Goal: Task Accomplishment & Management: Use online tool/utility

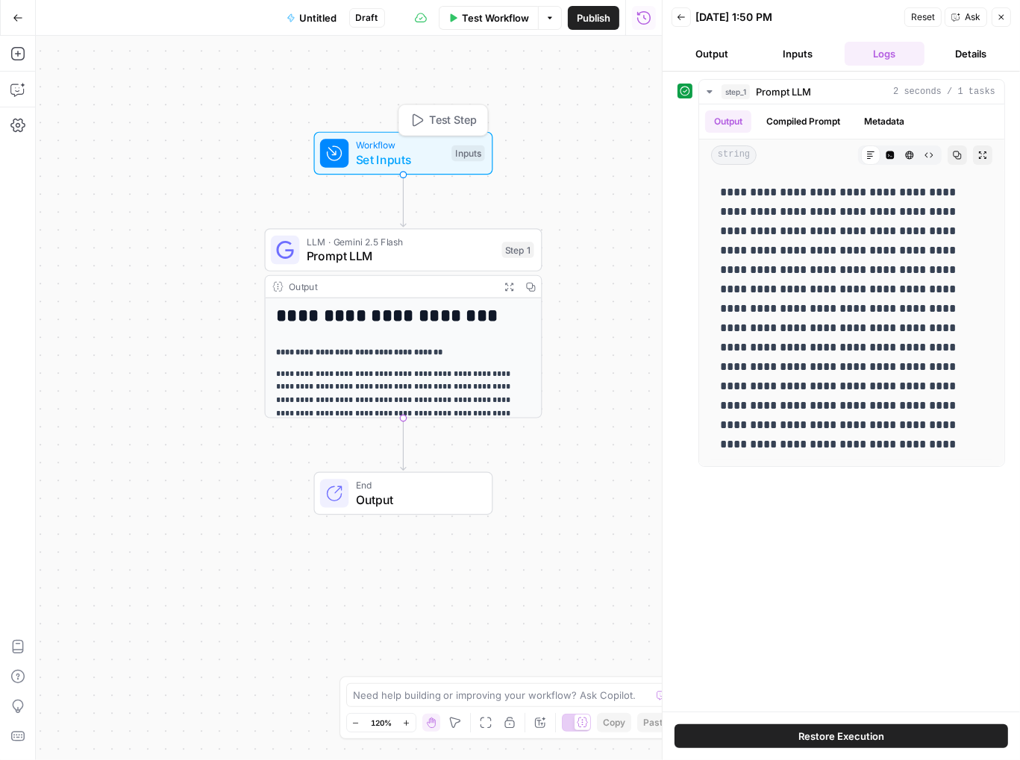
click at [455, 153] on div "Inputs" at bounding box center [467, 154] width 33 height 16
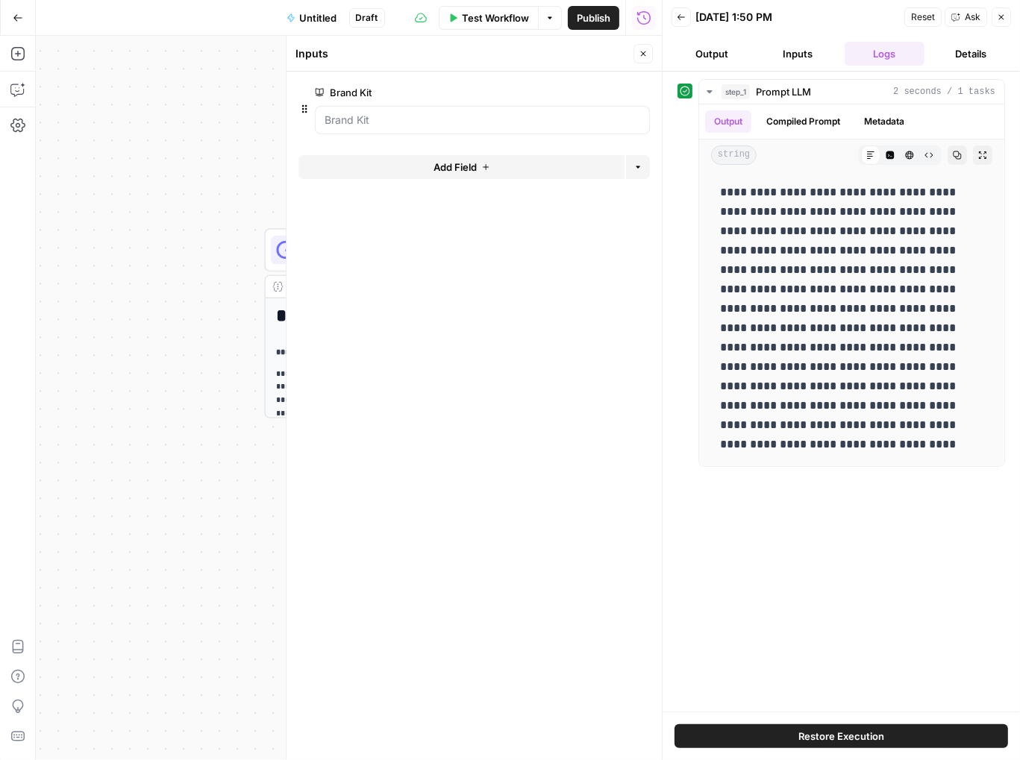
click at [684, 355] on div "**********" at bounding box center [842, 273] width 328 height 388
click at [184, 253] on div "**********" at bounding box center [349, 398] width 626 height 725
click at [1003, 20] on icon "button" at bounding box center [1001, 17] width 9 height 9
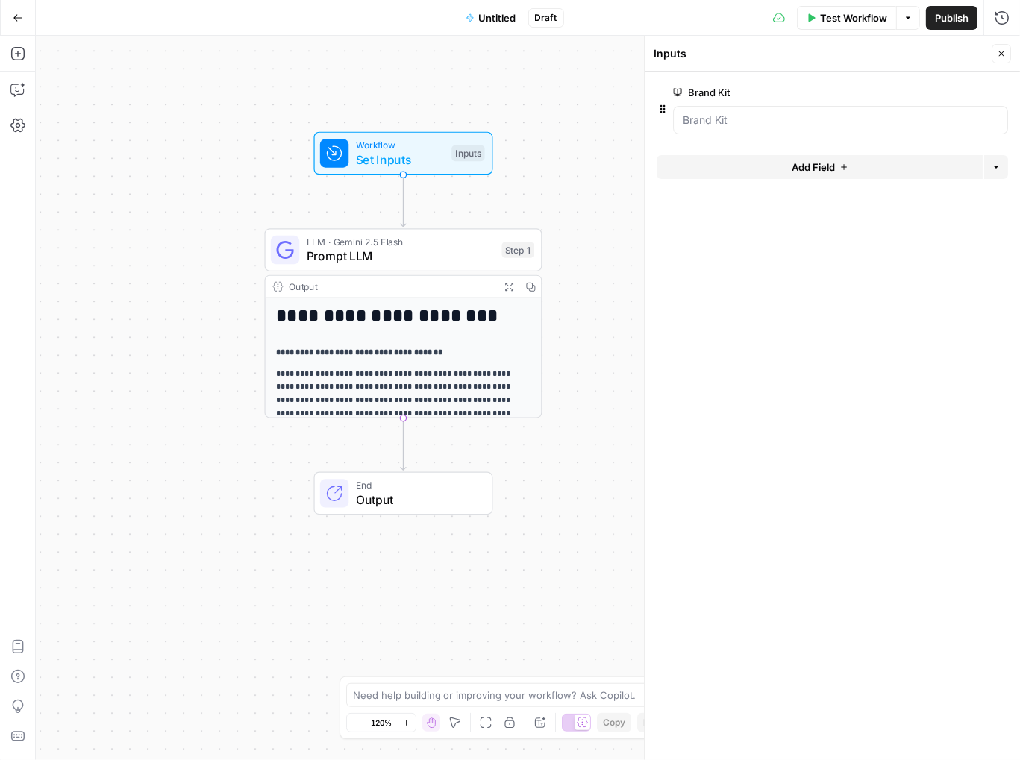
click at [16, 16] on icon "button" at bounding box center [18, 18] width 10 height 10
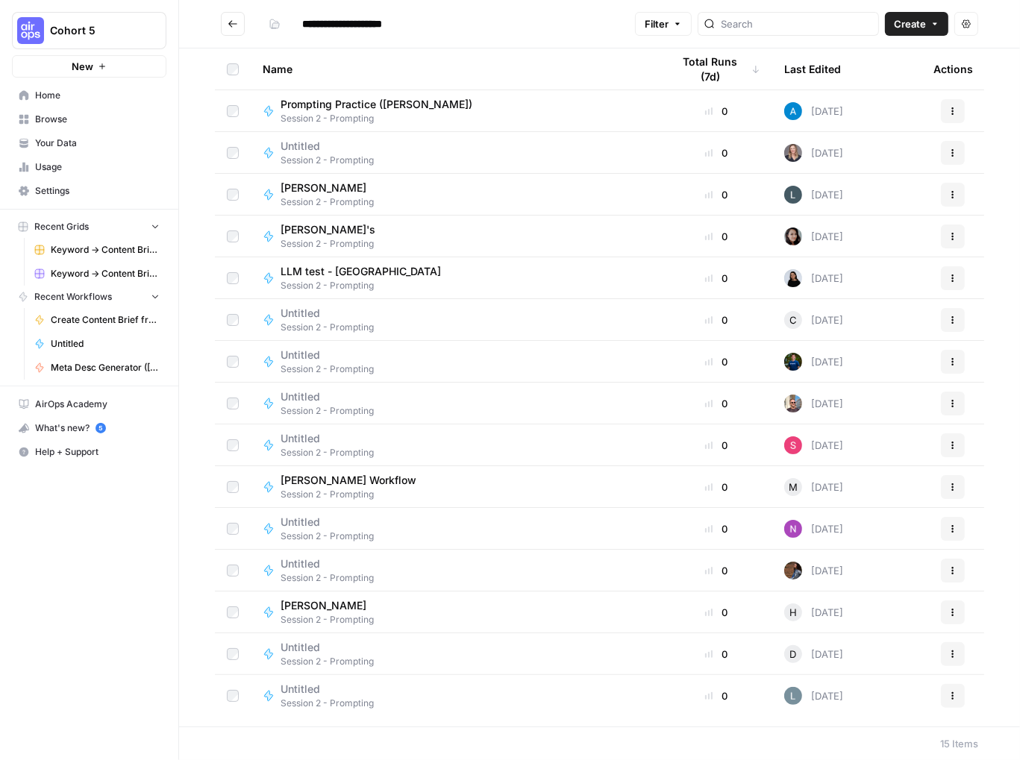
click at [48, 119] on span "Browse" at bounding box center [97, 119] width 125 height 13
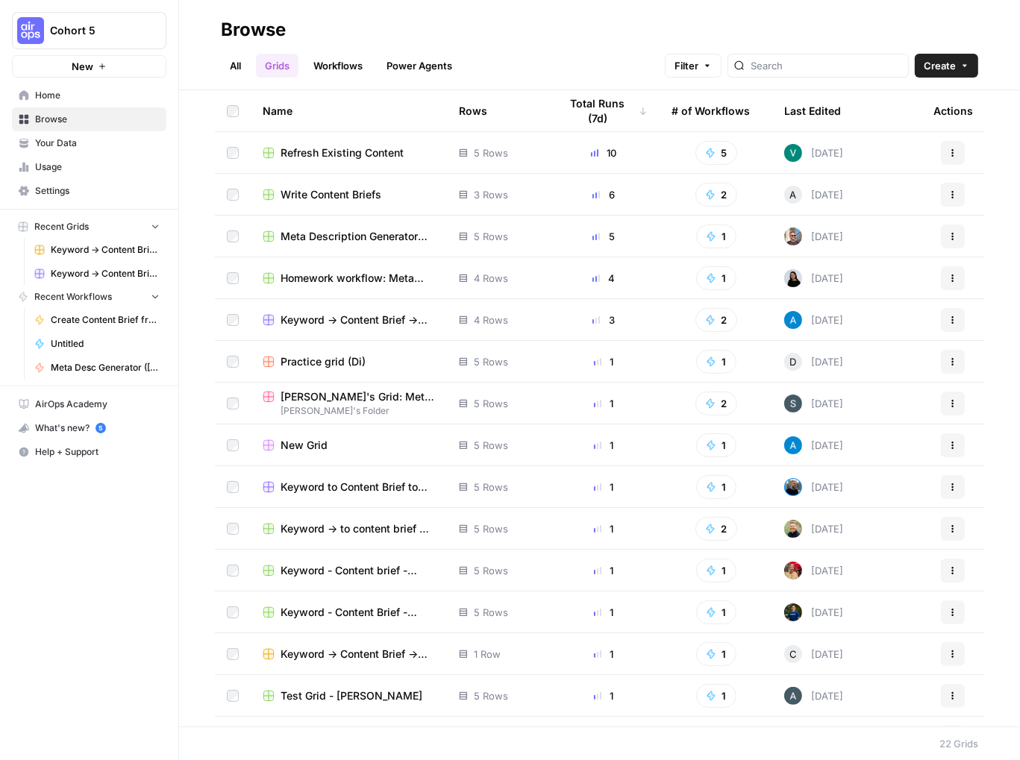
click at [234, 69] on link "All" at bounding box center [235, 66] width 29 height 24
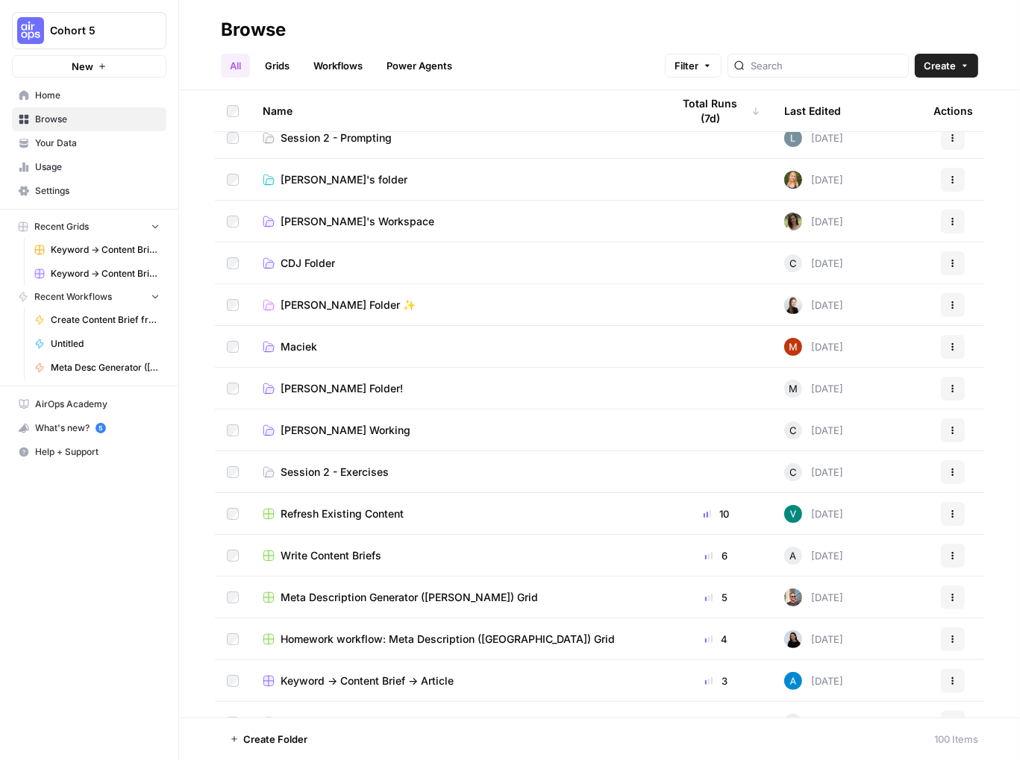
scroll to position [309, 0]
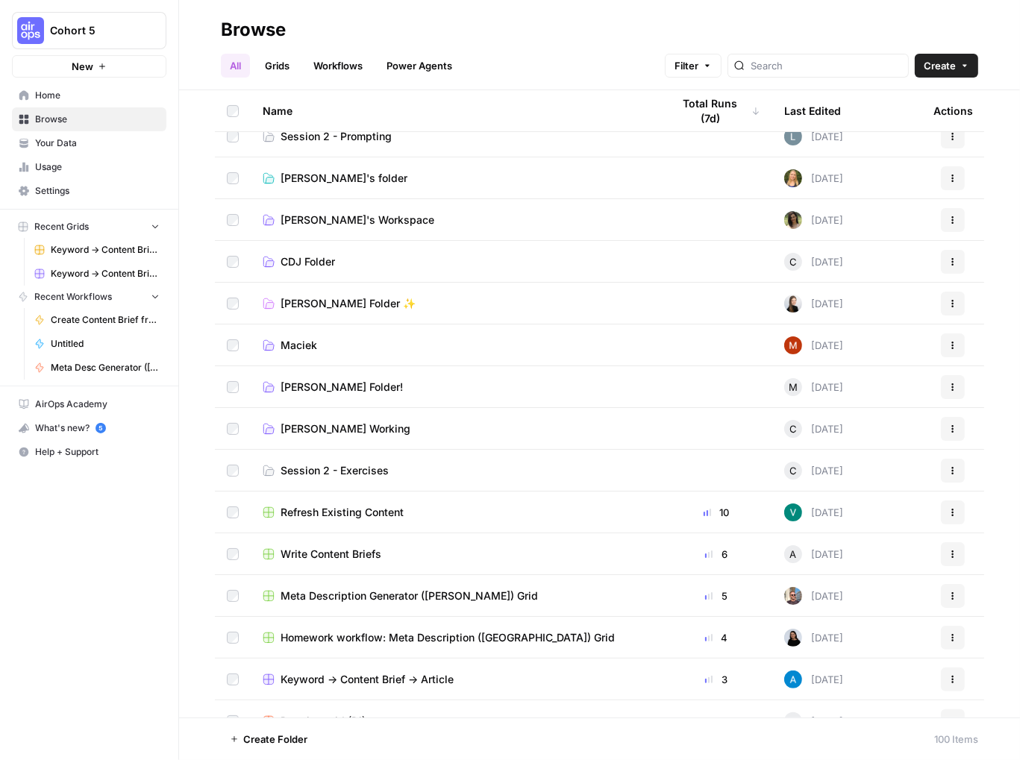
click at [342, 428] on span "Harkins Working" at bounding box center [346, 429] width 130 height 15
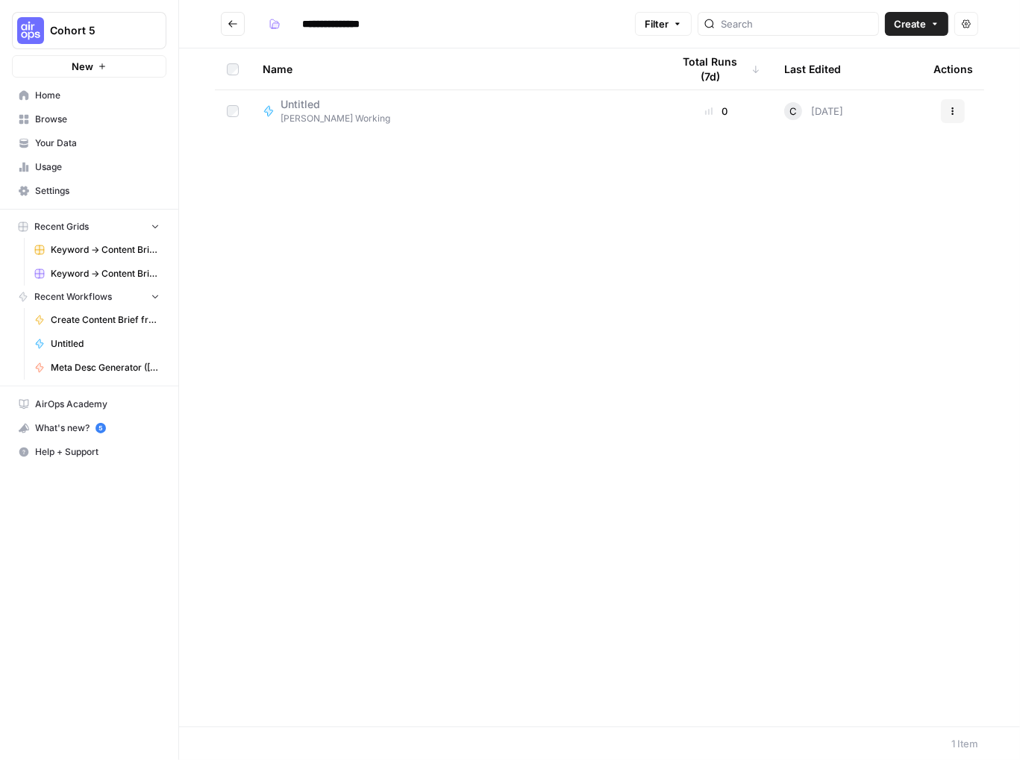
click at [318, 112] on span "Harkins Working" at bounding box center [336, 118] width 110 height 13
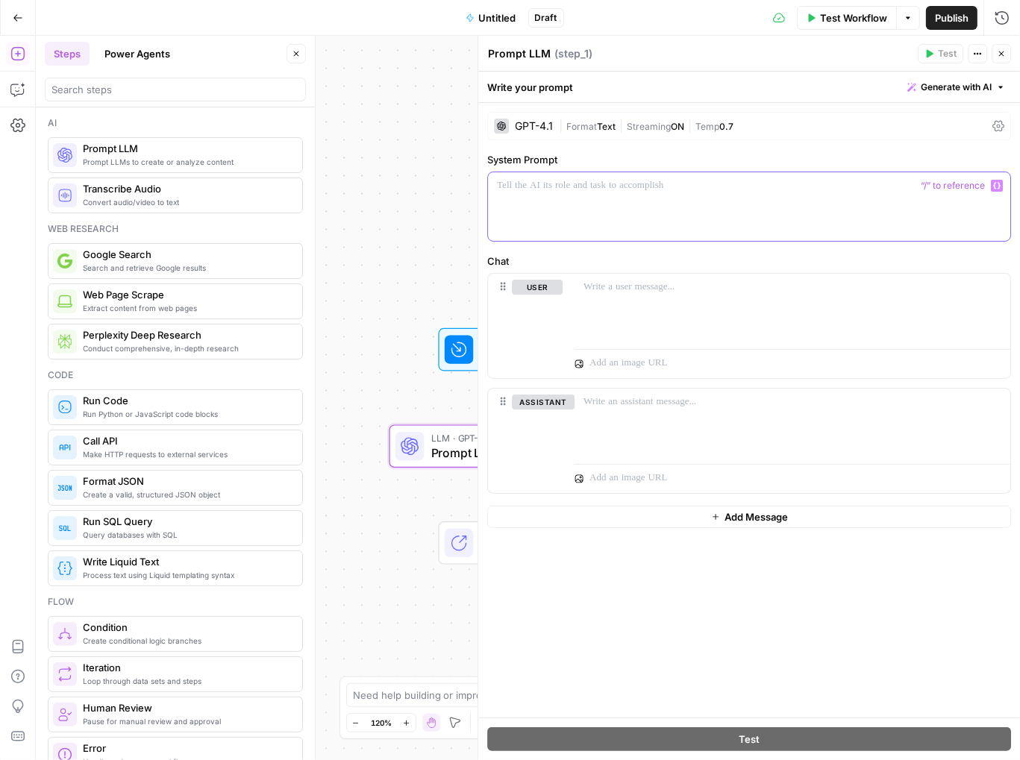
click at [598, 196] on div at bounding box center [749, 206] width 522 height 69
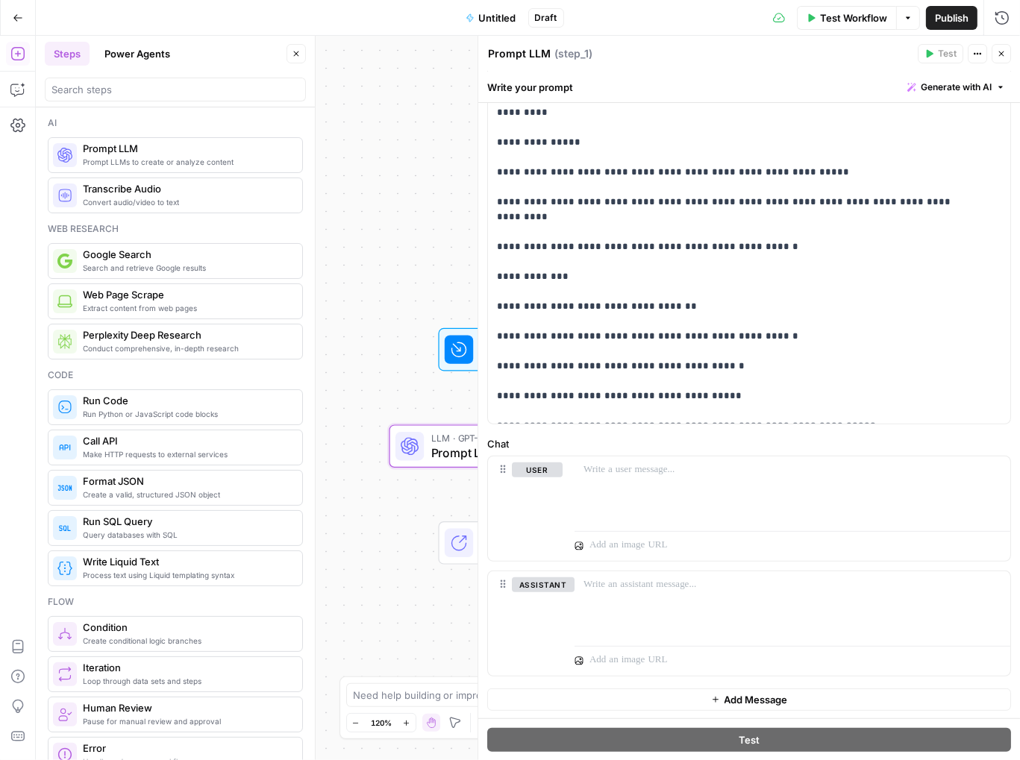
click at [540, 53] on textarea "Prompt LLM" at bounding box center [519, 53] width 63 height 15
drag, startPoint x: 548, startPoint y: 53, endPoint x: 481, endPoint y: 44, distance: 67.0
click at [481, 44] on div "**********" at bounding box center [749, 398] width 543 height 725
type textarea "S"
type textarea "Overview Summary"
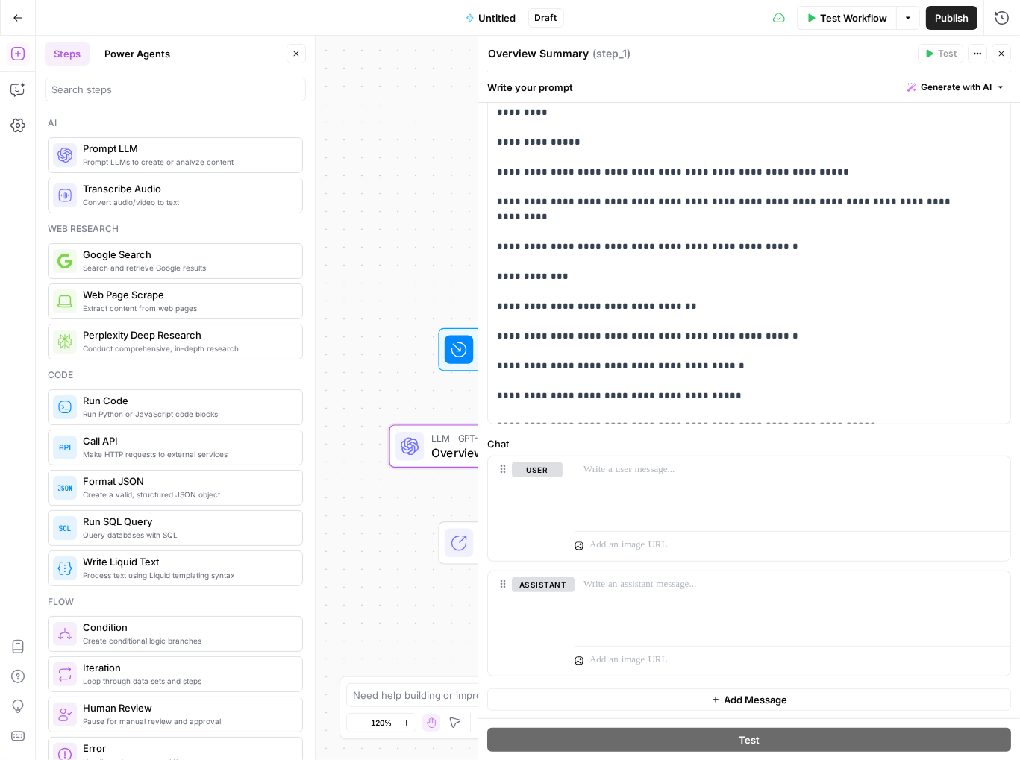
click at [412, 166] on div "Workflow Set Inputs Inputs LLM · GPT-4.1 Overview Summary Step 1 End Output" at bounding box center [528, 398] width 984 height 725
click at [941, 91] on span "Generate with AI" at bounding box center [956, 87] width 71 height 13
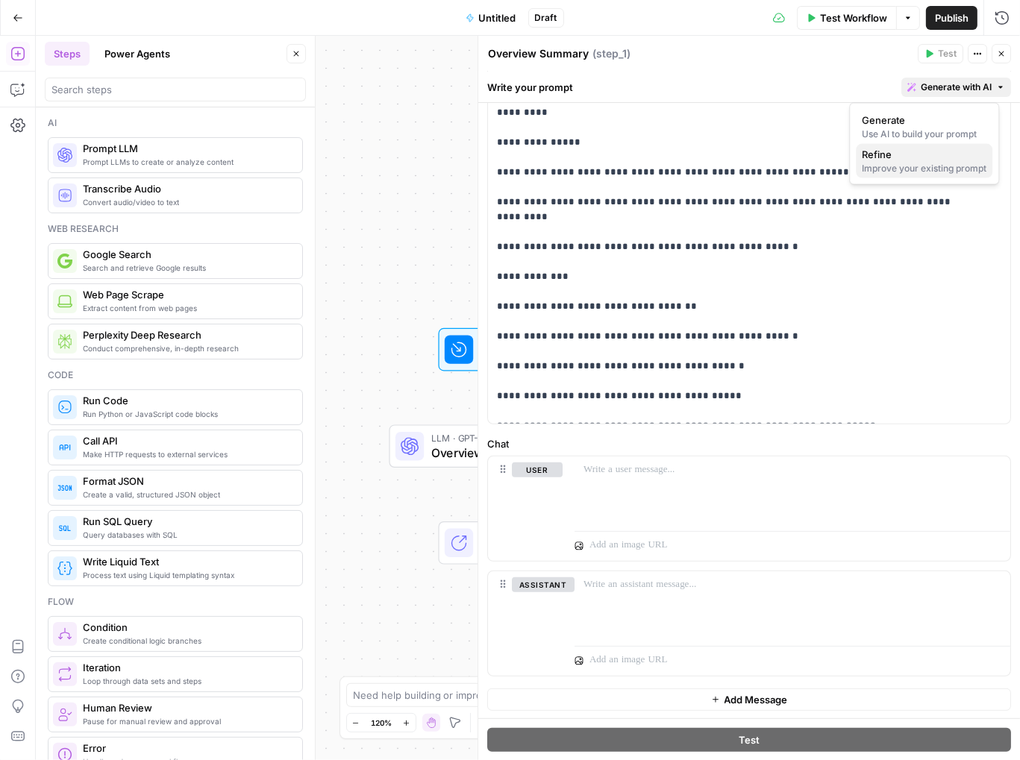
click at [904, 169] on div "Improve your existing prompt" at bounding box center [924, 168] width 125 height 13
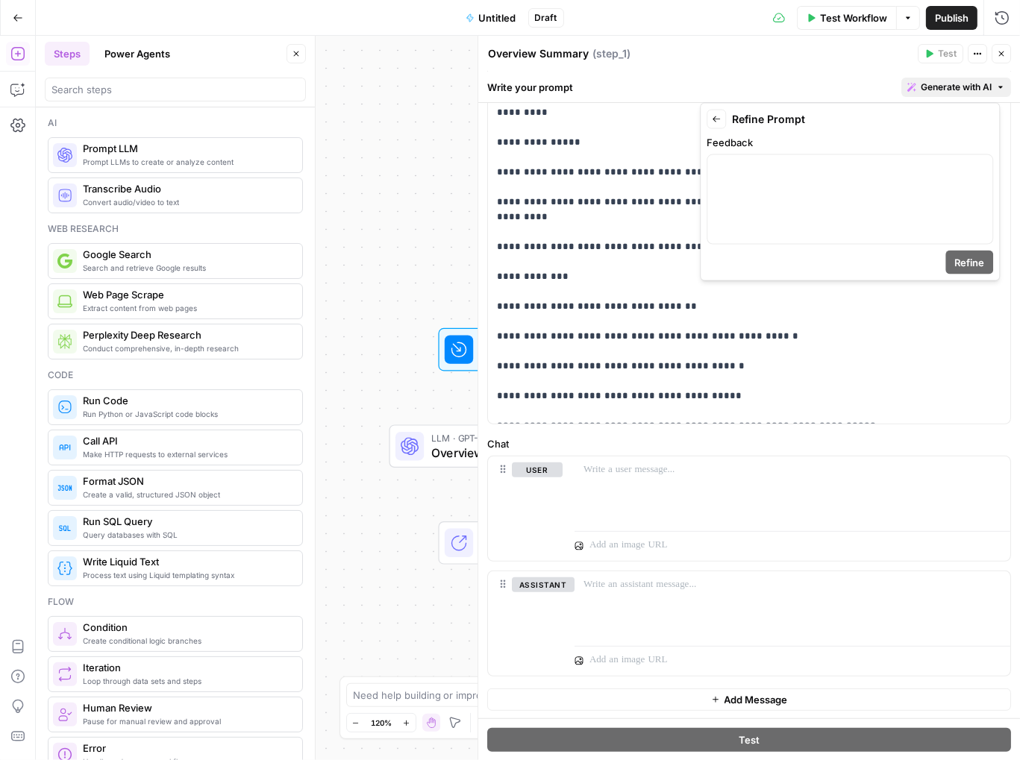
click at [717, 117] on icon "button" at bounding box center [716, 119] width 9 height 9
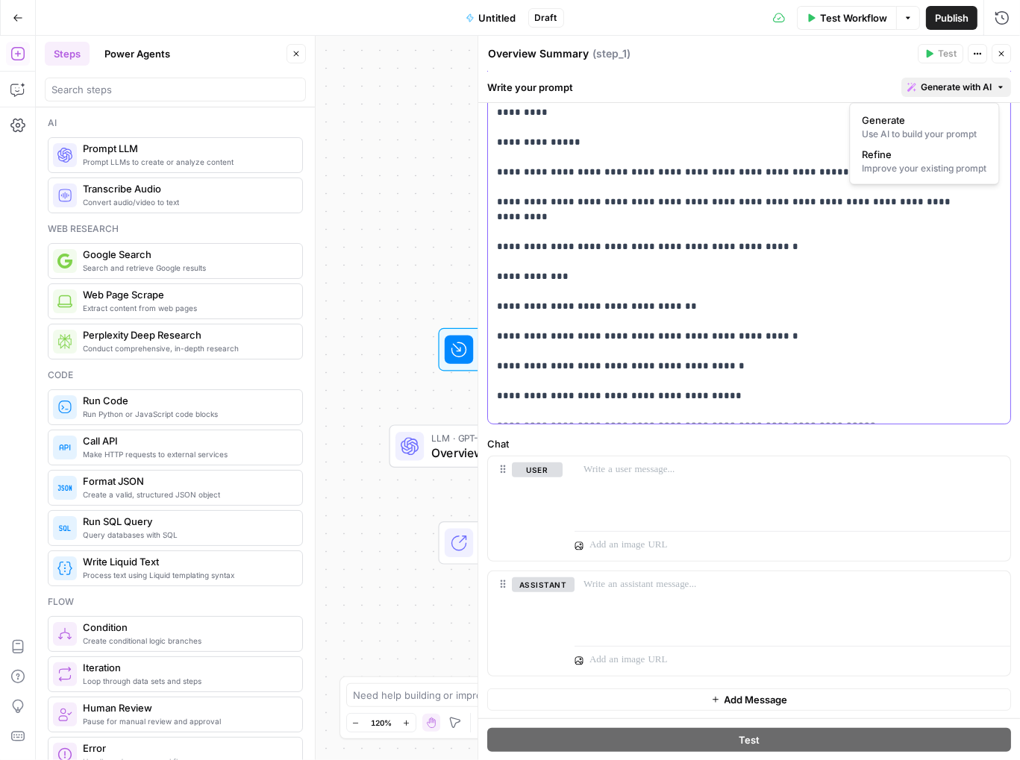
click at [891, 301] on p "**********" at bounding box center [738, 292] width 482 height 940
click at [784, 477] on div at bounding box center [793, 491] width 436 height 69
click at [931, 89] on span "Generate with AI" at bounding box center [956, 87] width 71 height 13
click at [915, 125] on span "Generate" at bounding box center [921, 120] width 119 height 15
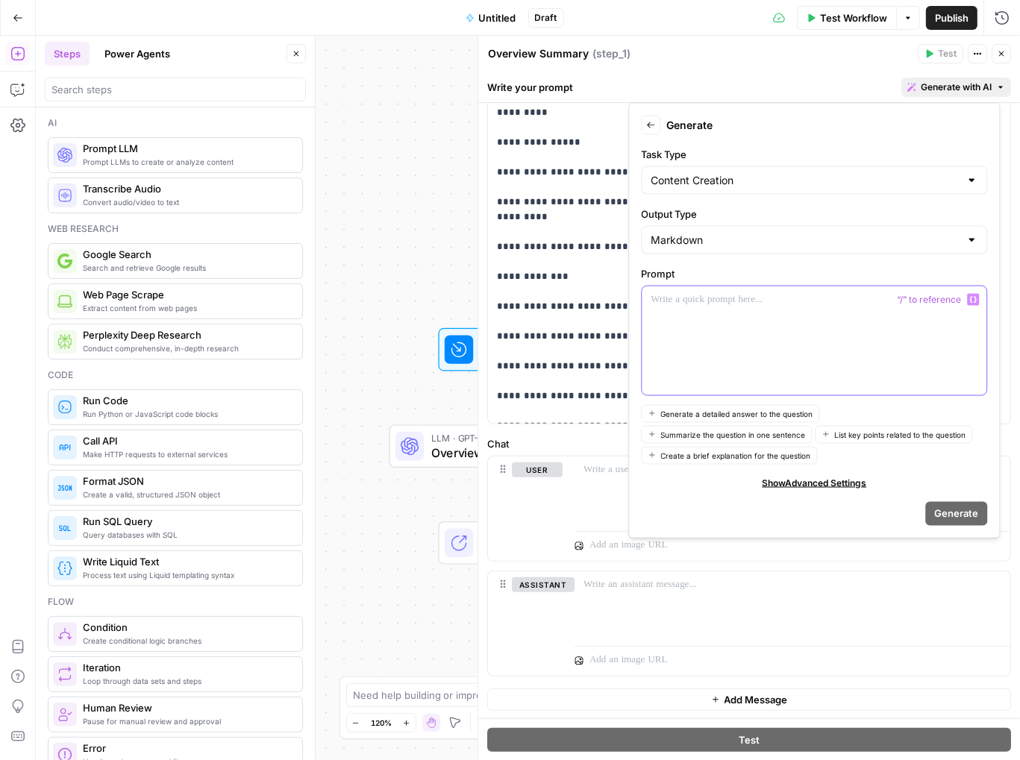
click at [697, 316] on div at bounding box center [814, 341] width 345 height 109
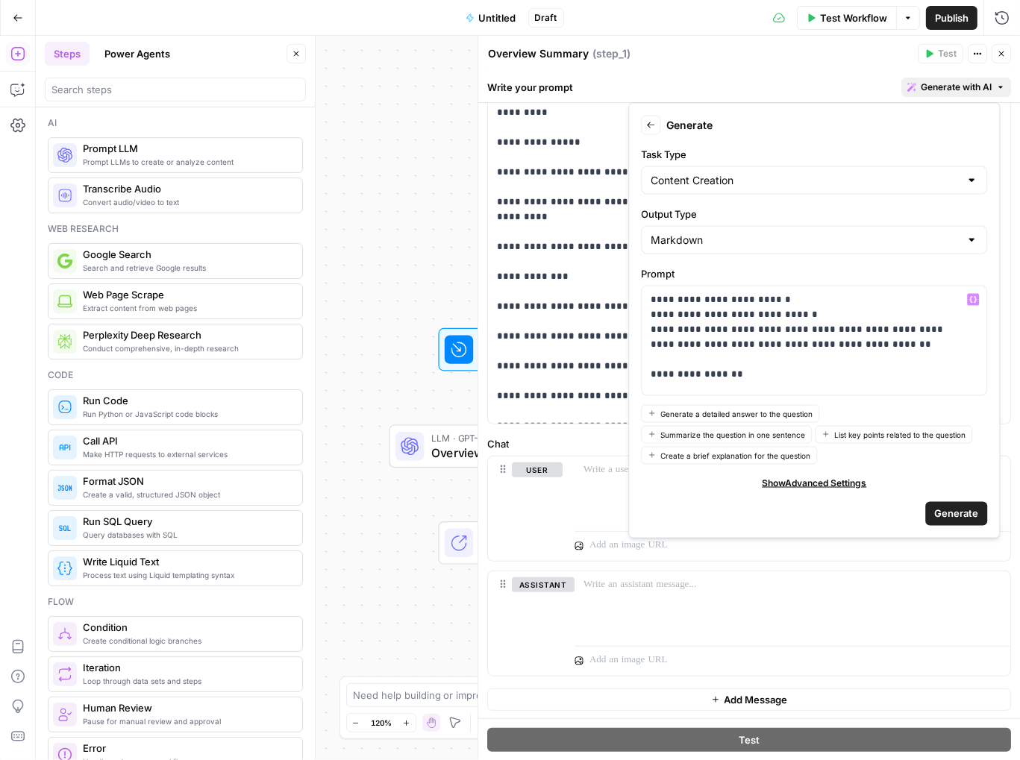
click at [954, 514] on span "Generate" at bounding box center [956, 513] width 44 height 15
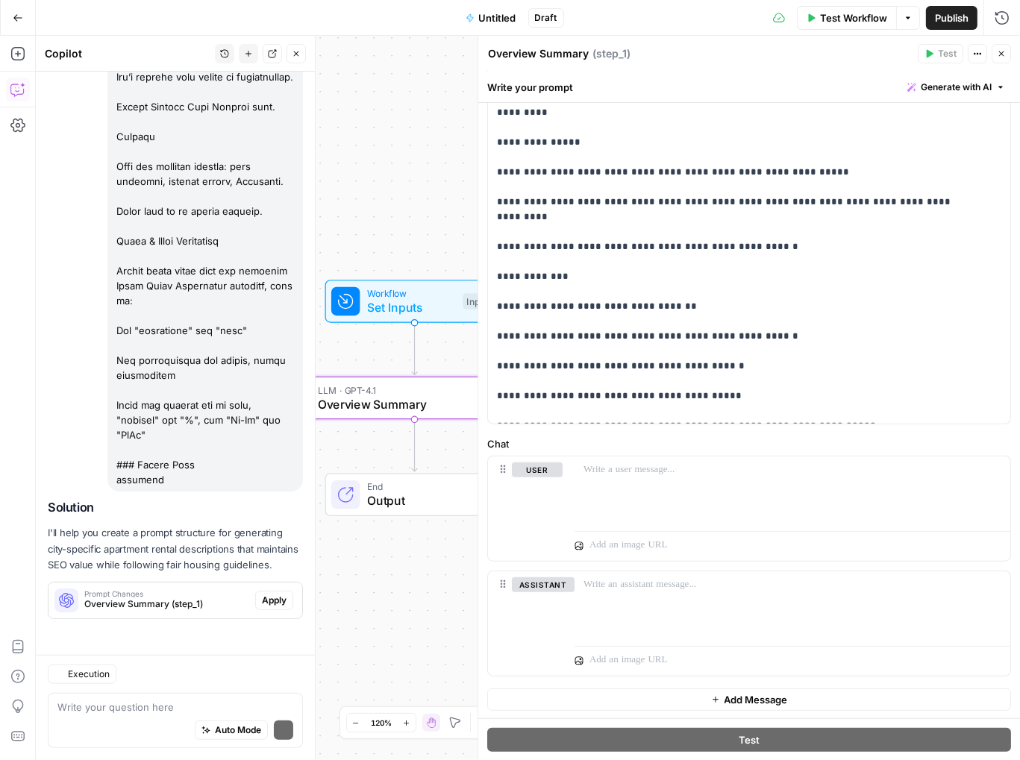
scroll to position [1215, 0]
click at [269, 605] on span "Apply" at bounding box center [274, 600] width 25 height 13
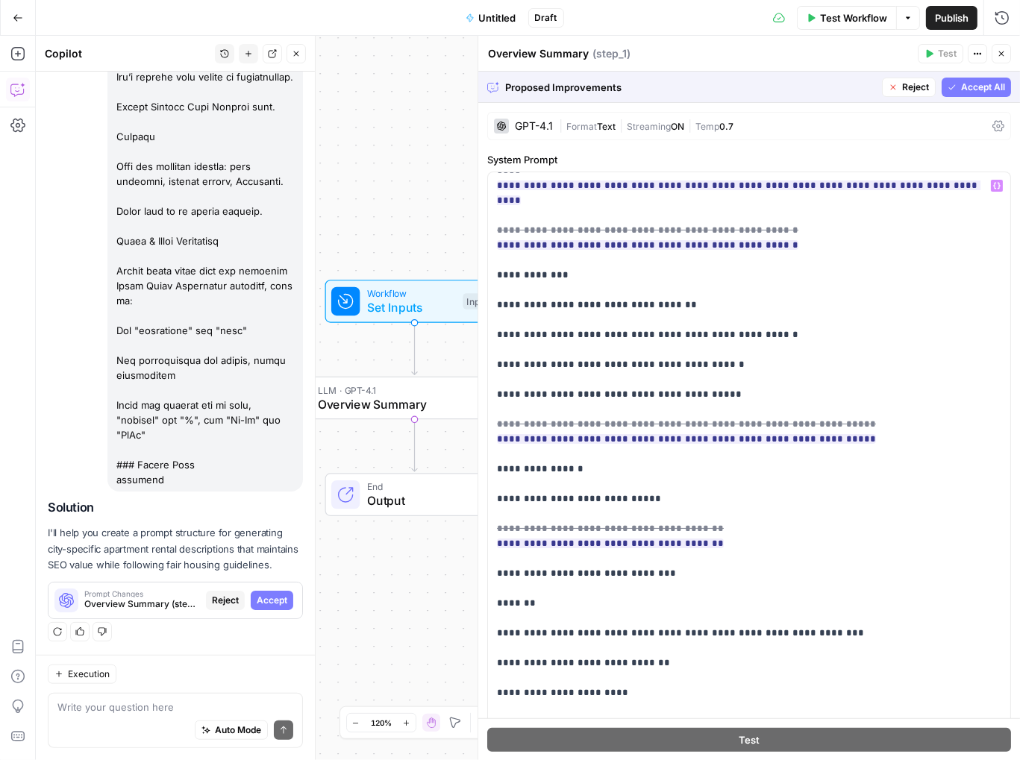
scroll to position [523, 0]
click at [961, 89] on span "Accept All" at bounding box center [983, 87] width 44 height 13
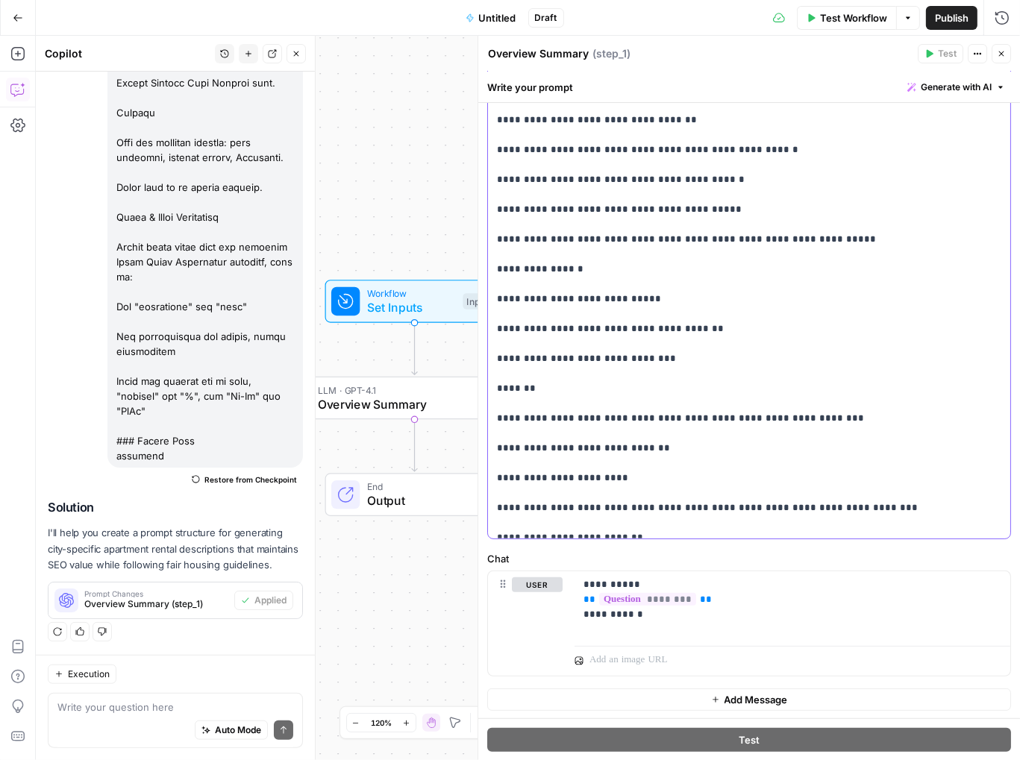
scroll to position [434, 0]
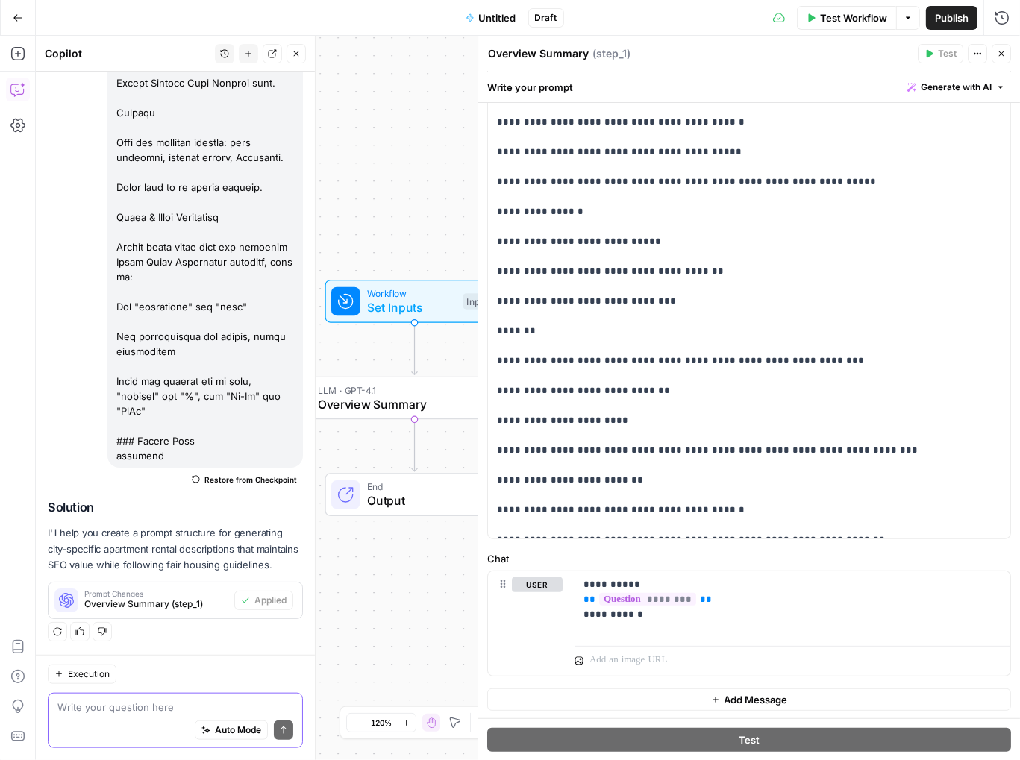
click at [90, 709] on textarea at bounding box center [175, 707] width 236 height 15
type textarea "What city do you want to cover?"
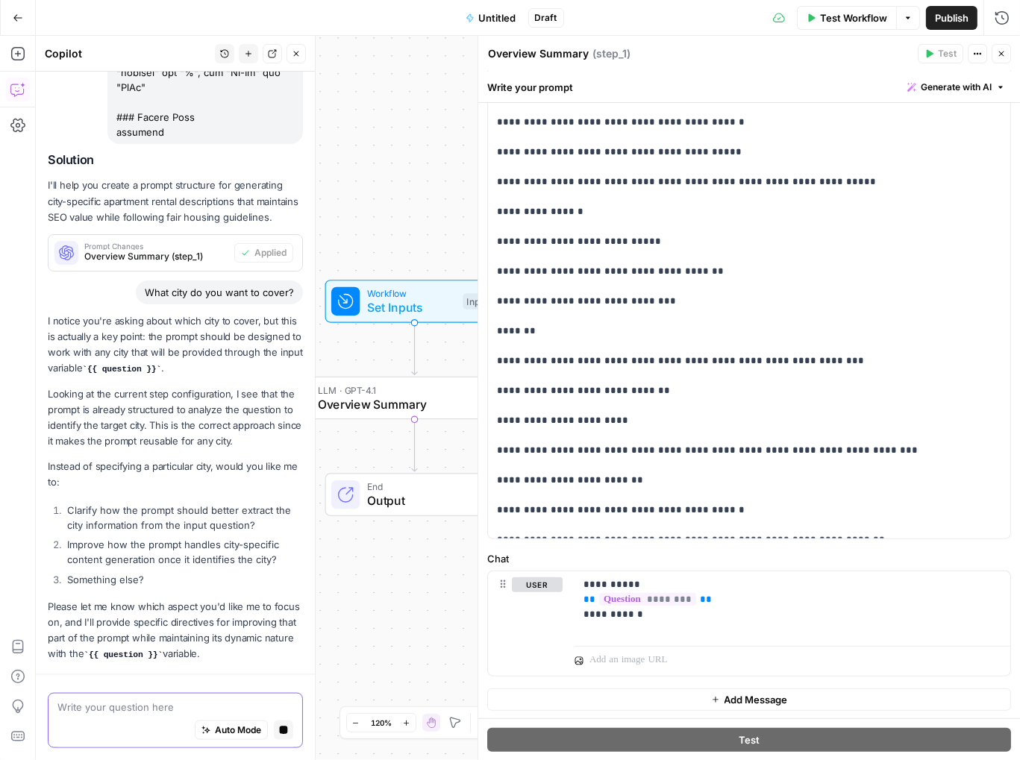
scroll to position [1629, 0]
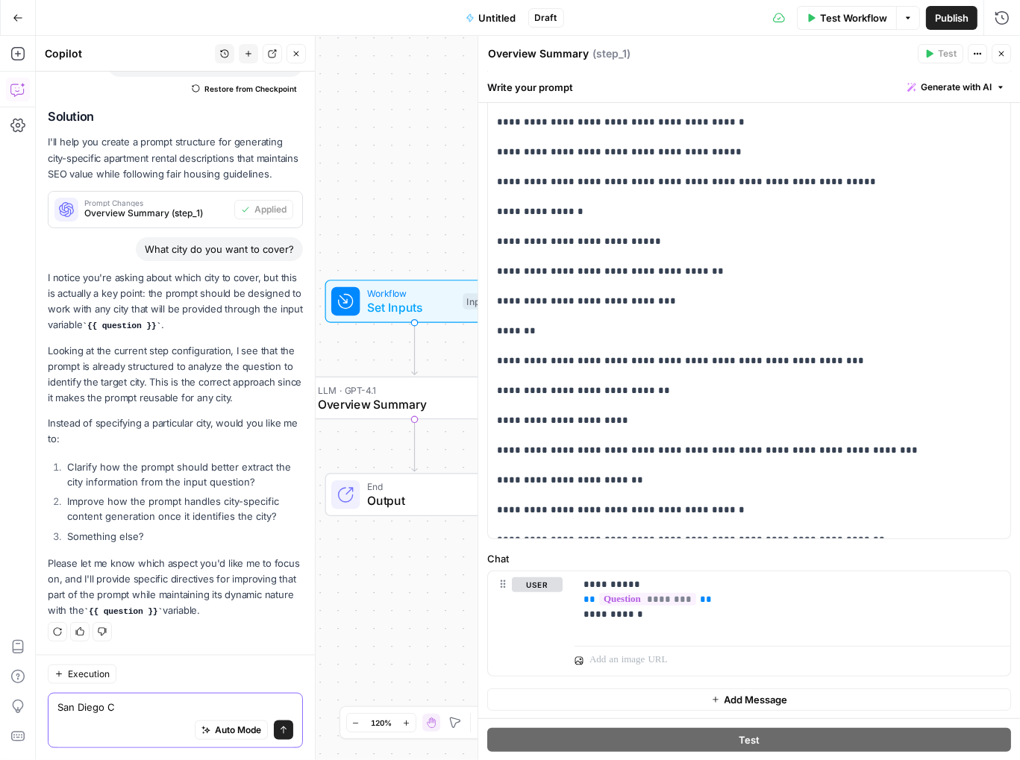
type textarea "San Diego CA"
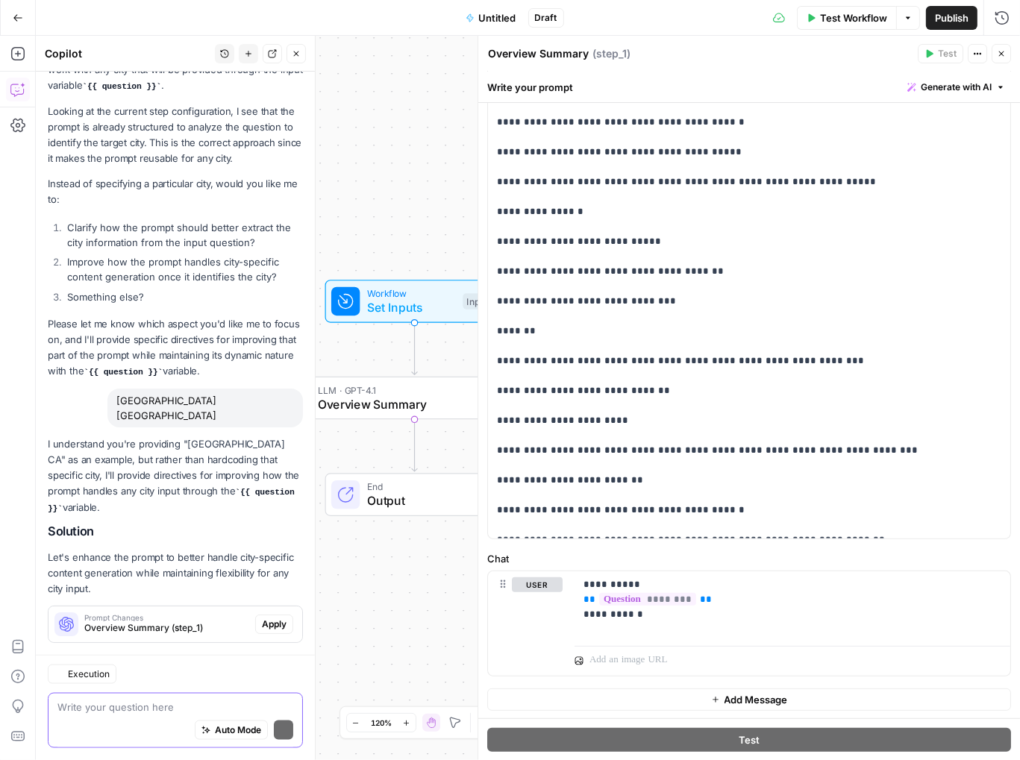
scroll to position [1878, 0]
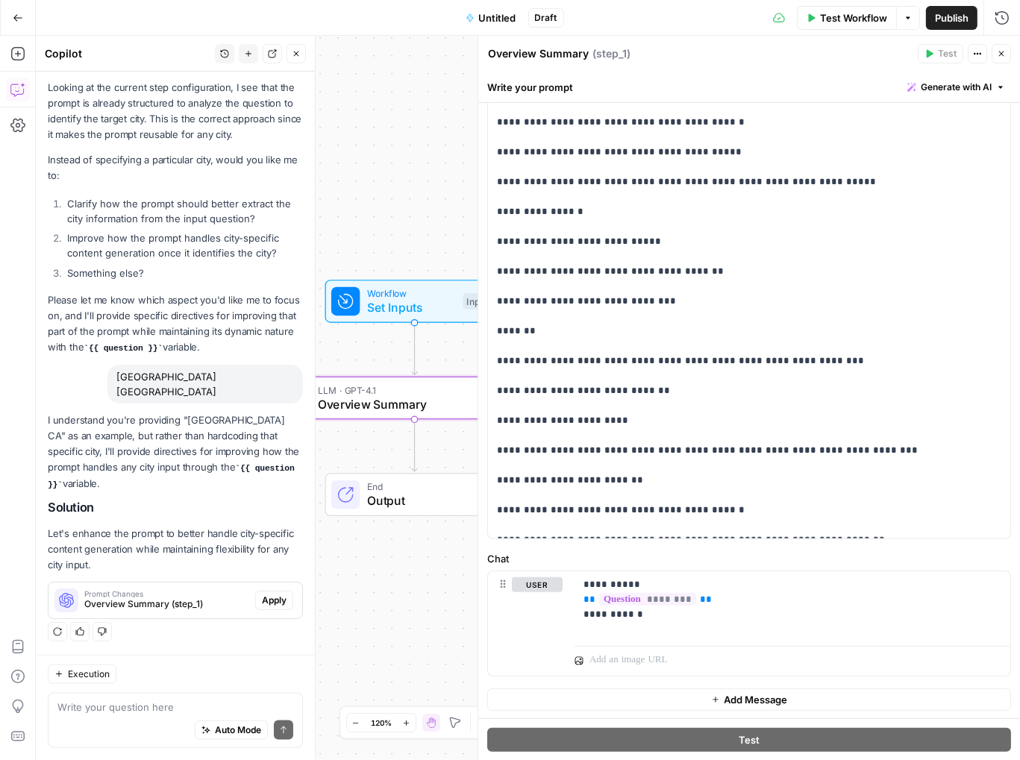
click at [262, 599] on span "Apply" at bounding box center [274, 600] width 25 height 13
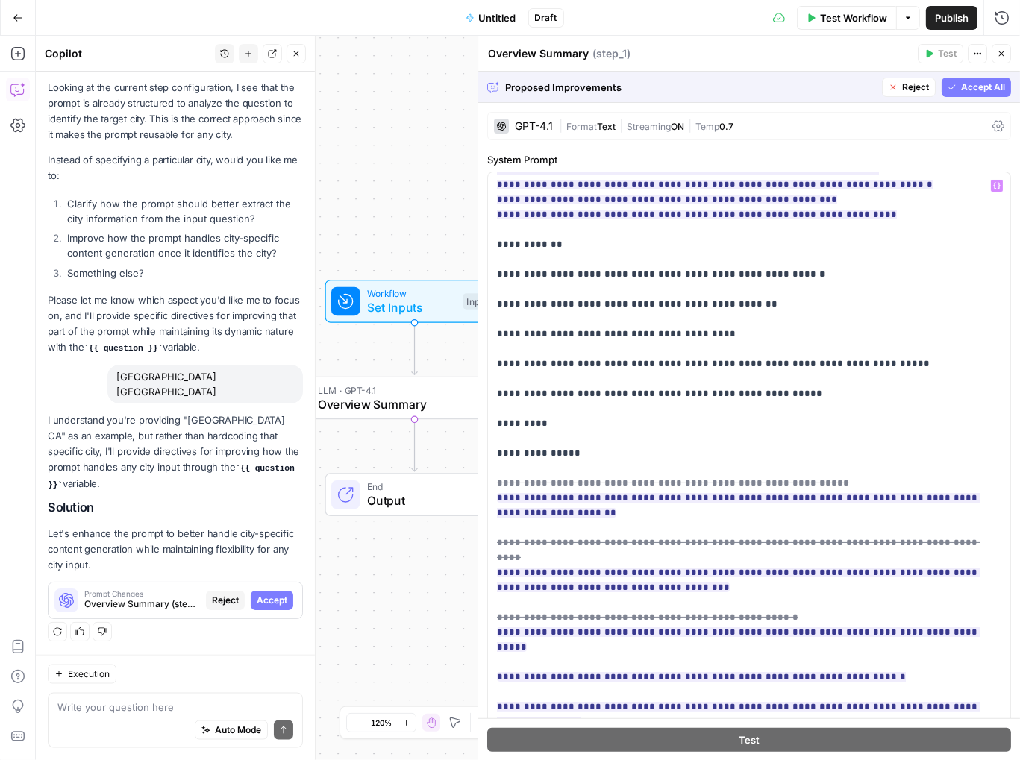
scroll to position [448, 0]
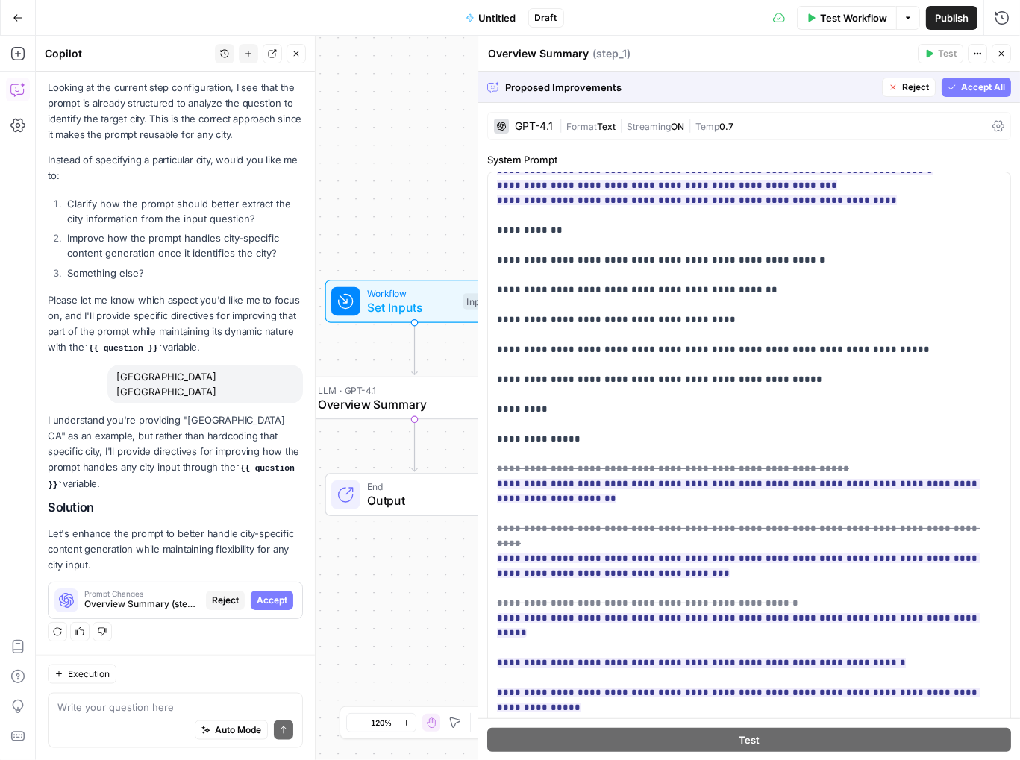
click at [961, 83] on span "Accept All" at bounding box center [983, 87] width 44 height 13
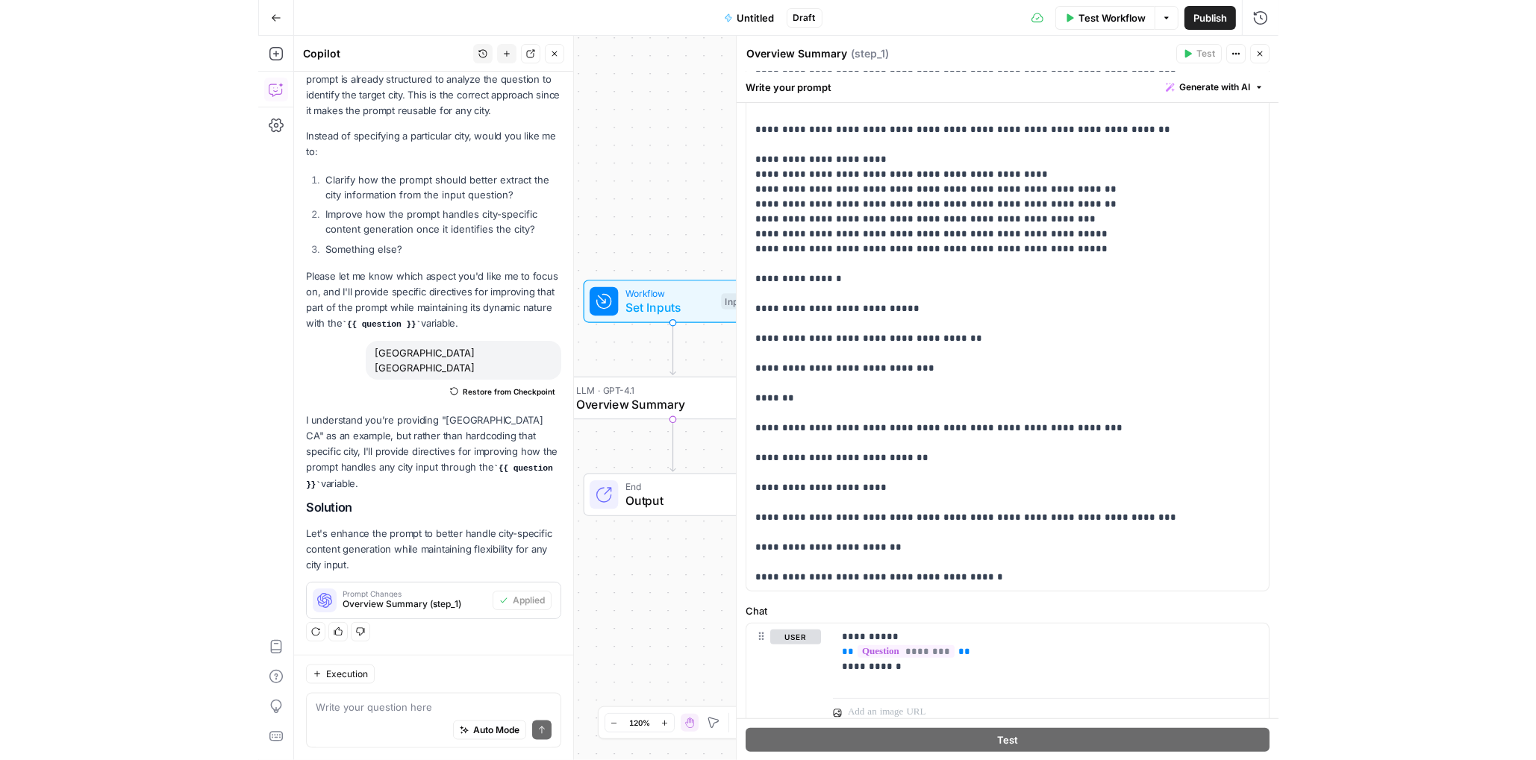
scroll to position [242, 0]
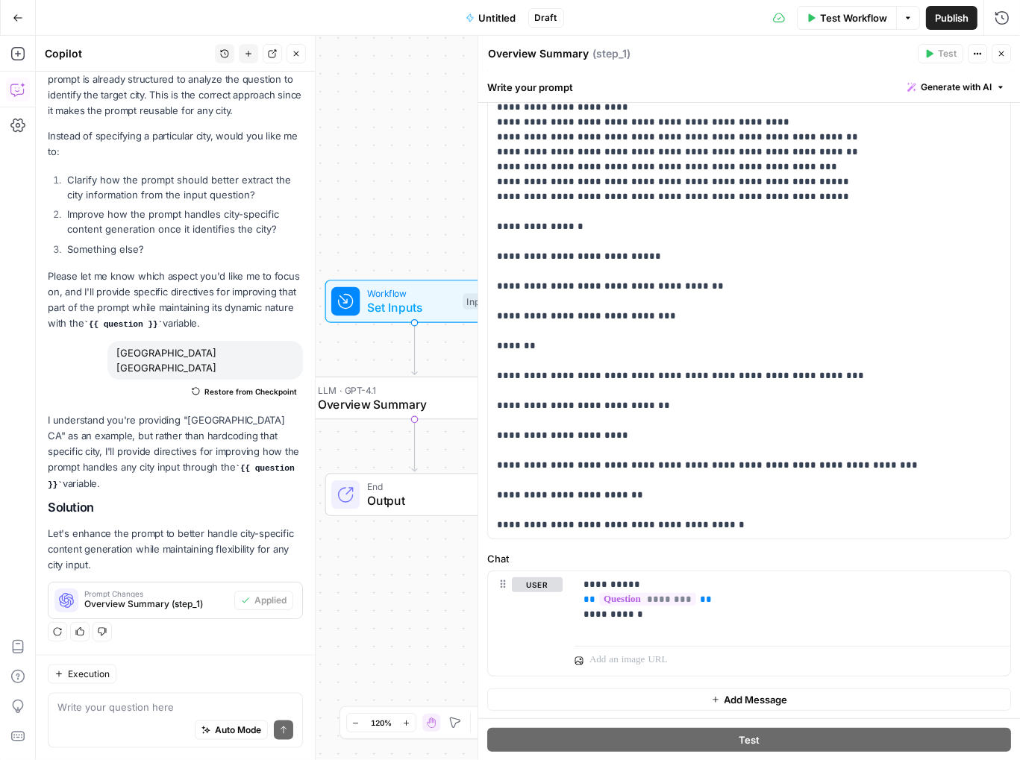
click at [296, 54] on icon "button" at bounding box center [296, 53] width 9 height 9
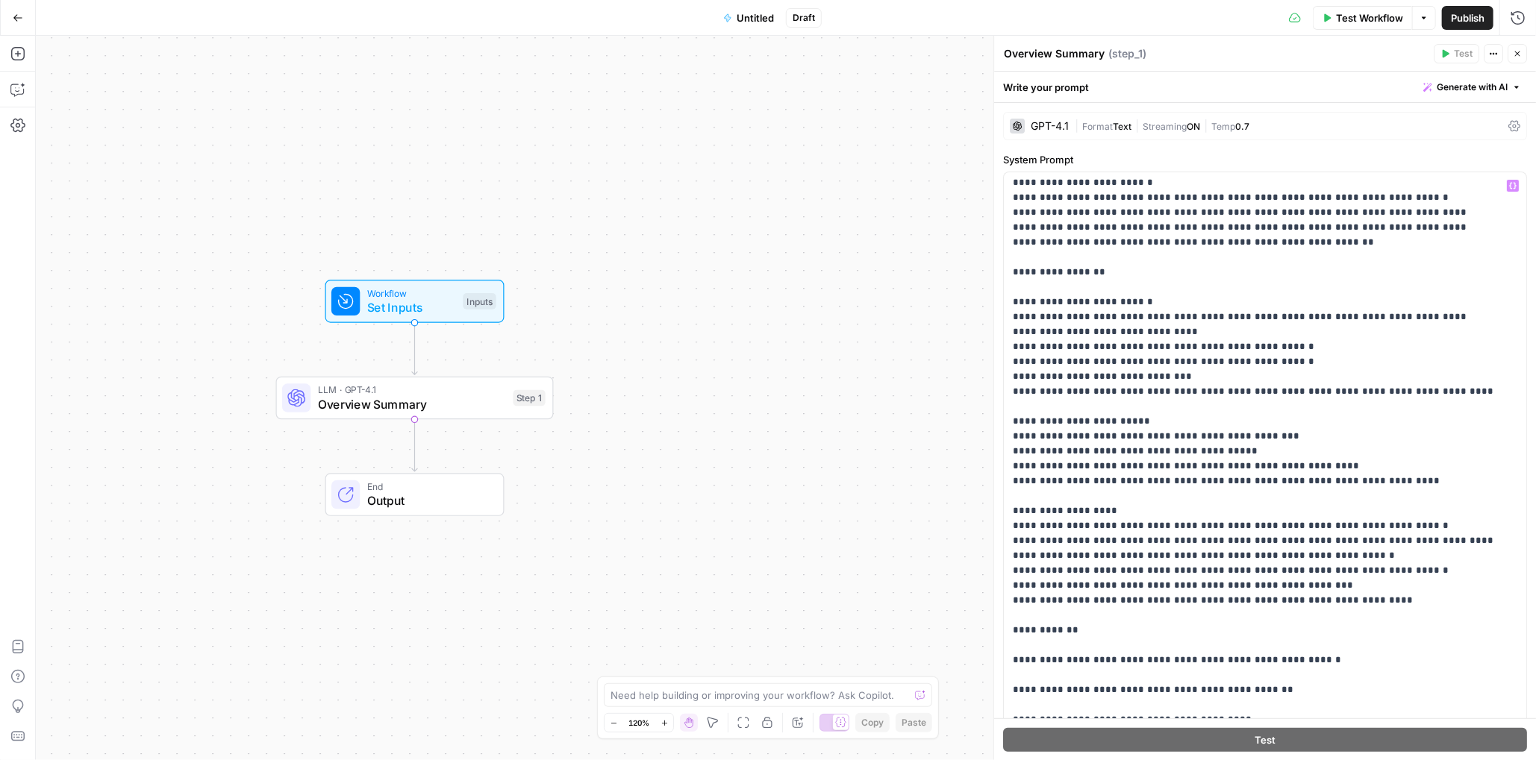
scroll to position [0, 0]
click at [1019, 125] on div "GPT-4.1" at bounding box center [1050, 126] width 38 height 10
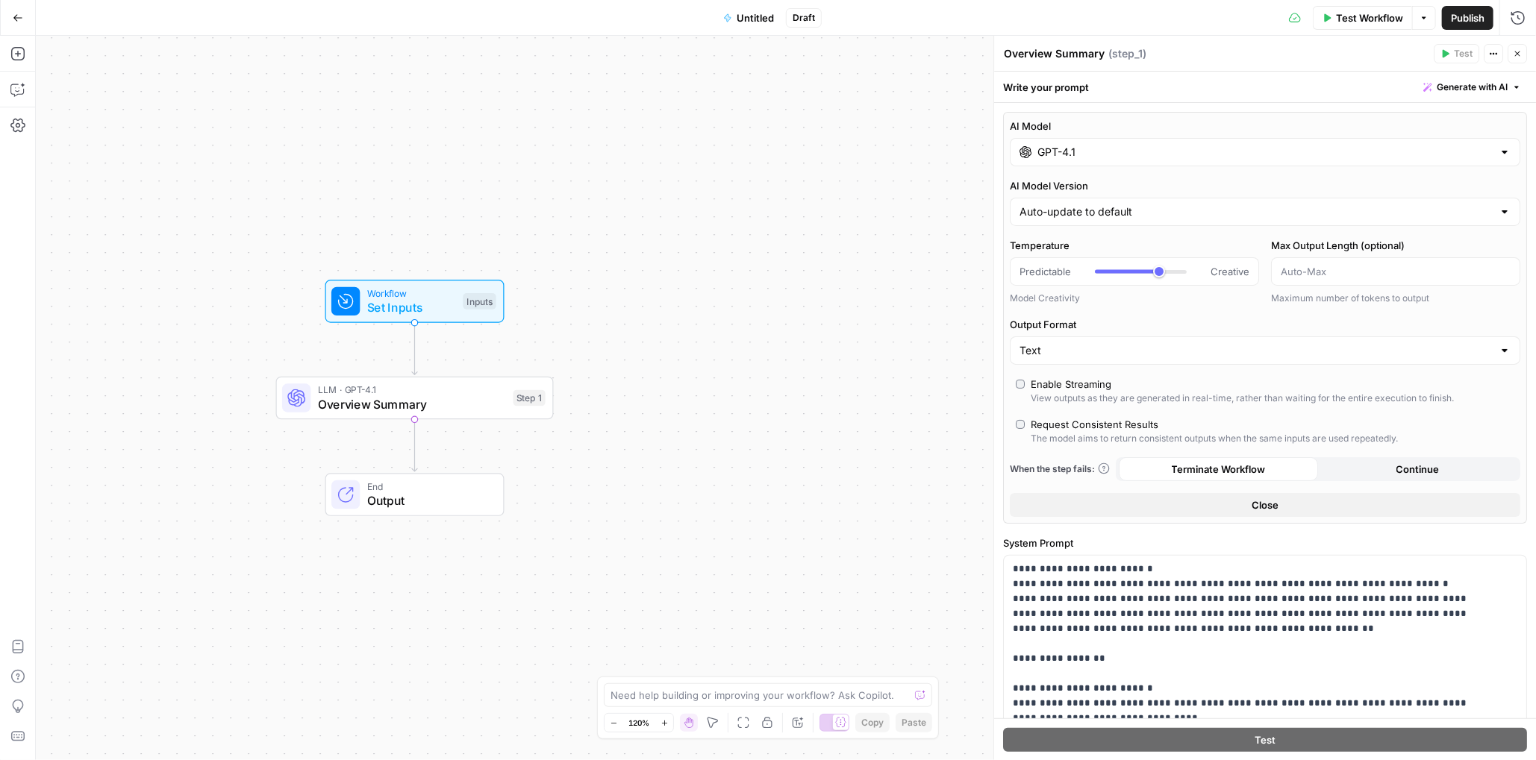
click at [1019, 151] on input "GPT-4.1" at bounding box center [1264, 152] width 455 height 15
click at [980, 175] on div "Workflow Set Inputs Inputs LLM · GPT-4.1 Overview Summary Step 1 End Output" at bounding box center [786, 398] width 1500 height 725
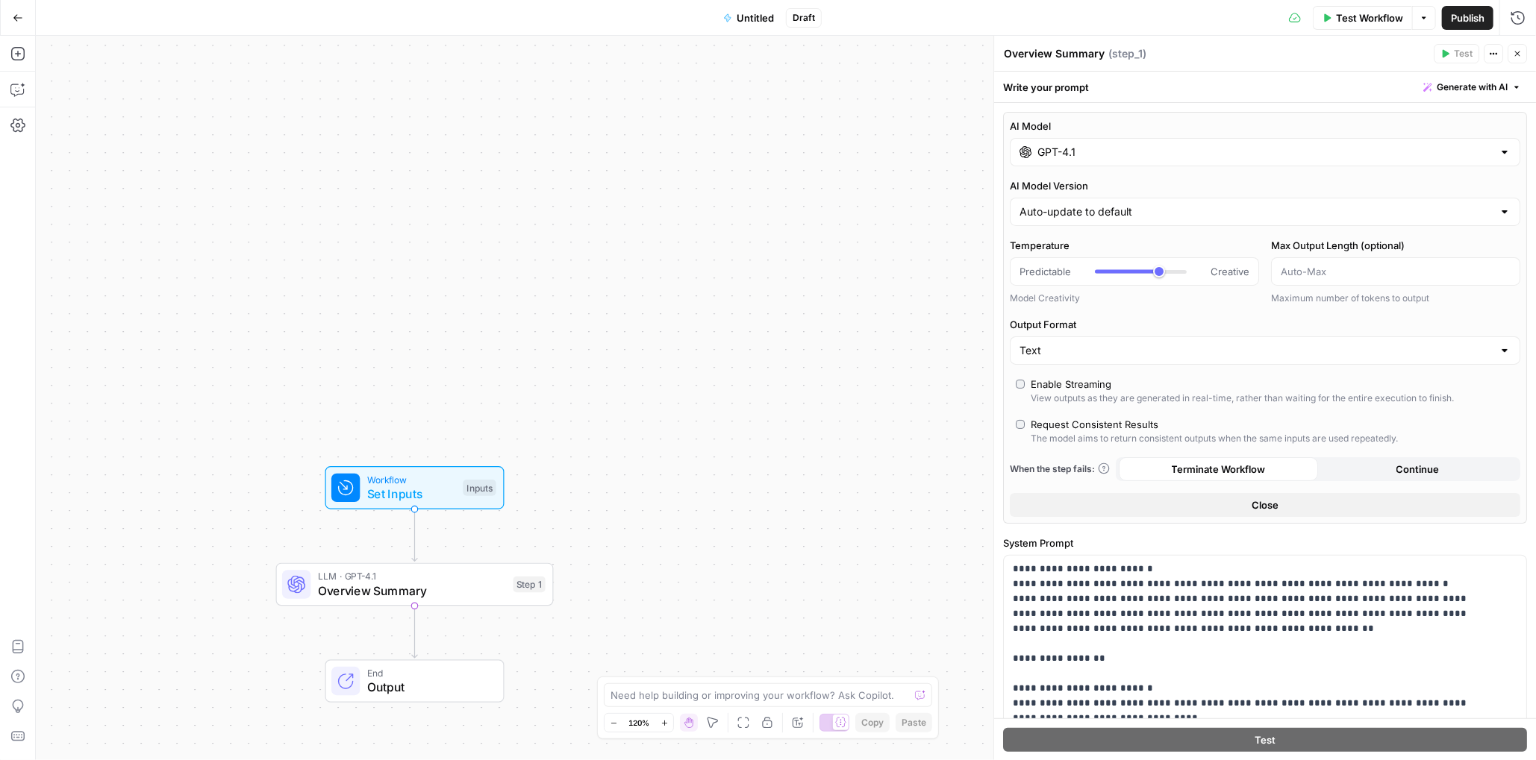
click at [1019, 506] on button "Close" at bounding box center [1265, 505] width 510 height 24
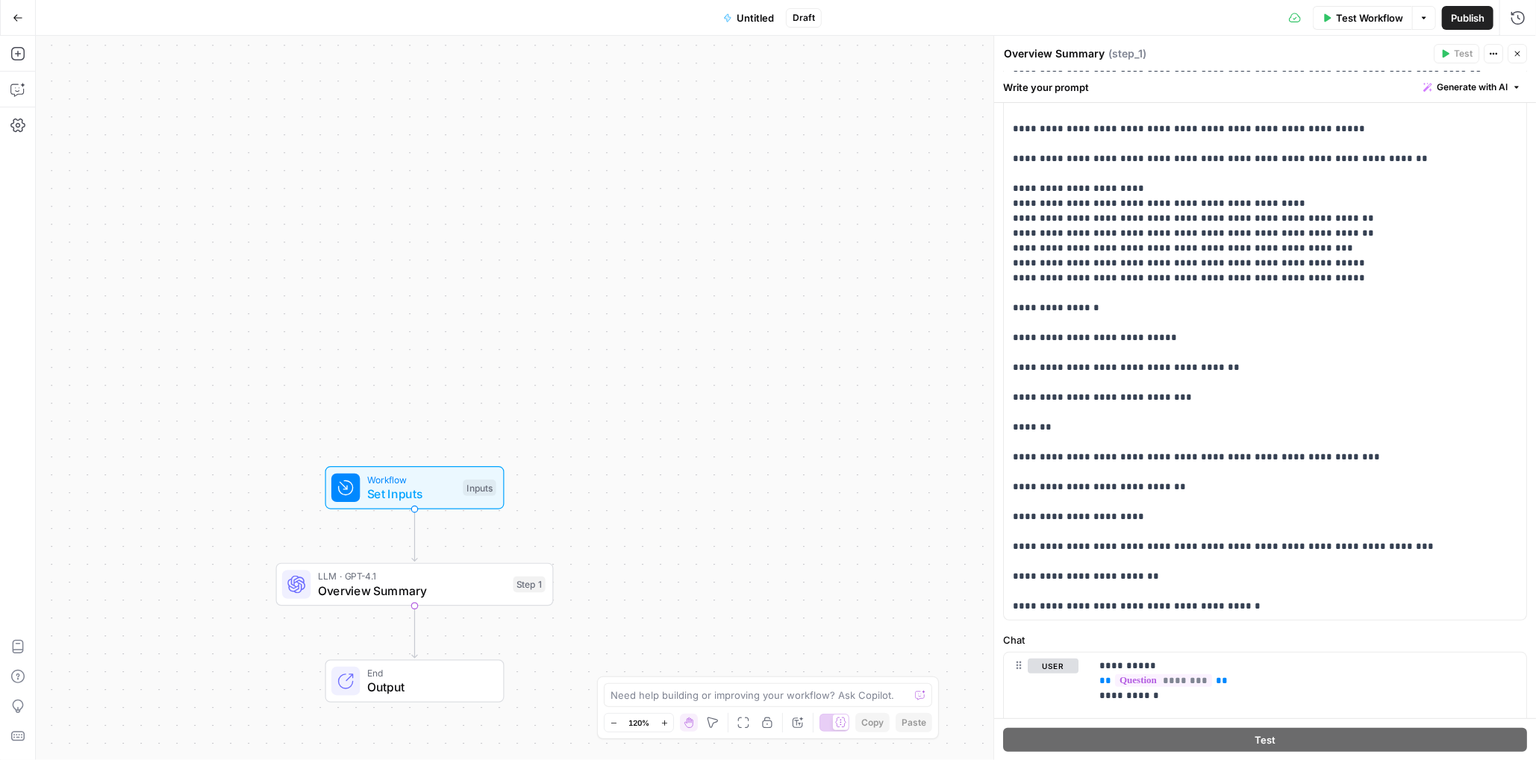
scroll to position [242, 0]
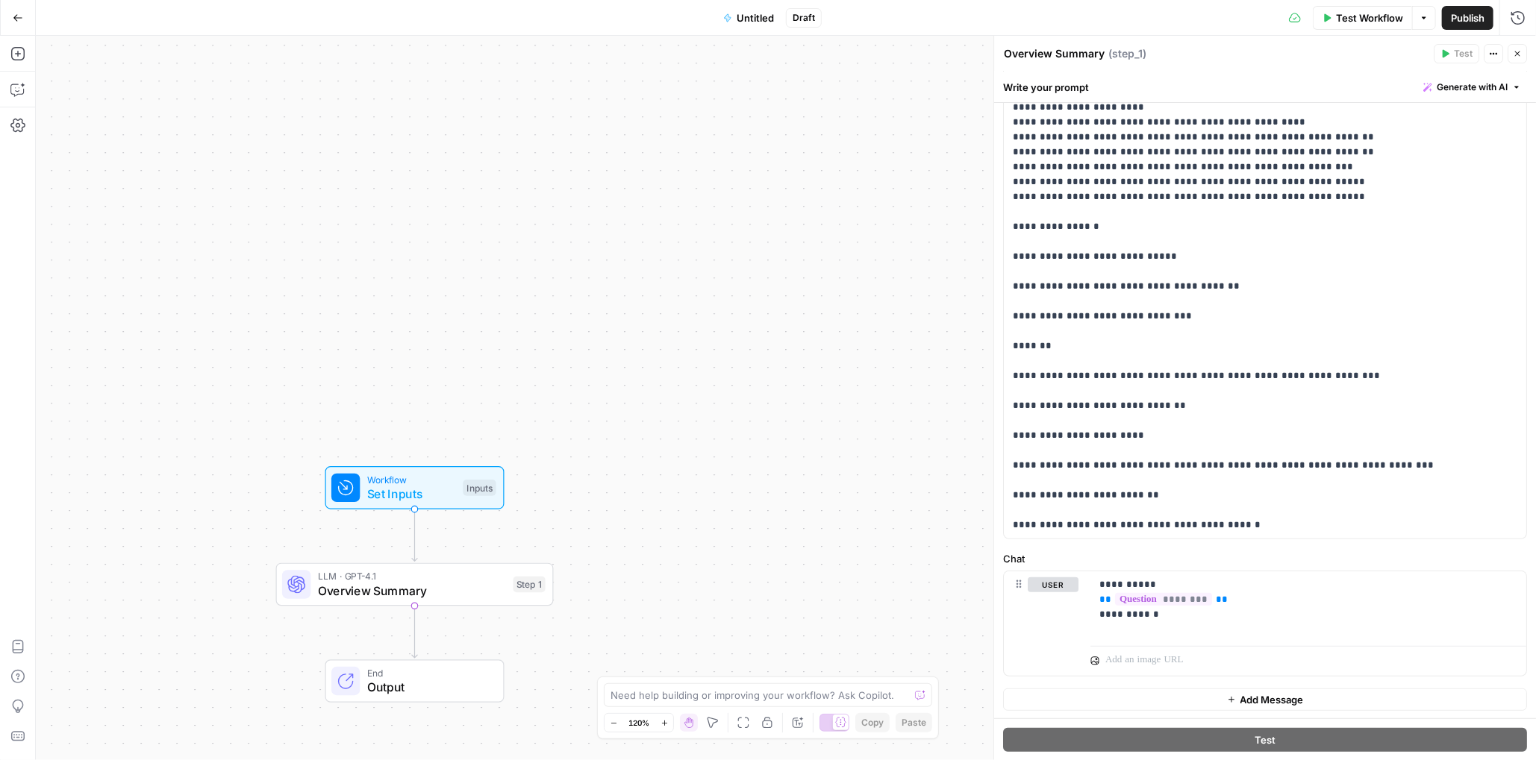
click at [1019, 698] on button "Add Message" at bounding box center [1265, 700] width 524 height 22
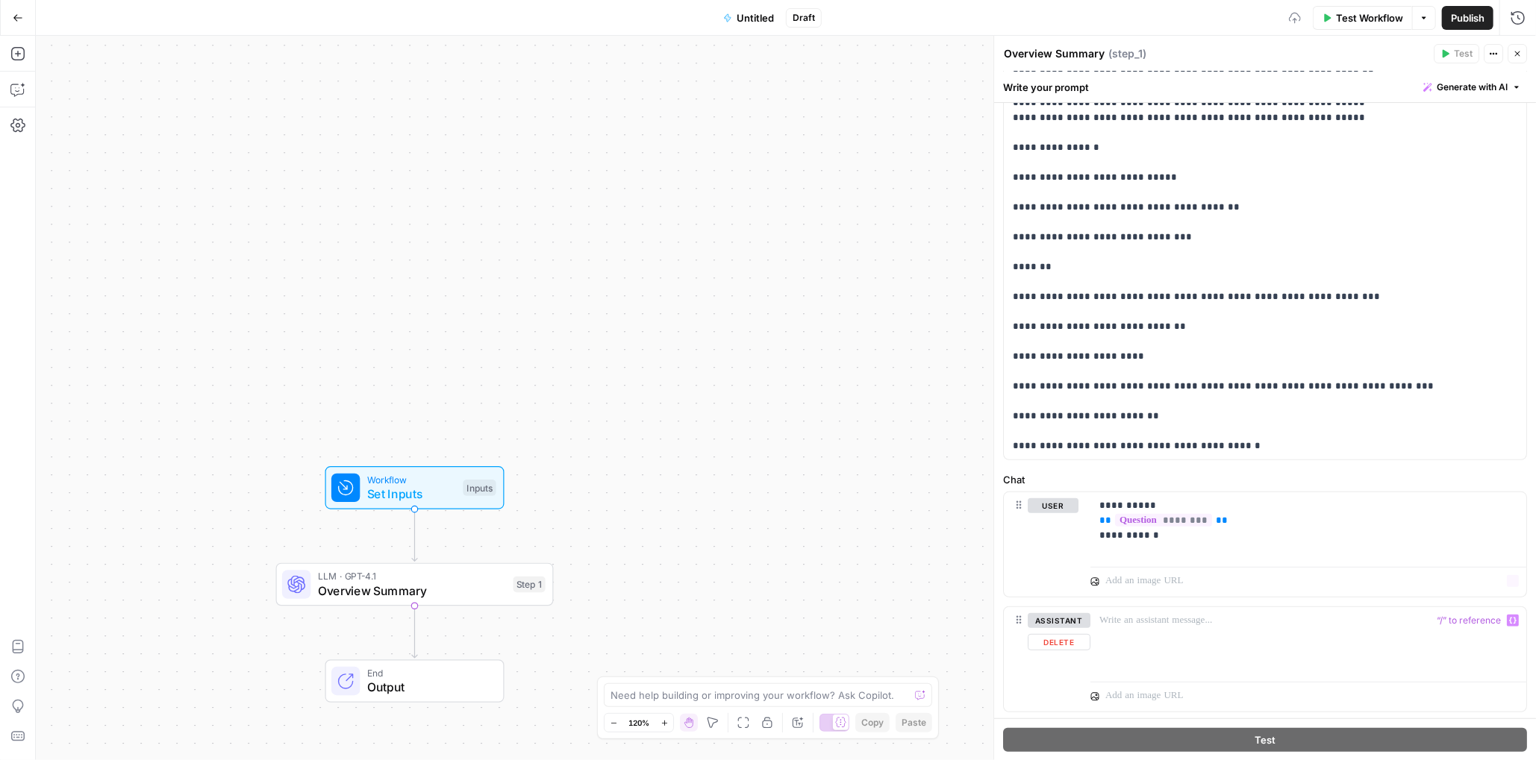
scroll to position [357, 0]
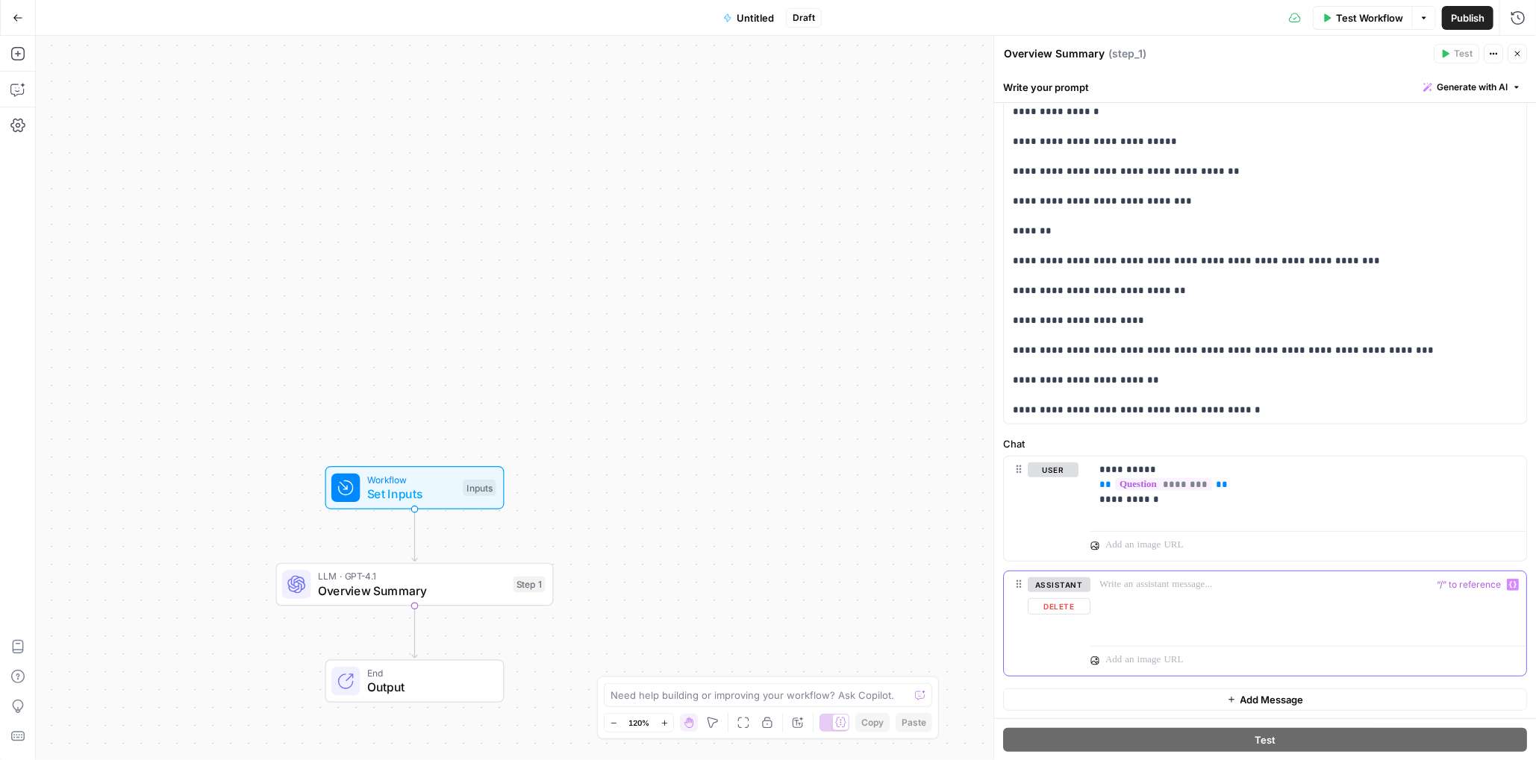
click at [1019, 590] on p at bounding box center [1308, 585] width 418 height 15
click at [1019, 482] on span "********" at bounding box center [1163, 484] width 97 height 13
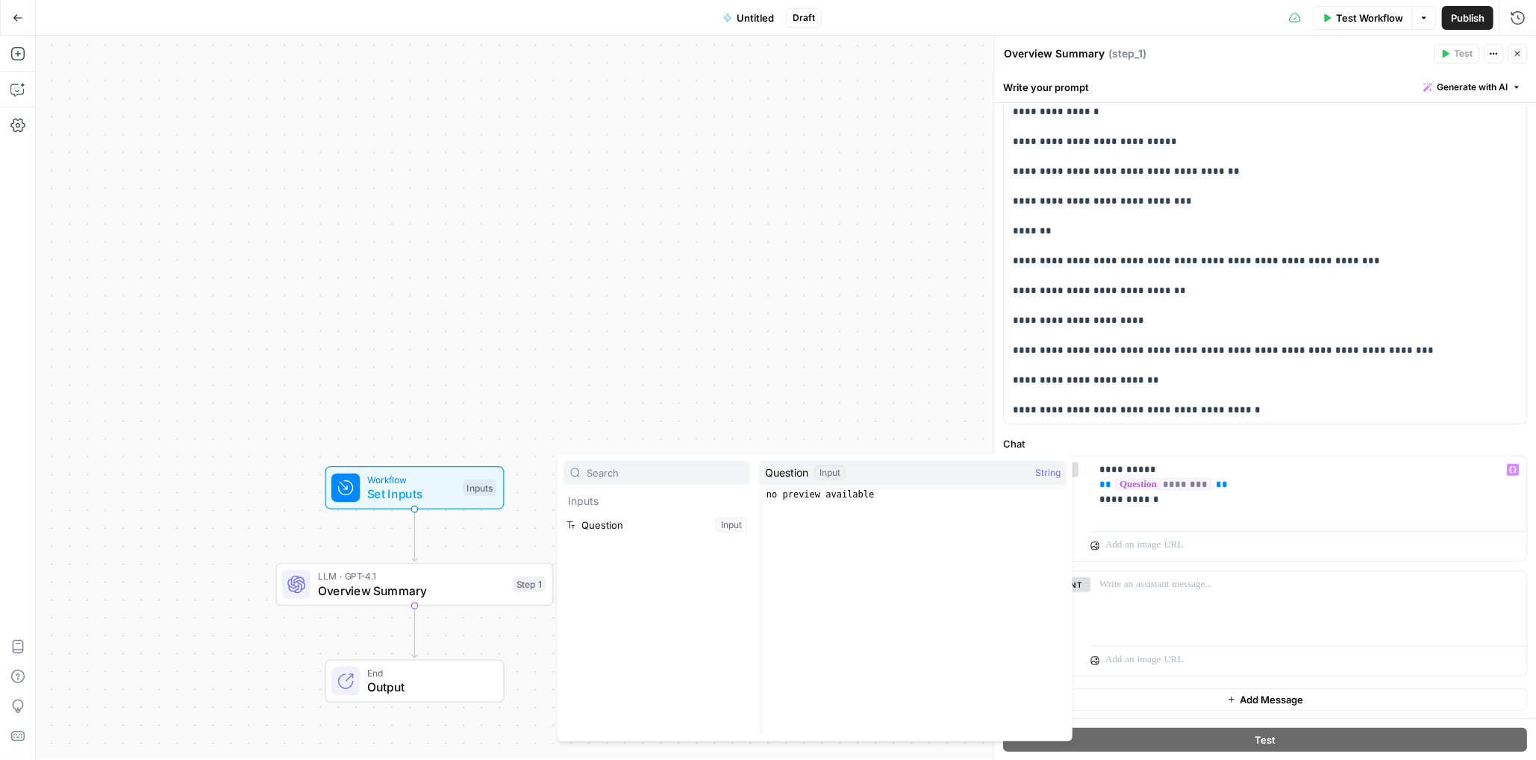
click at [744, 347] on div "Workflow Set Inputs Inputs LLM · GPT-4.1 Overview Summary Step 1 End Output" at bounding box center [786, 398] width 1500 height 725
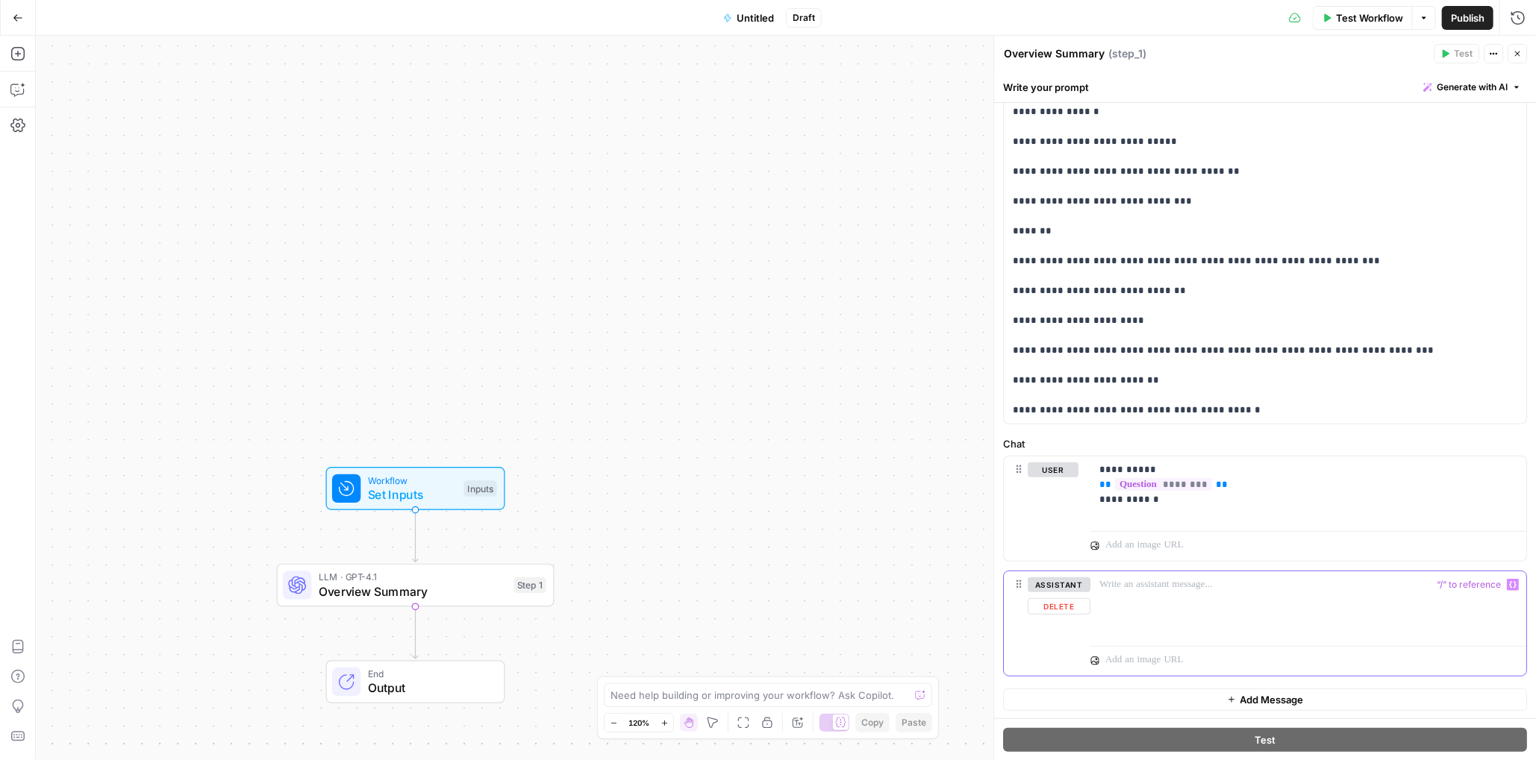
click at [1019, 600] on div at bounding box center [1308, 606] width 436 height 69
click at [1019, 579] on button "assistant" at bounding box center [1059, 585] width 63 height 15
click at [1019, 583] on button "user" at bounding box center [1053, 585] width 51 height 15
click at [1019, 607] on button "Delete" at bounding box center [1059, 606] width 63 height 16
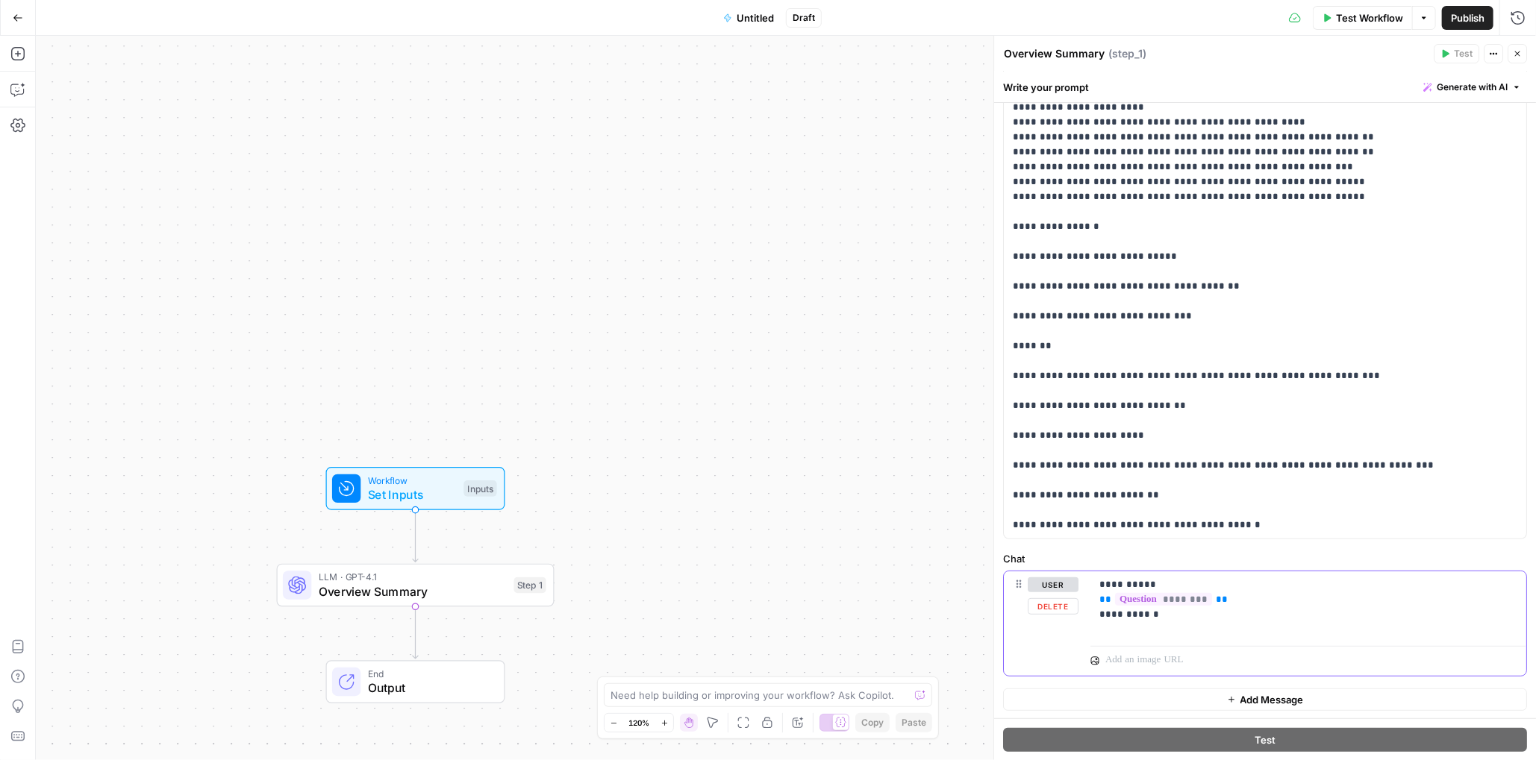
click at [1019, 604] on button "Delete" at bounding box center [1053, 606] width 51 height 16
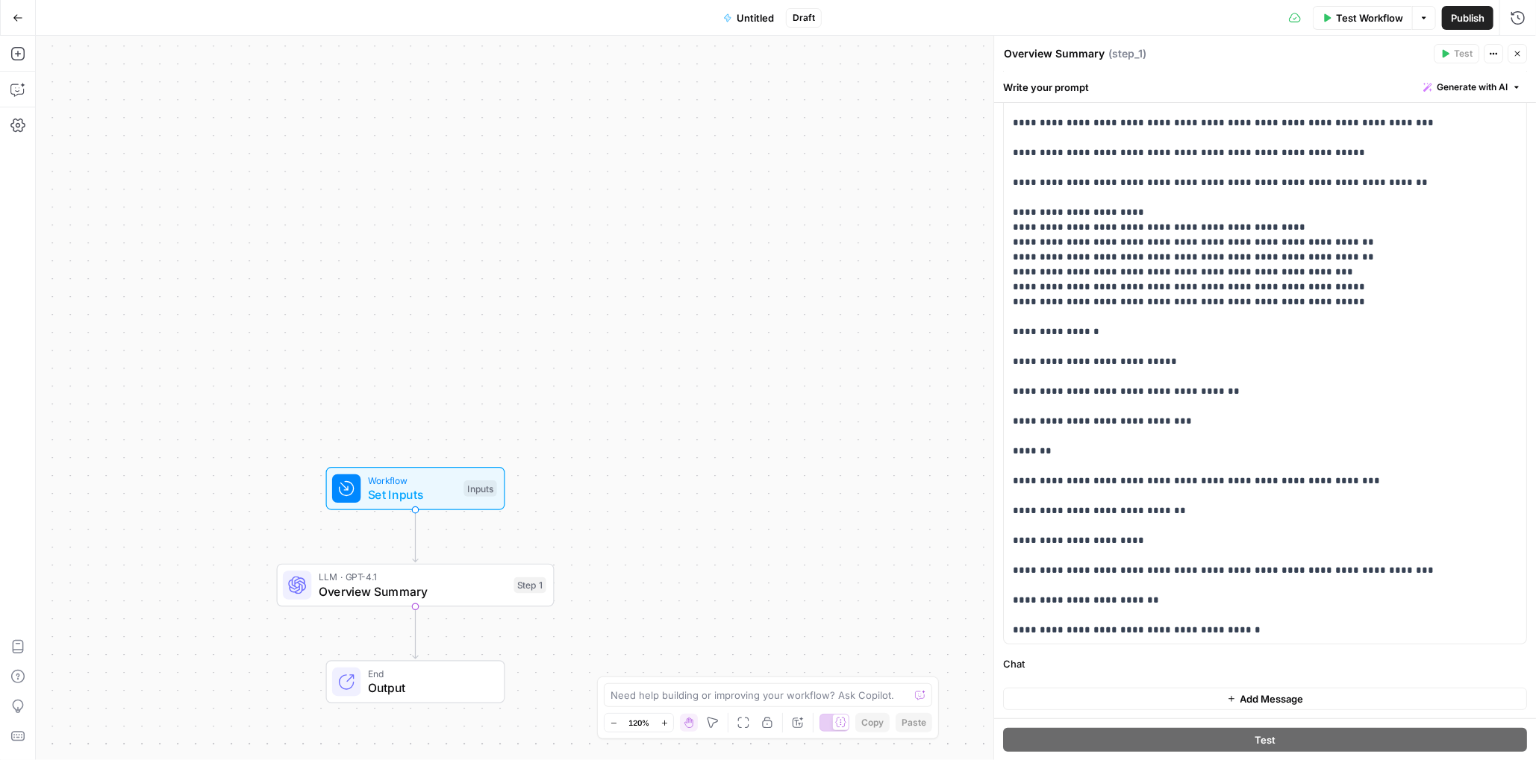
click at [1019, 701] on span "Add Message" at bounding box center [1271, 699] width 63 height 15
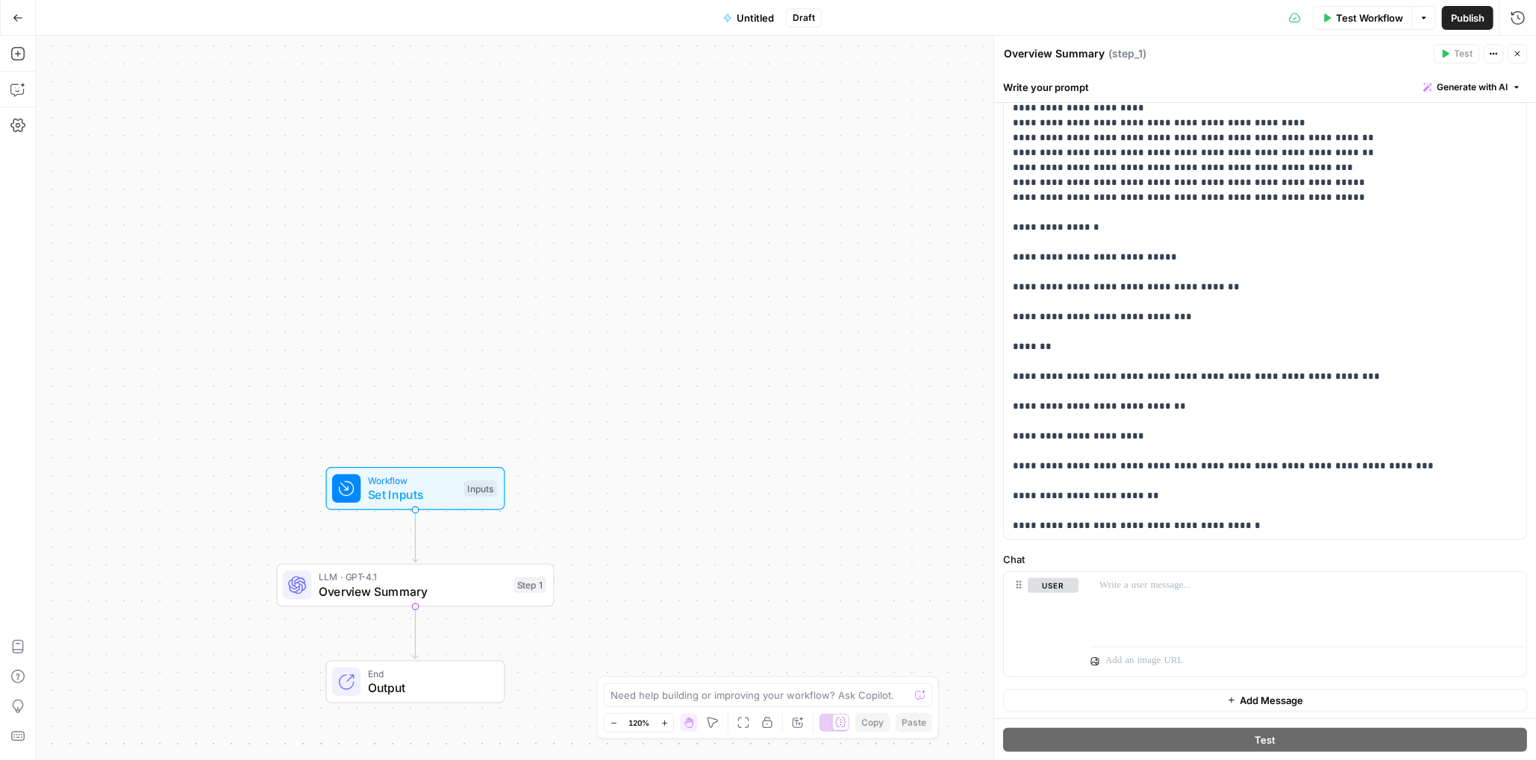
scroll to position [242, 0]
click at [1019, 587] on p at bounding box center [1308, 585] width 418 height 15
click at [1019, 584] on icon "button" at bounding box center [1512, 584] width 7 height 7
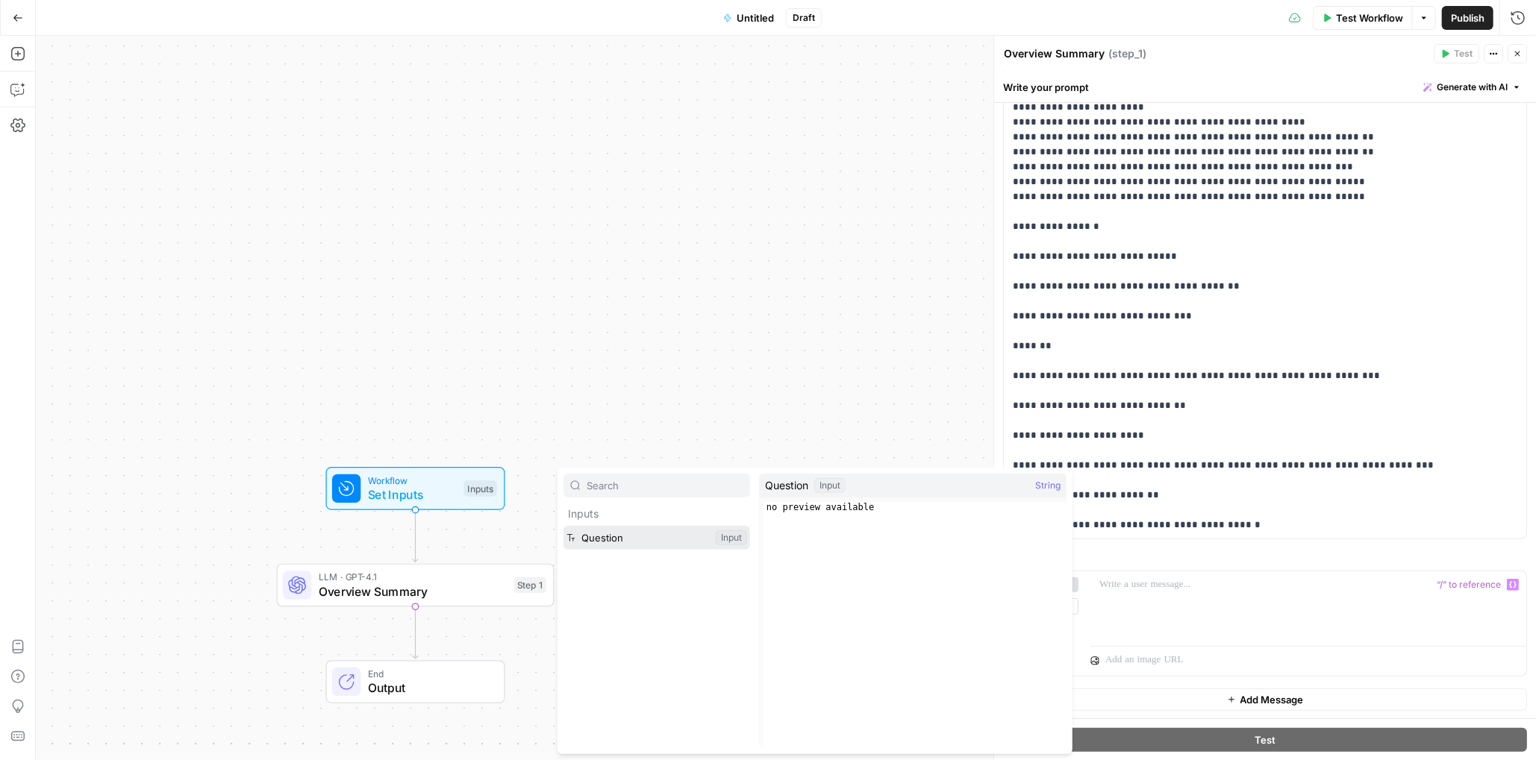
click at [601, 537] on button "Select variable Question" at bounding box center [656, 538] width 187 height 24
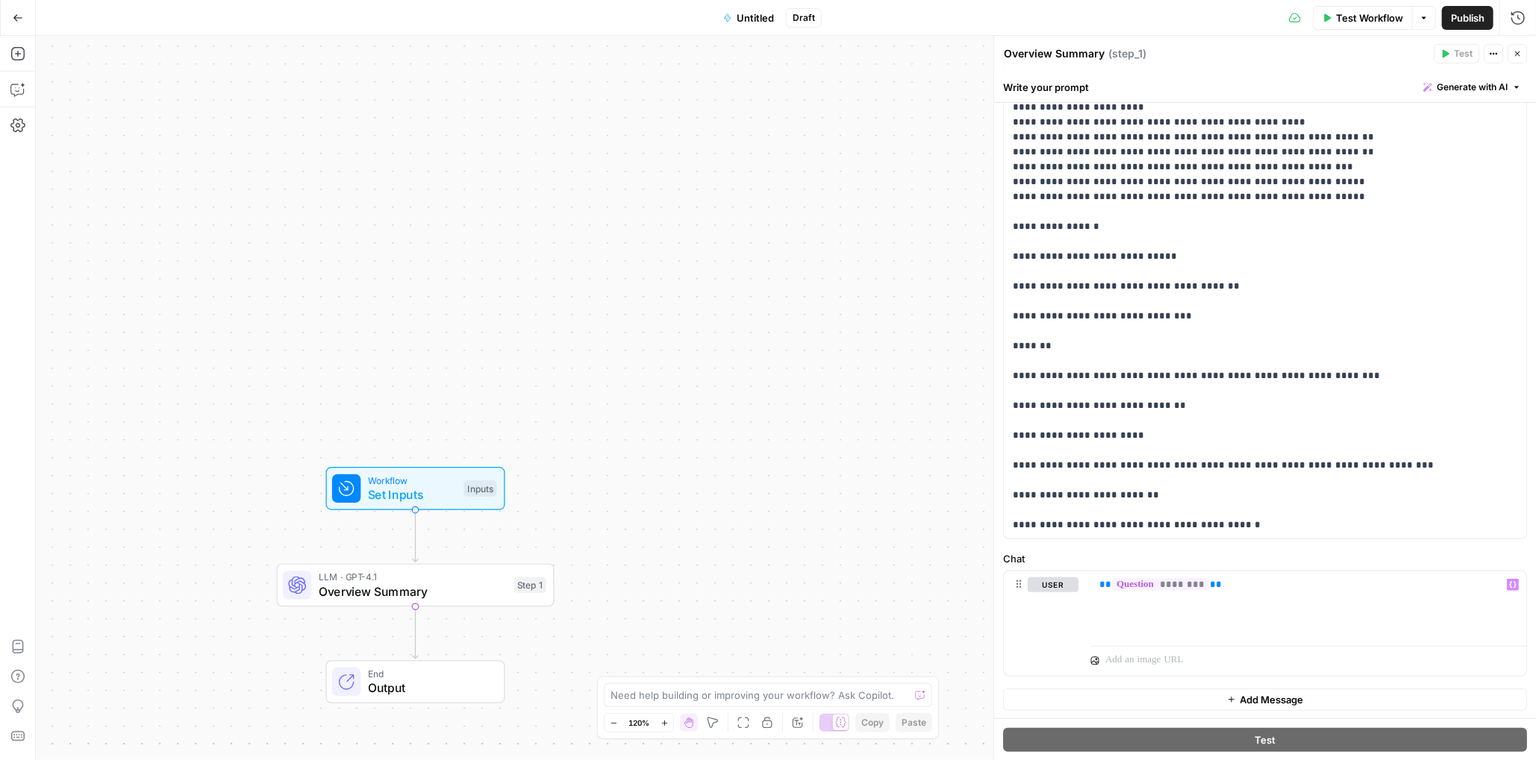
click at [857, 571] on div "Workflow Set Inputs Inputs LLM · GPT-4.1 Overview Summary Step 1 End Output" at bounding box center [786, 398] width 1500 height 725
click at [1019, 15] on span "Test Workflow" at bounding box center [1369, 17] width 67 height 15
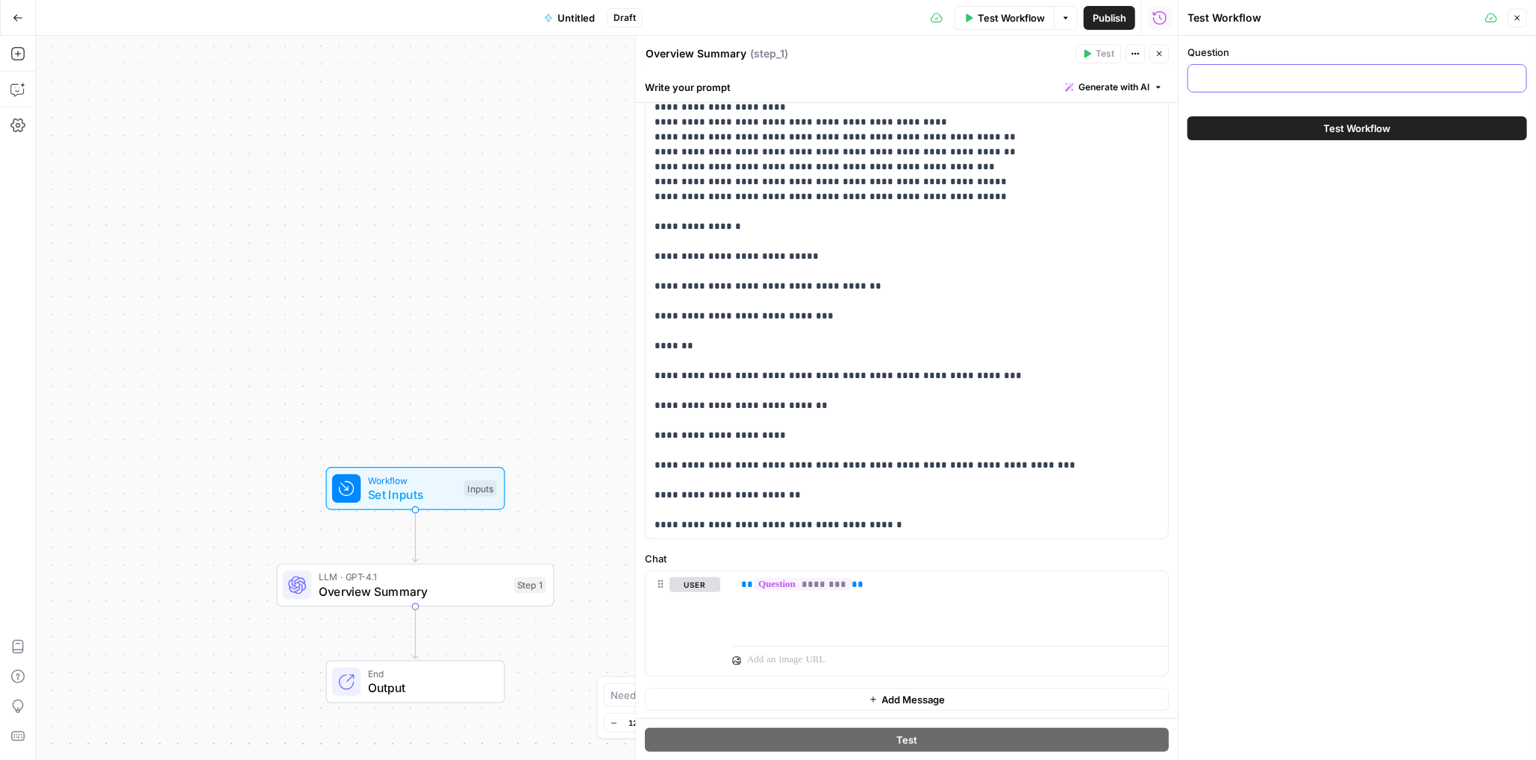
click at [1019, 77] on input "Question" at bounding box center [1357, 78] width 320 height 15
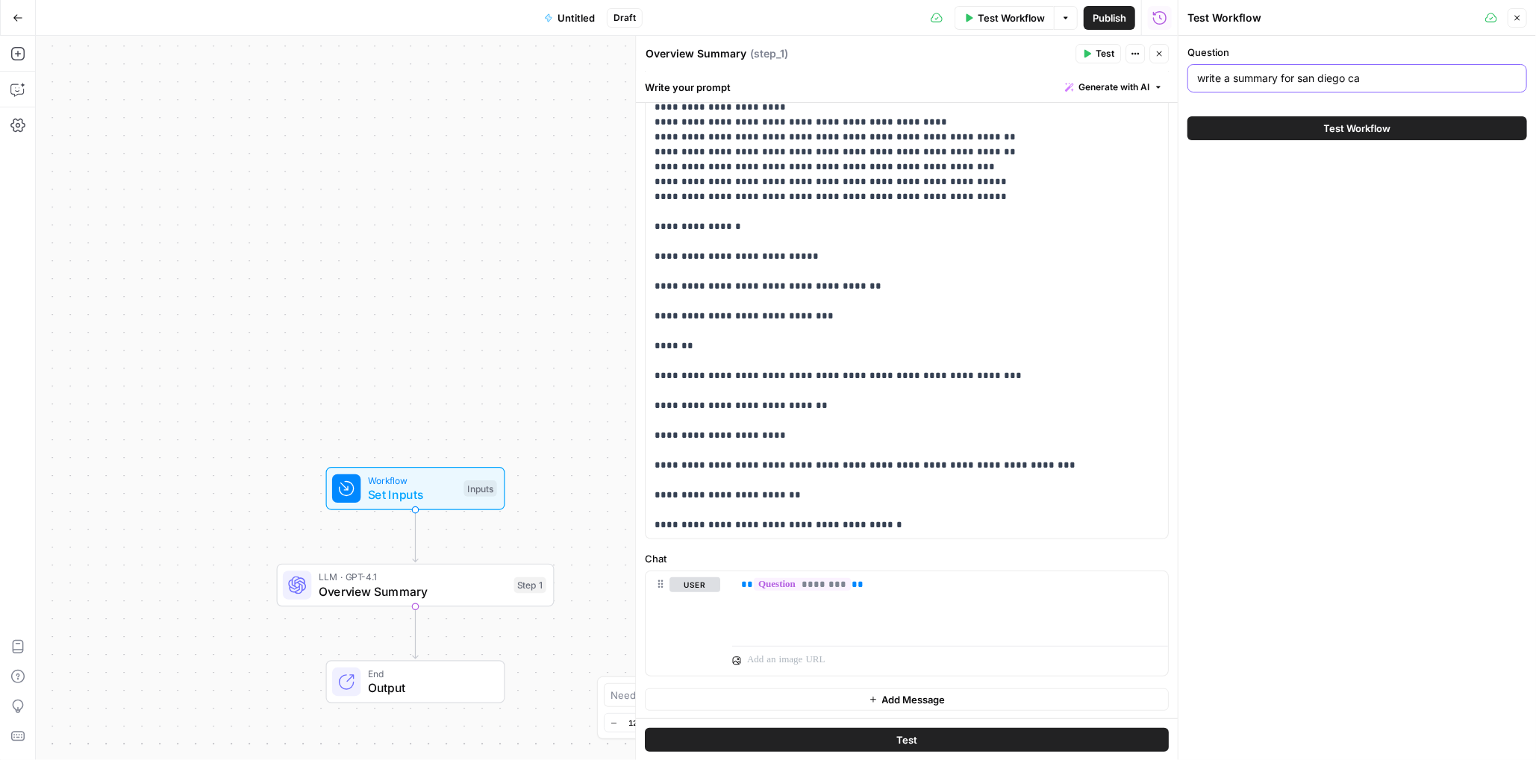
type input "write a summary for san diego ca"
click at [1019, 137] on button "Test Workflow" at bounding box center [1357, 128] width 340 height 24
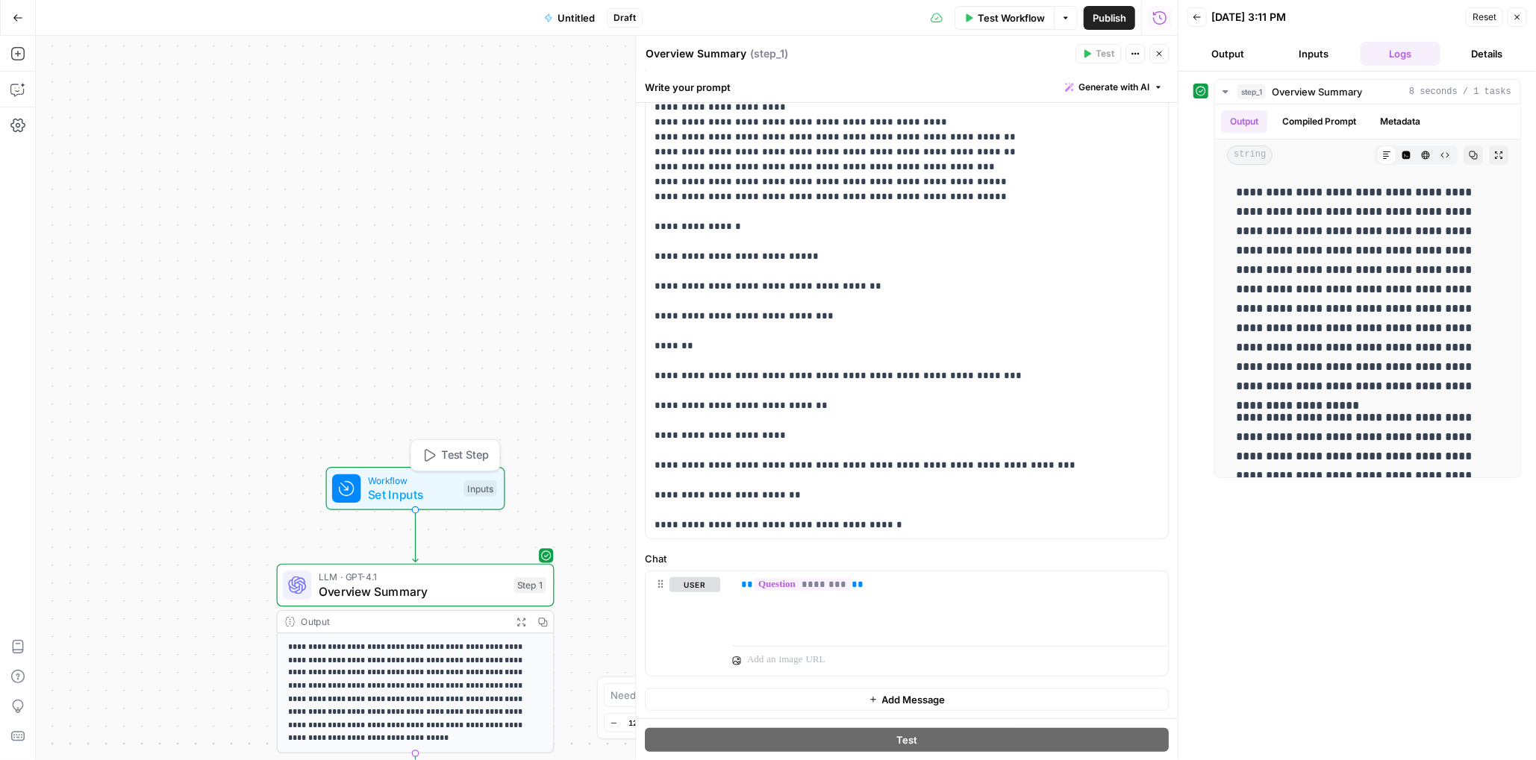
click at [407, 489] on span "Set Inputs" at bounding box center [412, 495] width 89 height 18
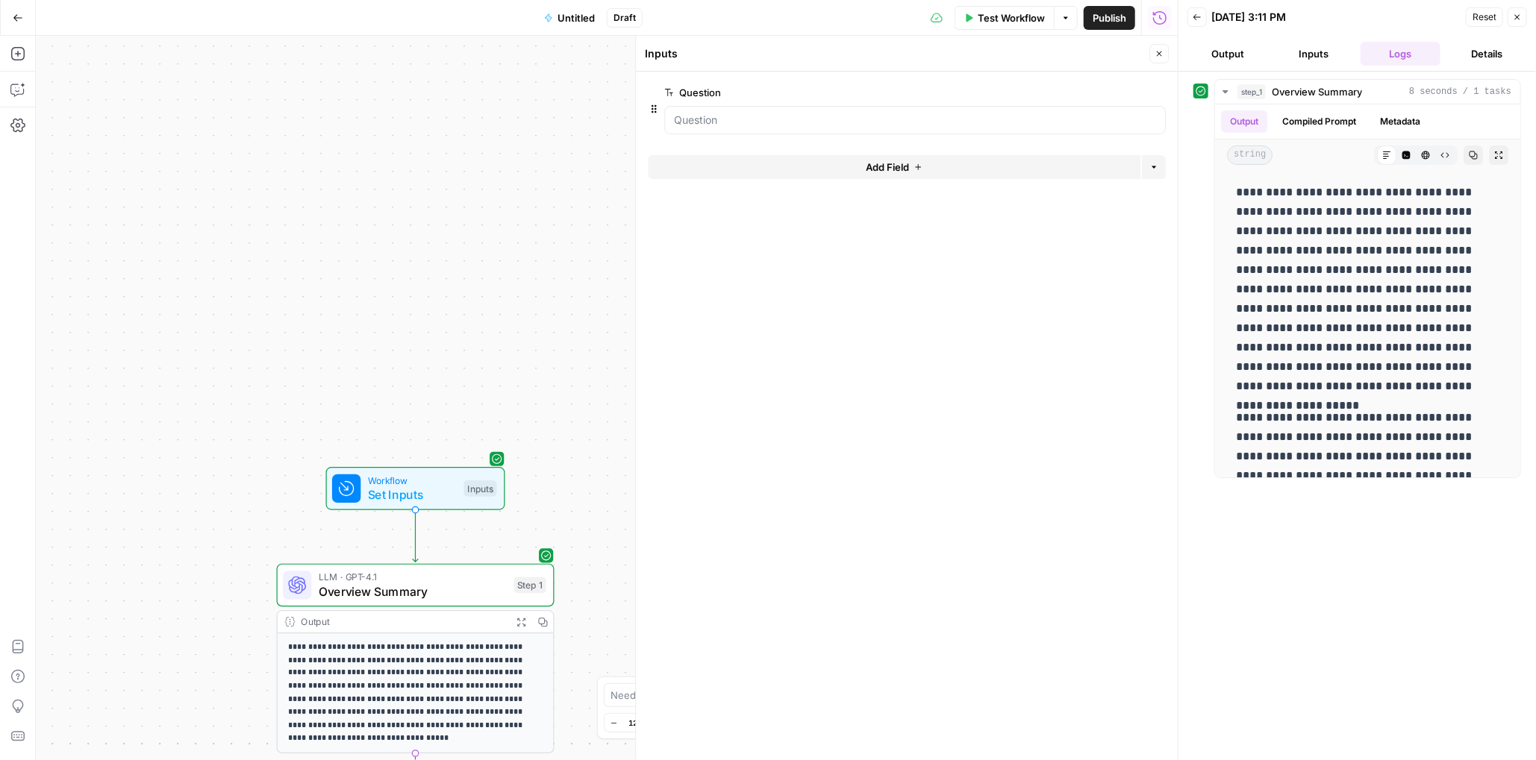
click at [1019, 47] on button "Inputs" at bounding box center [1314, 54] width 81 height 24
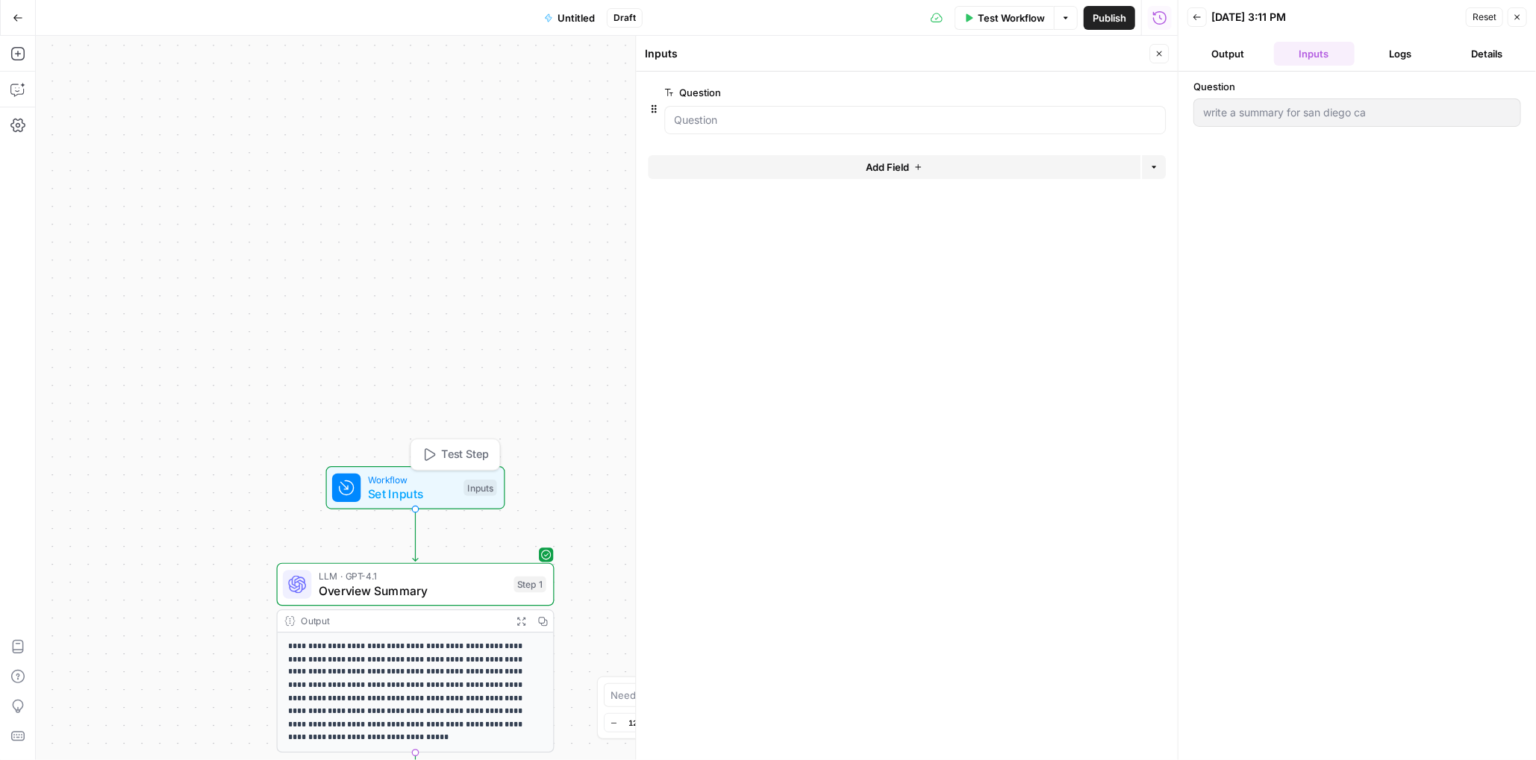
click at [477, 489] on div "Inputs" at bounding box center [479, 488] width 33 height 16
drag, startPoint x: 477, startPoint y: 489, endPoint x: 490, endPoint y: 485, distance: 13.2
click at [478, 489] on div "Inputs" at bounding box center [480, 488] width 33 height 16
click at [1019, 16] on span "Reset" at bounding box center [1484, 16] width 24 height 13
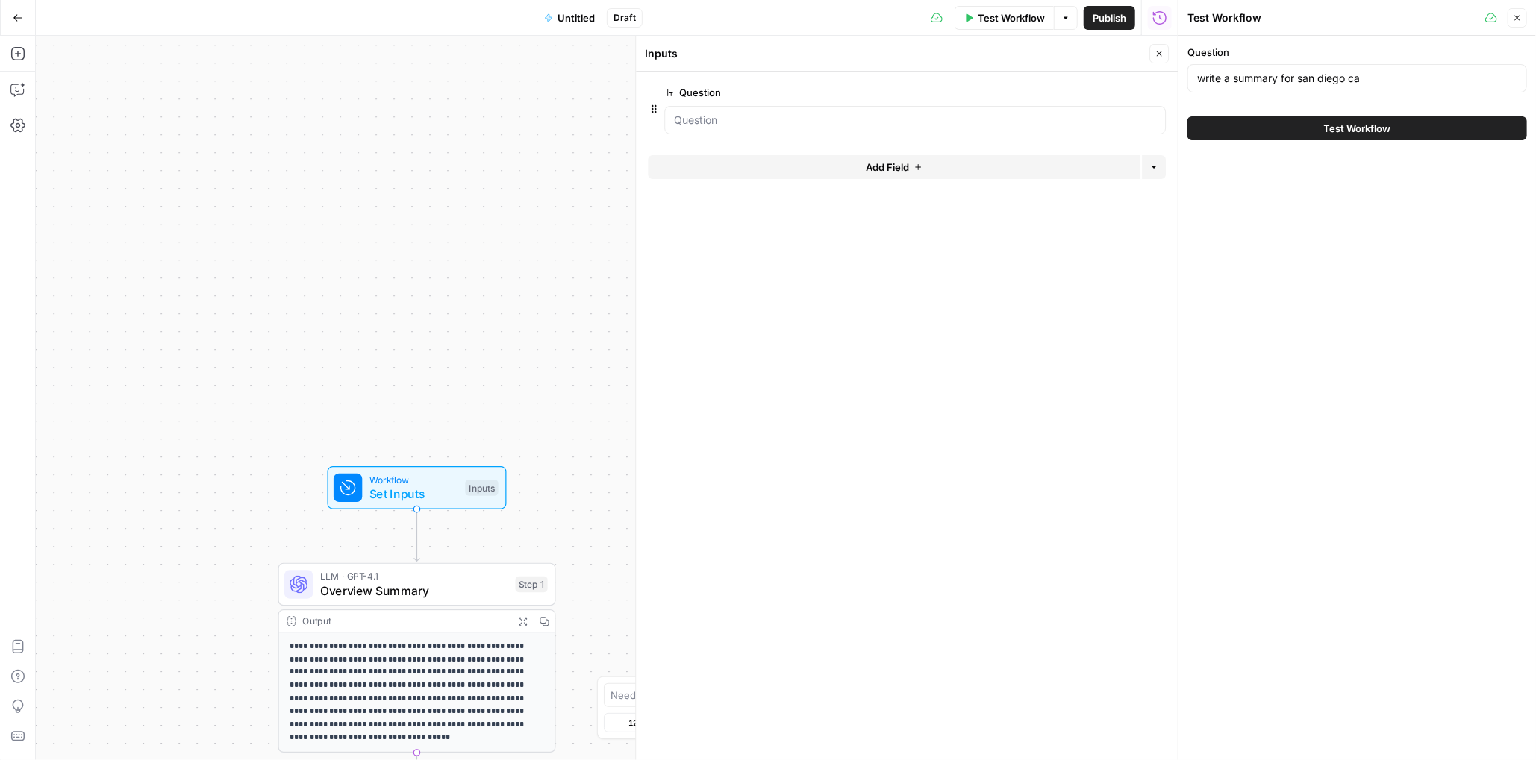
click at [905, 164] on span "Add Field" at bounding box center [887, 167] width 43 height 15
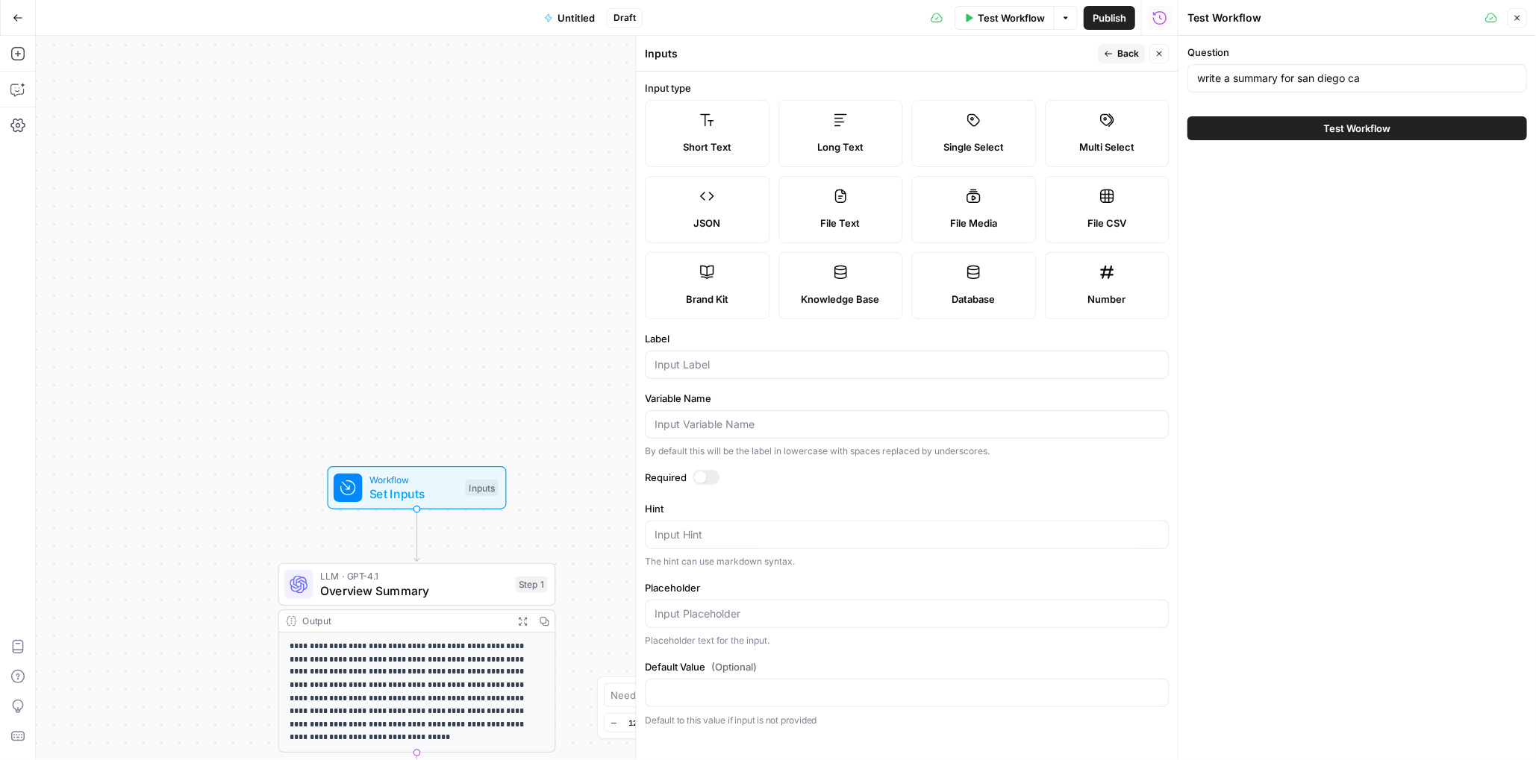
click at [702, 298] on span "Brand Kit" at bounding box center [707, 299] width 43 height 15
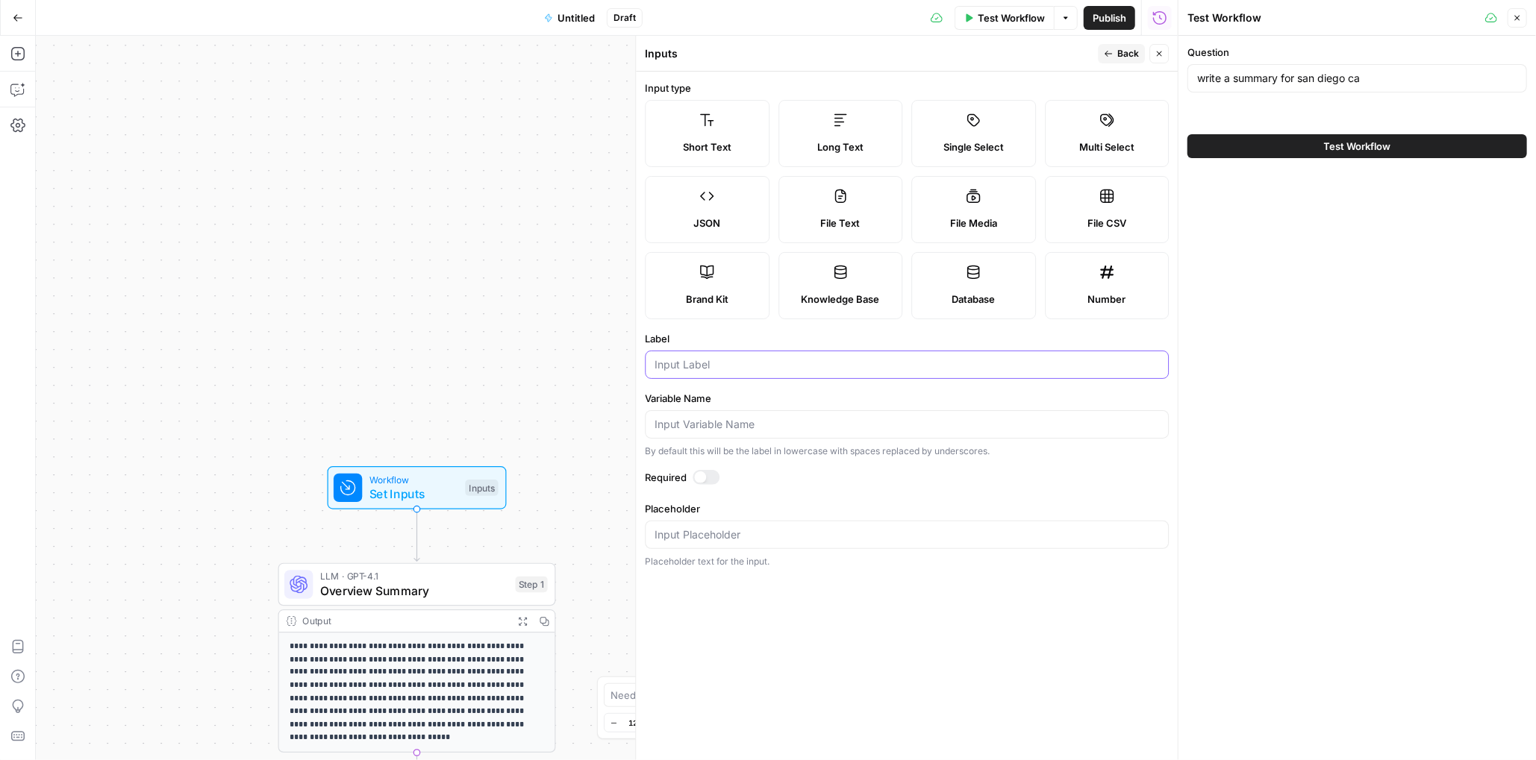
click at [755, 365] on input "Label" at bounding box center [906, 364] width 504 height 15
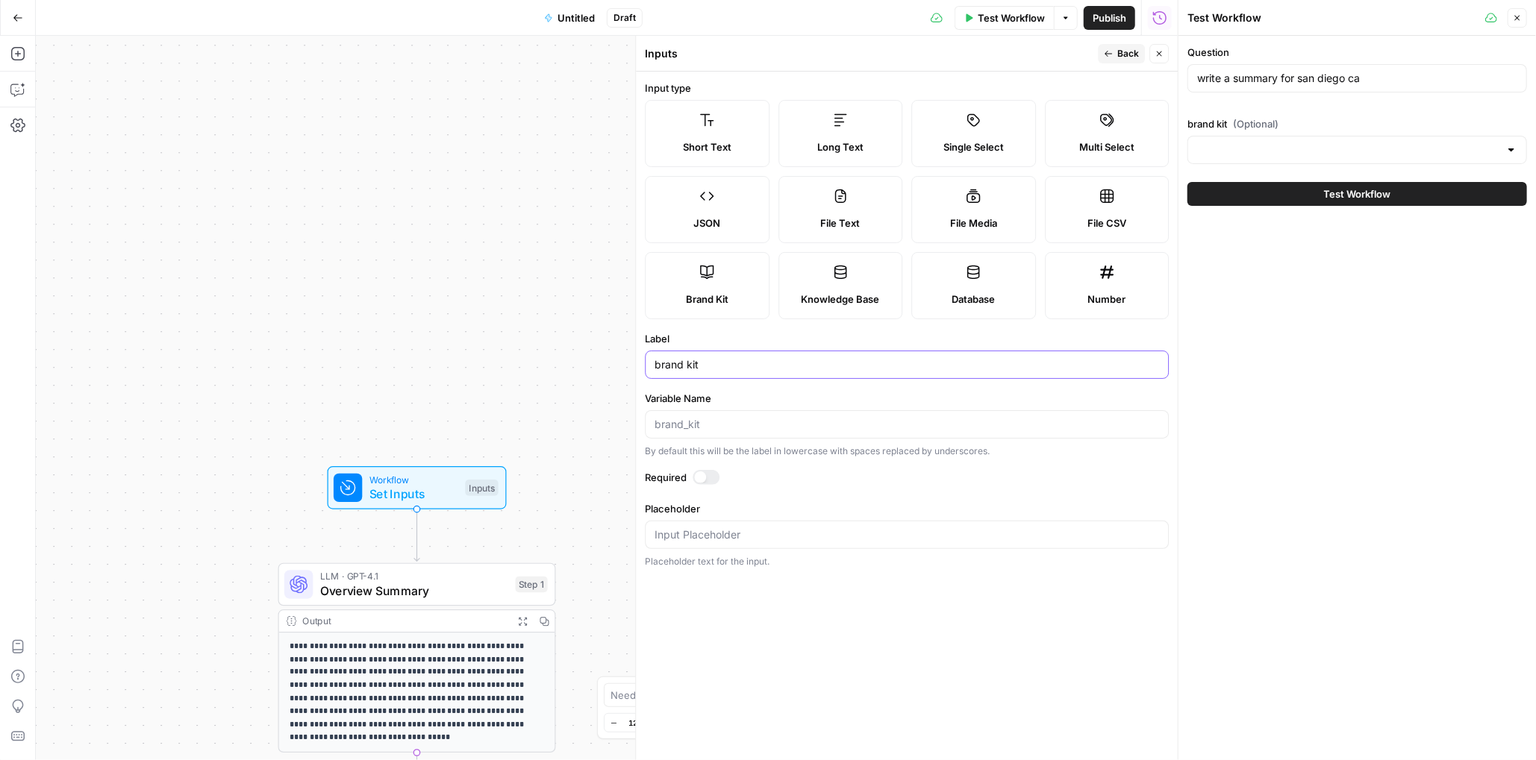
type input "brand kit"
click at [710, 476] on div at bounding box center [706, 477] width 27 height 15
click at [1019, 152] on input "brand kit" at bounding box center [1348, 150] width 302 height 15
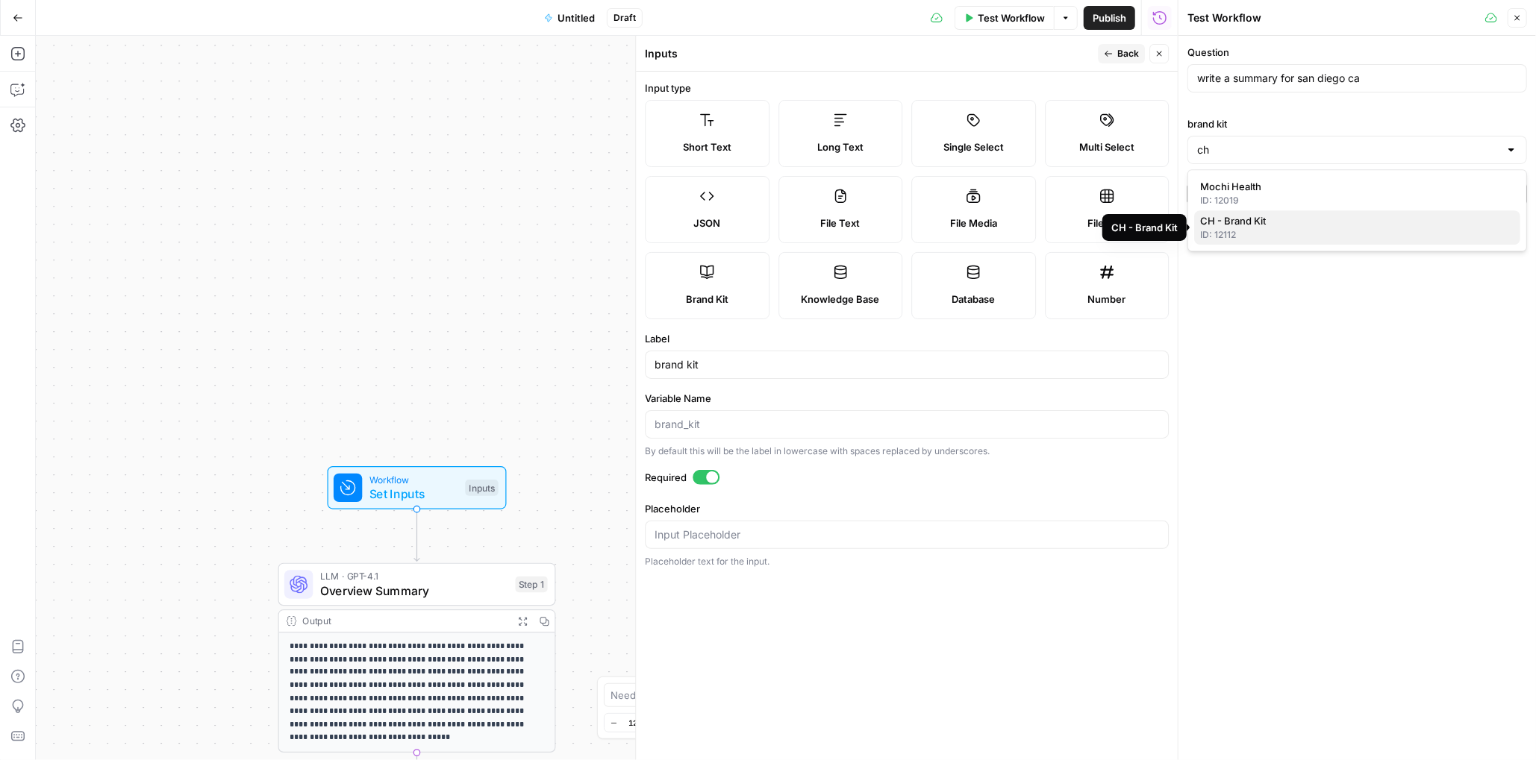
click at [1019, 229] on div "ID: 12112" at bounding box center [1357, 234] width 314 height 13
type input "CH - Brand Kit"
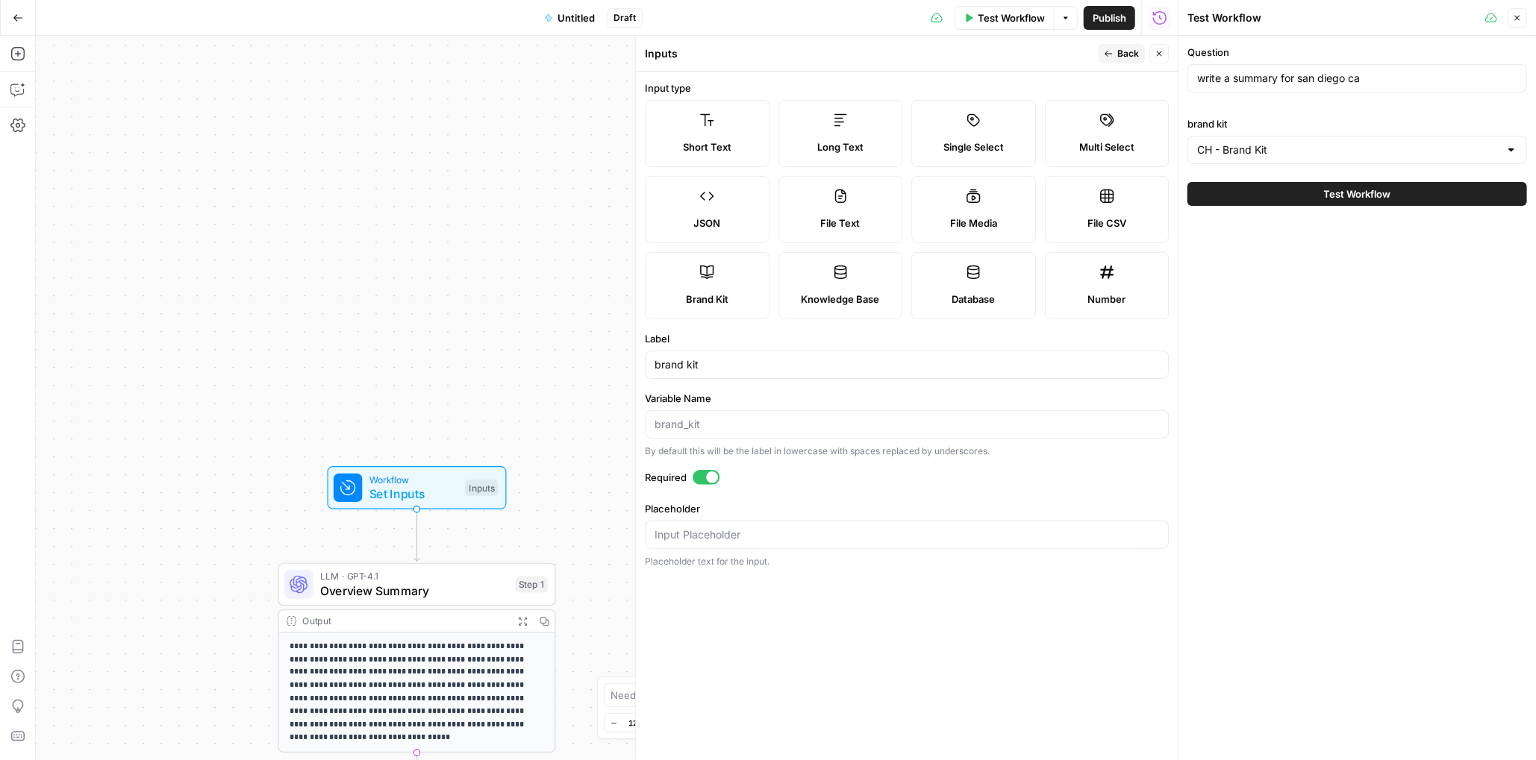
click at [1019, 54] on span "Back" at bounding box center [1128, 53] width 22 height 13
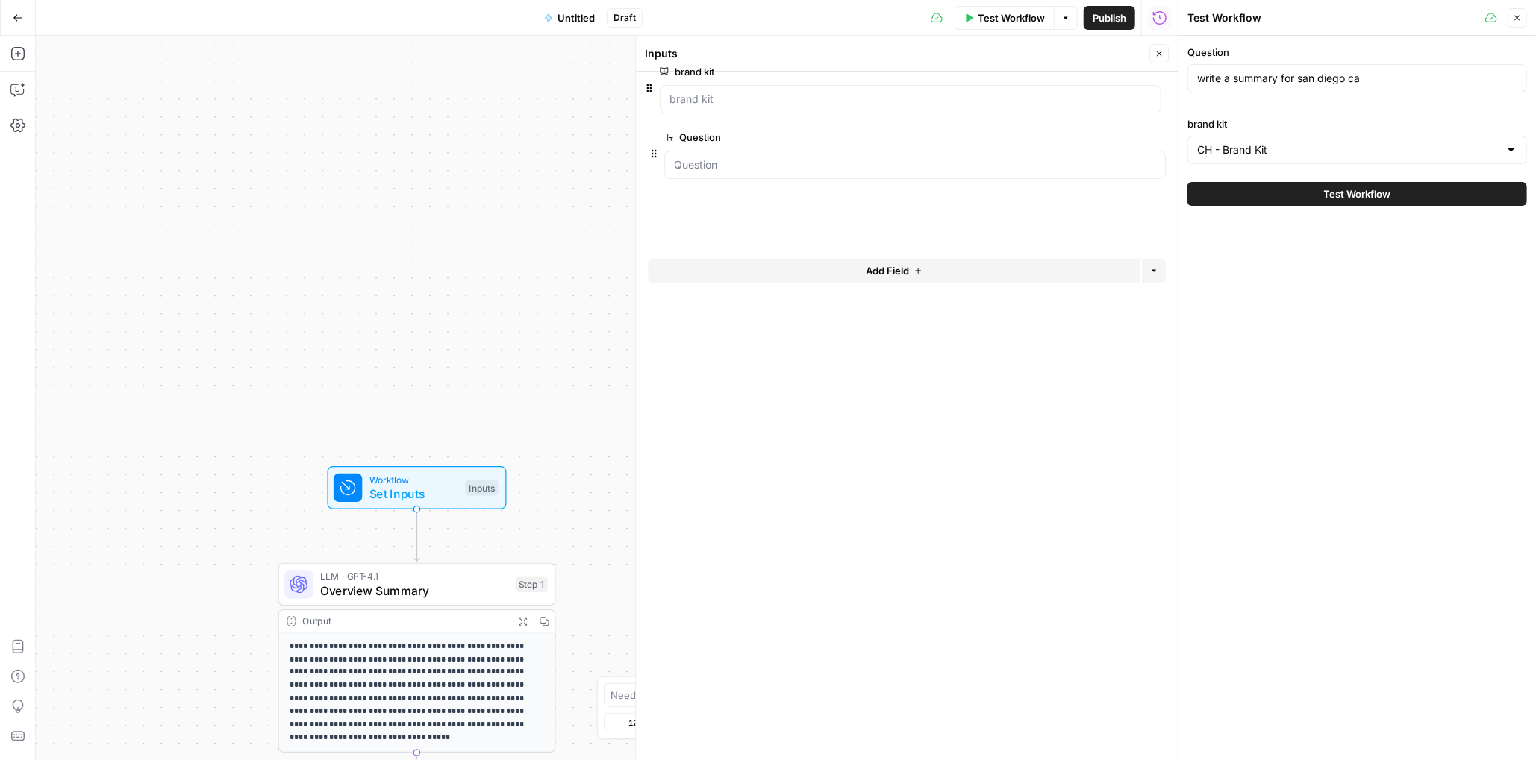
drag, startPoint x: 656, startPoint y: 165, endPoint x: 651, endPoint y: 80, distance: 85.2
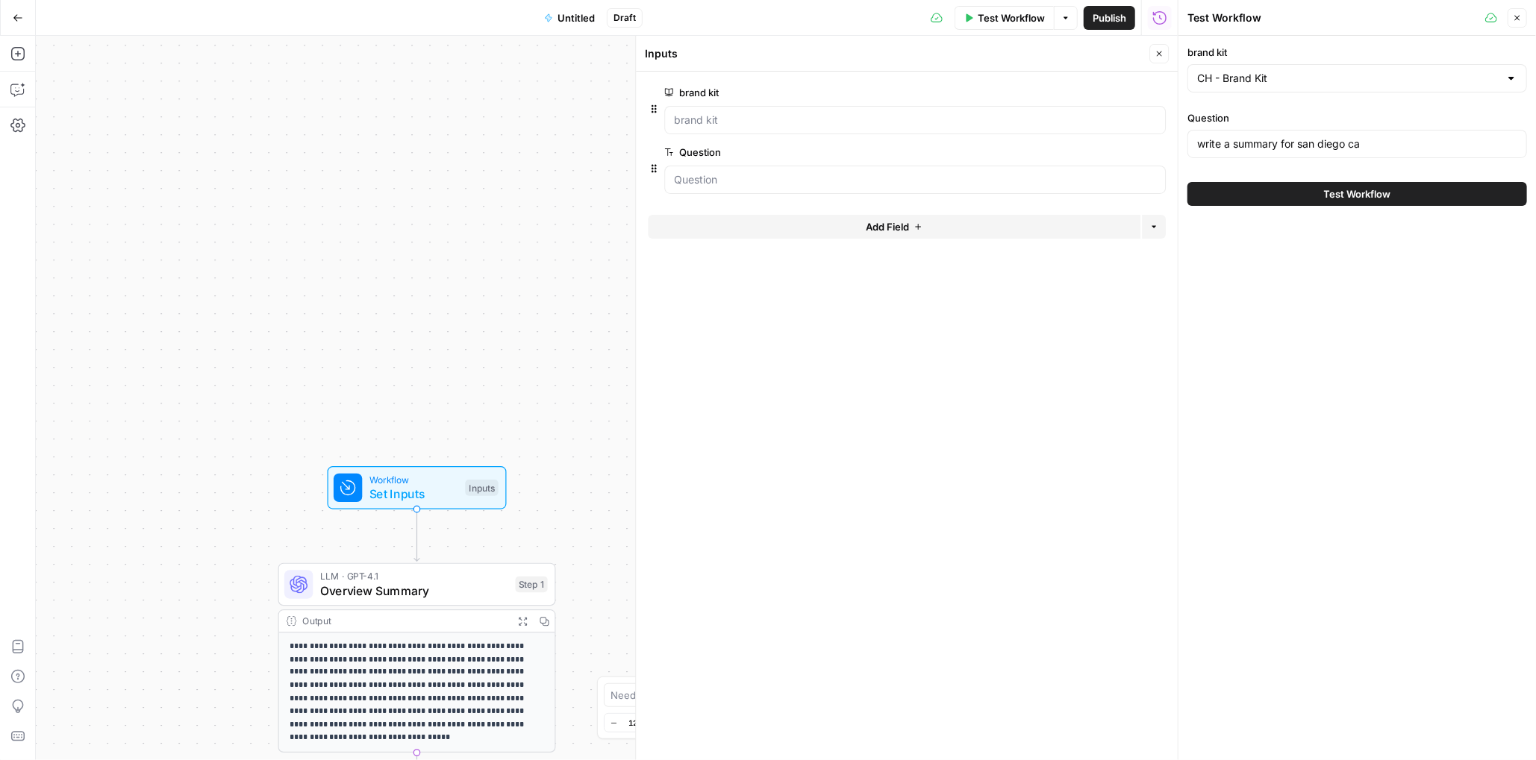
click at [1019, 199] on span "Test Workflow" at bounding box center [1357, 194] width 67 height 15
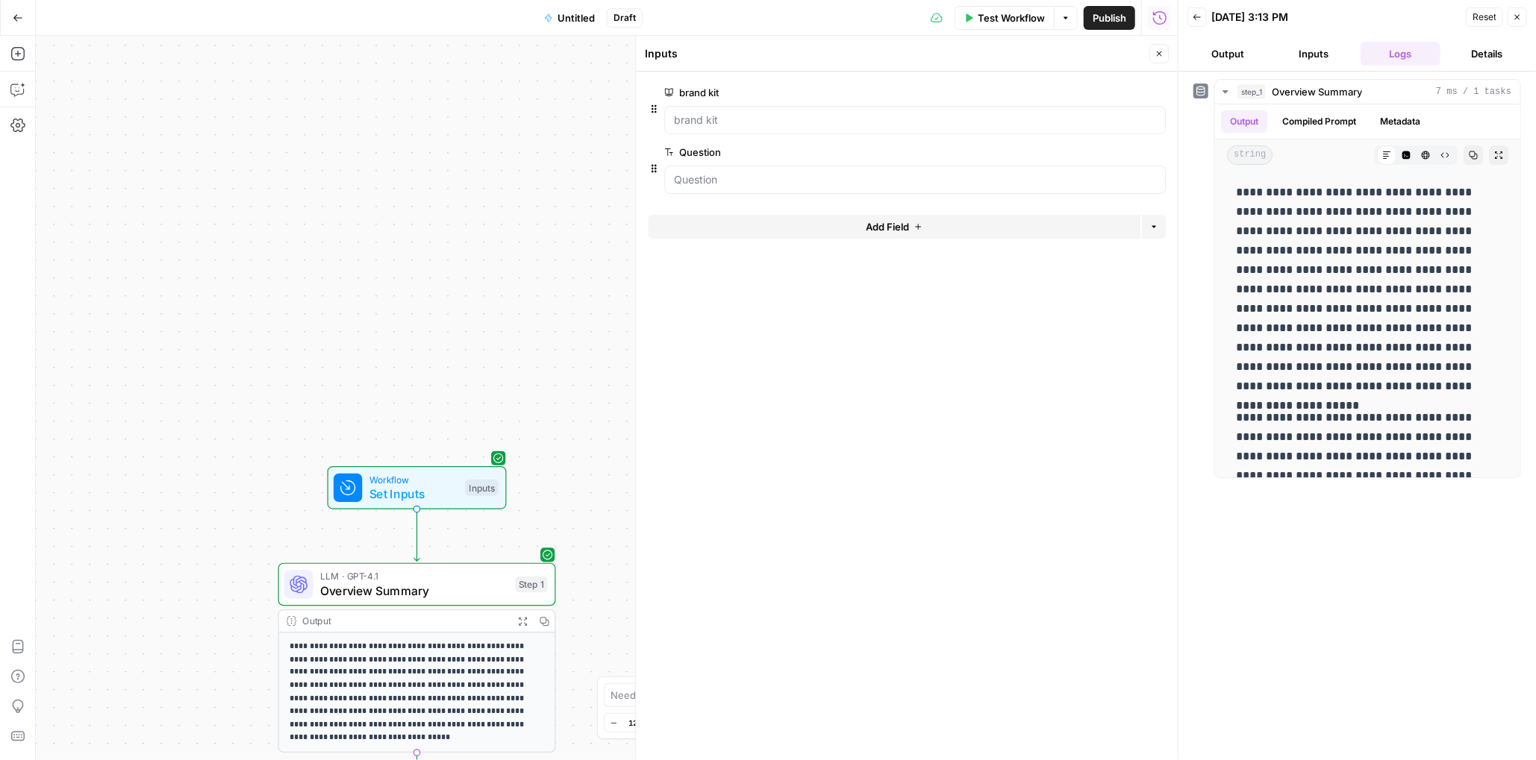
click at [1019, 58] on button "Inputs" at bounding box center [1314, 54] width 81 height 24
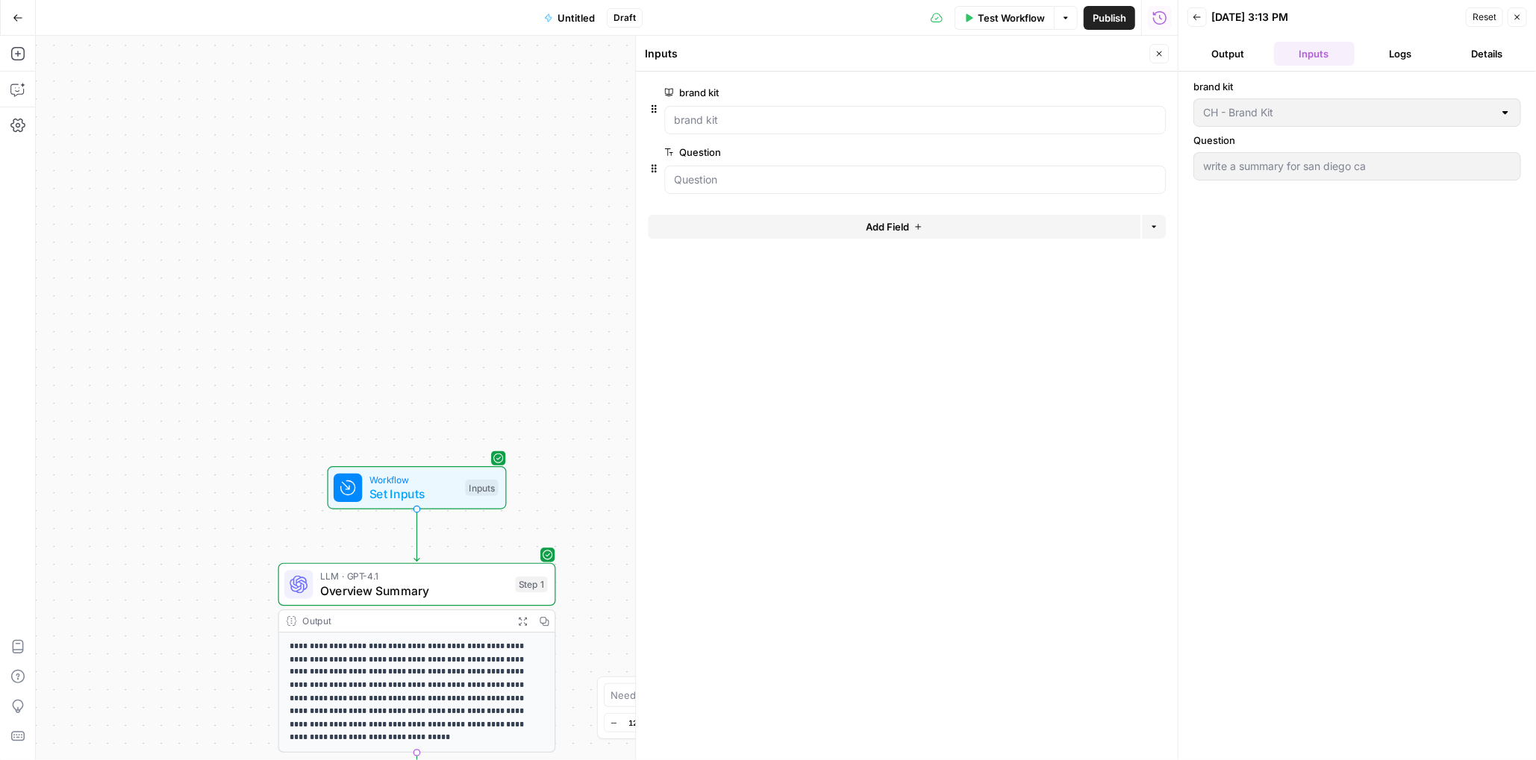
click at [1019, 58] on button "Output" at bounding box center [1227, 54] width 81 height 24
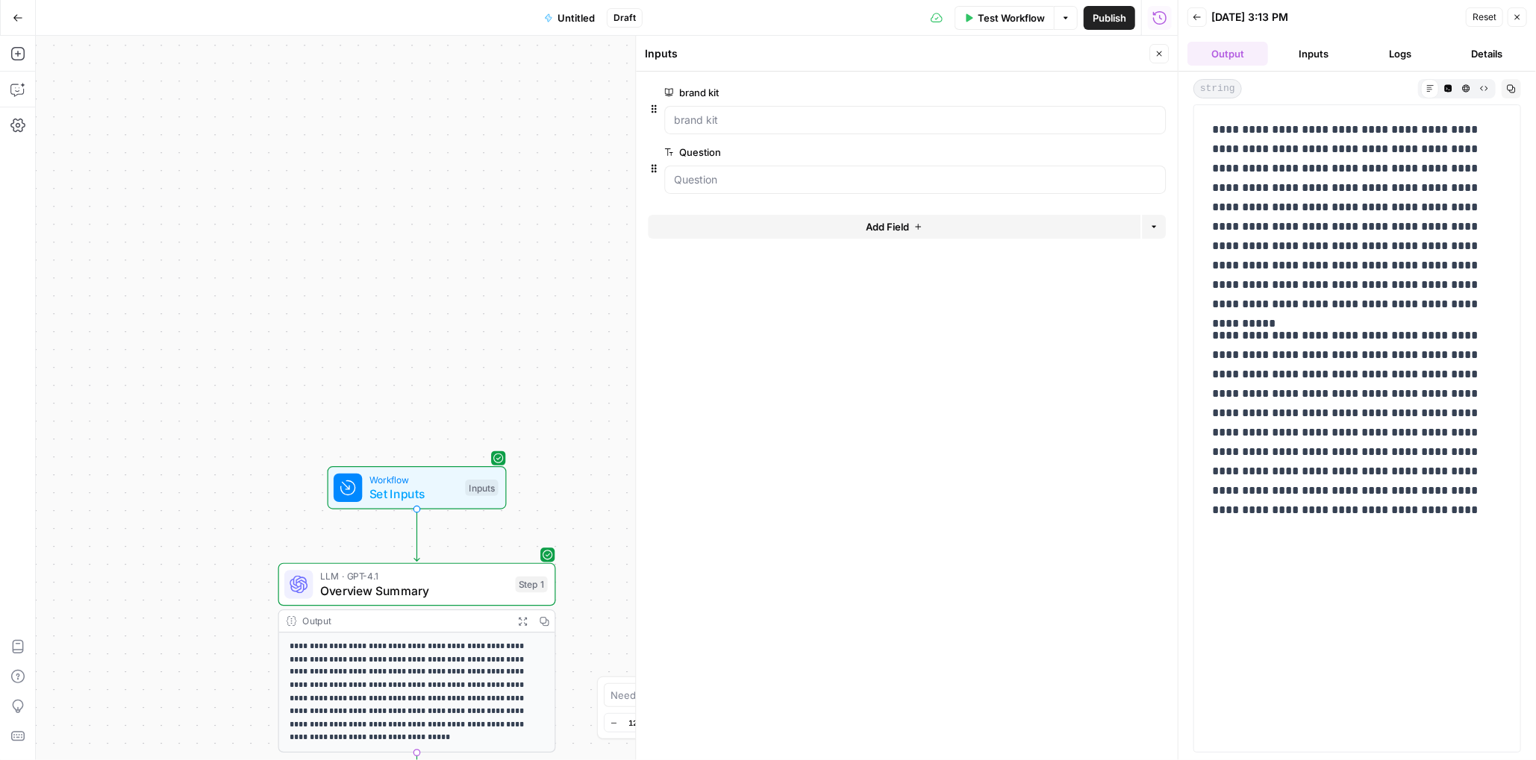
click at [1019, 58] on button "Inputs" at bounding box center [1314, 54] width 81 height 24
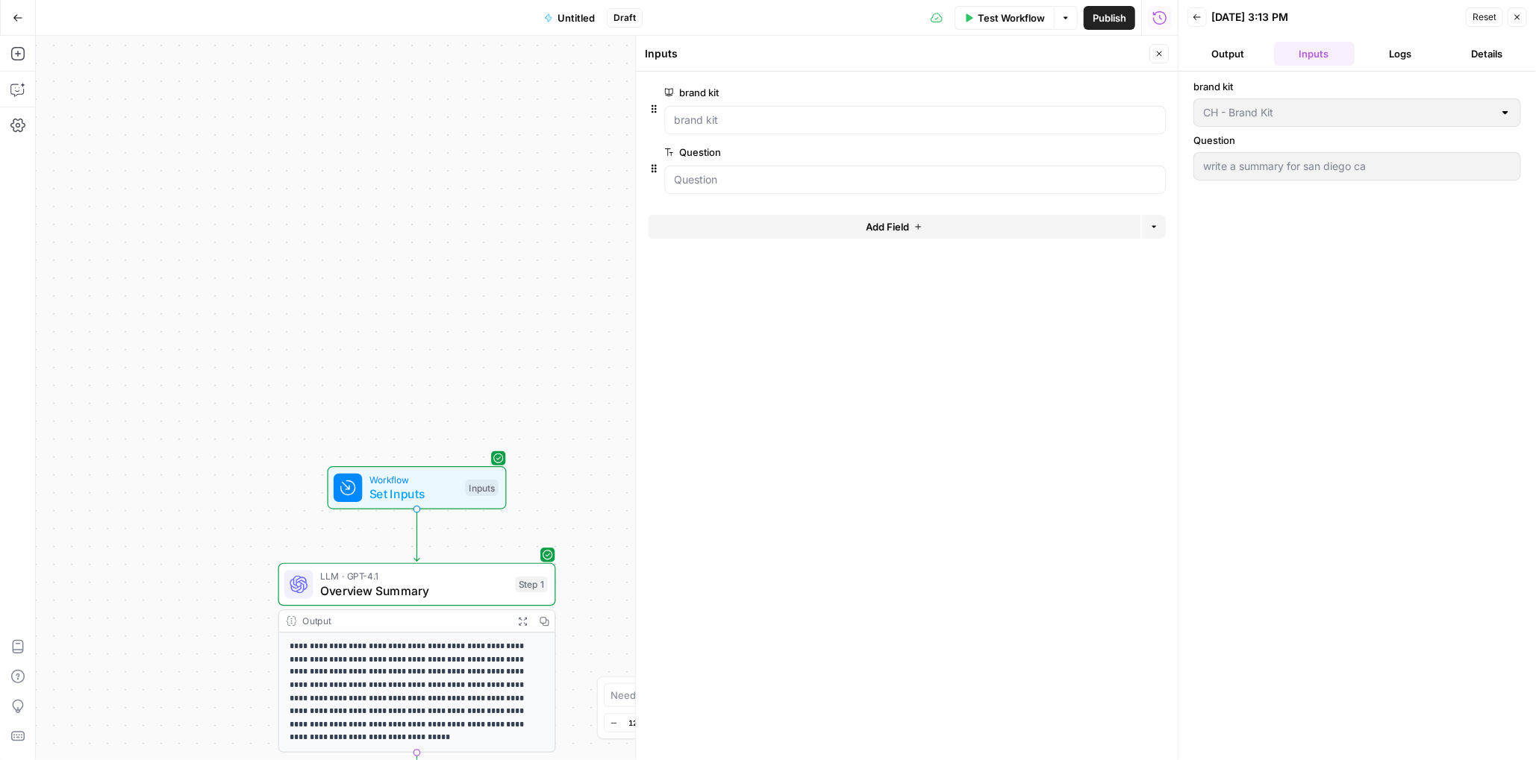
click at [1019, 21] on span "Reset" at bounding box center [1484, 16] width 24 height 13
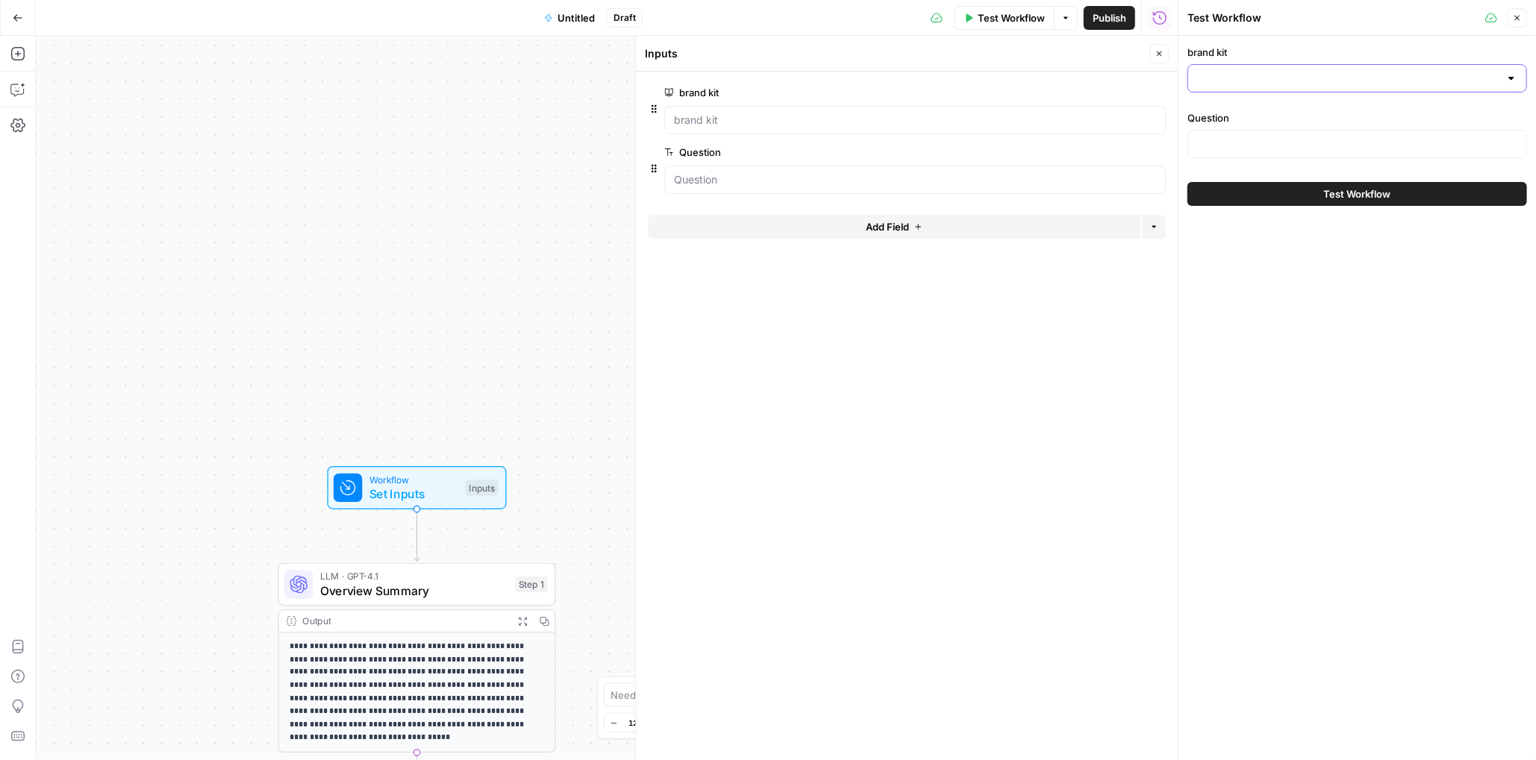
click at [1019, 73] on input "brand kit" at bounding box center [1348, 78] width 302 height 15
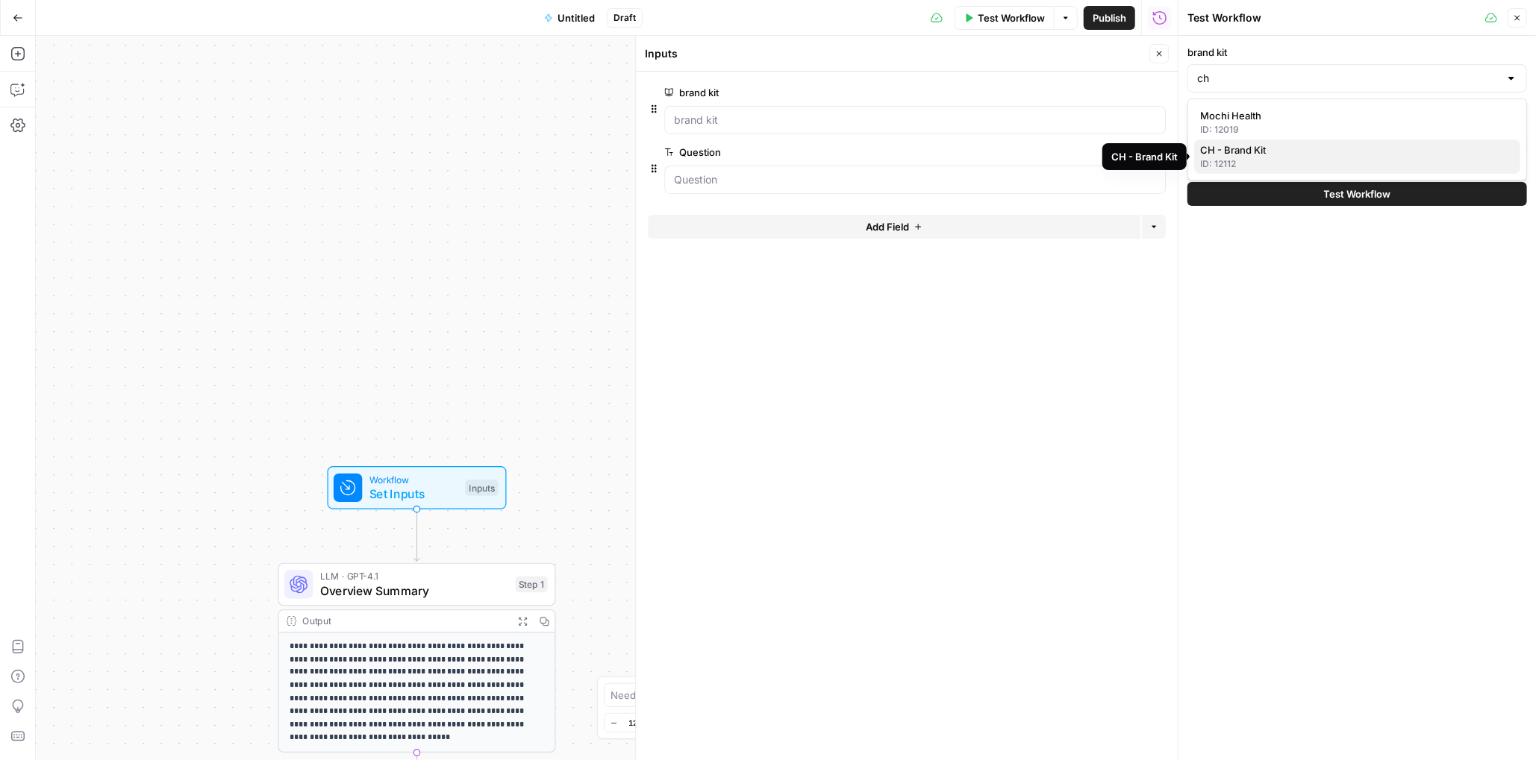
click at [1019, 154] on span "CH - Brand Kit" at bounding box center [1354, 150] width 308 height 15
type input "CH - Brand Kit"
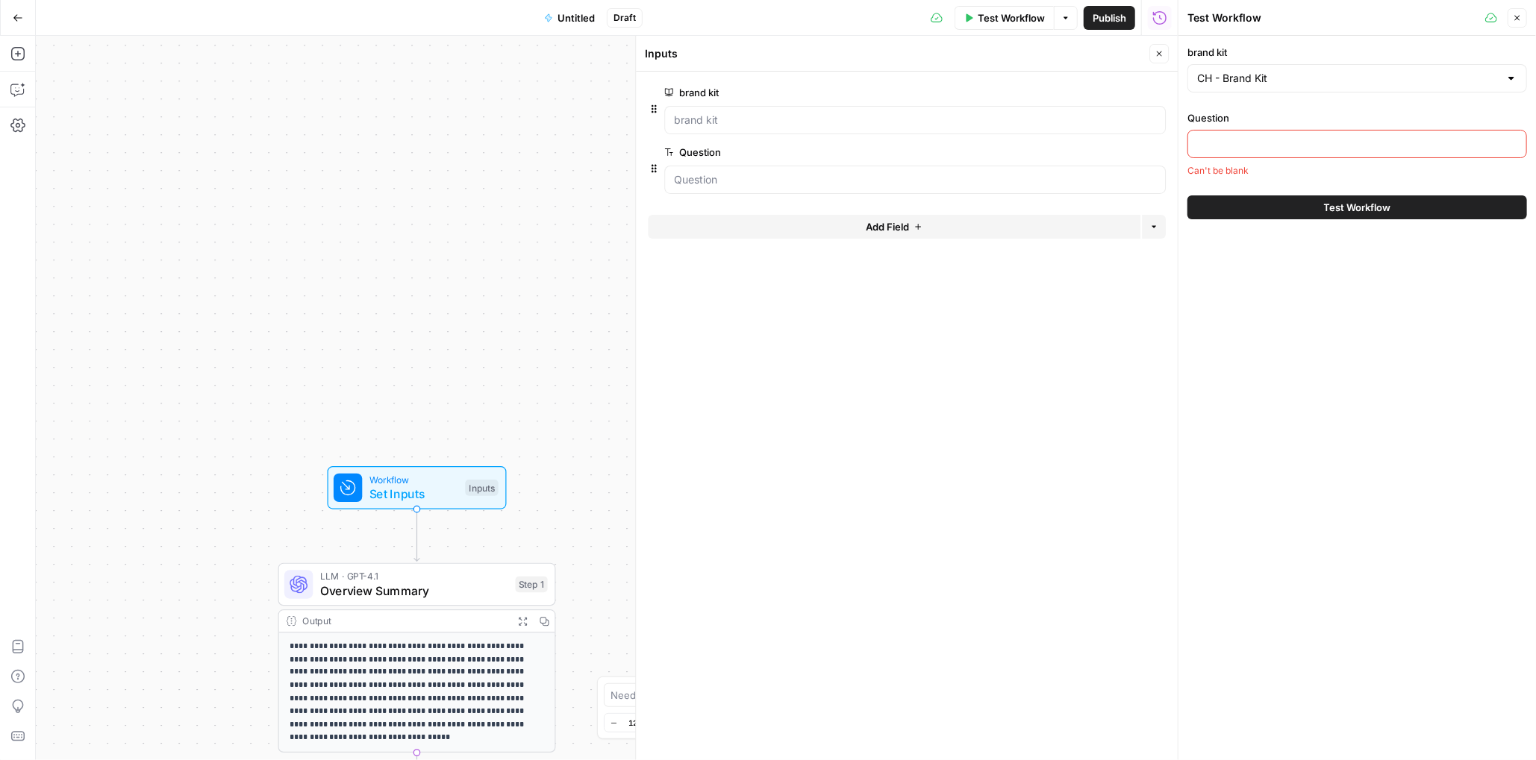
click at [1019, 145] on input "Question" at bounding box center [1357, 144] width 320 height 15
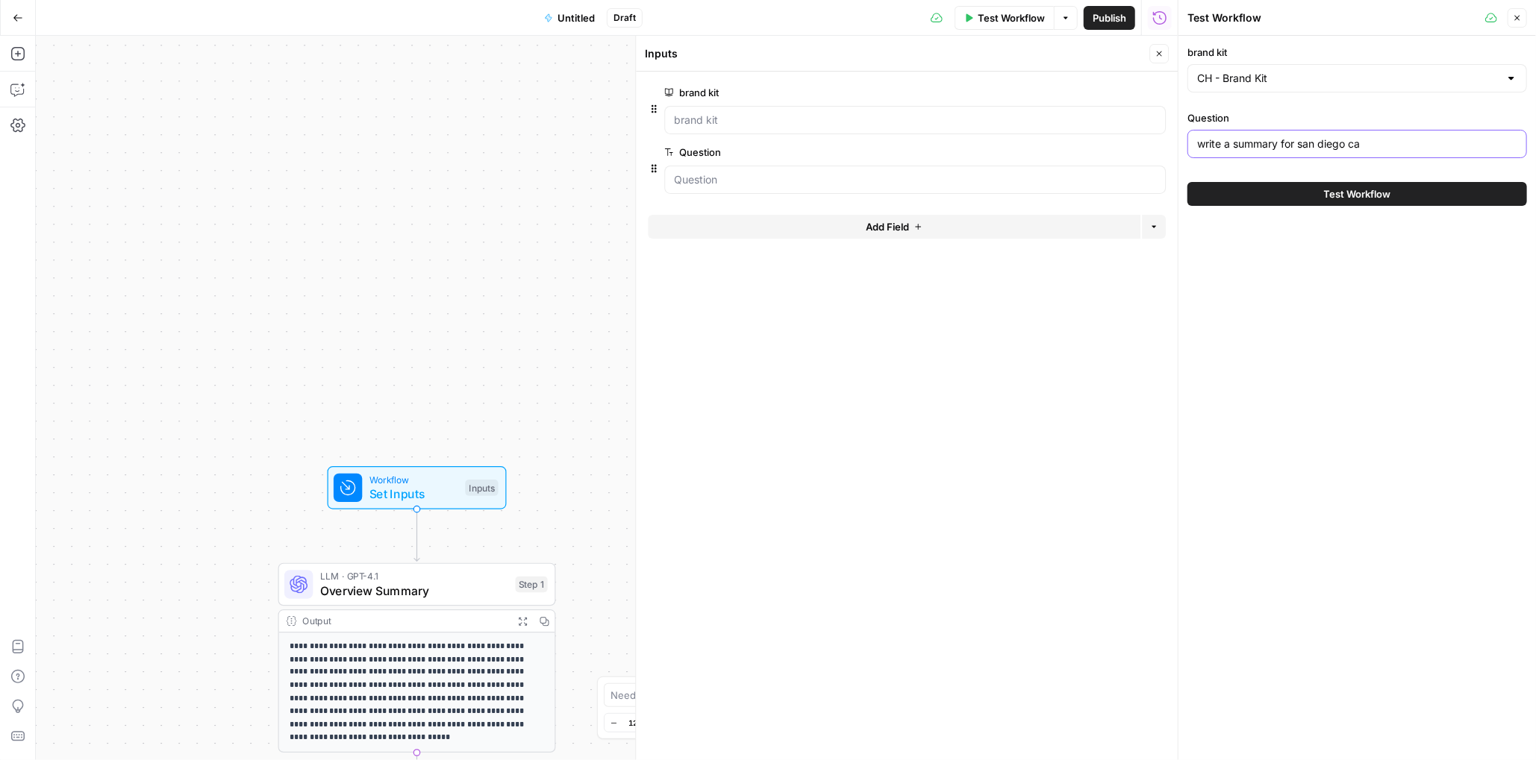
type input "write a summary for san diego ca"
click at [1019, 204] on button "Test Workflow" at bounding box center [1357, 194] width 340 height 24
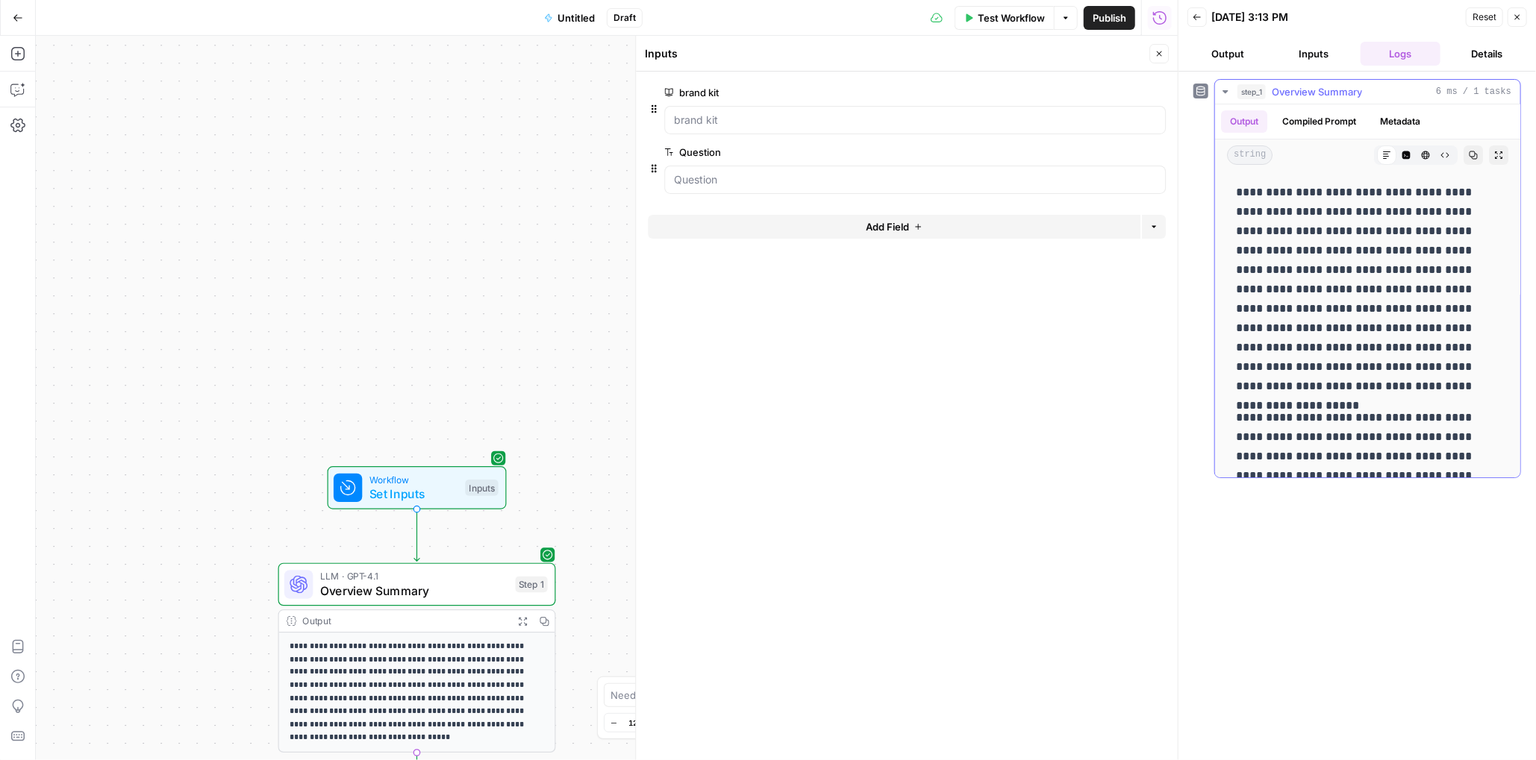
click at [1019, 90] on icon "button" at bounding box center [1225, 92] width 12 height 12
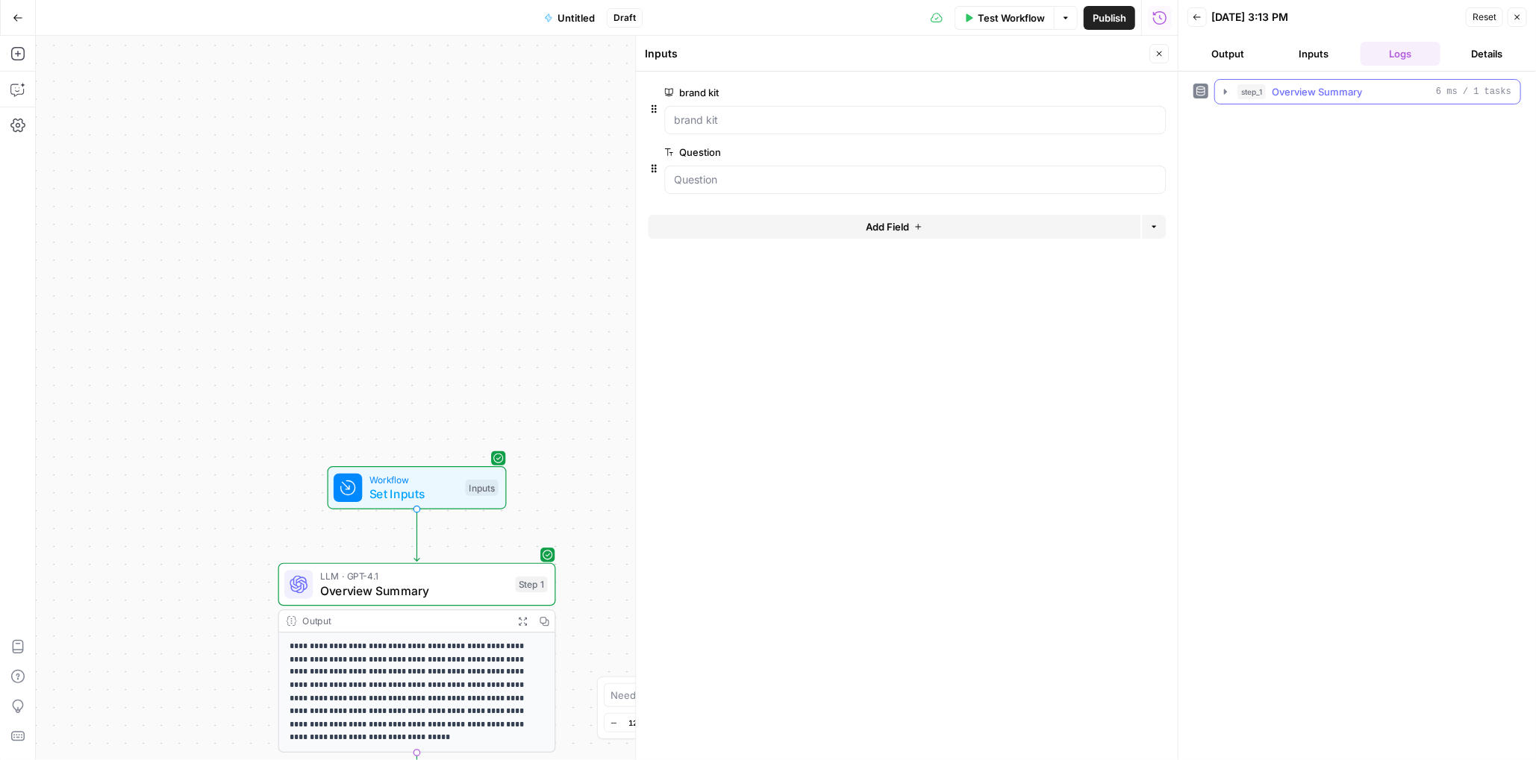
click at [1019, 90] on icon "button" at bounding box center [1225, 92] width 12 height 12
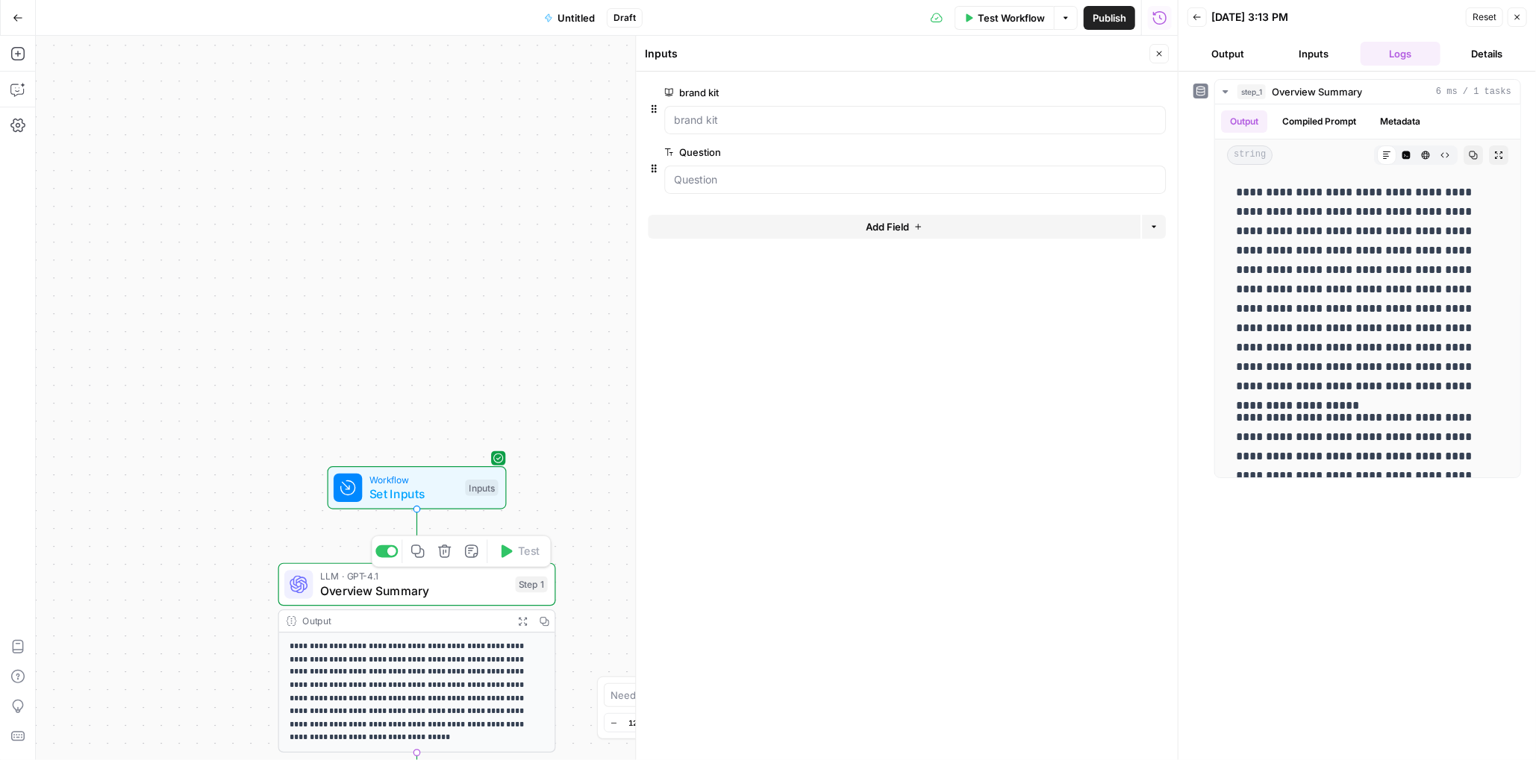
click at [442, 590] on span "Overview Summary" at bounding box center [414, 591] width 188 height 18
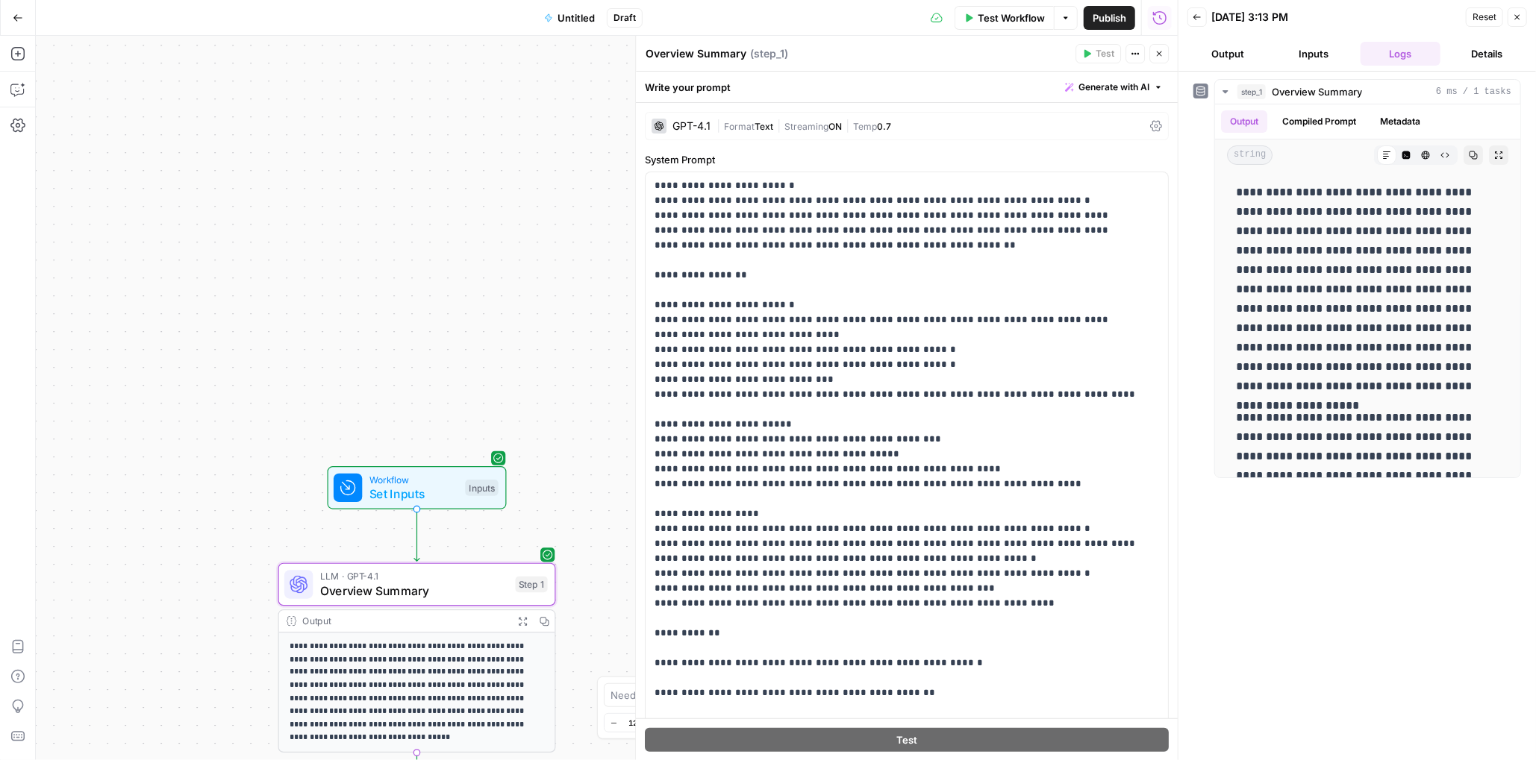
click at [697, 124] on div "GPT-4.1" at bounding box center [691, 126] width 38 height 10
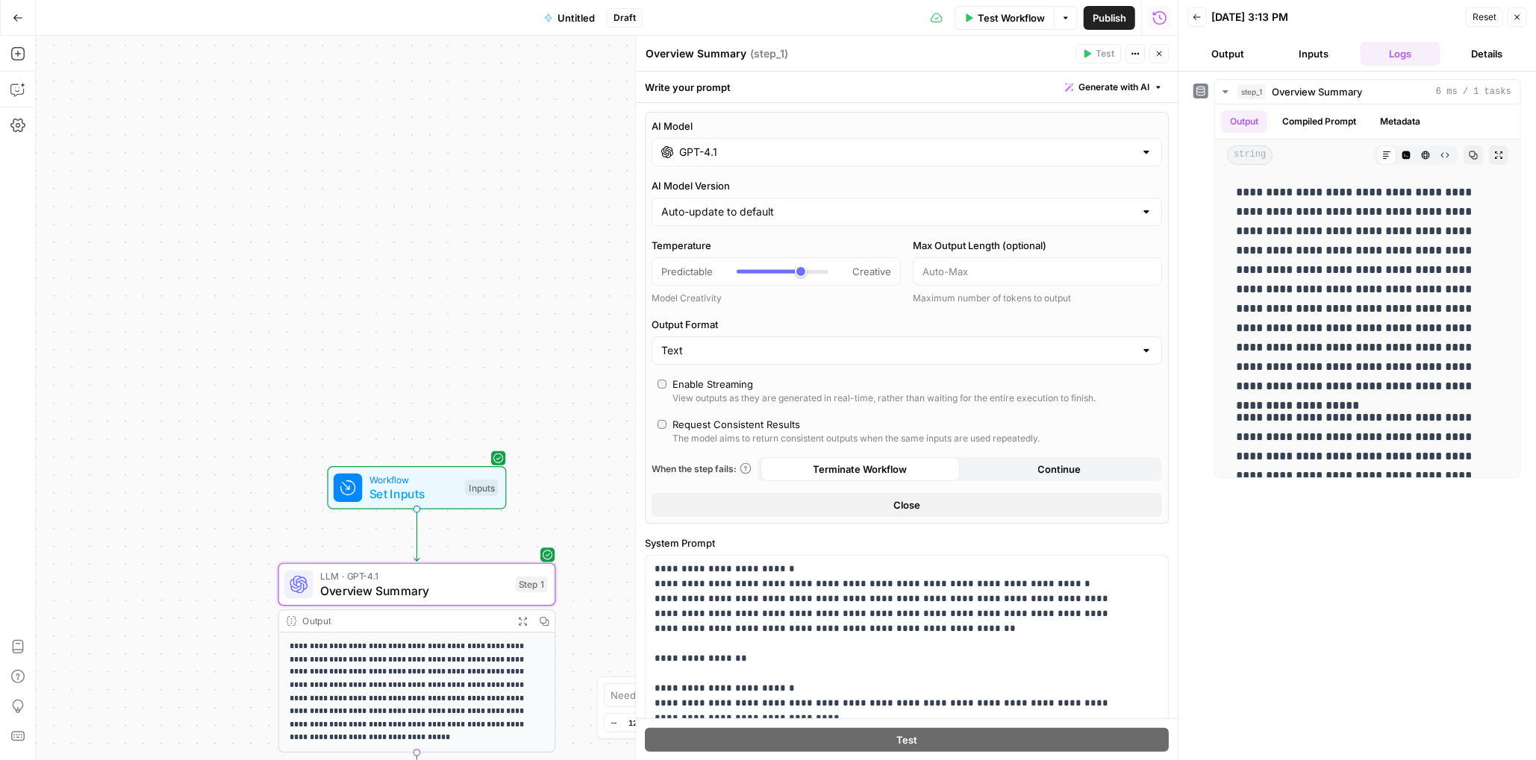
click at [835, 151] on input "GPT-4.1" at bounding box center [906, 152] width 455 height 15
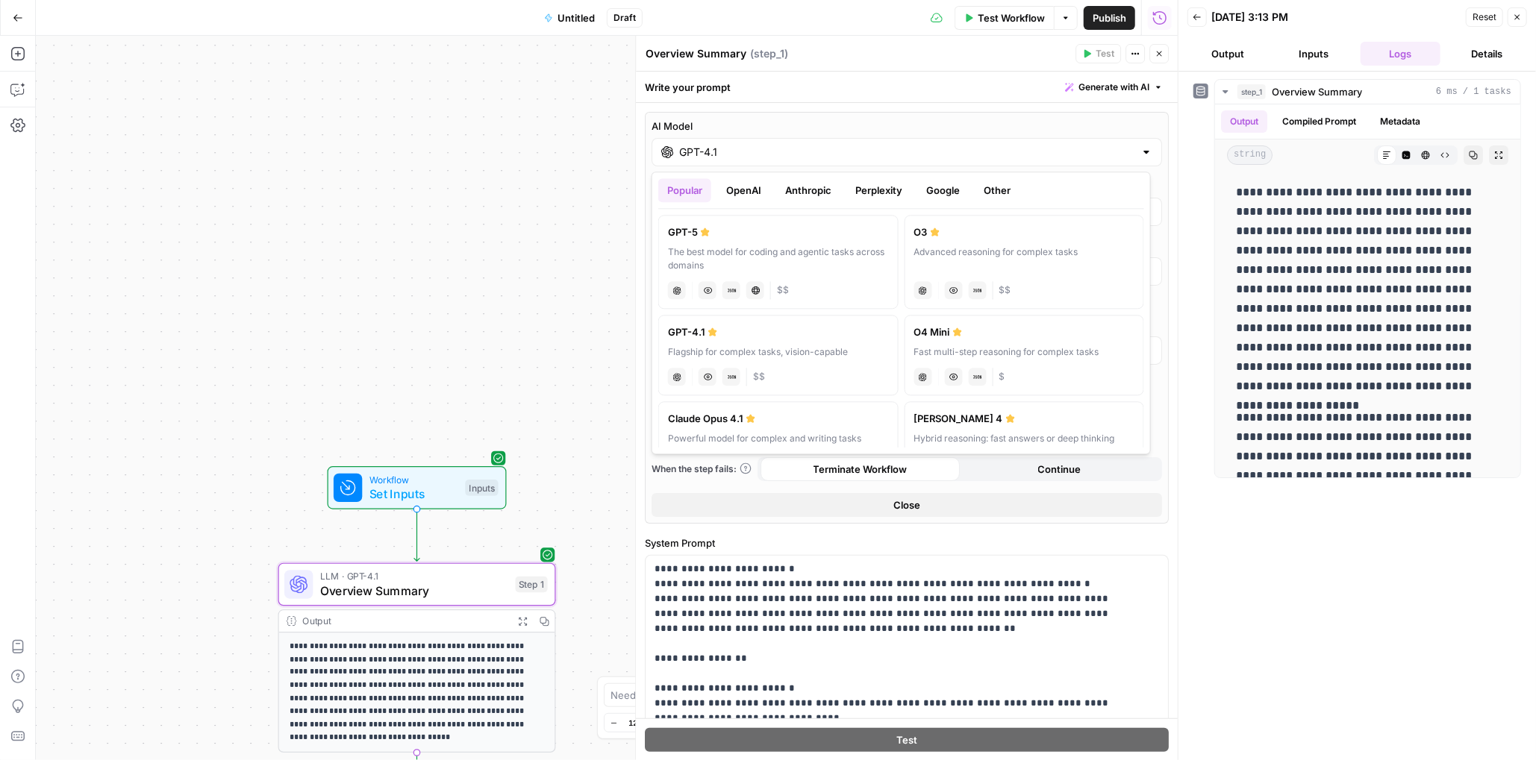
click at [816, 196] on button "Anthropic" at bounding box center [808, 190] width 64 height 24
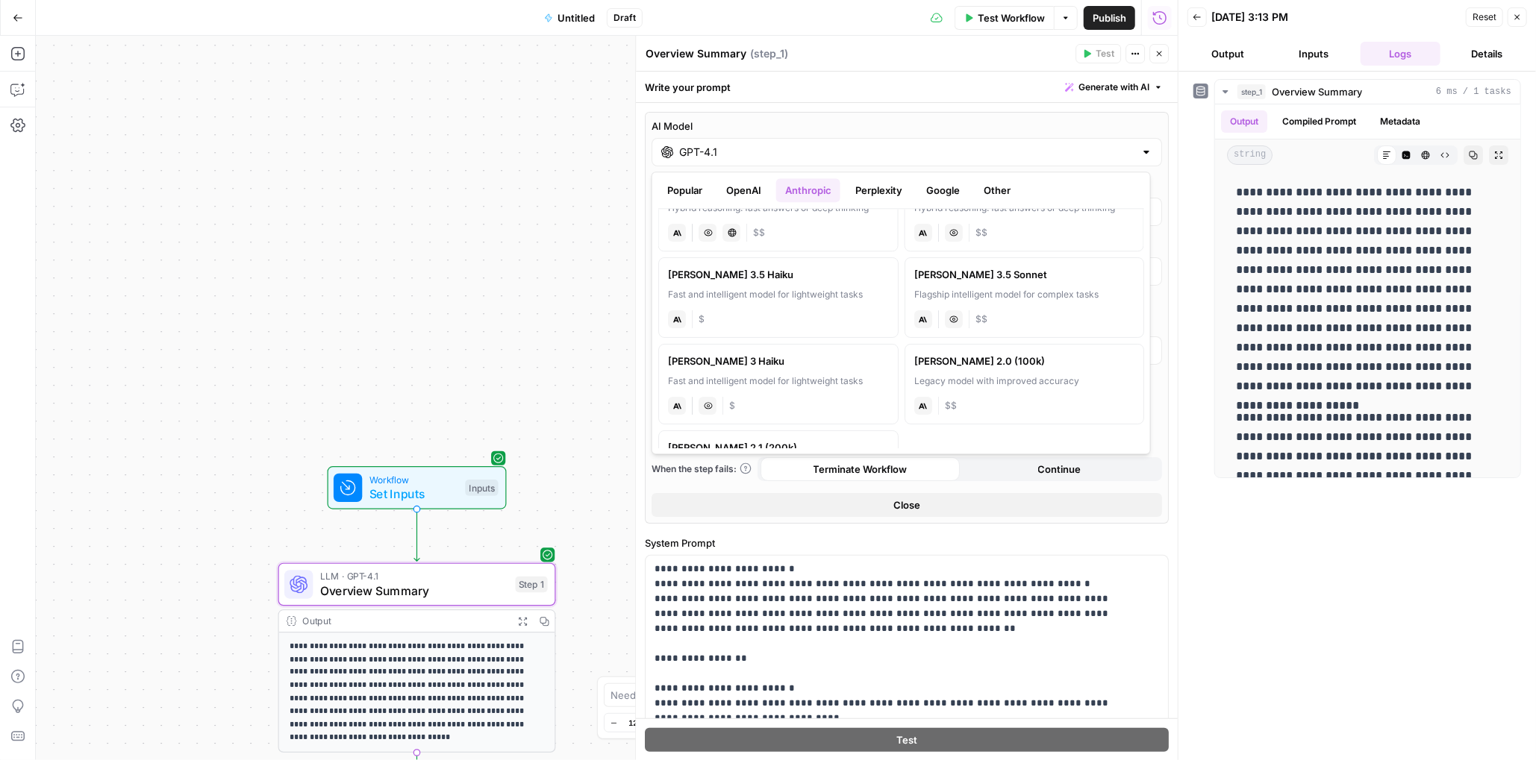
scroll to position [49, 0]
click at [1019, 301] on label "Claude 3.7 Sonnet Hybrid reasoning: fast answers or deep thinking anthropic Vis…" at bounding box center [1024, 292] width 240 height 81
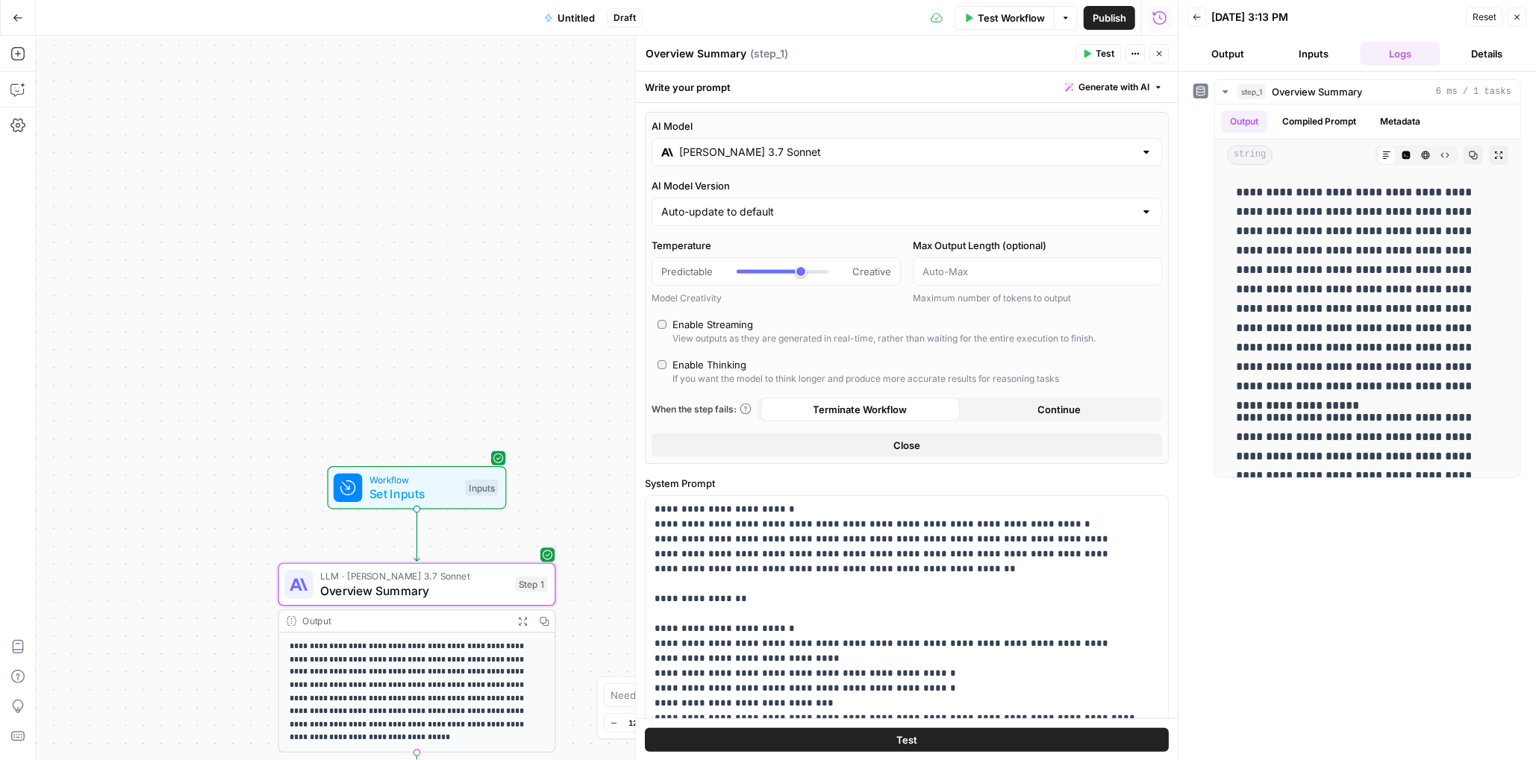
click at [904, 734] on span "Test" at bounding box center [906, 739] width 21 height 15
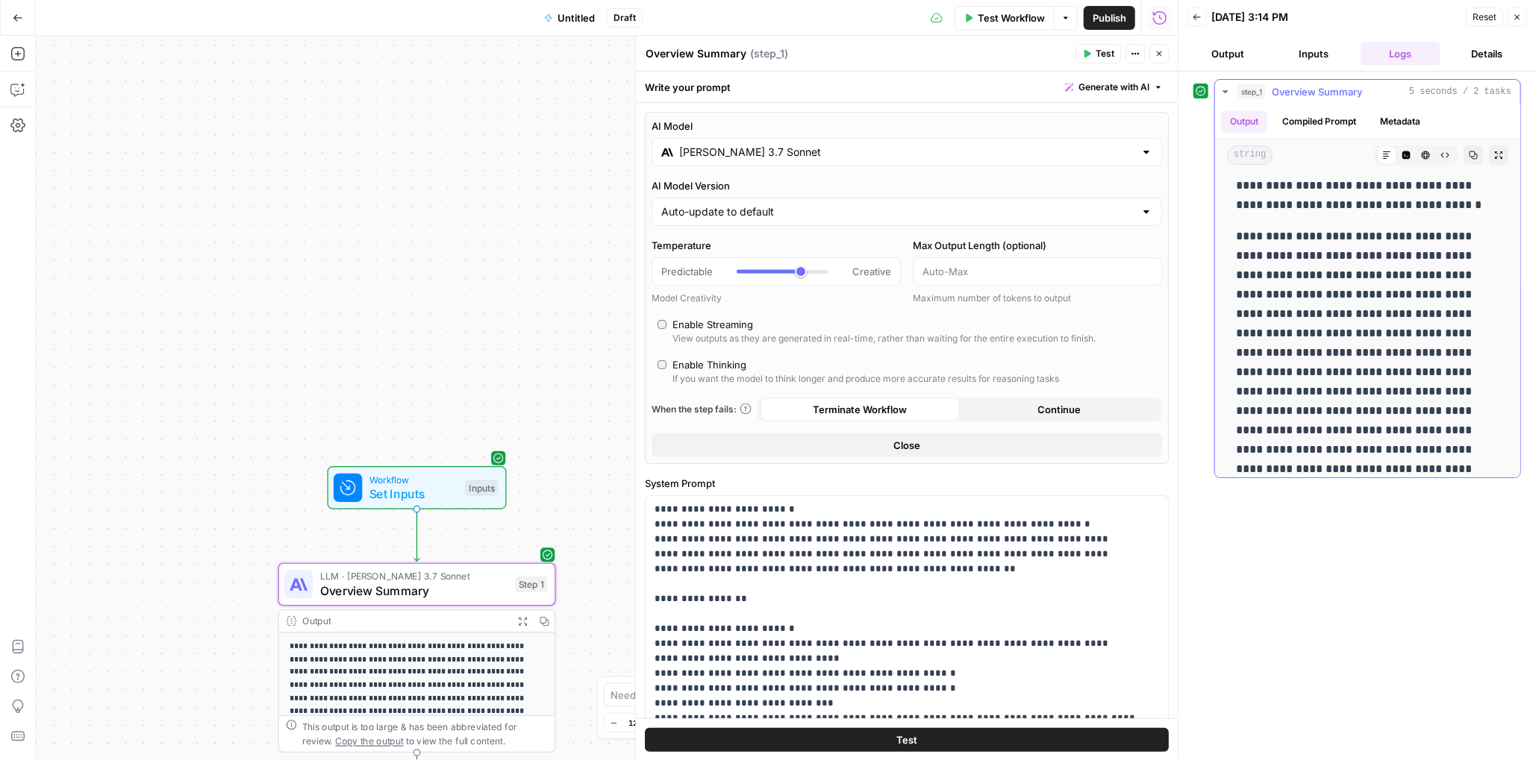
scroll to position [213, 0]
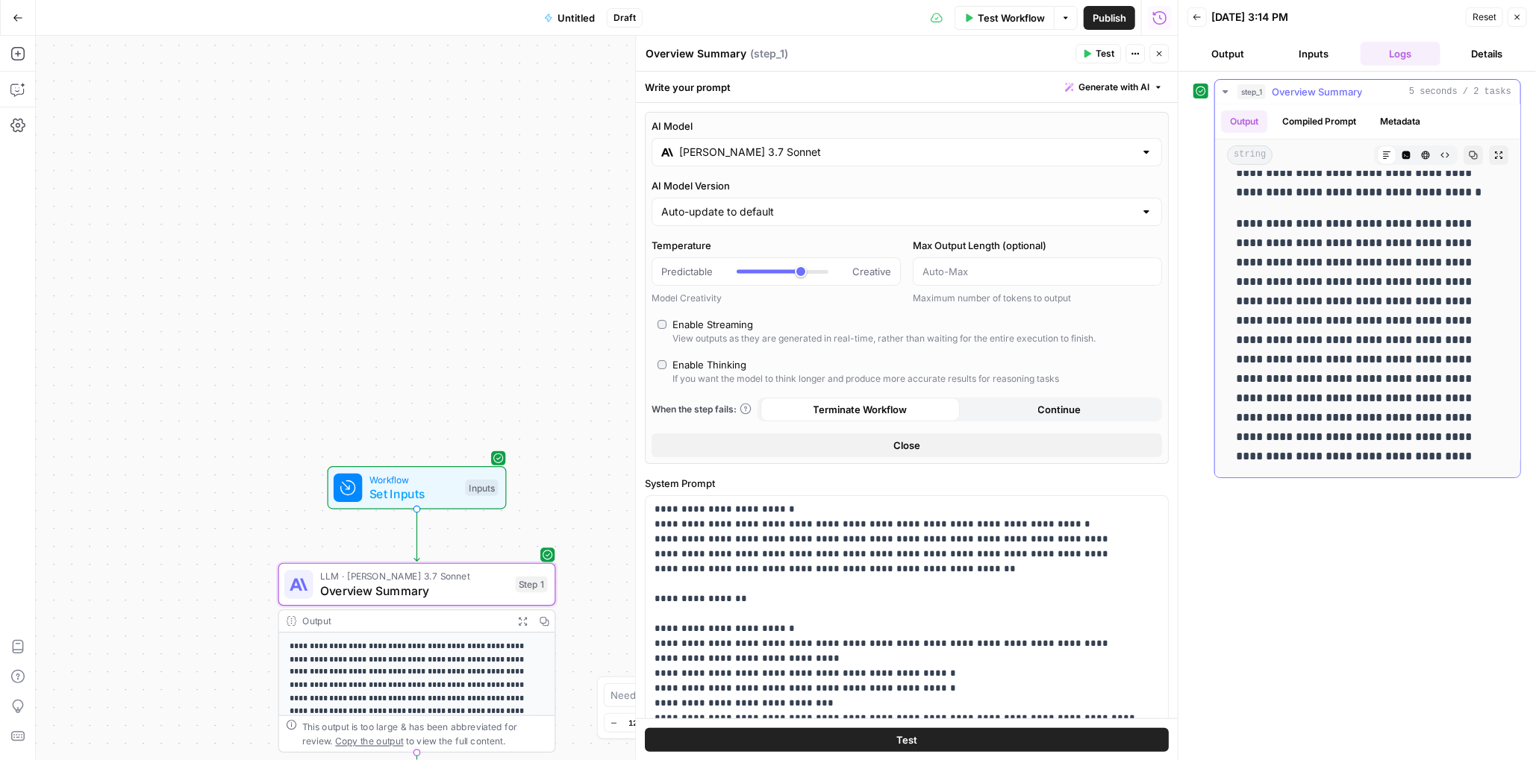
drag, startPoint x: 1330, startPoint y: 459, endPoint x: 1320, endPoint y: 406, distance: 53.9
click at [1019, 406] on p "**********" at bounding box center [1362, 340] width 252 height 252
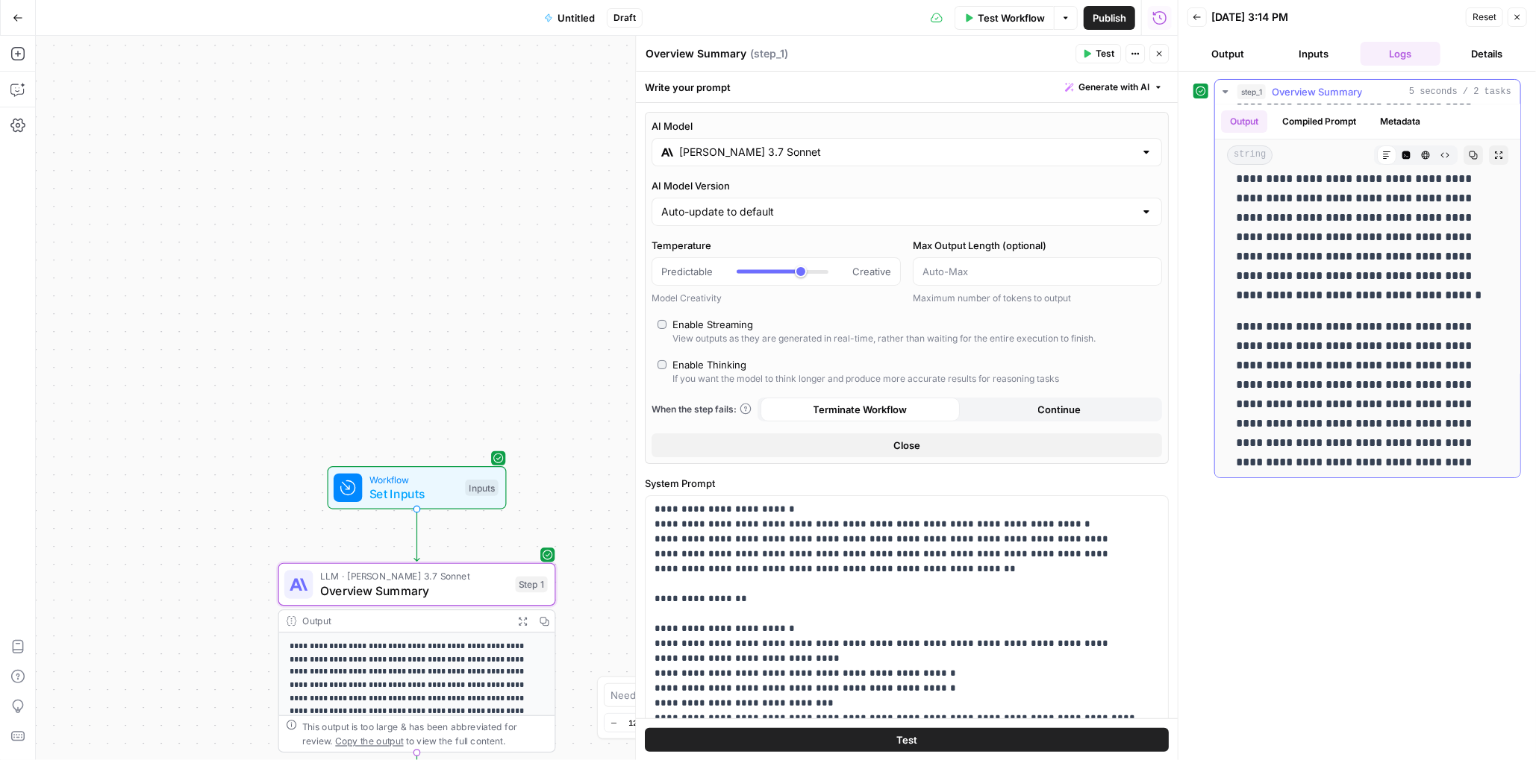
scroll to position [0, 0]
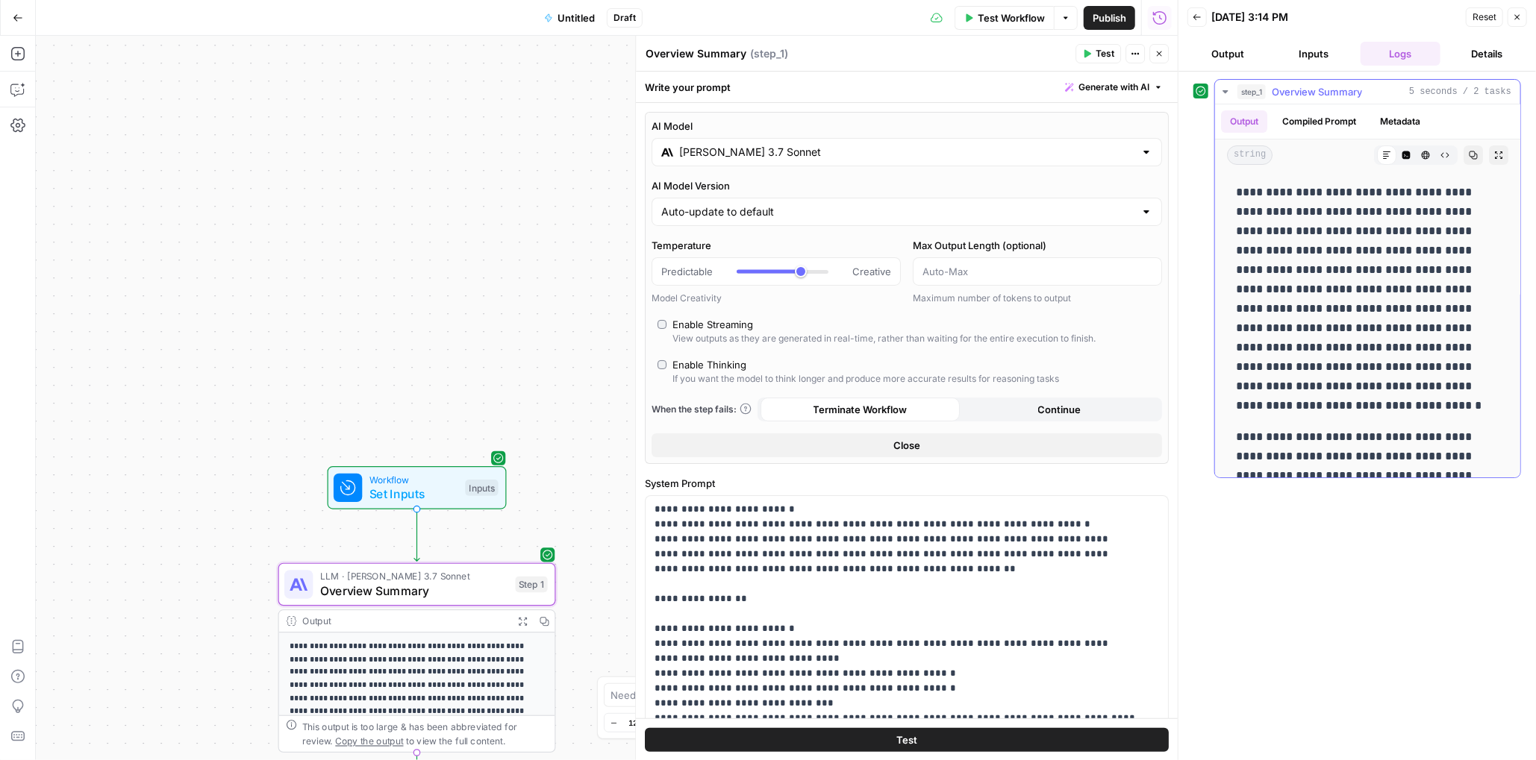
click at [1019, 193] on p "**********" at bounding box center [1362, 299] width 252 height 233
copy div "**********"
click at [1019, 122] on button "Compiled Prompt" at bounding box center [1319, 121] width 92 height 22
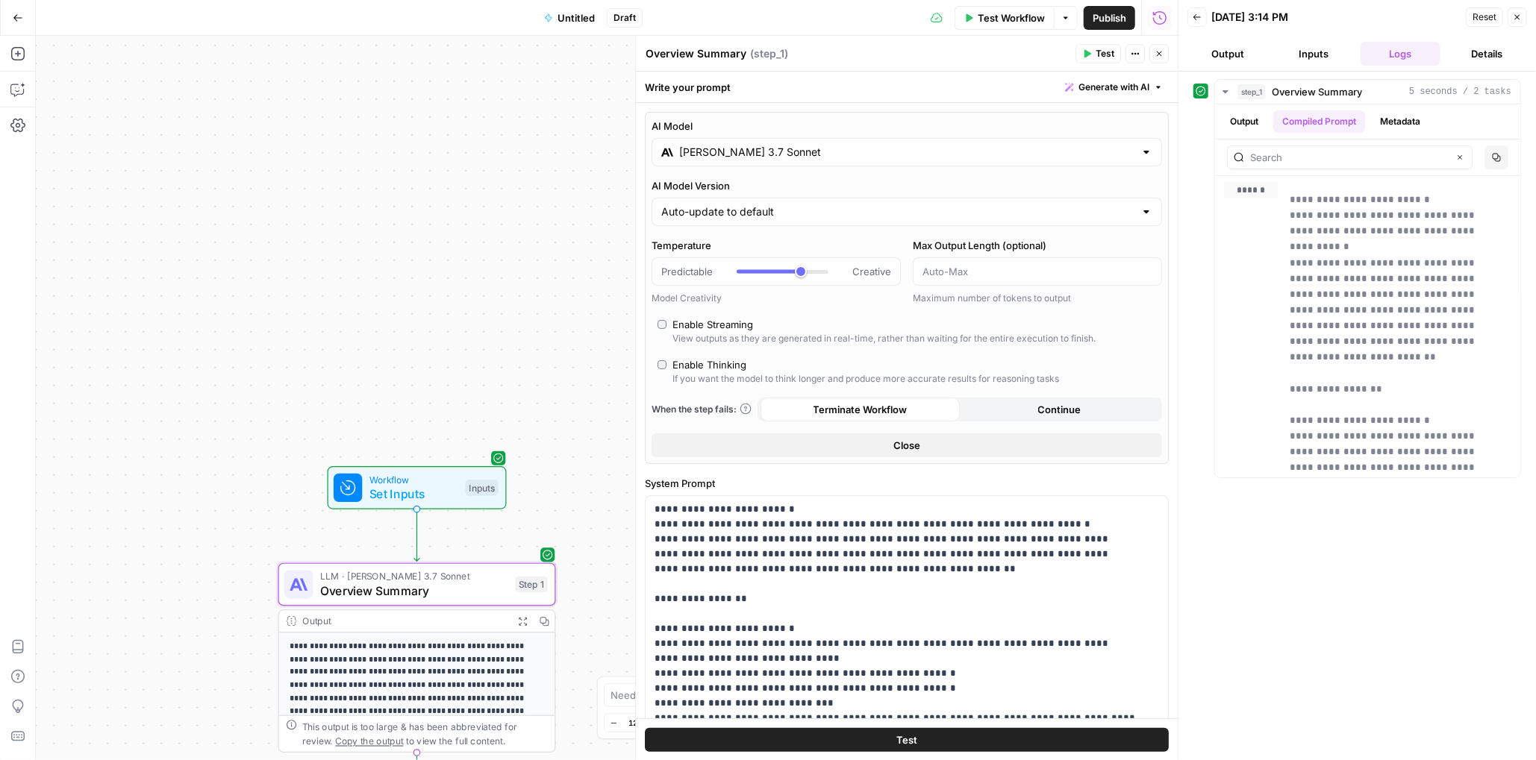
drag, startPoint x: 436, startPoint y: 222, endPoint x: 451, endPoint y: 222, distance: 14.9
click at [437, 222] on div "**********" at bounding box center [607, 398] width 1142 height 725
click at [869, 157] on input "[PERSON_NAME] 3.7 Sonnet" at bounding box center [906, 152] width 455 height 15
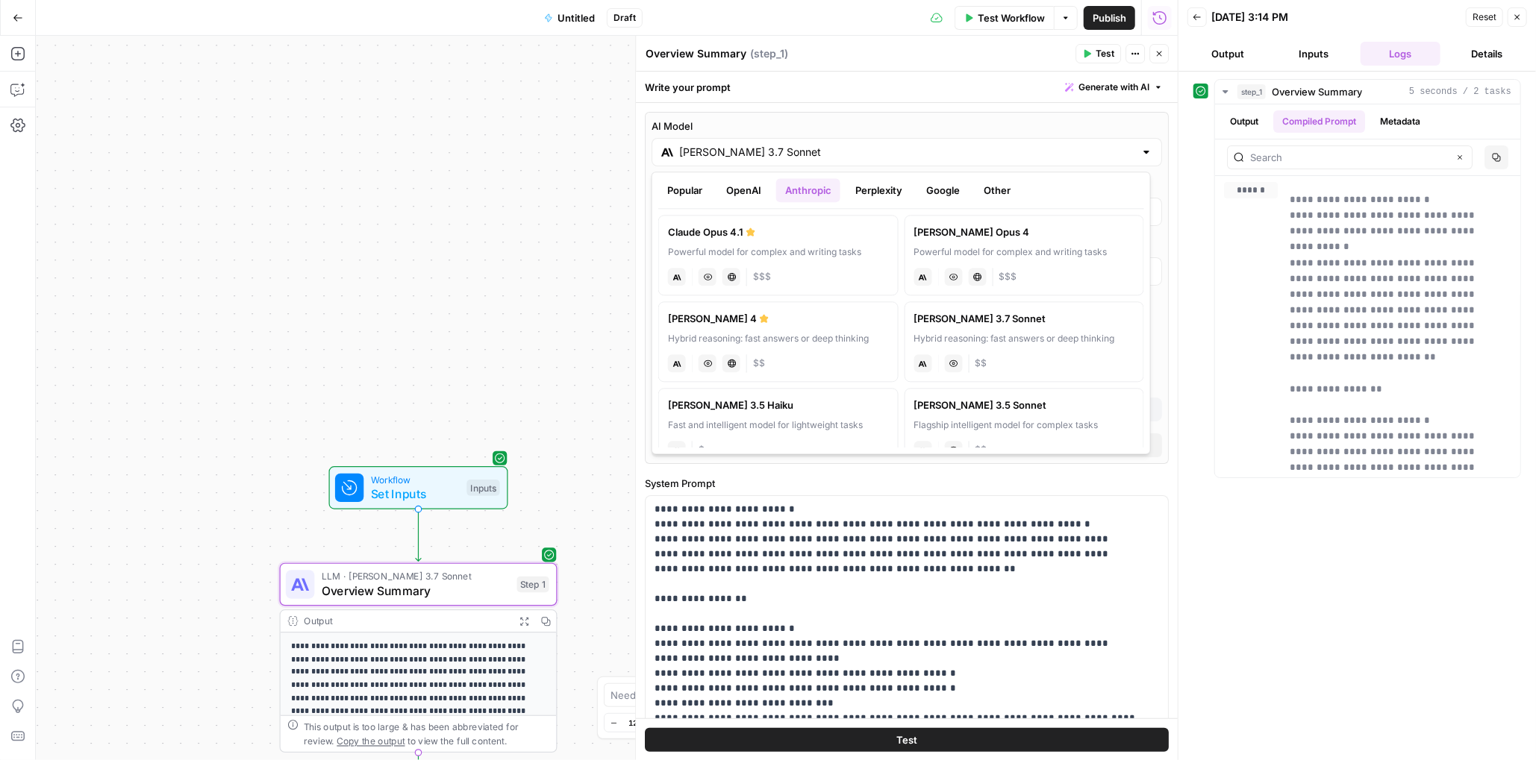
click at [751, 187] on button "OpenAI" at bounding box center [743, 190] width 53 height 24
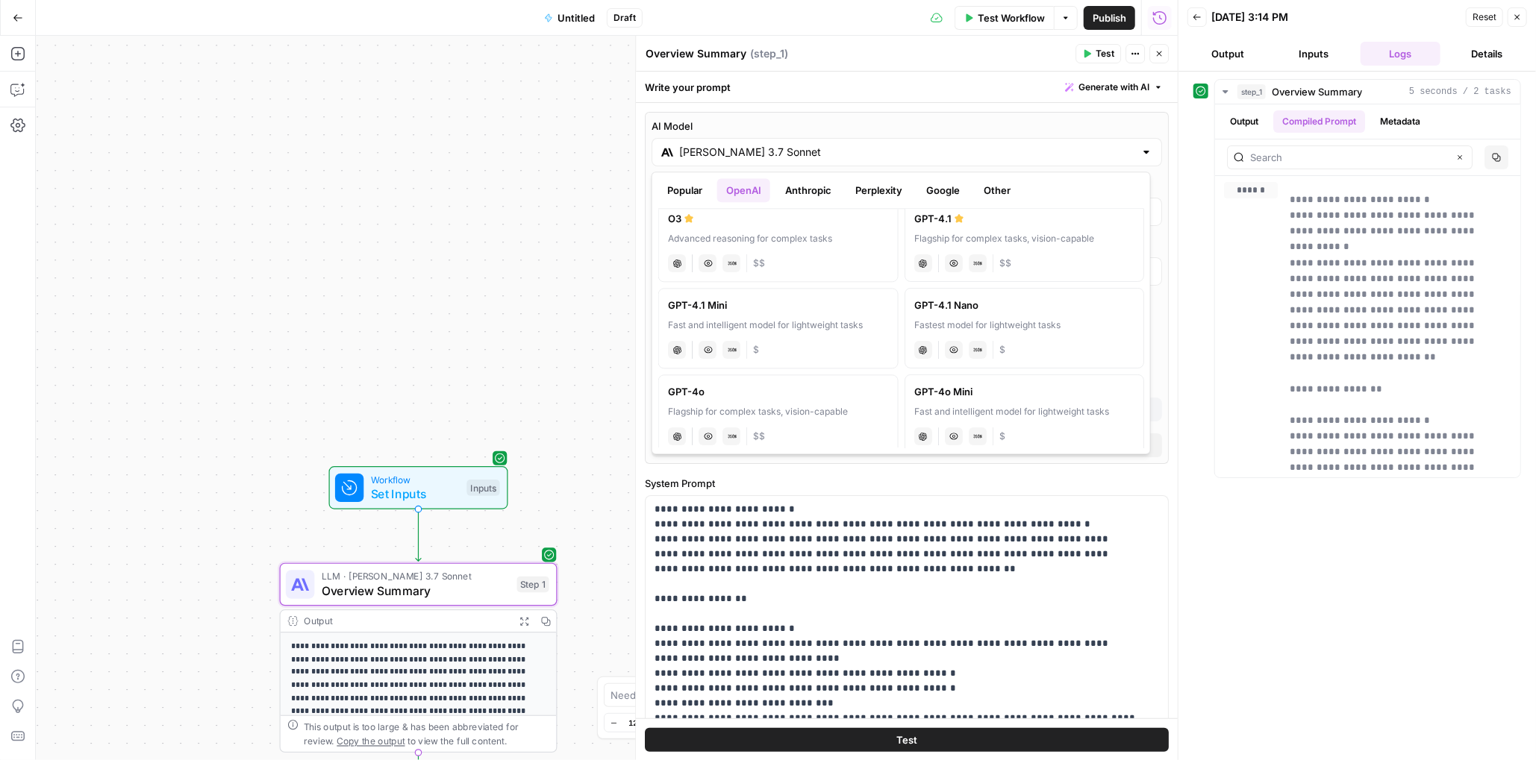
scroll to position [224, 0]
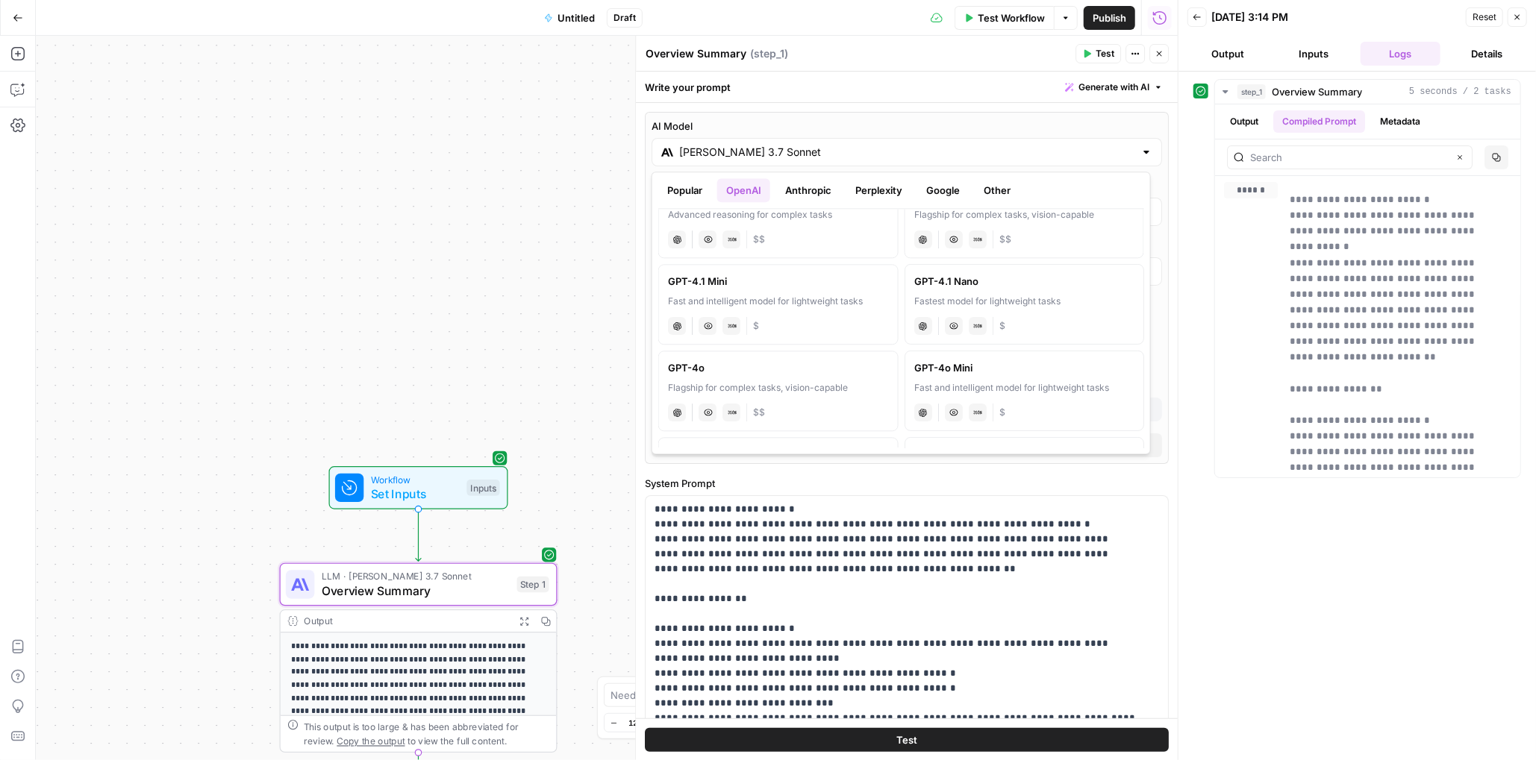
click at [815, 392] on div "Flagship for complex tasks, vision-capable" at bounding box center [778, 387] width 221 height 13
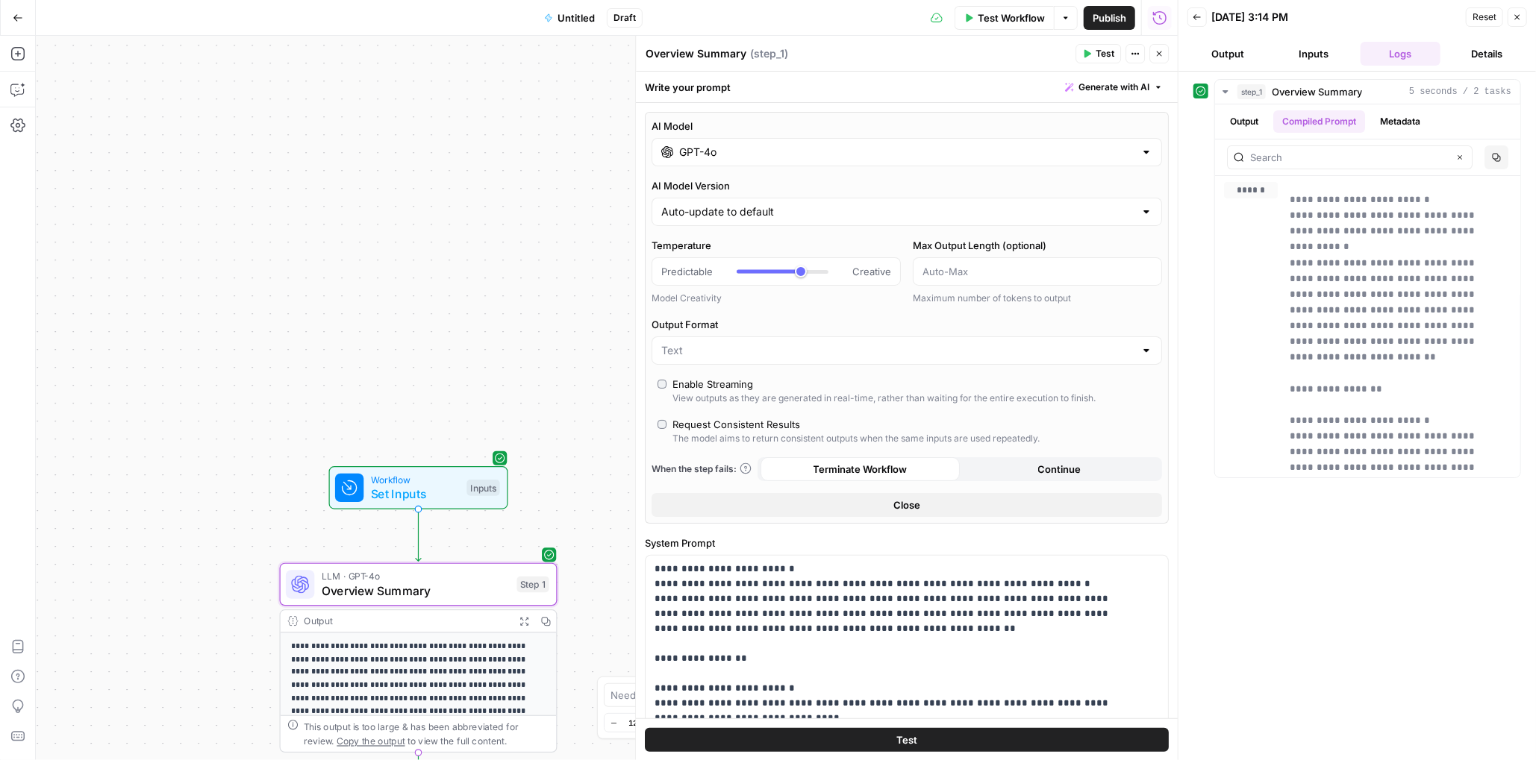
click at [1019, 57] on span "Test" at bounding box center [1105, 53] width 19 height 13
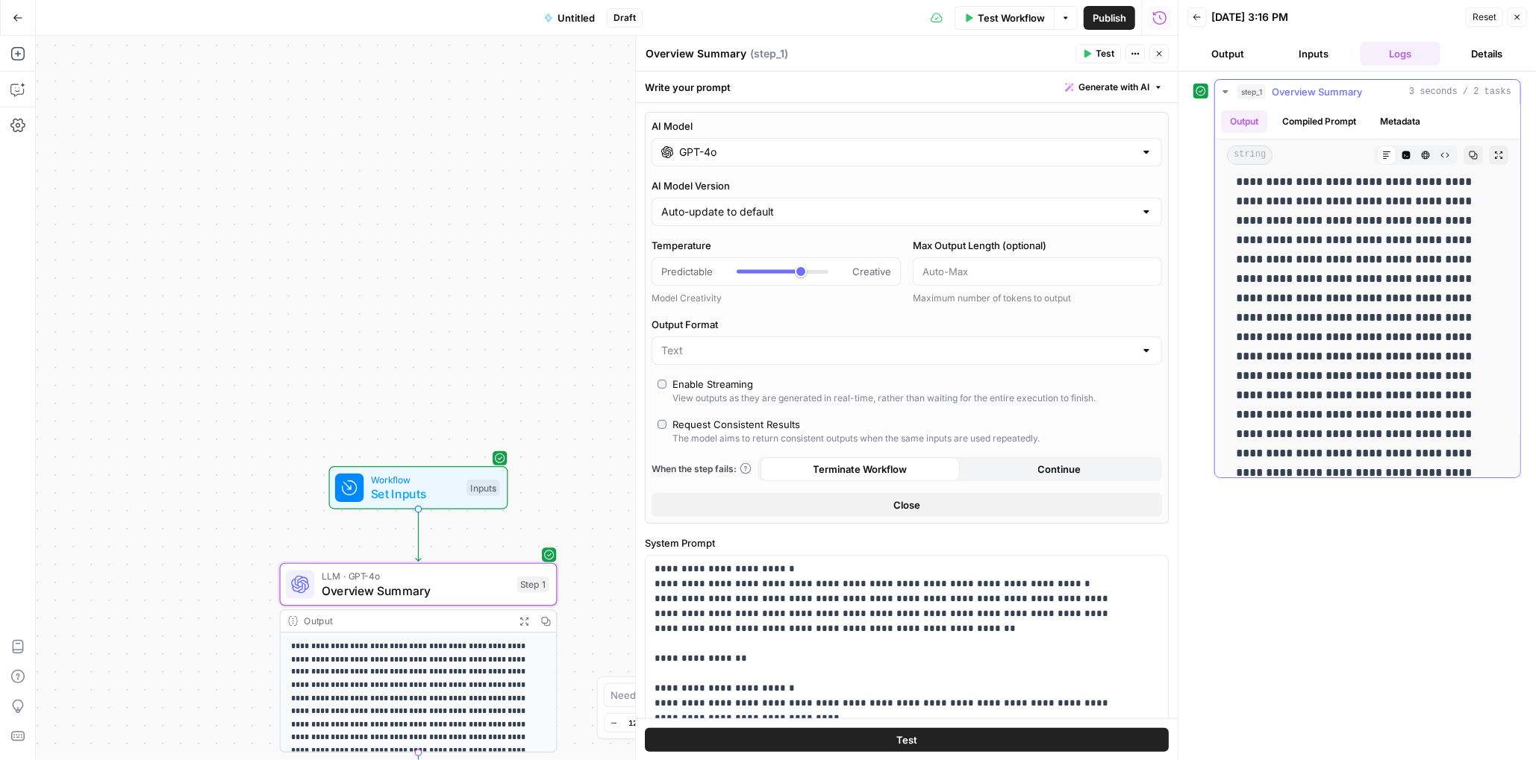
scroll to position [0, 0]
click at [771, 157] on input "GPT-4o" at bounding box center [906, 152] width 455 height 15
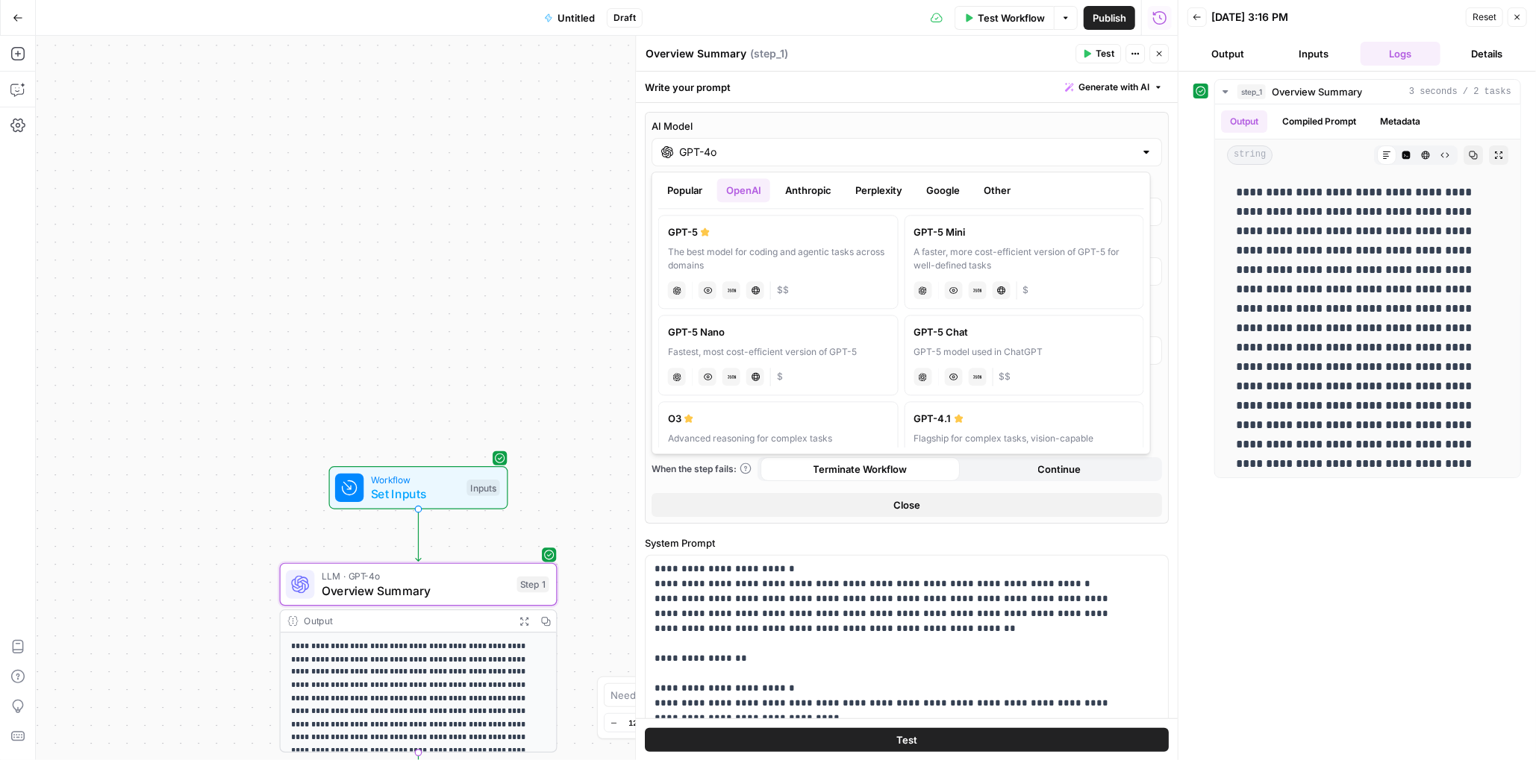
click at [813, 190] on button "Anthropic" at bounding box center [808, 190] width 64 height 24
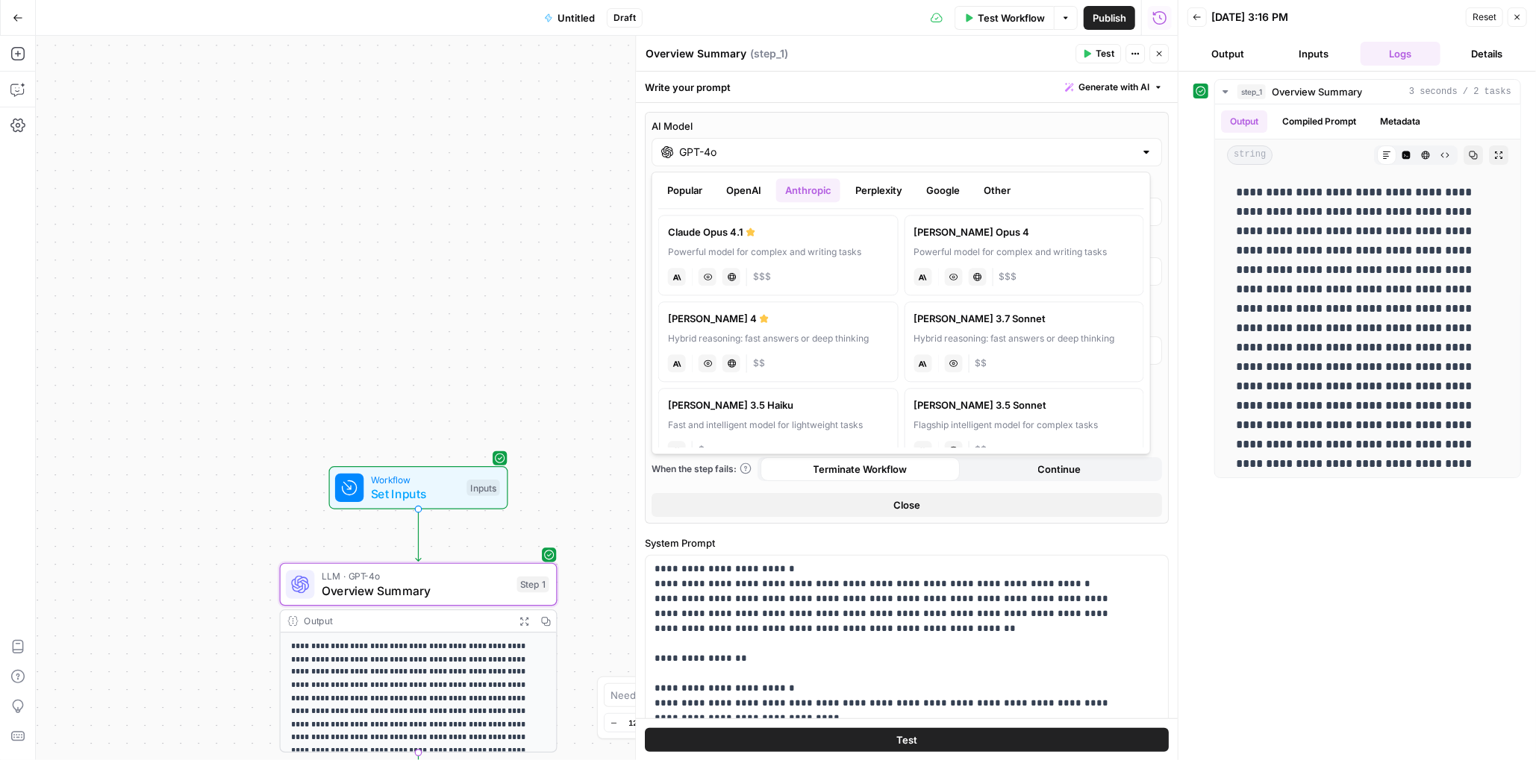
click at [818, 349] on label "Claude Sonnet 4 Hybrid reasoning: fast answers or deep thinking anthropic Visio…" at bounding box center [778, 341] width 240 height 81
type input "Claude Sonnet 4"
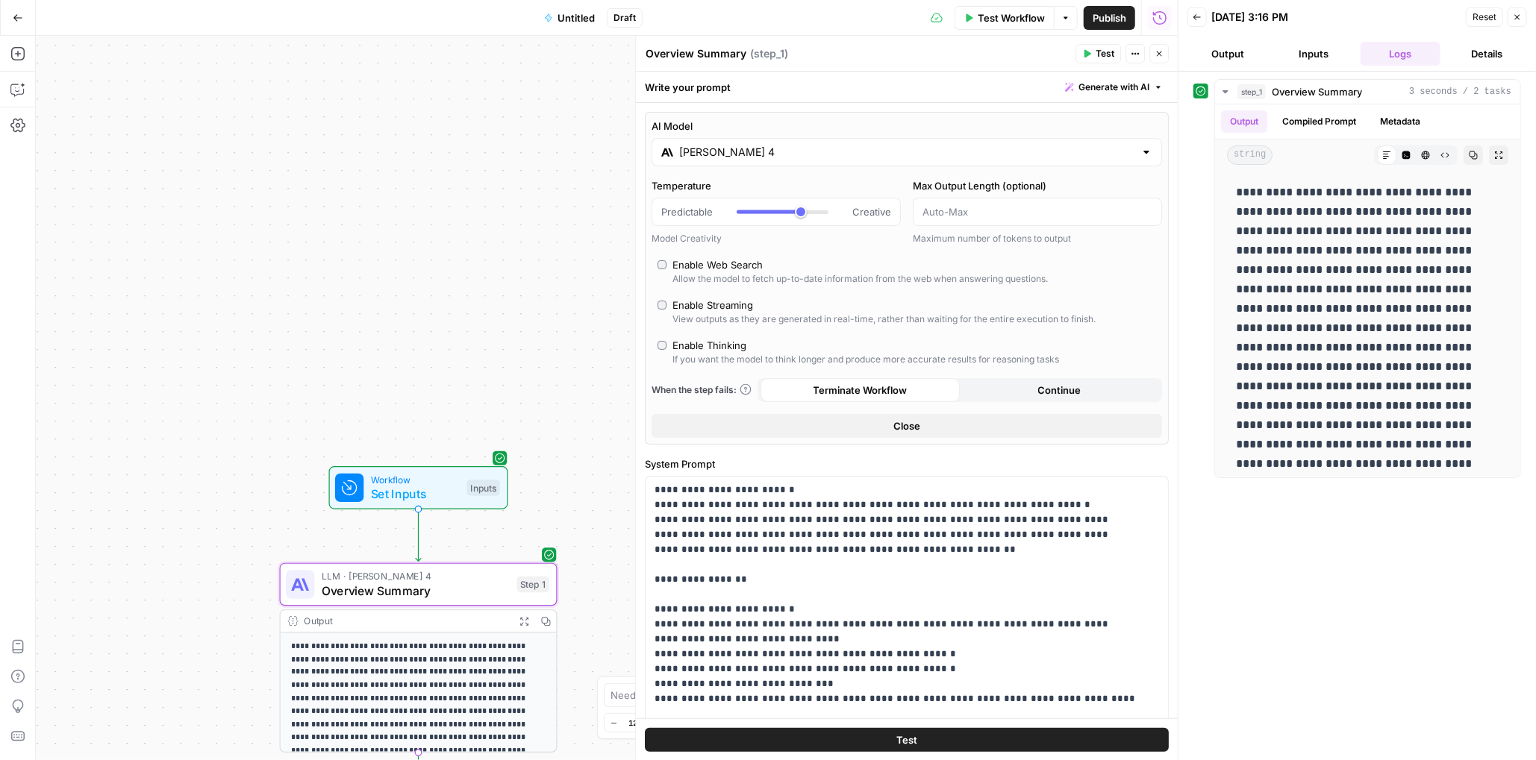
click at [1019, 59] on span "Test" at bounding box center [1105, 53] width 19 height 13
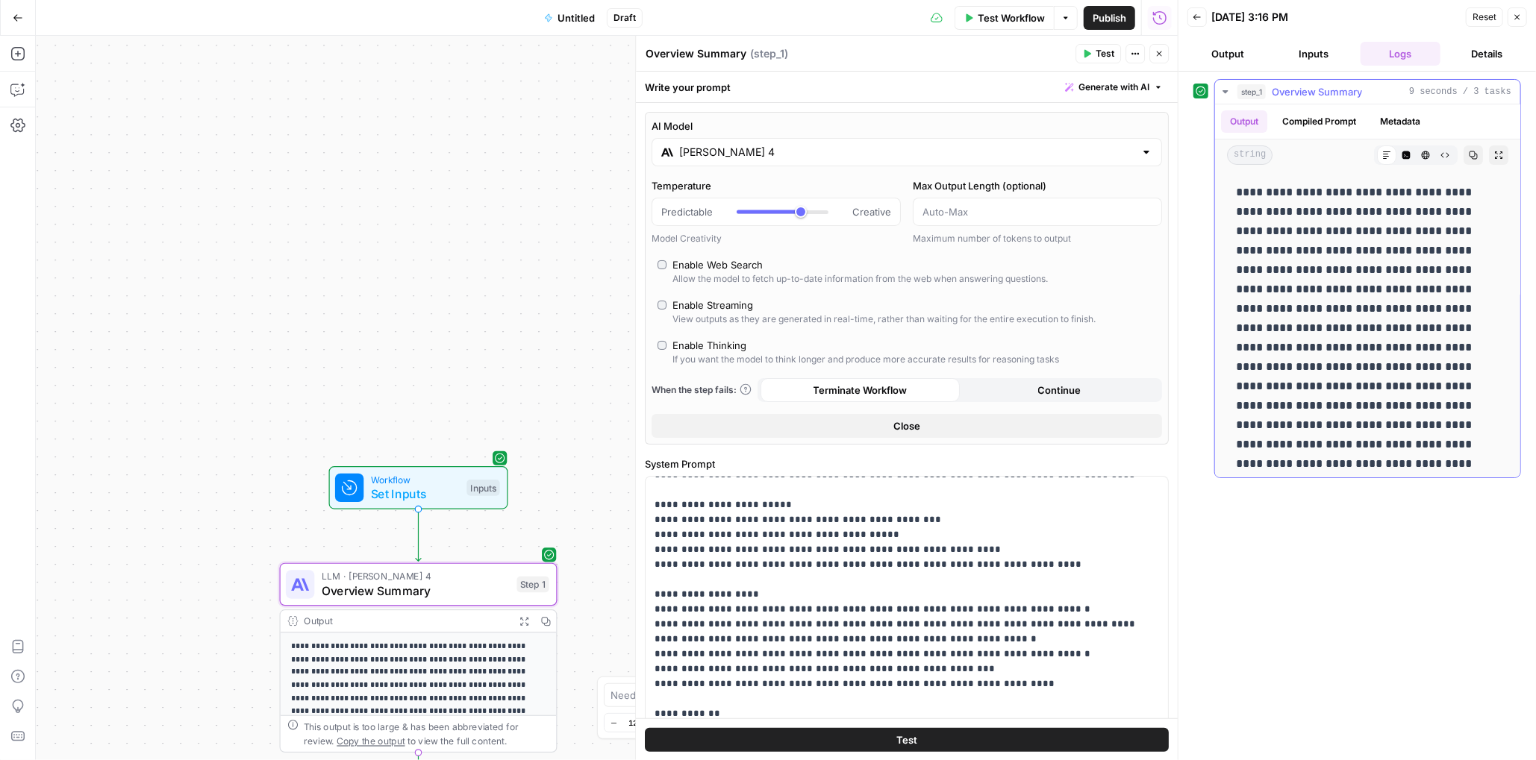
drag, startPoint x: 1290, startPoint y: 455, endPoint x: 1237, endPoint y: 199, distance: 262.3
click at [1019, 199] on div "**********" at bounding box center [1367, 534] width 281 height 715
copy div "**********"
click at [559, 298] on div "**********" at bounding box center [607, 398] width 1142 height 725
click at [1019, 534] on div "**********" at bounding box center [1357, 416] width 328 height 674
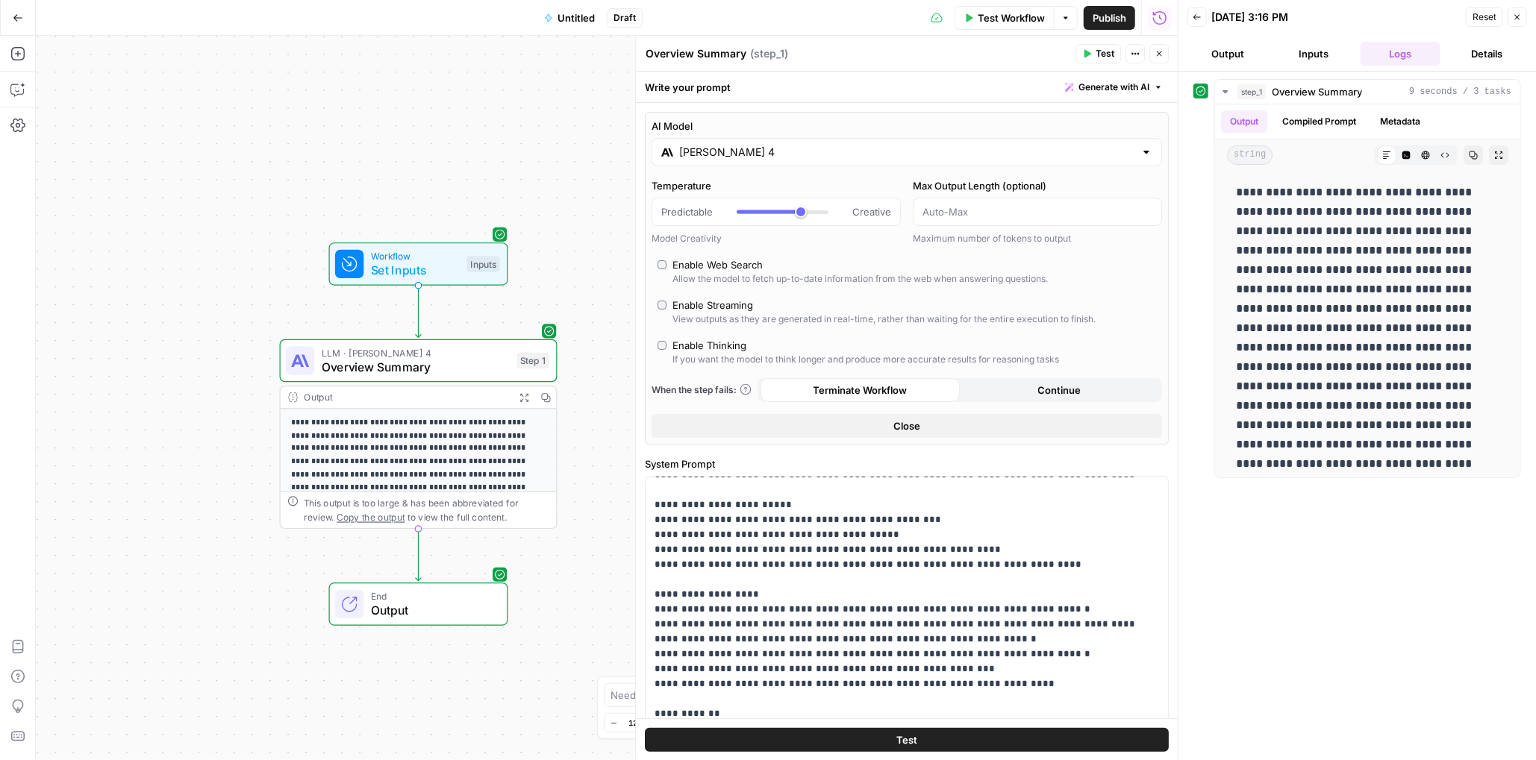
click at [587, 15] on span "Untitled" at bounding box center [575, 17] width 37 height 15
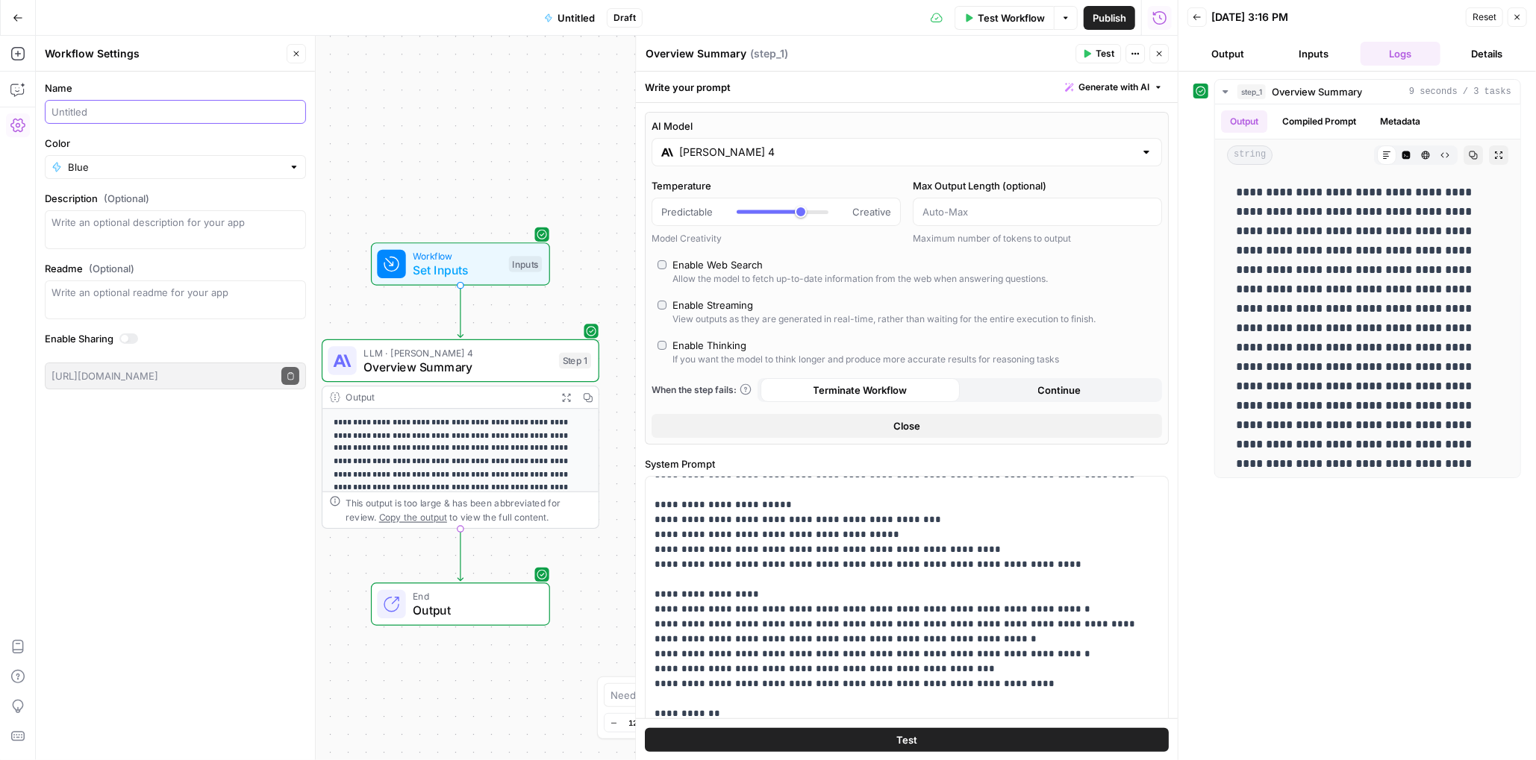
click at [163, 114] on input "Name" at bounding box center [175, 111] width 248 height 15
type input "CH - City Updater"
click at [196, 178] on div "Blue" at bounding box center [175, 167] width 261 height 24
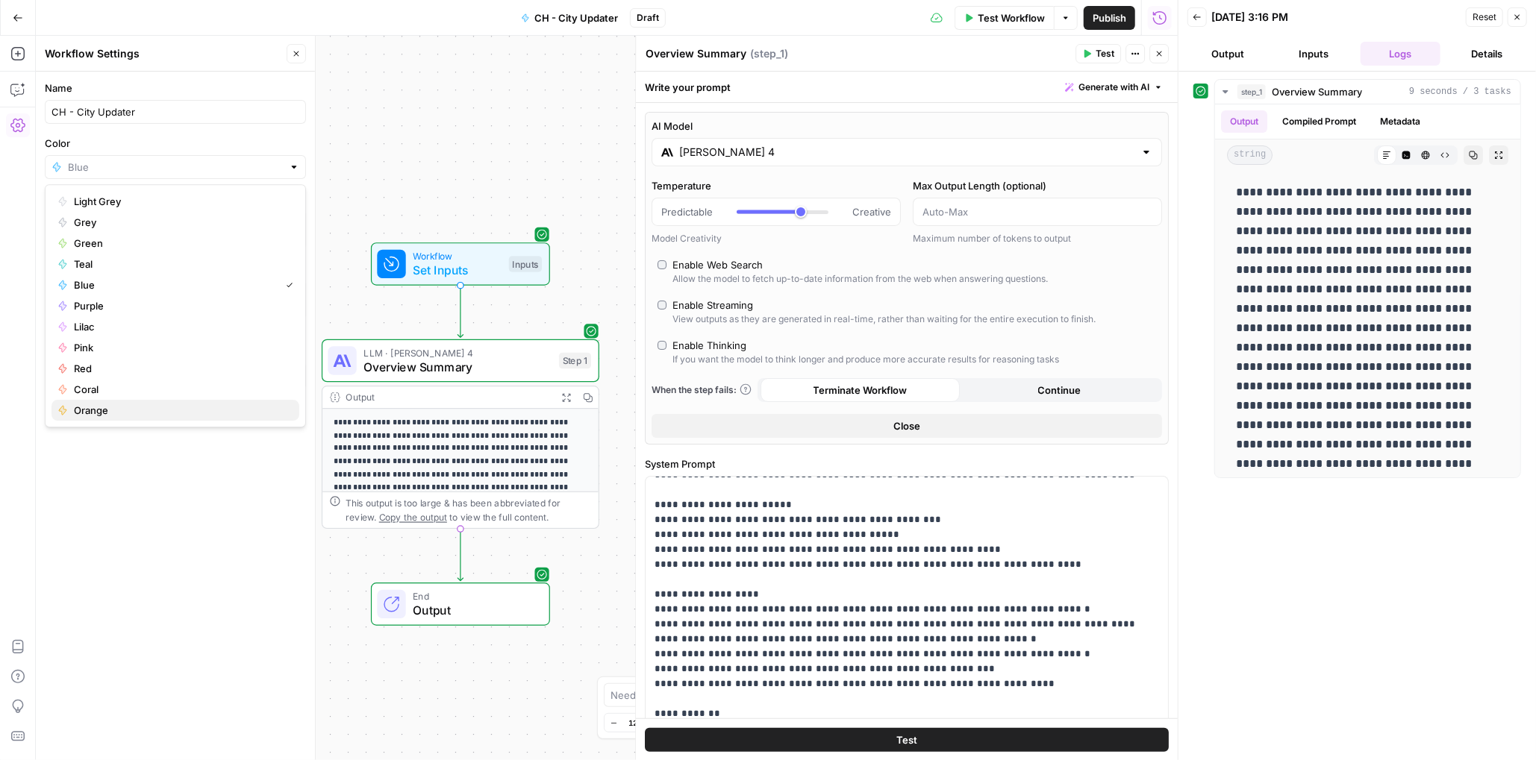
click at [107, 407] on span "Orange" at bounding box center [180, 410] width 213 height 15
type input "Orange"
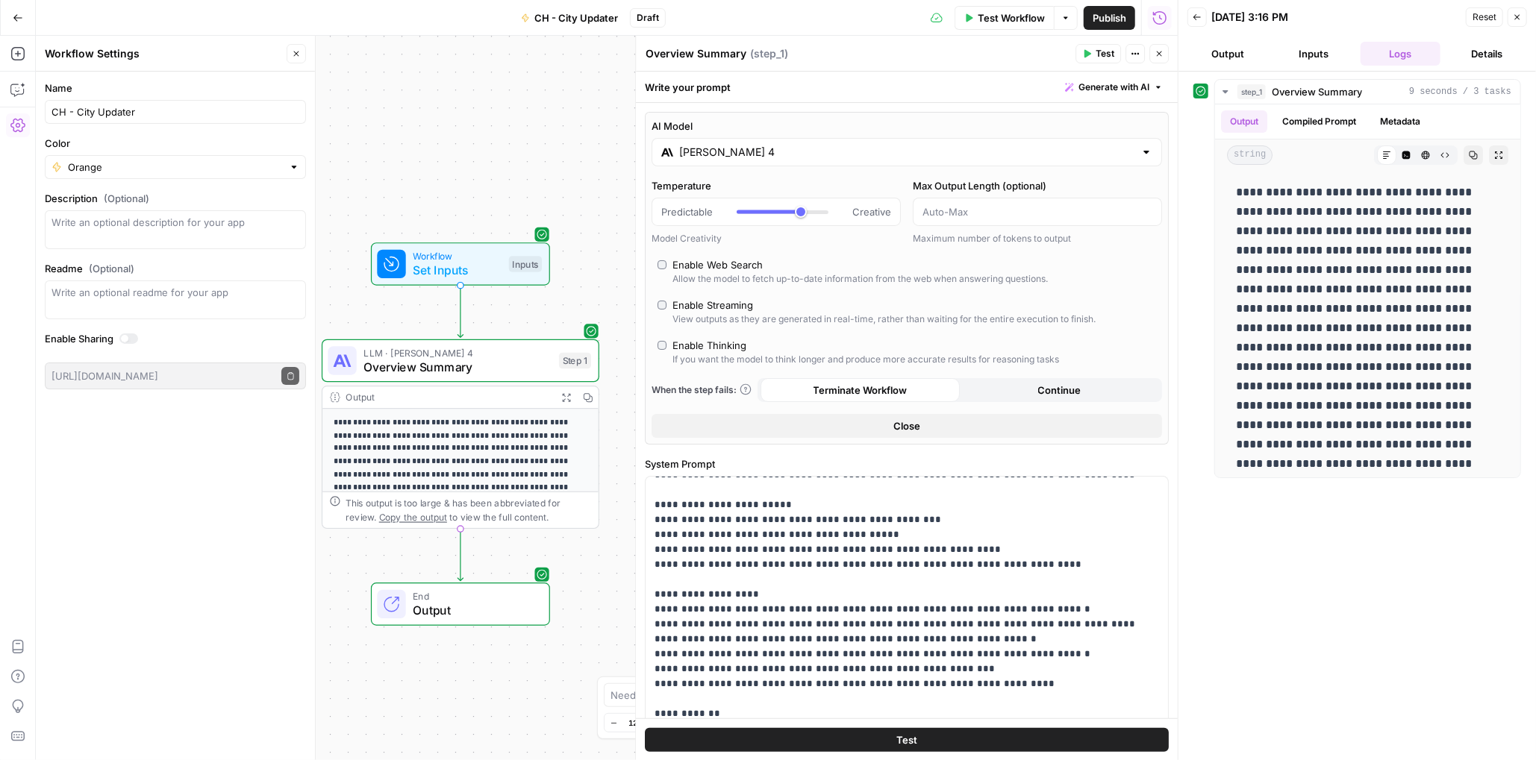
click at [100, 474] on div "Name CH - City Updater Color Orange Description (Optional) Readme (Optional) Wr…" at bounding box center [175, 416] width 279 height 689
click at [18, 50] on icon "button" at bounding box center [17, 53] width 15 height 15
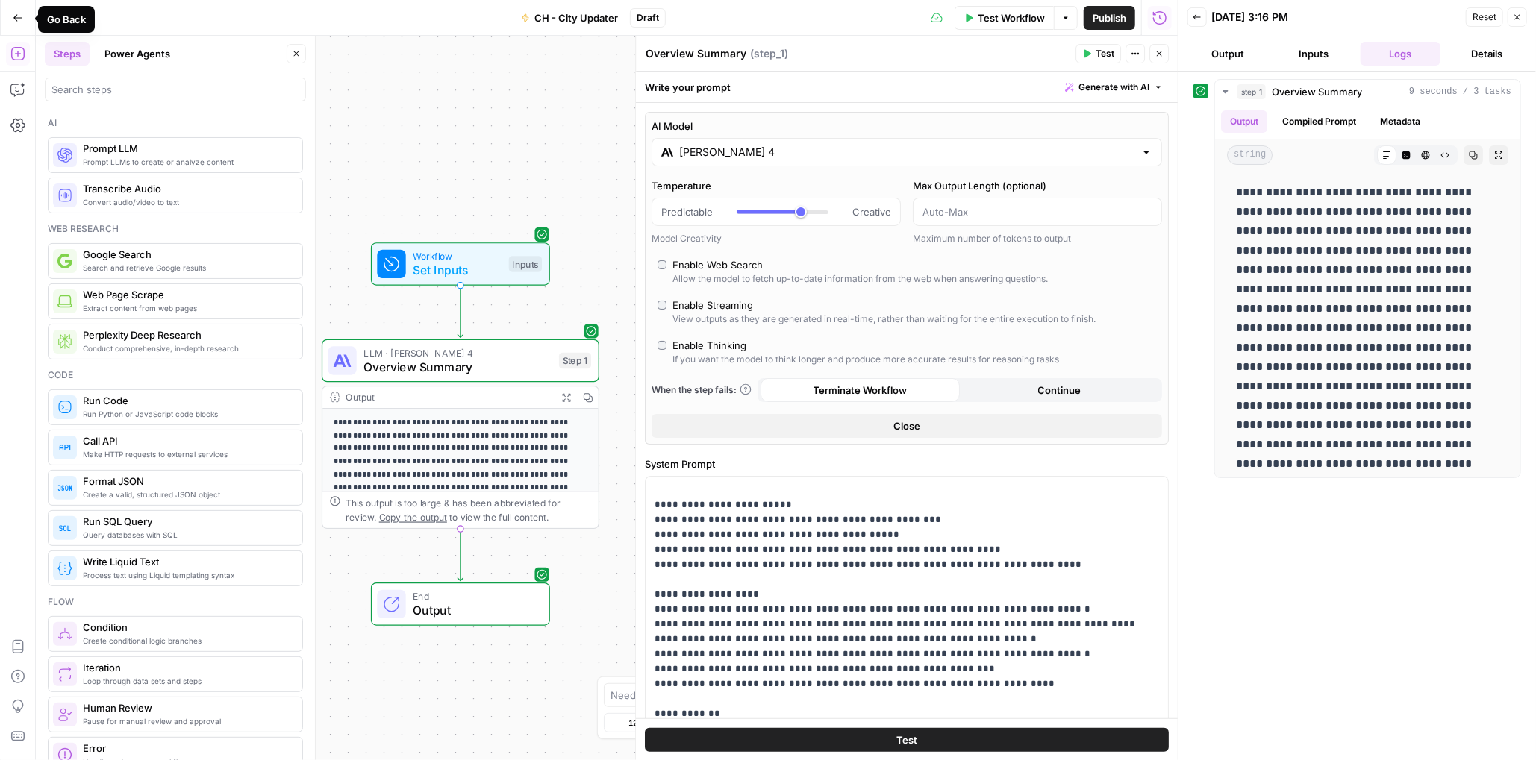
click at [19, 19] on icon "button" at bounding box center [18, 18] width 10 height 10
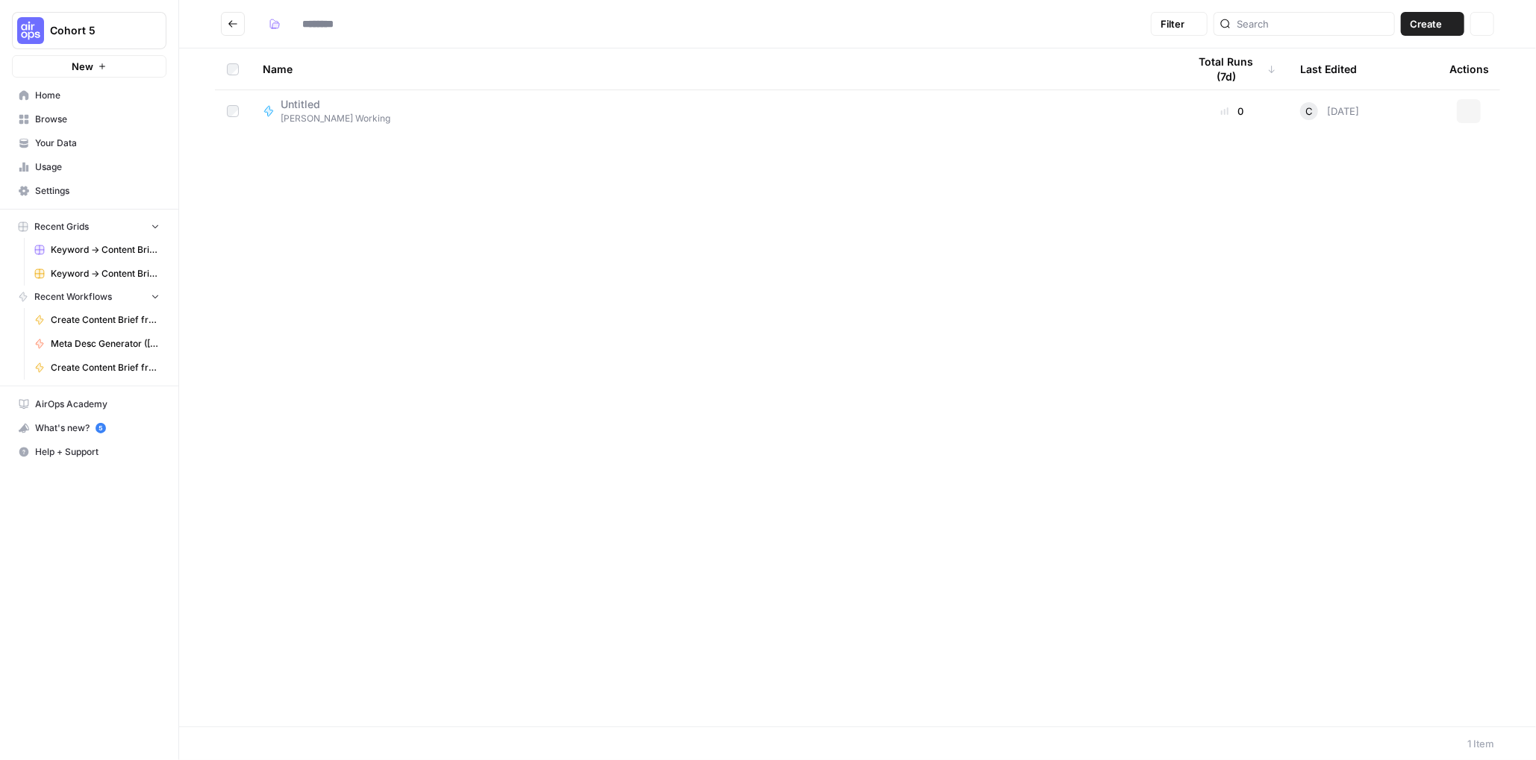
type input "**********"
click at [1019, 25] on icon "button" at bounding box center [1450, 23] width 9 height 9
click at [1019, 59] on span "Grid" at bounding box center [1404, 58] width 84 height 15
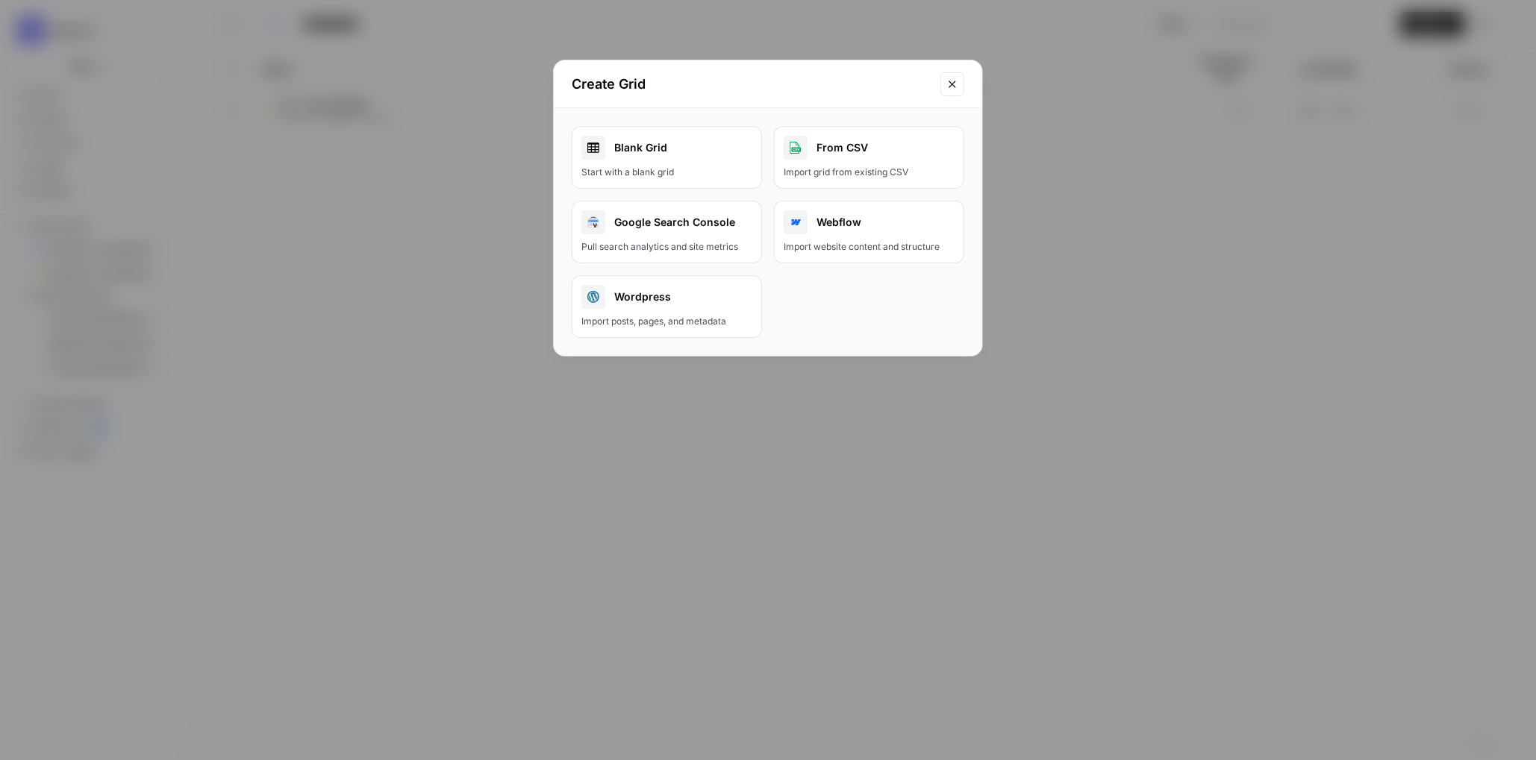
click at [624, 154] on div "Blank Grid" at bounding box center [666, 148] width 171 height 24
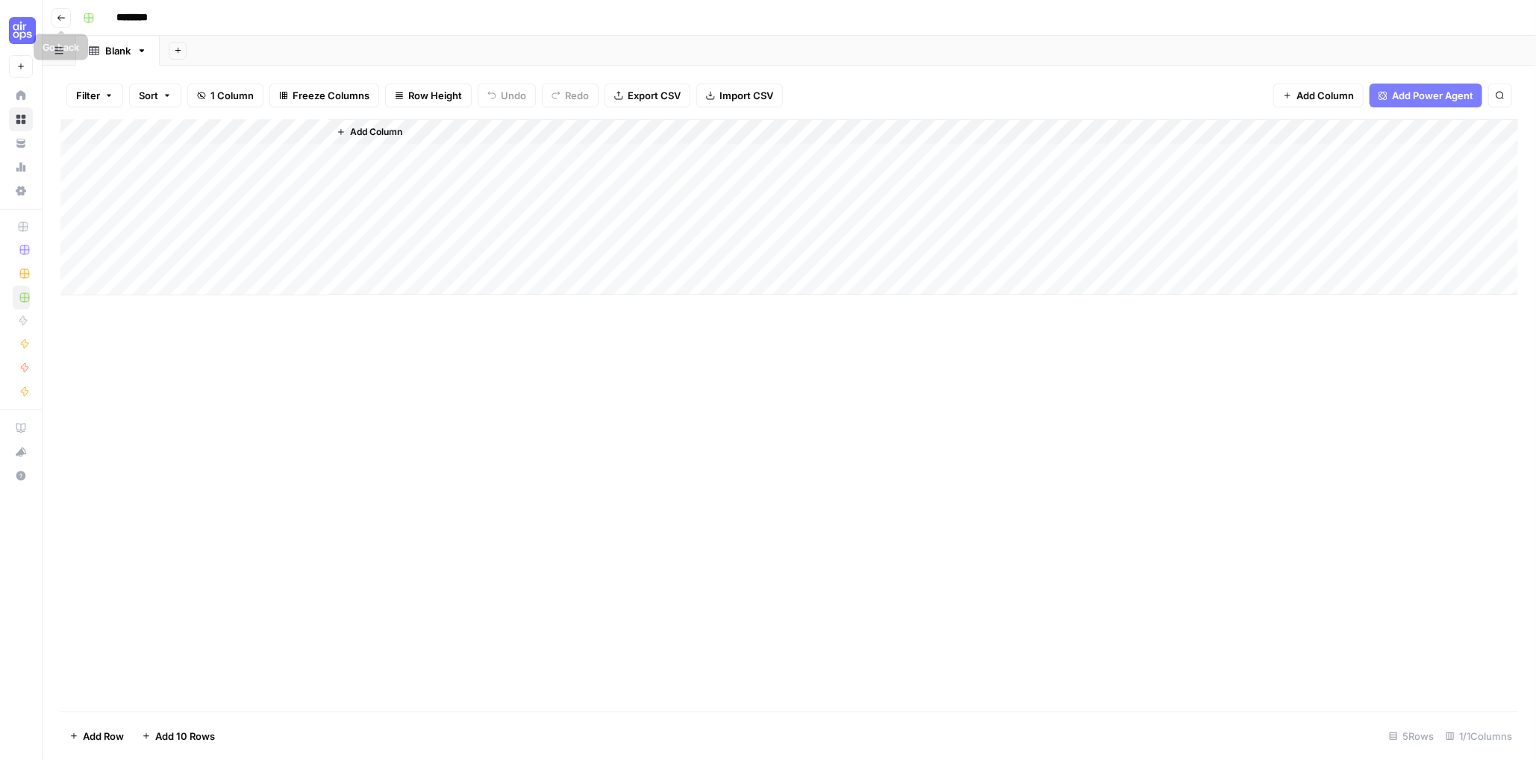
click at [61, 20] on icon "button" at bounding box center [61, 17] width 9 height 9
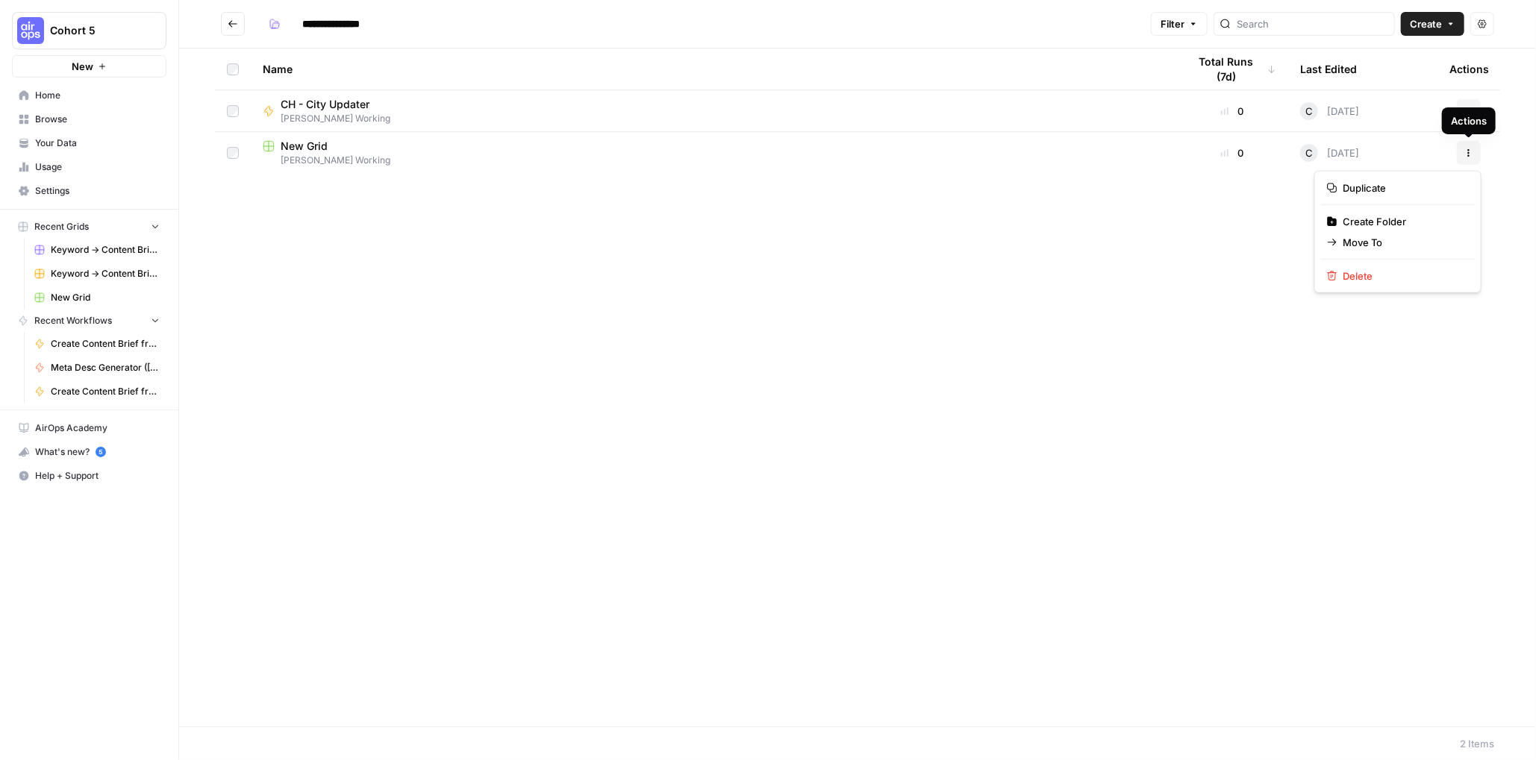
click at [1019, 152] on button "Actions" at bounding box center [1469, 153] width 24 height 24
click at [1019, 280] on span "Delete" at bounding box center [1402, 276] width 119 height 15
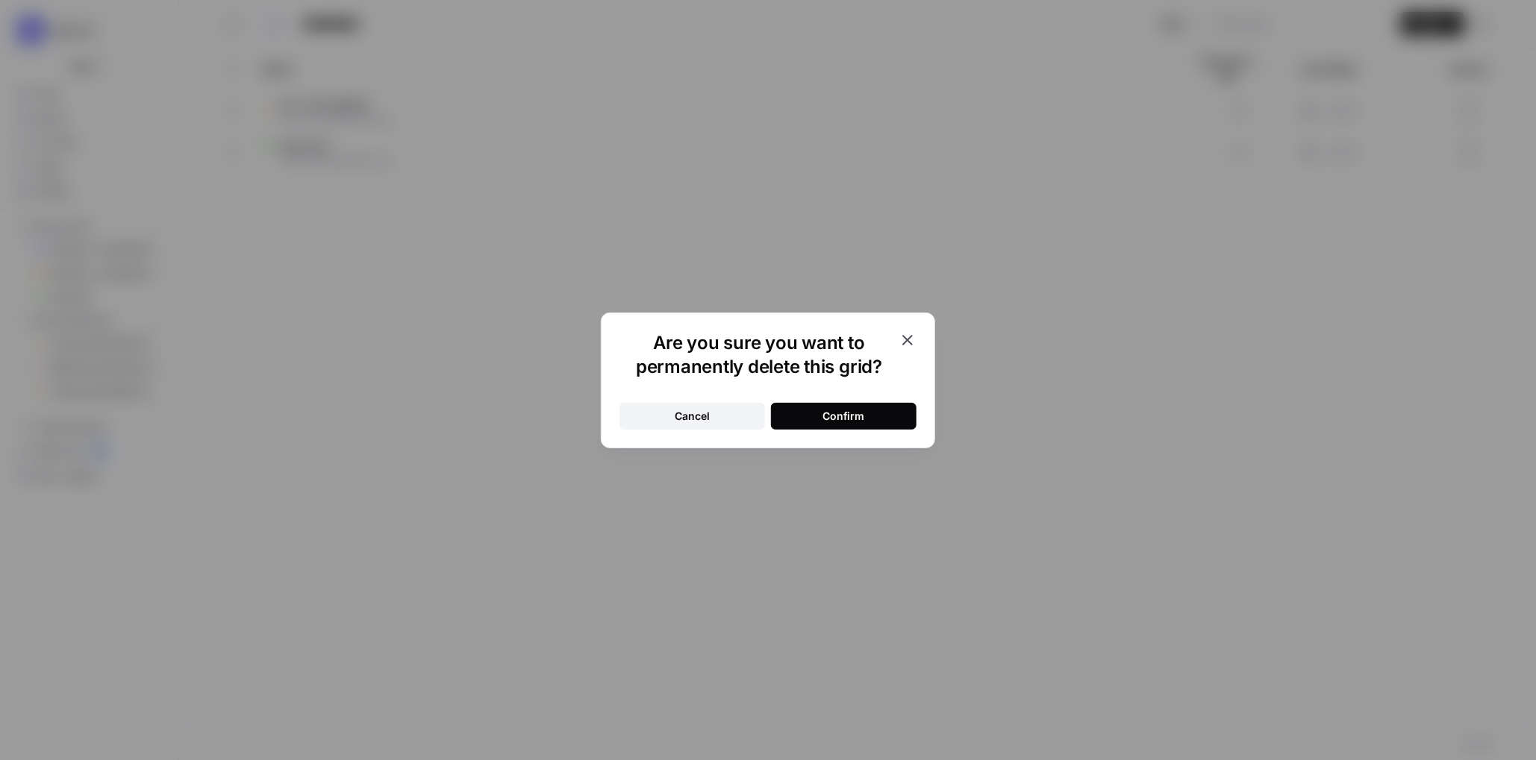
click at [885, 417] on button "Confirm" at bounding box center [844, 416] width 146 height 27
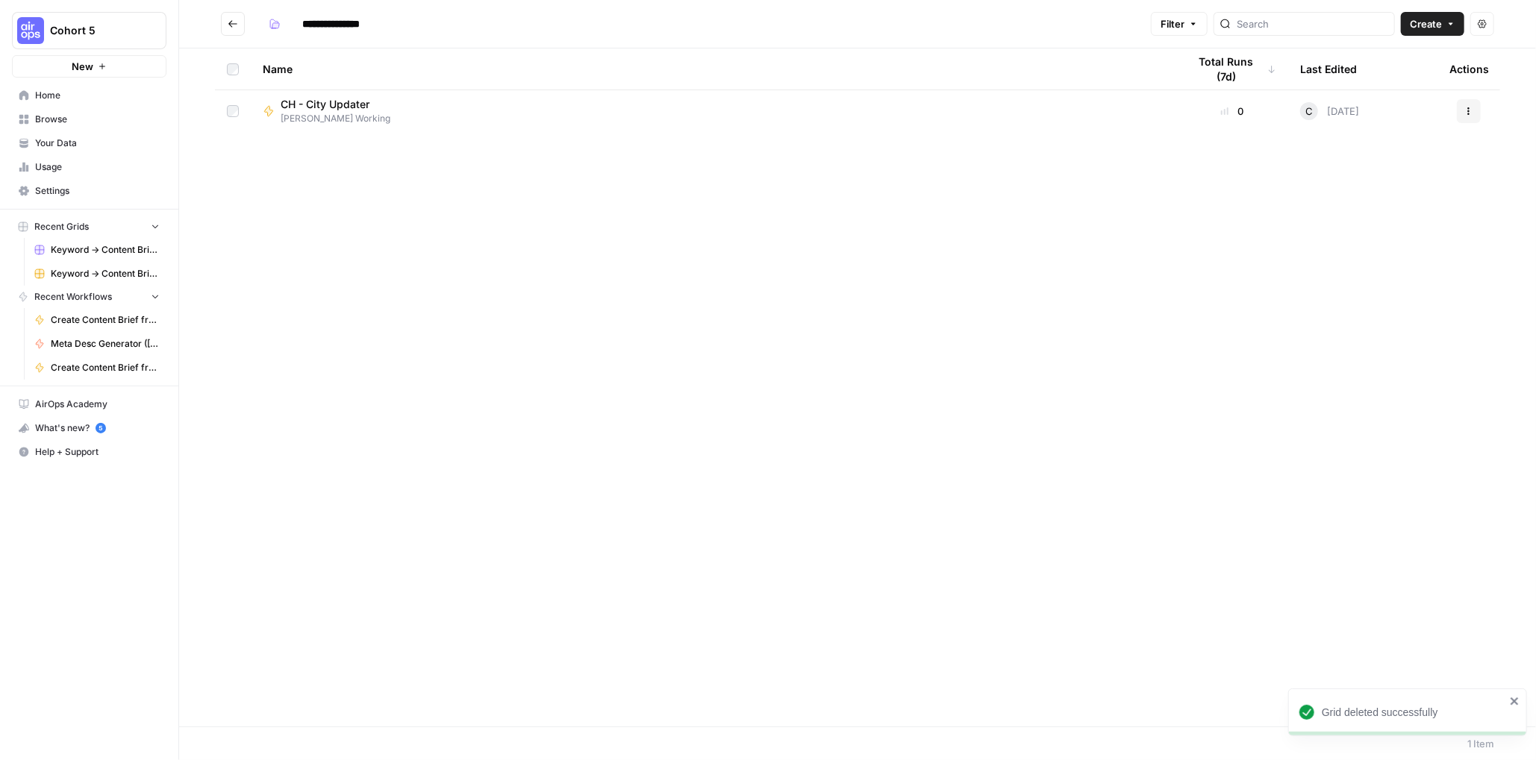
click at [333, 103] on span "CH - City Updater" at bounding box center [330, 104] width 98 height 15
type input "**********"
click at [1019, 111] on icon "button" at bounding box center [1468, 111] width 9 height 9
click at [1019, 22] on icon "button" at bounding box center [1450, 23] width 9 height 9
click at [1019, 56] on span "Grid" at bounding box center [1404, 58] width 84 height 15
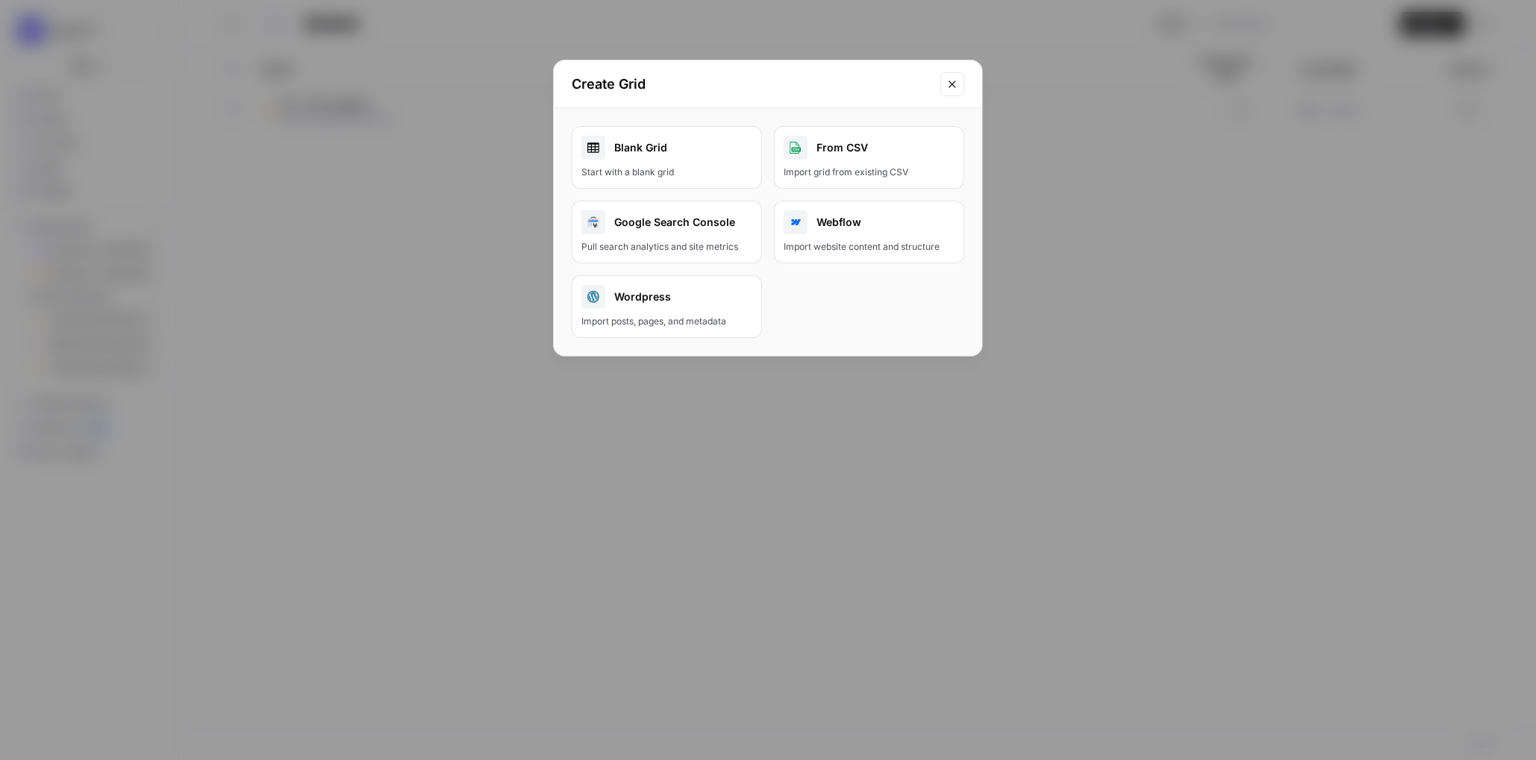
drag, startPoint x: 958, startPoint y: 87, endPoint x: 662, endPoint y: 184, distance: 311.5
click at [958, 87] on button "Close modal" at bounding box center [952, 84] width 24 height 24
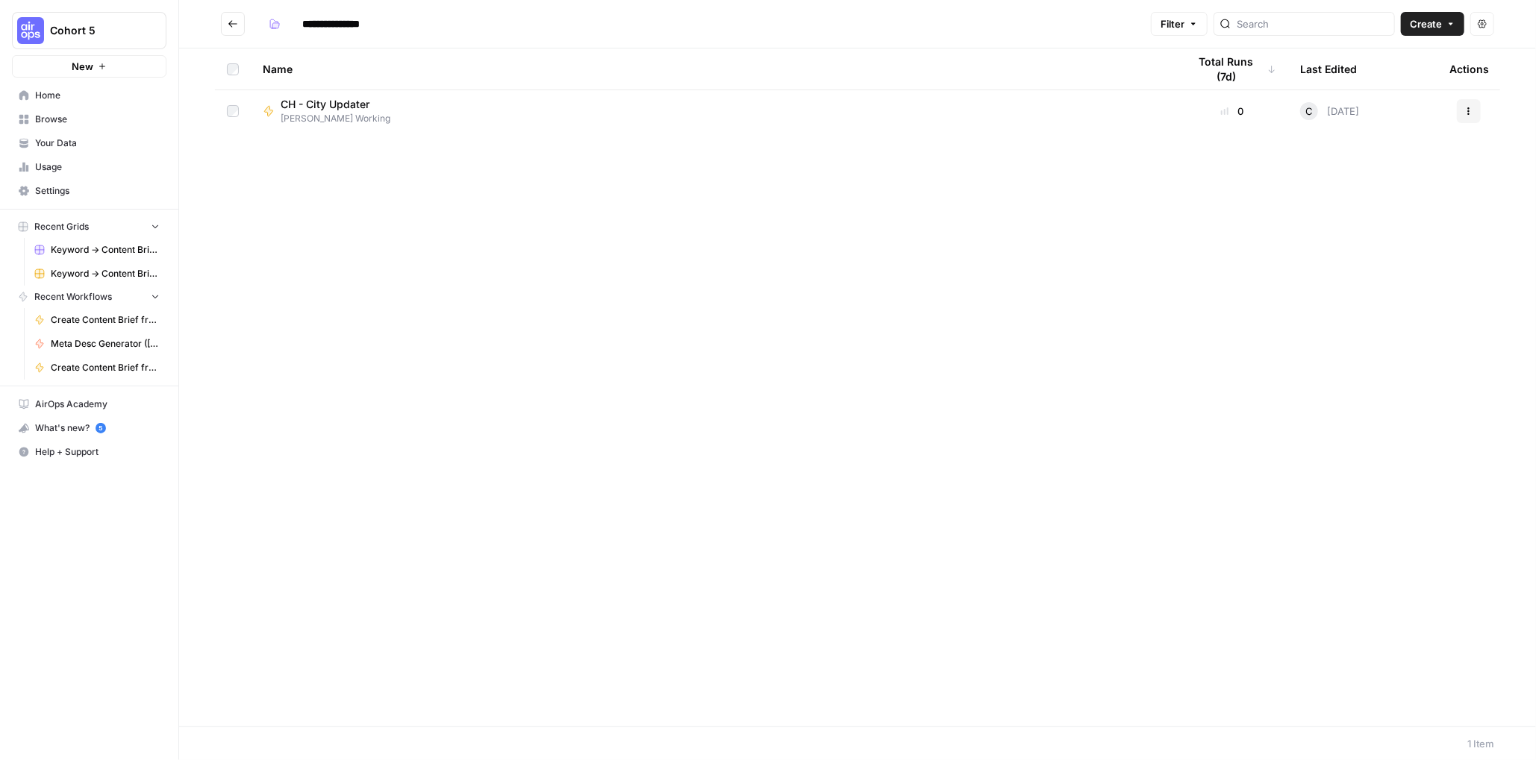
click at [340, 109] on span "CH - City Updater" at bounding box center [330, 104] width 98 height 15
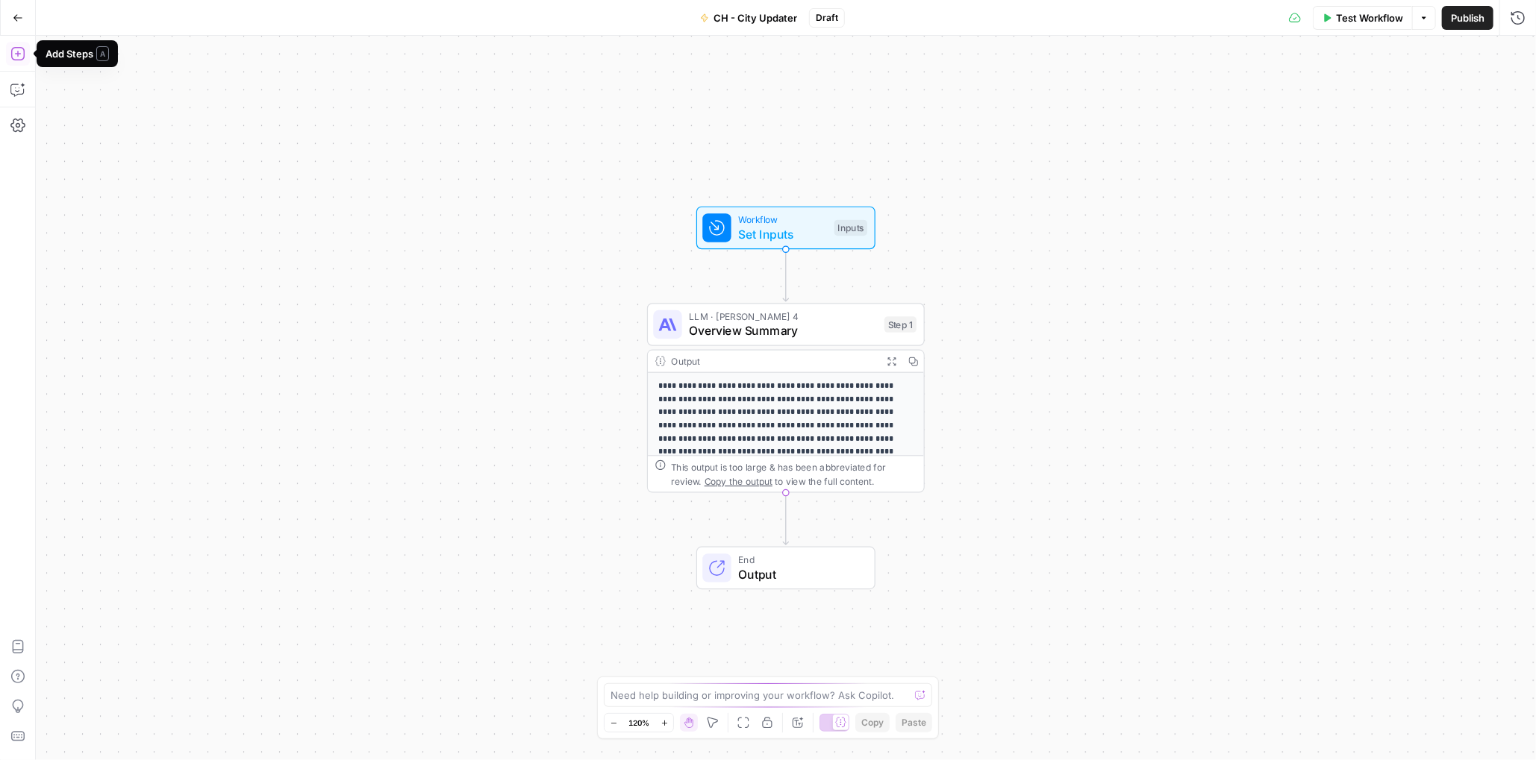
click at [13, 57] on icon "button" at bounding box center [17, 53] width 15 height 15
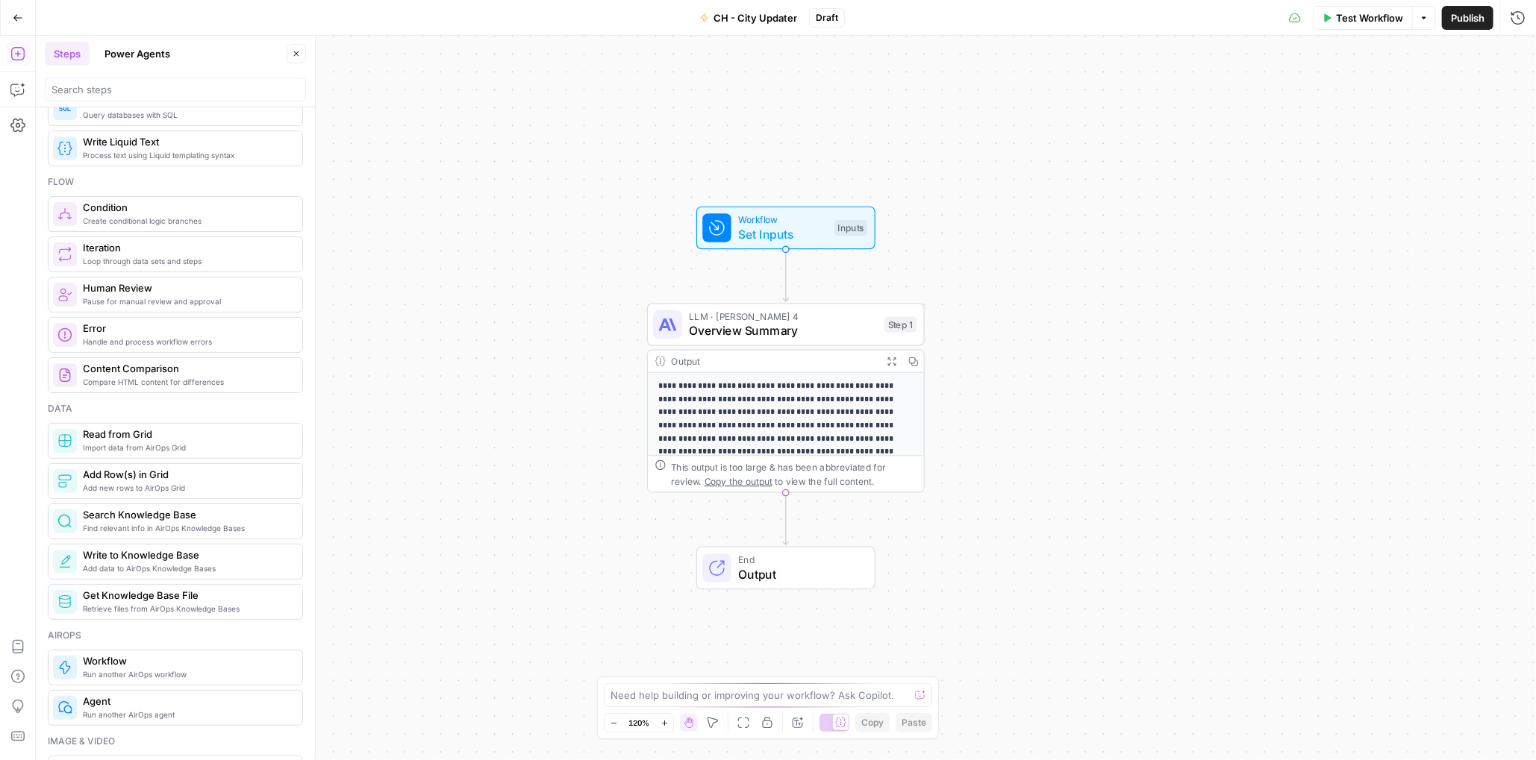
scroll to position [448, 0]
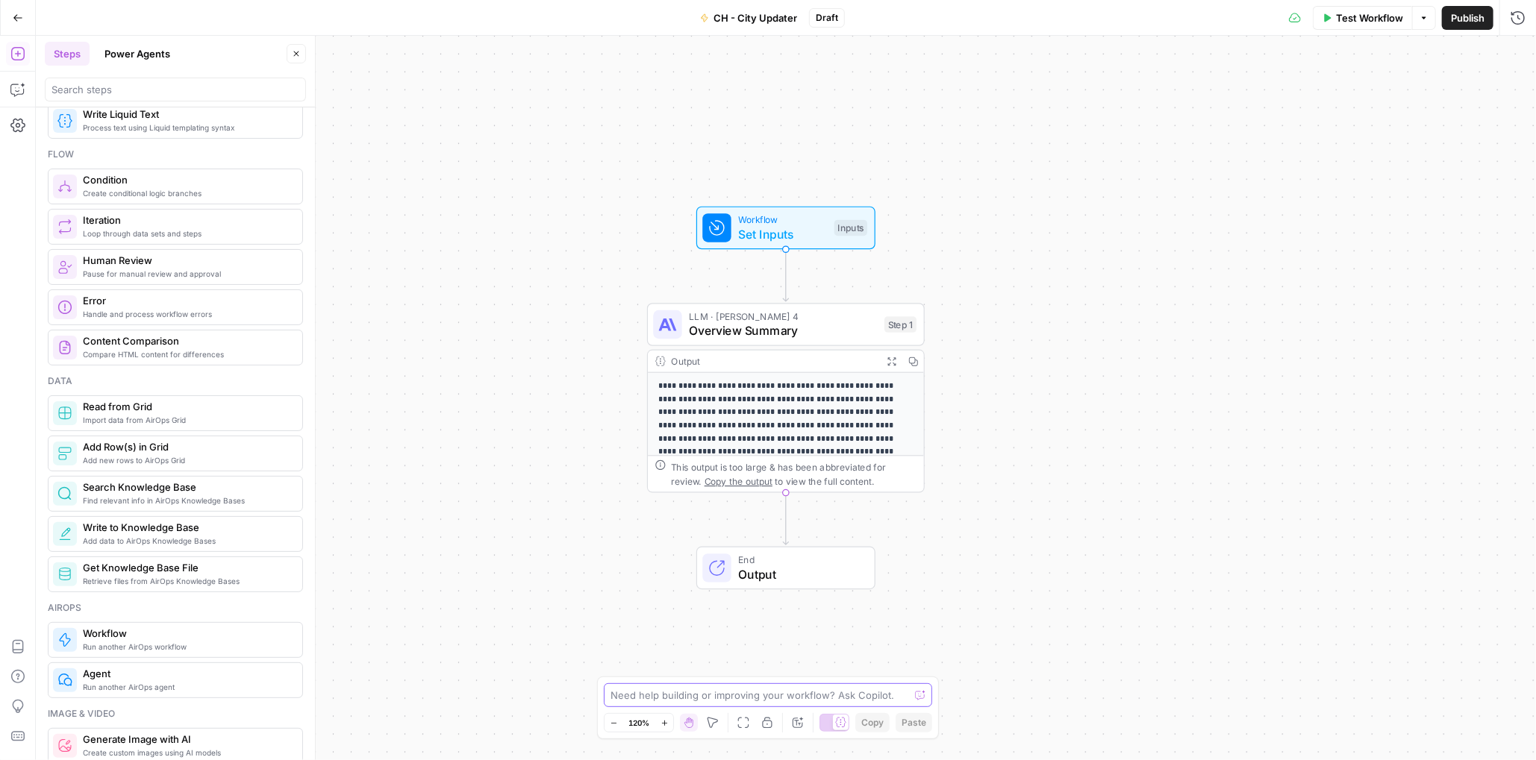
click at [746, 696] on textarea at bounding box center [759, 695] width 299 height 15
type textarea "I want to upload a set of cities to this workflow to generate"
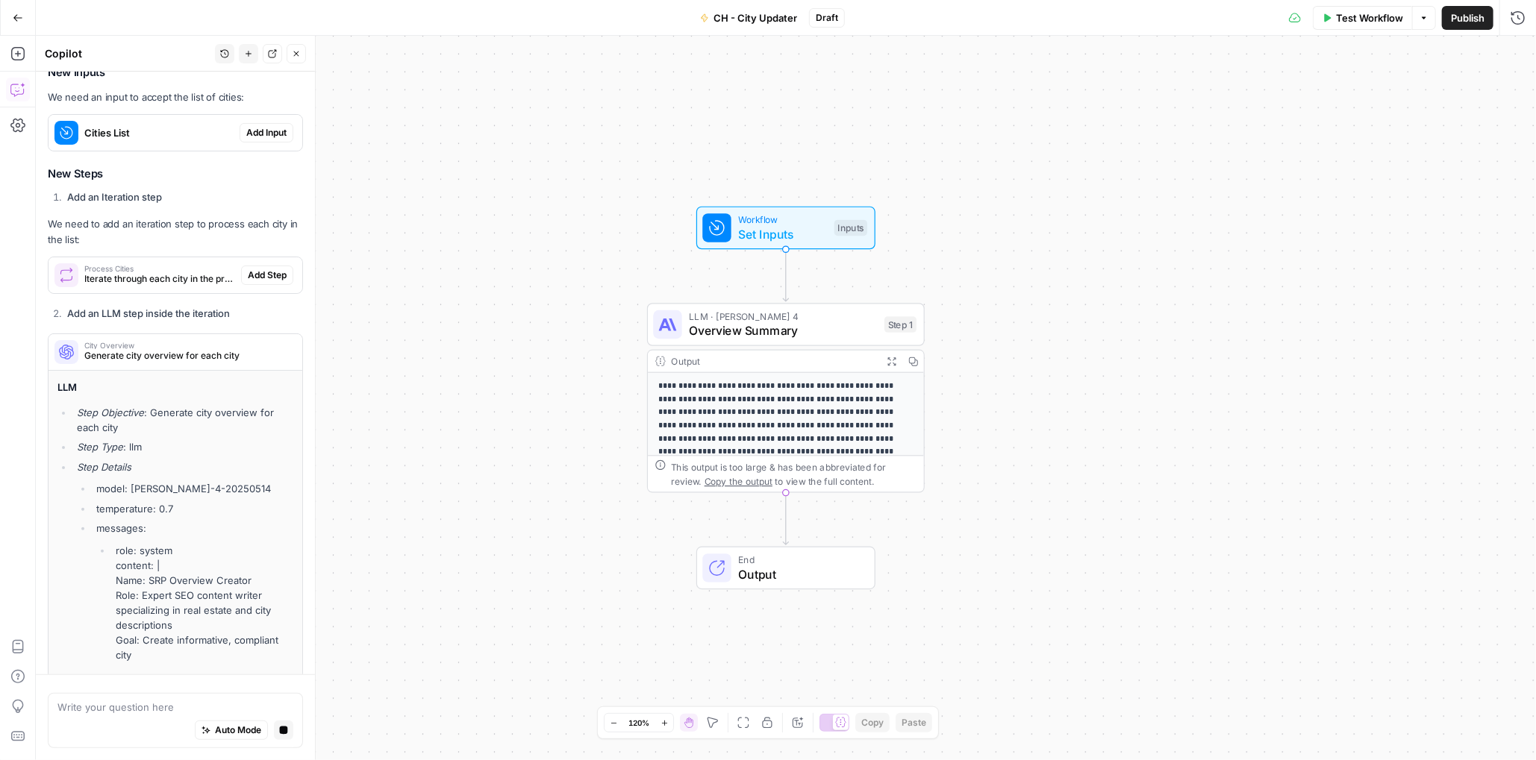
scroll to position [266, 0]
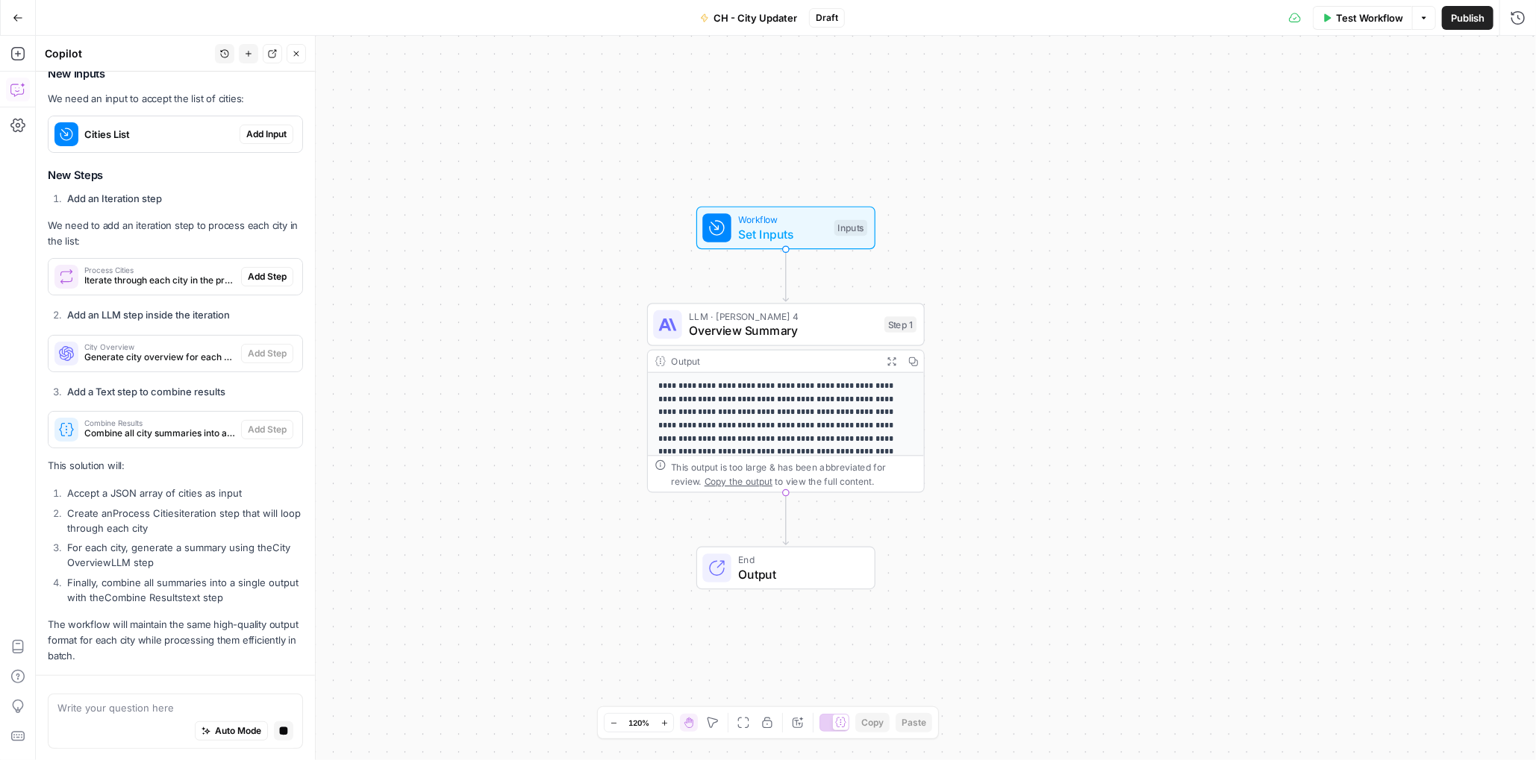
scroll to position [304, 0]
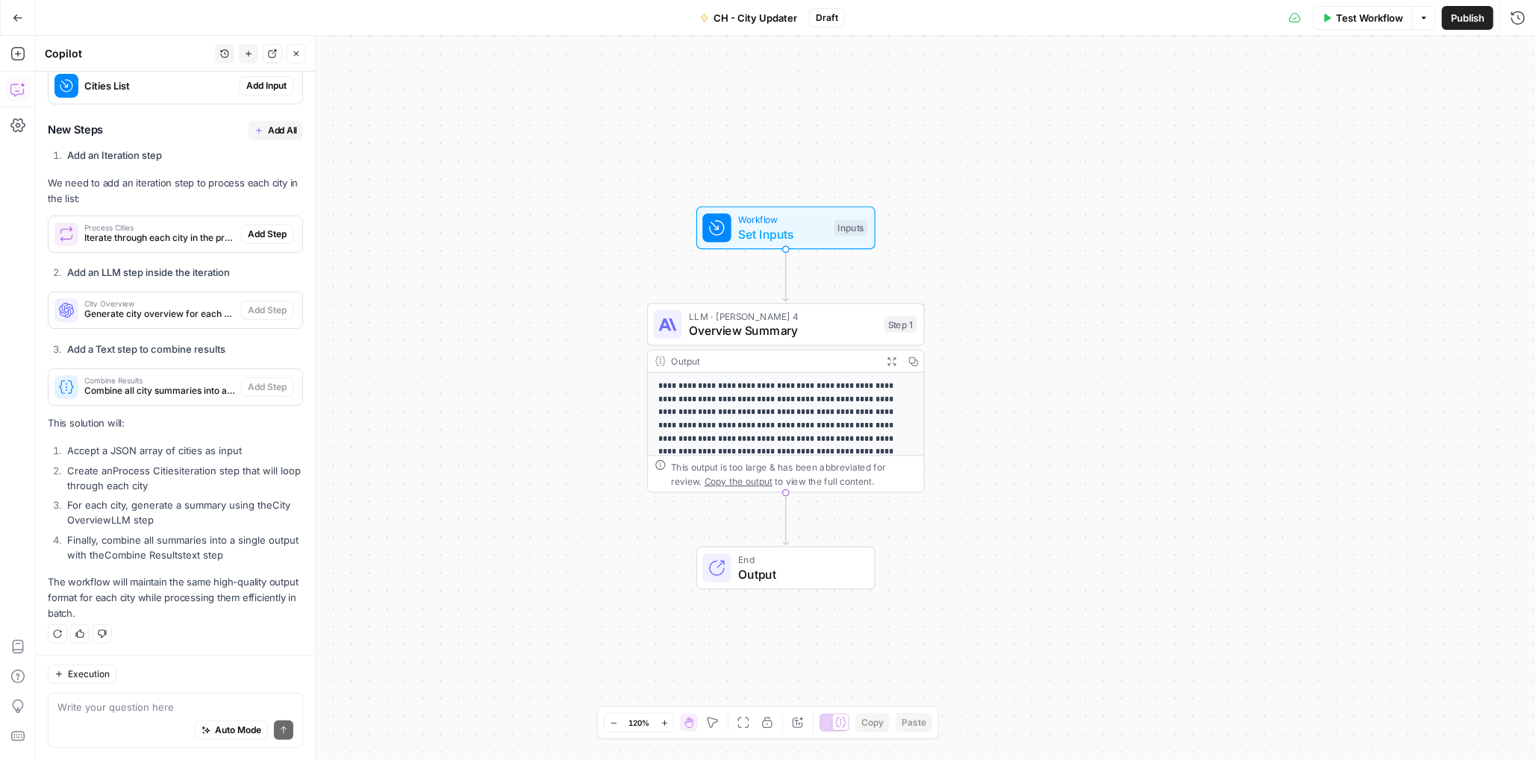
click at [140, 718] on div "Auto Mode Send" at bounding box center [175, 731] width 236 height 33
type textarea "I want to upload a csv of cities"
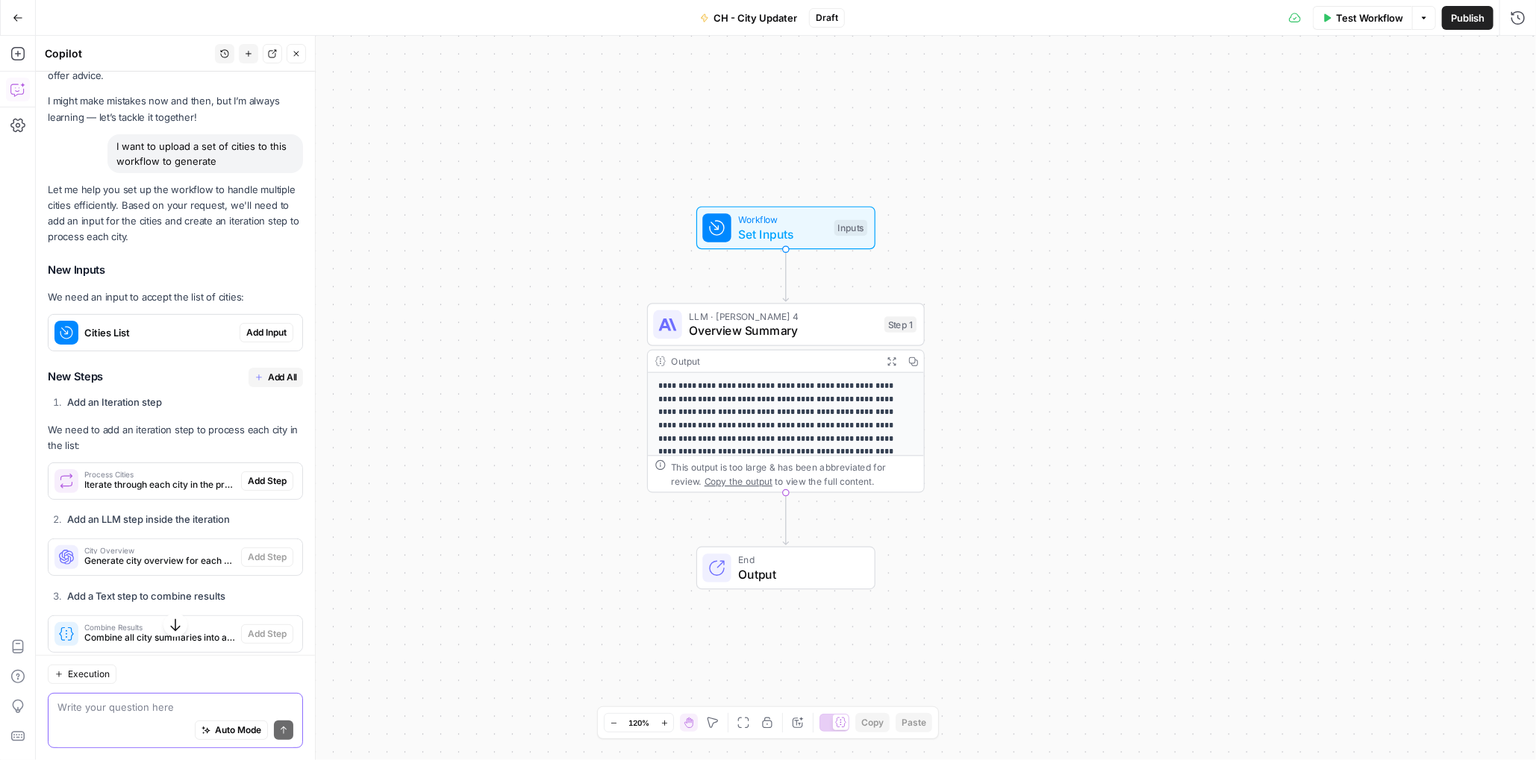
scroll to position [50, 0]
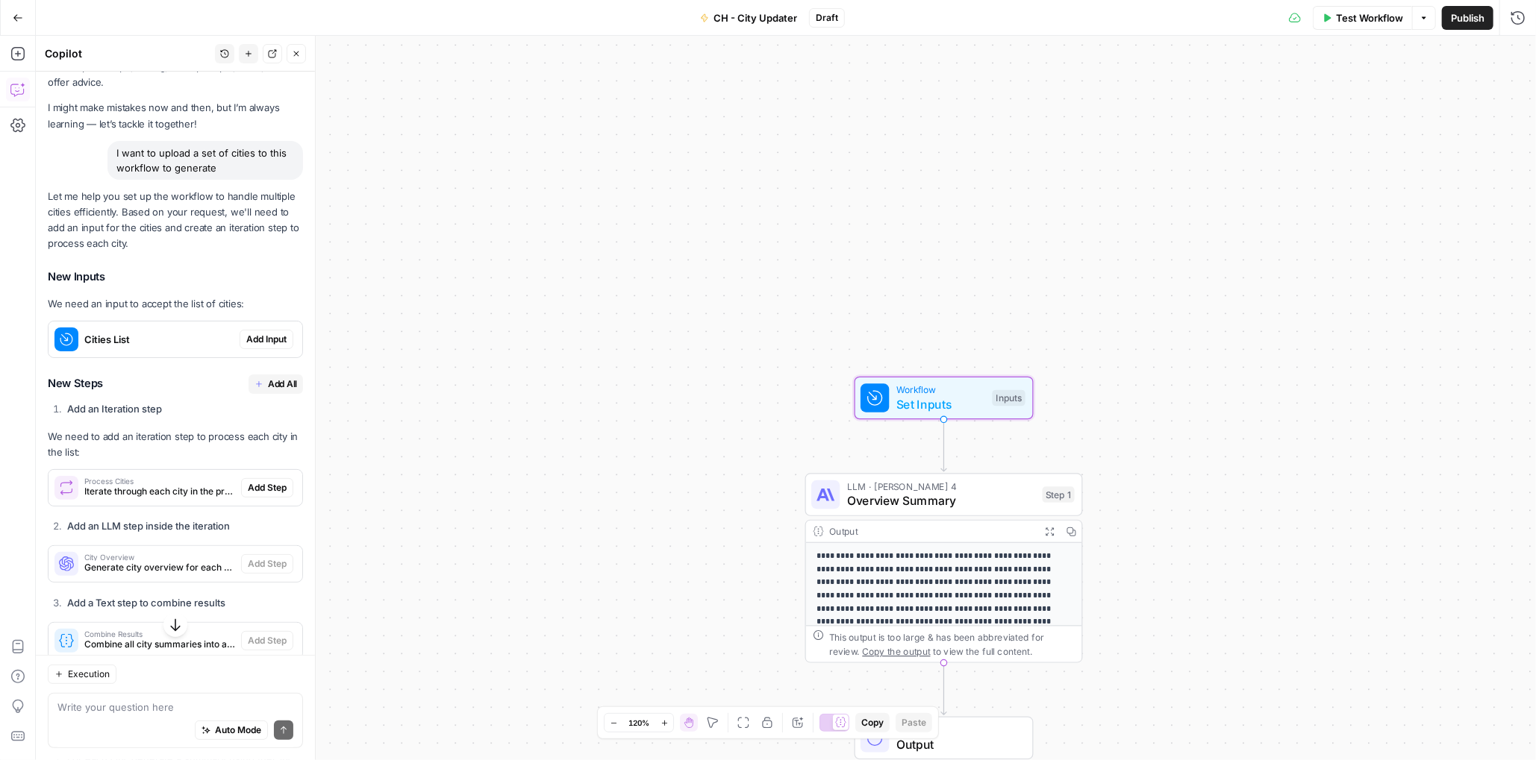
click at [257, 343] on span "Add Input" at bounding box center [266, 339] width 40 height 13
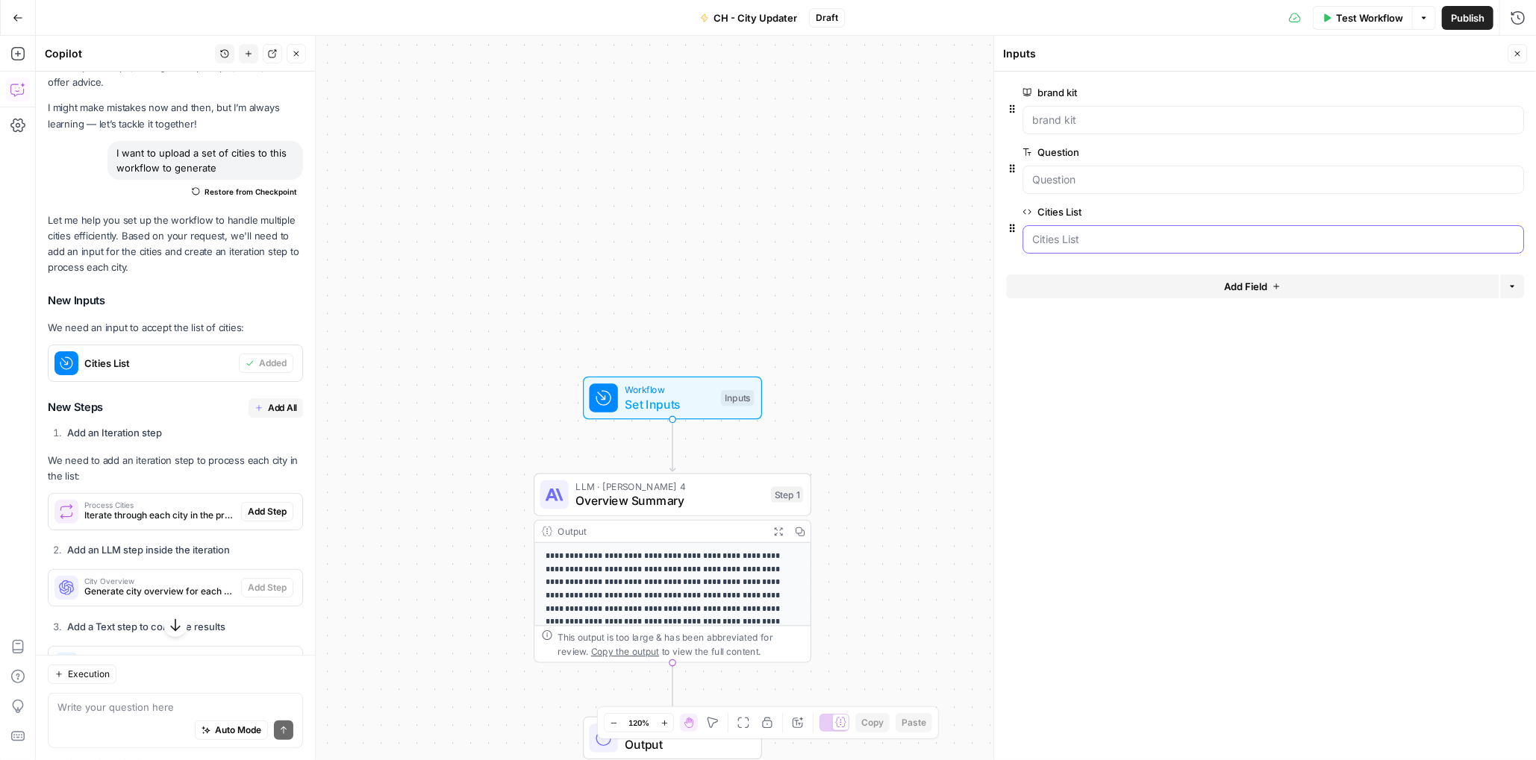
click at [1139, 238] on List "Cities List" at bounding box center [1273, 239] width 482 height 15
click at [1493, 214] on icon "button" at bounding box center [1493, 211] width 8 height 7
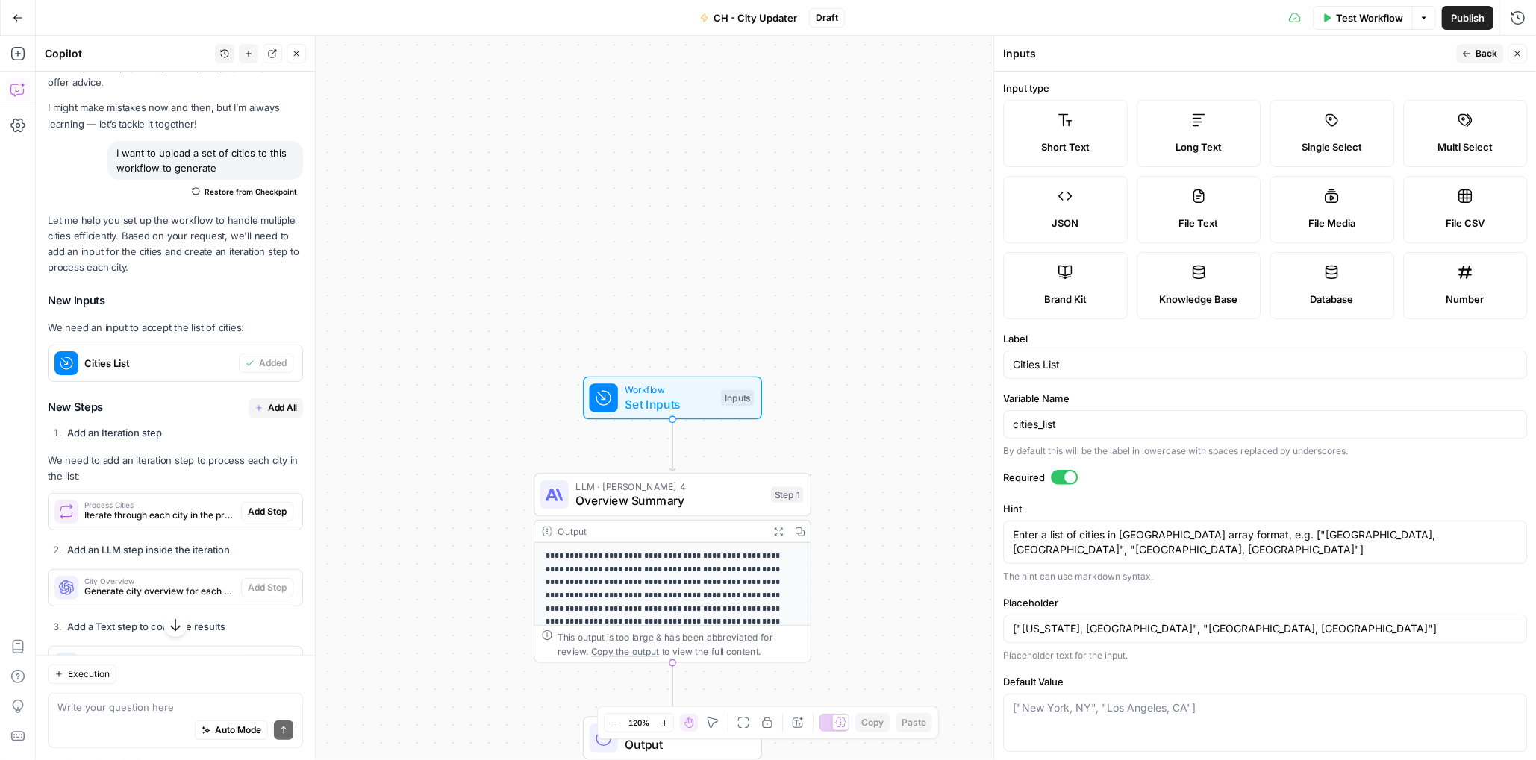
click at [1451, 216] on span "File CSV" at bounding box center [1464, 223] width 39 height 15
click at [1445, 218] on span "File CSV" at bounding box center [1464, 223] width 39 height 15
click at [1481, 58] on span "Back" at bounding box center [1486, 53] width 22 height 13
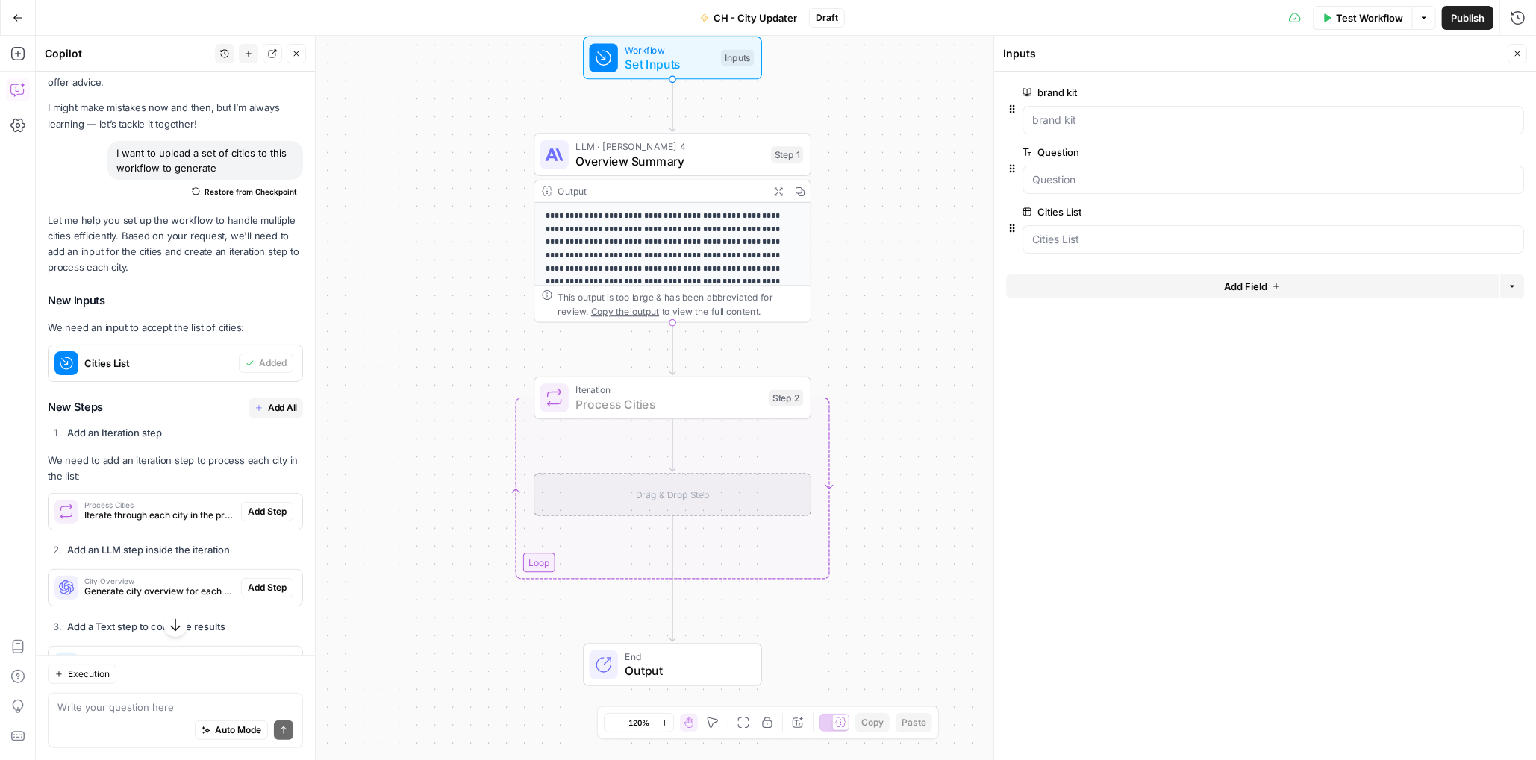
click at [248, 509] on span "Add Step" at bounding box center [267, 511] width 39 height 13
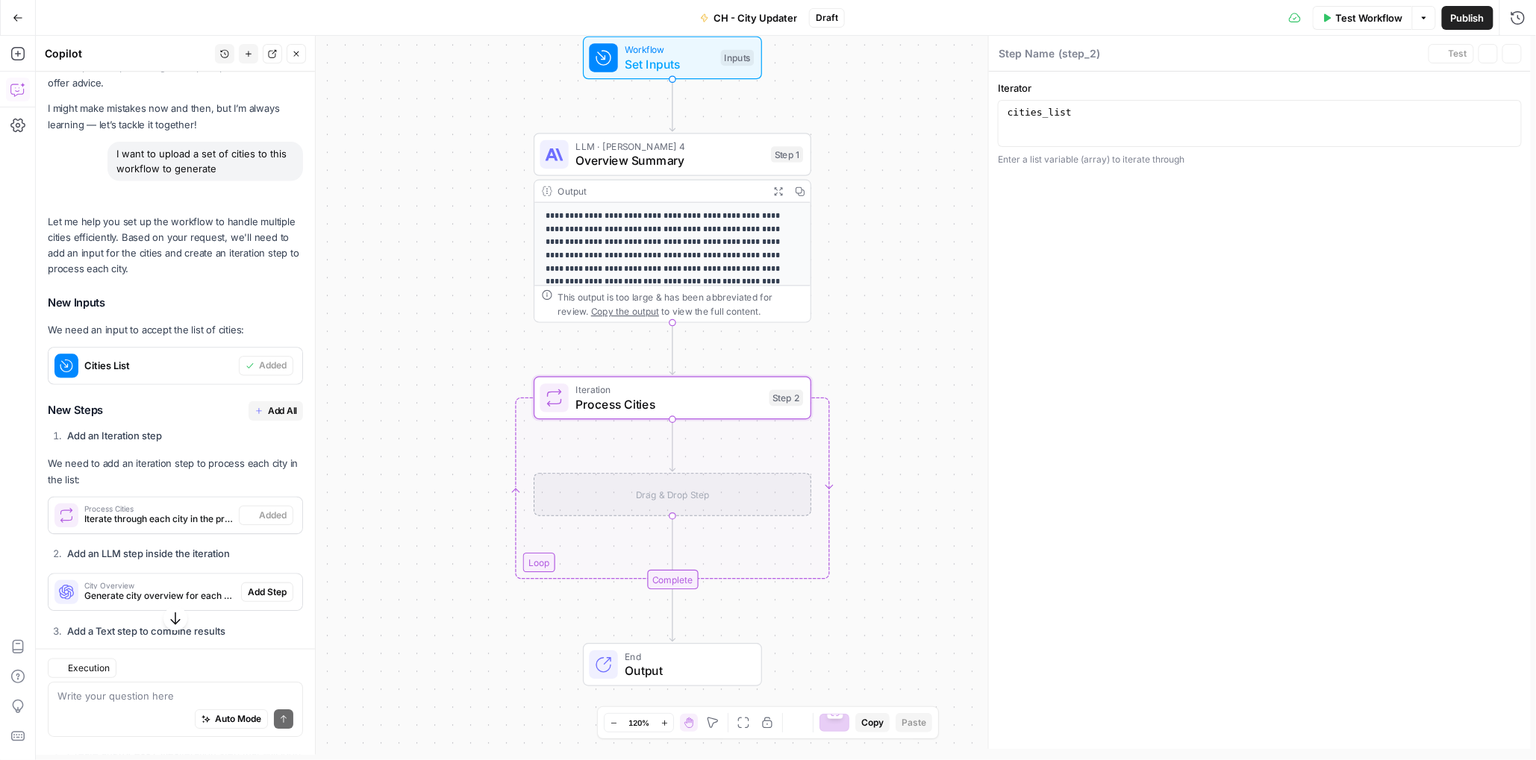
type textarea "Process Cities"
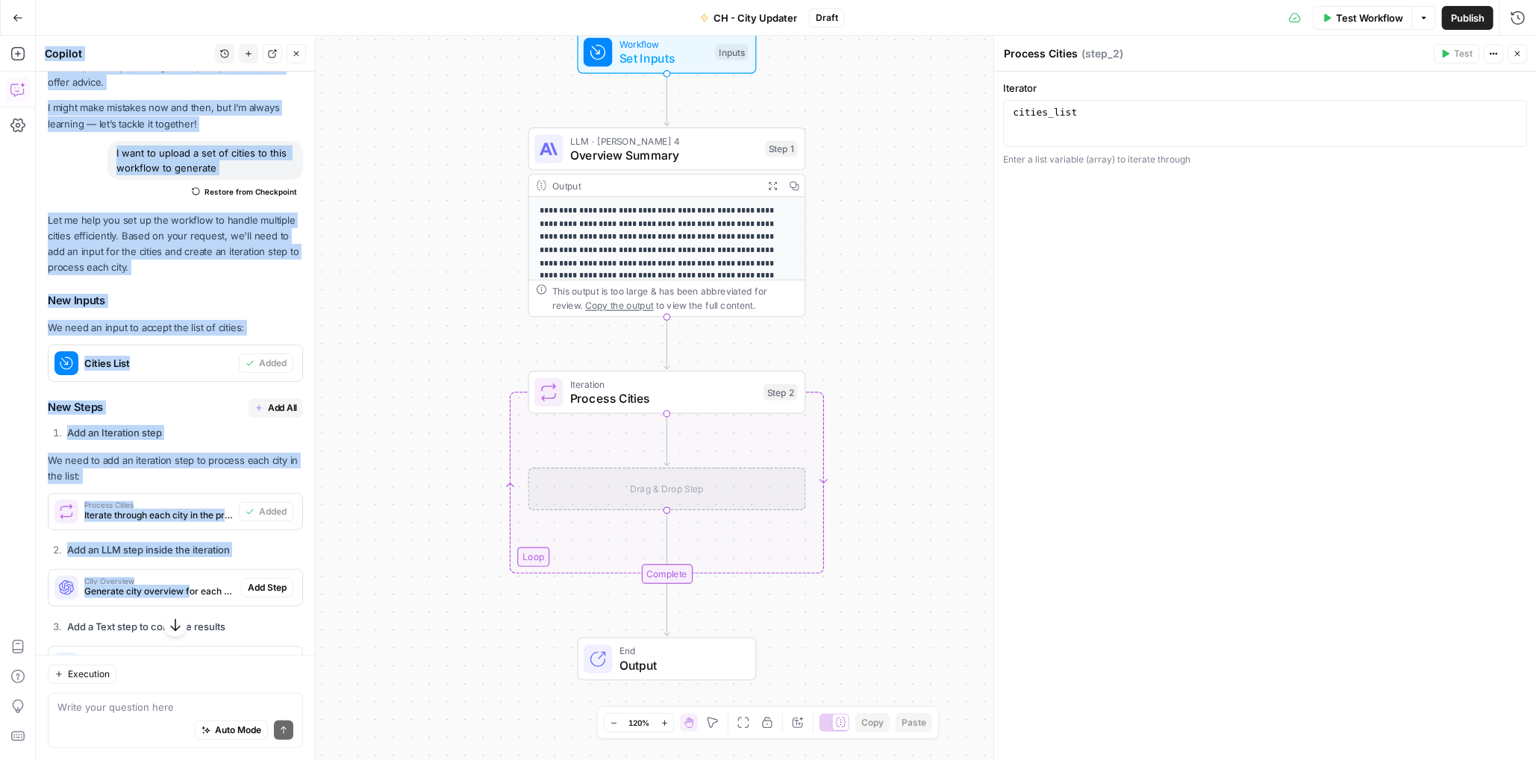
drag, startPoint x: 190, startPoint y: 589, endPoint x: 665, endPoint y: 513, distance: 480.7
click at [665, 513] on body "**********" at bounding box center [768, 380] width 1536 height 760
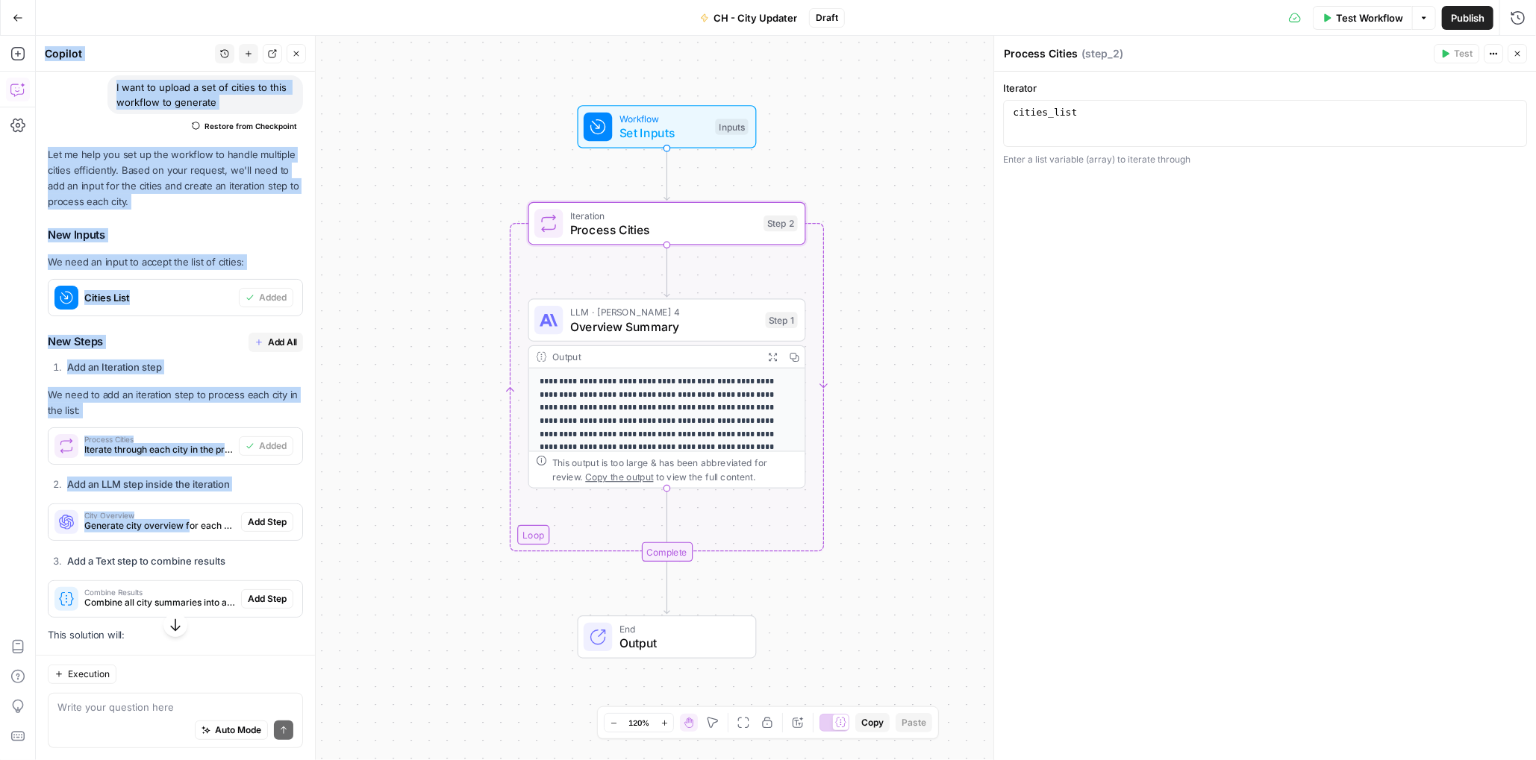
scroll to position [199, 0]
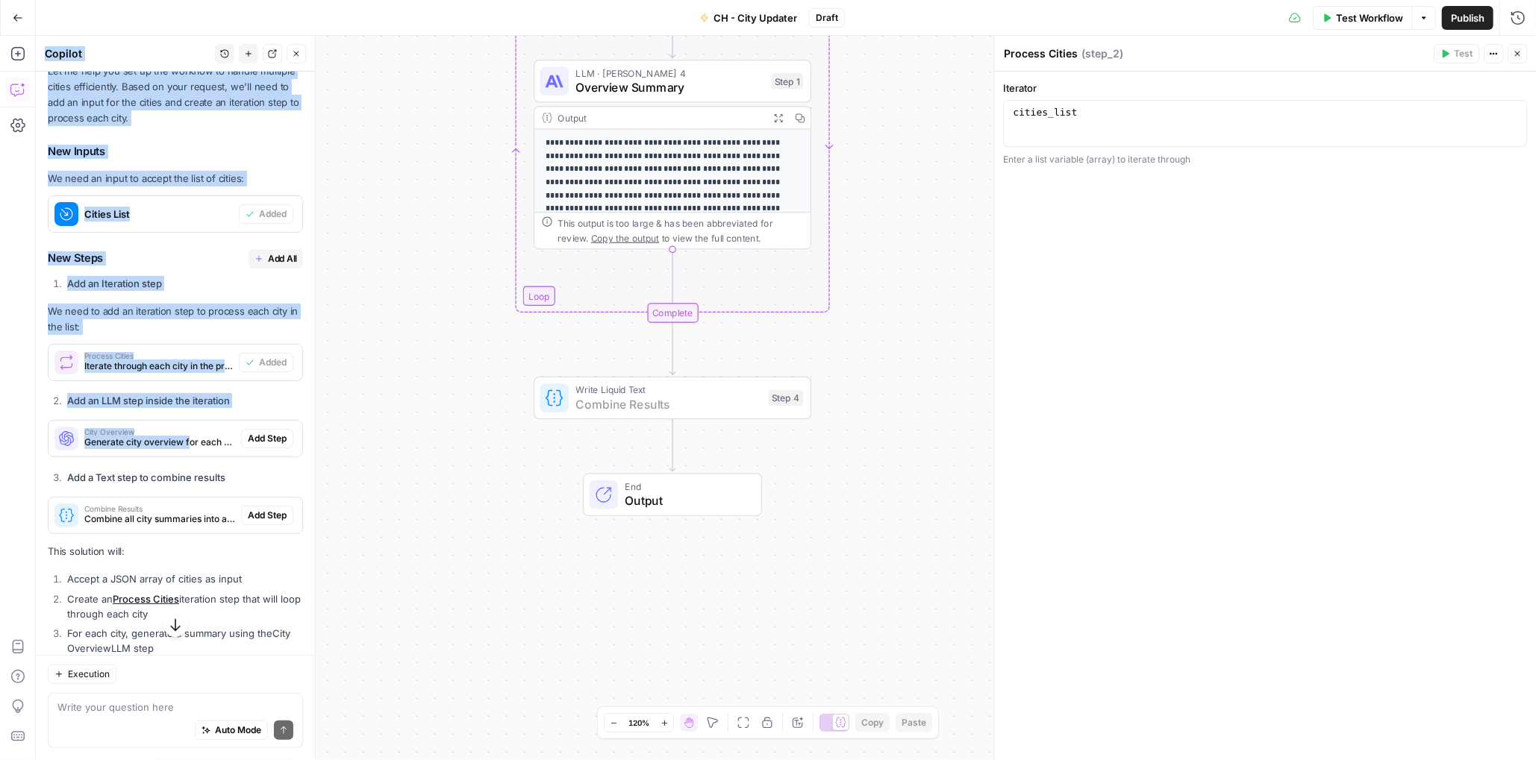
click at [257, 516] on span "Add Step" at bounding box center [267, 515] width 39 height 13
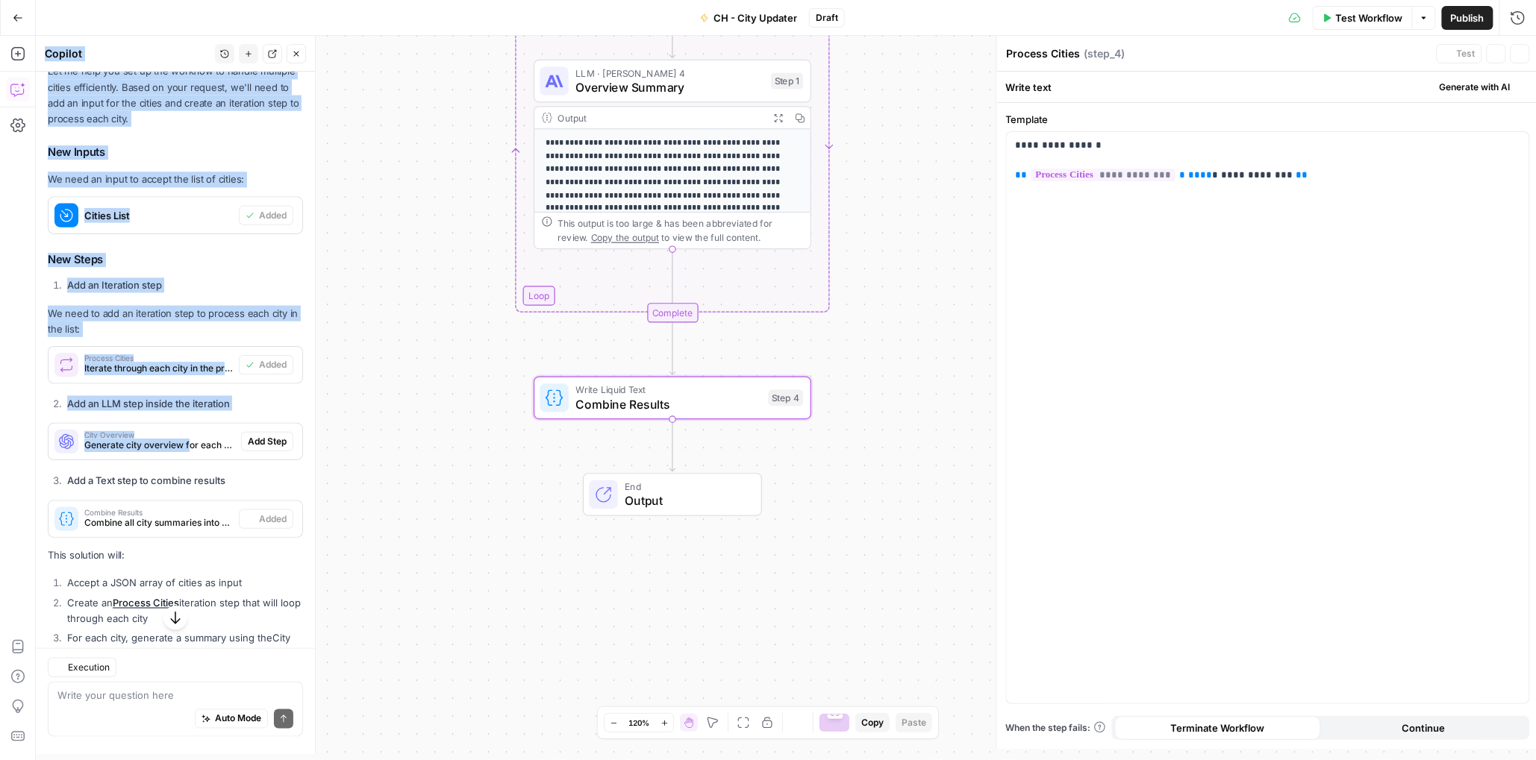
type textarea "Combine Results"
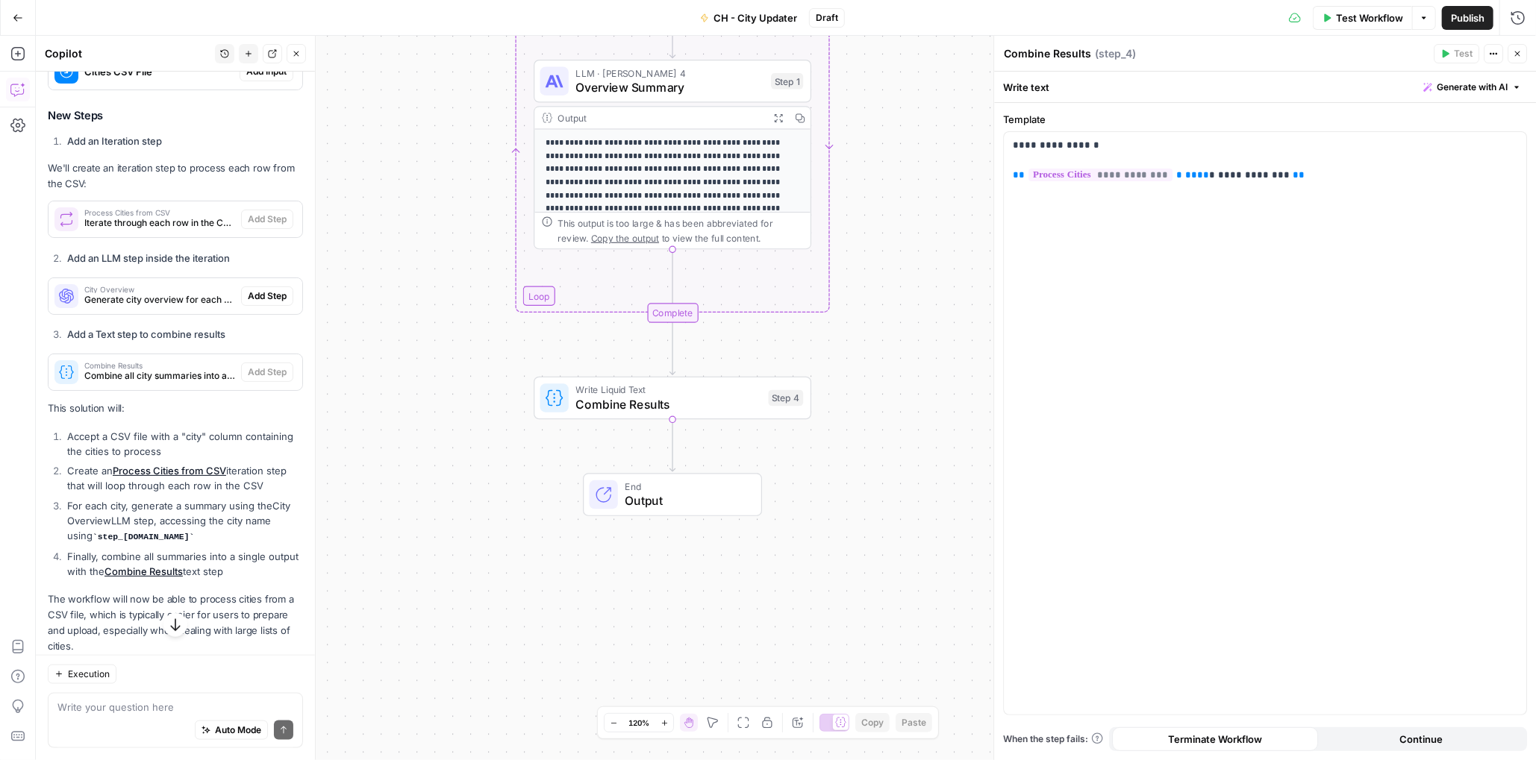
scroll to position [1167, 0]
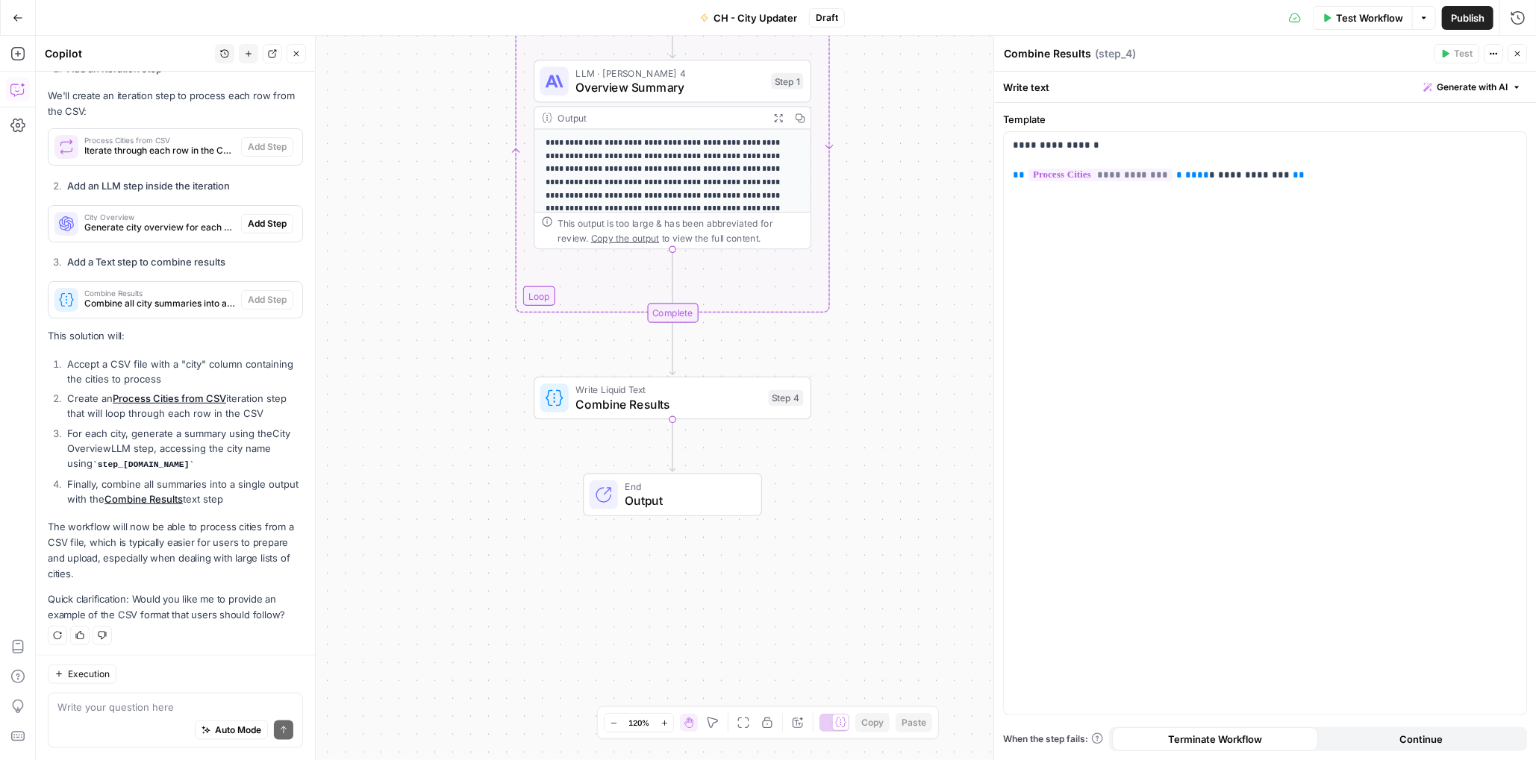
click at [119, 719] on div "Auto Mode Send" at bounding box center [175, 731] width 236 height 33
type textarea "I want the output to be a csv"
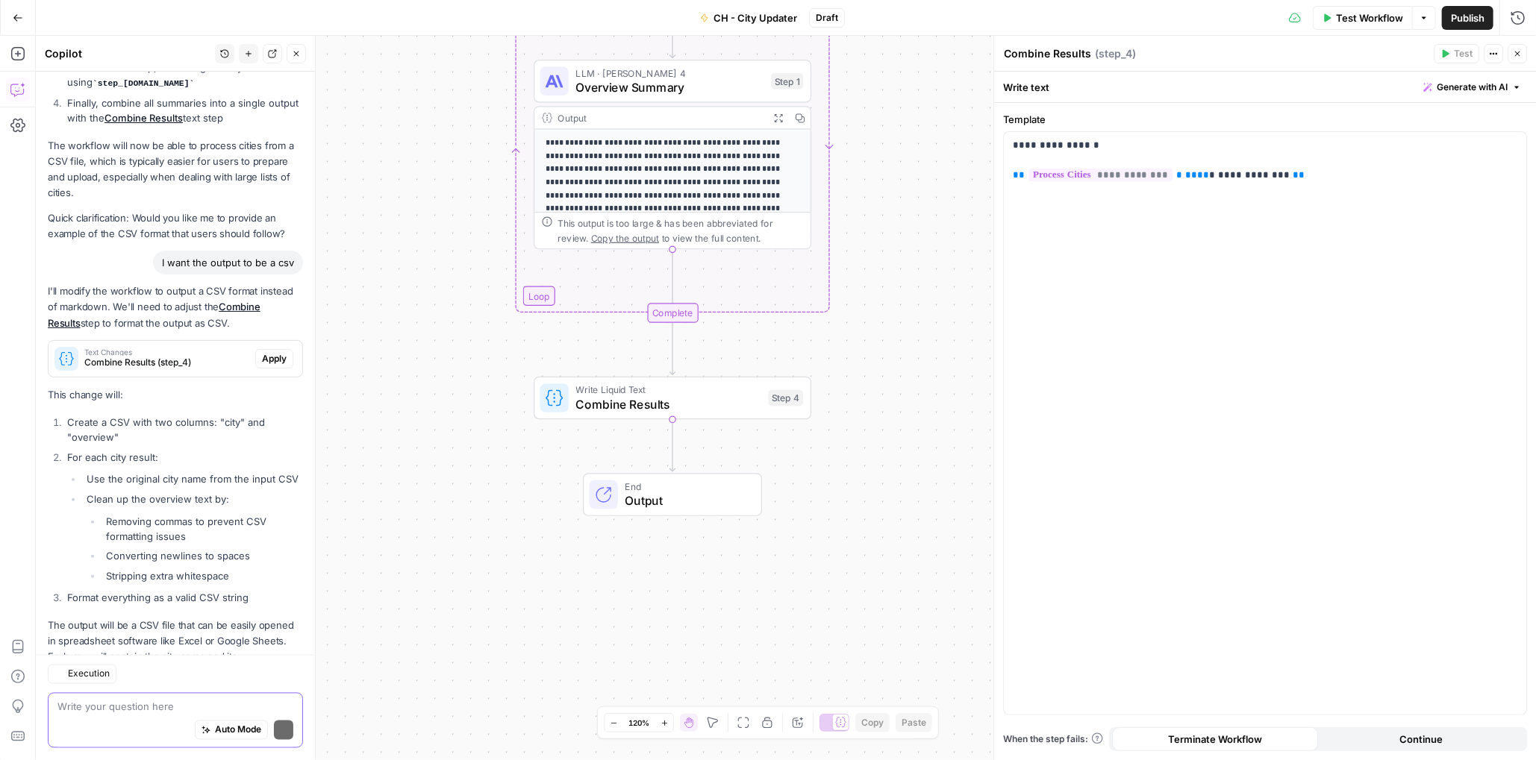
scroll to position [1661, 0]
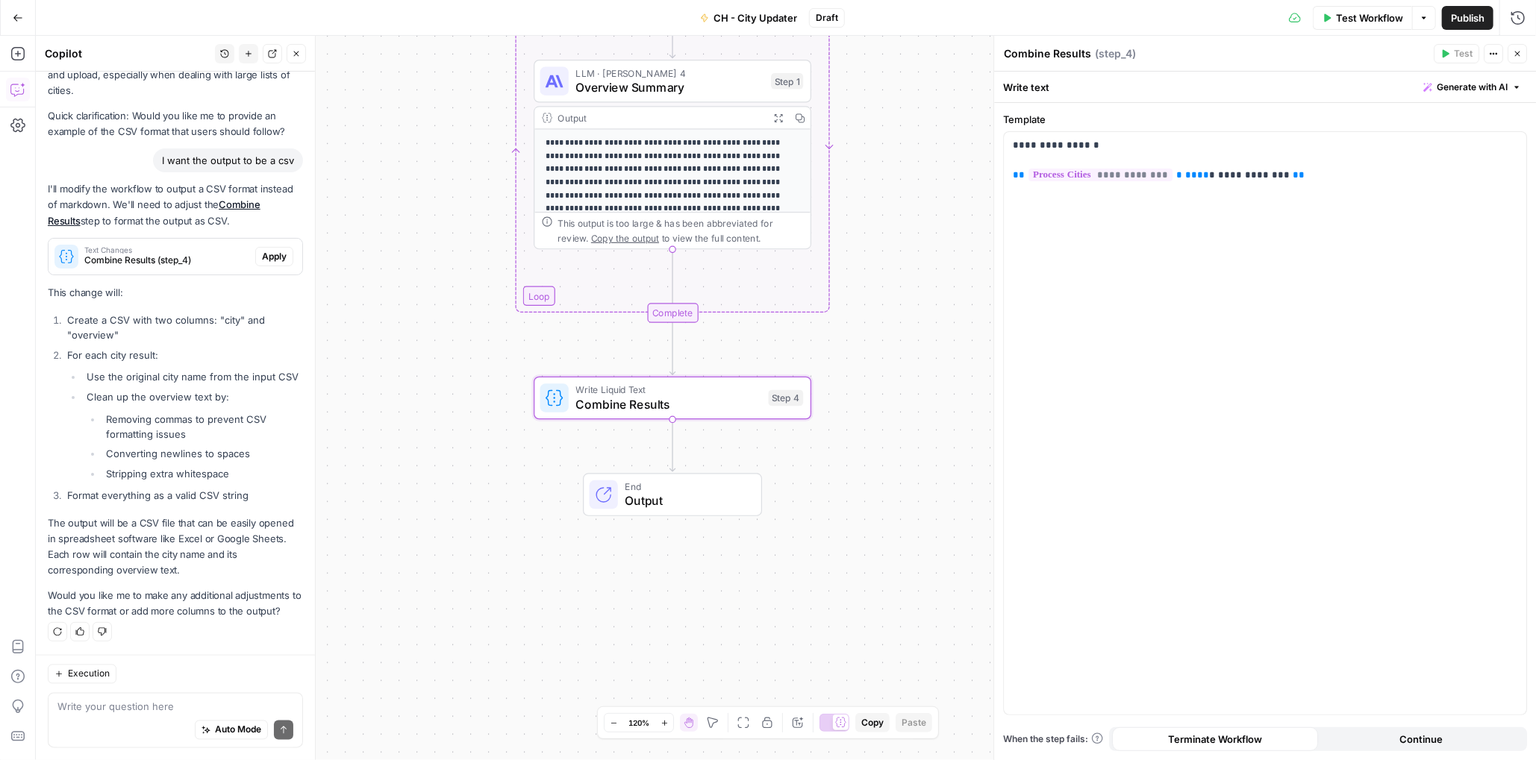
click at [262, 250] on span "Apply" at bounding box center [274, 256] width 25 height 13
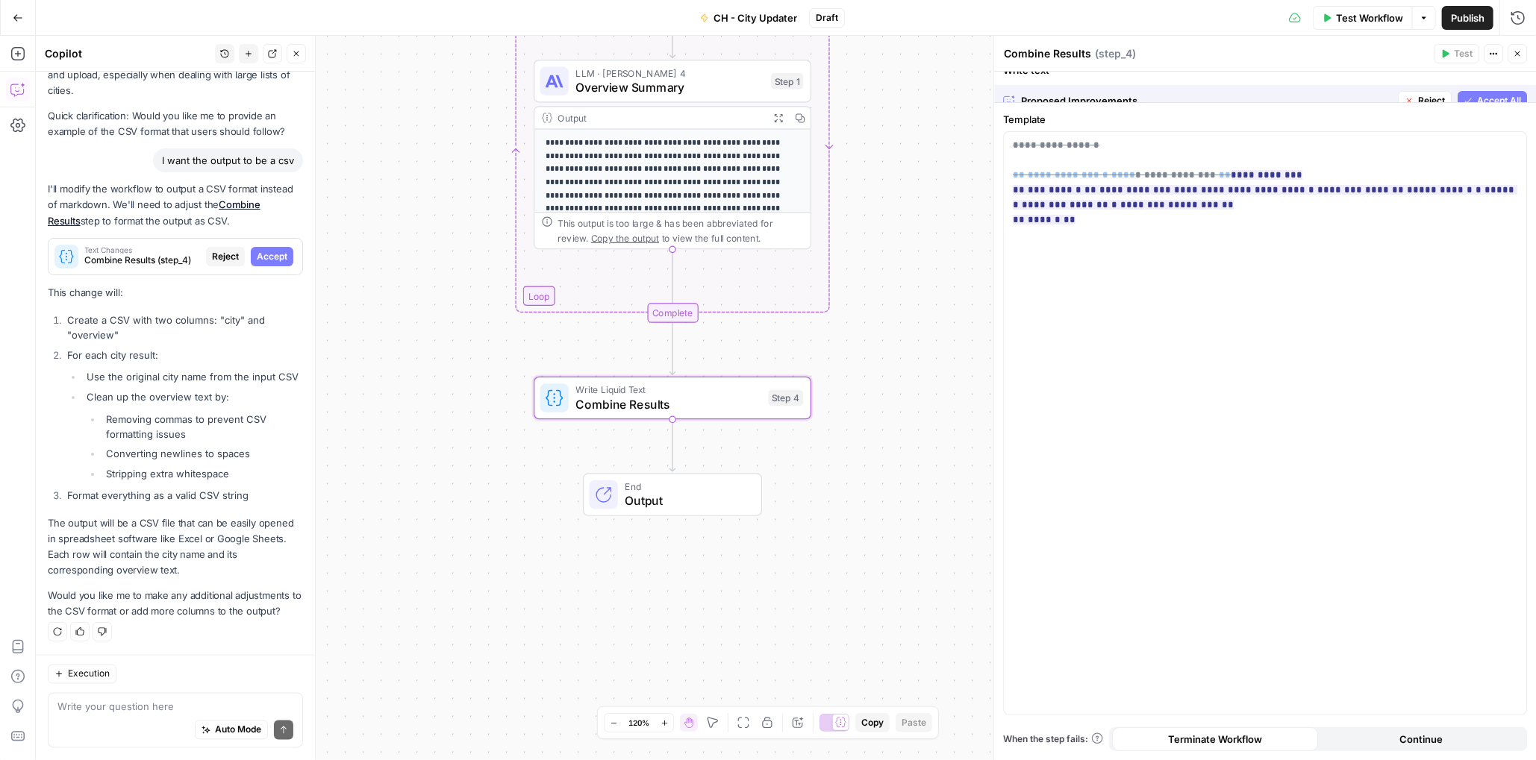
scroll to position [1613, 0]
click at [126, 713] on textarea at bounding box center [175, 707] width 236 height 15
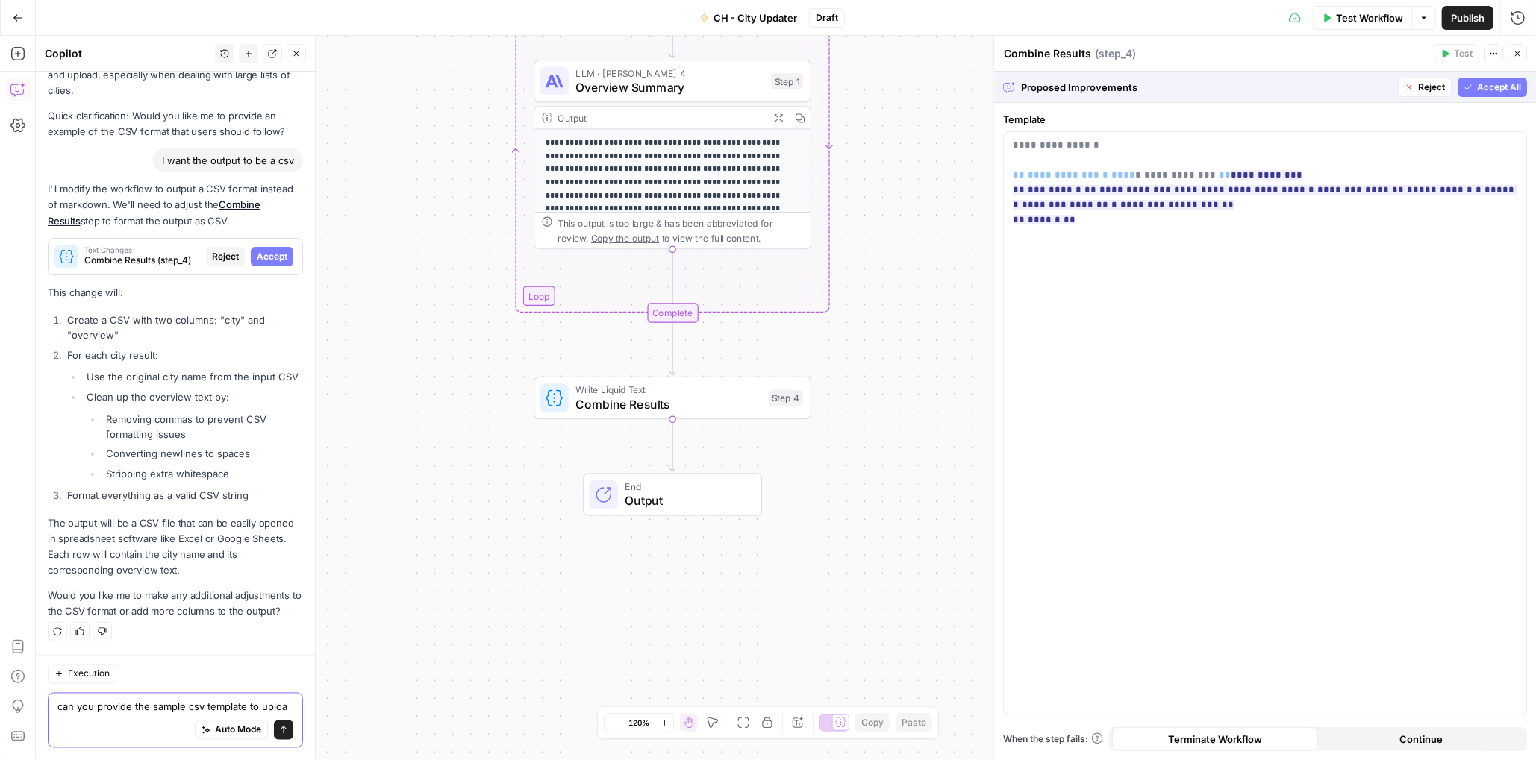
type textarea "can you provide the sample csv template to upload"
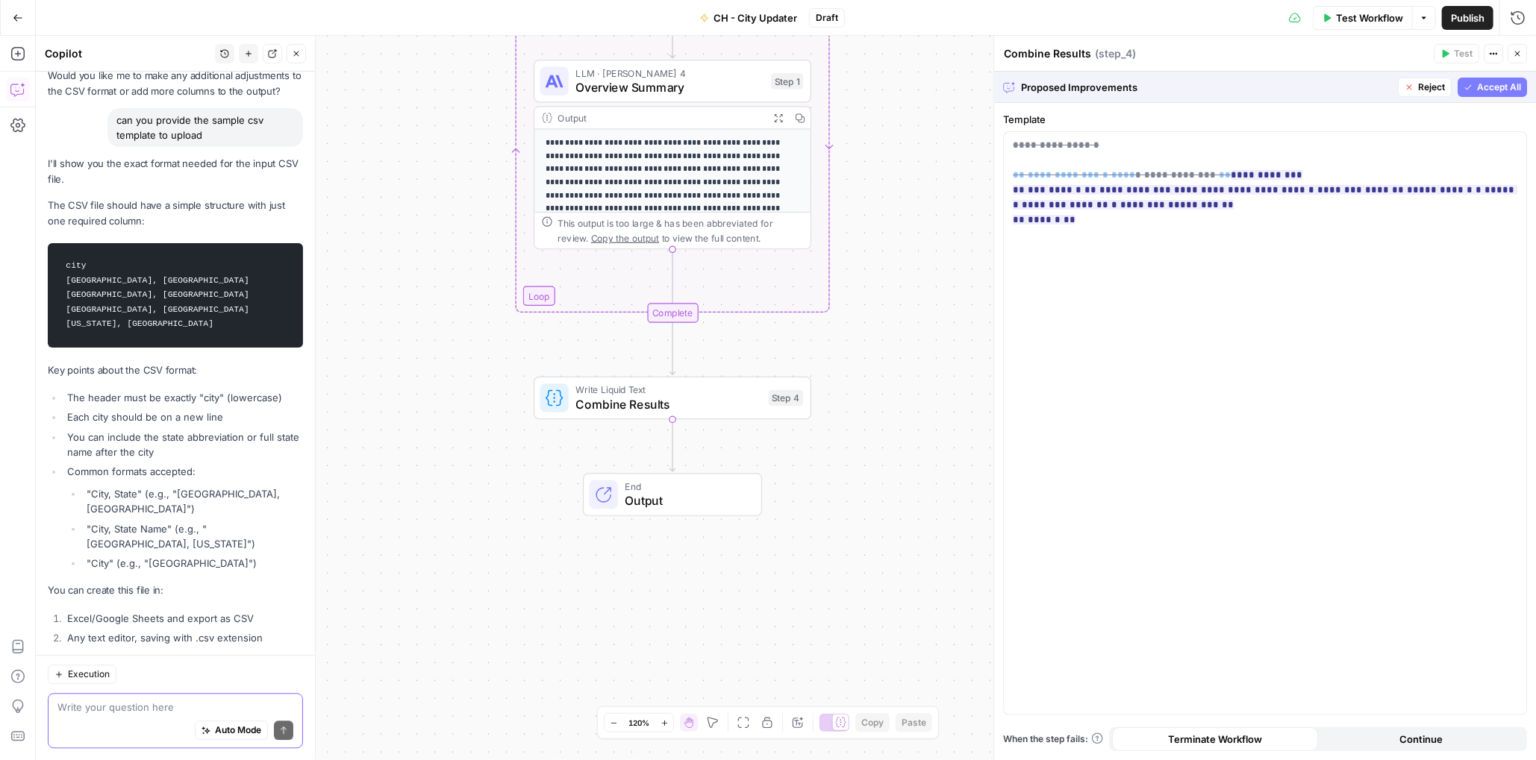
scroll to position [2188, 0]
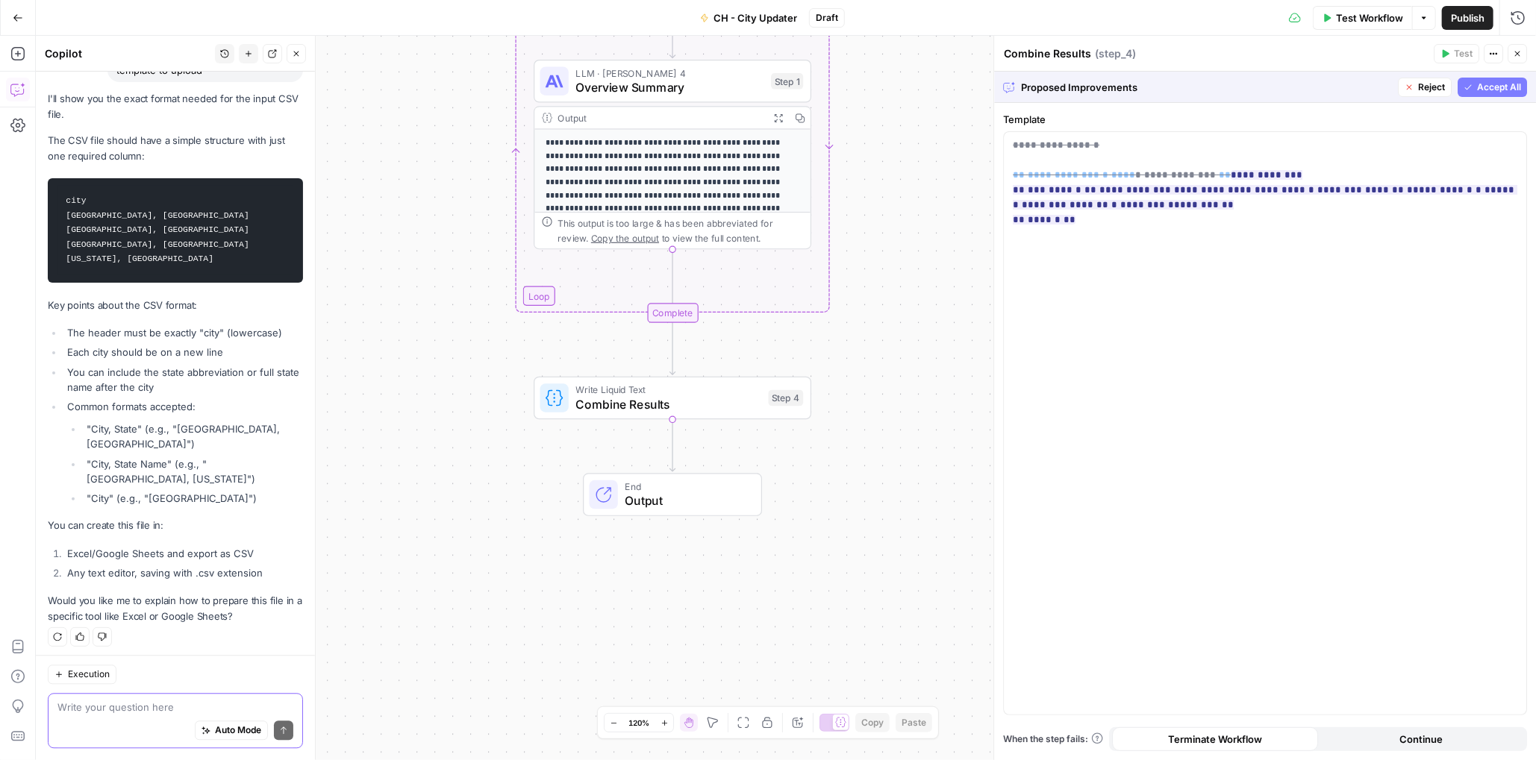
click at [140, 709] on textarea at bounding box center [175, 707] width 236 height 15
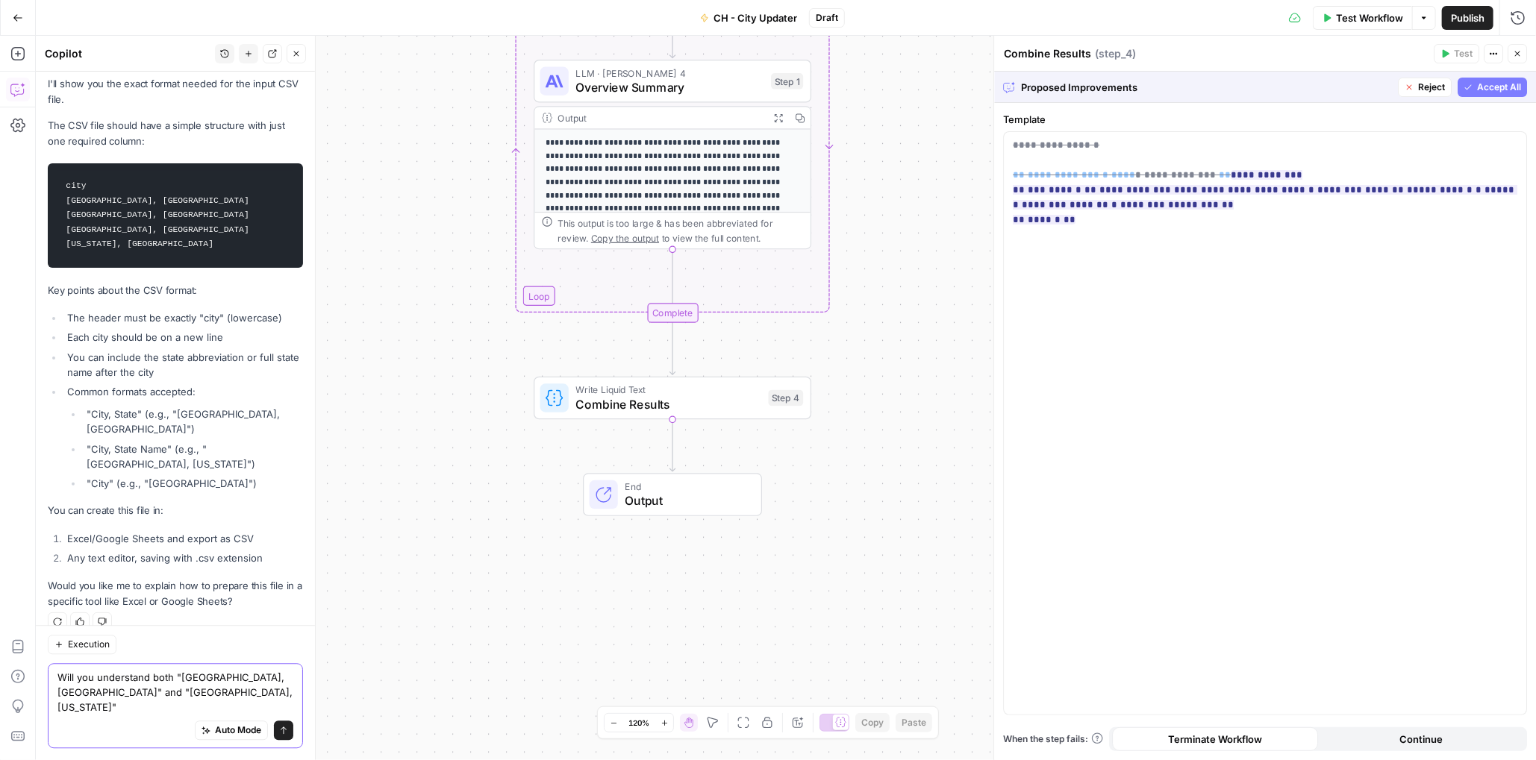
type textarea "Will you understand both "San Diego, CA" and "San Diego, California"?"
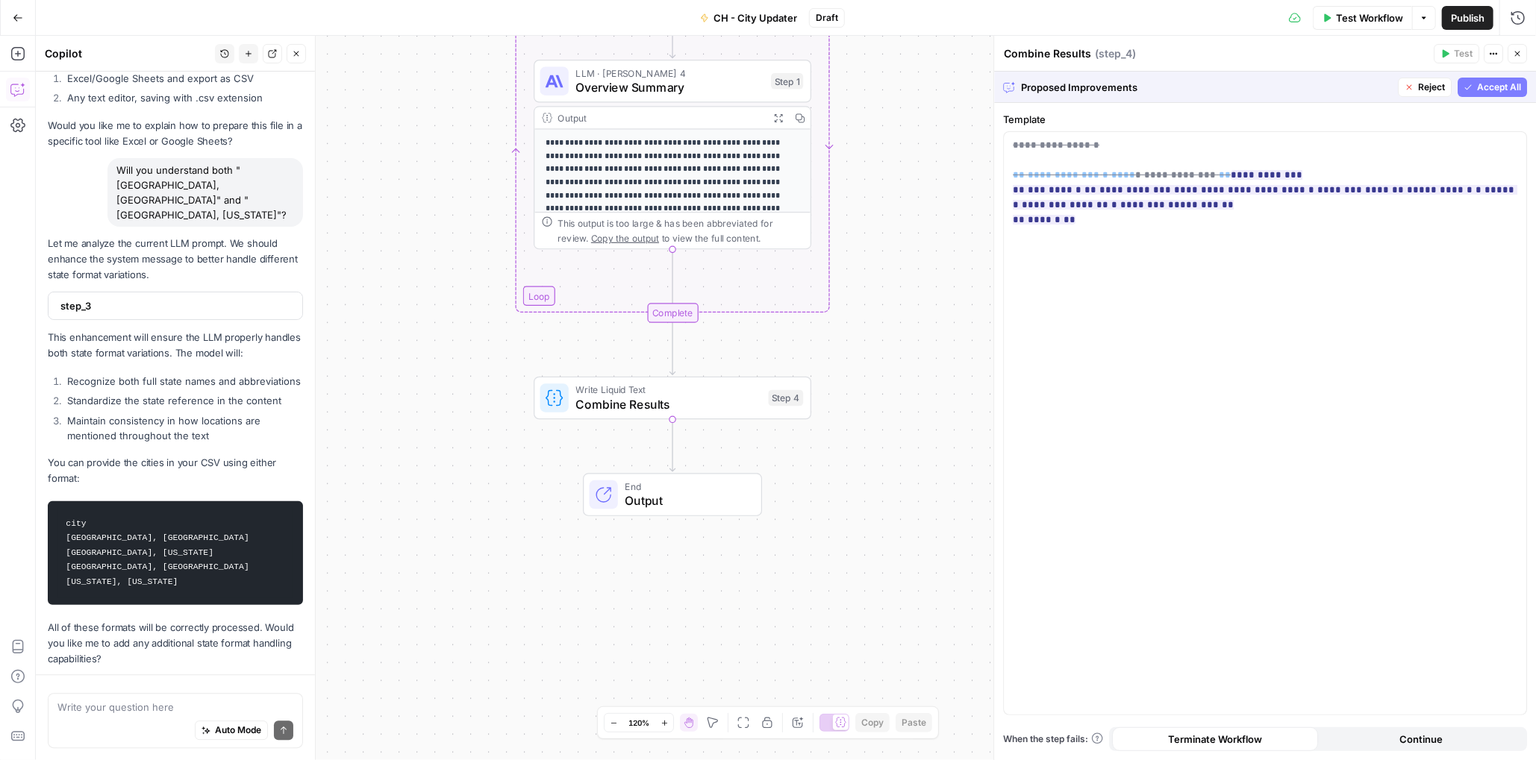
scroll to position [2707, 0]
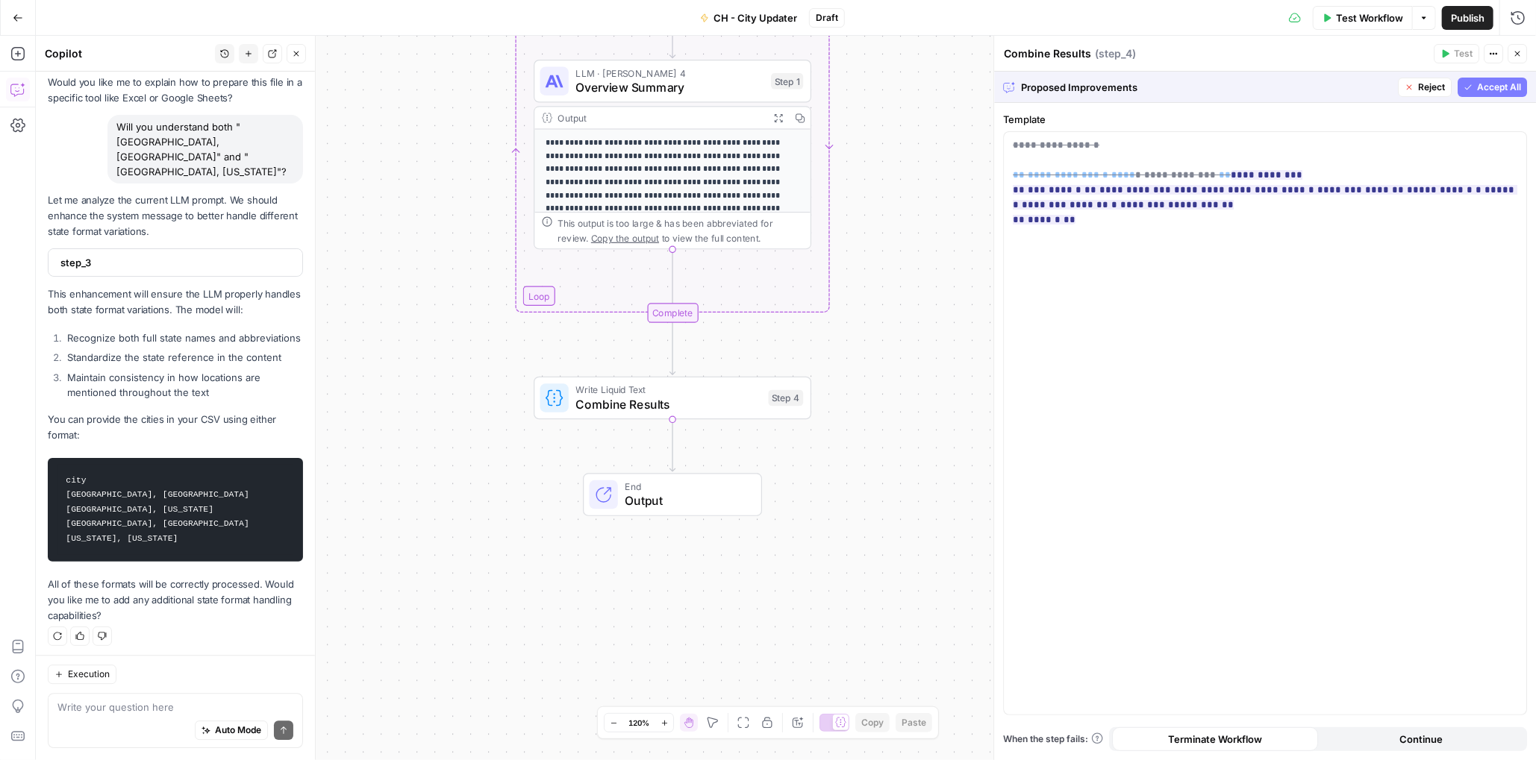
click at [1360, 23] on span "Test Workflow" at bounding box center [1369, 17] width 67 height 15
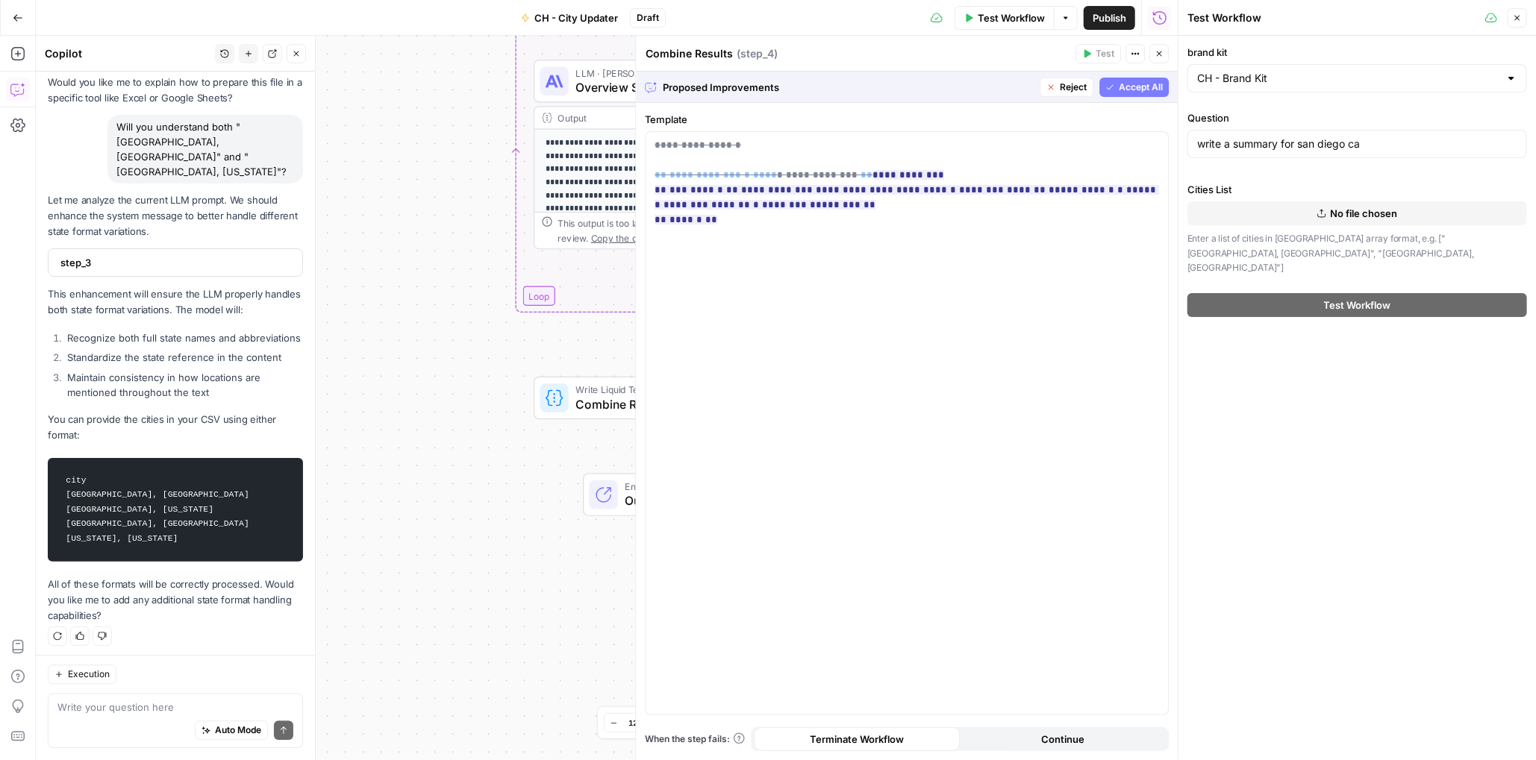
click at [1353, 212] on span "No file chosen" at bounding box center [1364, 213] width 67 height 15
click at [1125, 87] on span "Accept All" at bounding box center [1141, 87] width 44 height 13
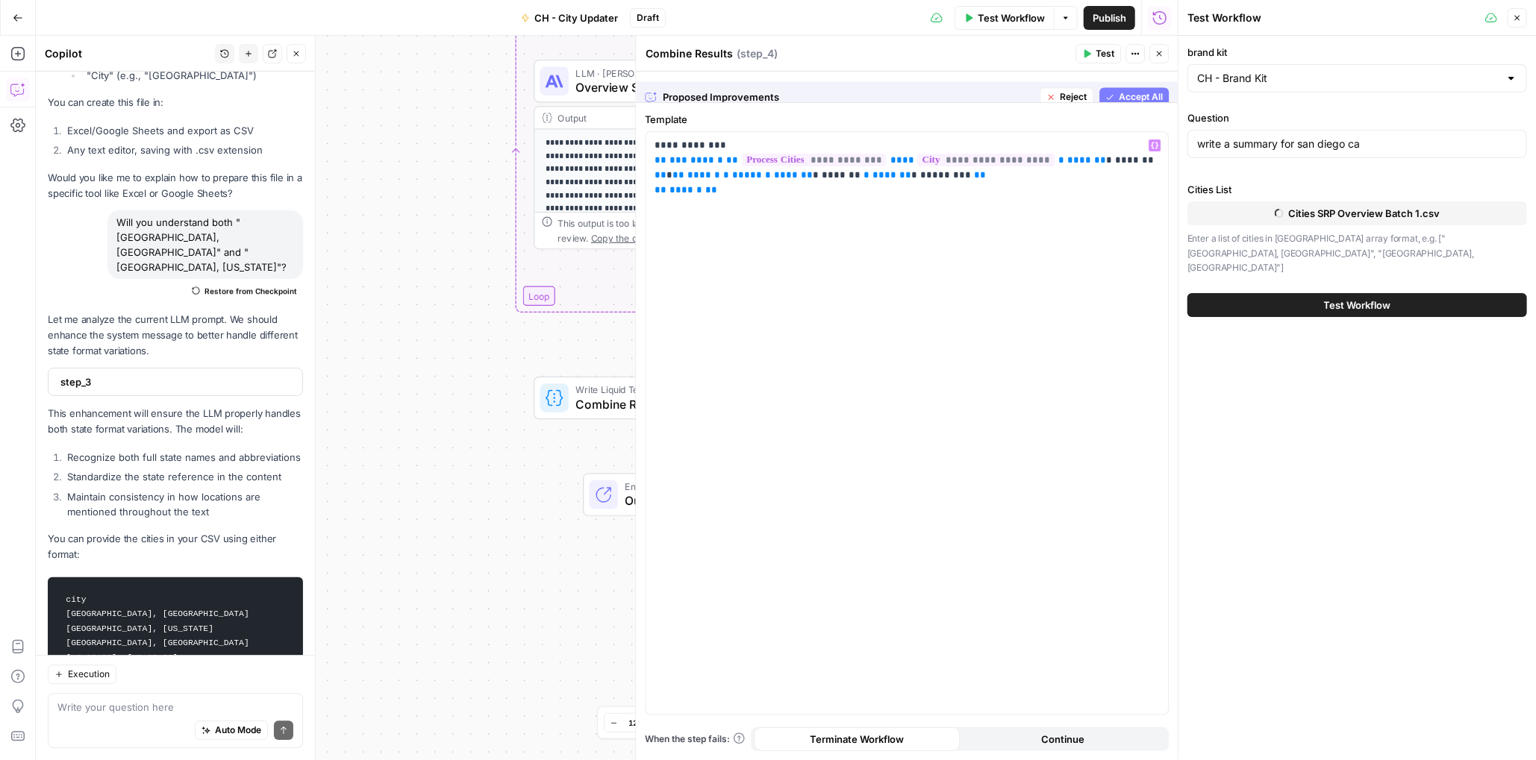
scroll to position [2826, 0]
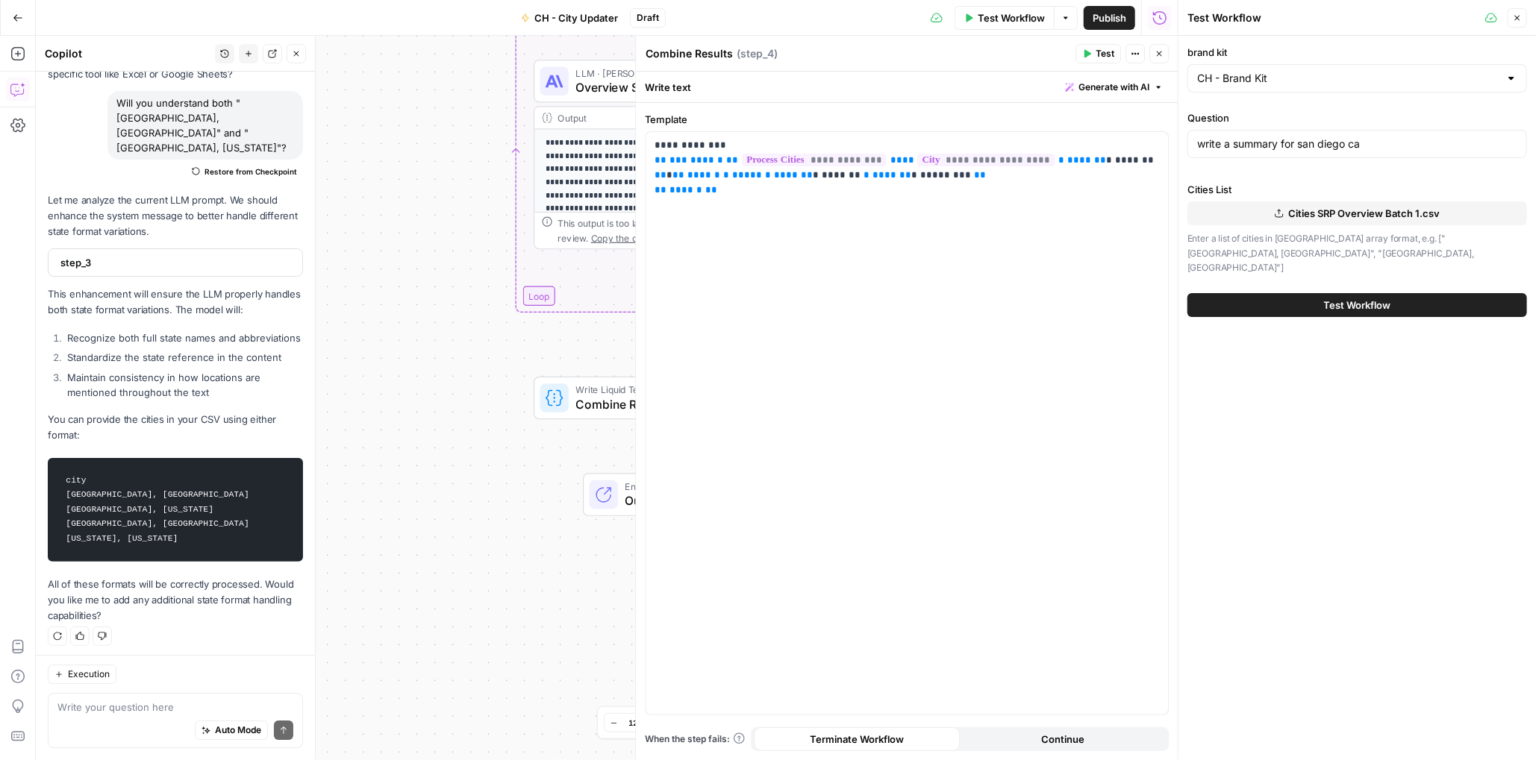
click at [1364, 298] on span "Test Workflow" at bounding box center [1357, 305] width 67 height 15
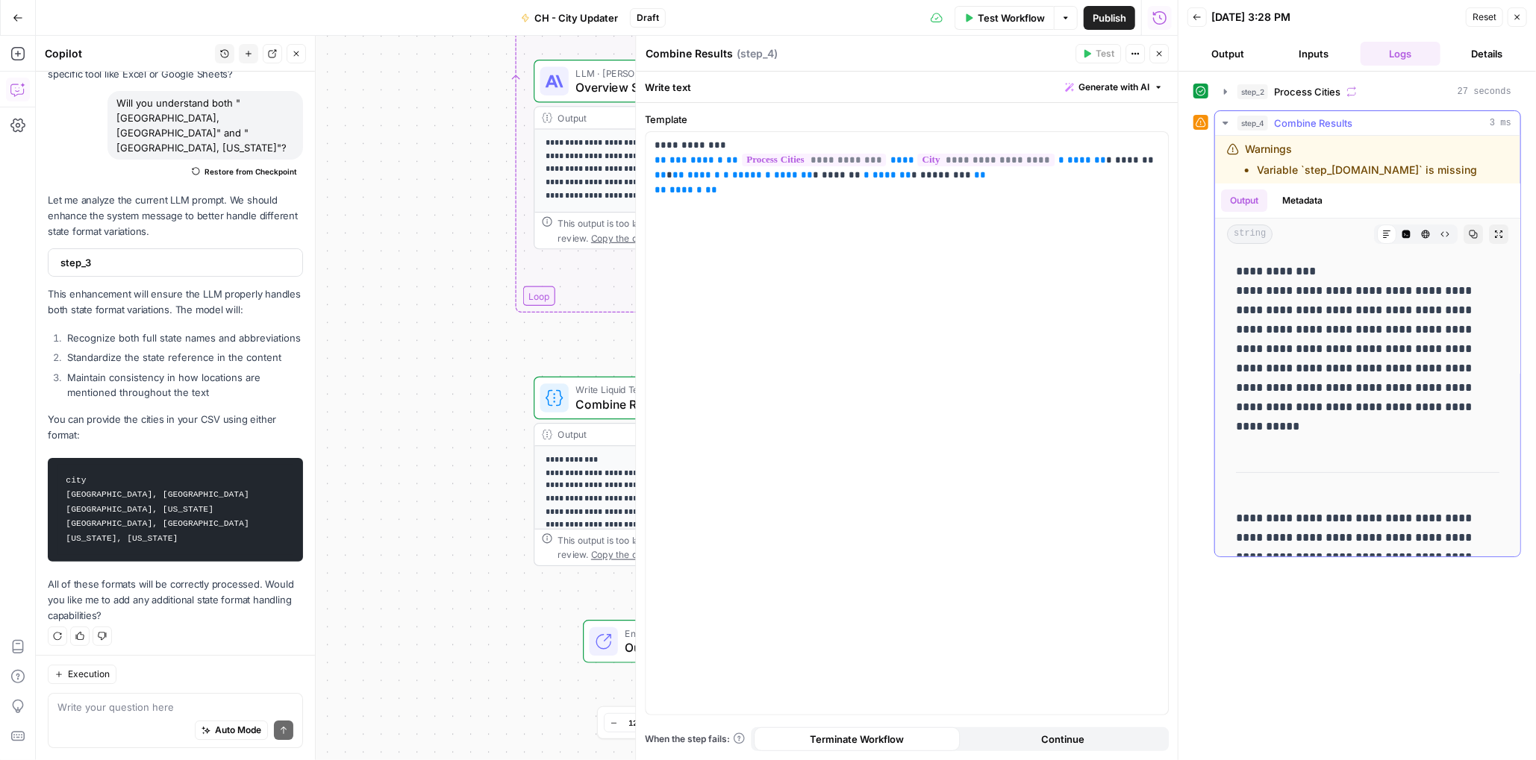
click at [1397, 170] on li "Variable `step_2.element.city` is missing" at bounding box center [1367, 170] width 220 height 15
click at [1226, 92] on icon "button" at bounding box center [1225, 91] width 3 height 5
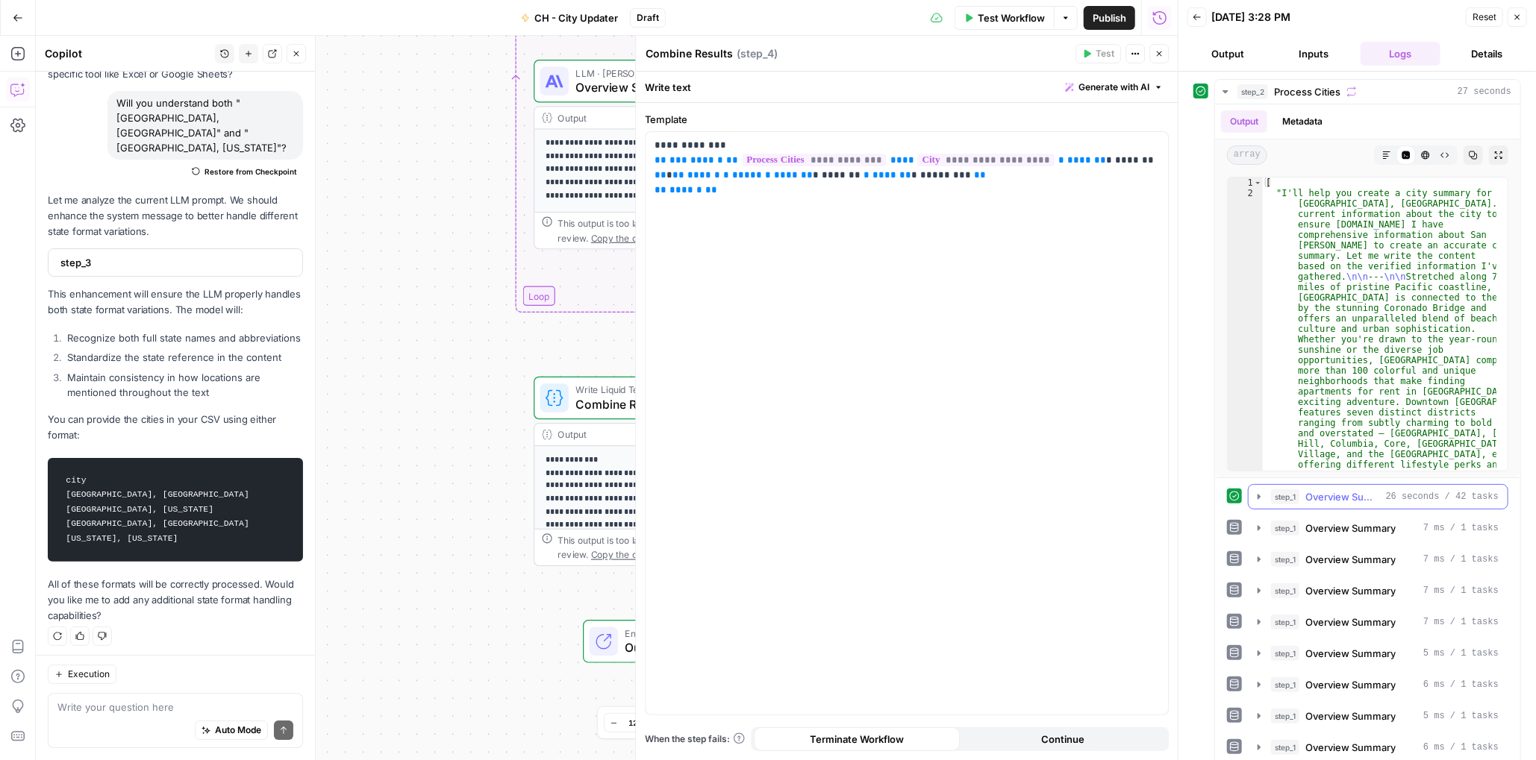
click at [1260, 496] on icon "button" at bounding box center [1258, 496] width 3 height 5
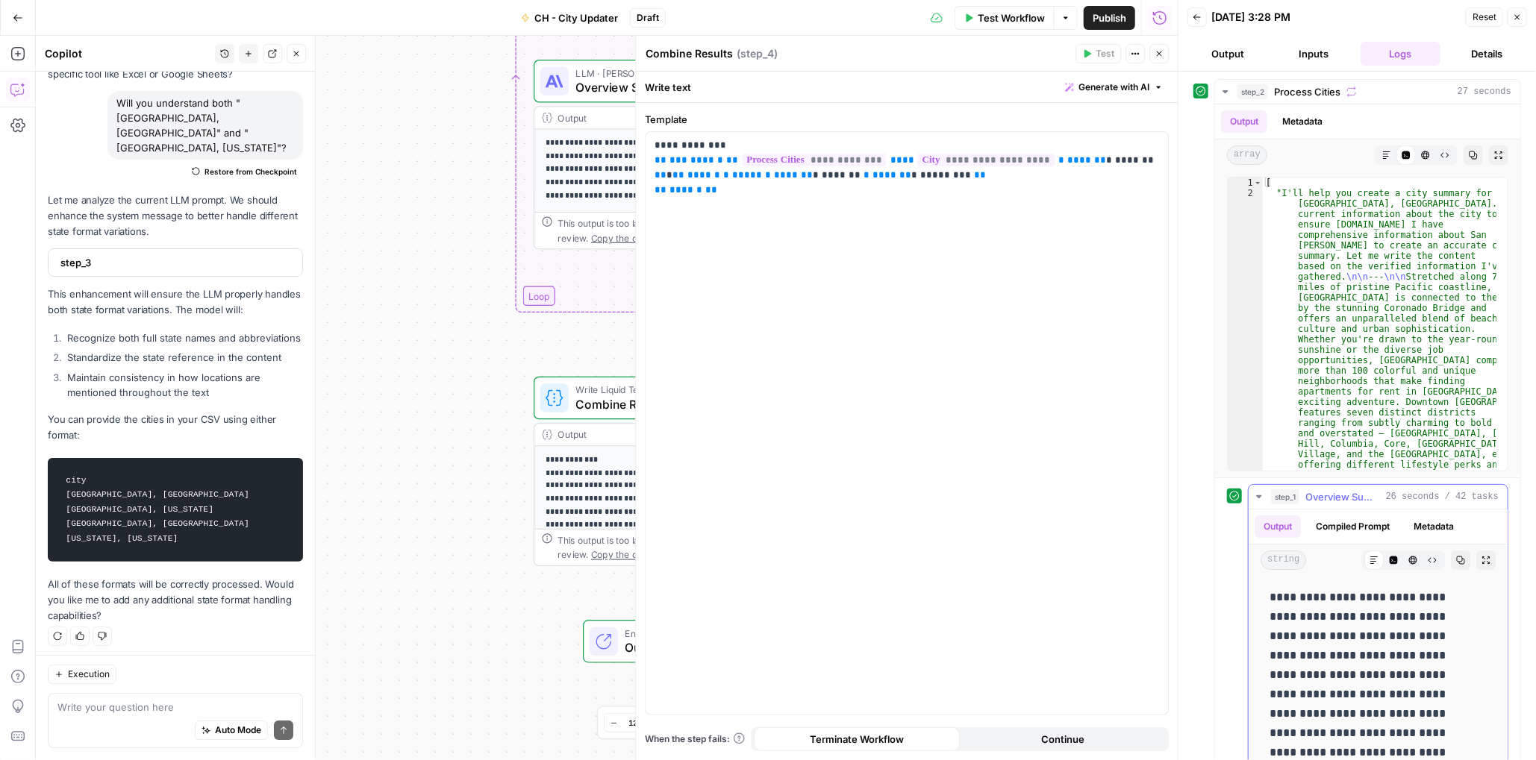
scroll to position [522, 0]
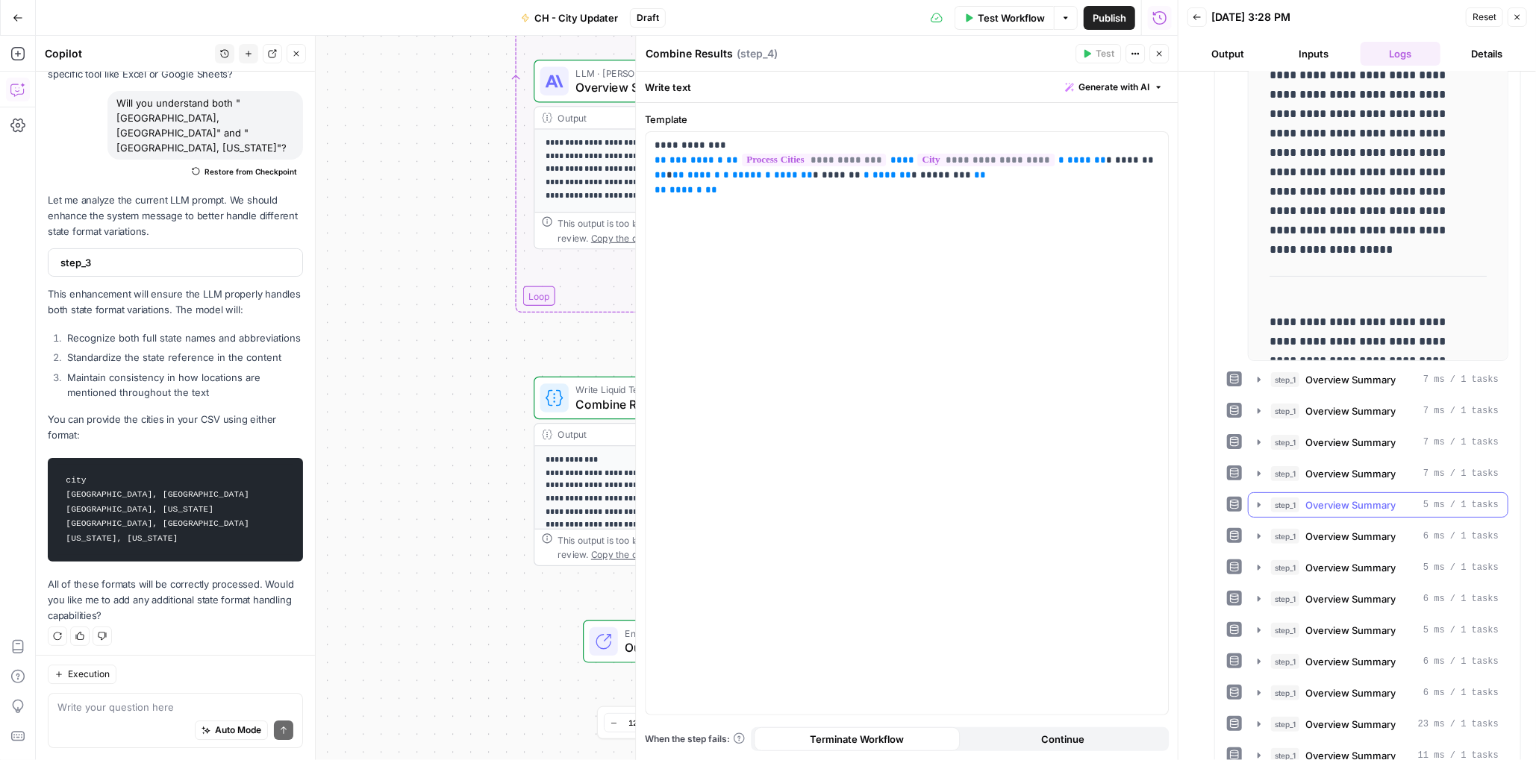
click at [1254, 504] on icon "button" at bounding box center [1259, 505] width 12 height 12
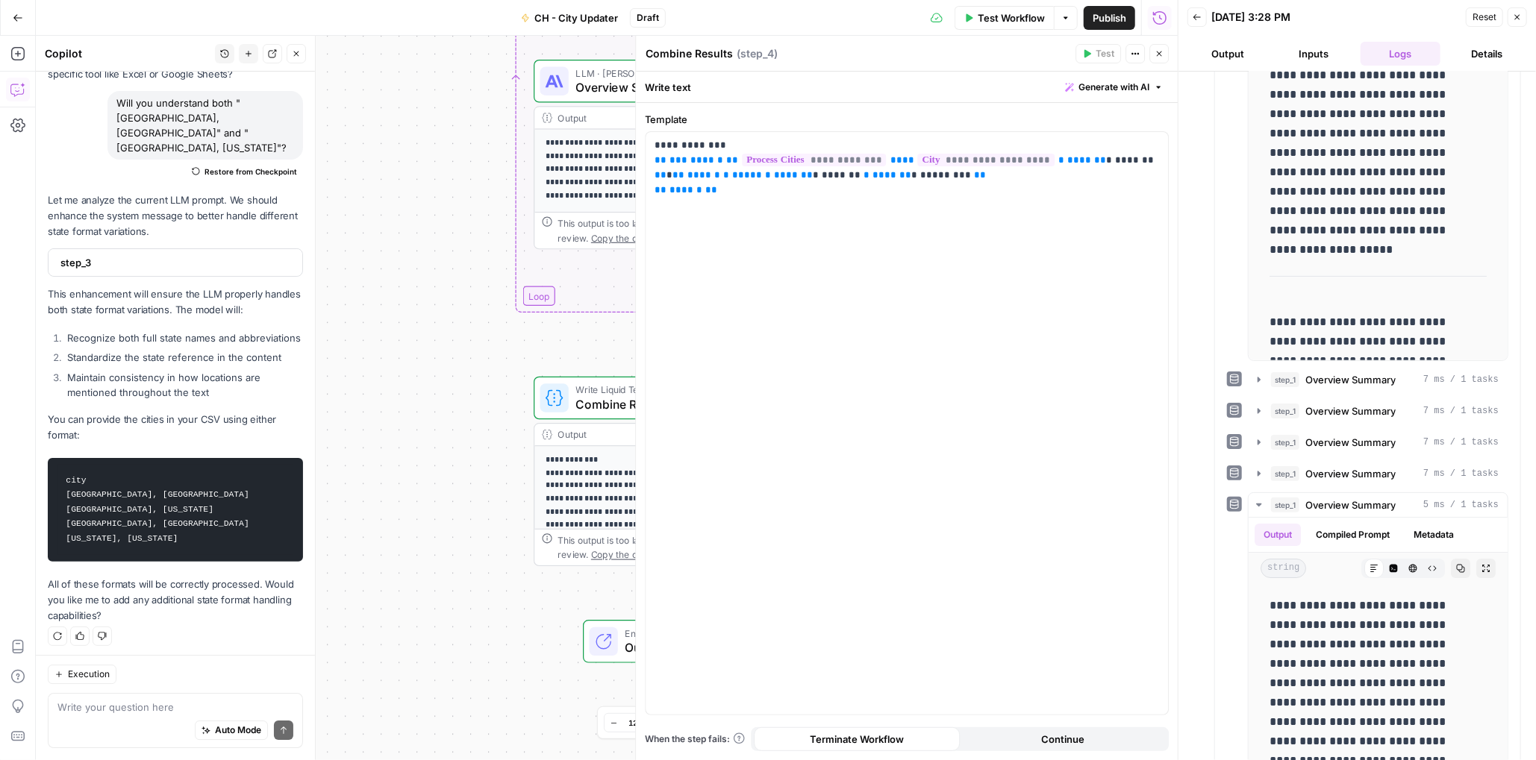
click at [1307, 56] on button "Inputs" at bounding box center [1314, 54] width 81 height 24
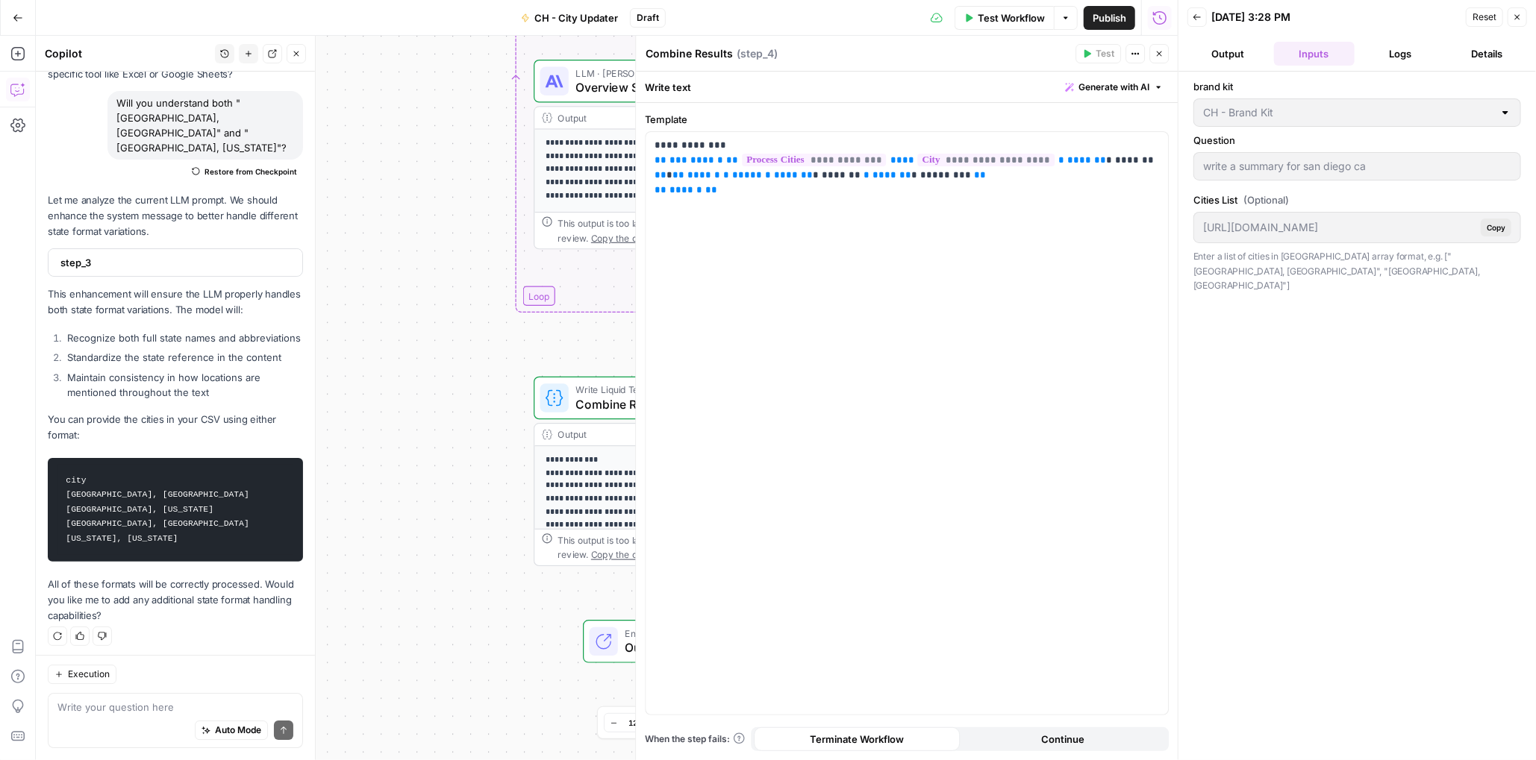
click at [1482, 17] on span "Reset" at bounding box center [1484, 16] width 24 height 13
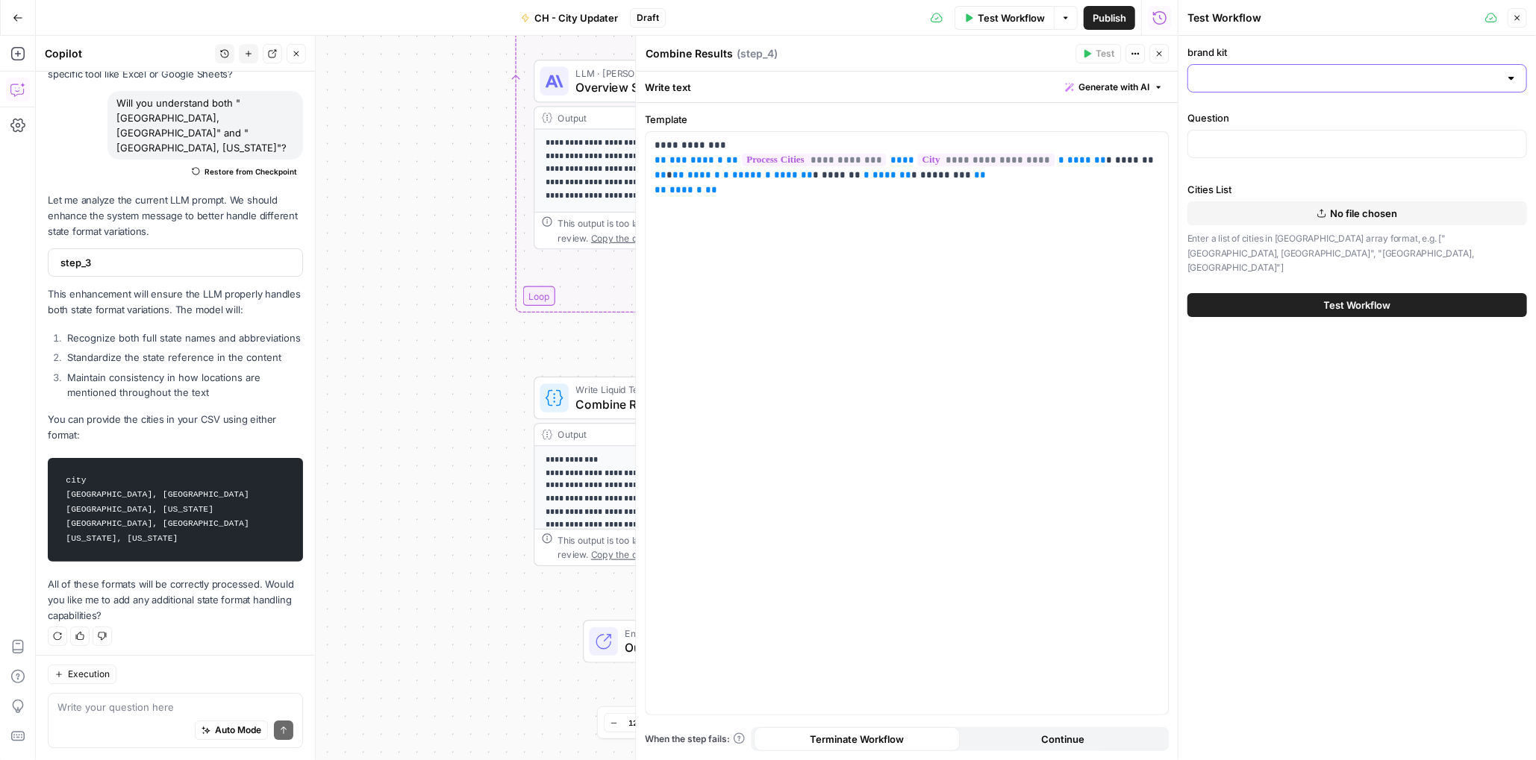
click at [1319, 80] on input "brand kit" at bounding box center [1348, 78] width 302 height 15
click at [1261, 151] on span "CH - Brand Kit" at bounding box center [1354, 150] width 308 height 15
type input "CH - Brand Kit"
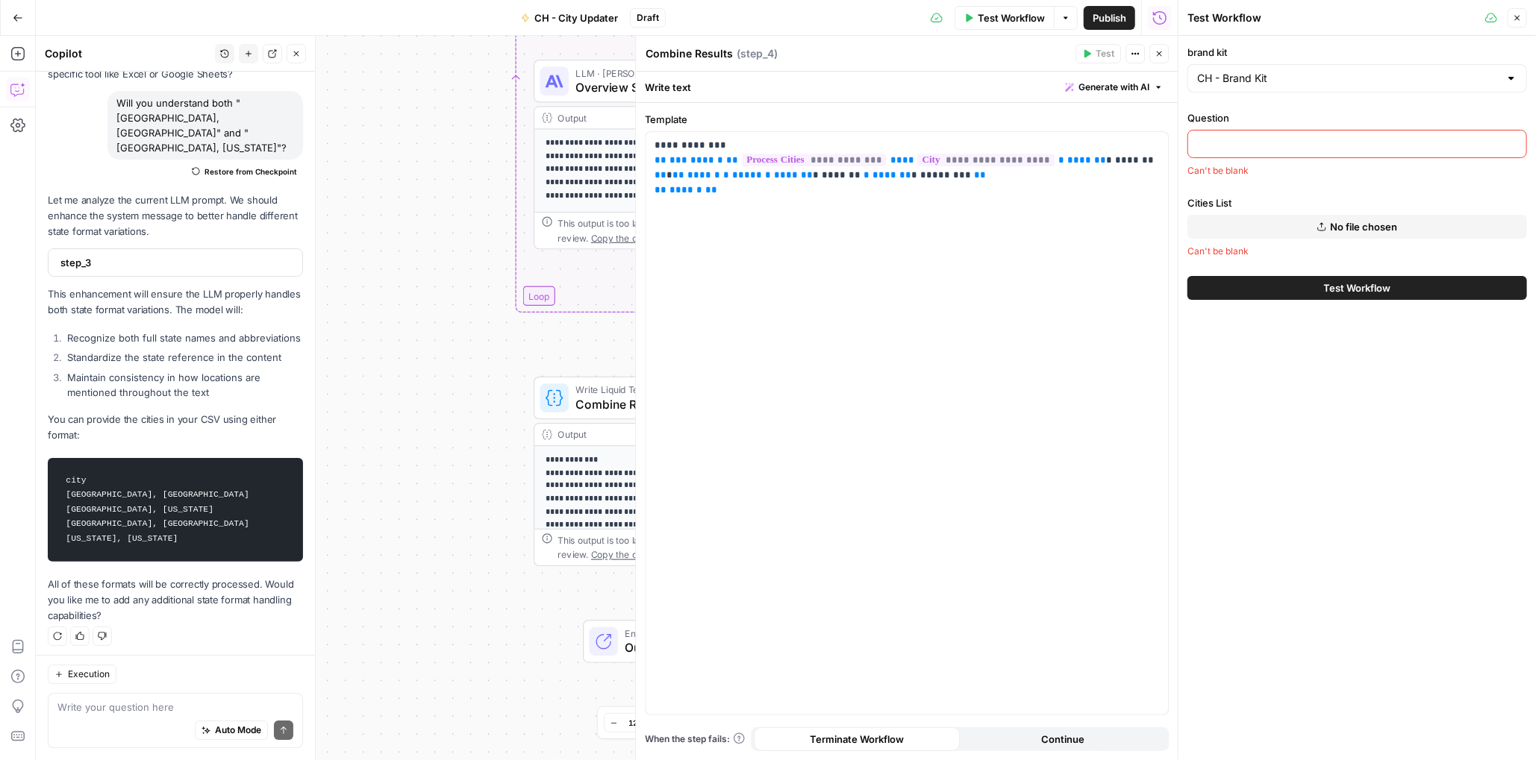
click at [1261, 151] on div at bounding box center [1357, 144] width 340 height 28
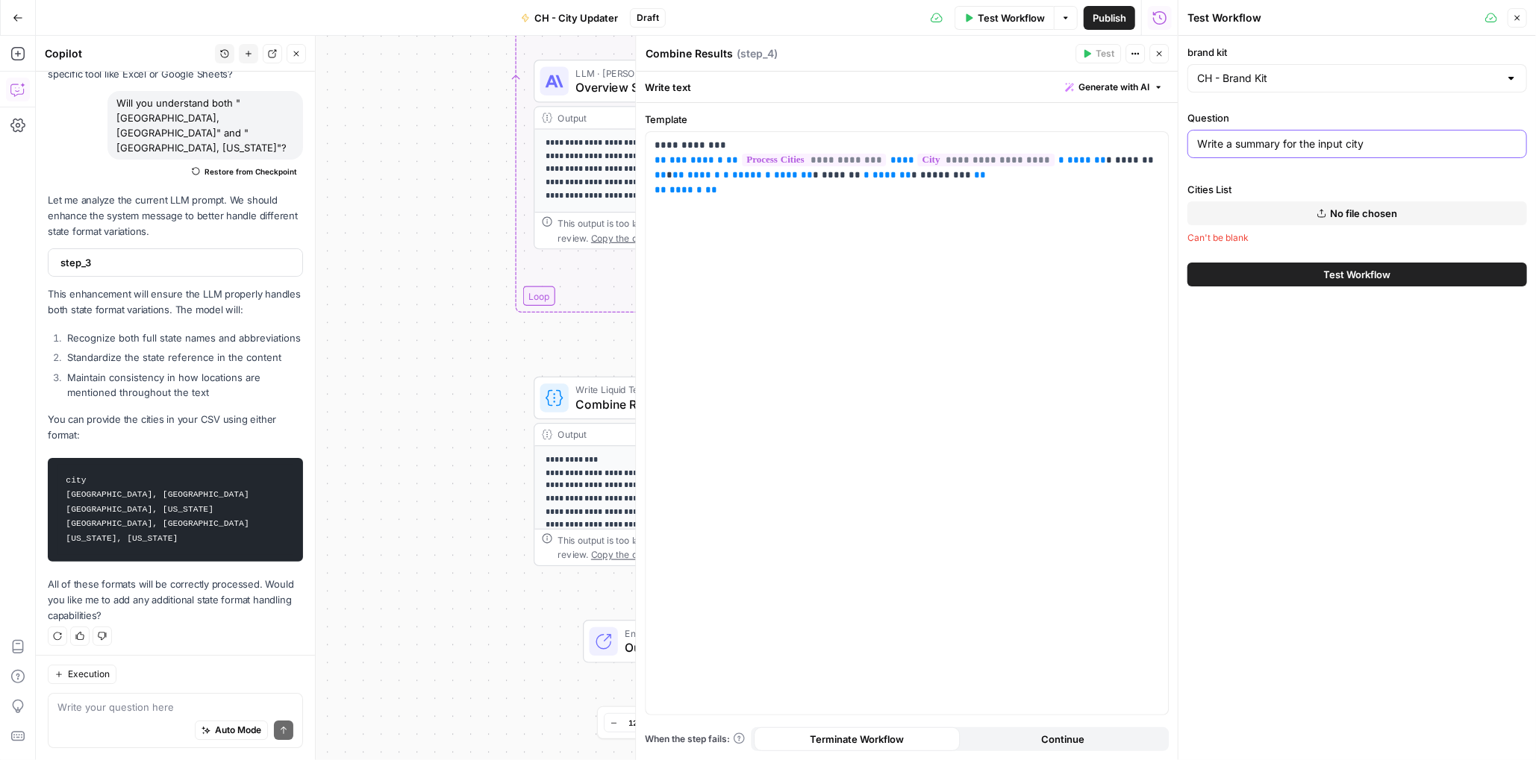
type input "Write a summary for the input city"
click at [1345, 213] on span "No file chosen" at bounding box center [1364, 213] width 67 height 15
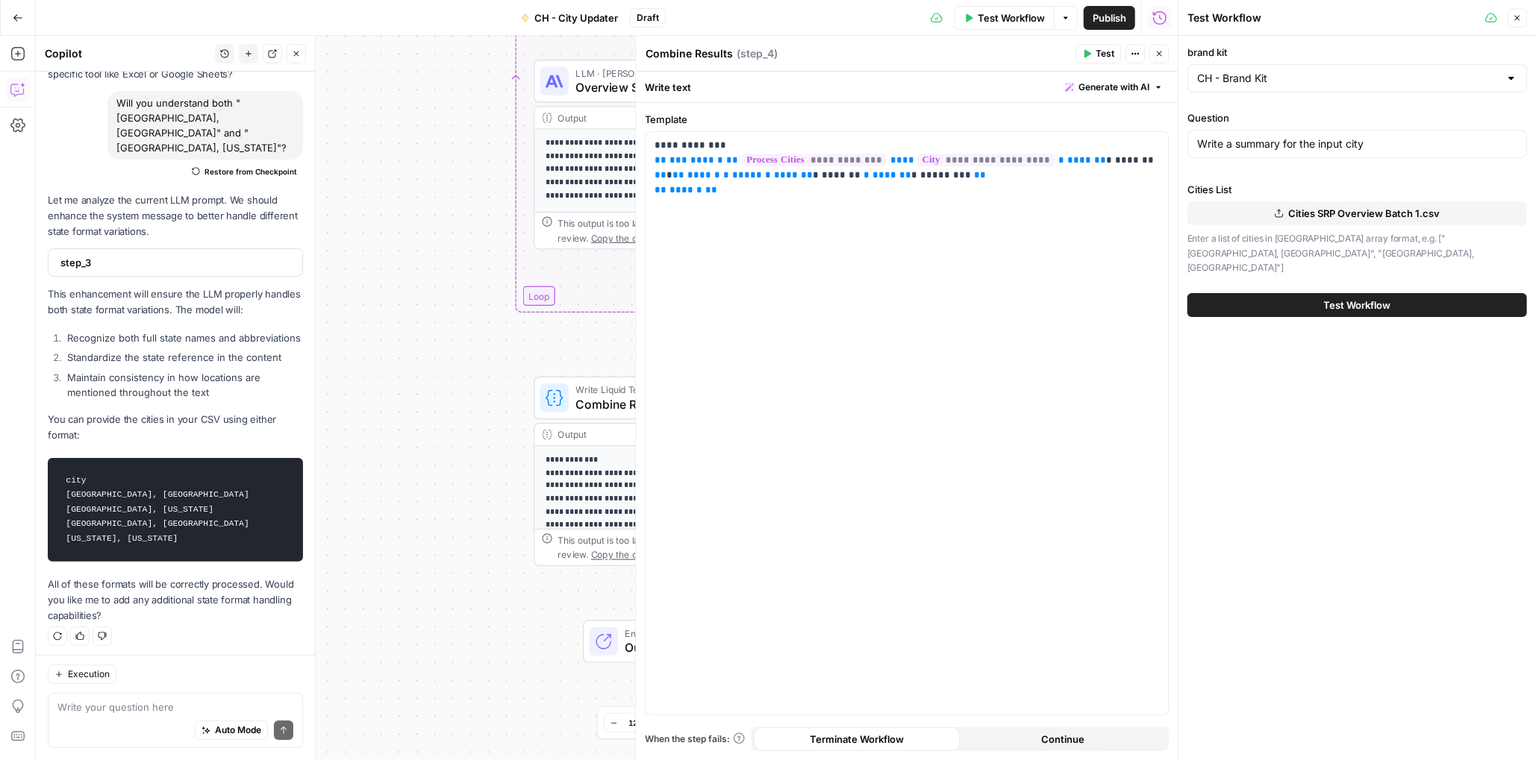
click at [1369, 298] on span "Test Workflow" at bounding box center [1357, 305] width 67 height 15
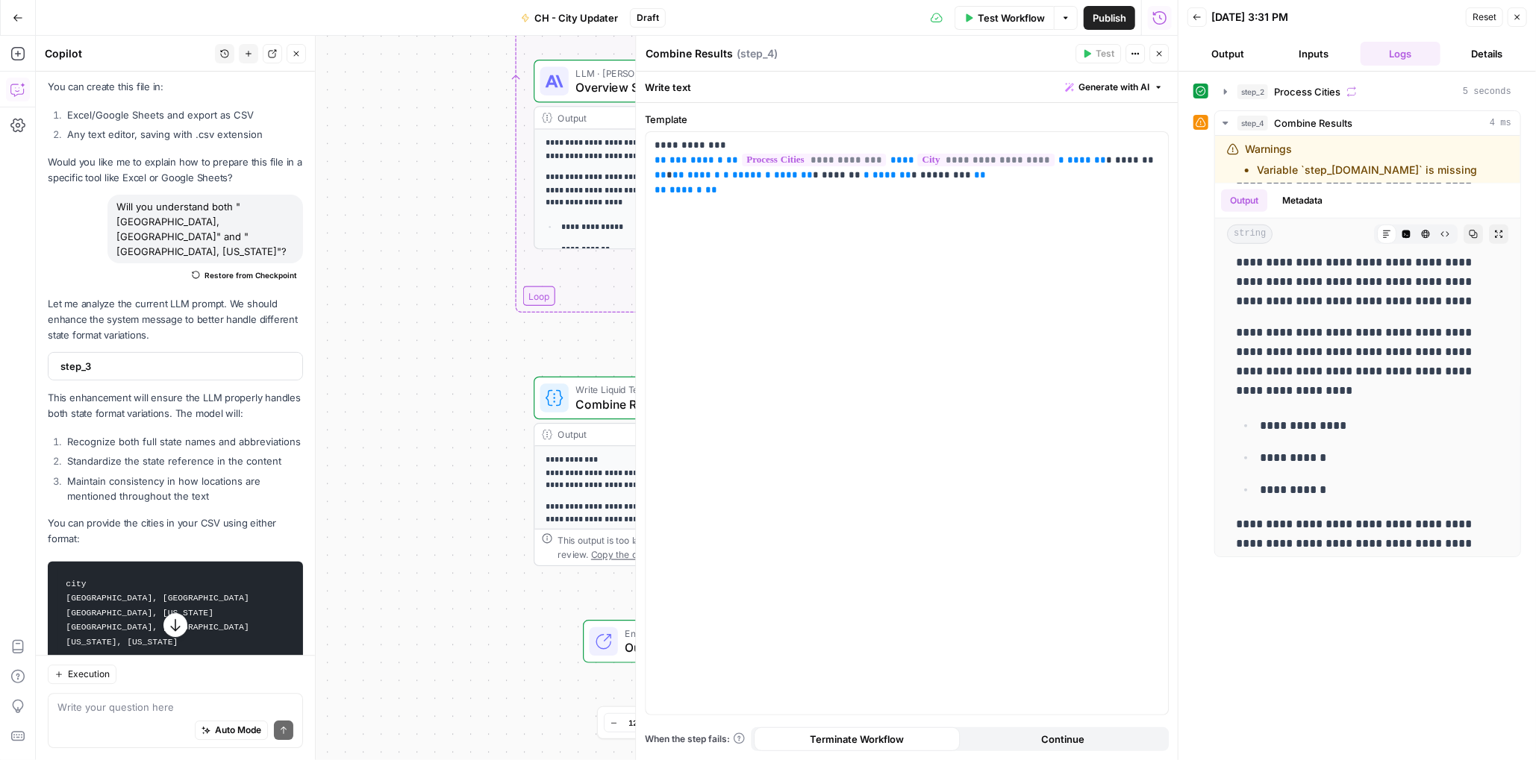
scroll to position [2602, 0]
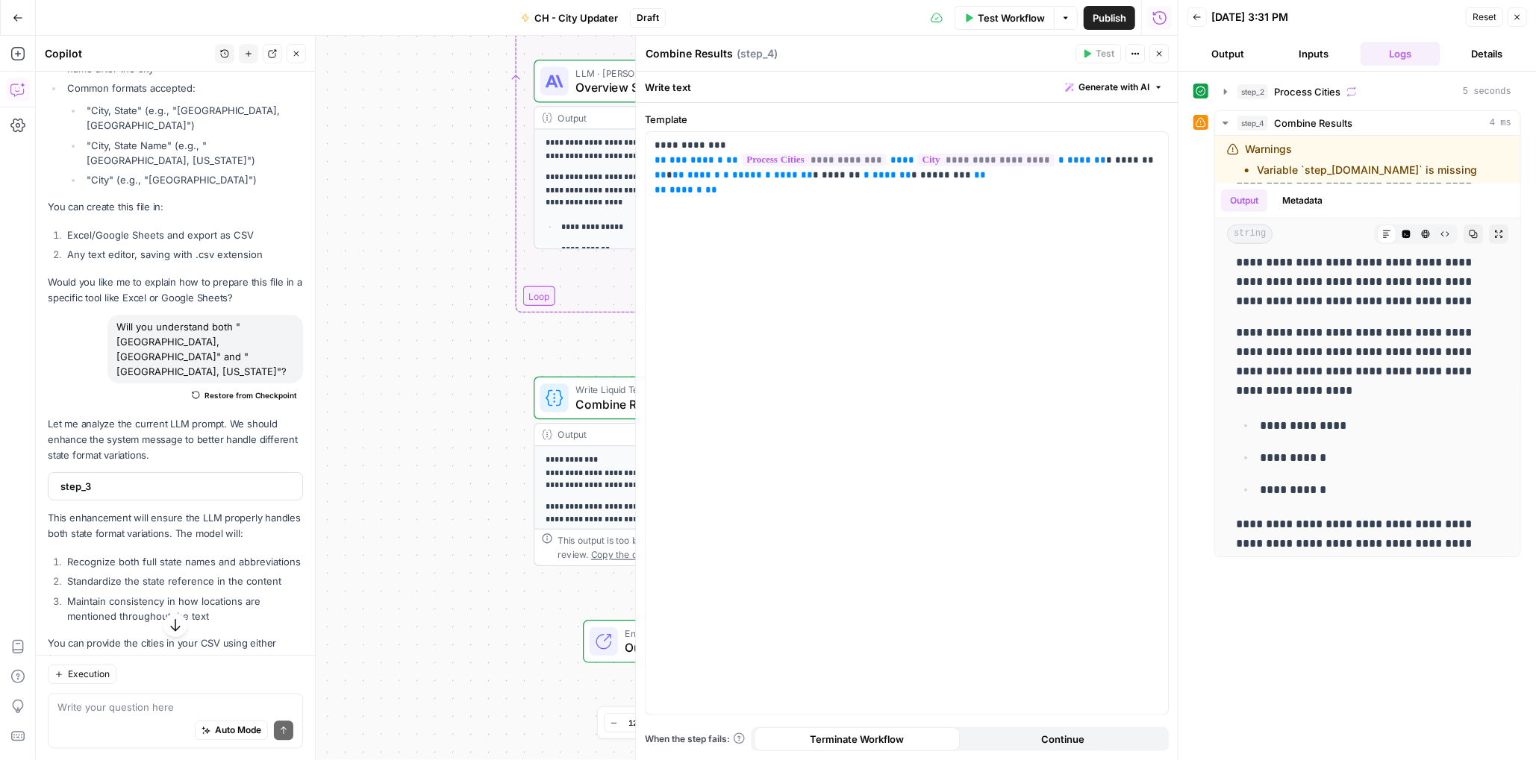
click at [1160, 52] on icon "button" at bounding box center [1158, 53] width 9 height 9
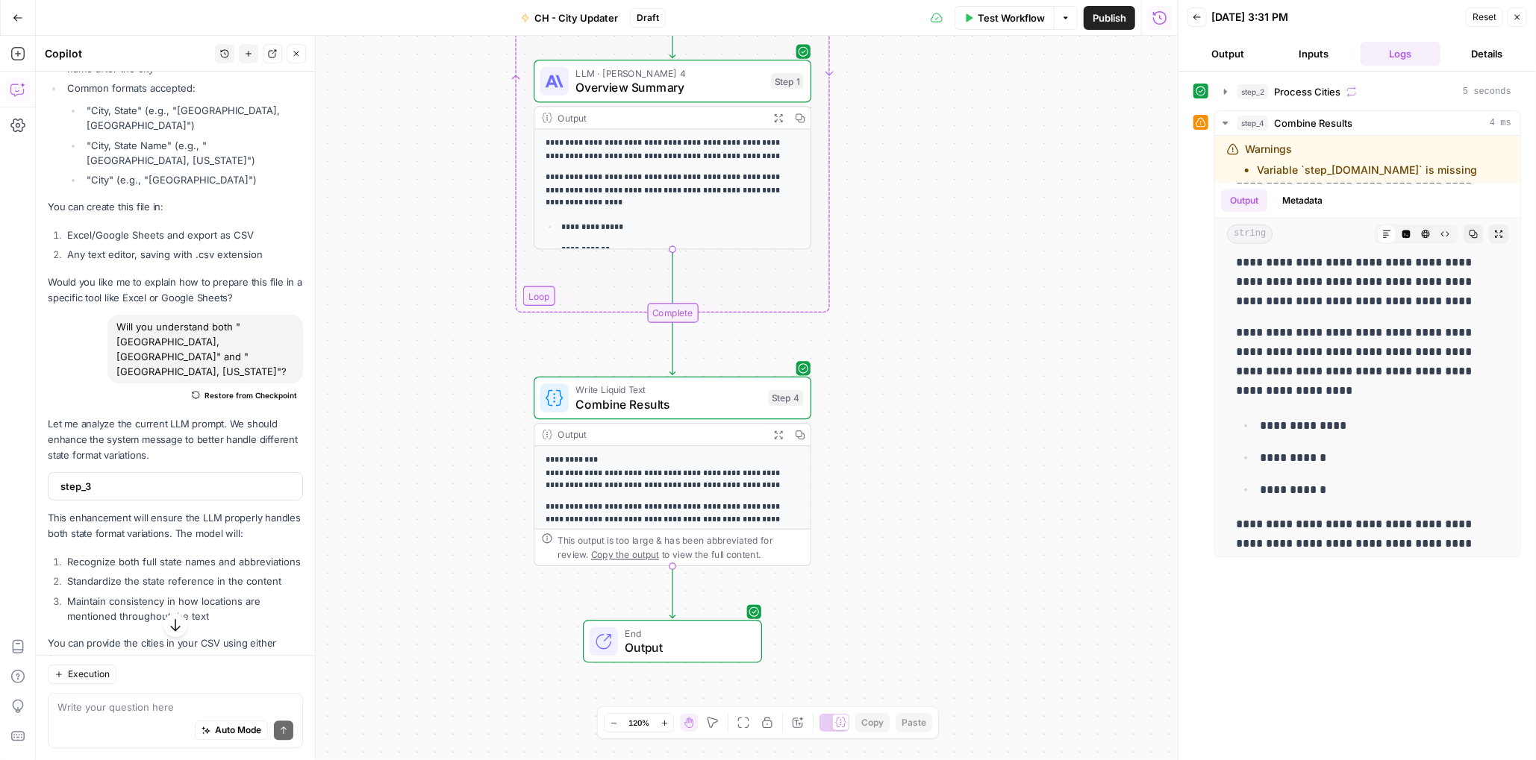
click at [1519, 14] on icon "button" at bounding box center [1517, 17] width 9 height 9
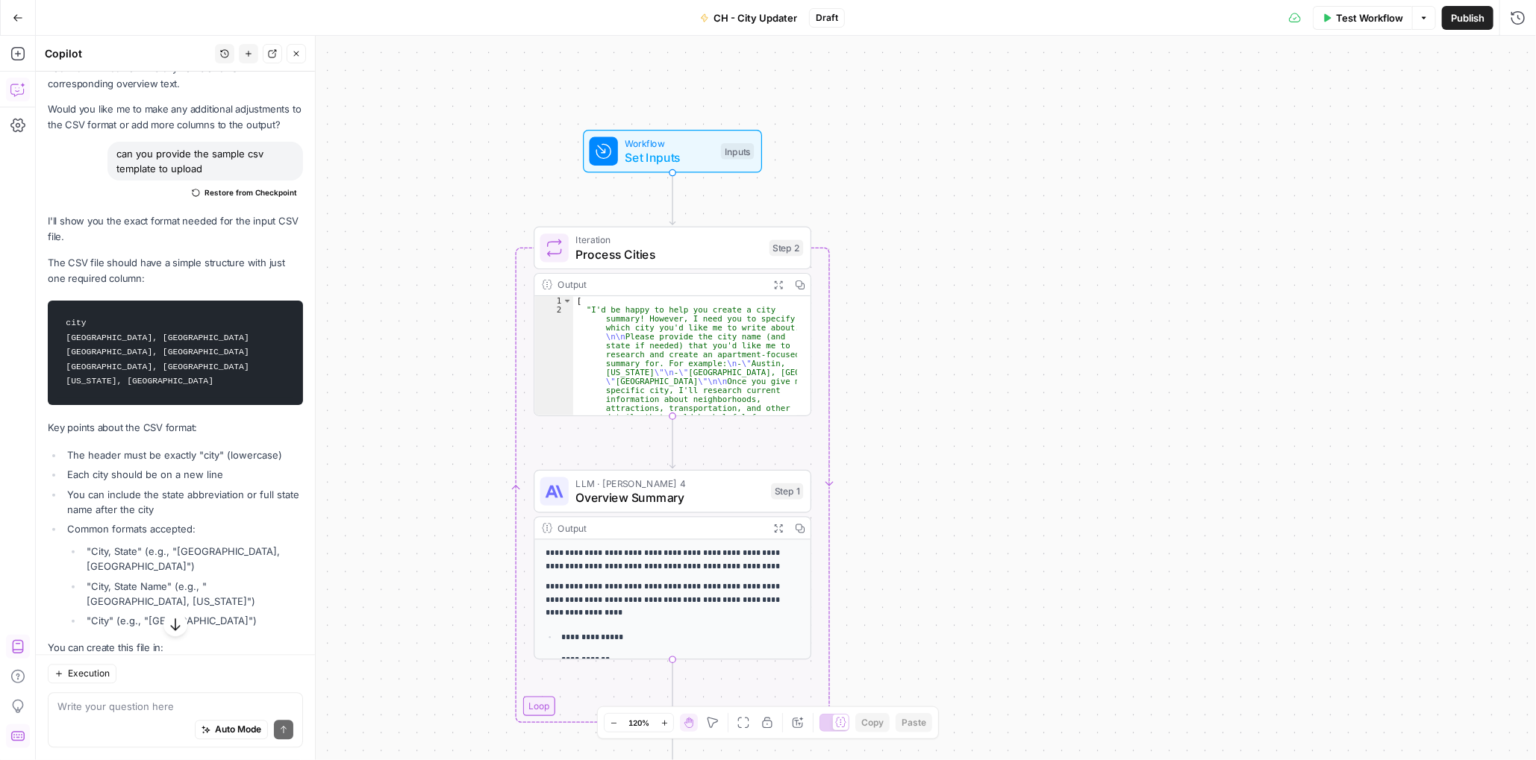
scroll to position [2154, 0]
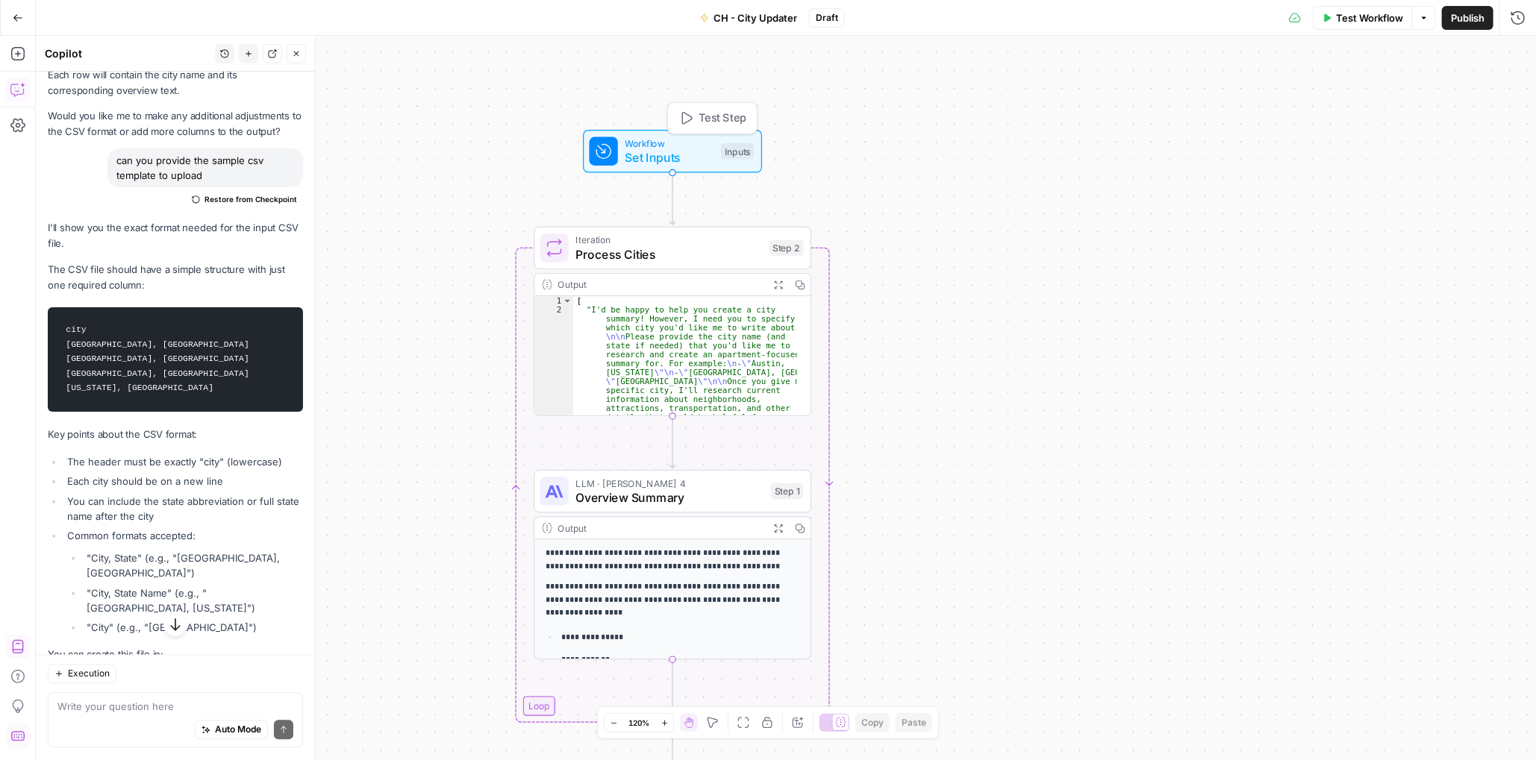
click at [738, 152] on div "Inputs" at bounding box center [737, 151] width 33 height 16
click at [1122, 121] on kit "brand kit" at bounding box center [1273, 120] width 482 height 15
click at [1124, 184] on input "Question" at bounding box center [1273, 179] width 482 height 15
click at [1148, 238] on List "Cities List" at bounding box center [1273, 239] width 482 height 15
click at [1374, 20] on span "Test Workflow" at bounding box center [1369, 17] width 67 height 15
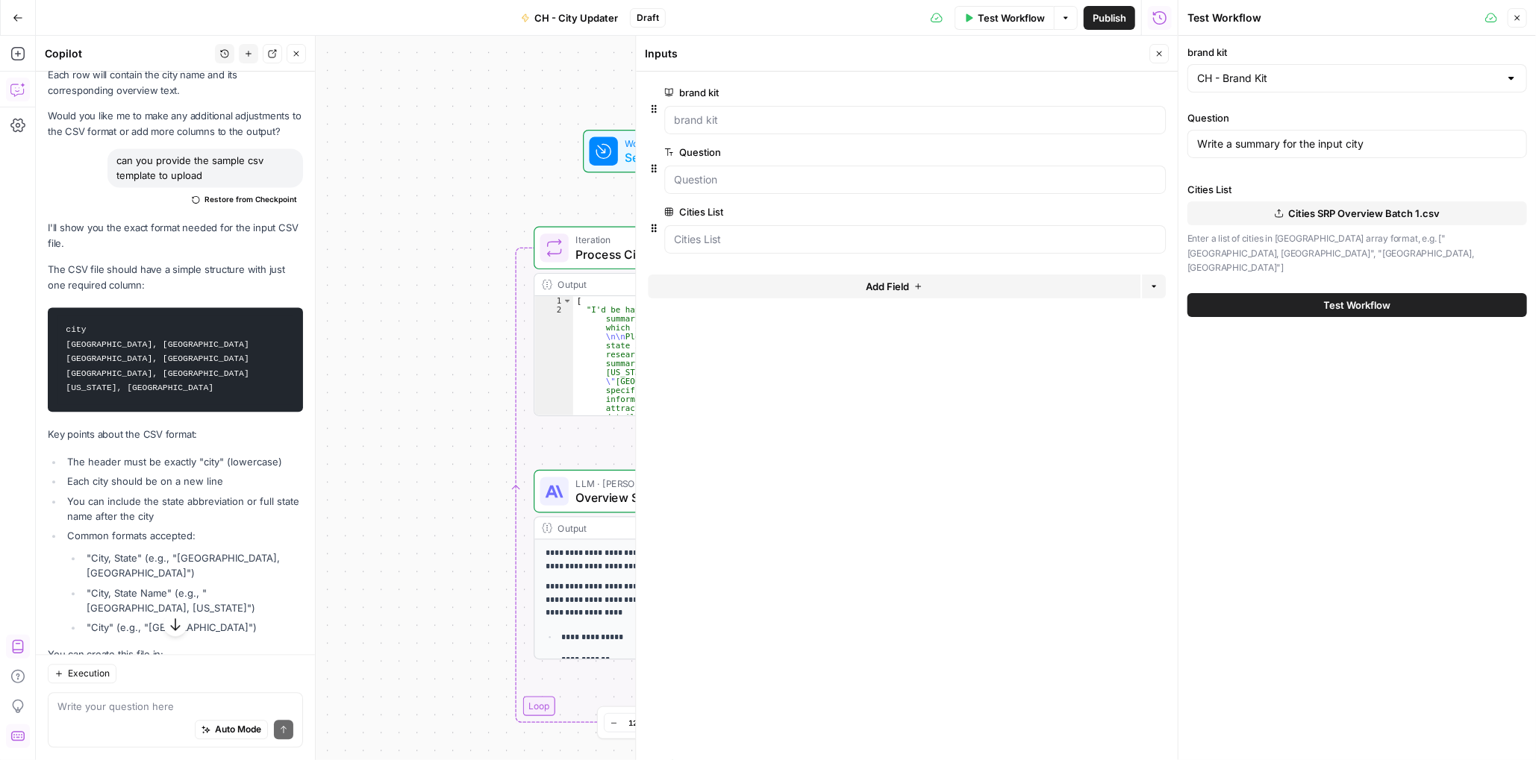
click at [1308, 211] on span "Cities SRP Overview Batch 1.csv" at bounding box center [1363, 213] width 151 height 15
drag, startPoint x: 1164, startPoint y: 17, endPoint x: 1177, endPoint y: 26, distance: 15.5
click at [1164, 17] on icon "button" at bounding box center [1159, 17] width 15 height 15
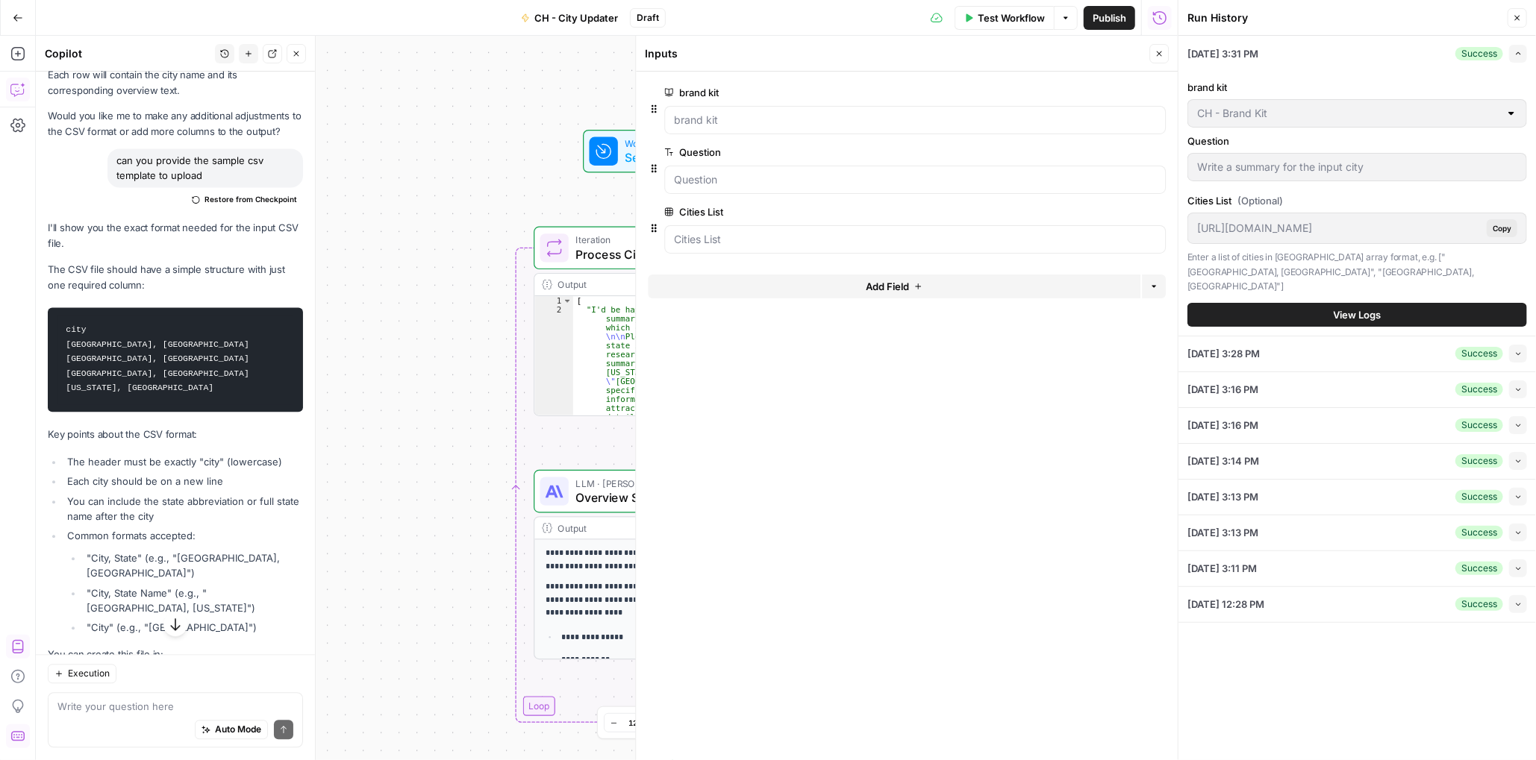
click at [1519, 23] on button "Close" at bounding box center [1516, 17] width 19 height 19
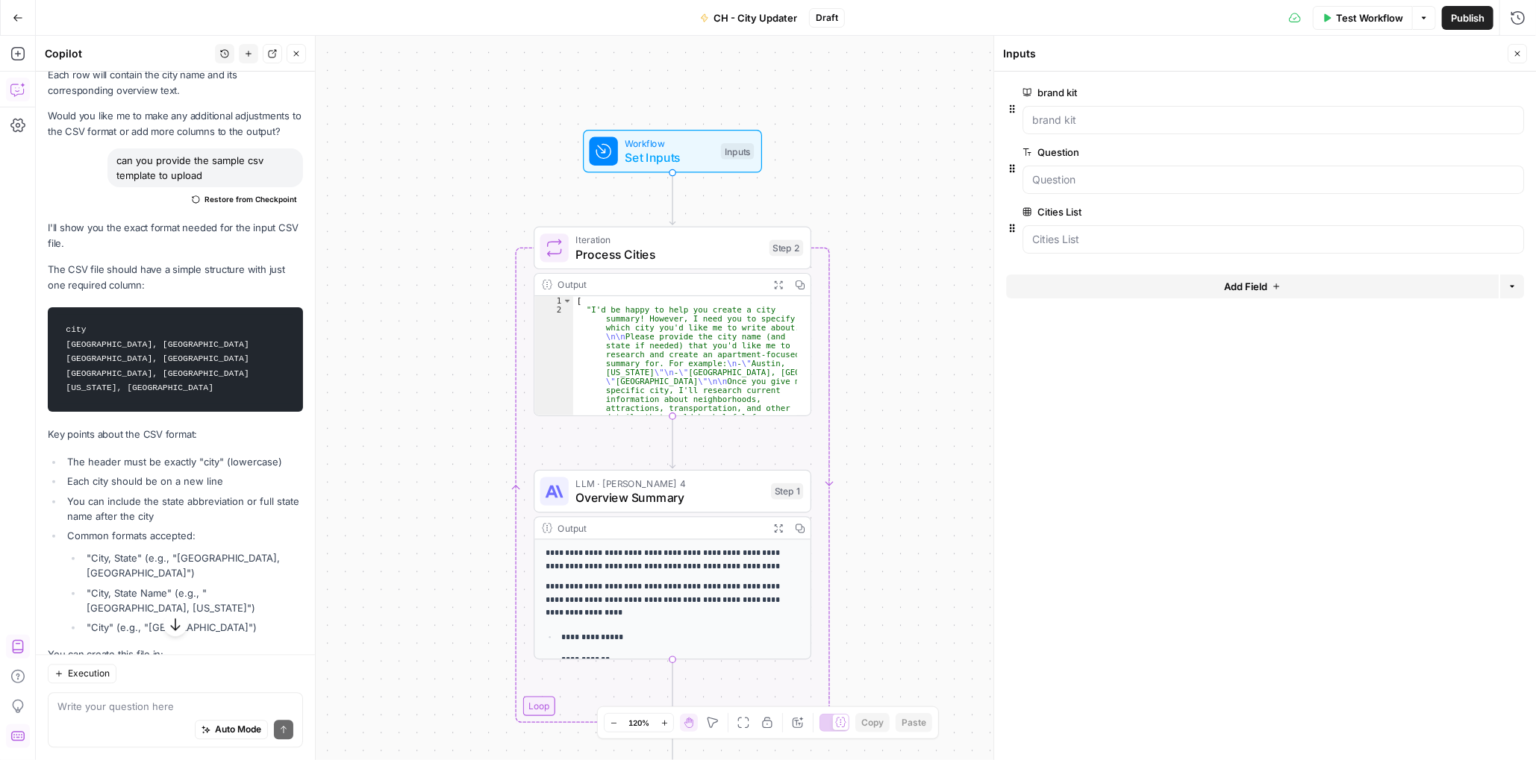
click at [1358, 16] on span "Test Workflow" at bounding box center [1369, 17] width 67 height 15
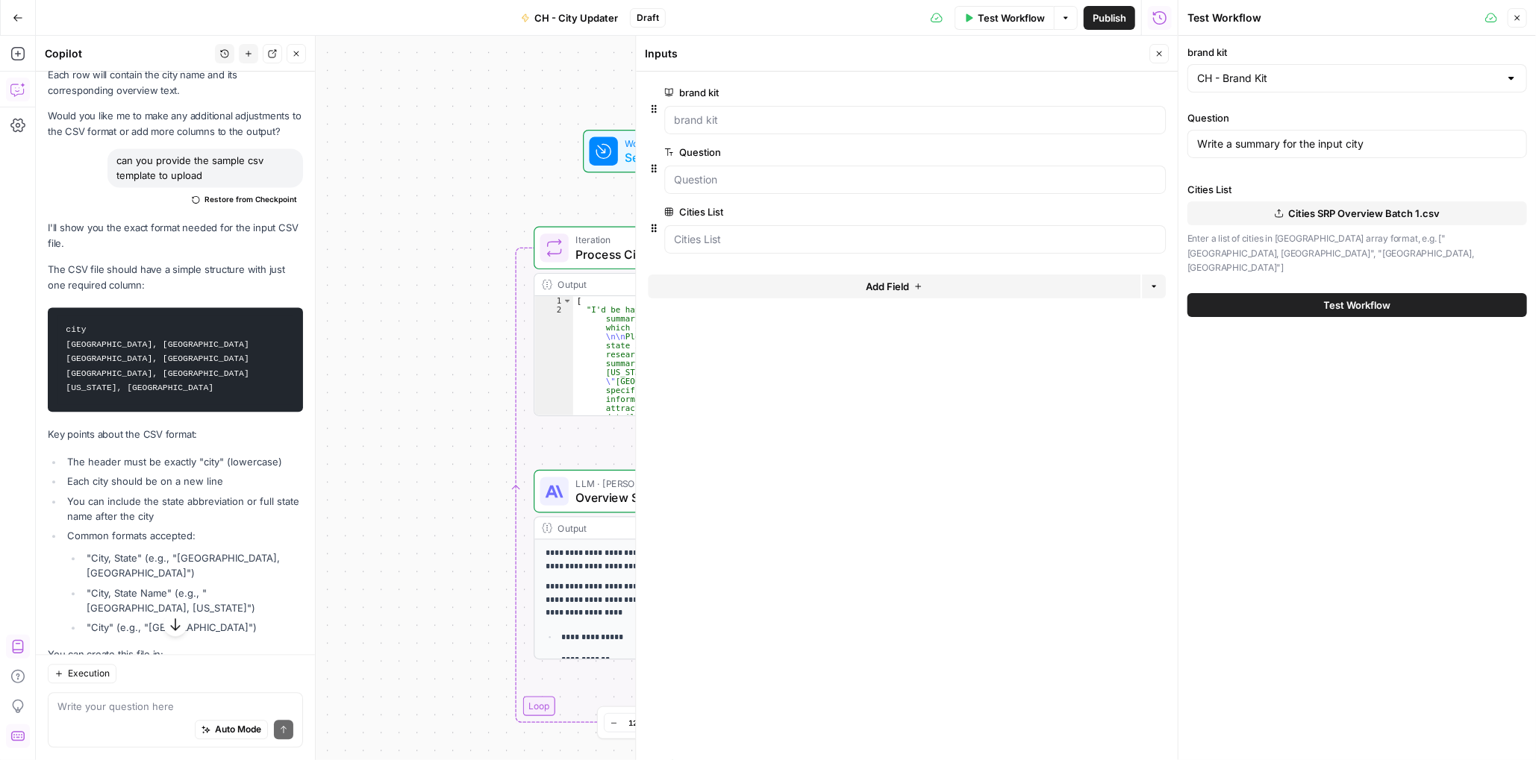
click at [1346, 218] on span "Cities SRP Overview Batch 1.csv" at bounding box center [1363, 213] width 151 height 15
click at [1278, 293] on button "Test Workflow" at bounding box center [1357, 305] width 340 height 24
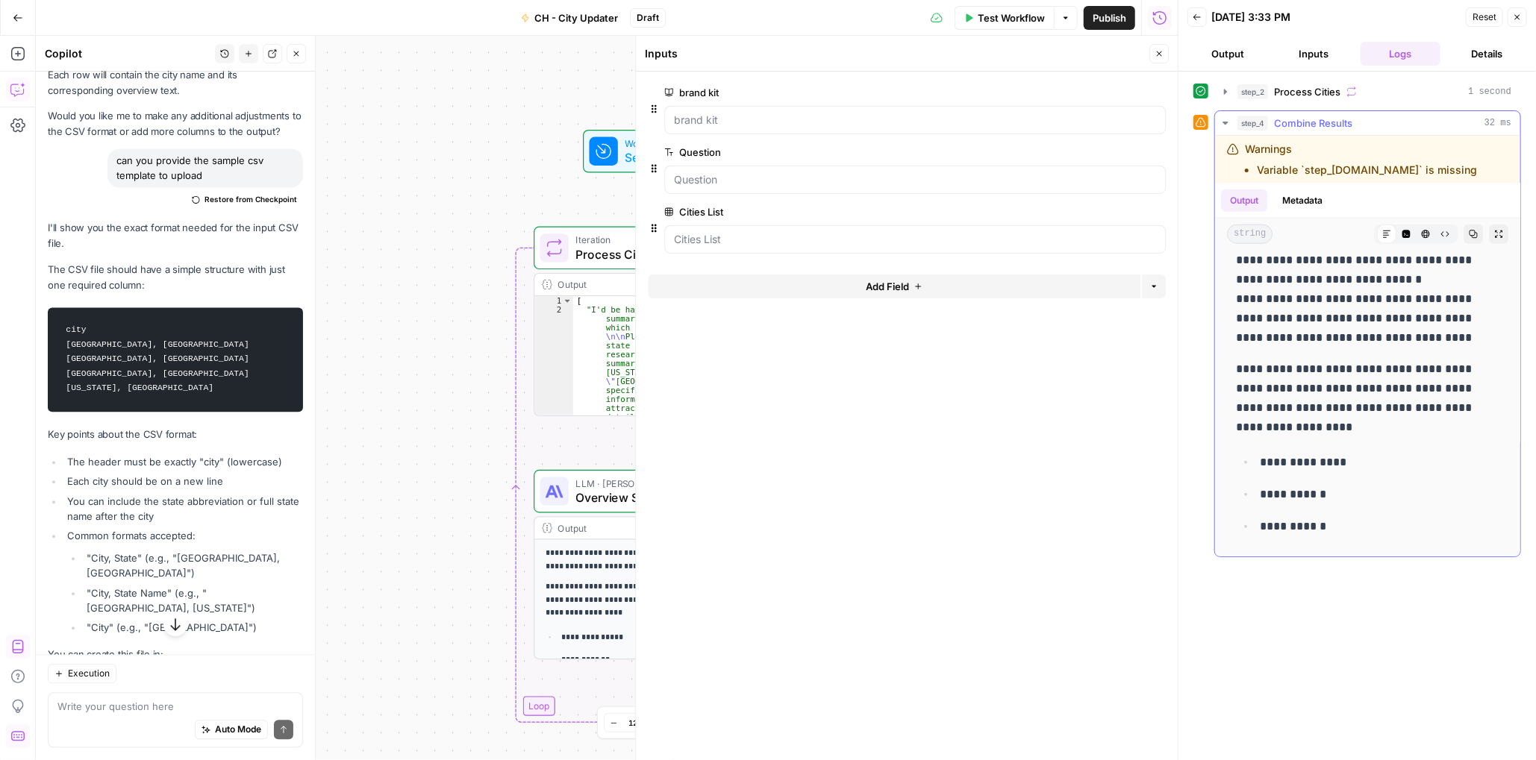
scroll to position [1119, 0]
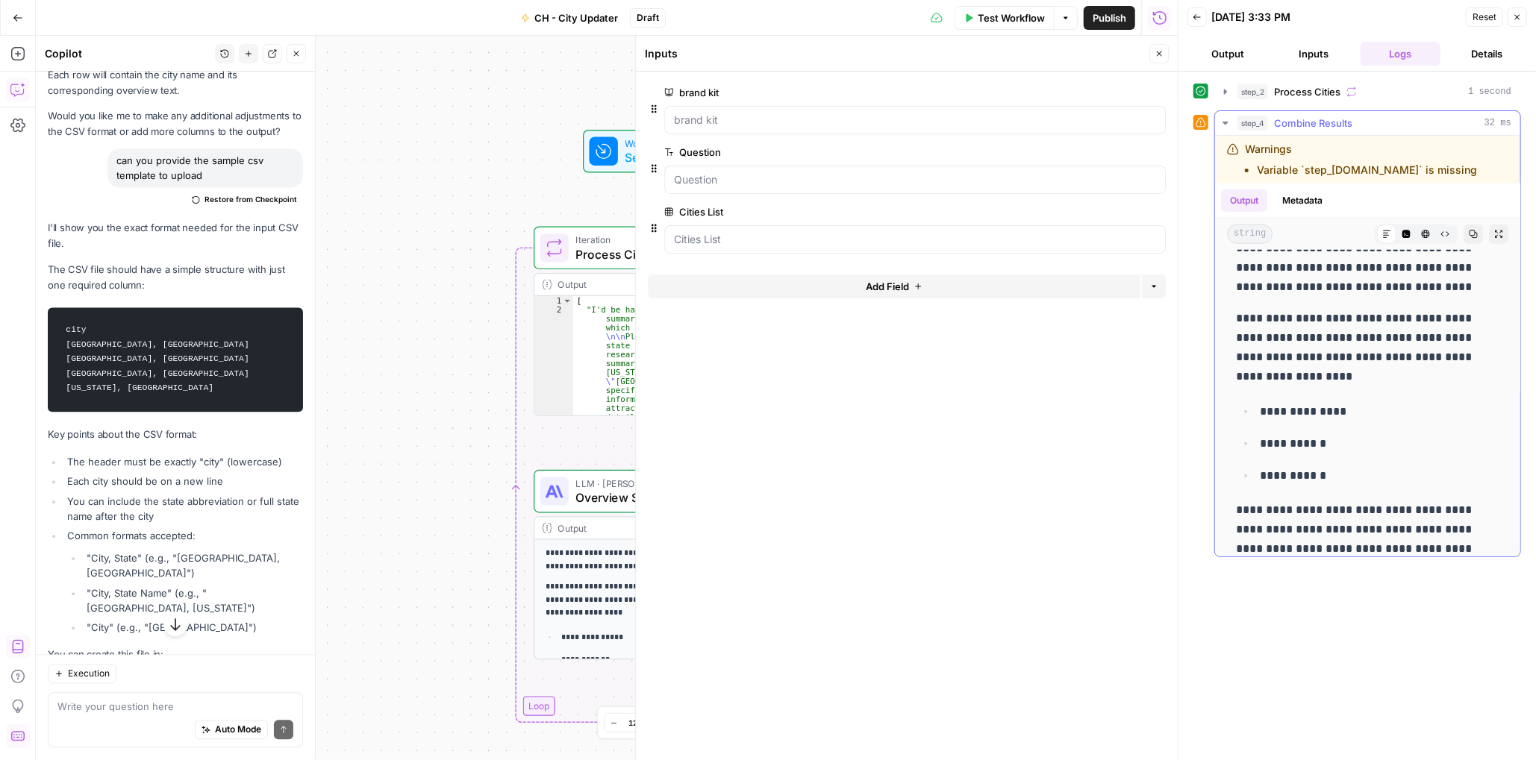
click at [1325, 163] on li "Variable `step_2.element.city` is missing" at bounding box center [1367, 170] width 220 height 15
click at [1325, 172] on li "Variable `step_2.element.city` is missing" at bounding box center [1367, 170] width 220 height 15
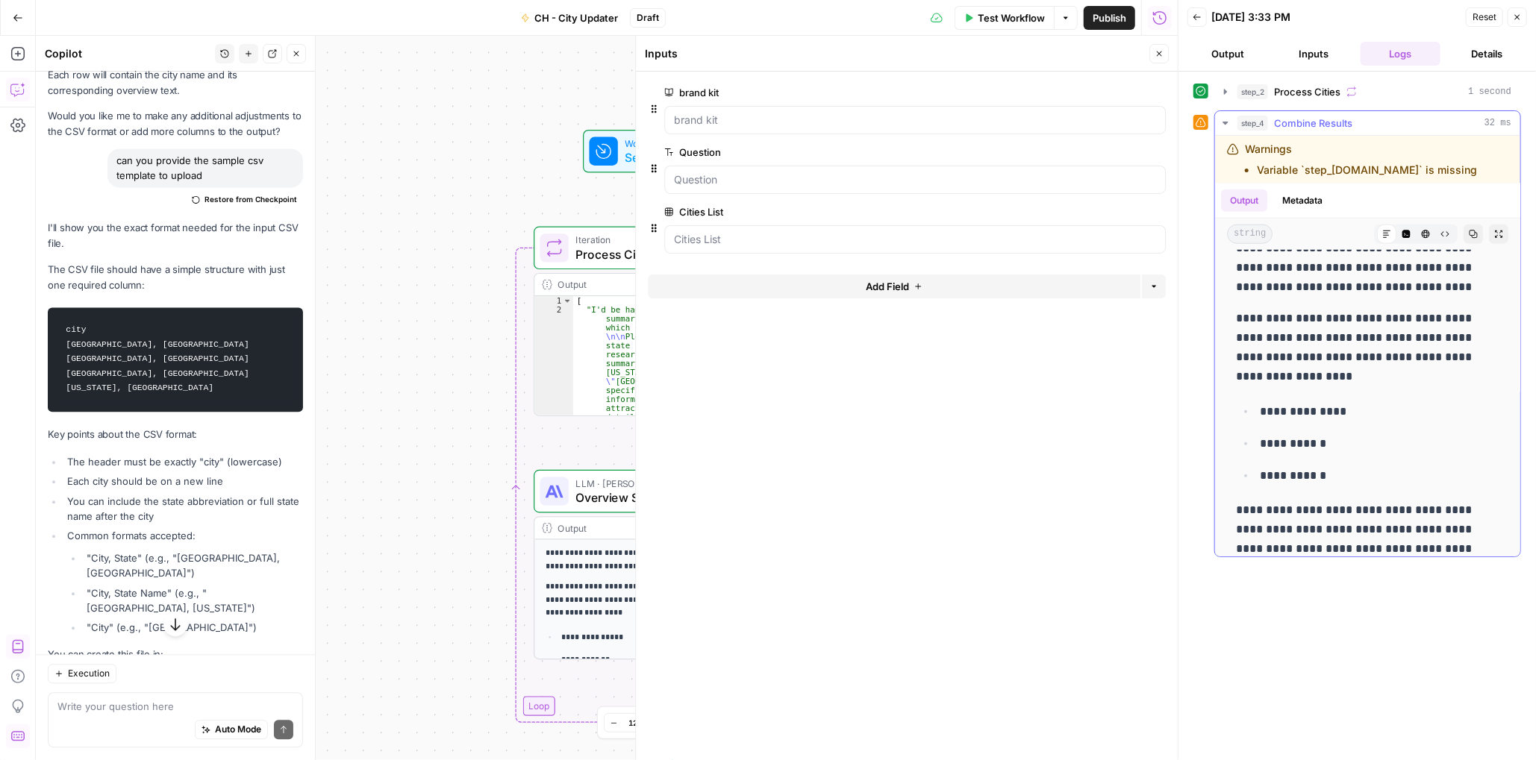
click at [1301, 205] on button "Metadata" at bounding box center [1302, 201] width 58 height 22
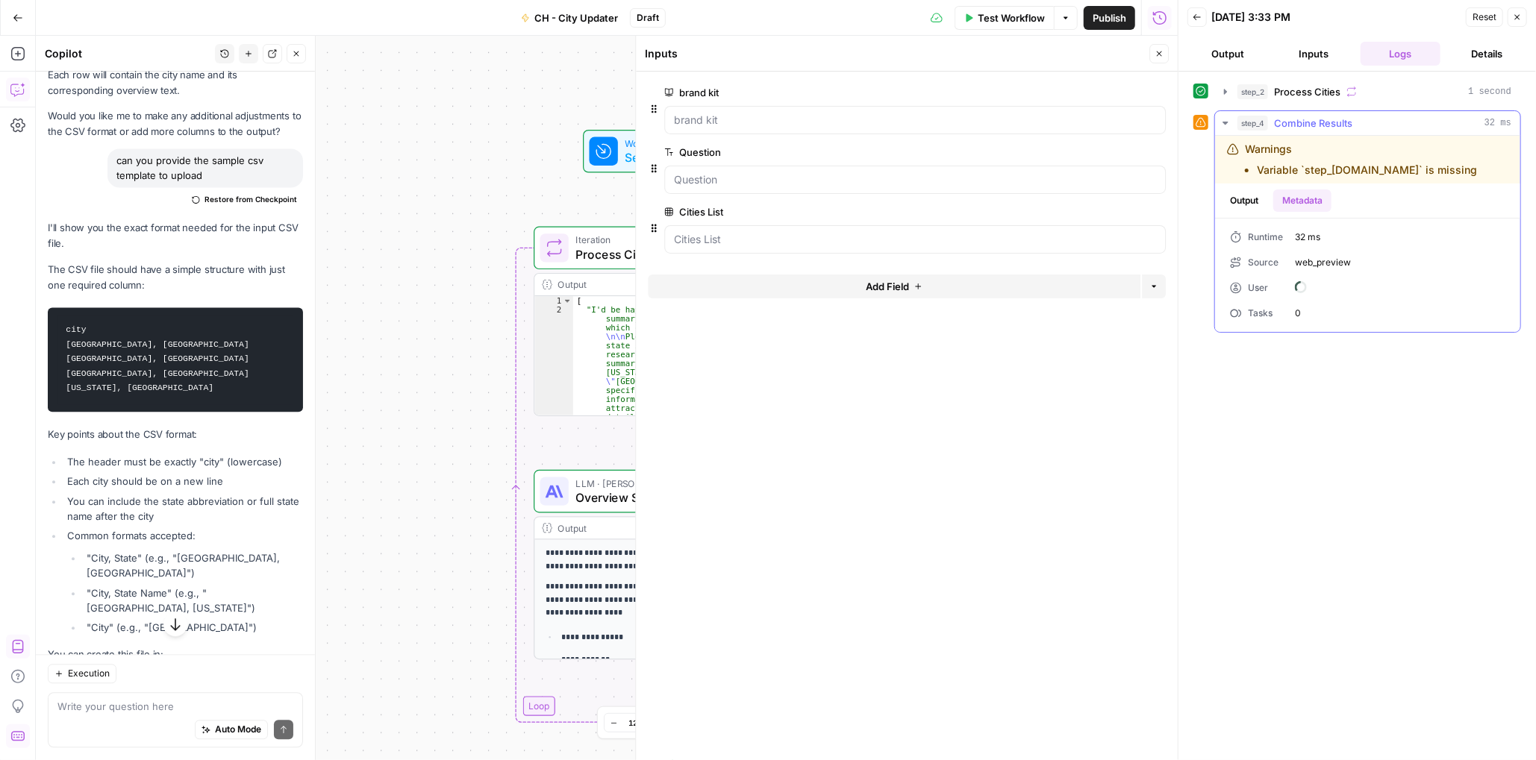
scroll to position [0, 0]
click at [1247, 202] on button "Output" at bounding box center [1244, 201] width 46 height 22
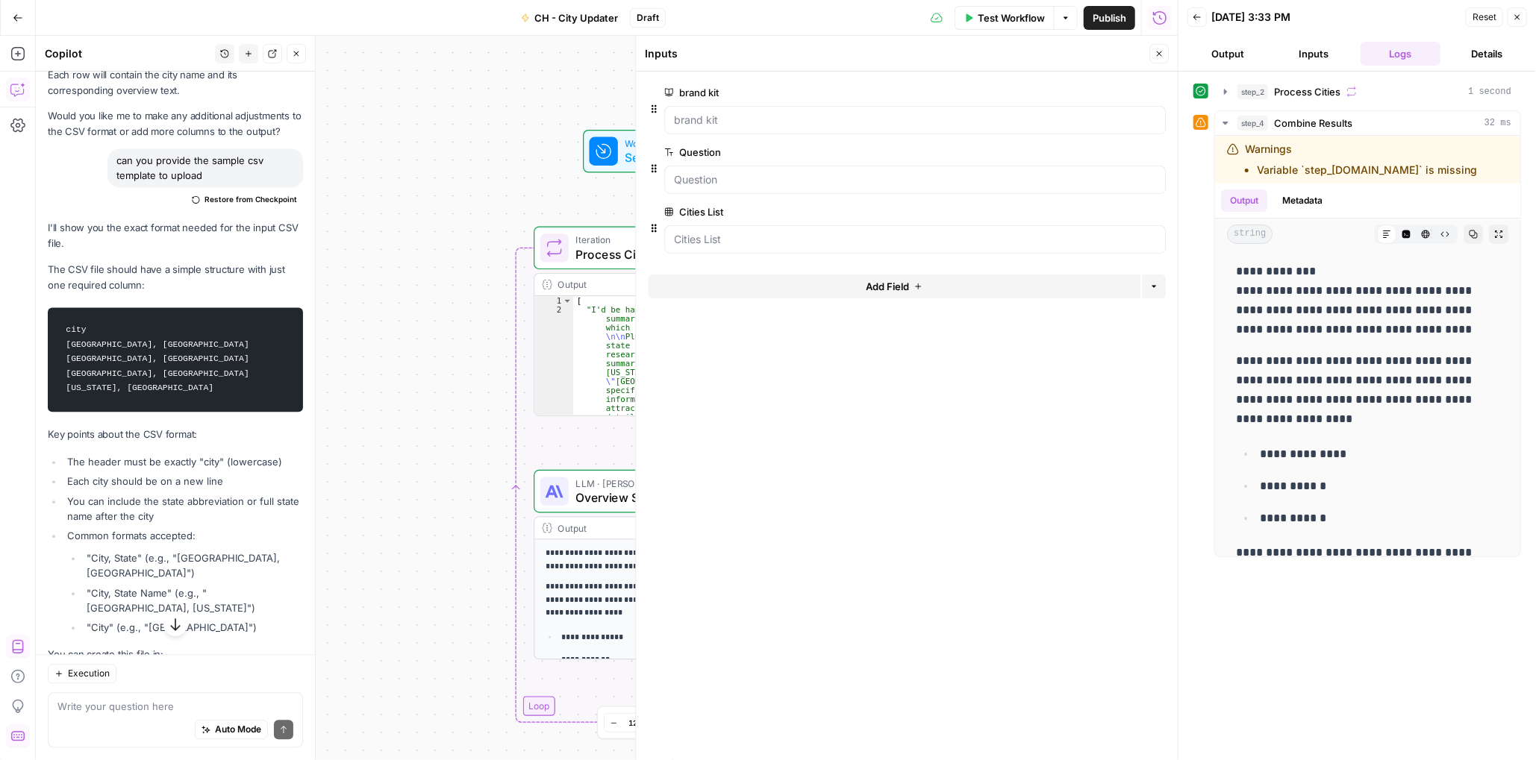
click at [1161, 56] on icon "button" at bounding box center [1158, 53] width 9 height 9
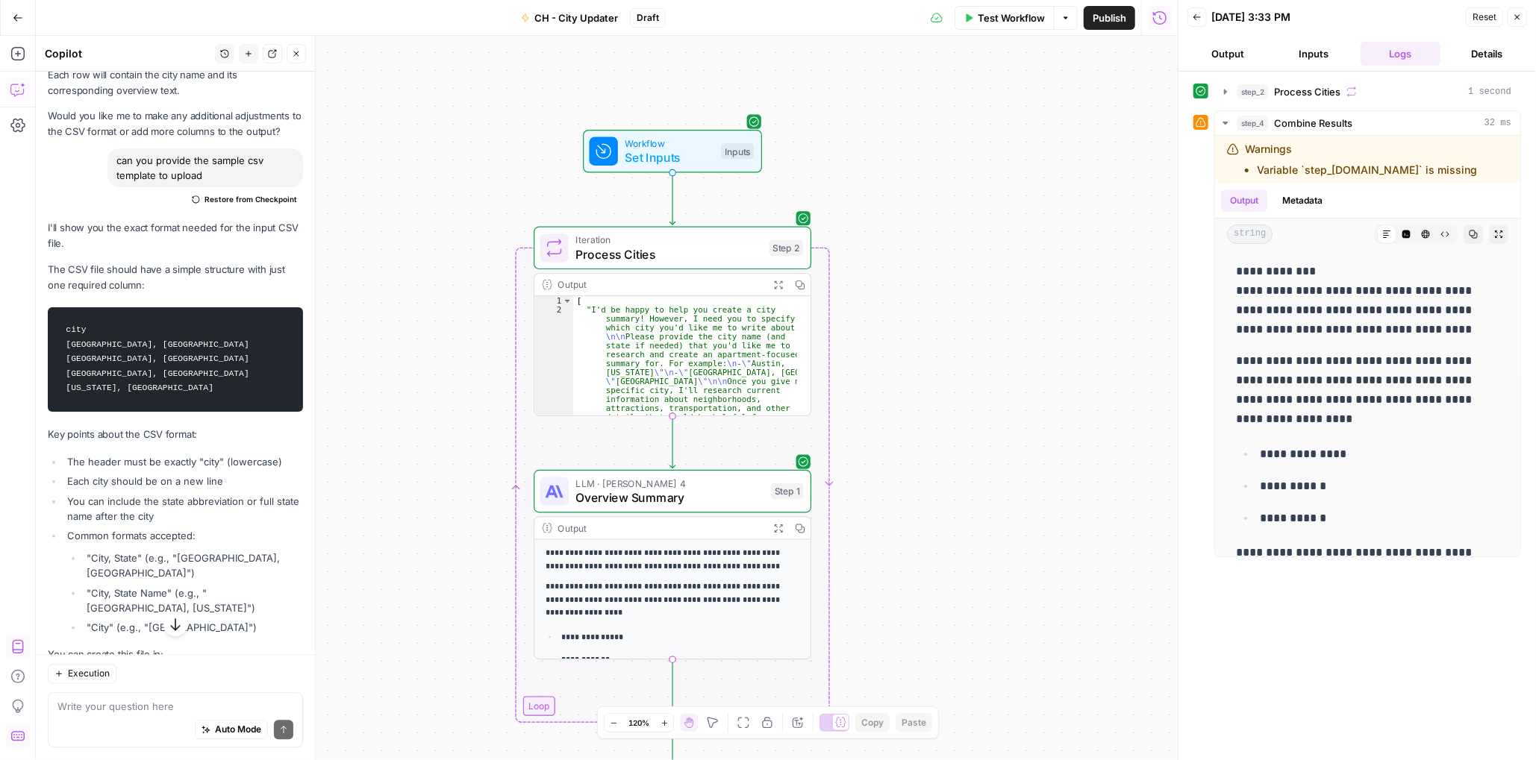
click at [1307, 48] on button "Inputs" at bounding box center [1314, 54] width 81 height 24
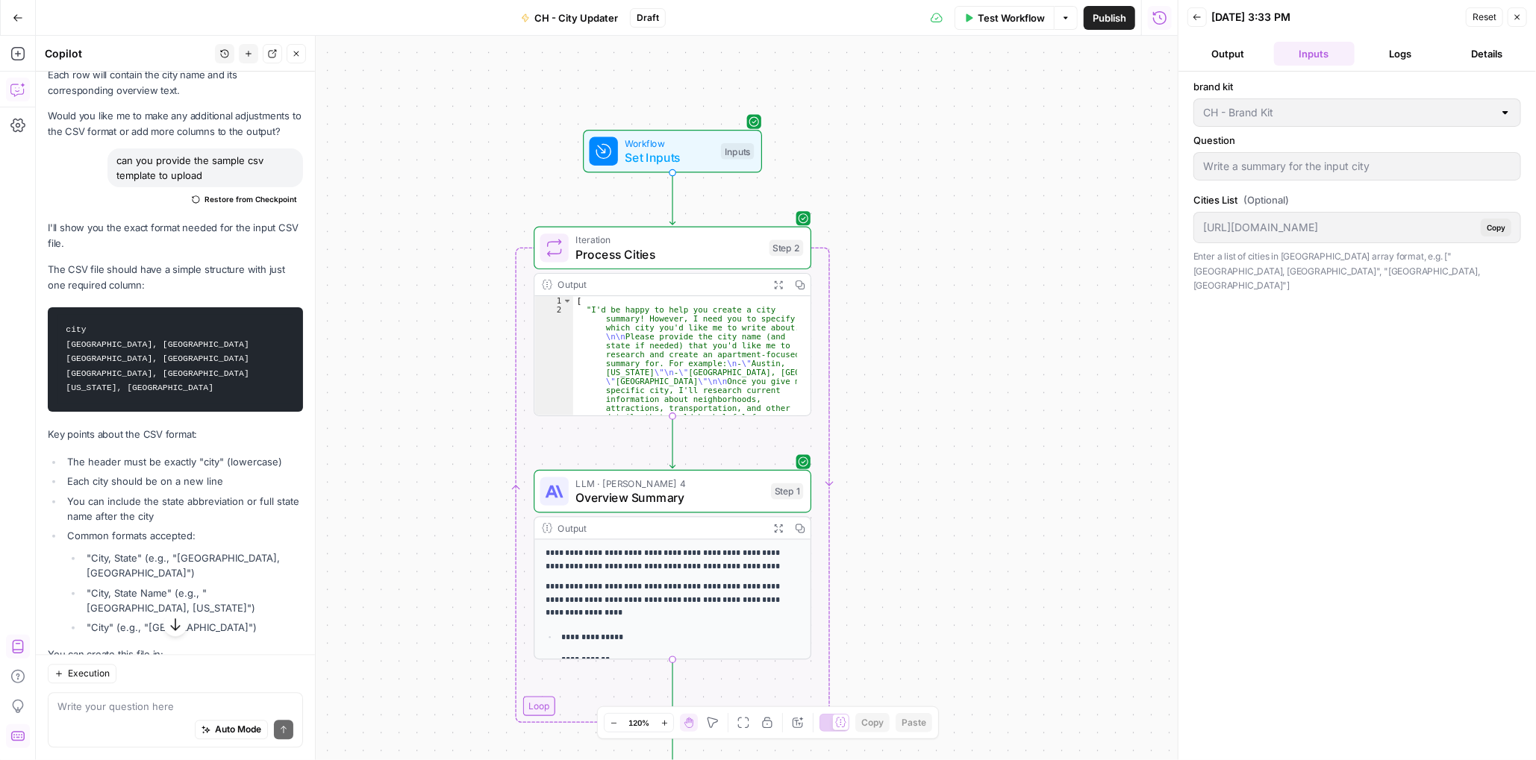
click at [1009, 17] on span "Test Workflow" at bounding box center [1011, 17] width 67 height 15
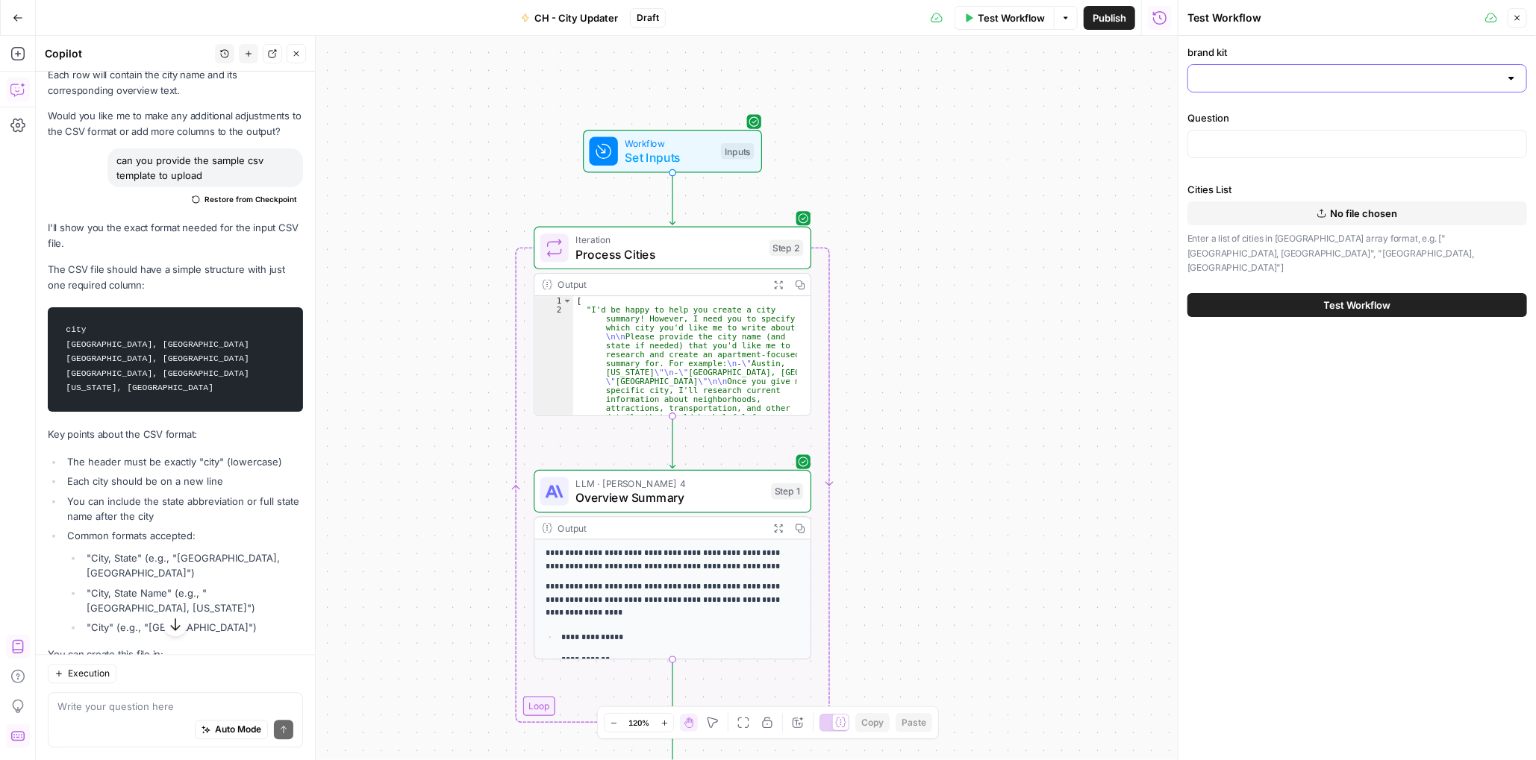
click at [1272, 77] on input "brand kit" at bounding box center [1348, 78] width 302 height 15
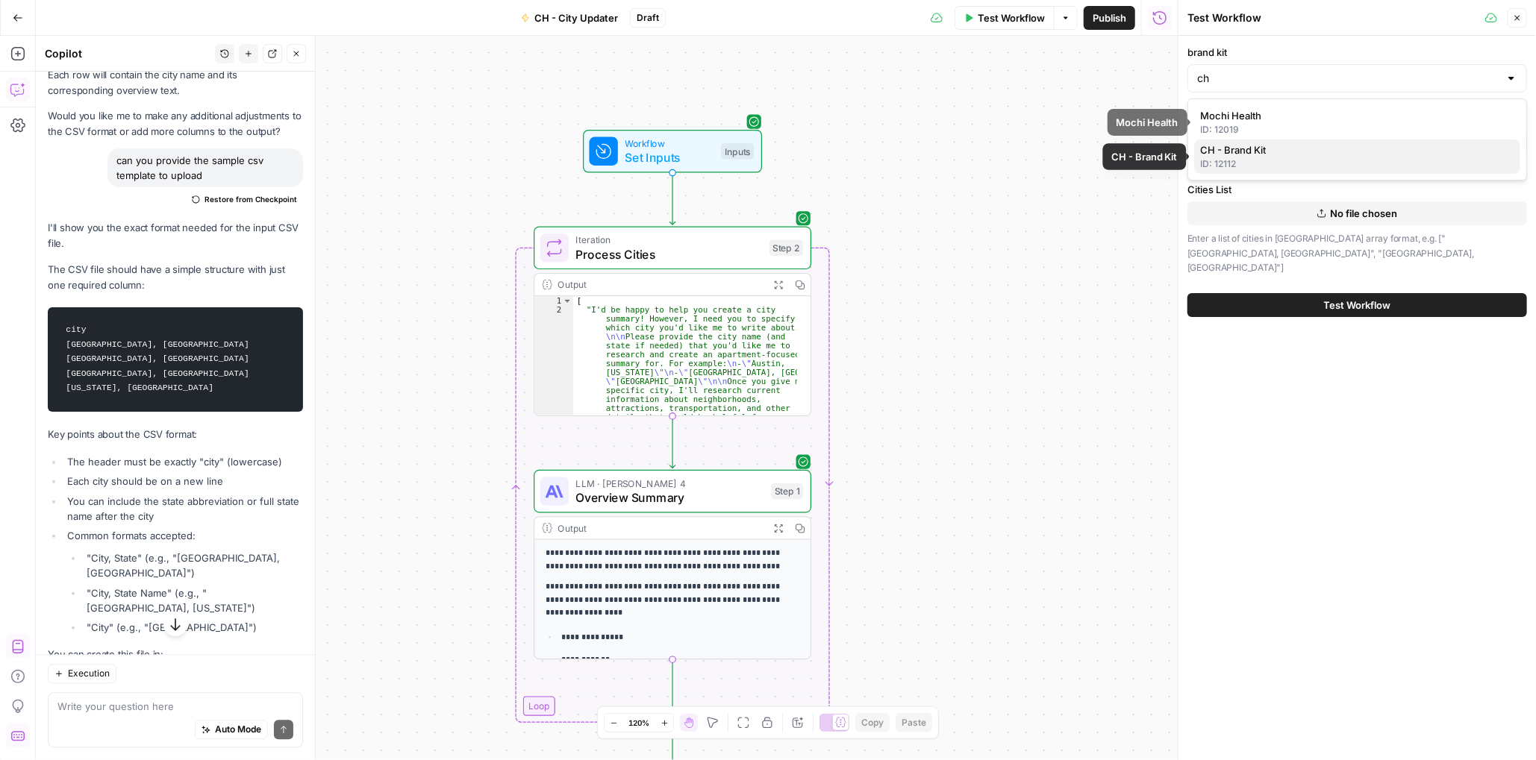
click at [1245, 150] on span "CH - Brand Kit" at bounding box center [1354, 150] width 308 height 15
type input "CH - Brand Kit"
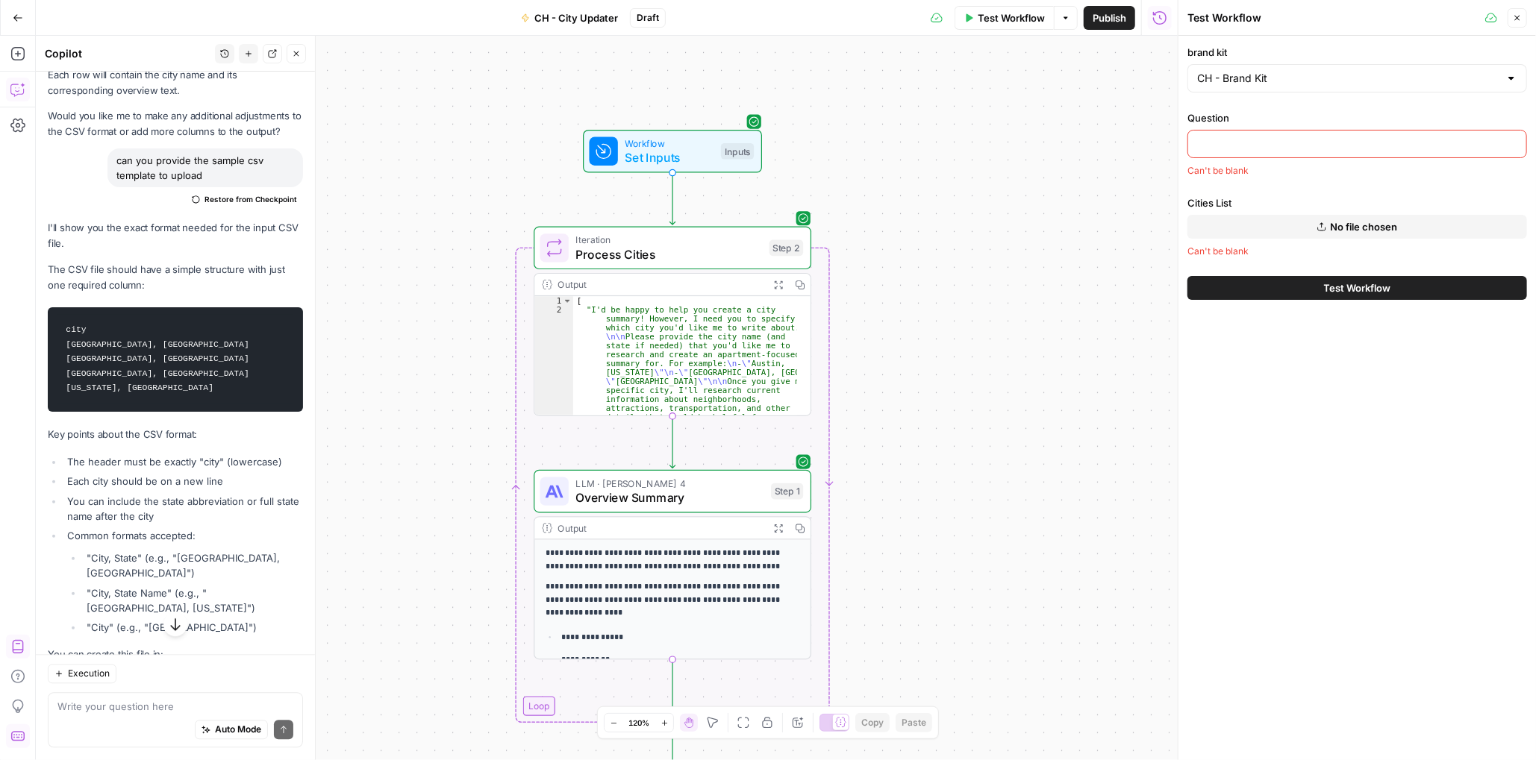
click at [1251, 146] on input "Question" at bounding box center [1357, 144] width 320 height 15
type input "Write a summary for the input city"
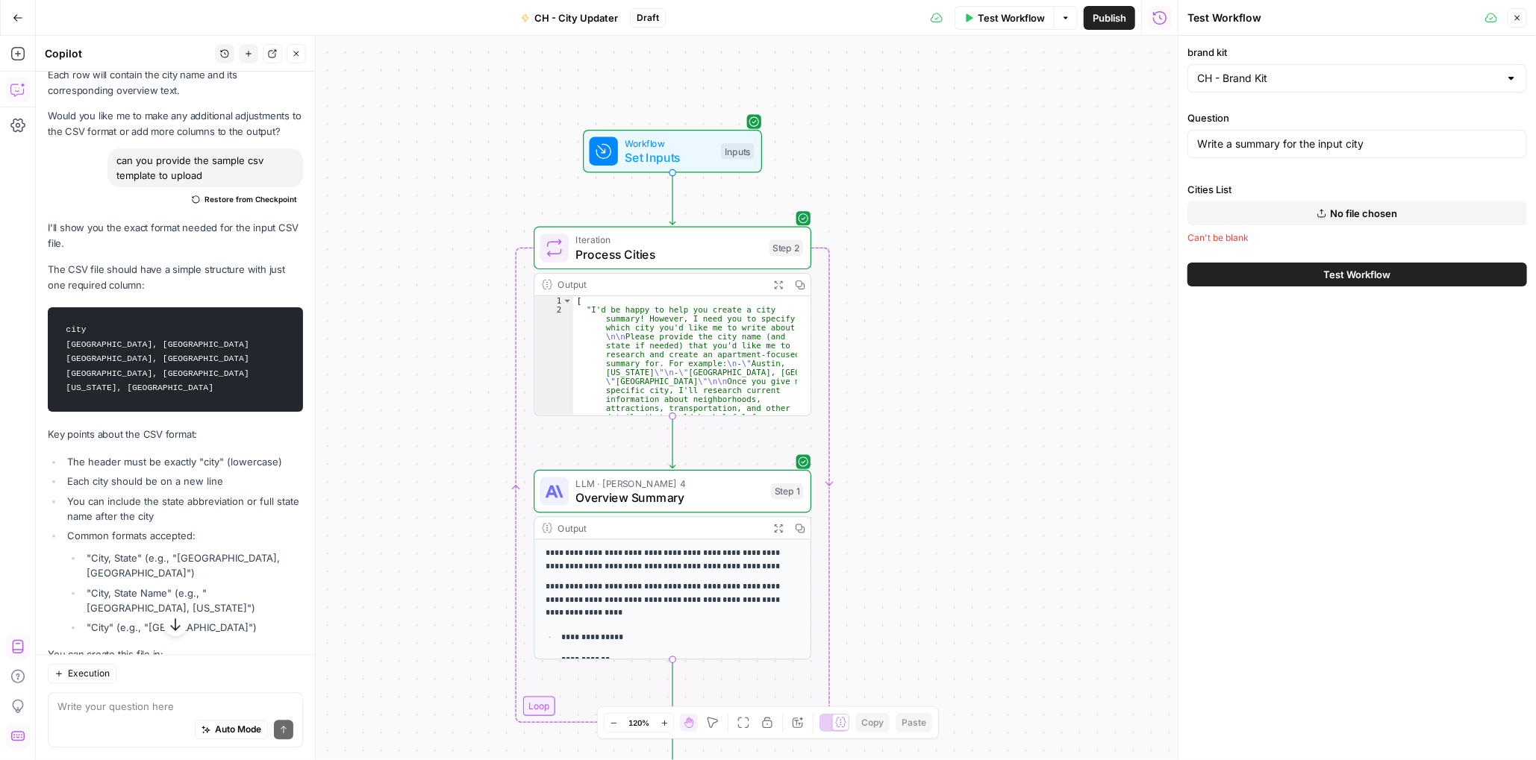
click at [1357, 211] on span "No file chosen" at bounding box center [1364, 213] width 67 height 15
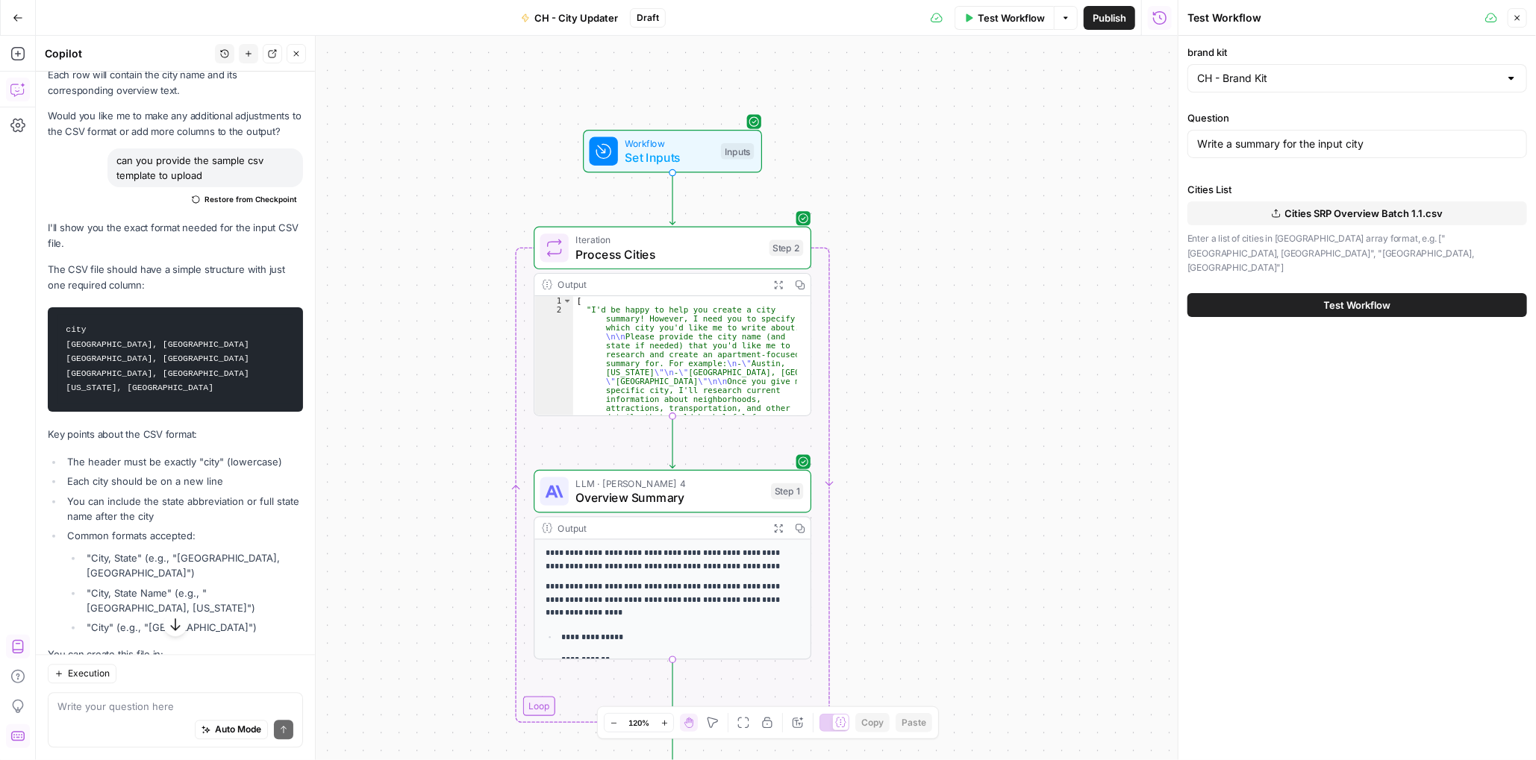
click at [1370, 298] on span "Test Workflow" at bounding box center [1357, 305] width 67 height 15
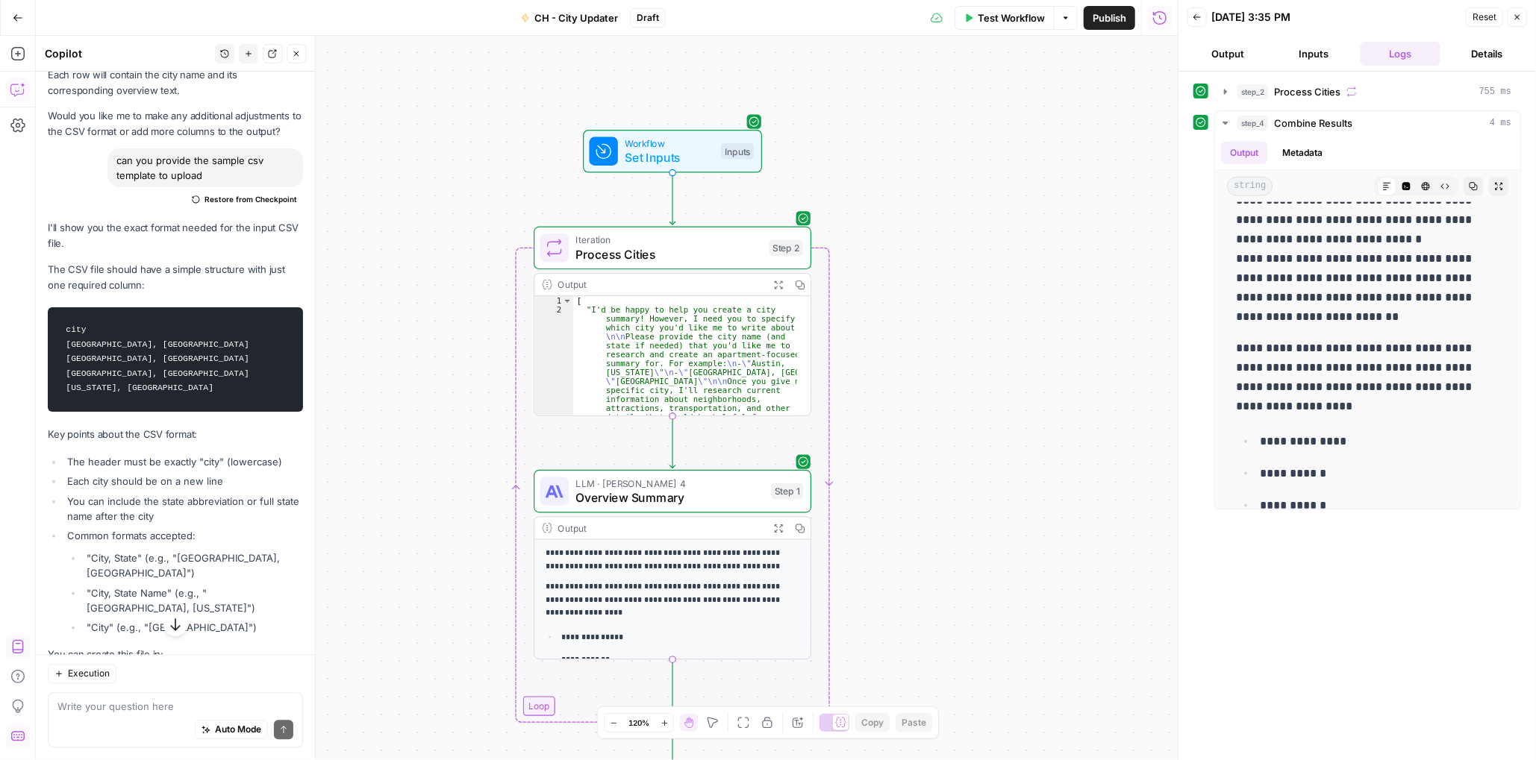
scroll to position [1856, 0]
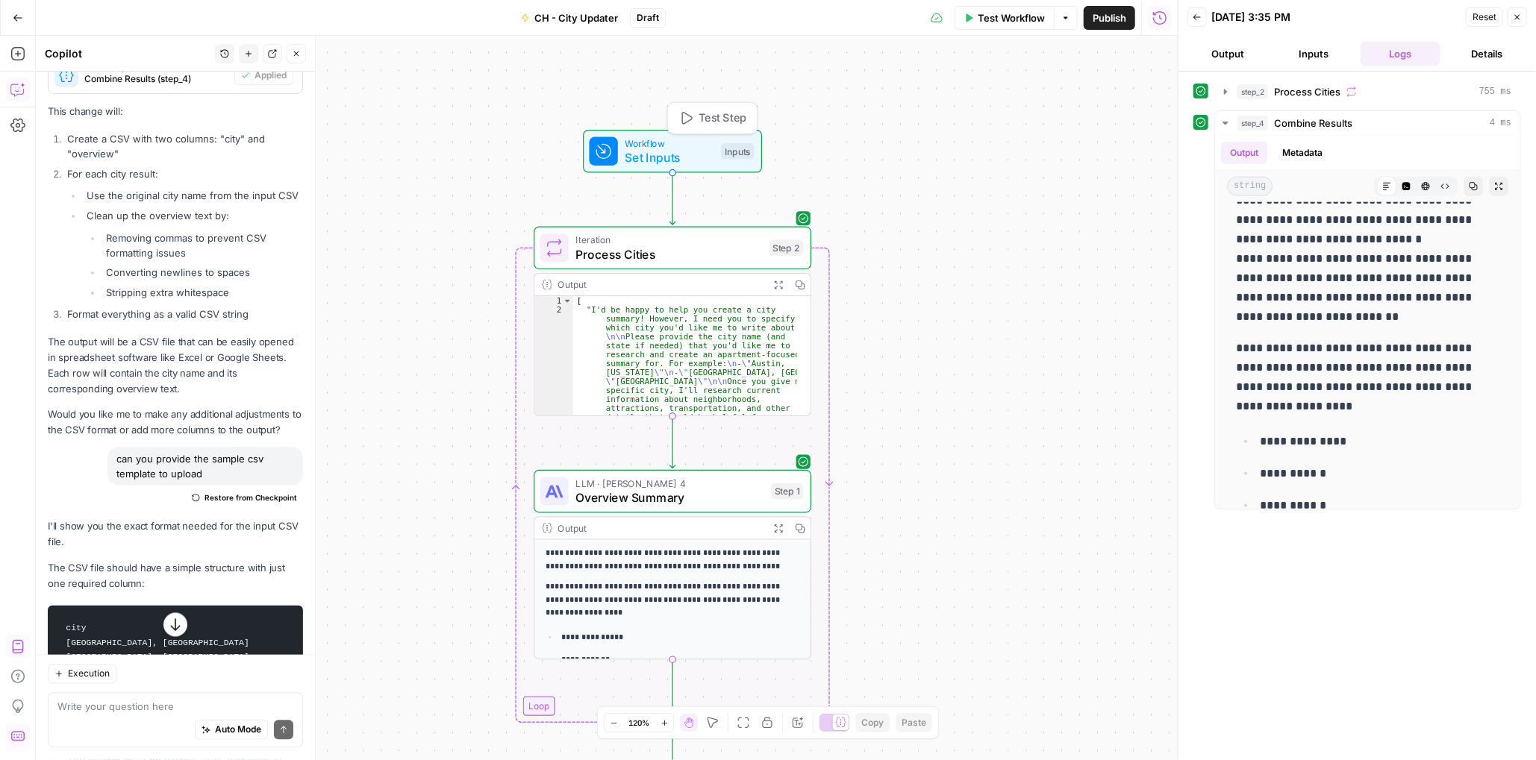
click at [731, 157] on div "Inputs" at bounding box center [737, 151] width 33 height 16
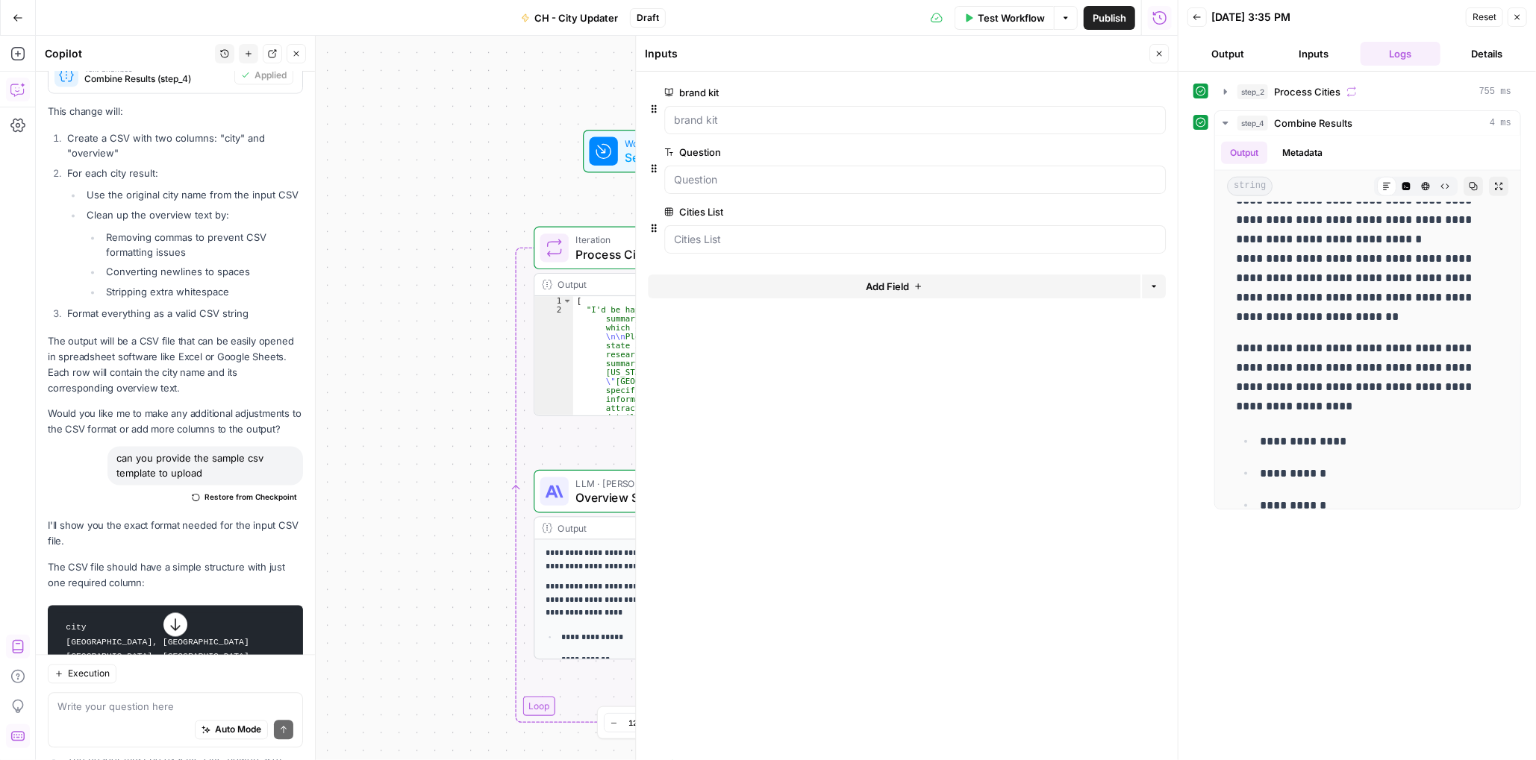
click at [1137, 211] on icon "button" at bounding box center [1135, 212] width 8 height 8
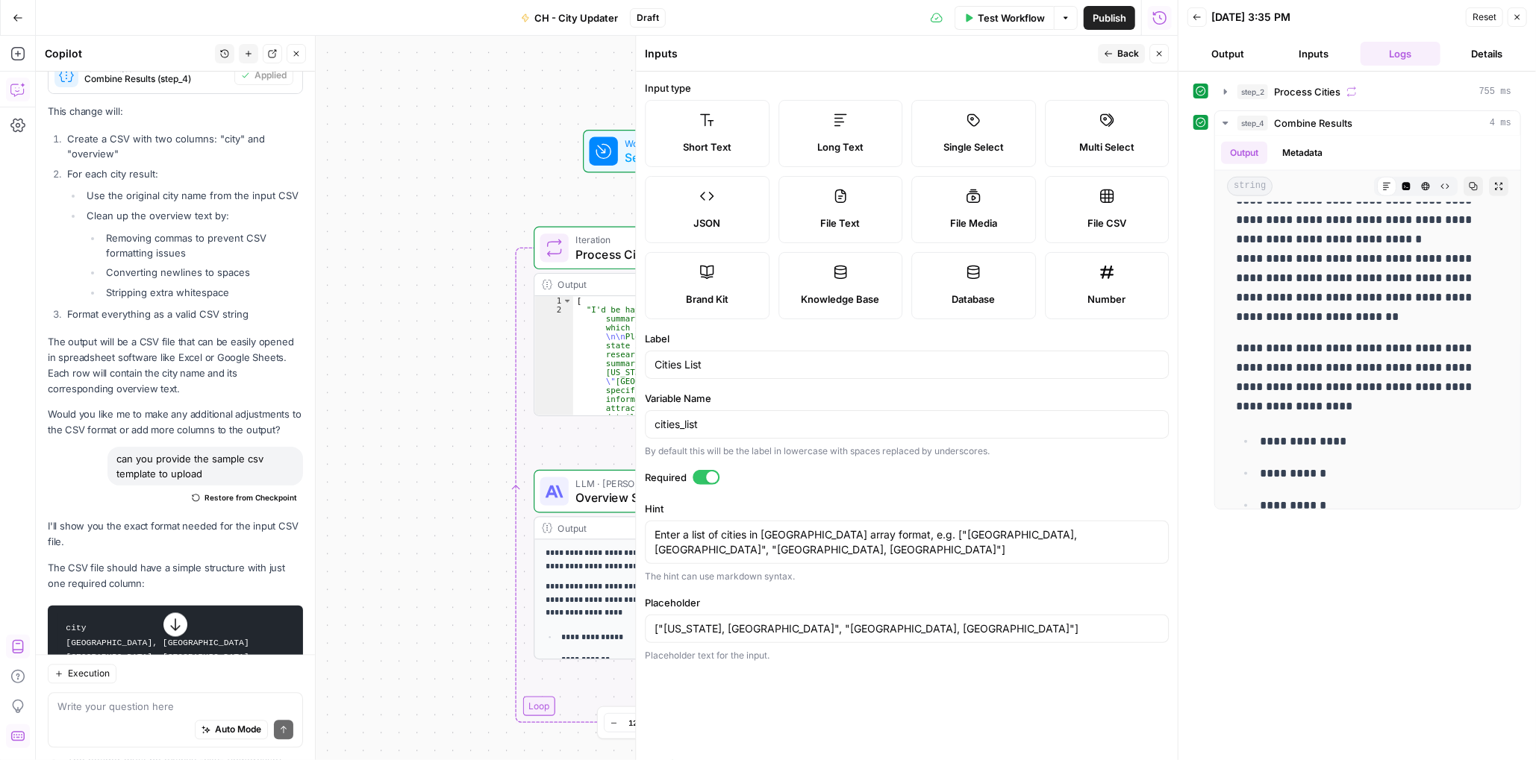
click at [840, 199] on icon at bounding box center [840, 196] width 15 height 15
click at [734, 211] on label "JSON" at bounding box center [707, 209] width 125 height 67
click at [719, 213] on label "JSON" at bounding box center [707, 209] width 125 height 67
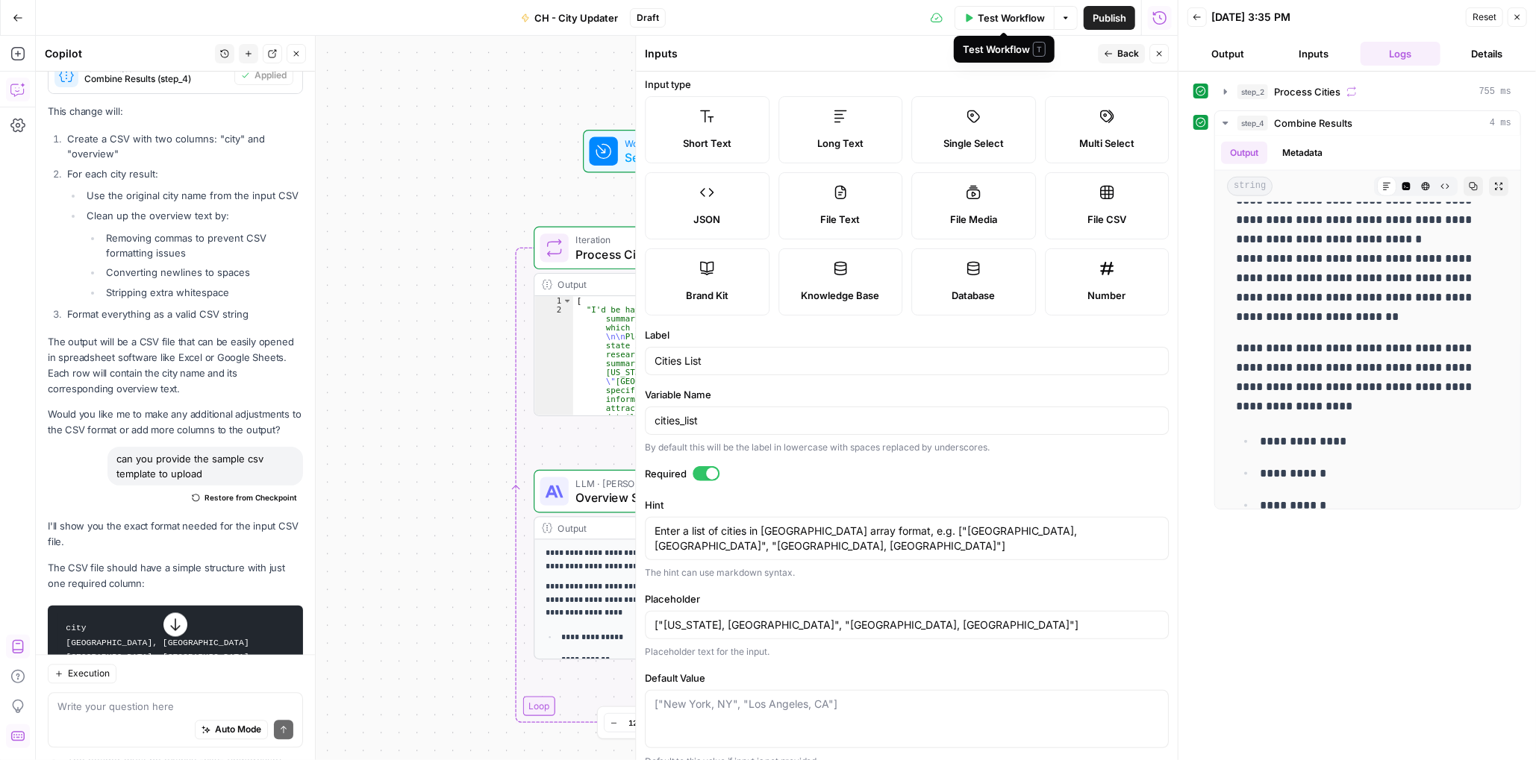
click at [994, 14] on span "Test Workflow" at bounding box center [1011, 17] width 67 height 15
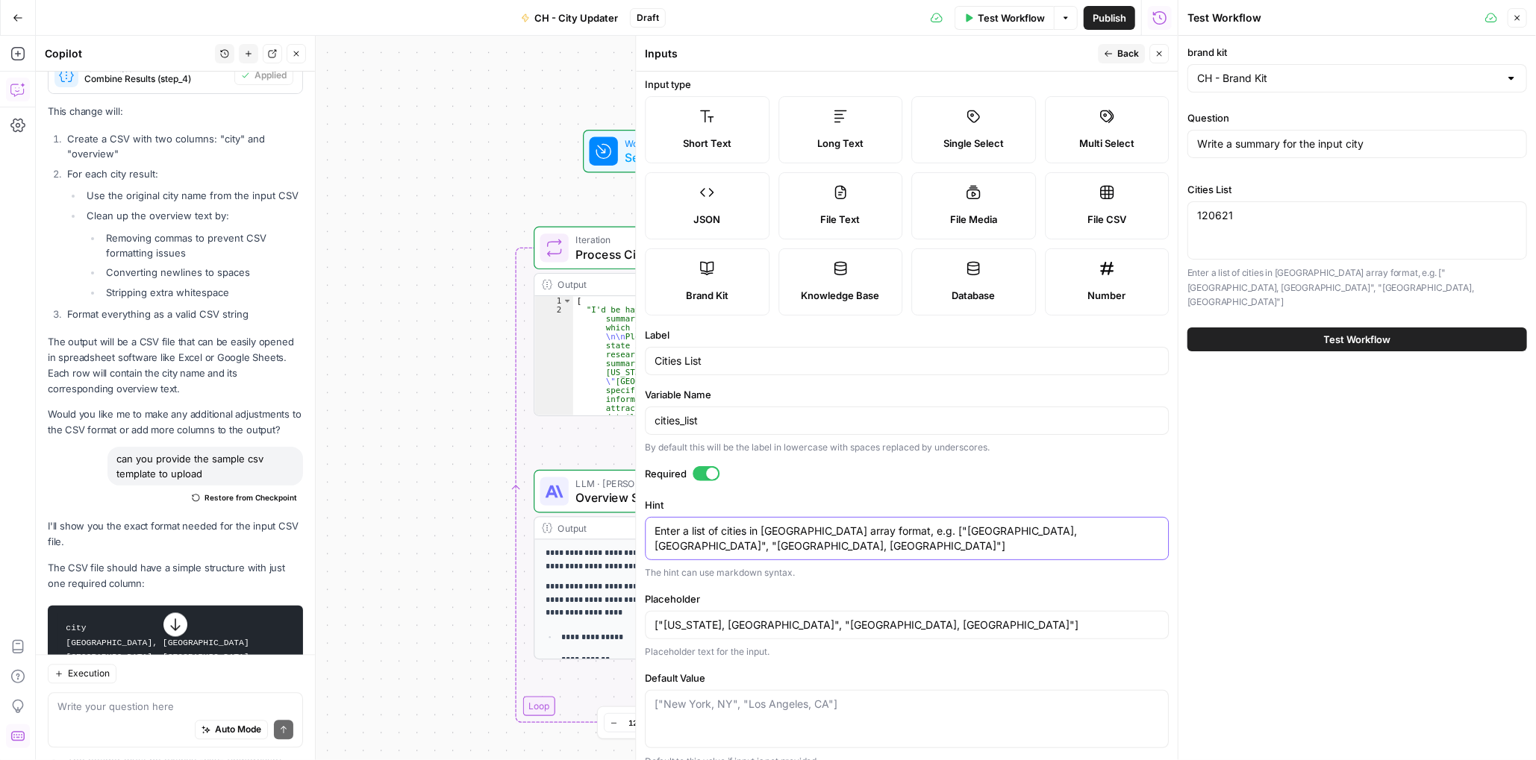
drag, startPoint x: 1043, startPoint y: 534, endPoint x: 654, endPoint y: 528, distance: 389.6
click at [654, 528] on textarea "Enter a list of cities in [GEOGRAPHIC_DATA] array format, e.g. ["[GEOGRAPHIC_DA…" at bounding box center [906, 539] width 504 height 30
drag, startPoint x: 1266, startPoint y: 212, endPoint x: 1129, endPoint y: 205, distance: 136.7
click at [1136, 207] on body "Cohort 5 New Home Browse Your Data Usage Settings Recent Grids Keyword -> Conte…" at bounding box center [768, 380] width 1536 height 760
paste textarea "[ "Kendall, FL", "Kingwood, TX", "Lansing, MI", "Laredo, TX", "Lawrenceville, G…"
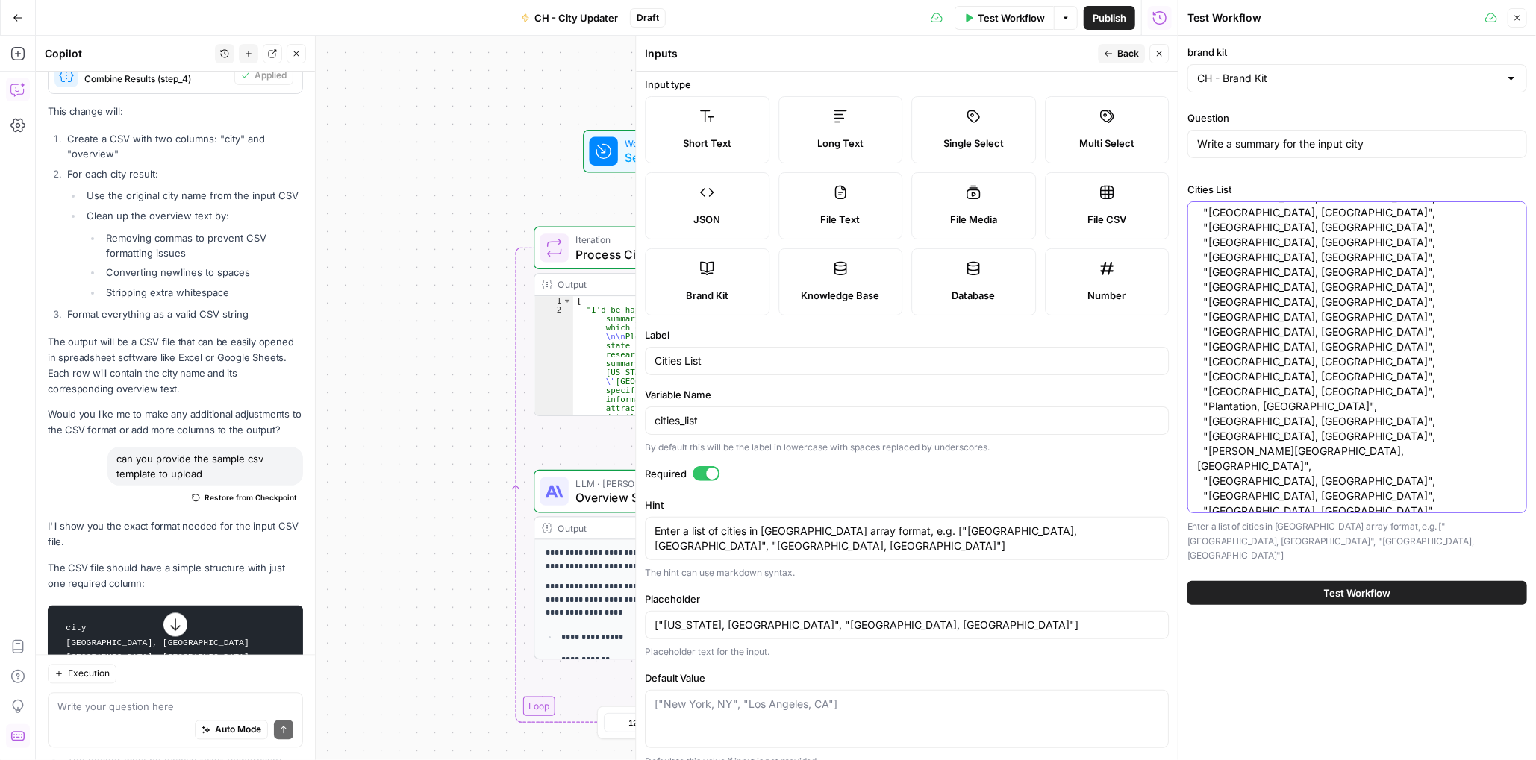
scroll to position [0, 0]
click at [1212, 213] on textarea "120621[ "Kendall, FL", "Kingwood, TX", "Lansing, MI", "Laredo, TX", "Lawrencevi…" at bounding box center [1357, 424] width 320 height 433
type textarea "[ "Kendall, FL", "Kingwood, TX", "Lansing, MI", "Laredo, TX", "Lawrenceville, G…"
click at [1344, 586] on span "Test Workflow" at bounding box center [1357, 593] width 67 height 15
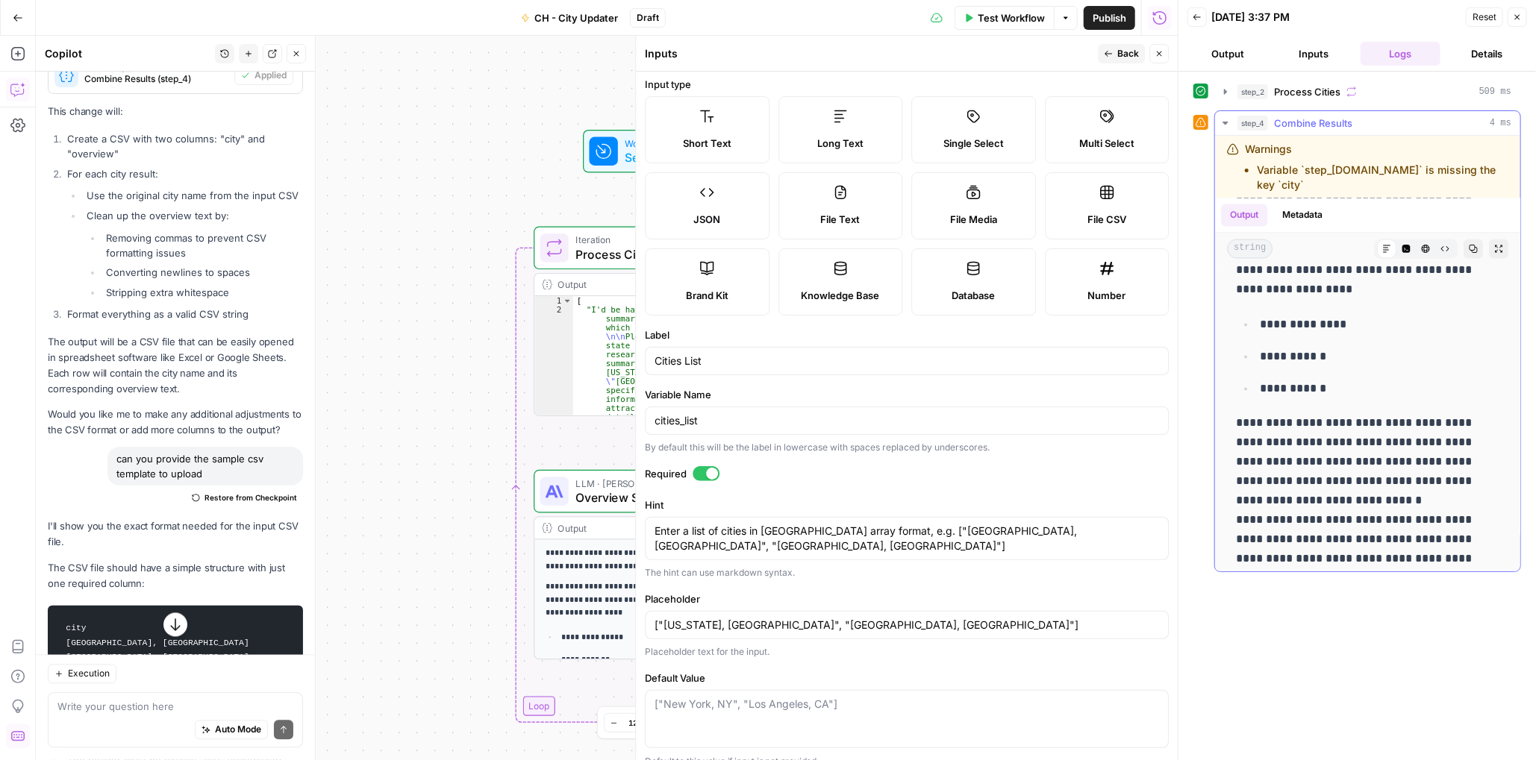
scroll to position [1940, 0]
click at [1302, 49] on button "Inputs" at bounding box center [1314, 54] width 81 height 24
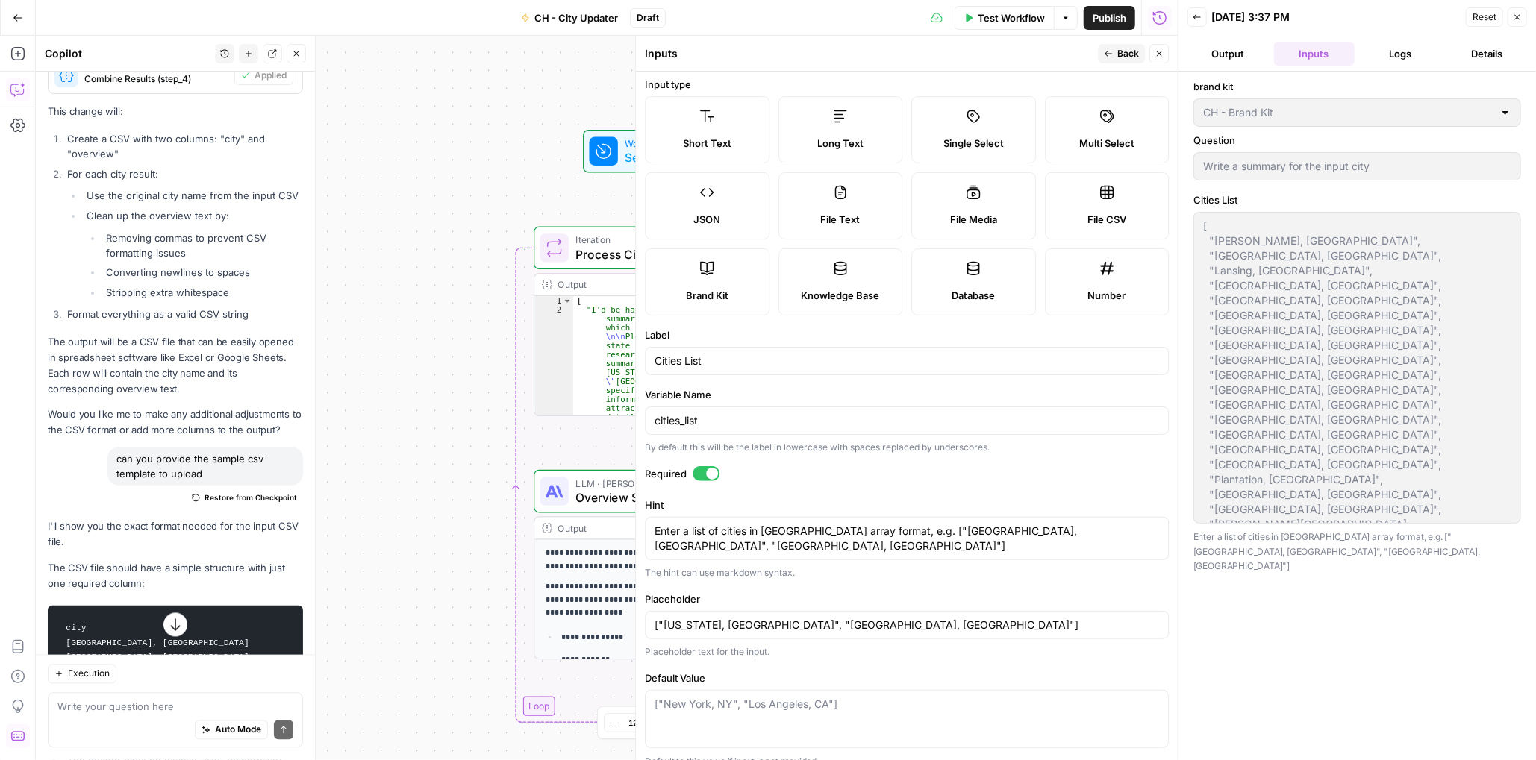
scroll to position [0, 0]
click at [1227, 47] on button "Output" at bounding box center [1227, 54] width 81 height 24
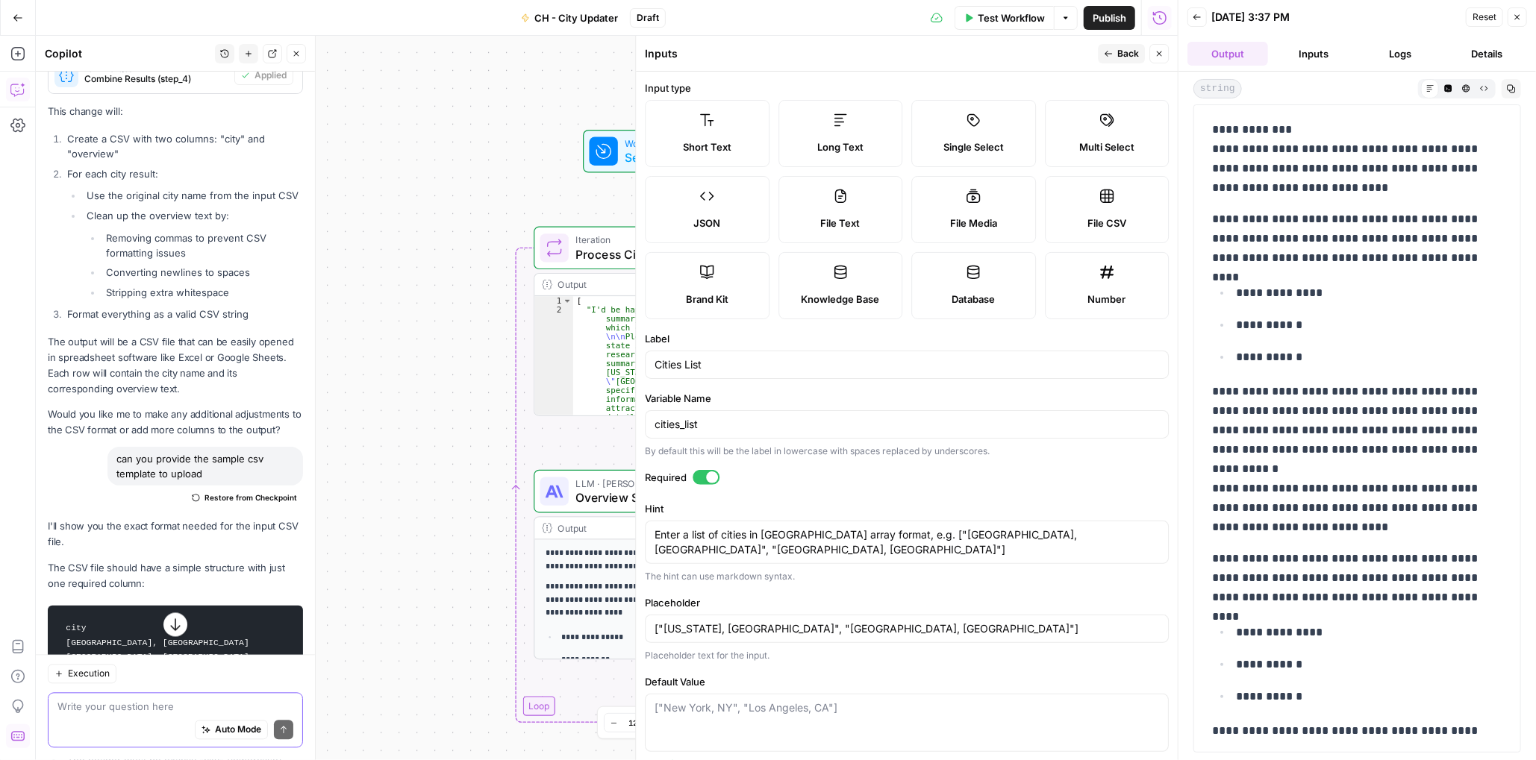
click at [131, 706] on textarea at bounding box center [175, 707] width 236 height 15
type textarea "why is this not working"
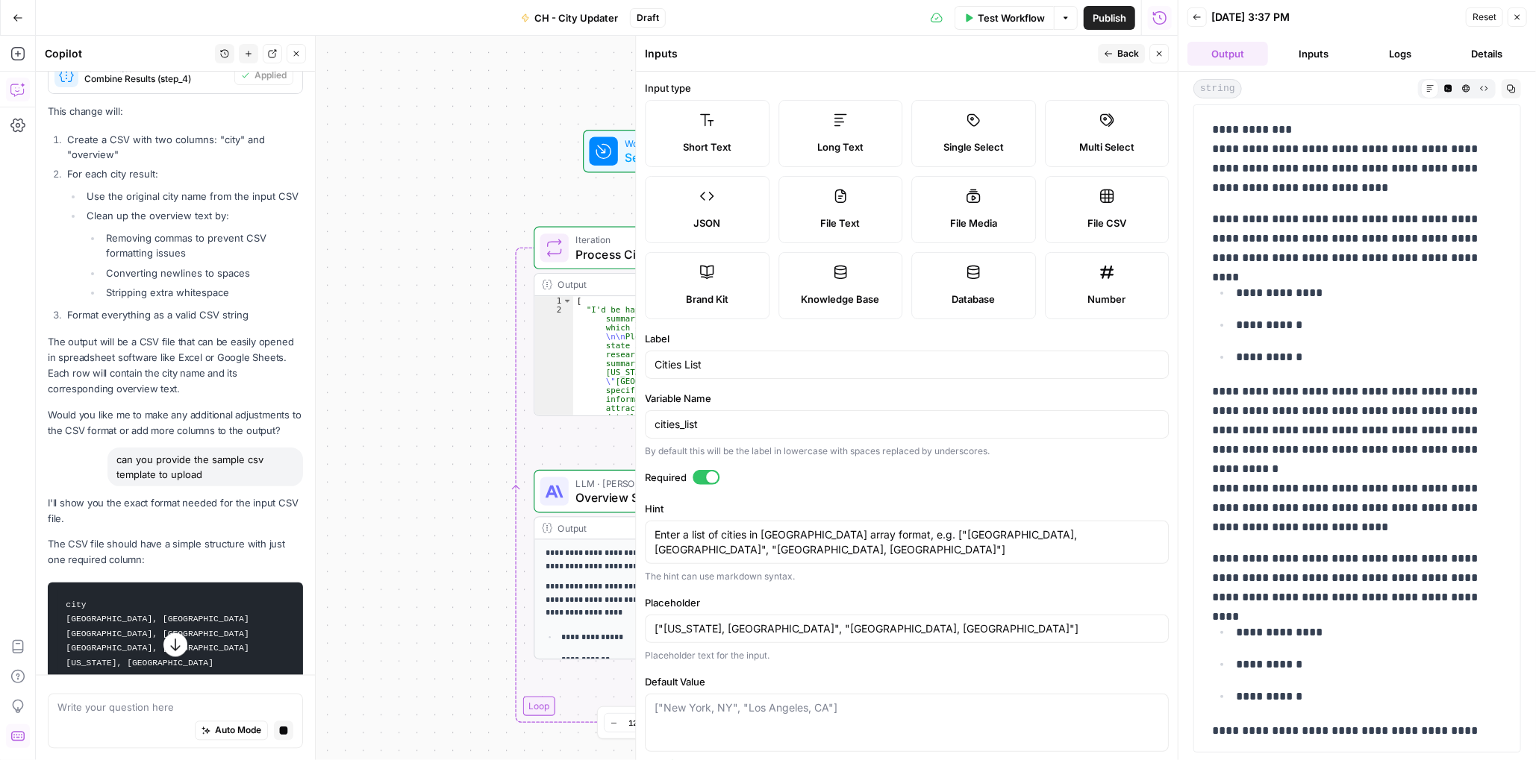
click at [170, 647] on icon "button" at bounding box center [175, 644] width 15 height 15
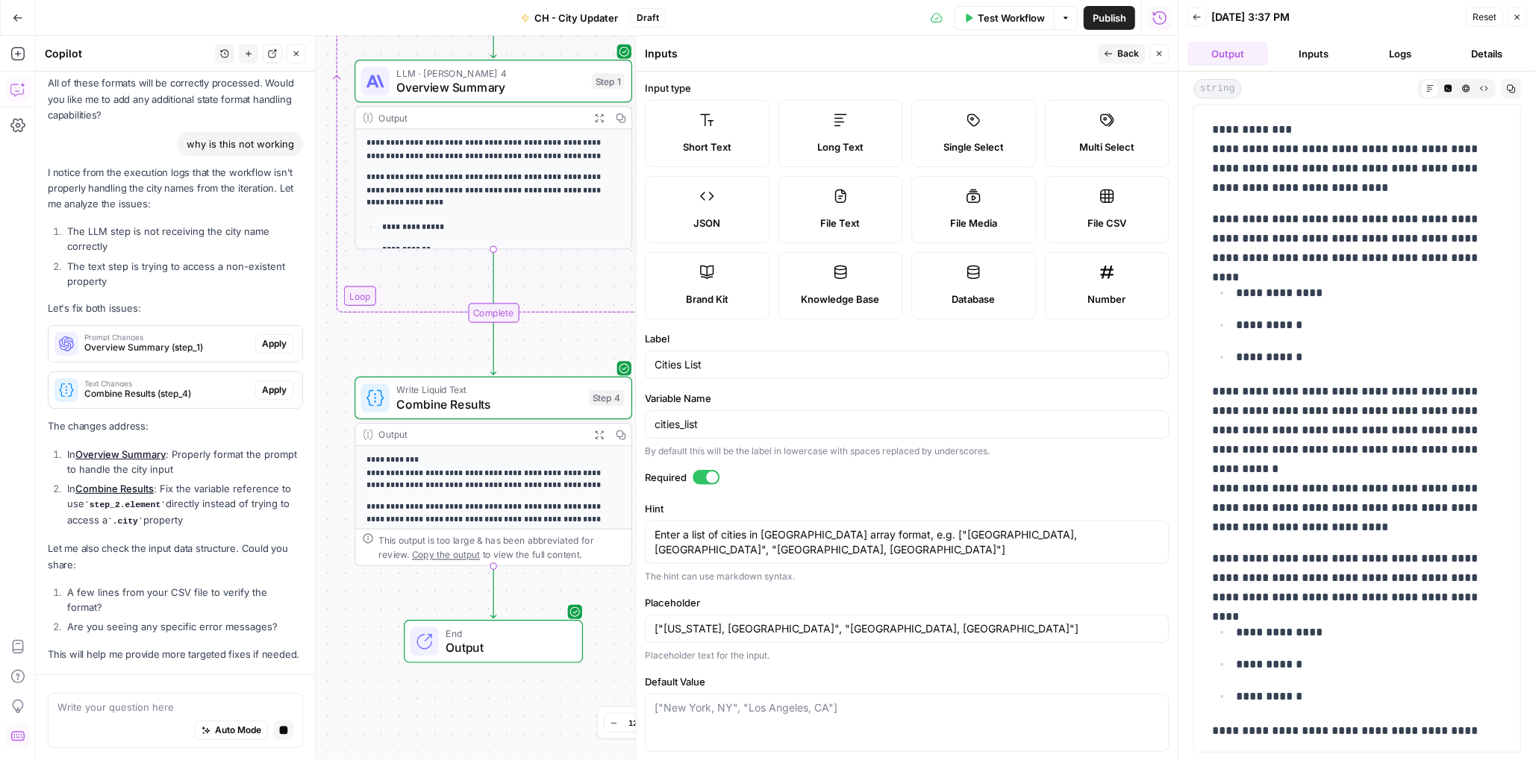
scroll to position [3379, 0]
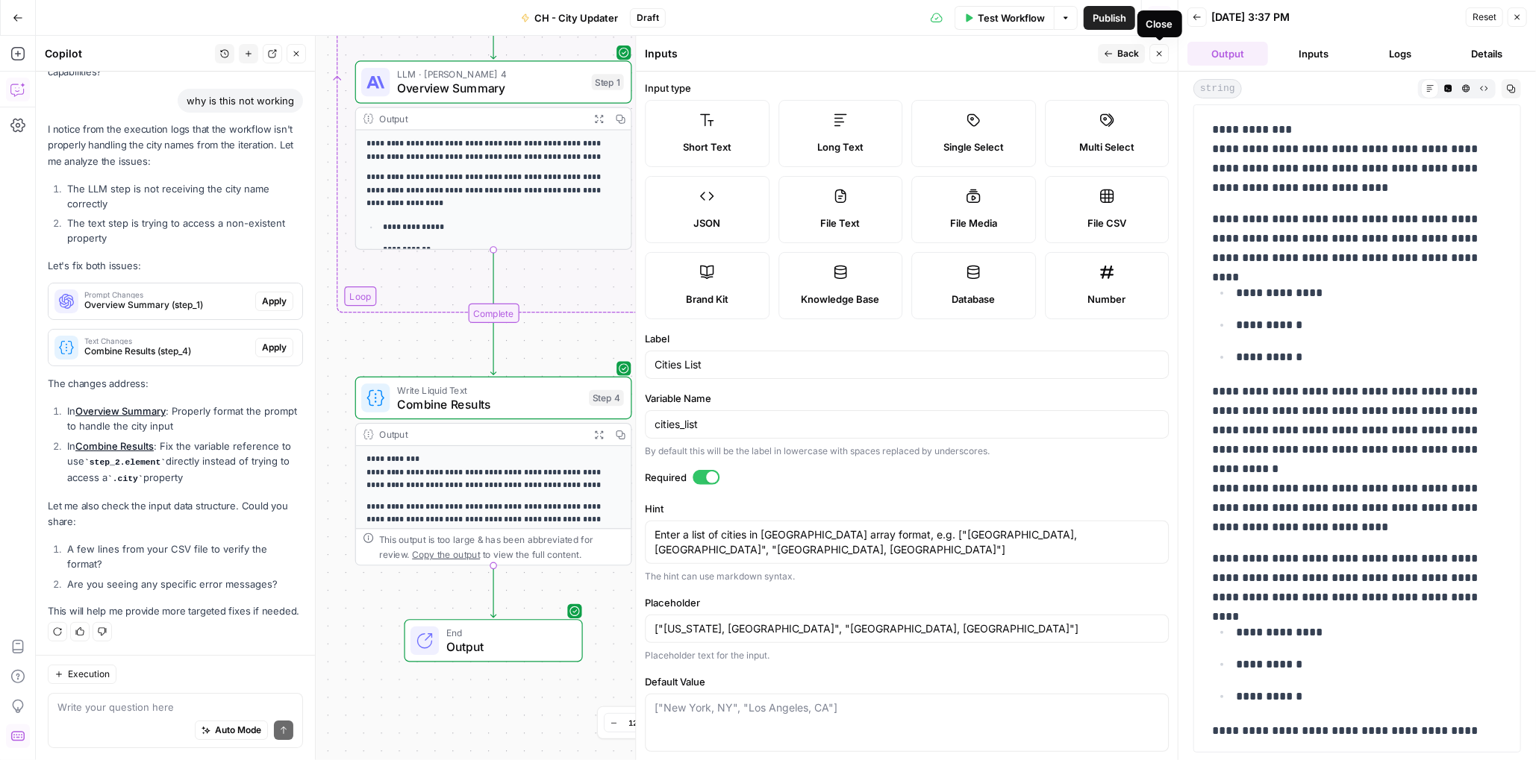
click at [1130, 54] on span "Back" at bounding box center [1128, 53] width 22 height 13
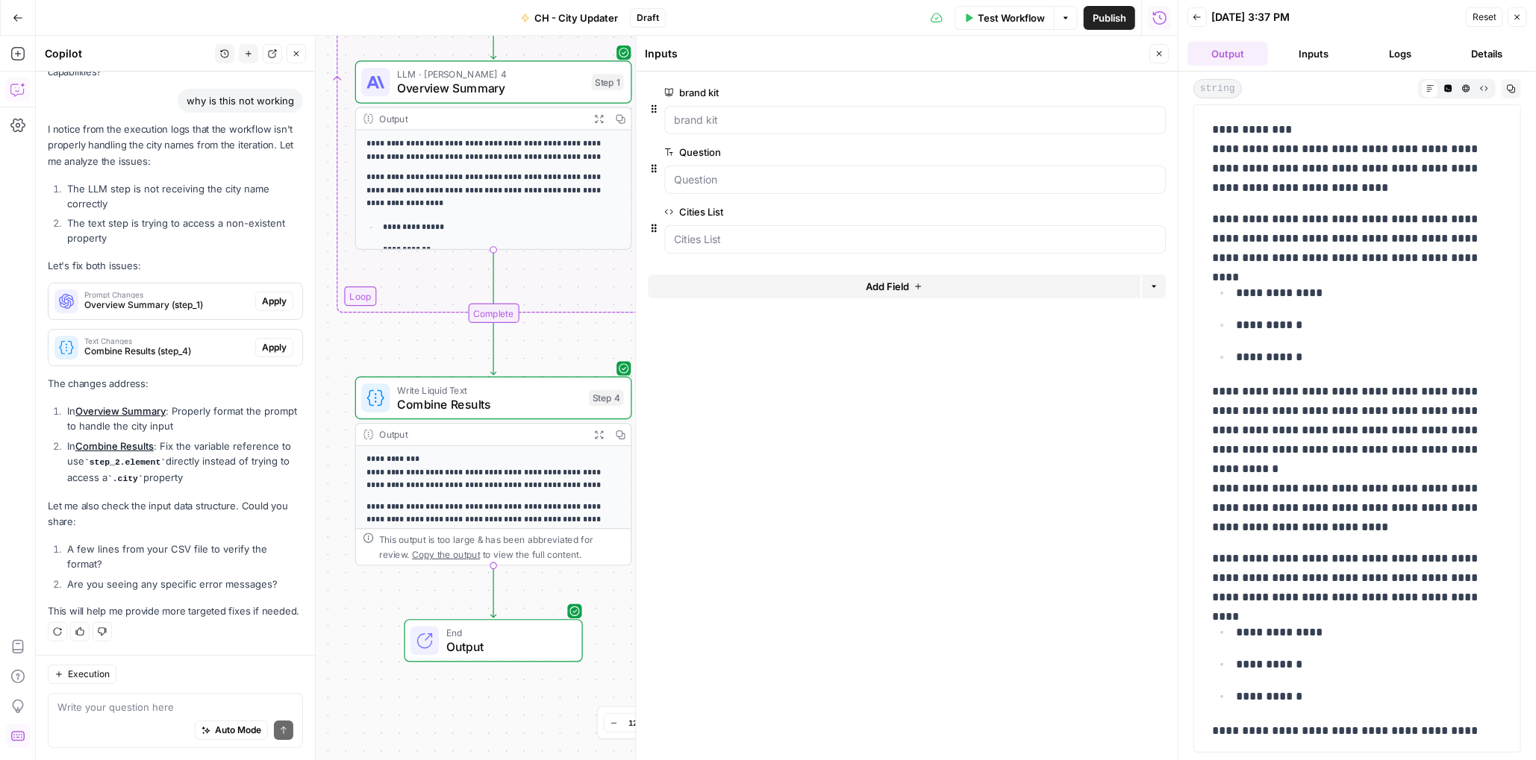
click at [1519, 20] on icon "button" at bounding box center [1517, 17] width 9 height 9
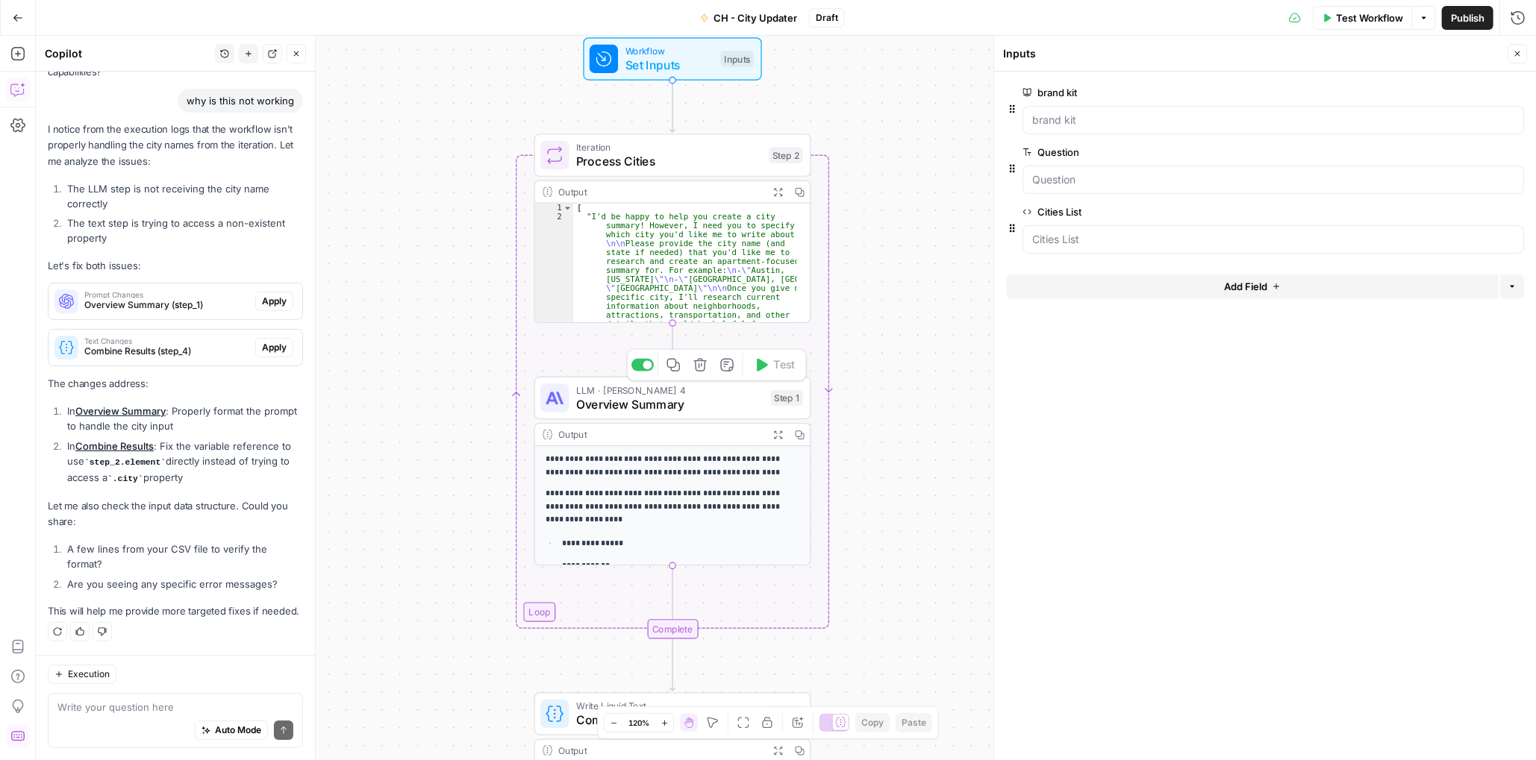
click at [630, 407] on span "Overview Summary" at bounding box center [669, 405] width 187 height 18
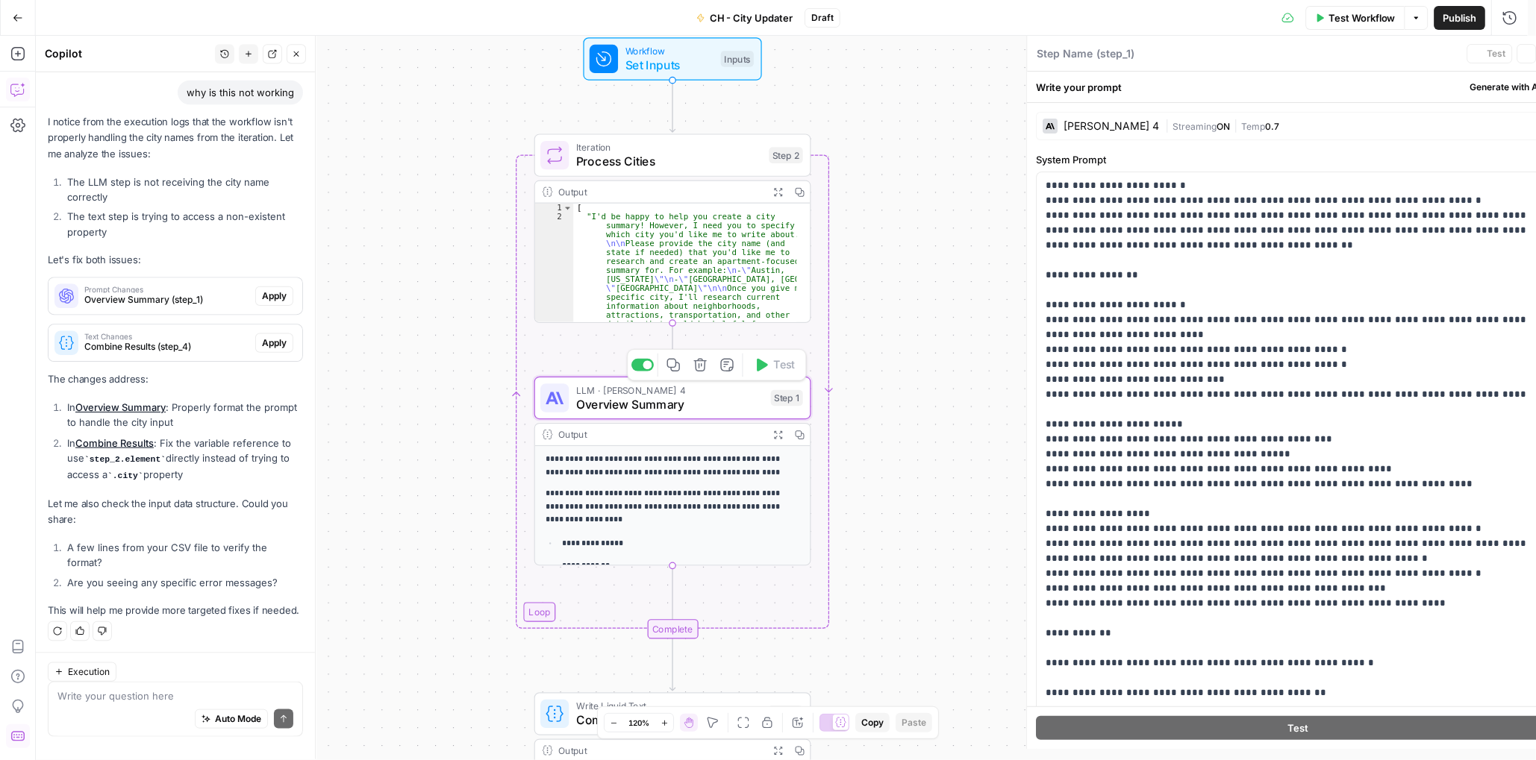
type textarea "Overview Summary"
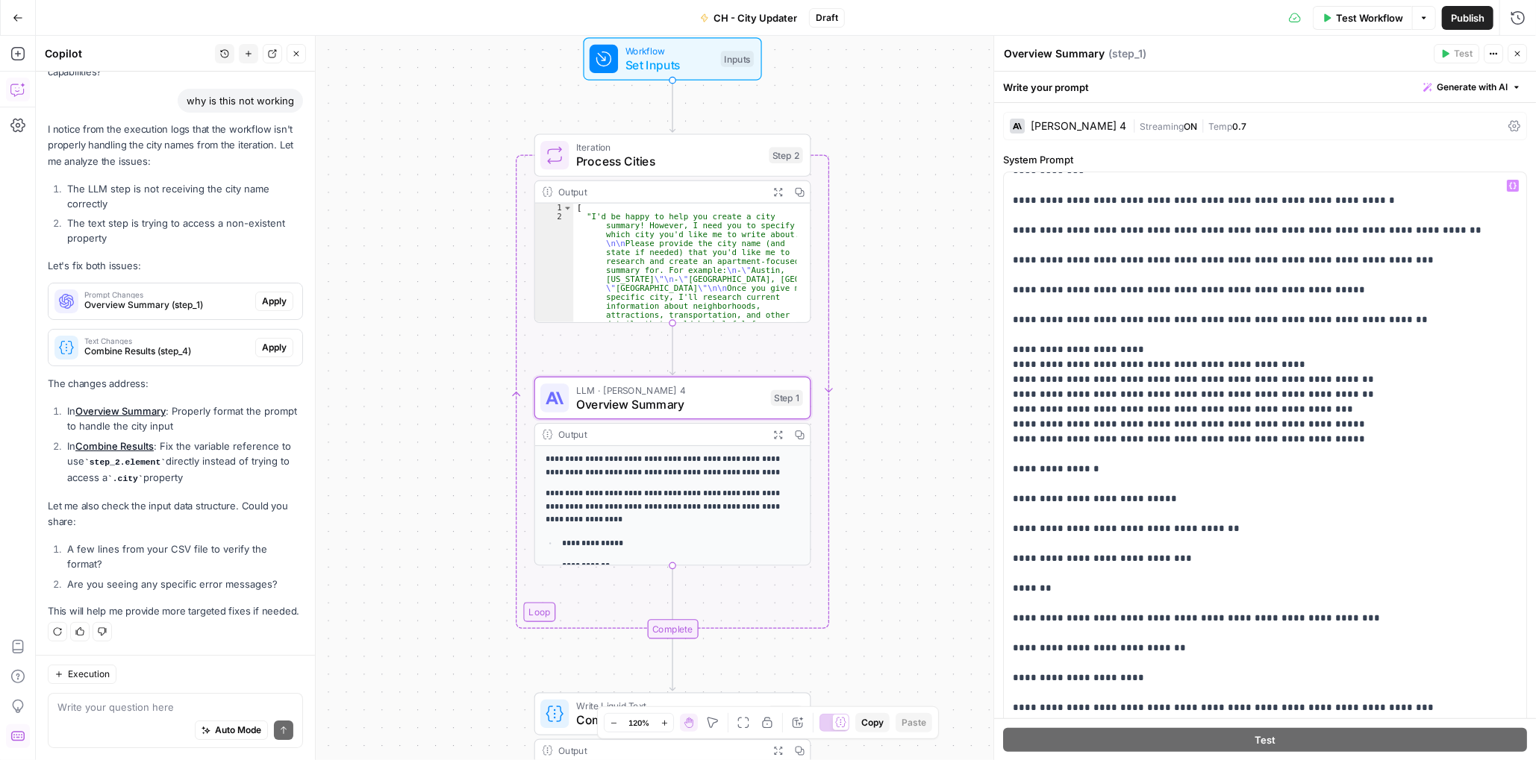
scroll to position [911, 0]
click at [266, 295] on span "Apply" at bounding box center [274, 301] width 25 height 13
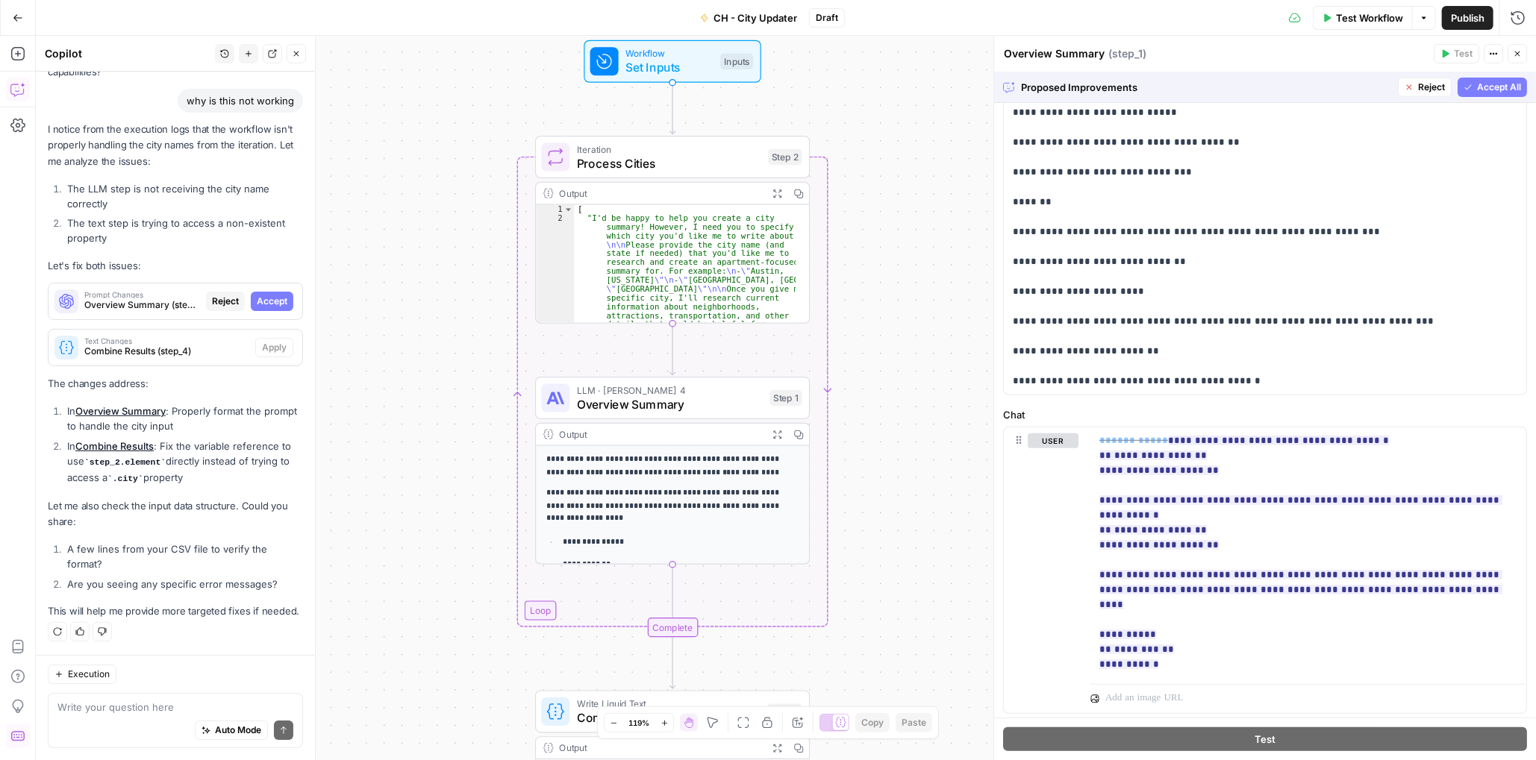
scroll to position [394, 0]
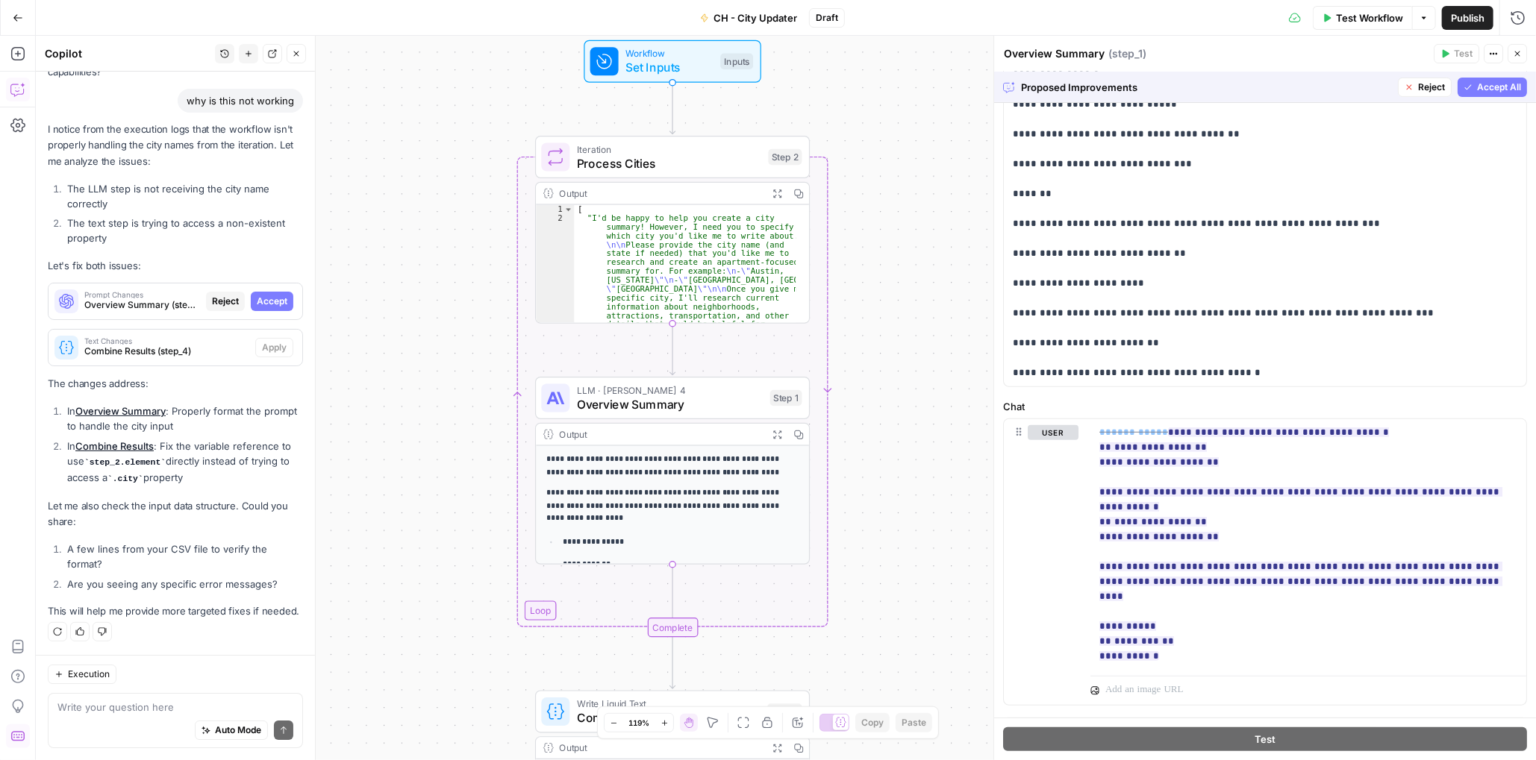
click at [1477, 88] on span "Accept All" at bounding box center [1499, 87] width 44 height 13
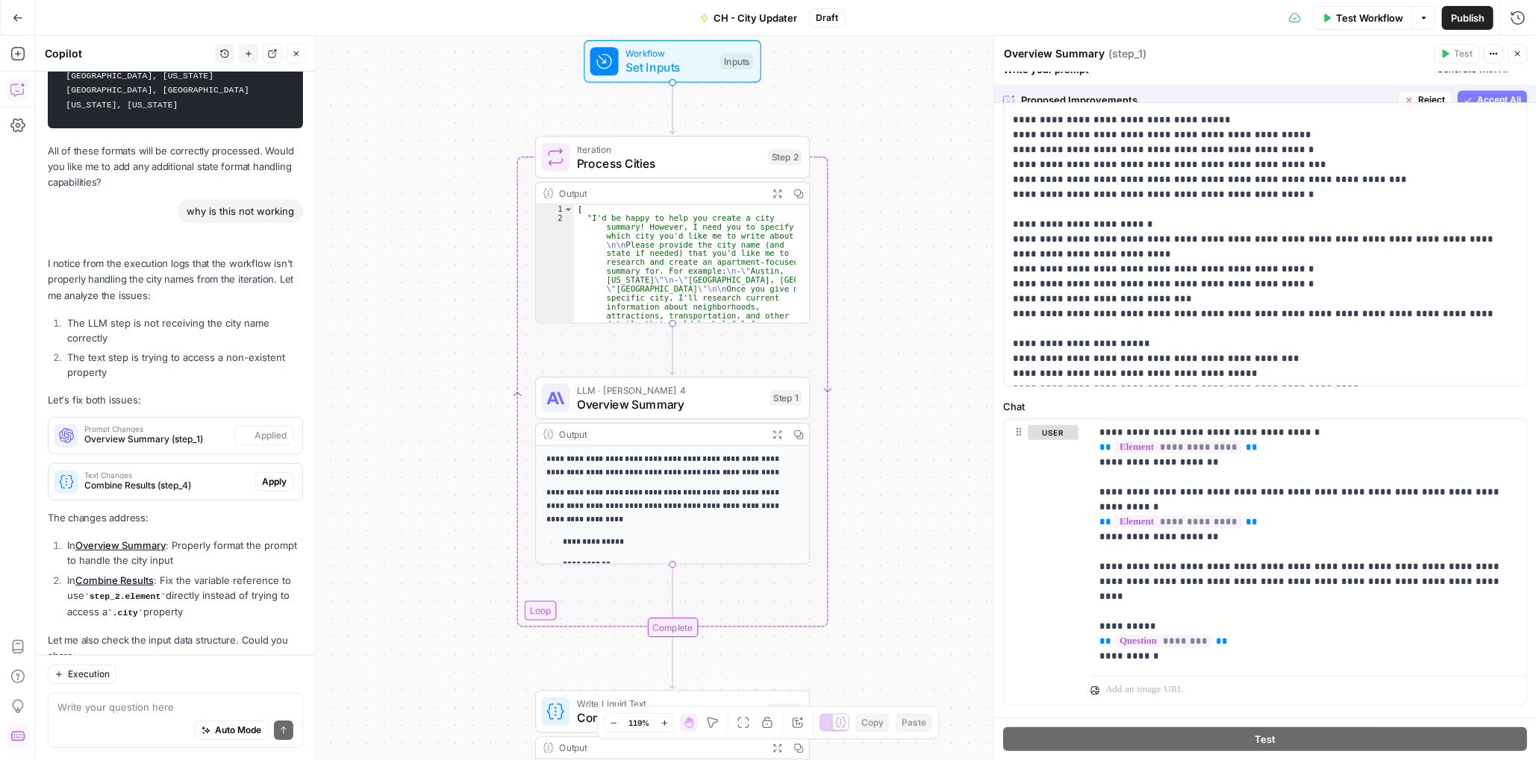
scroll to position [0, 0]
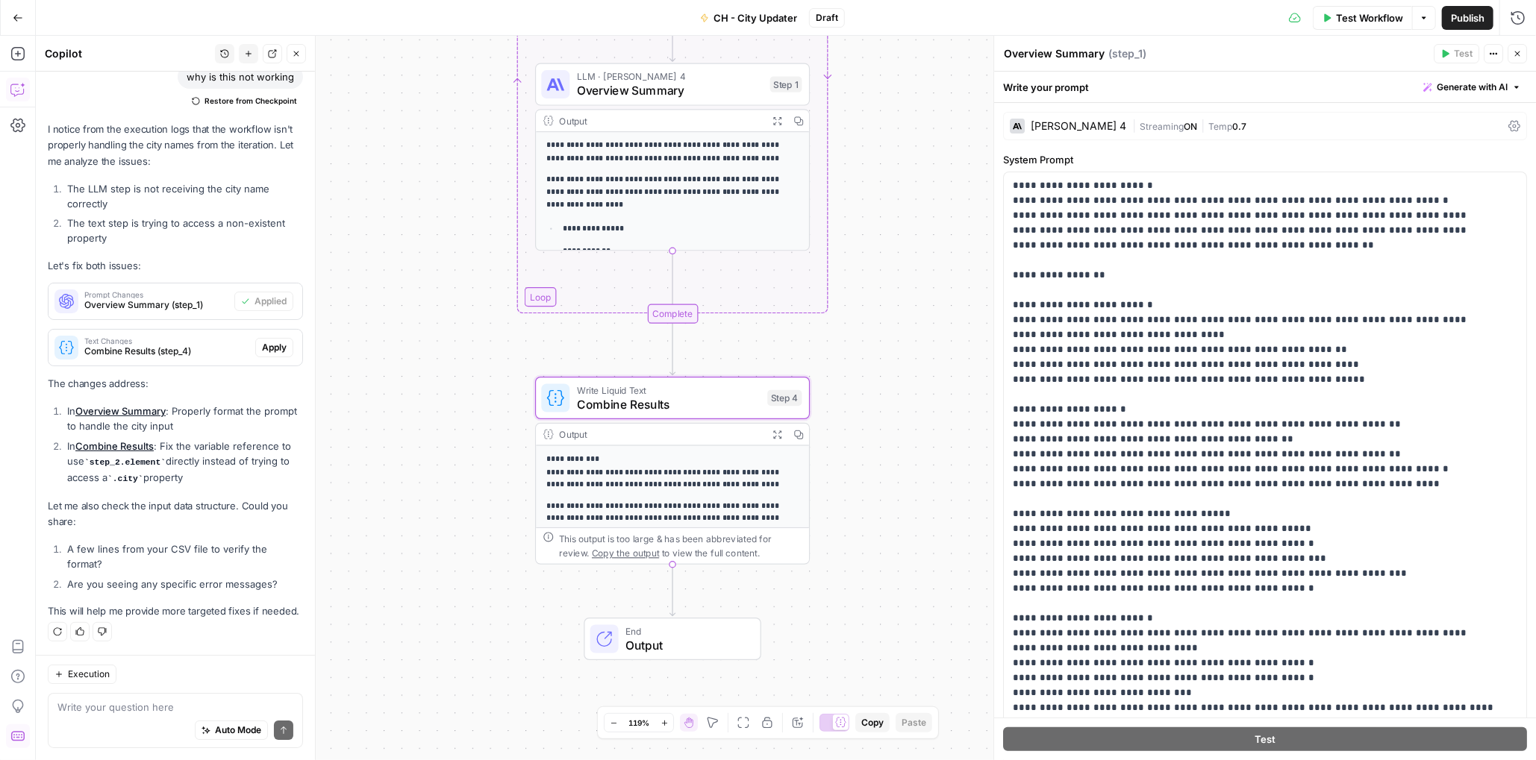
click at [262, 341] on span "Apply" at bounding box center [274, 347] width 25 height 13
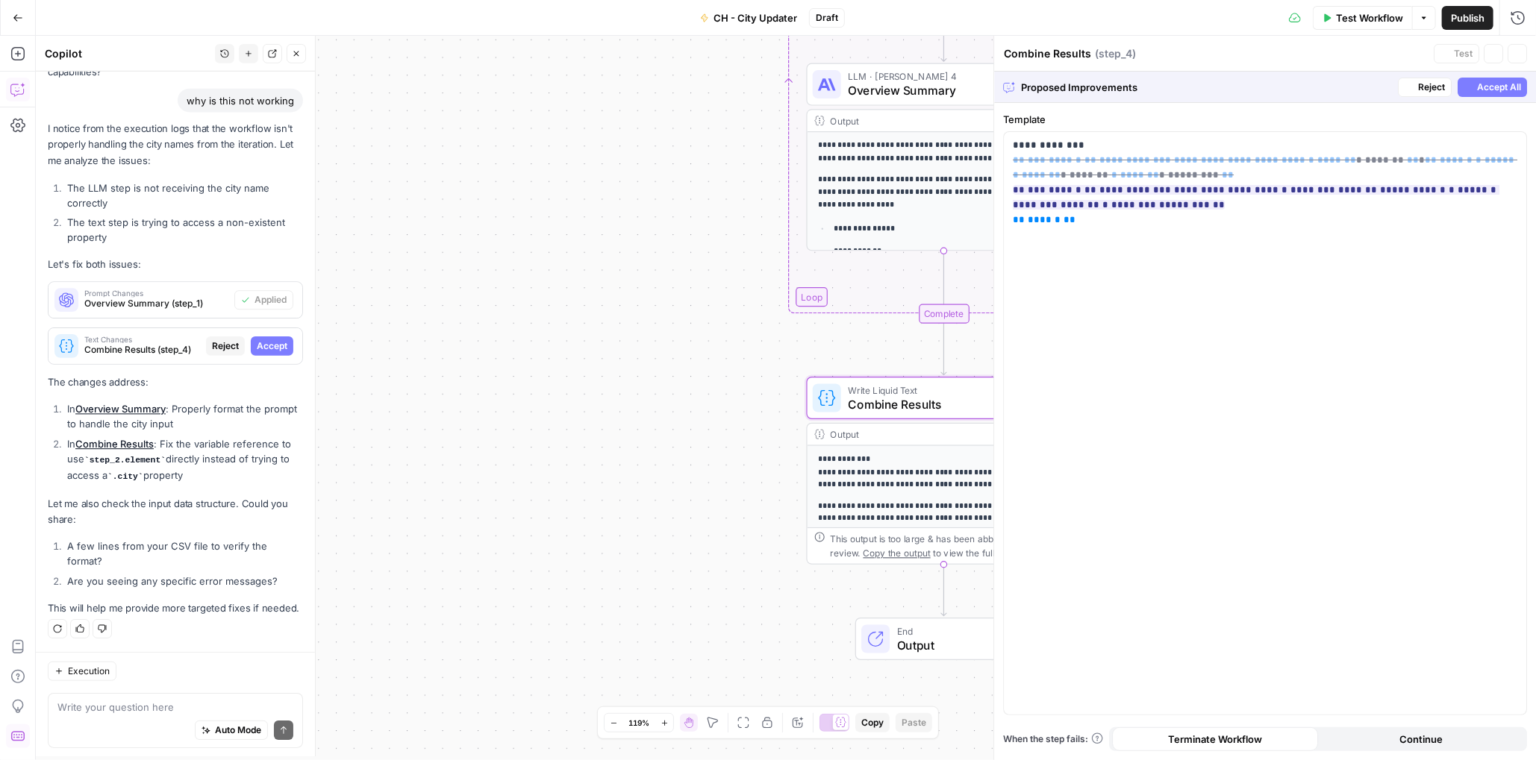
scroll to position [3260, 0]
click at [1510, 95] on button "Accept All" at bounding box center [1491, 87] width 69 height 19
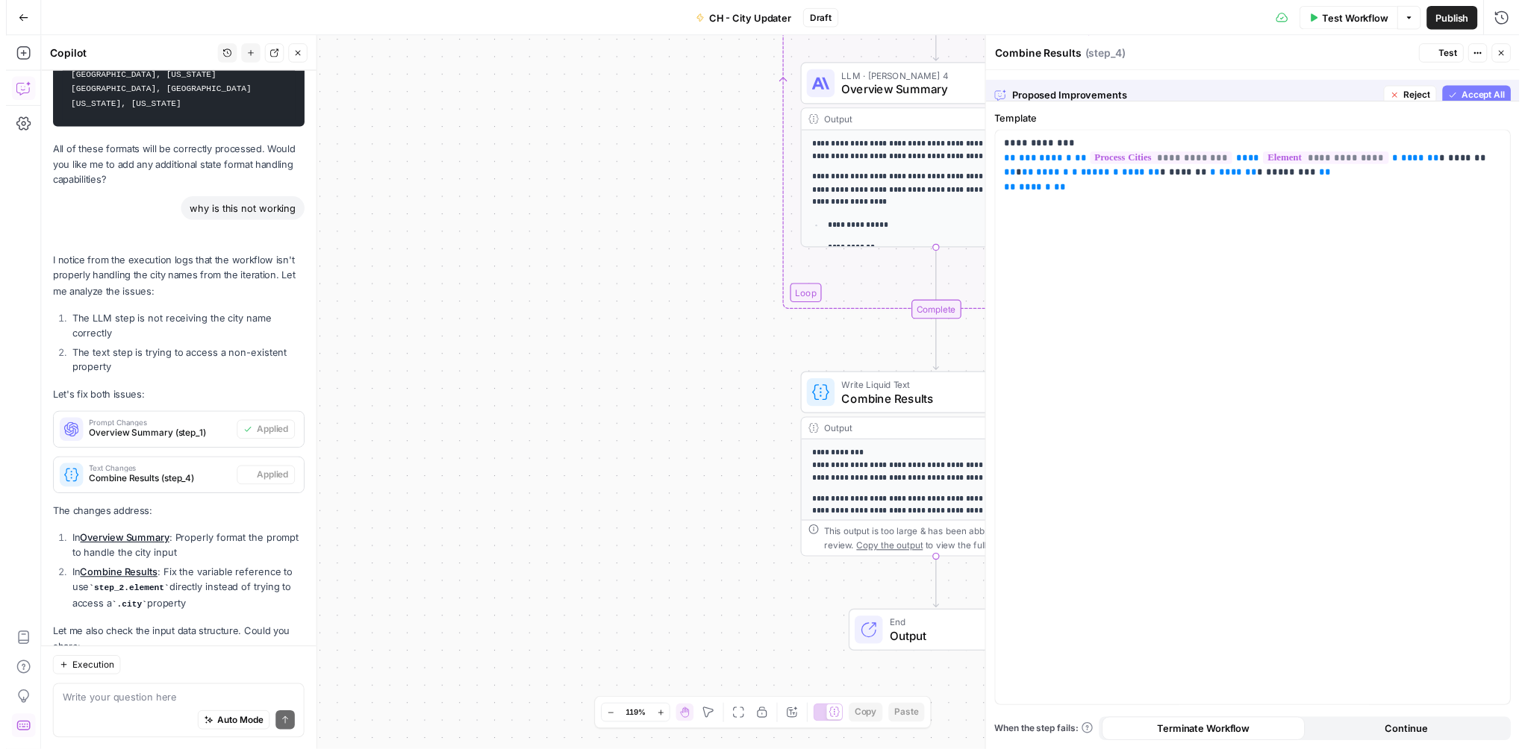
scroll to position [3403, 0]
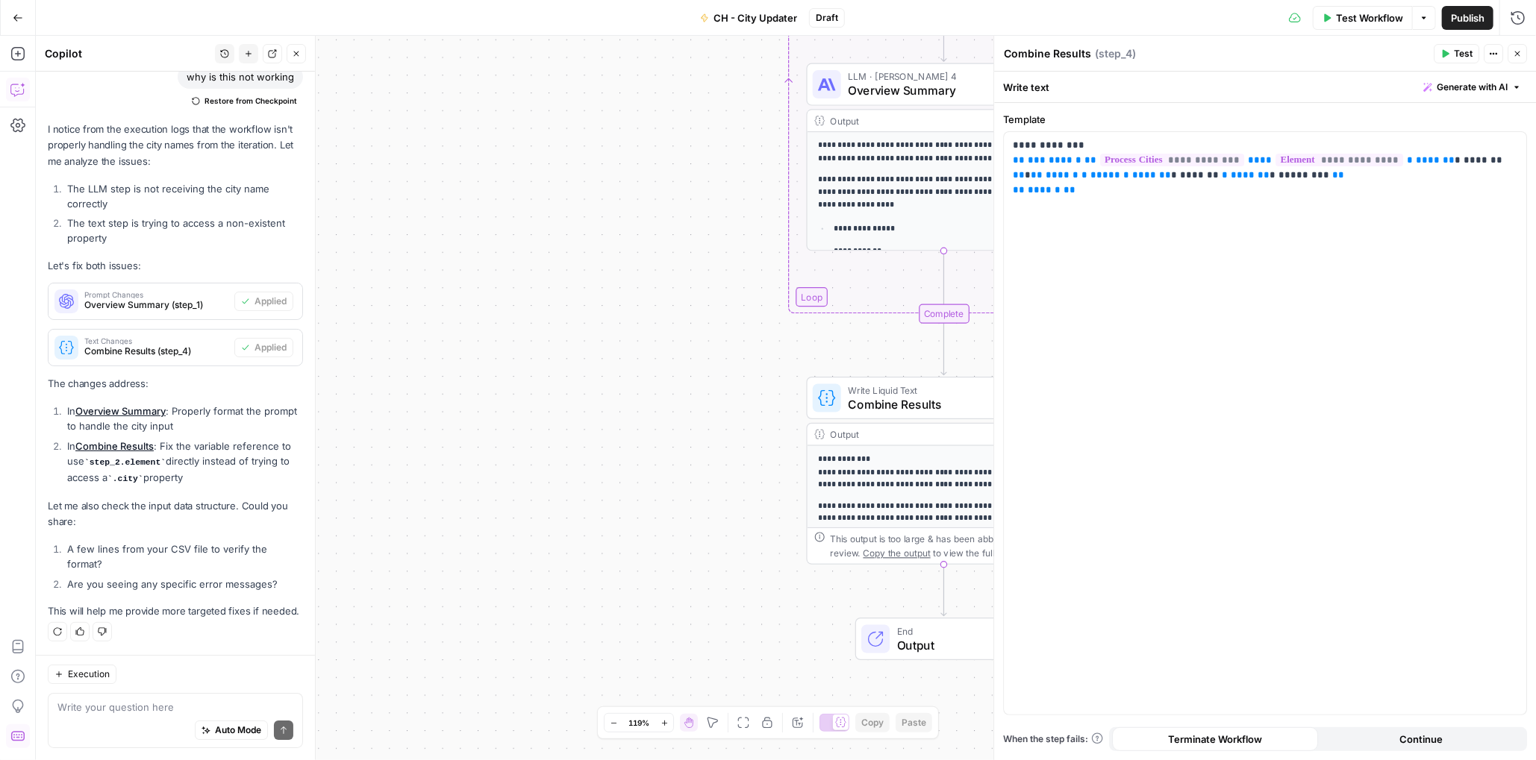
click at [1372, 22] on span "Test Workflow" at bounding box center [1369, 17] width 67 height 15
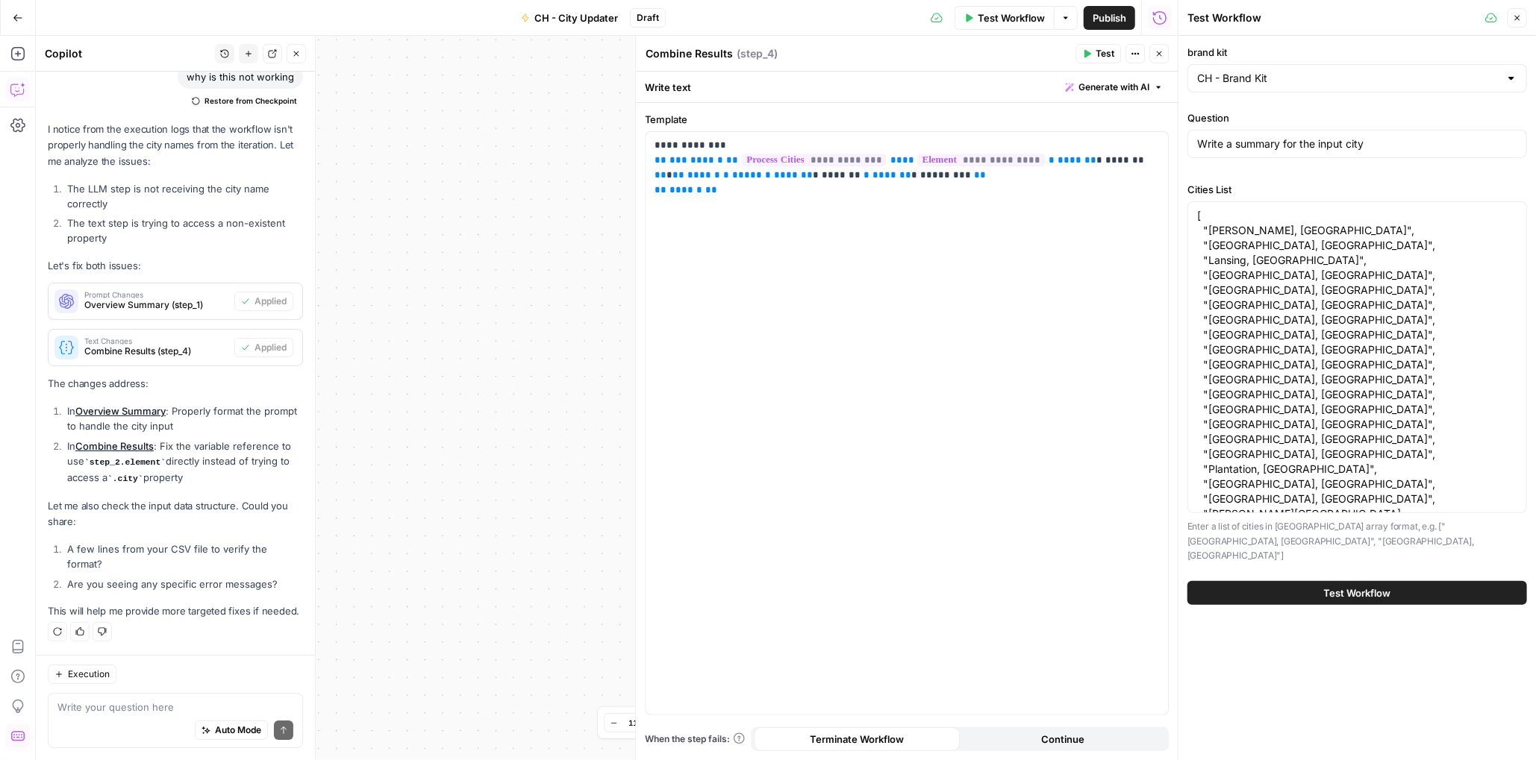
click at [1369, 586] on span "Test Workflow" at bounding box center [1357, 593] width 67 height 15
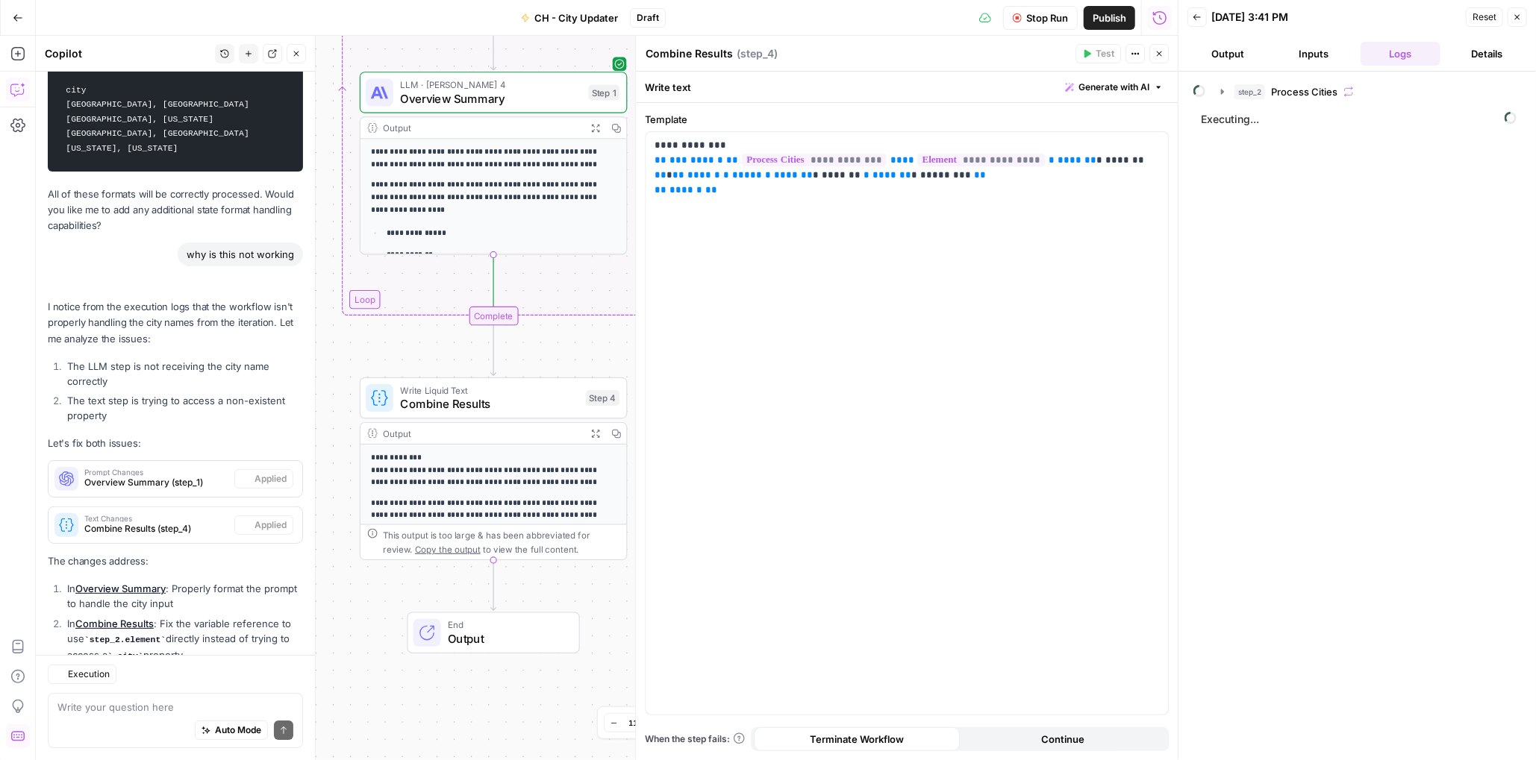
scroll to position [3403, 0]
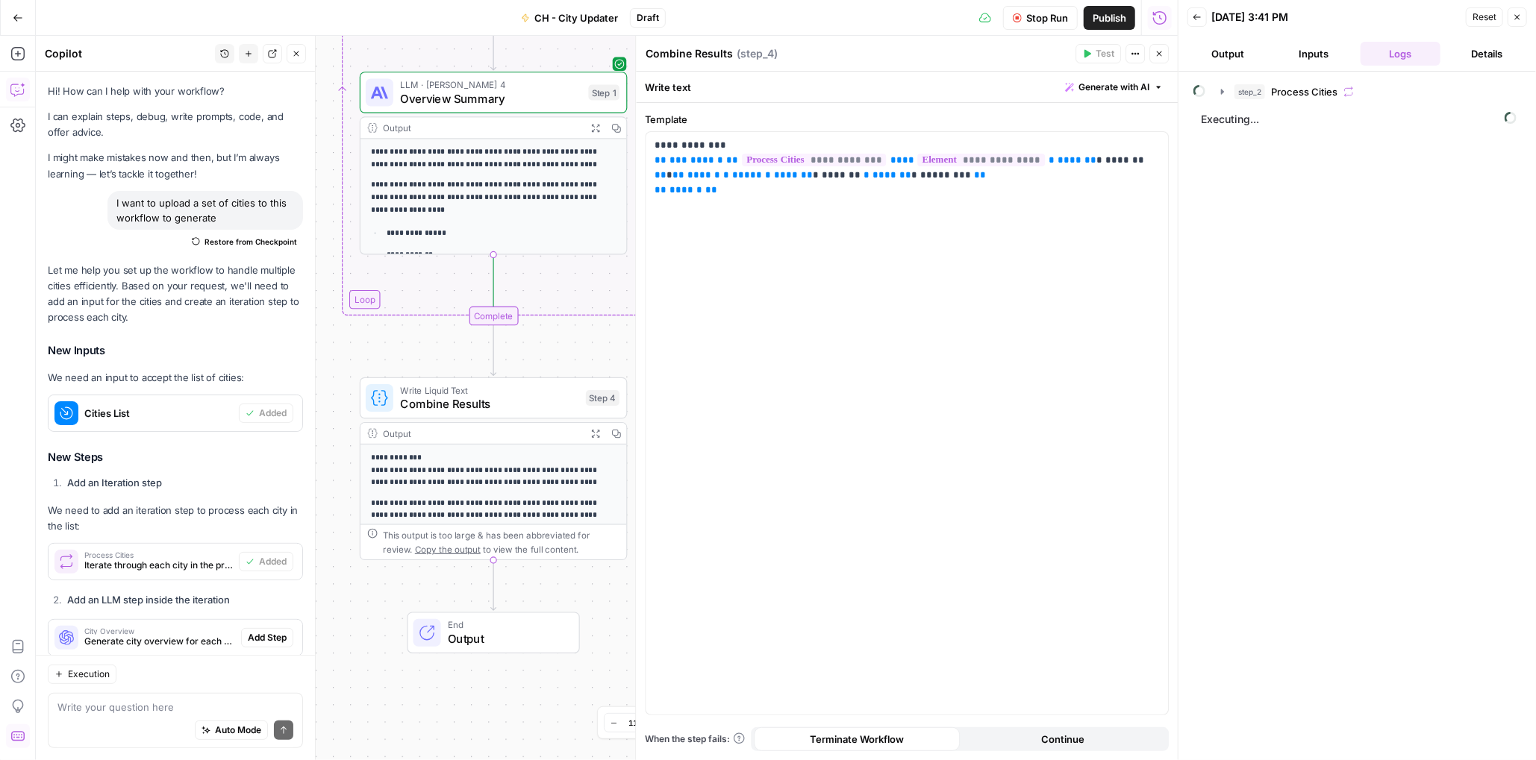
scroll to position [3403, 0]
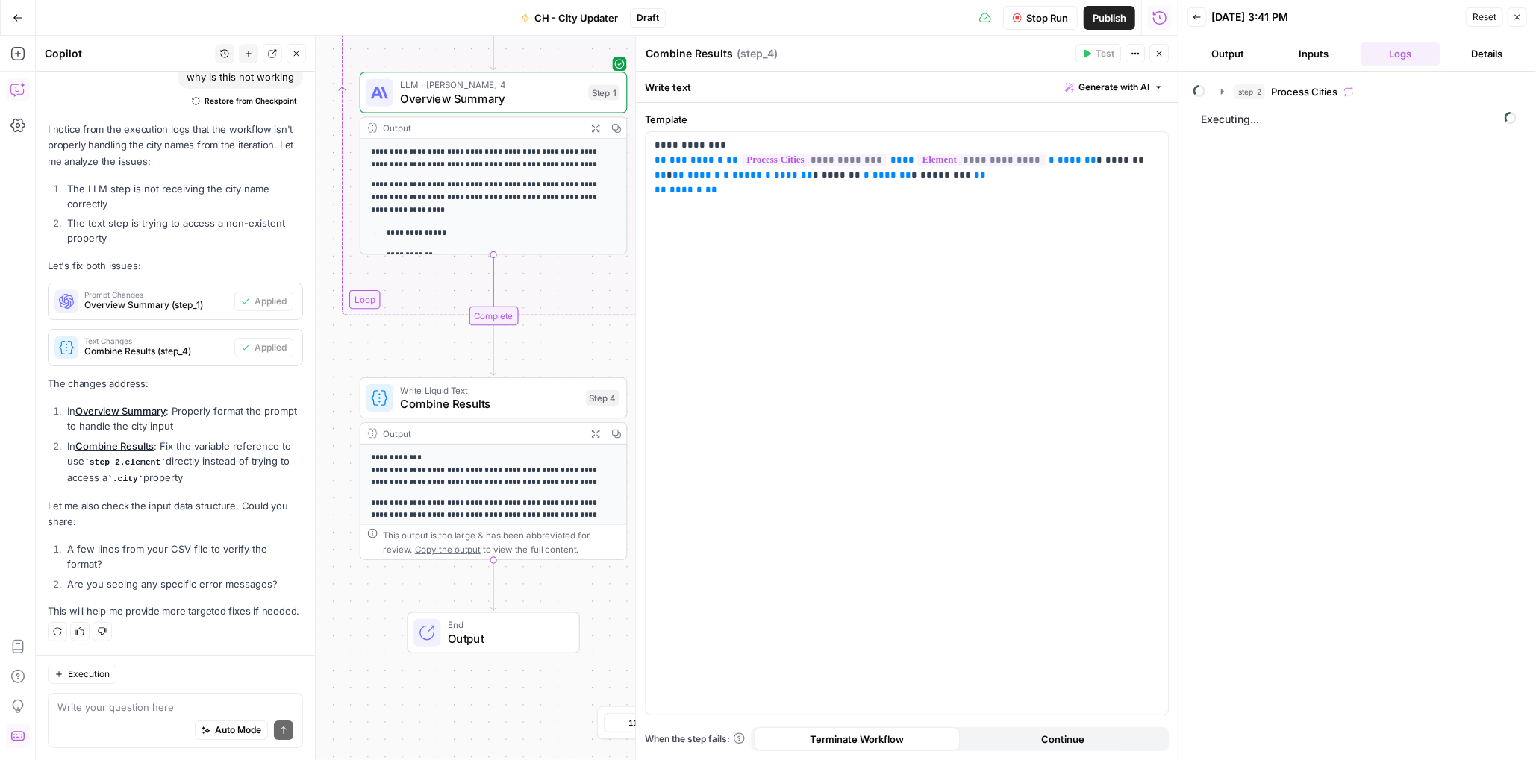
click at [1391, 54] on button "Logs" at bounding box center [1400, 54] width 81 height 24
click at [1320, 54] on button "Inputs" at bounding box center [1314, 54] width 81 height 24
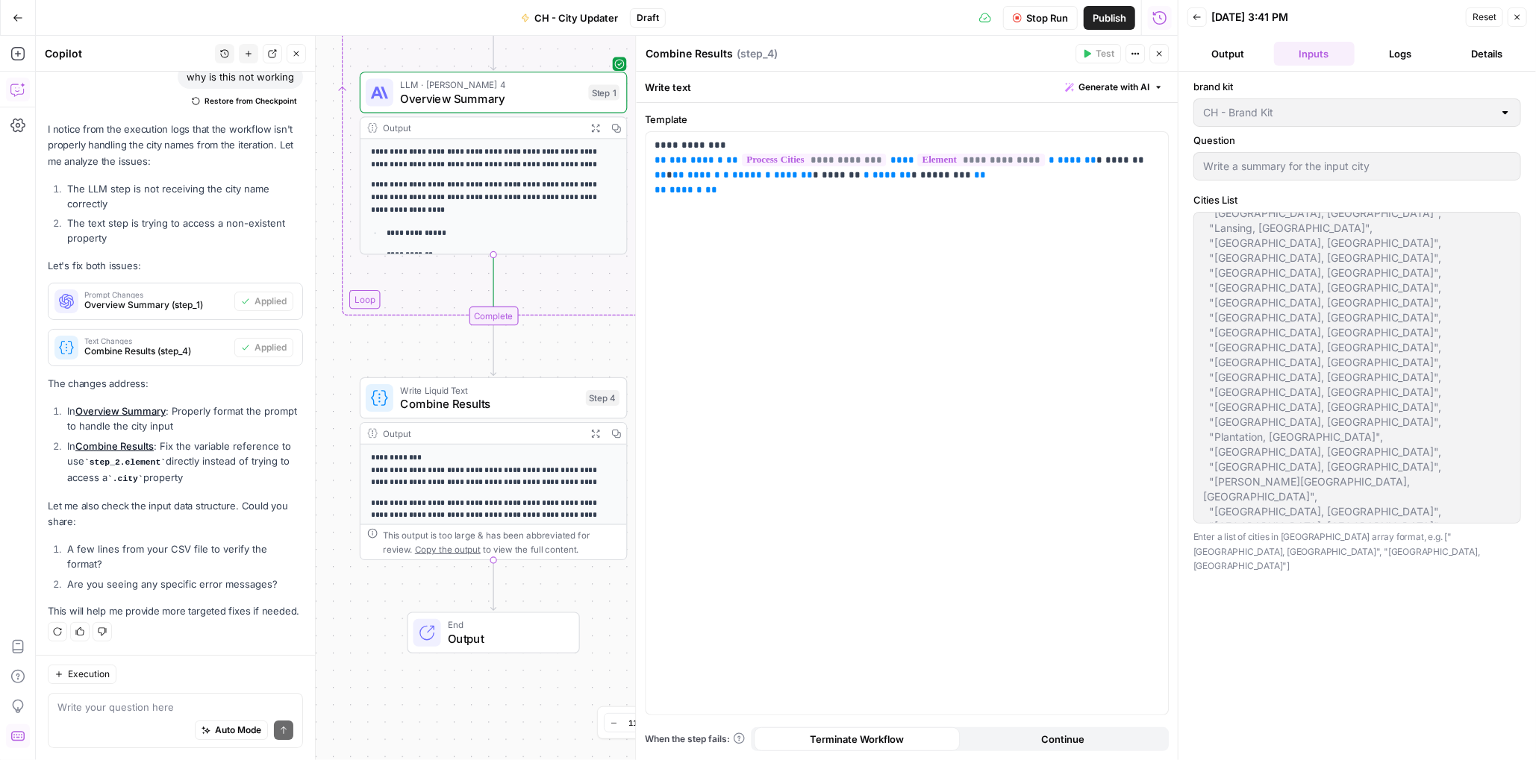
scroll to position [0, 0]
click at [1228, 47] on button "Output" at bounding box center [1227, 54] width 81 height 24
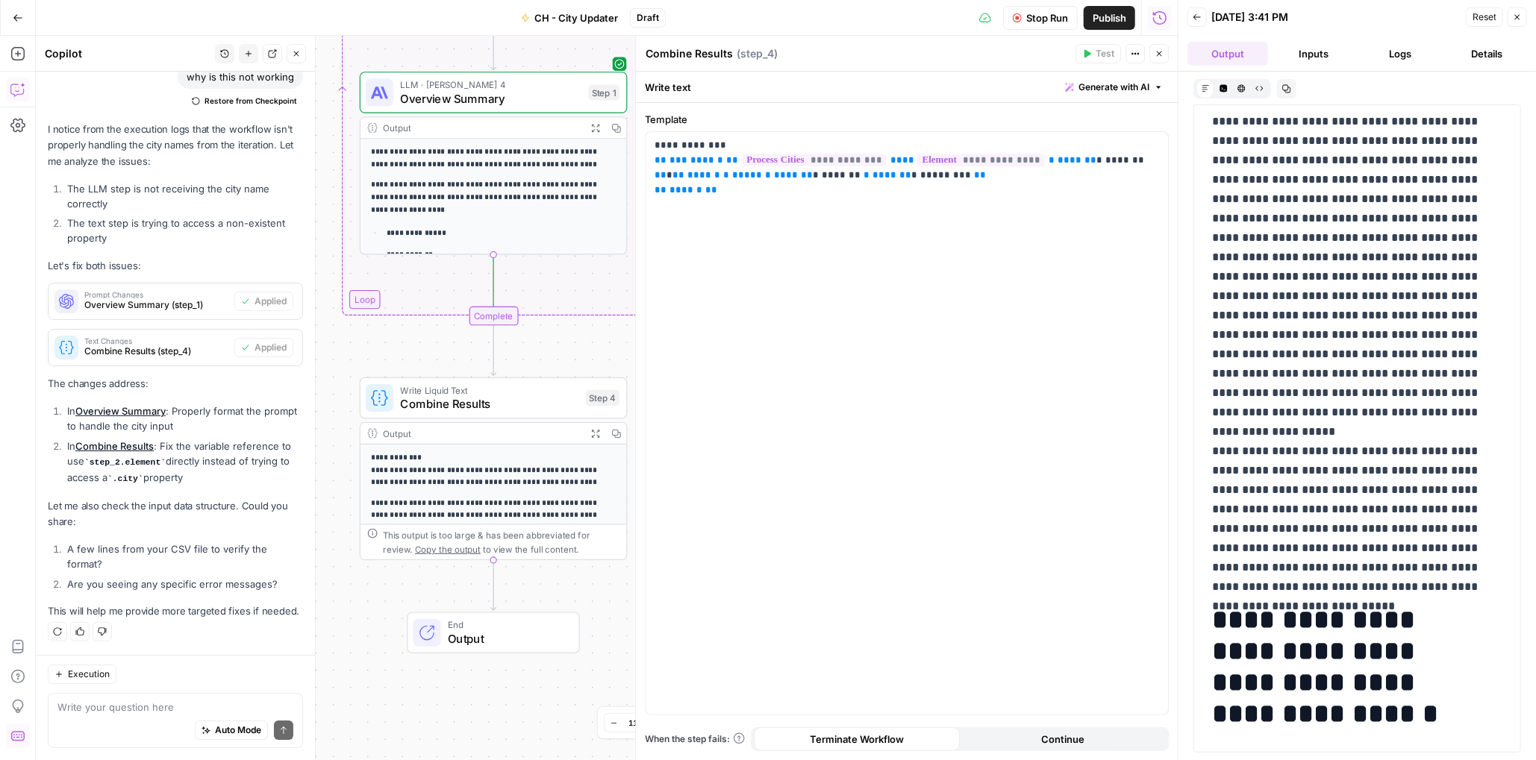
scroll to position [4104, 0]
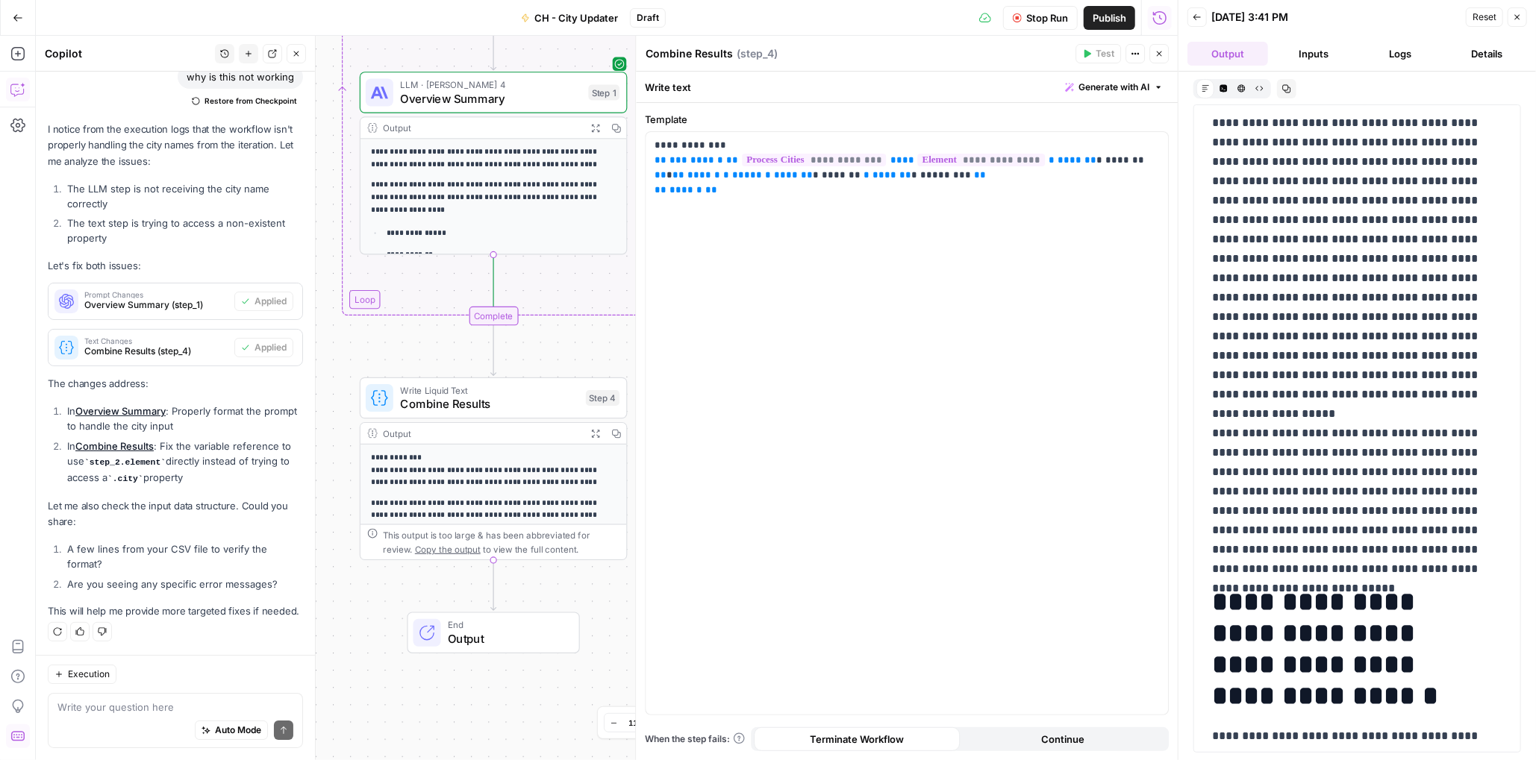
click at [1035, 13] on span "Stop Run" at bounding box center [1047, 17] width 42 height 15
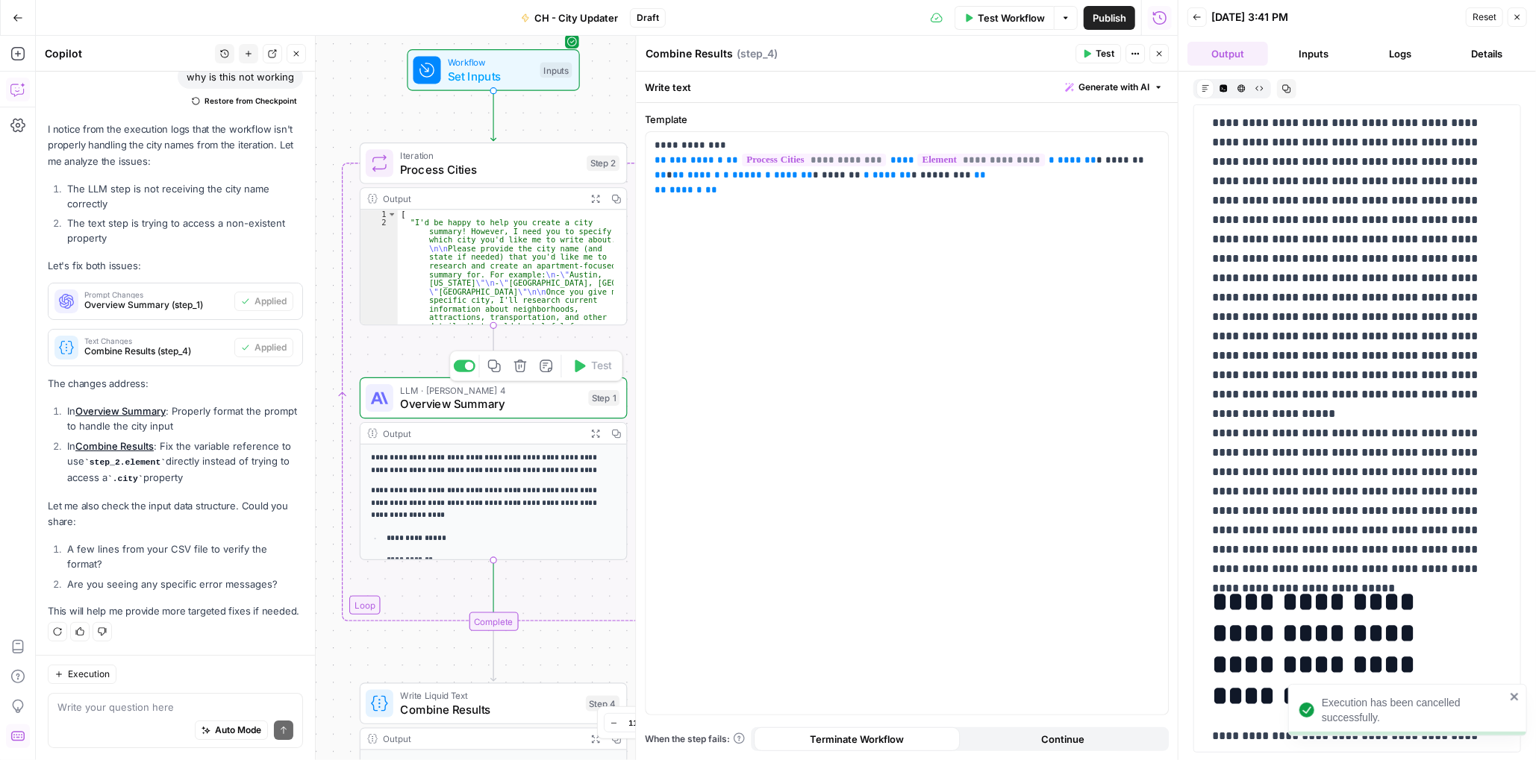
click at [476, 411] on span "Overview Summary" at bounding box center [490, 404] width 181 height 17
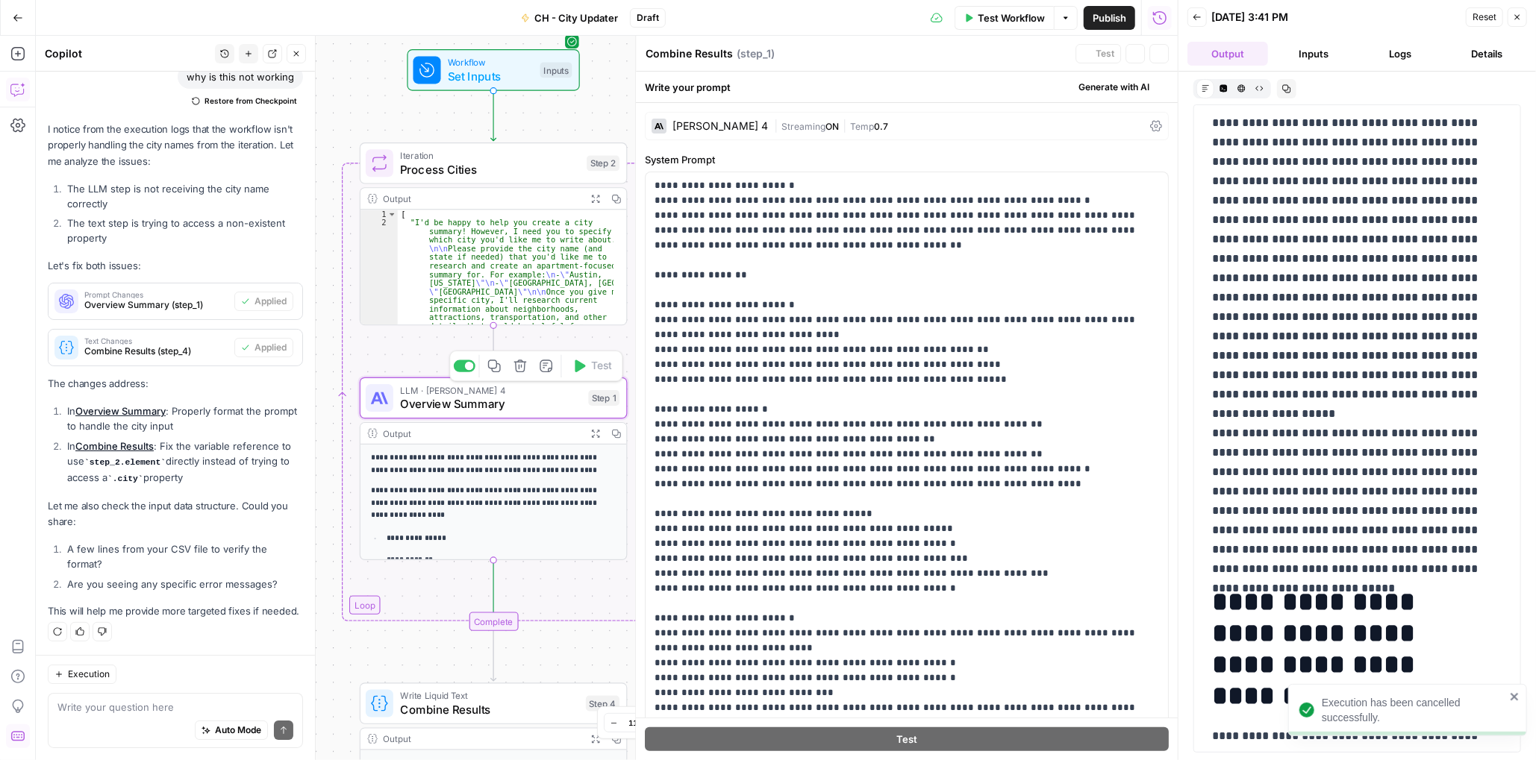
type textarea "Overview Summary"
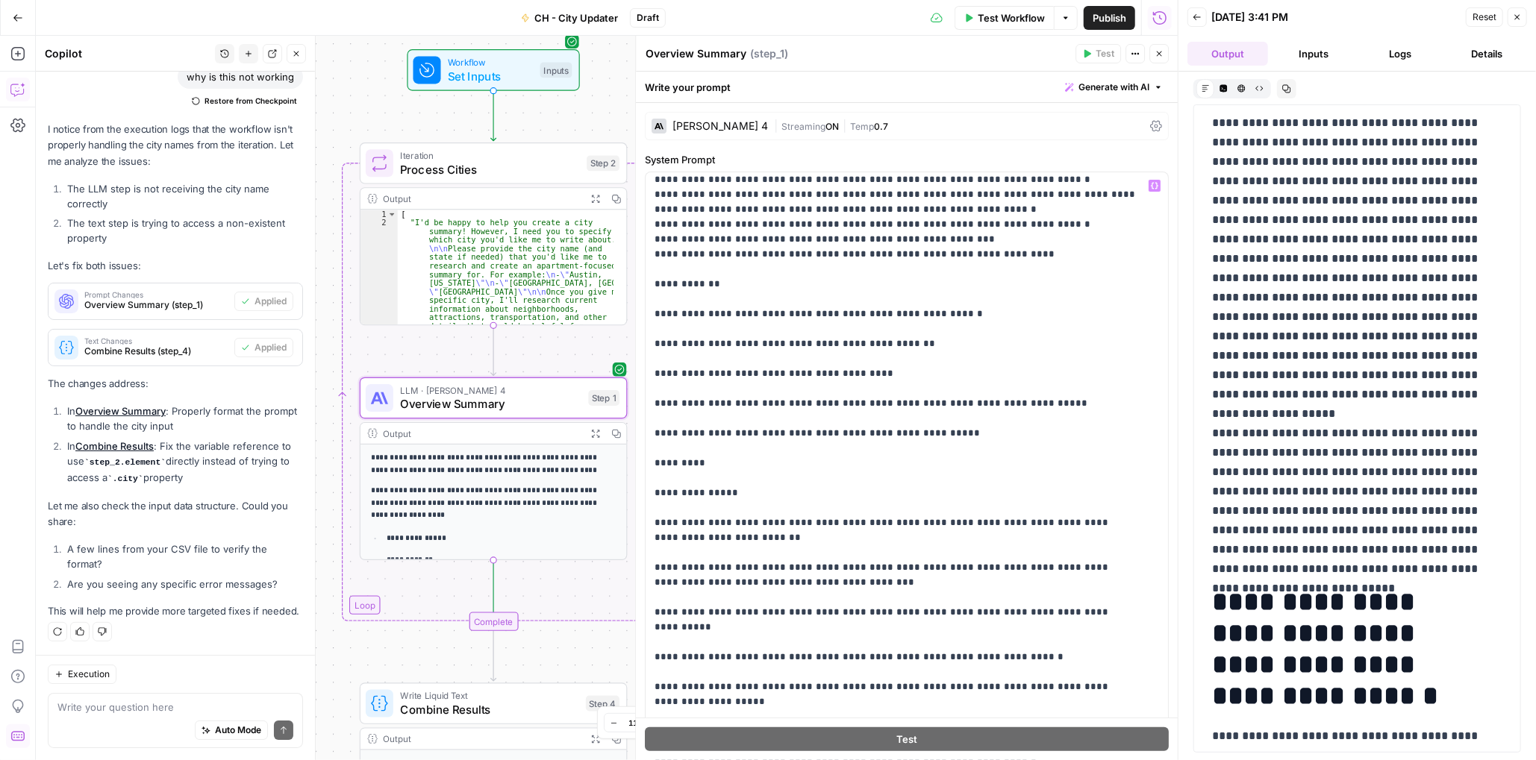
scroll to position [672, 0]
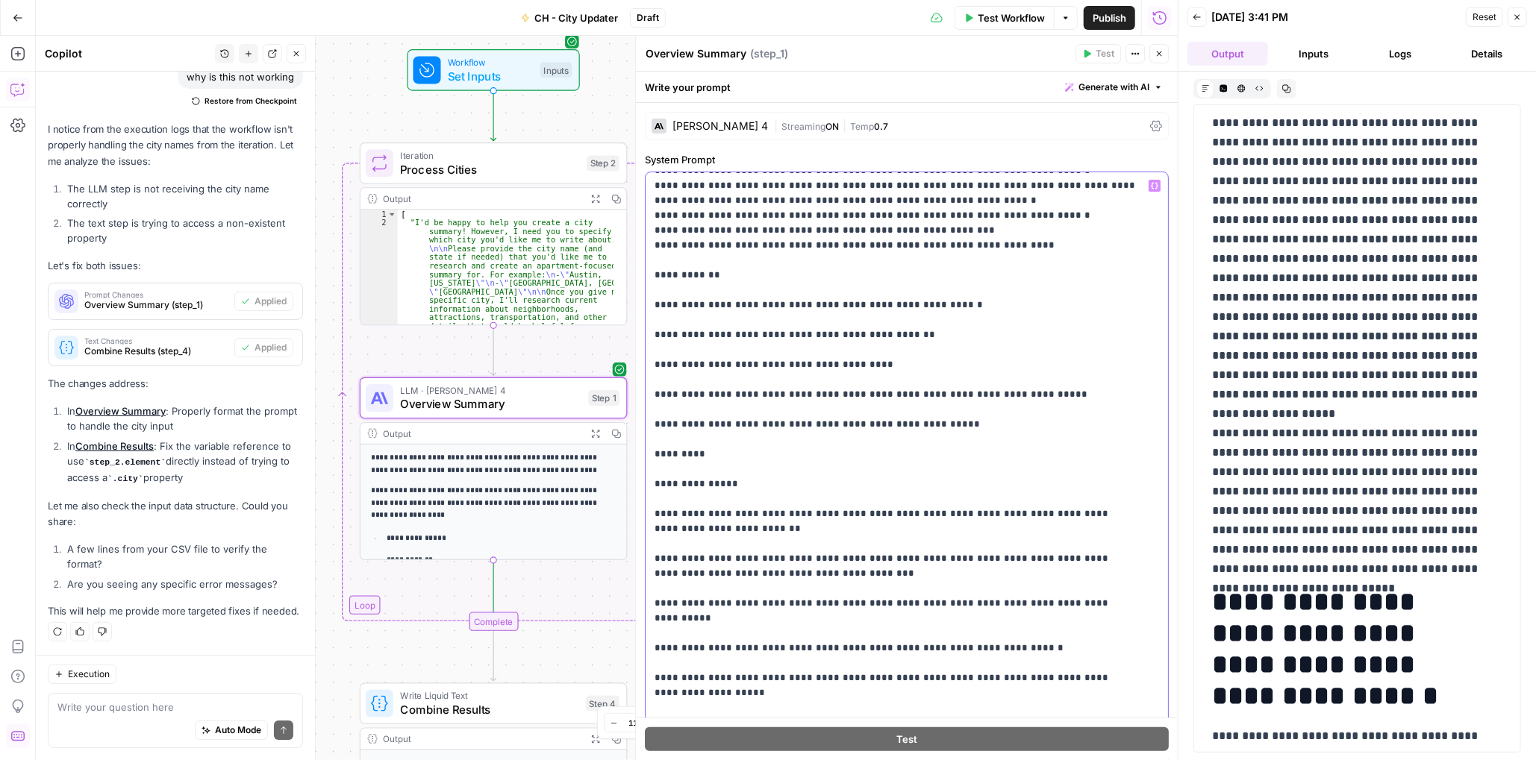
click at [749, 480] on p "**********" at bounding box center [895, 417] width 482 height 1821
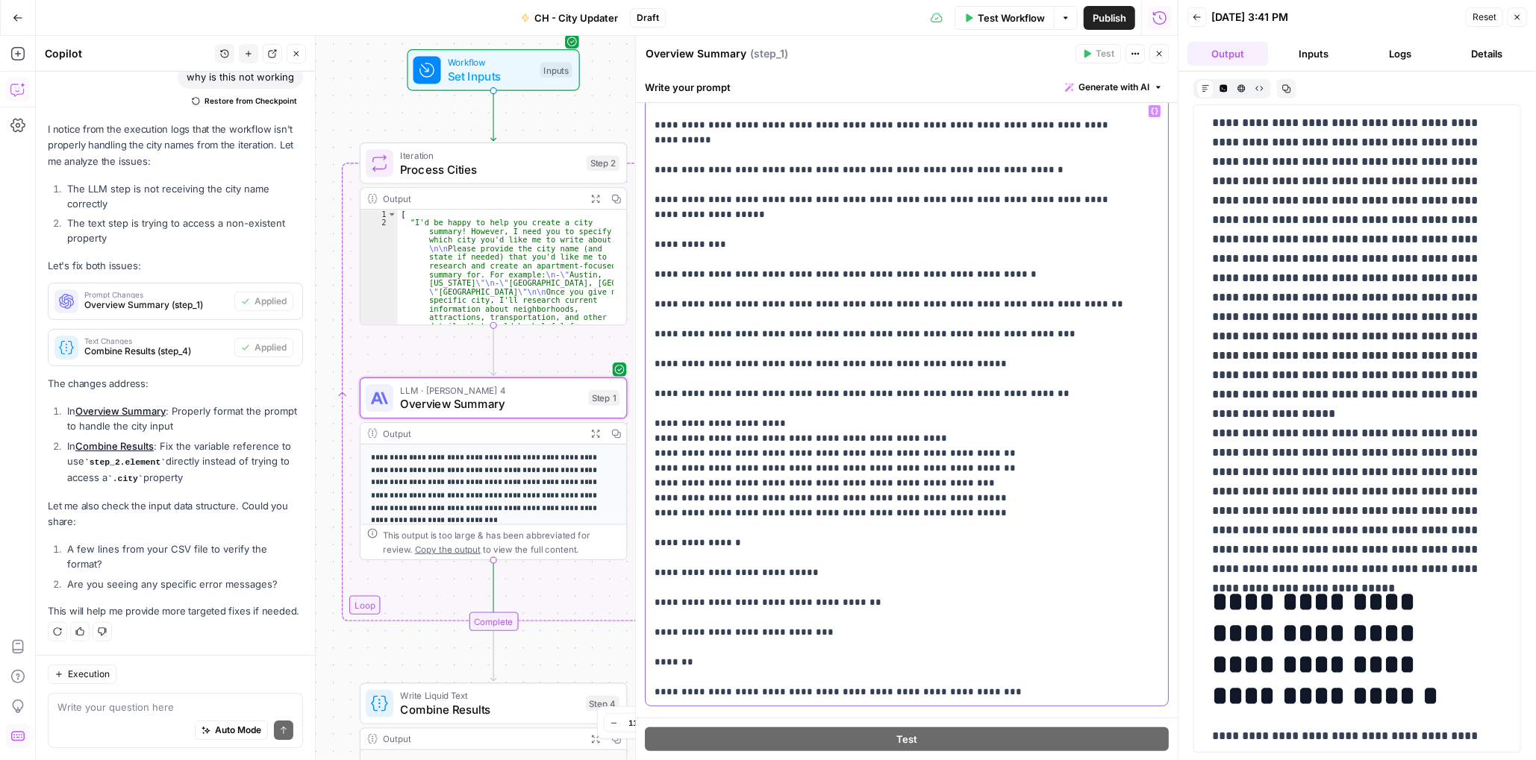
scroll to position [851, 0]
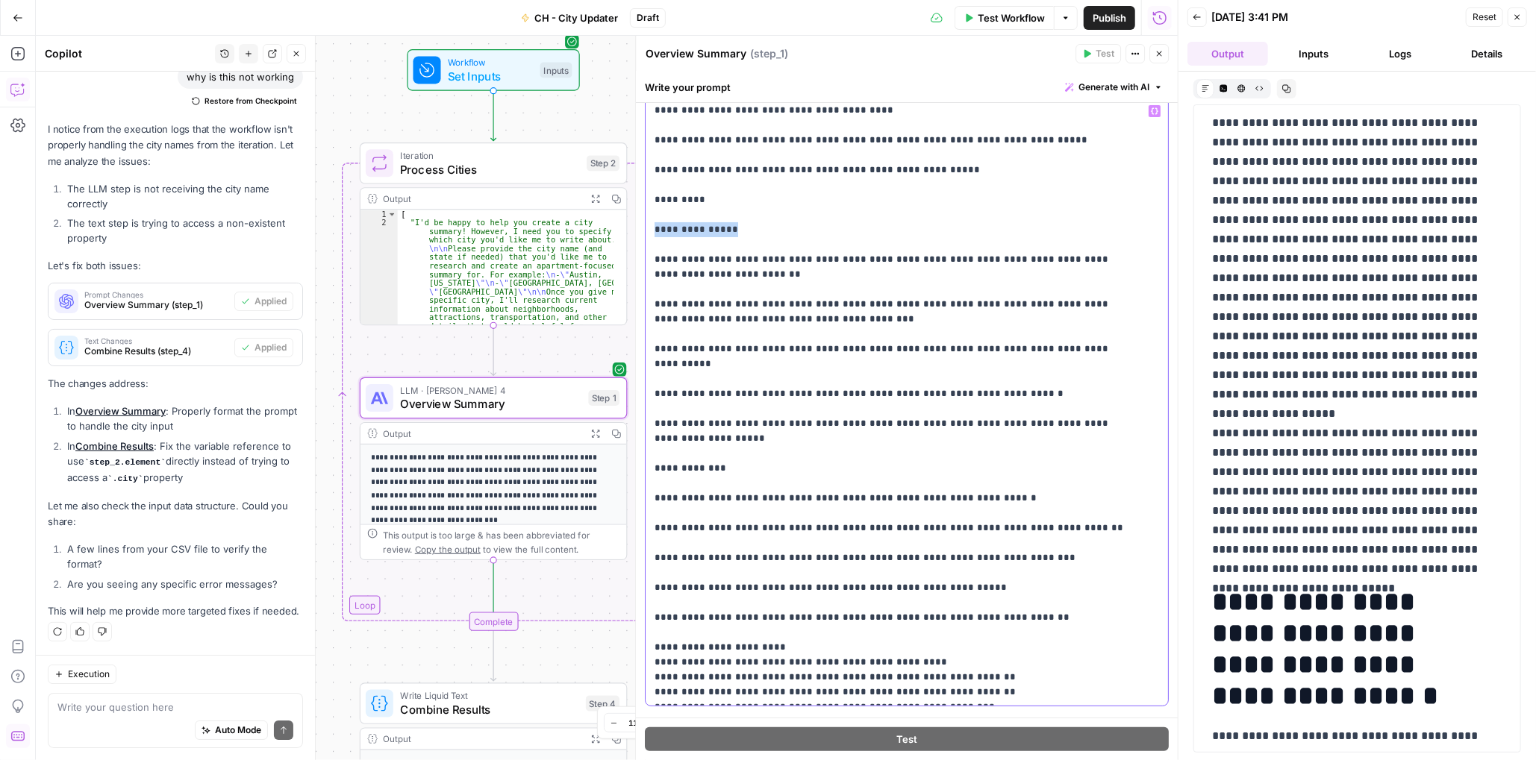
drag, startPoint x: 747, startPoint y: 230, endPoint x: 656, endPoint y: 230, distance: 91.0
click at [656, 230] on p "**********" at bounding box center [895, 162] width 482 height 1821
drag, startPoint x: 774, startPoint y: 434, endPoint x: 784, endPoint y: 437, distance: 10.2
click at [774, 434] on p "**********" at bounding box center [895, 162] width 482 height 1821
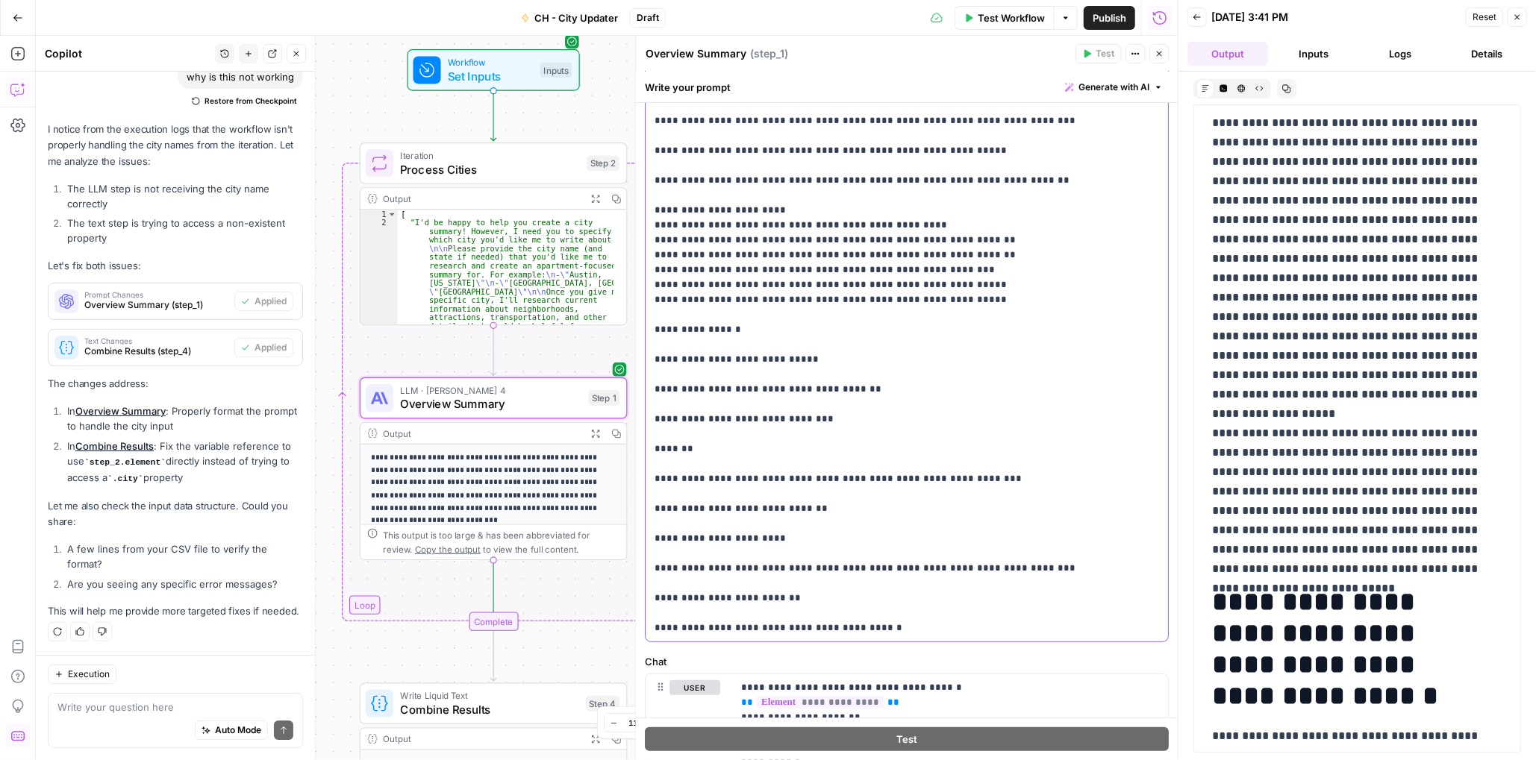
scroll to position [96, 0]
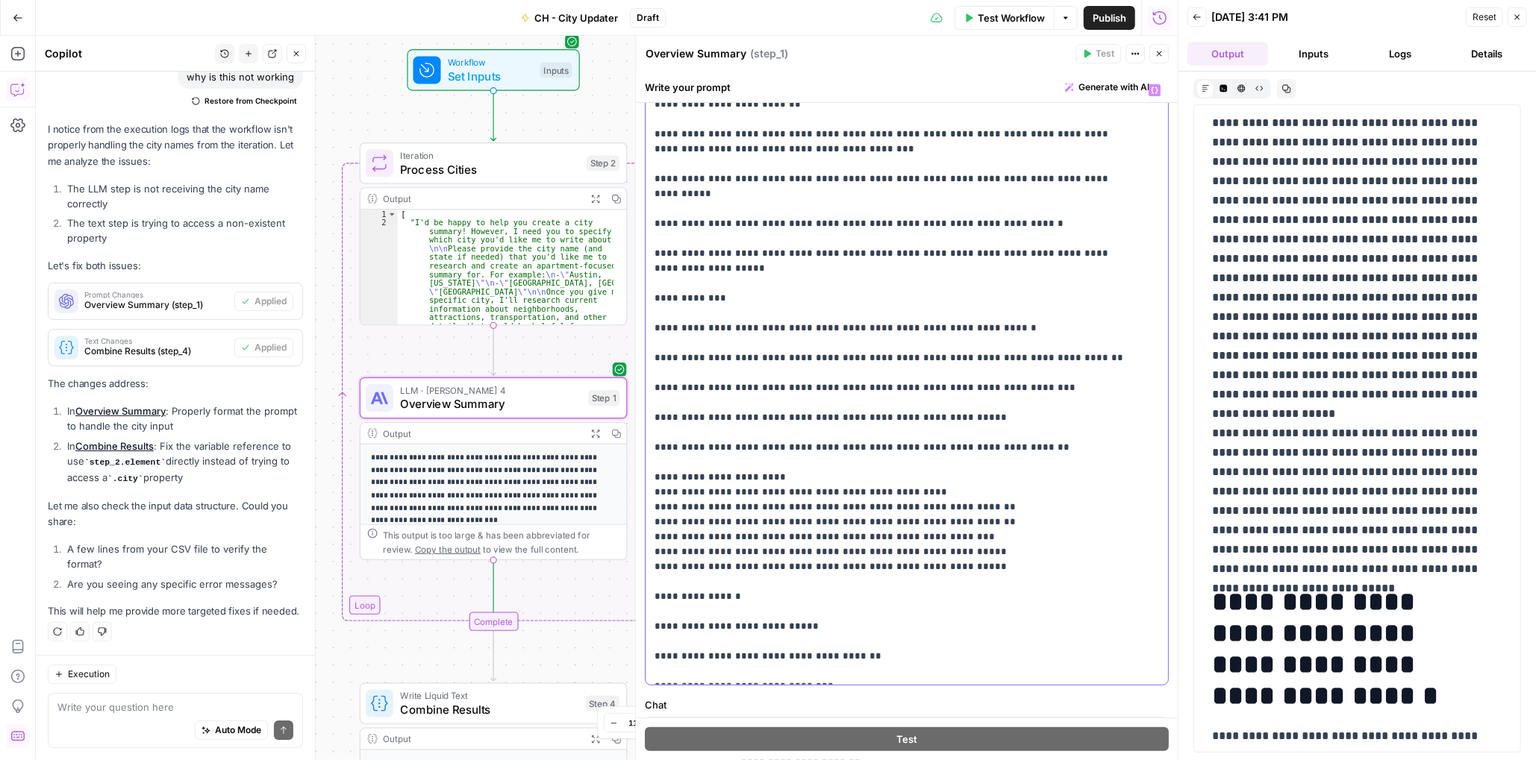
scroll to position [628, 0]
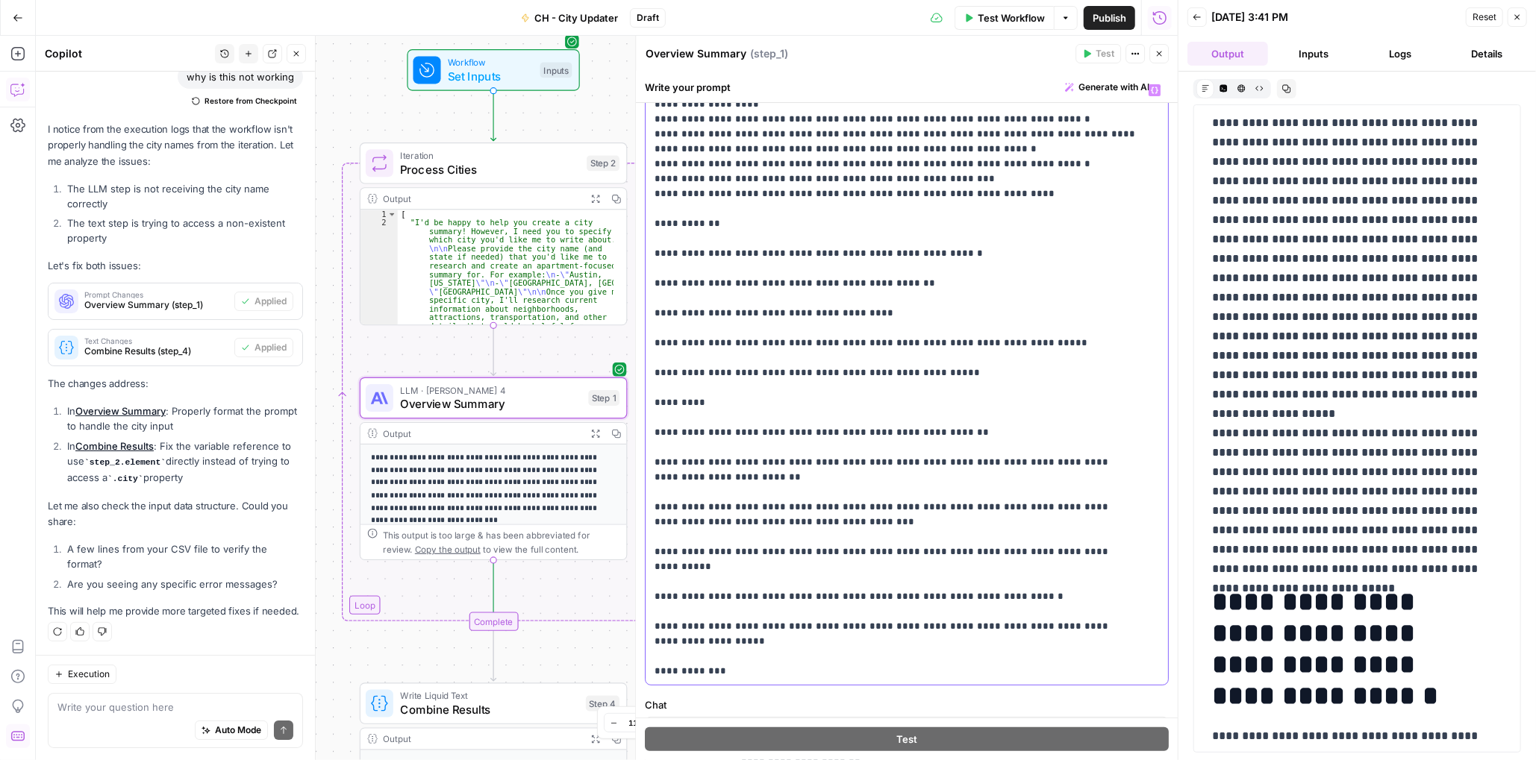
click at [960, 434] on p "**********" at bounding box center [895, 365] width 482 height 1821
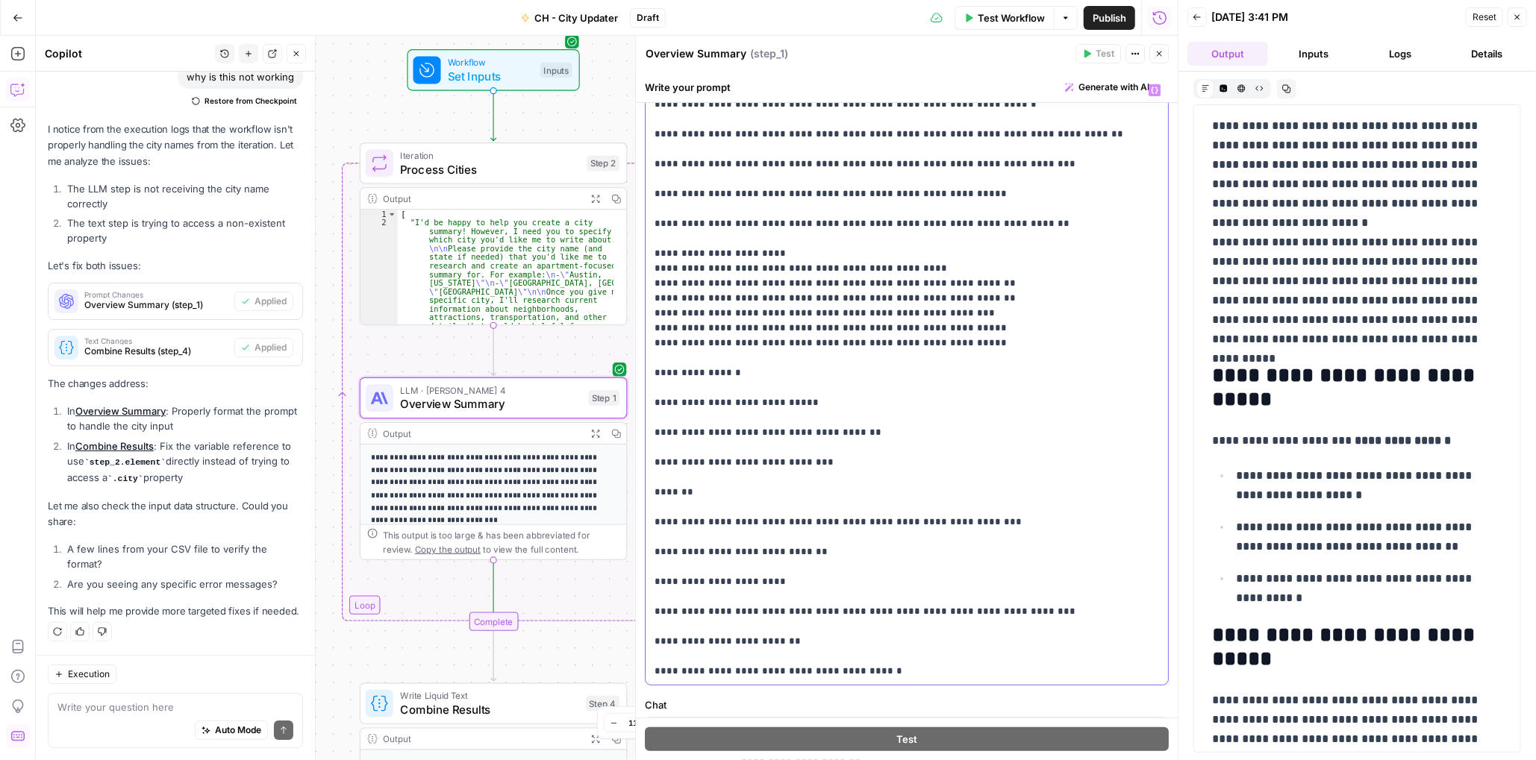
scroll to position [7015, 0]
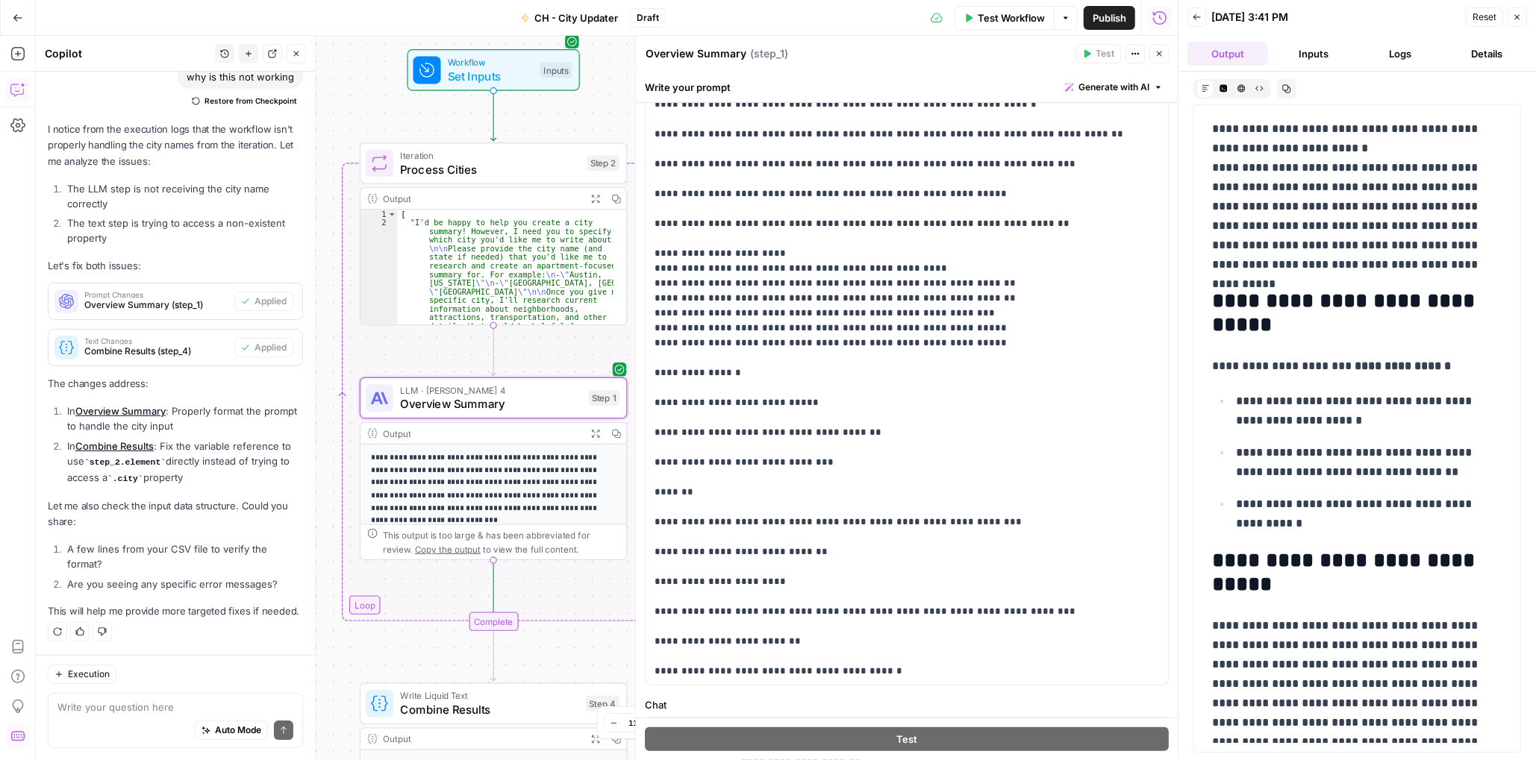
click at [1015, 15] on span "Test Workflow" at bounding box center [1011, 17] width 67 height 15
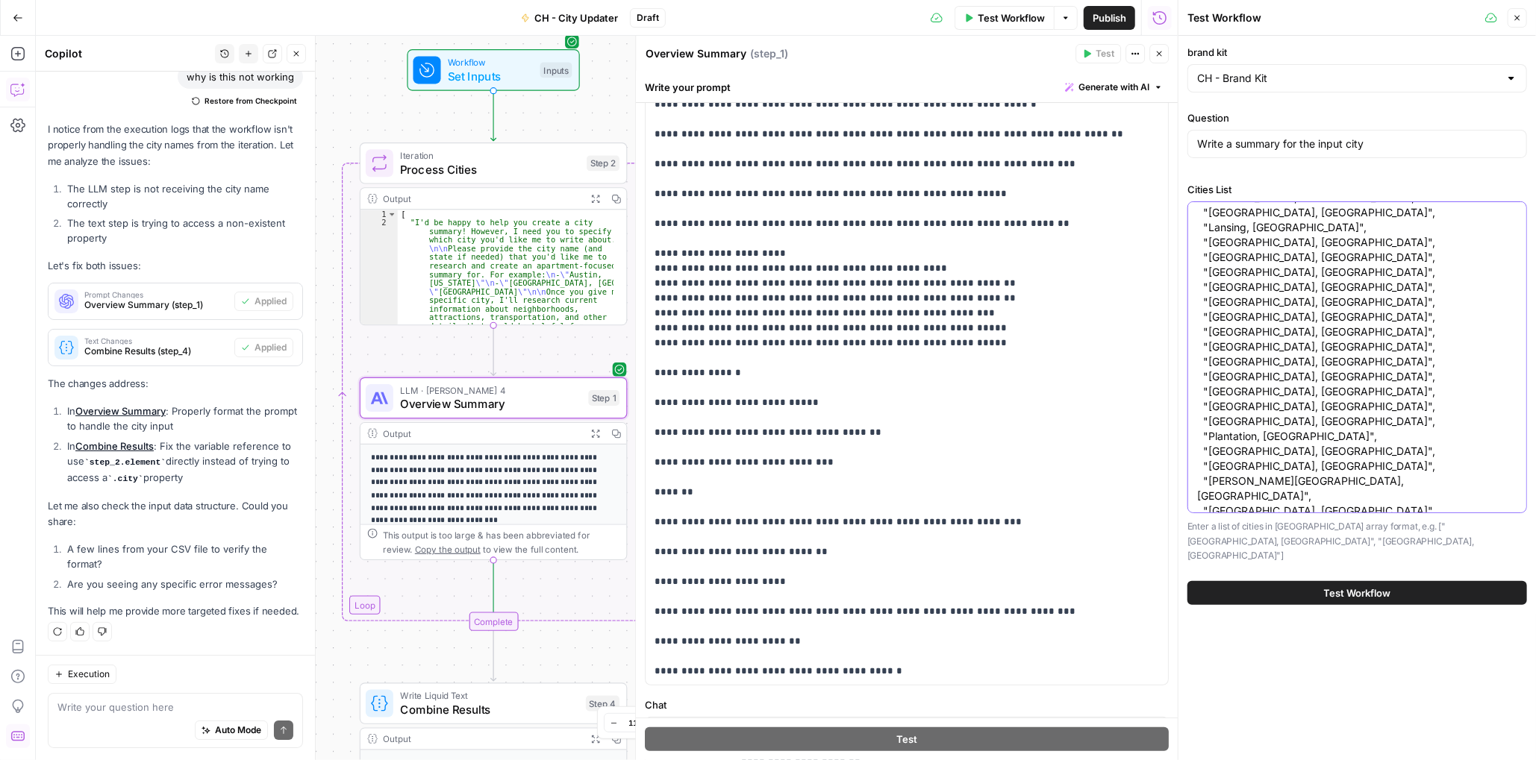
scroll to position [119, 0]
drag, startPoint x: 1197, startPoint y: 347, endPoint x: 1316, endPoint y: 483, distance: 180.3
click at [1316, 483] on textarea "[ "Kendall, FL", "Kingwood, TX", "Lansing, MI", "Laredo, TX", "Lawrenceville, G…" at bounding box center [1357, 306] width 320 height 433
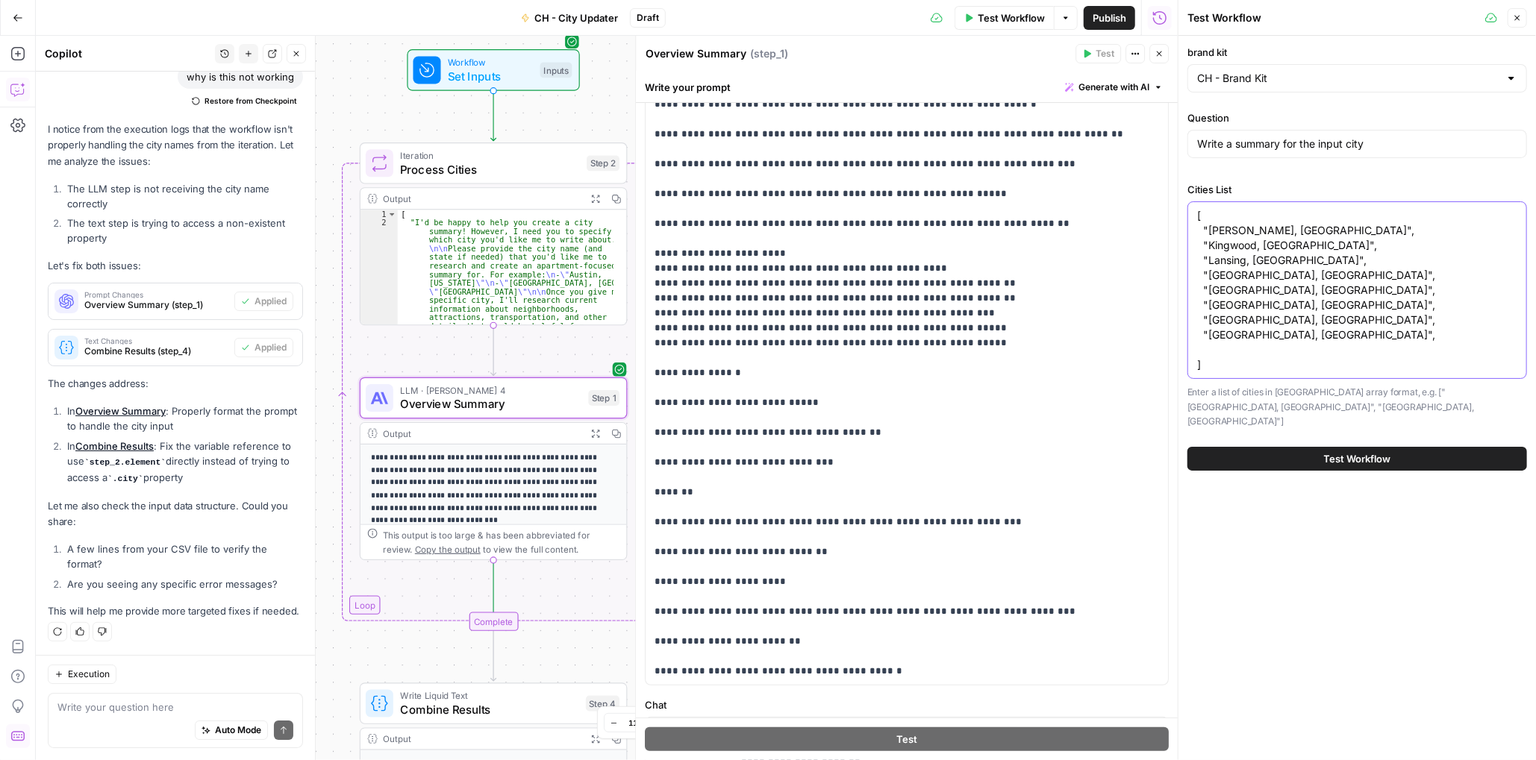
scroll to position [0, 0]
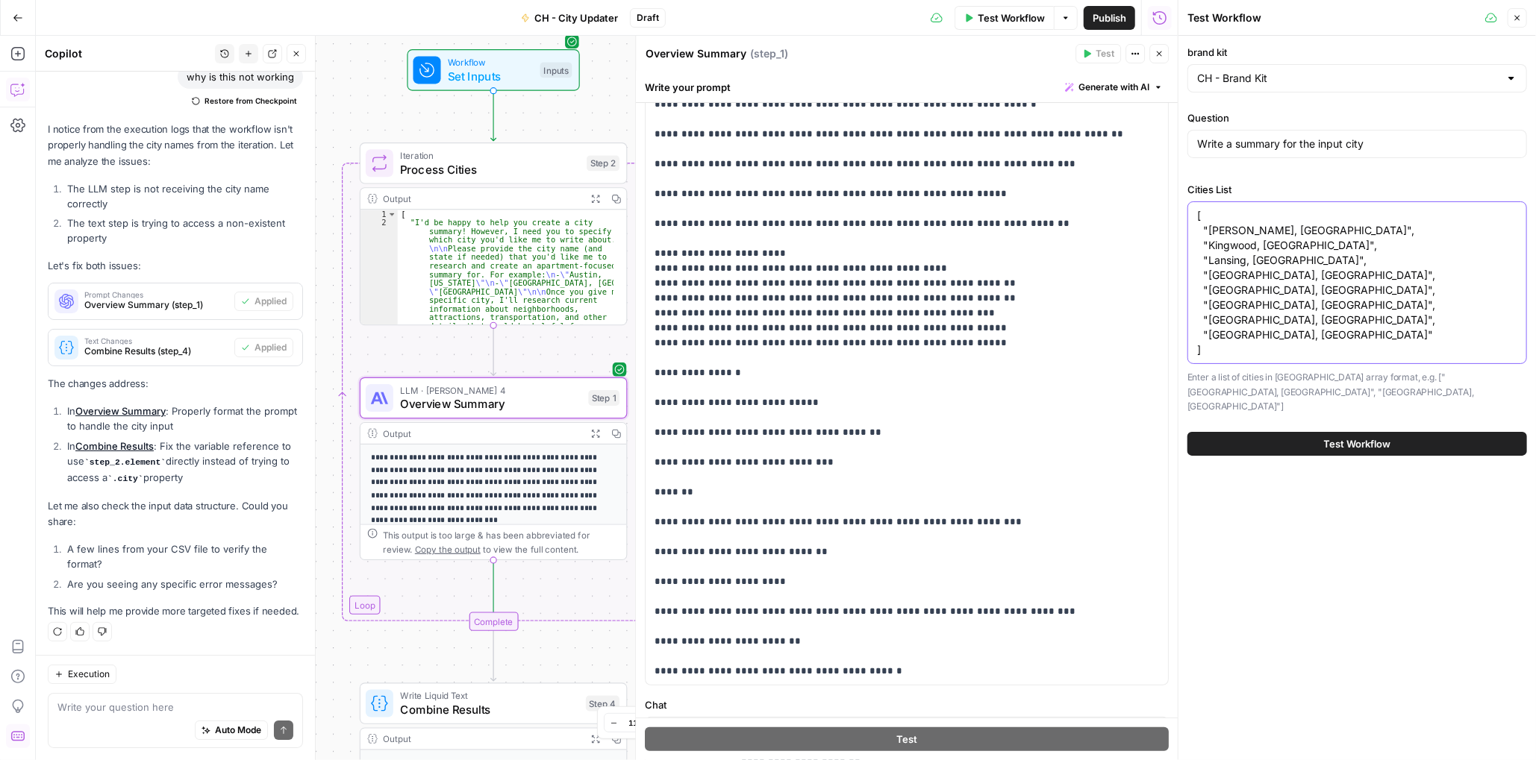
type textarea "[ "[PERSON_NAME], [GEOGRAPHIC_DATA]", "Kingwood, [GEOGRAPHIC_DATA]", "Lansing, …"
click at [1377, 437] on span "Test Workflow" at bounding box center [1357, 444] width 67 height 15
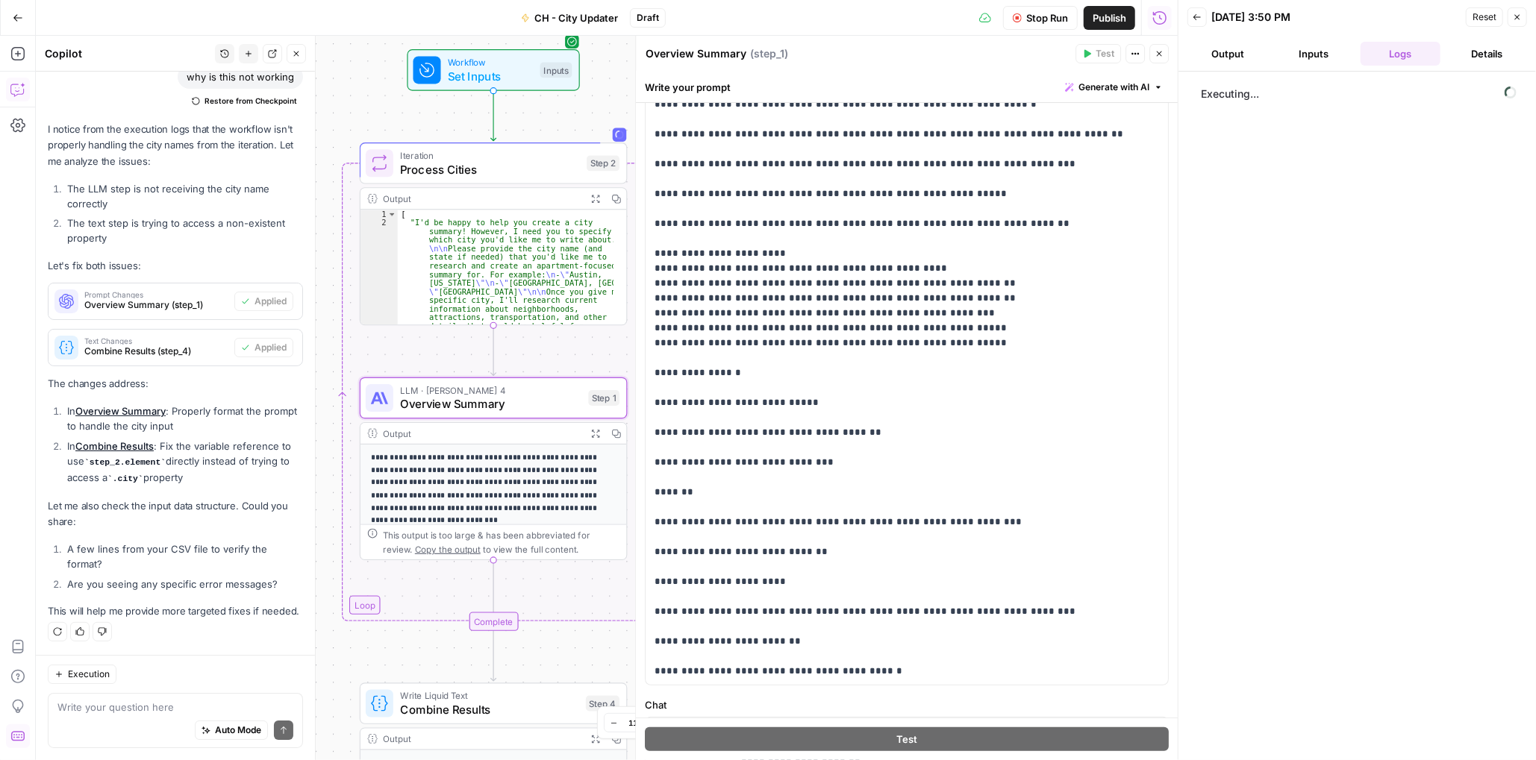
click at [1214, 55] on button "Output" at bounding box center [1227, 54] width 81 height 24
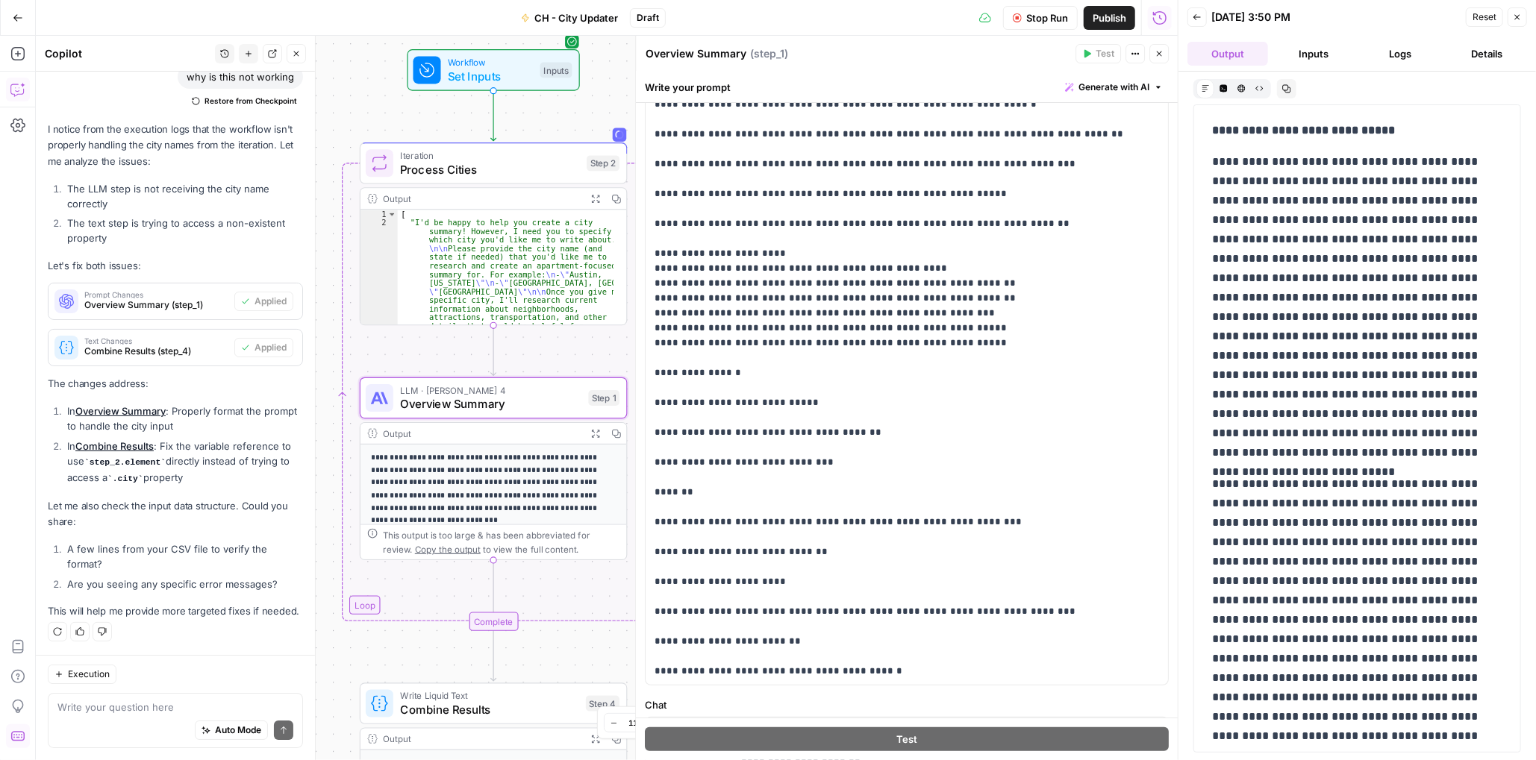
scroll to position [118, 0]
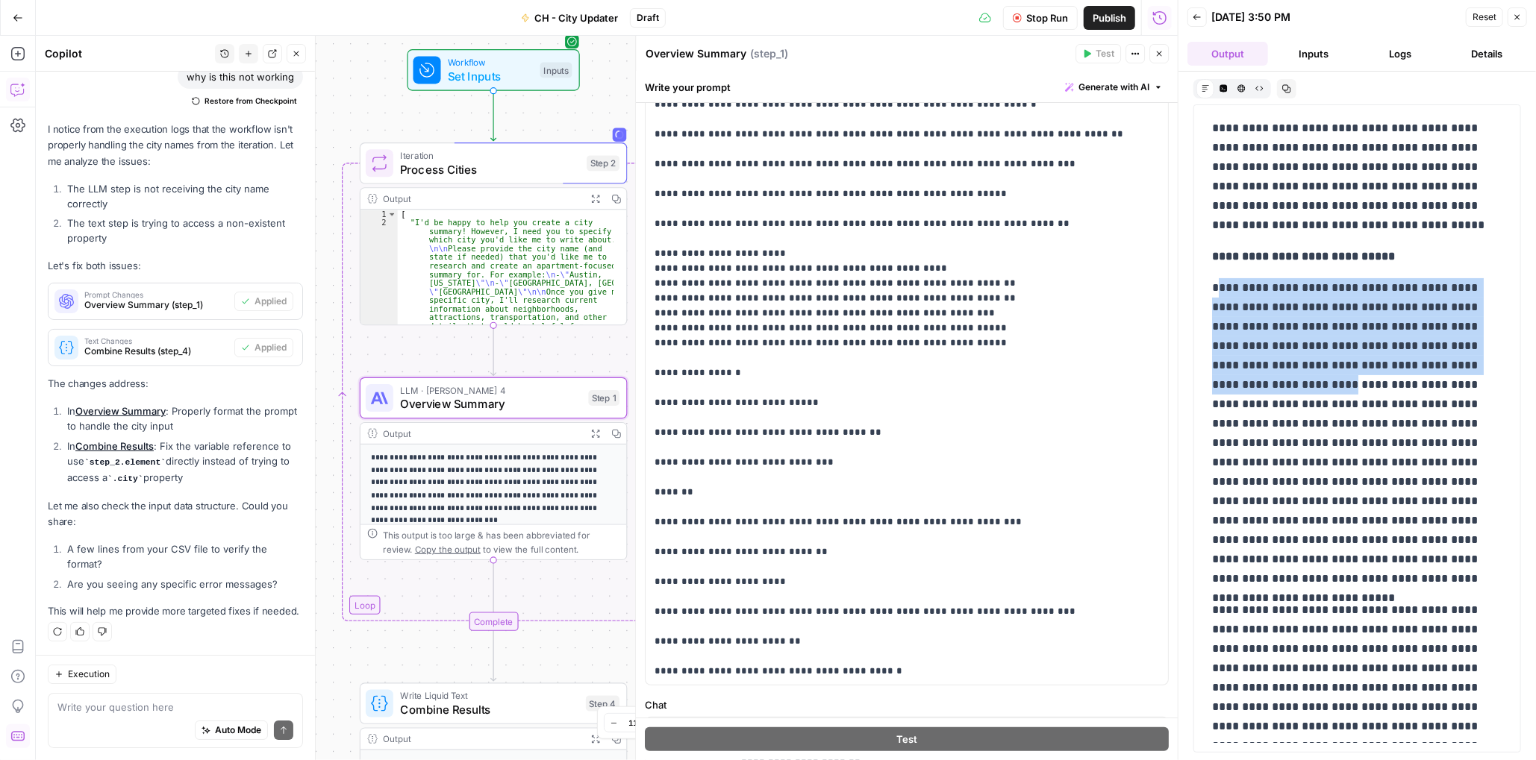
drag, startPoint x: 1215, startPoint y: 286, endPoint x: 1284, endPoint y: 389, distance: 124.2
click at [1284, 389] on p "**********" at bounding box center [1351, 433] width 279 height 310
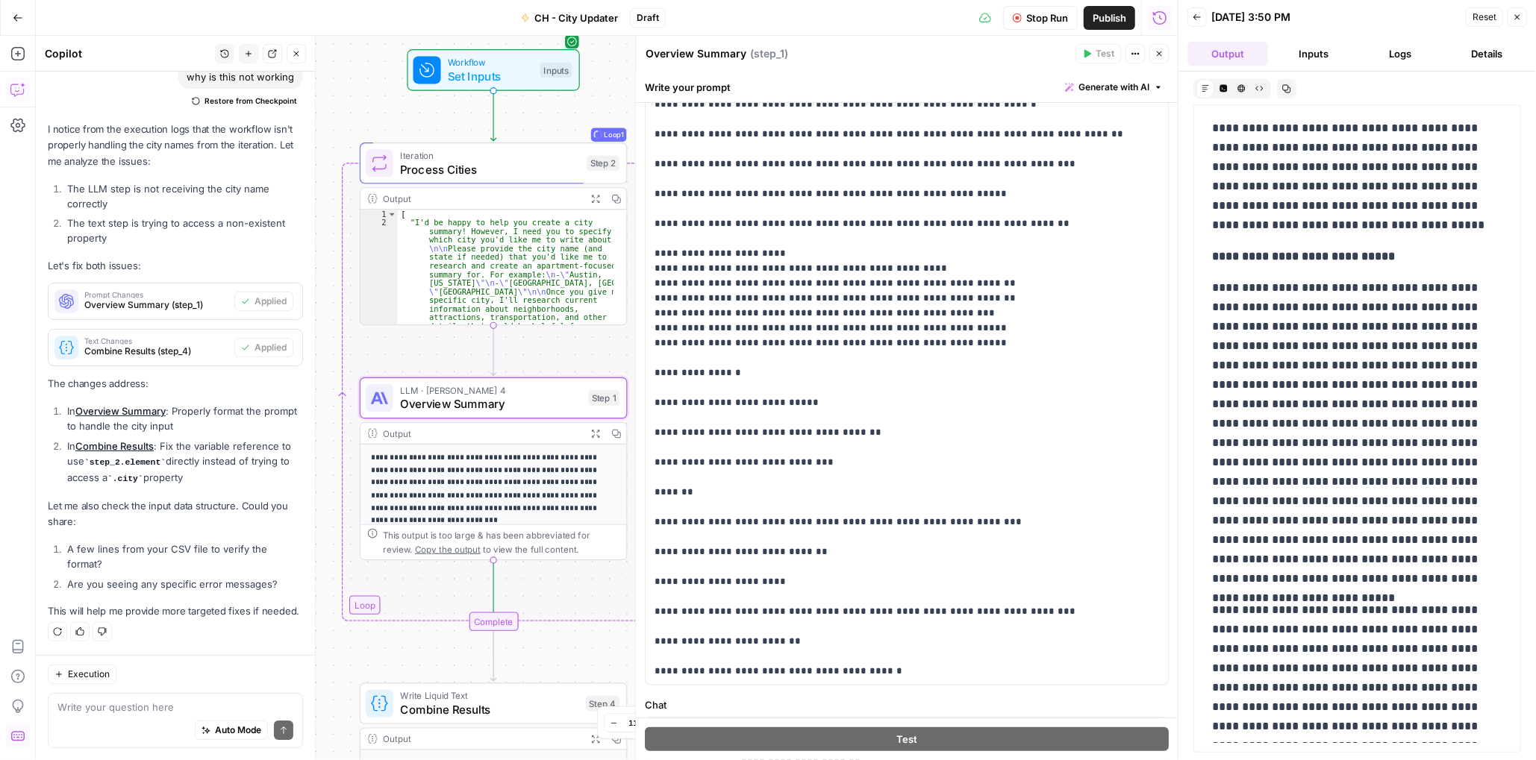
drag, startPoint x: 1284, startPoint y: 389, endPoint x: 1251, endPoint y: 317, distance: 78.8
click at [1255, 320] on p "**********" at bounding box center [1351, 433] width 279 height 310
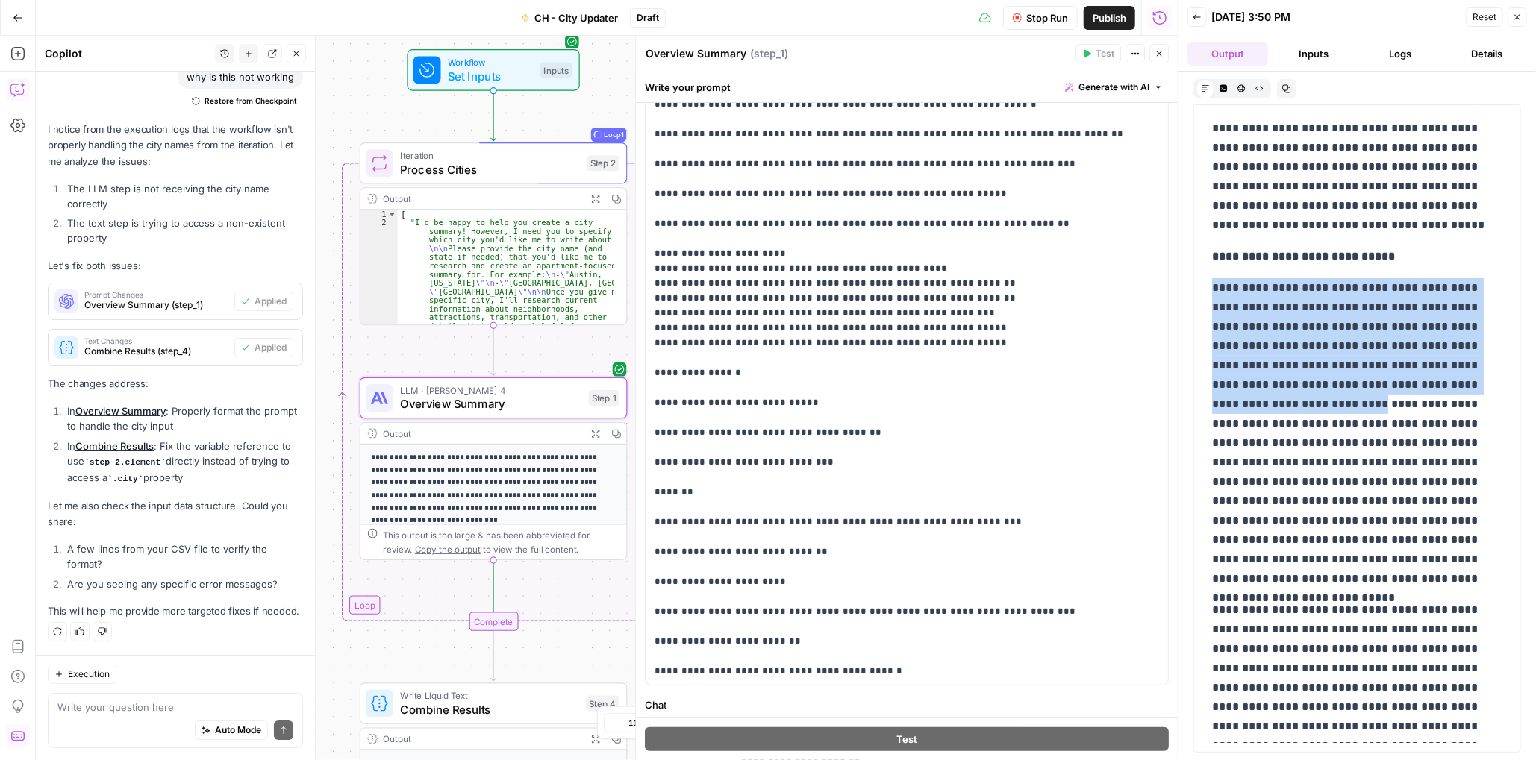
drag, startPoint x: 1213, startPoint y: 286, endPoint x: 1273, endPoint y: 401, distance: 130.5
click at [1272, 400] on p "**********" at bounding box center [1351, 433] width 279 height 310
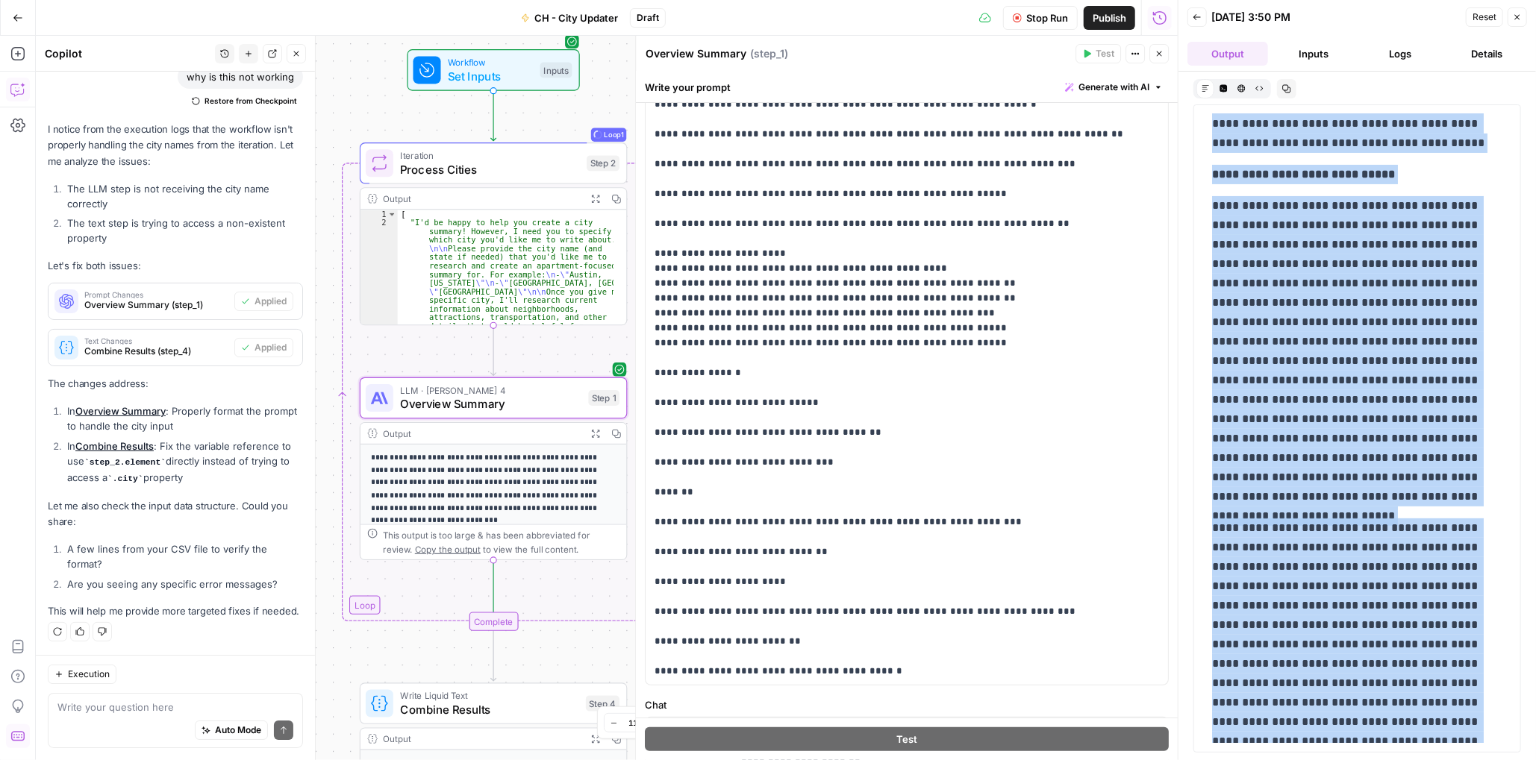
scroll to position [131, 0]
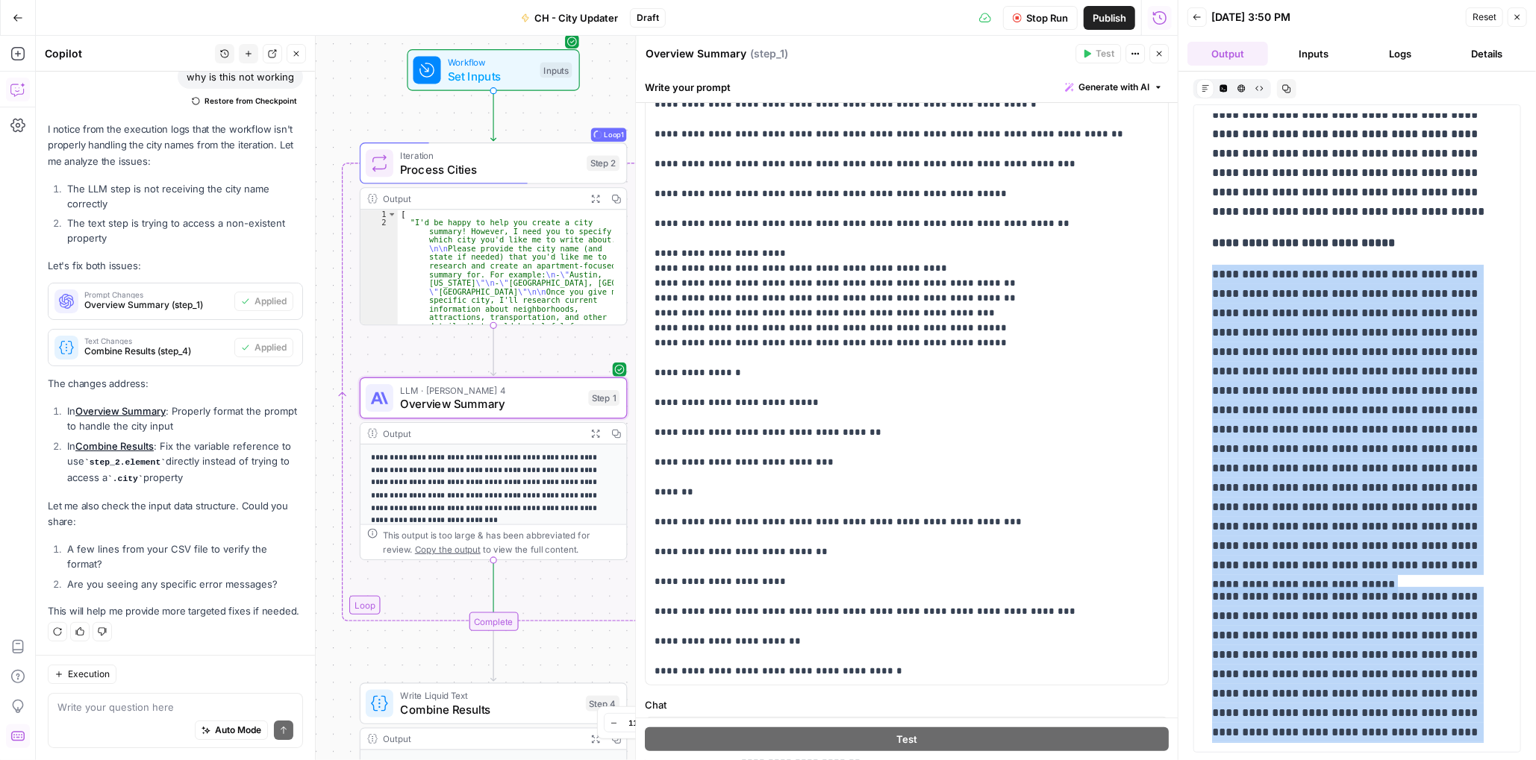
drag, startPoint x: 1304, startPoint y: 715, endPoint x: 1204, endPoint y: 279, distance: 447.1
click at [1204, 279] on div "**********" at bounding box center [1357, 745] width 308 height 1525
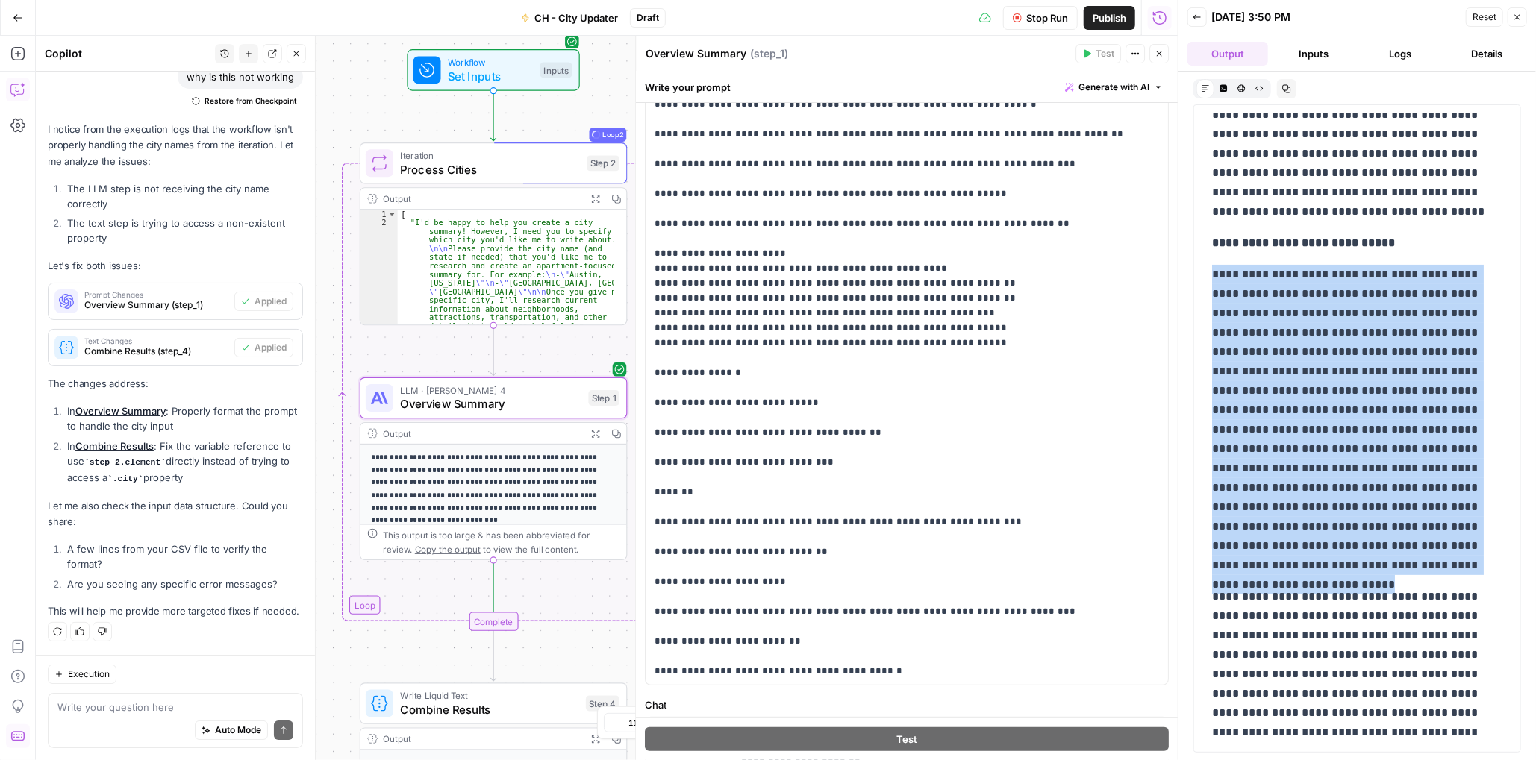
drag, startPoint x: 1213, startPoint y: 275, endPoint x: 1439, endPoint y: 569, distance: 371.5
click at [1439, 569] on p "**********" at bounding box center [1351, 420] width 279 height 310
copy p "**********"
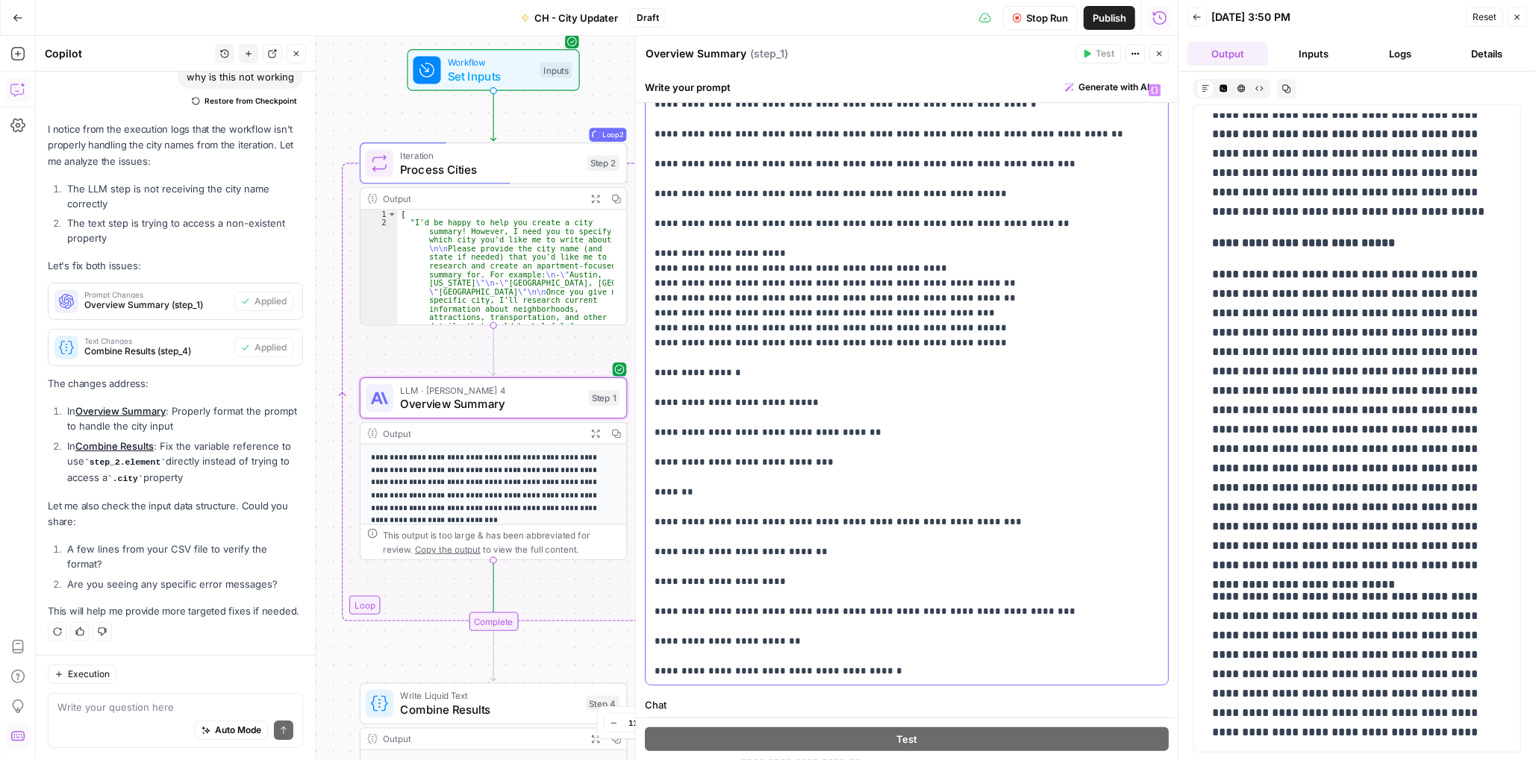
drag, startPoint x: 861, startPoint y: 381, endPoint x: 872, endPoint y: 382, distance: 10.5
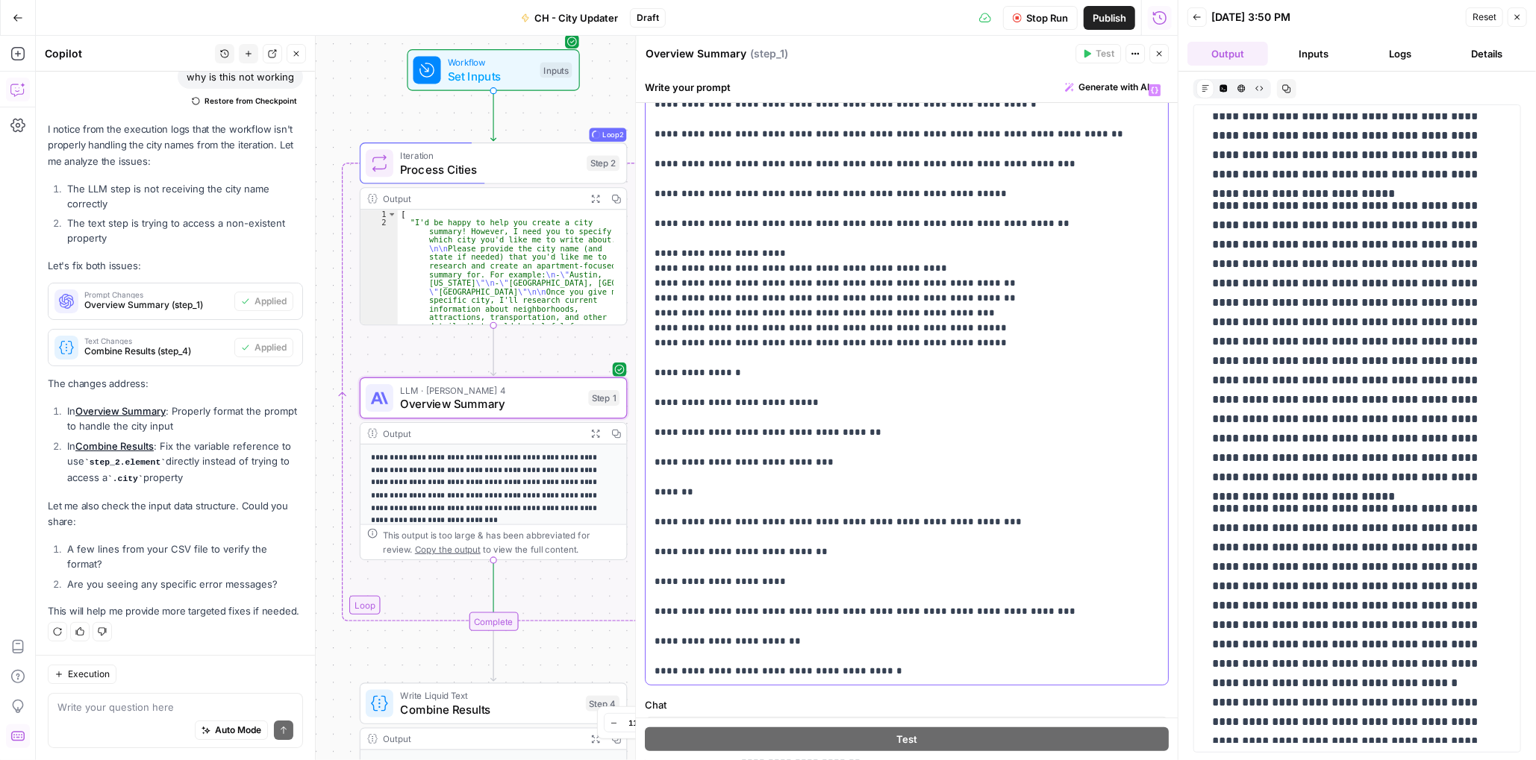
scroll to position [579, 0]
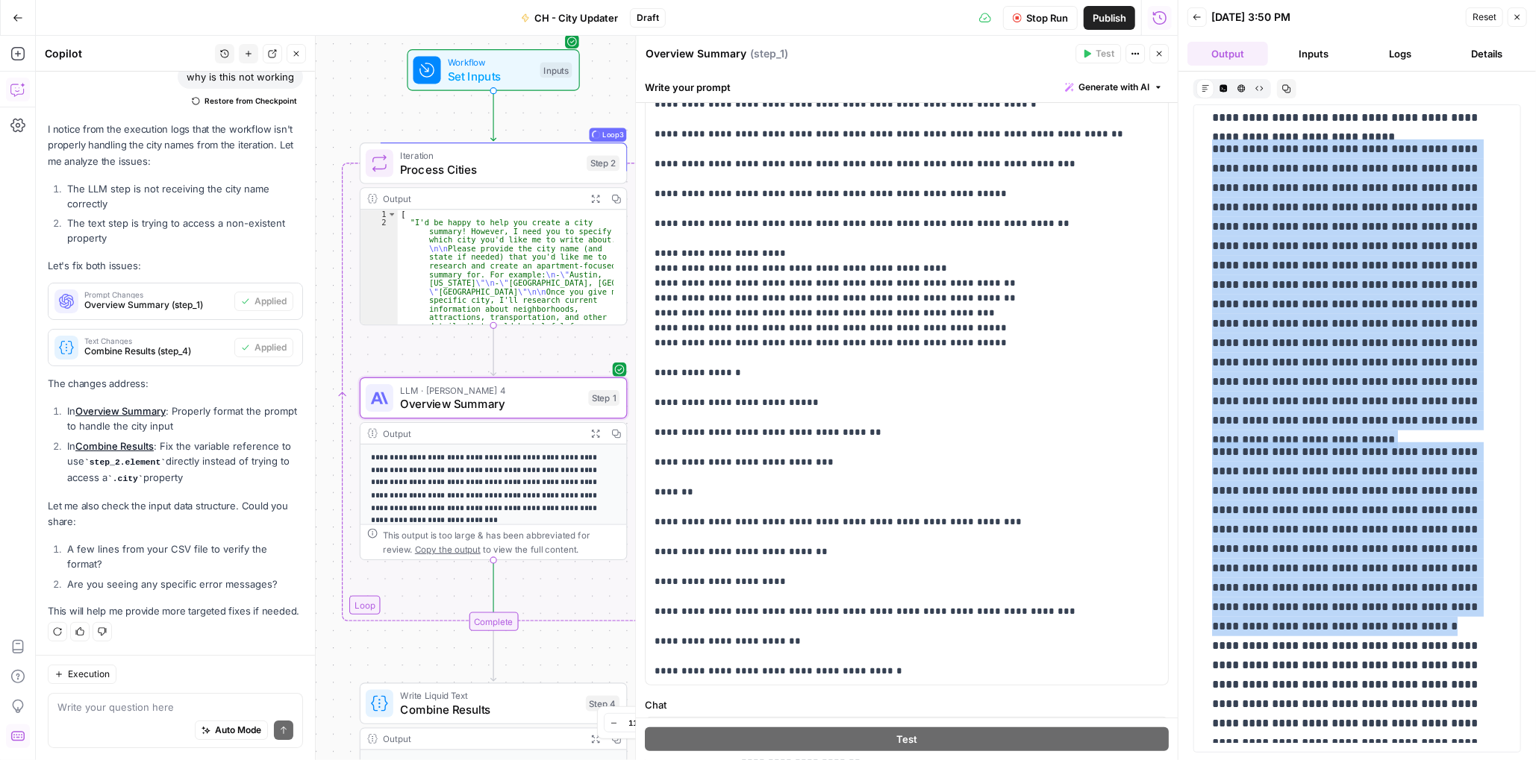
drag, startPoint x: 1213, startPoint y: 150, endPoint x: 1337, endPoint y: 617, distance: 483.3
drag, startPoint x: 1281, startPoint y: 626, endPoint x: 1206, endPoint y: 161, distance: 470.9
copy div "**********"
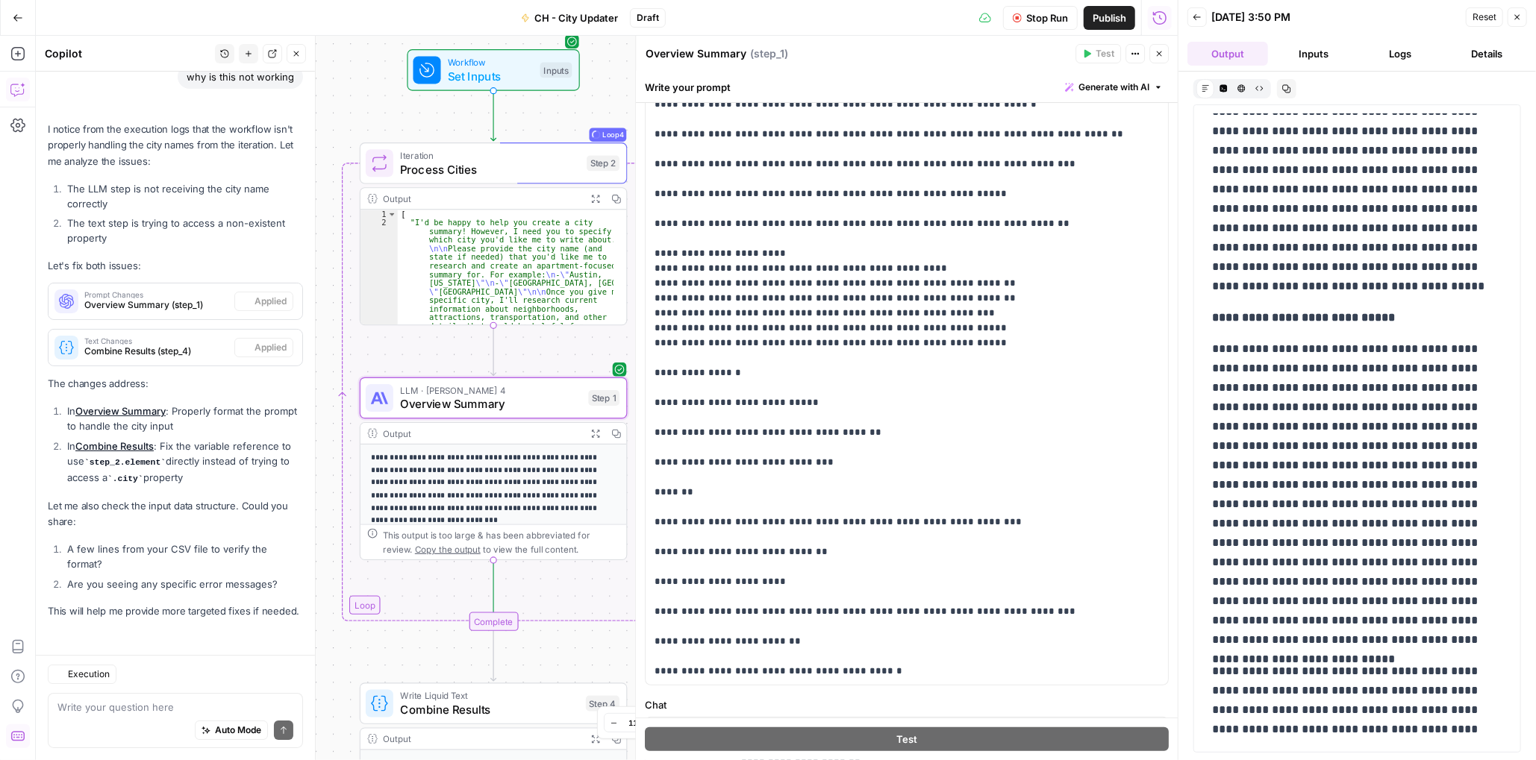
scroll to position [3403, 0]
click at [884, 6] on div "Stop Run Publish Run History" at bounding box center [922, 17] width 512 height 35
click at [1048, 17] on span "Stop Run" at bounding box center [1047, 17] width 42 height 15
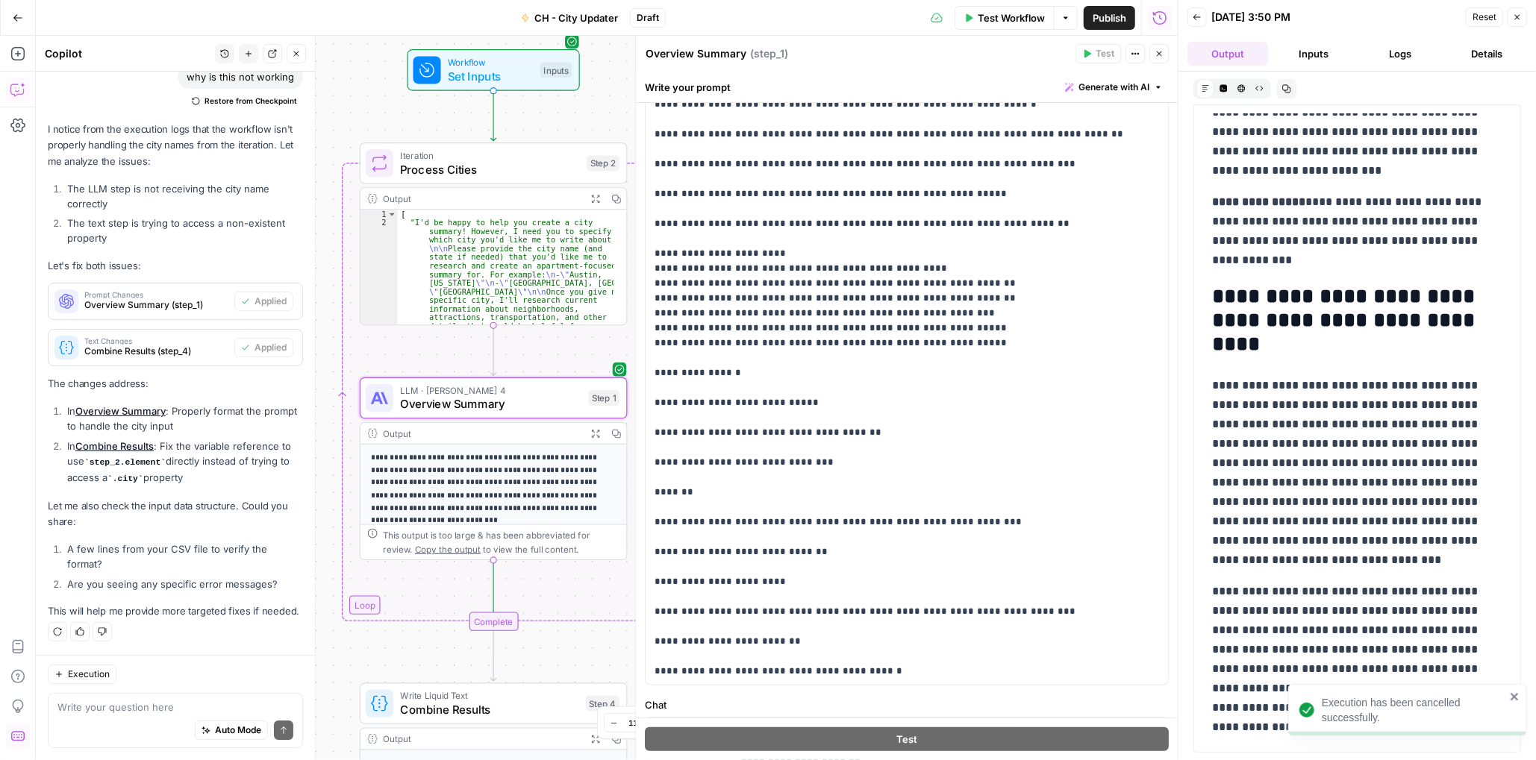
scroll to position [2818, 0]
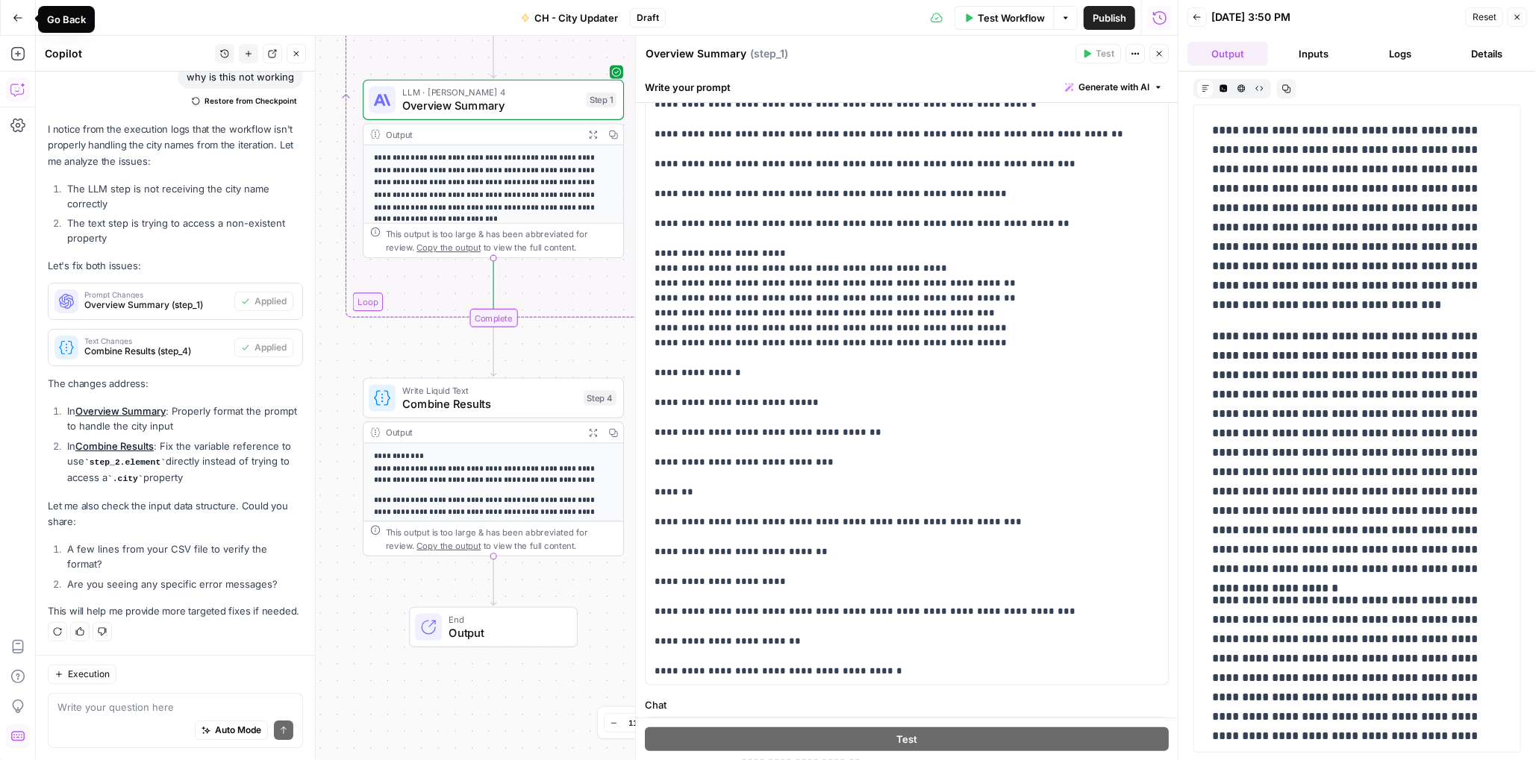
click at [14, 13] on icon "button" at bounding box center [18, 18] width 10 height 10
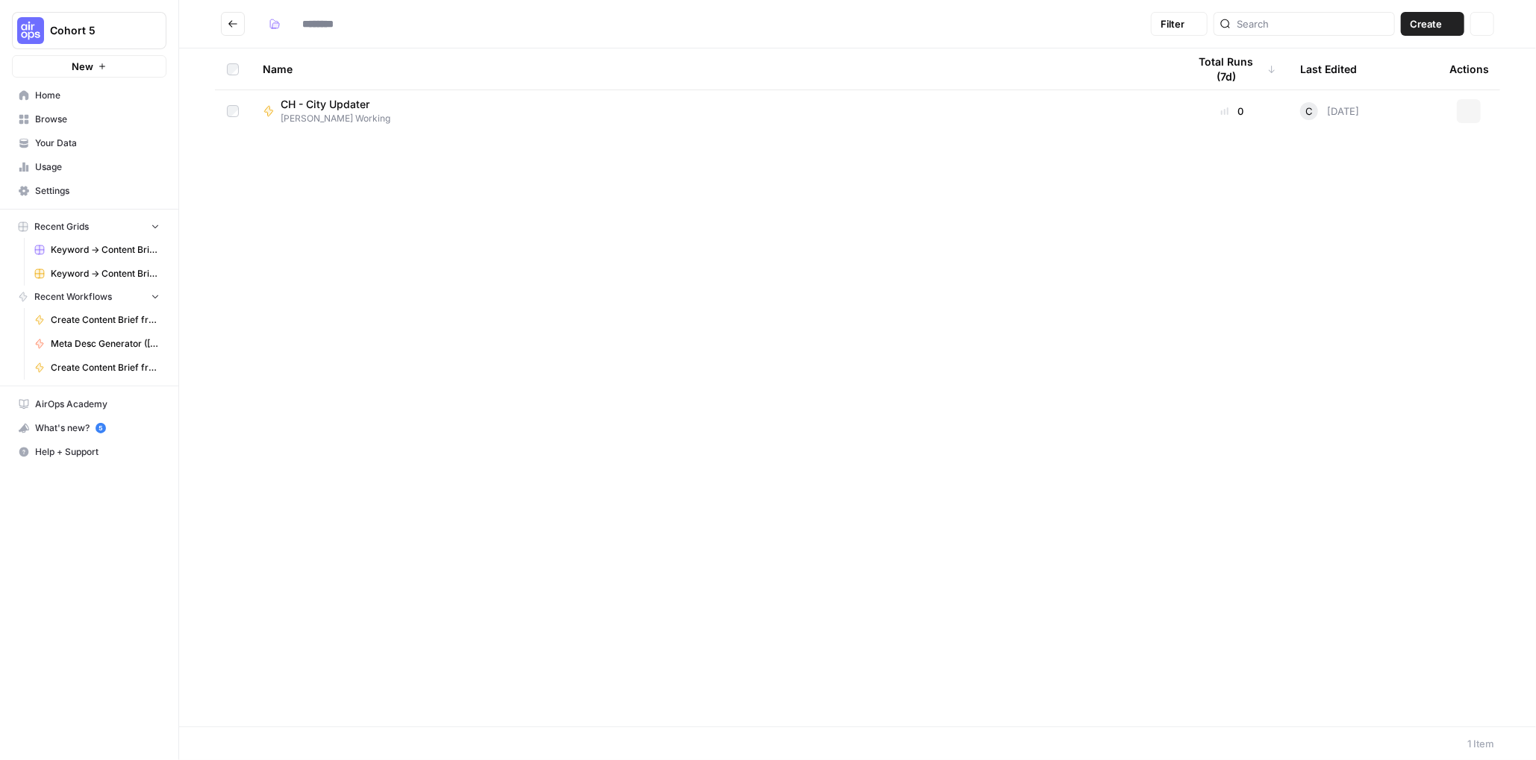
type input "**********"
click at [49, 141] on span "Your Data" at bounding box center [97, 143] width 125 height 13
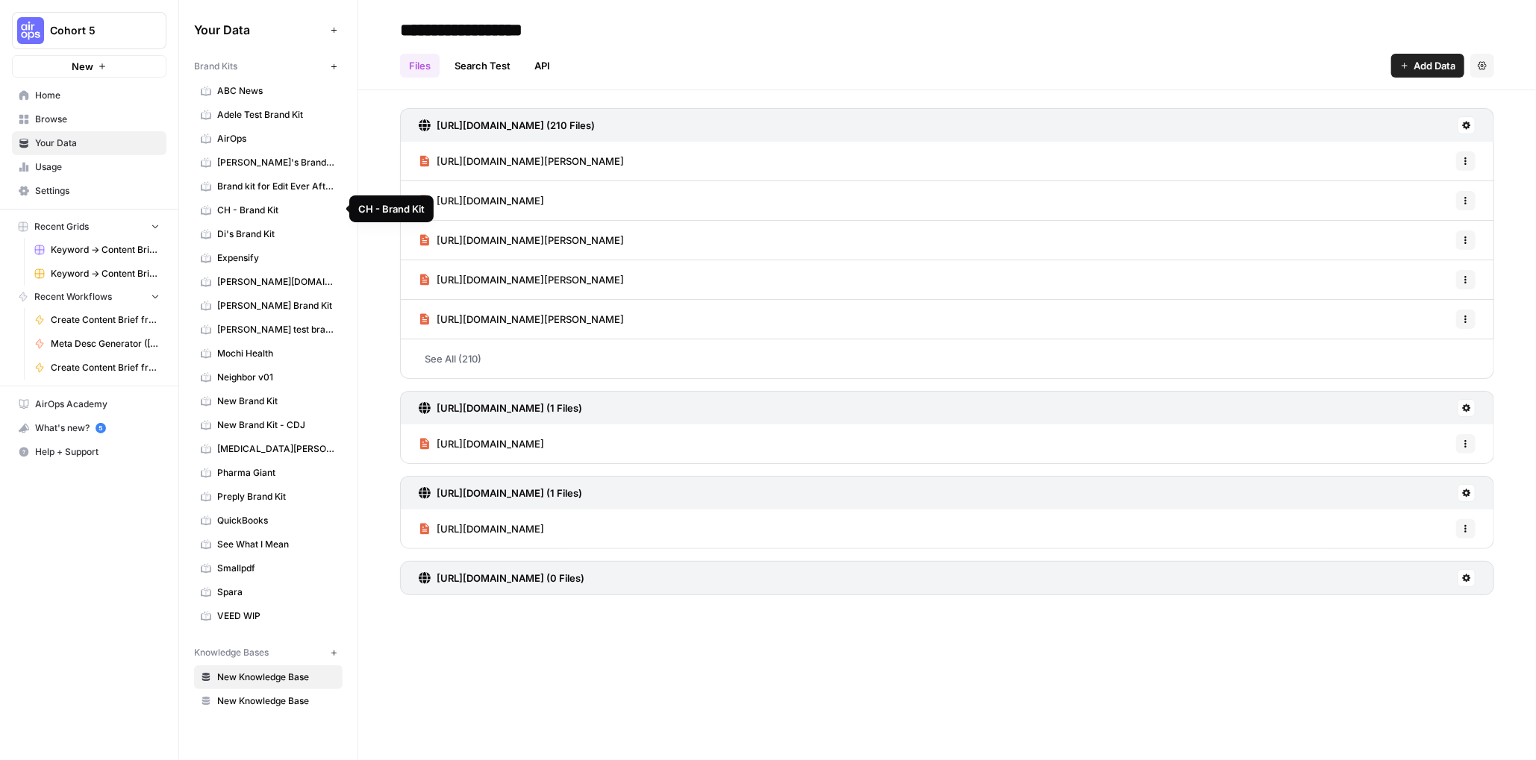
click at [254, 207] on span "CH - Brand Kit" at bounding box center [276, 210] width 119 height 13
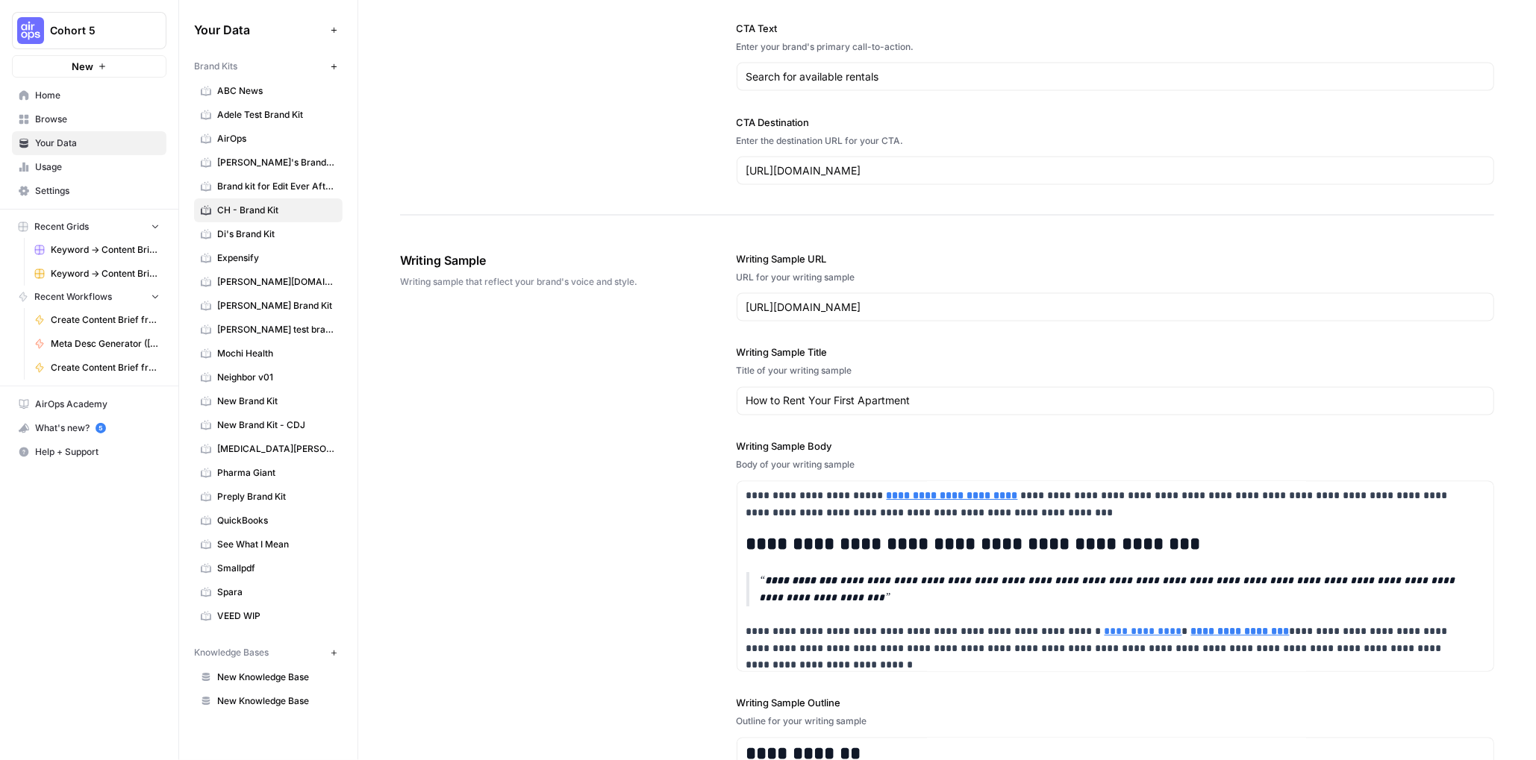
scroll to position [1893, 0]
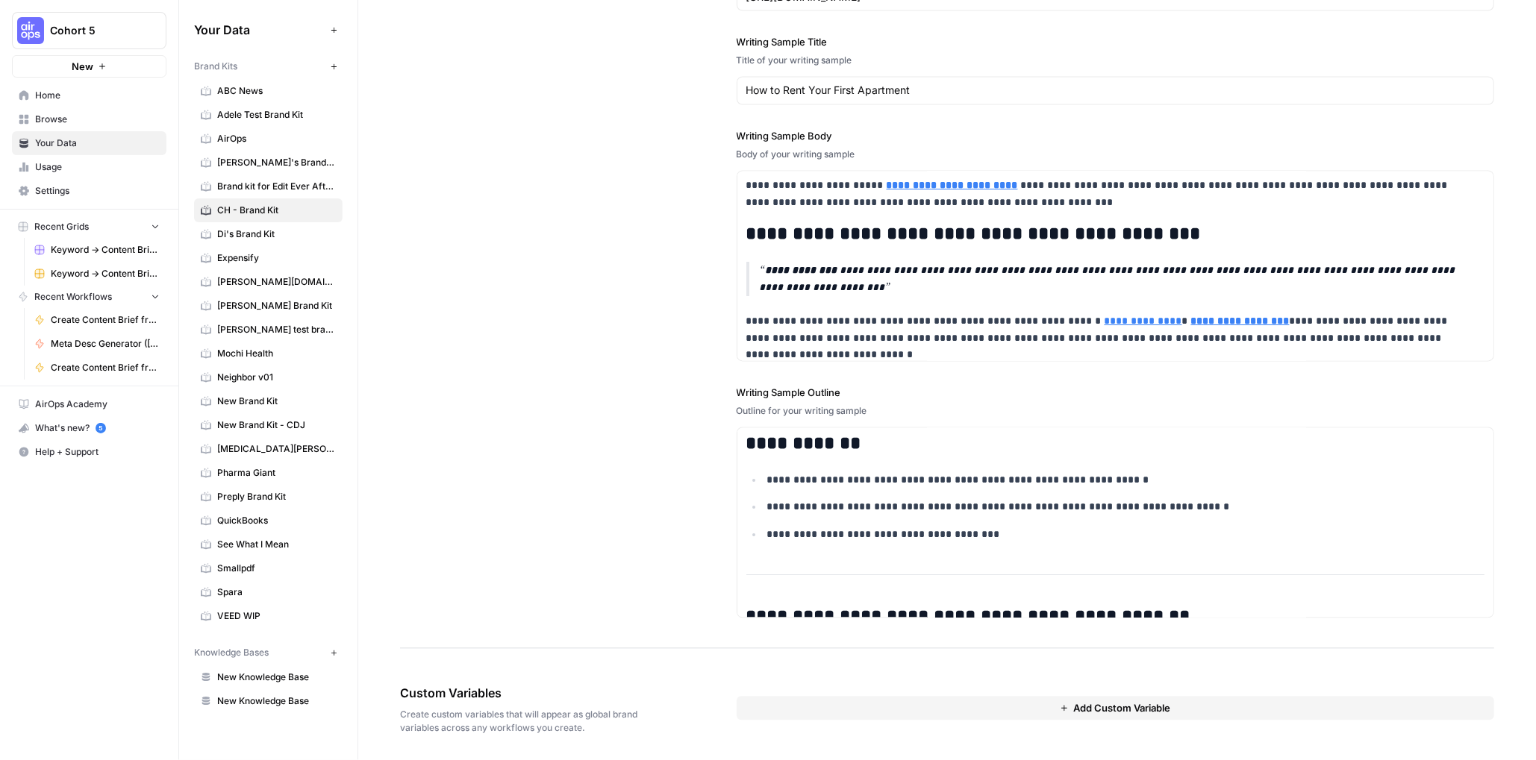
click at [1103, 705] on span "Add Custom Variable" at bounding box center [1121, 708] width 97 height 15
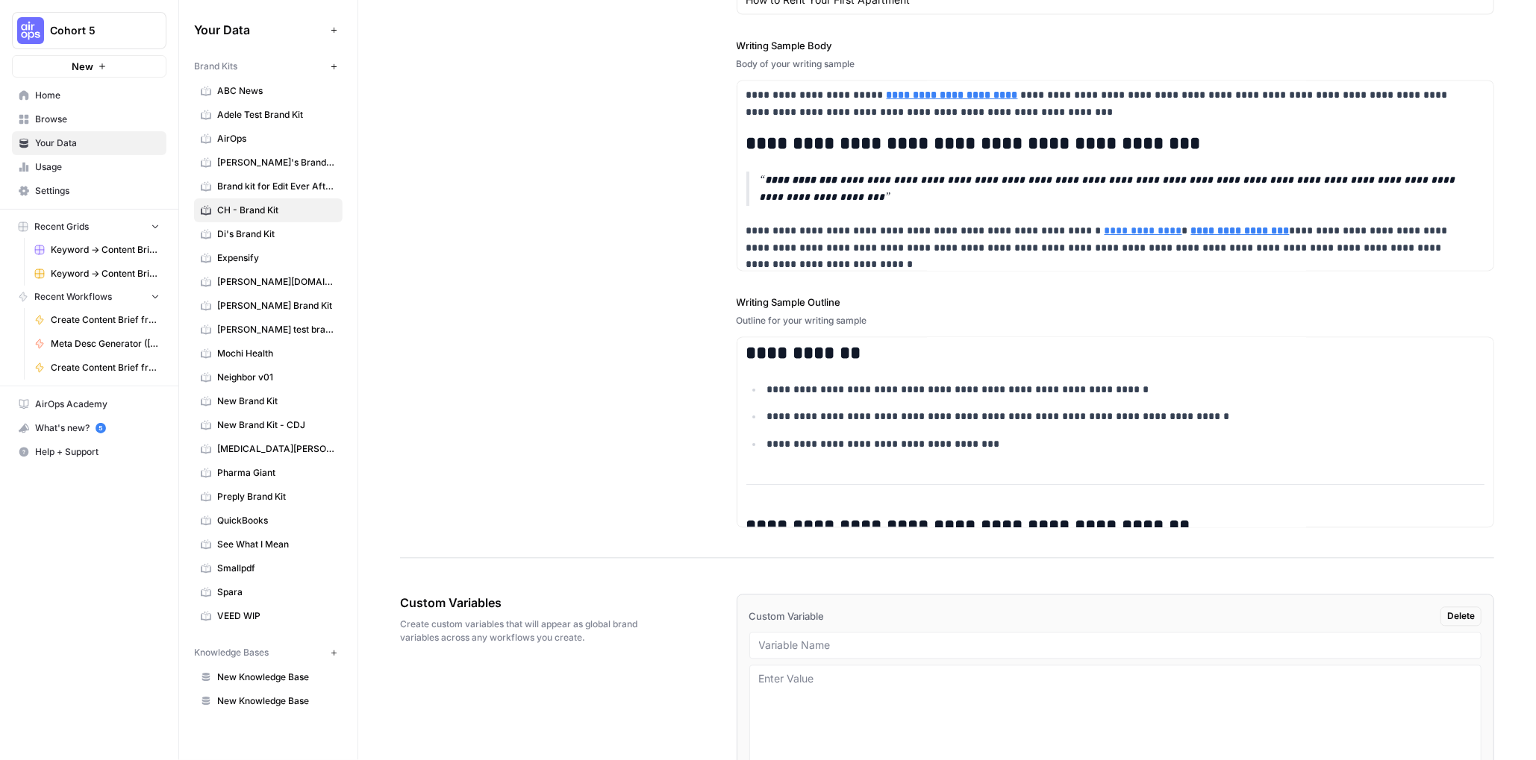
scroll to position [2081, 0]
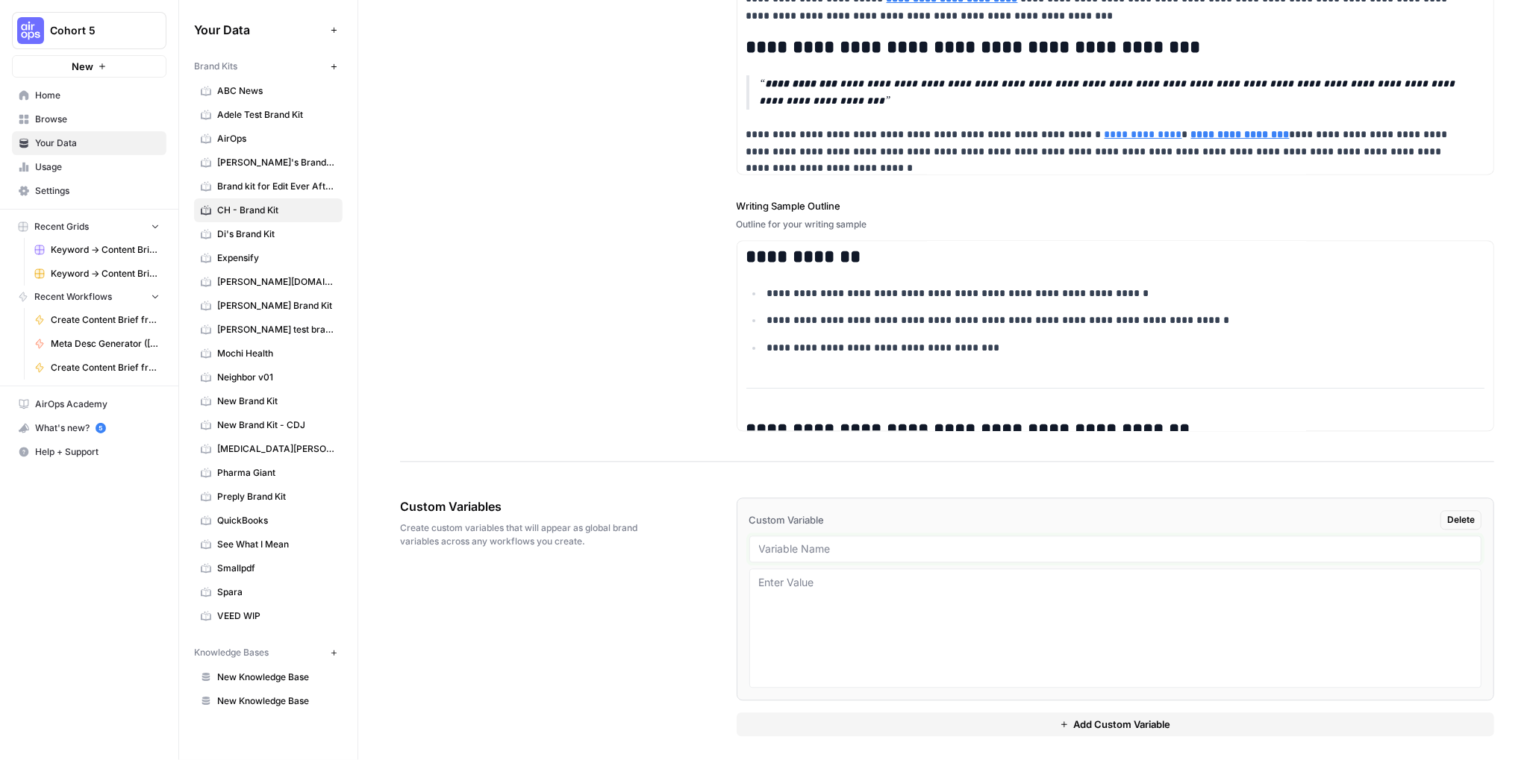
click at [850, 545] on input "text" at bounding box center [1115, 549] width 713 height 13
click at [868, 578] on textarea at bounding box center [1115, 628] width 713 height 106
click at [884, 546] on input "City Overview Sample" at bounding box center [1115, 549] width 713 height 13
type input "City Overview Sample body"
click at [901, 576] on textarea at bounding box center [1115, 628] width 713 height 106
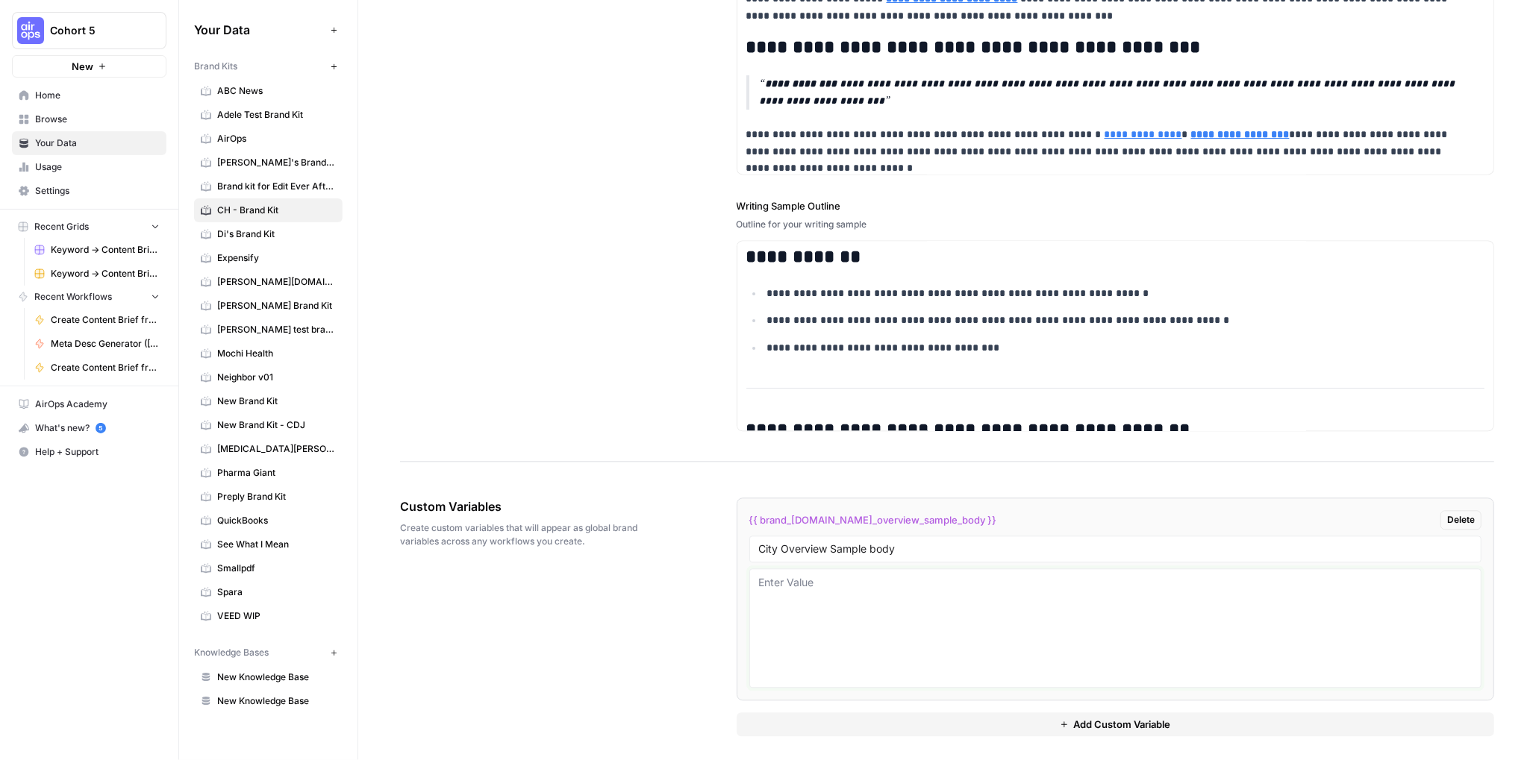
paste textarea "Kendall might not have its own beach, but it’s just a 30-minute drive to South …"
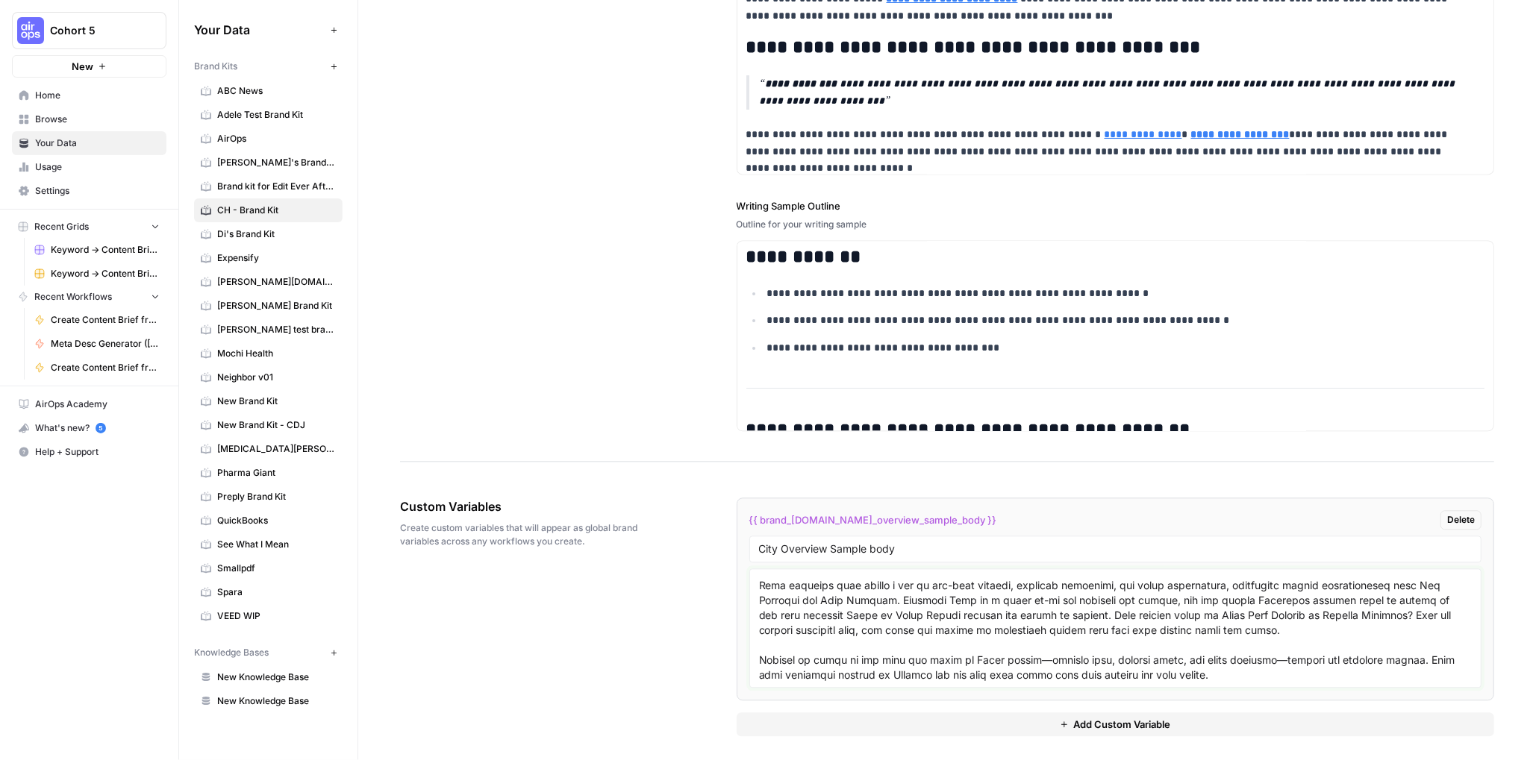
scroll to position [57, 0]
click at [759, 579] on textarea at bounding box center [1115, 628] width 713 height 106
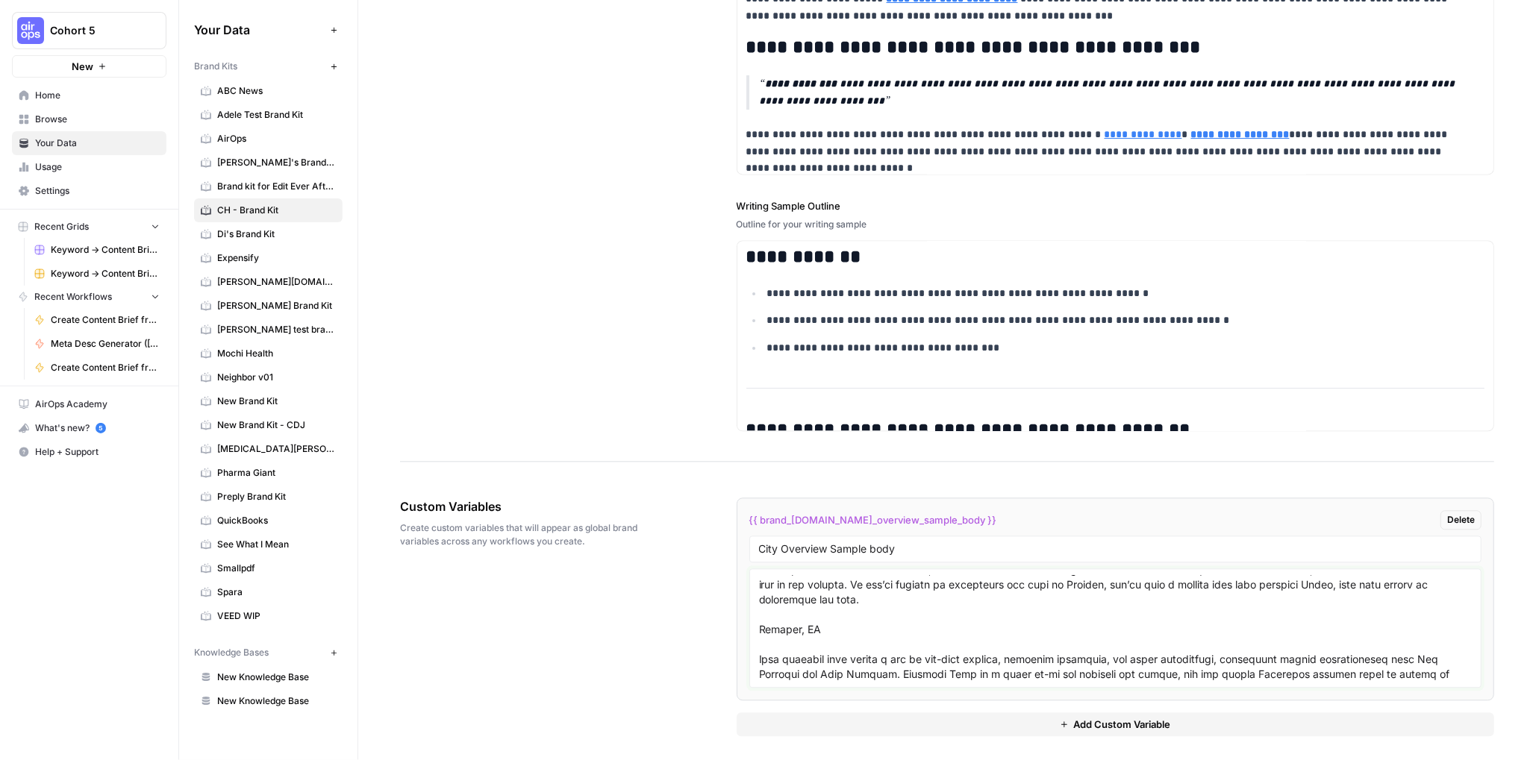
drag, startPoint x: 839, startPoint y: 625, endPoint x: 754, endPoint y: 623, distance: 84.4
click at [754, 619] on div at bounding box center [1115, 628] width 733 height 119
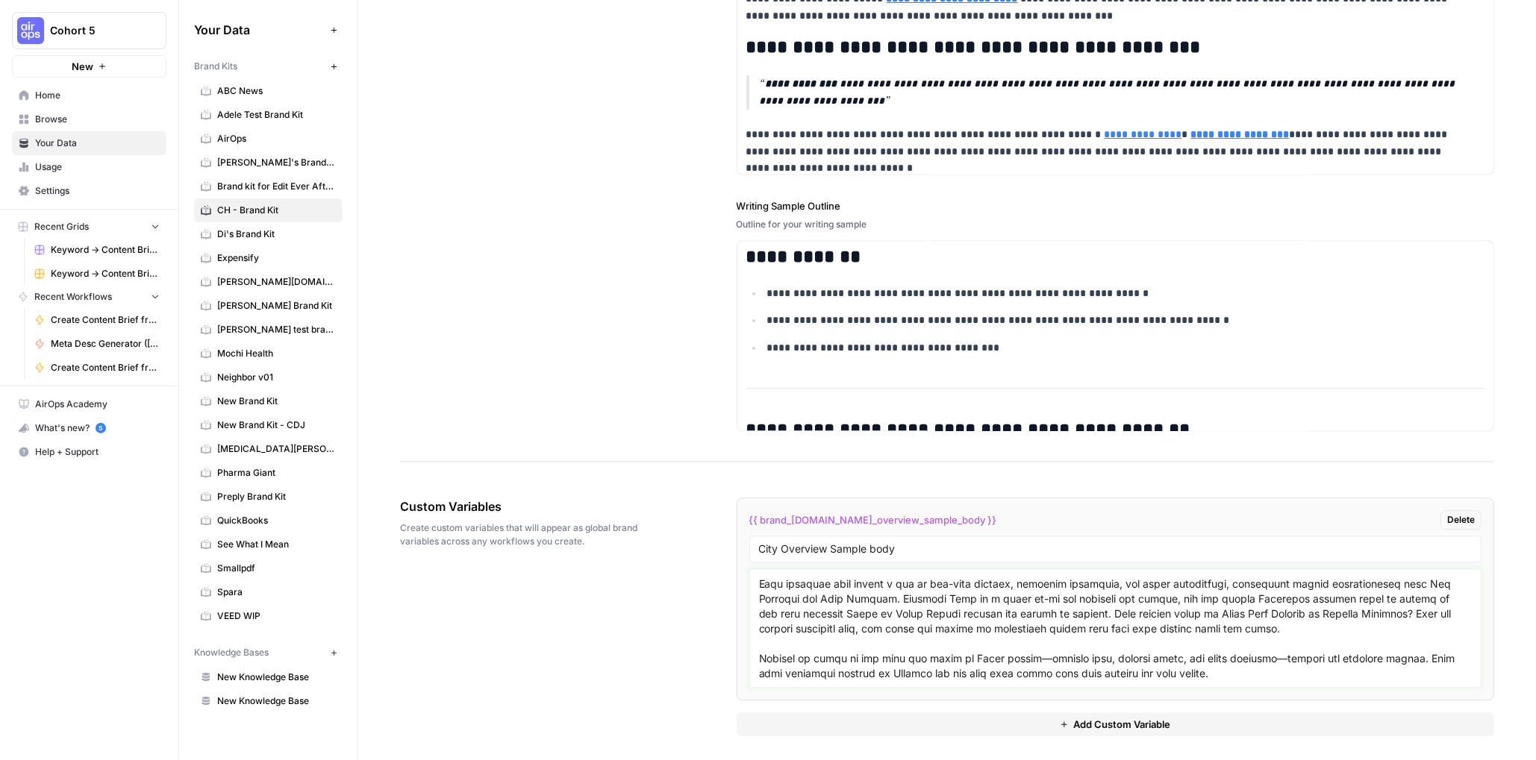
scroll to position [116, 0]
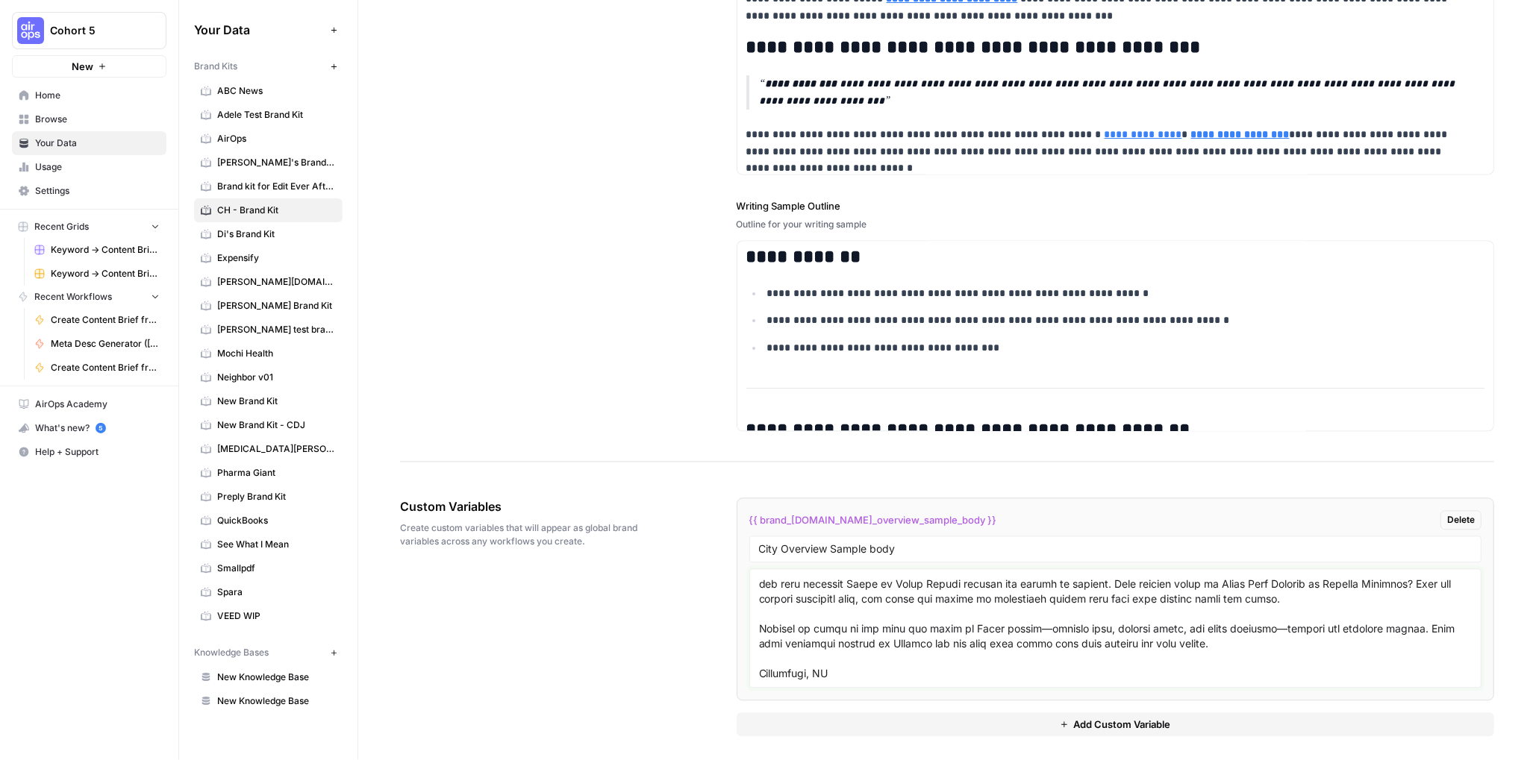
paste textarea "Charleston’s historic charm starts with Rainbow Row—those pastel-colored Georgi…"
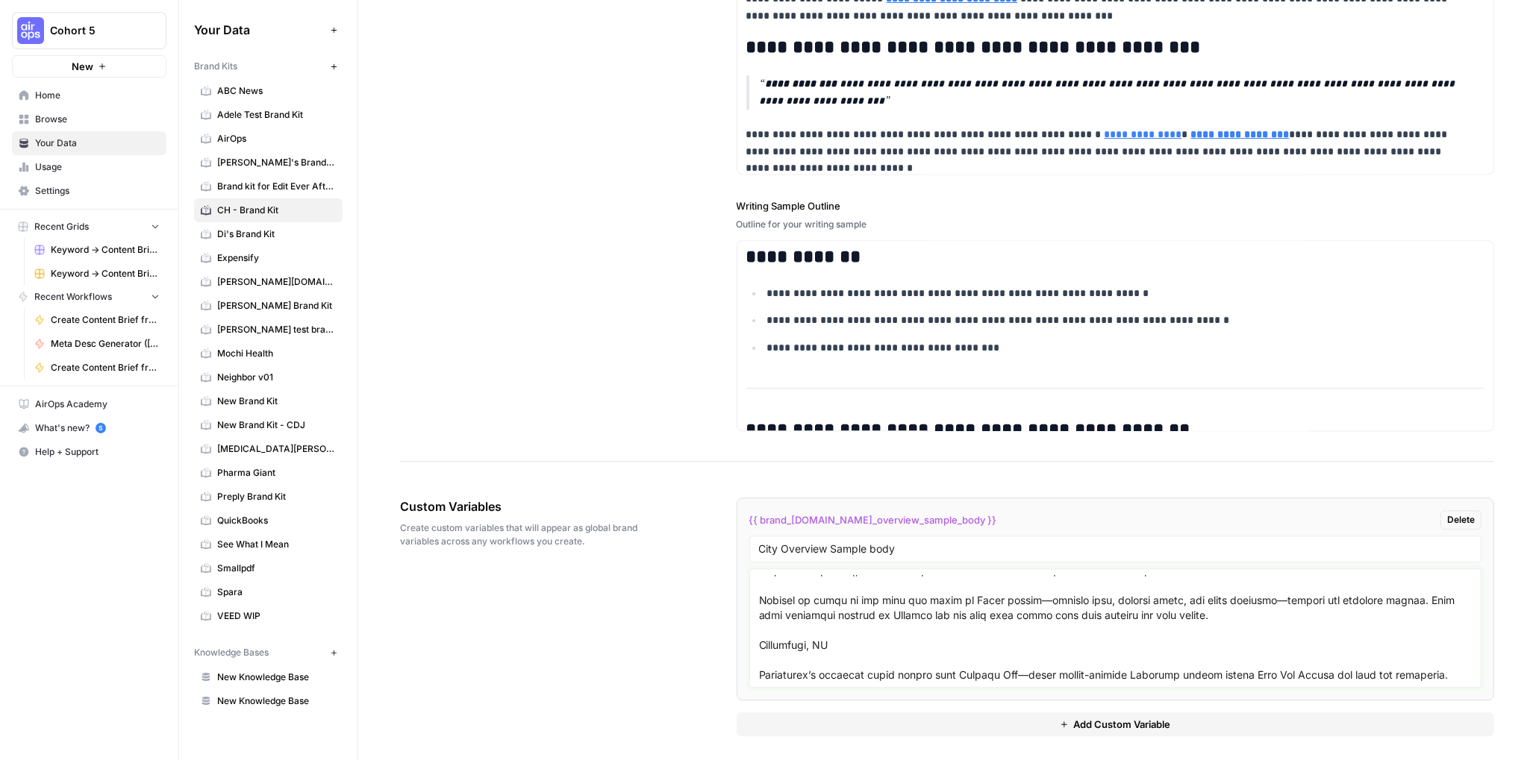
scroll to position [325, 0]
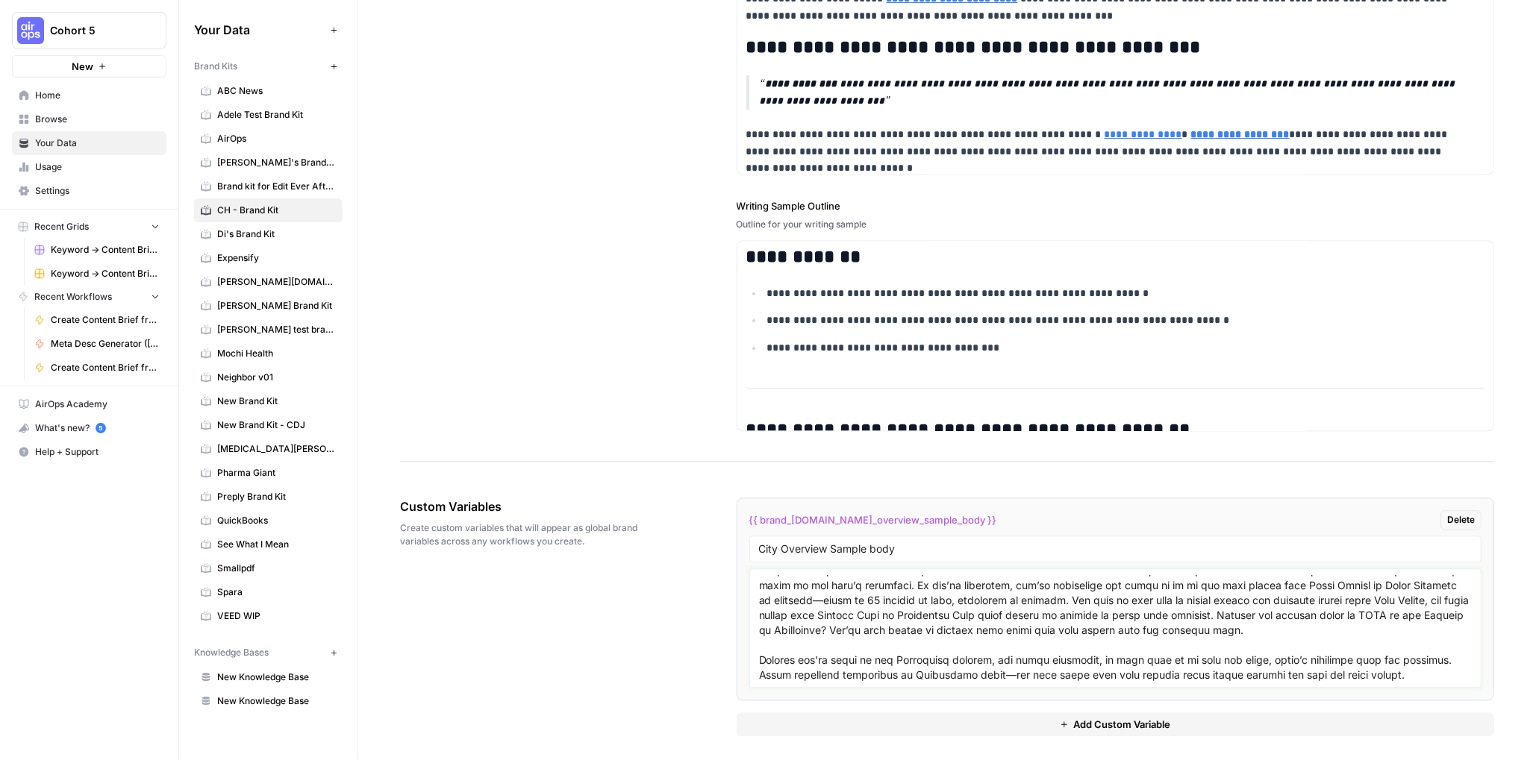
type textarea "Kendall, FL Kendall might not have its own beach, but it’s just a 30-minute dri…"
click at [657, 607] on div "Custom Variables Create custom variables that will appear as global brand varia…" at bounding box center [947, 617] width 1094 height 299
click at [1128, 725] on span "Add Custom Variable" at bounding box center [1121, 724] width 97 height 15
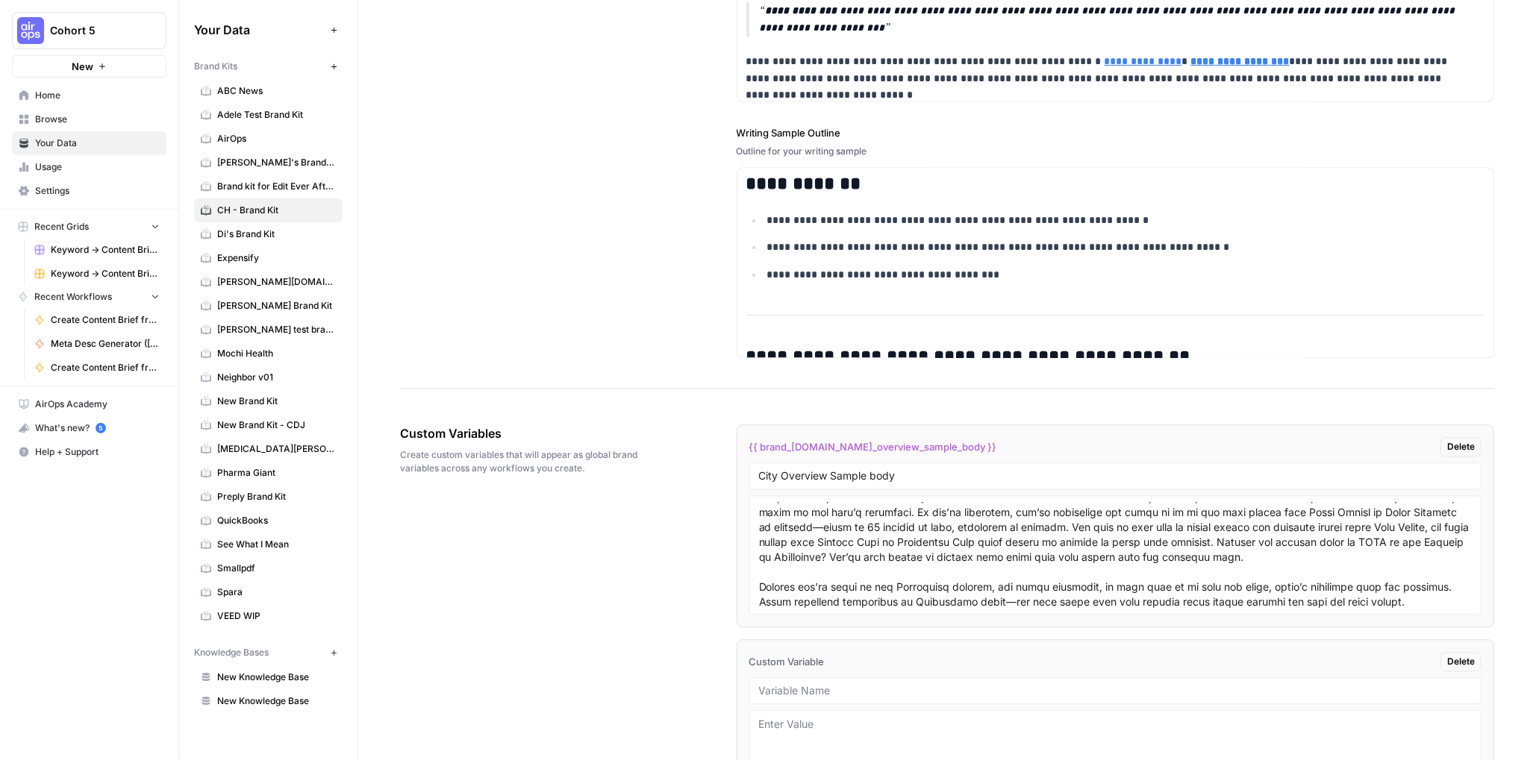
scroll to position [2295, 0]
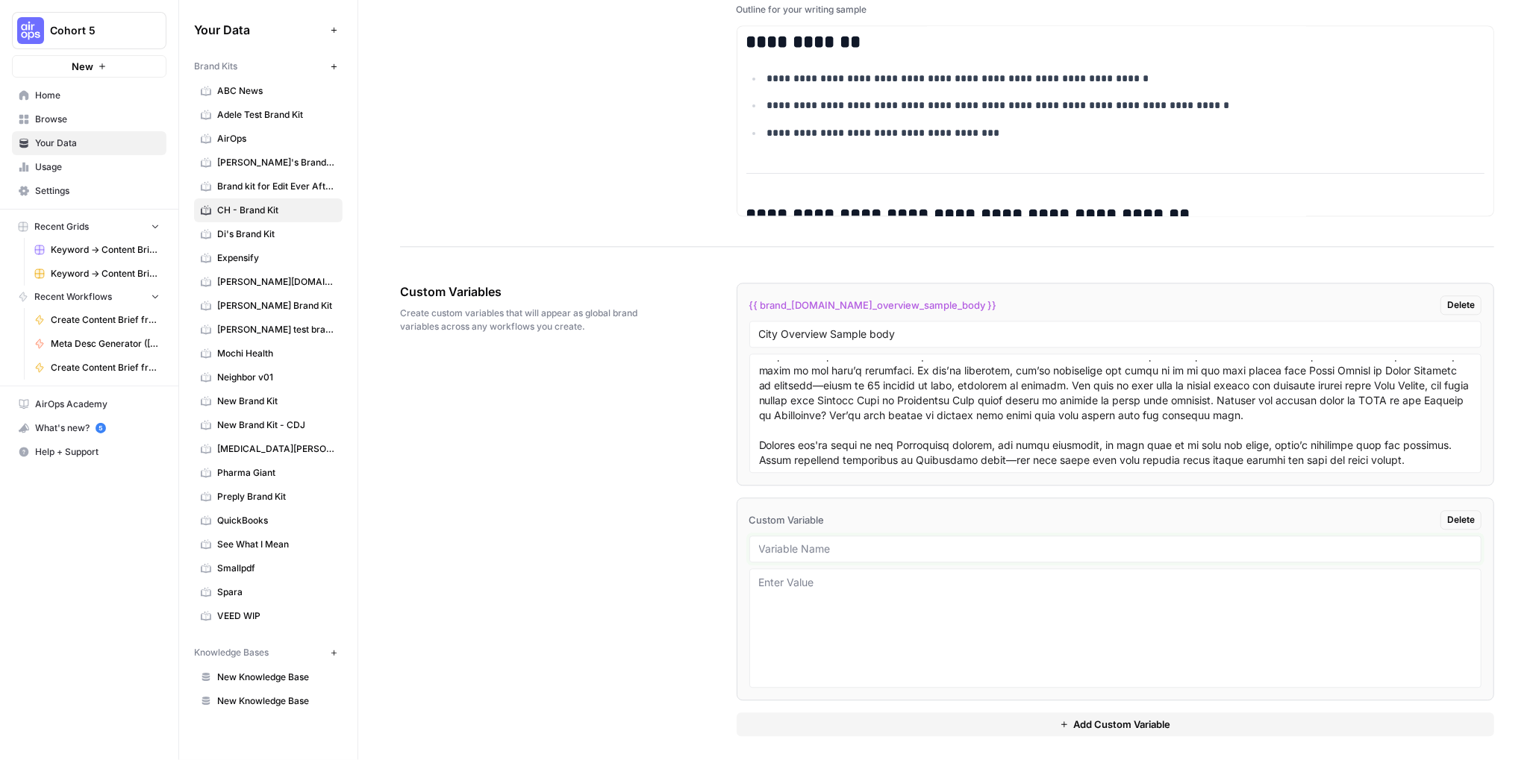
click at [783, 543] on input "text" at bounding box center [1115, 549] width 713 height 13
click at [857, 598] on textarea at bounding box center [1115, 628] width 713 height 106
paste textarea "FHA-Aligned Language Practices Focus on the property, not the people: You're in…"
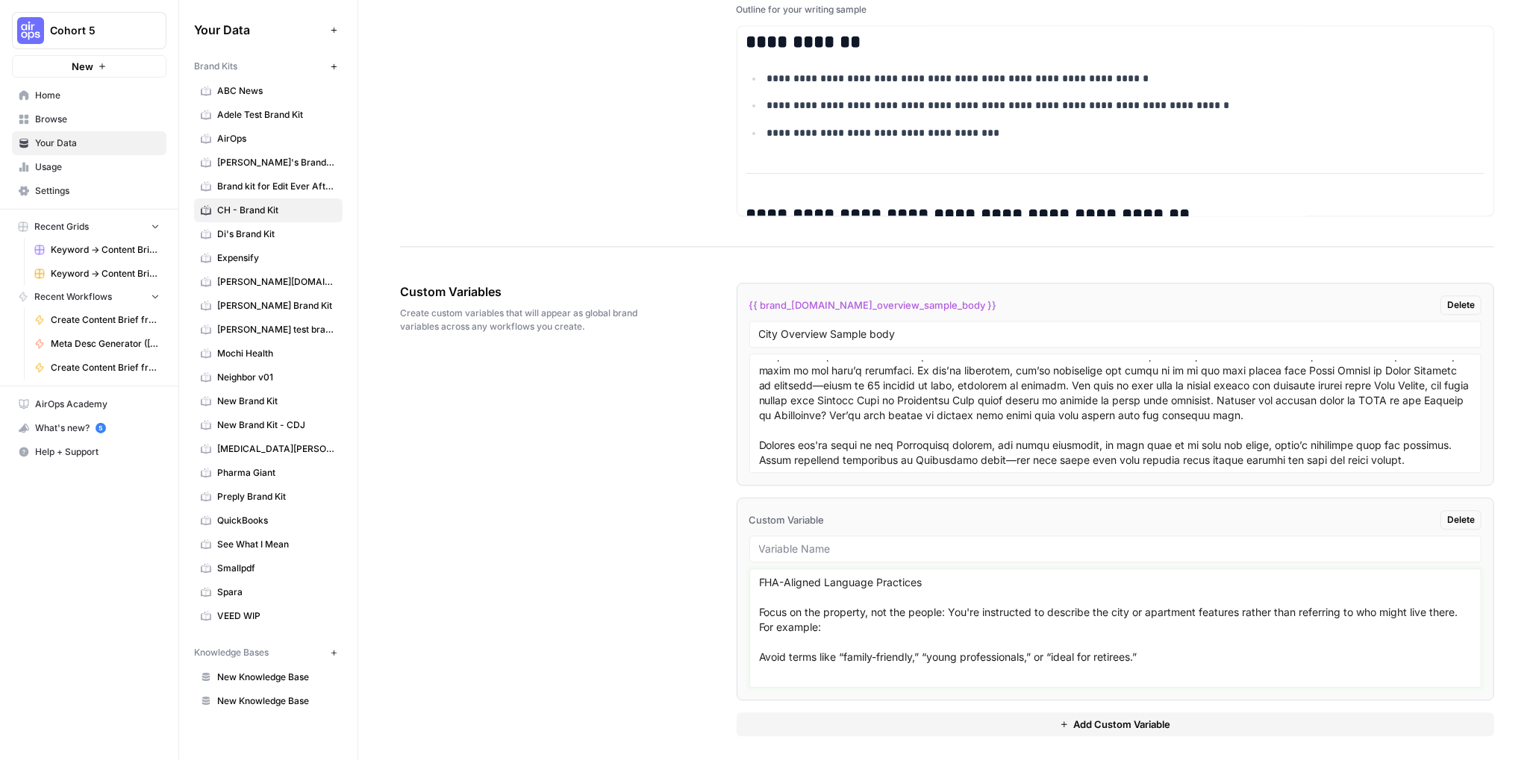
scroll to position [251, 0]
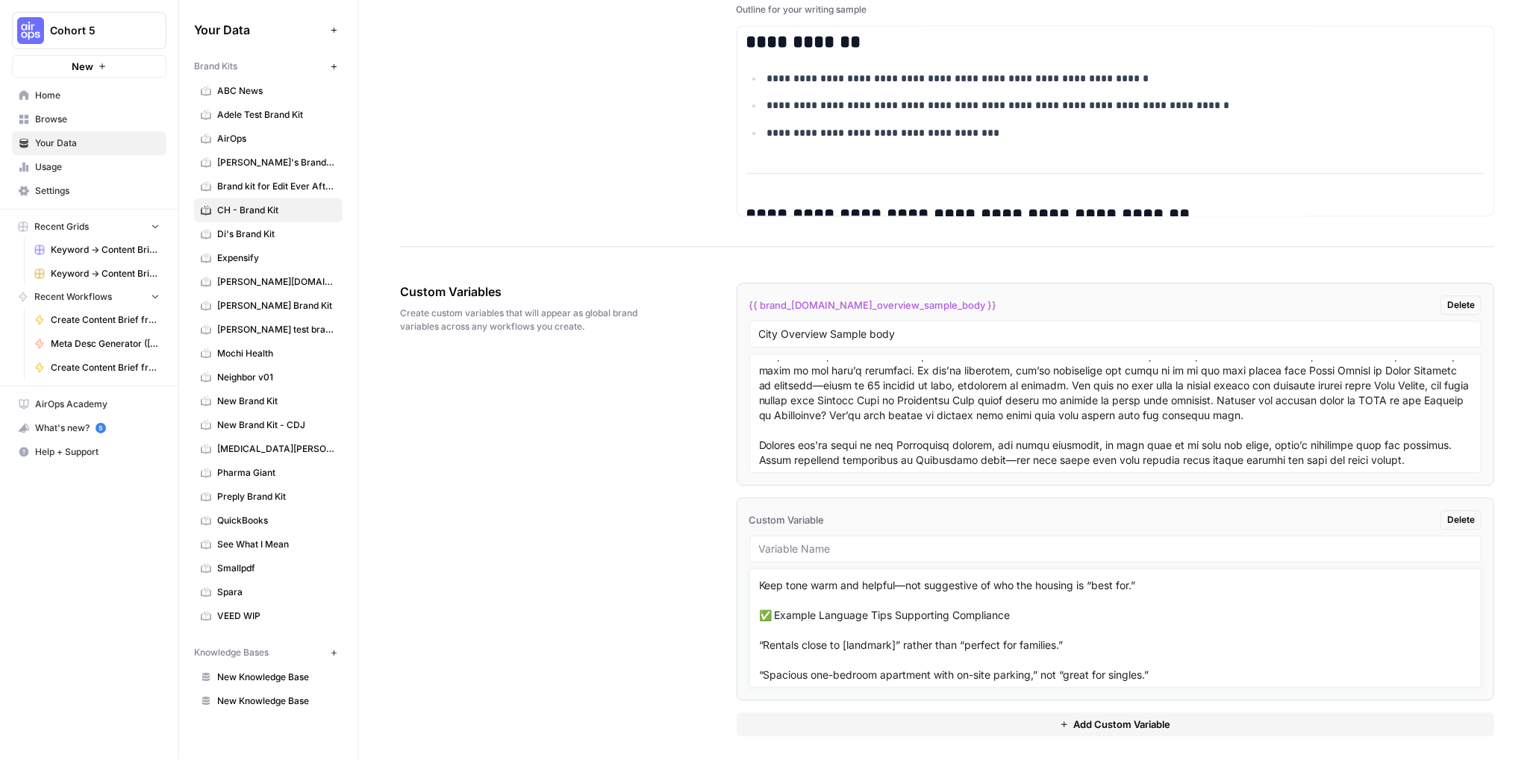
drag, startPoint x: 770, startPoint y: 606, endPoint x: 750, endPoint y: 604, distance: 20.2
click at [751, 604] on div "FHA-Aligned Language Practices Focus on the property, not the people: You're in…" at bounding box center [1115, 628] width 733 height 119
type textarea "FHA-Aligned Language Practices Focus on the property, not the people: You're in…"
click at [830, 549] on input "text" at bounding box center [1115, 549] width 713 height 13
type input "fha compliance"
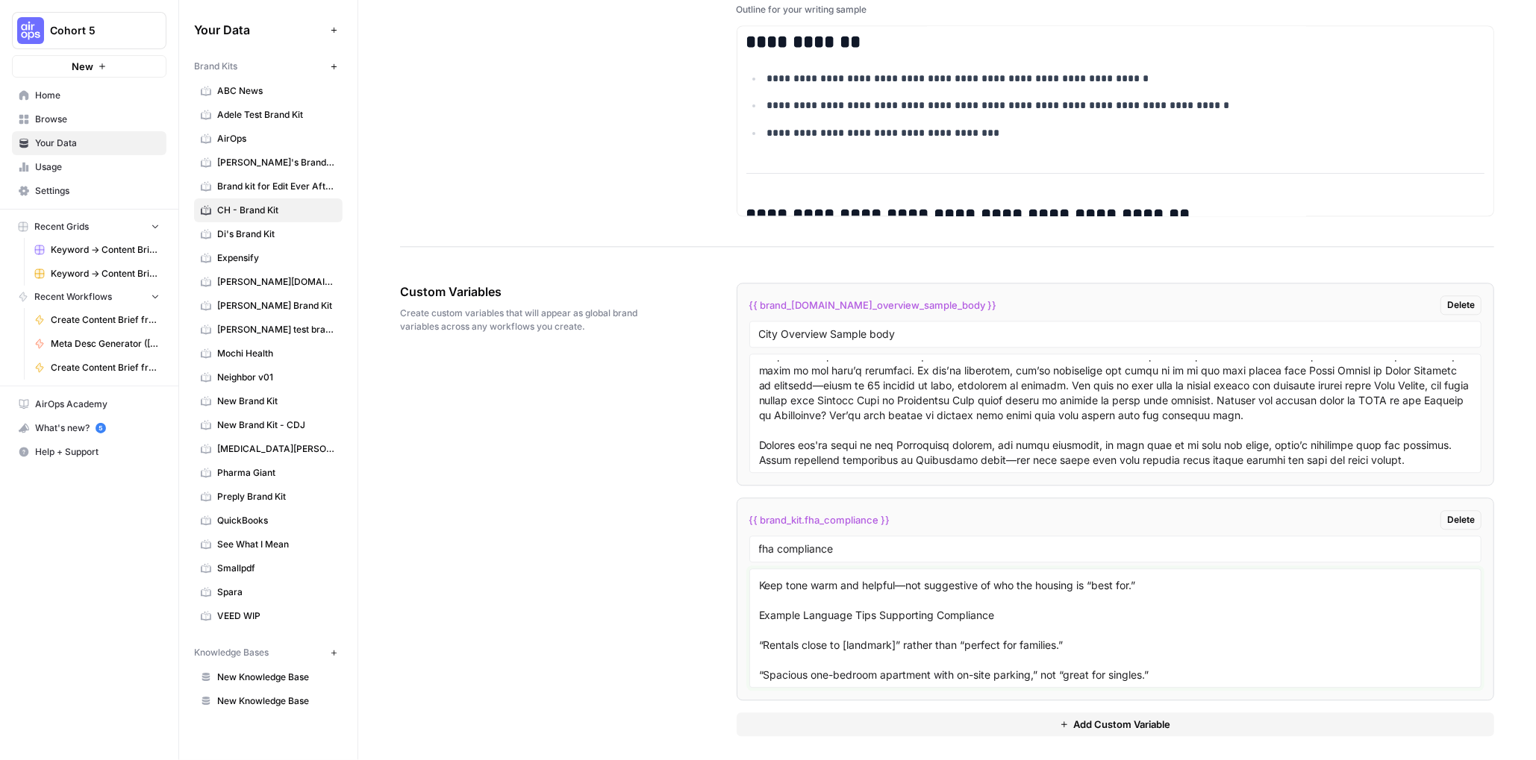
click at [1149, 613] on textarea "FHA-Aligned Language Practices Focus on the property, not the people: You're in…" at bounding box center [1115, 628] width 713 height 106
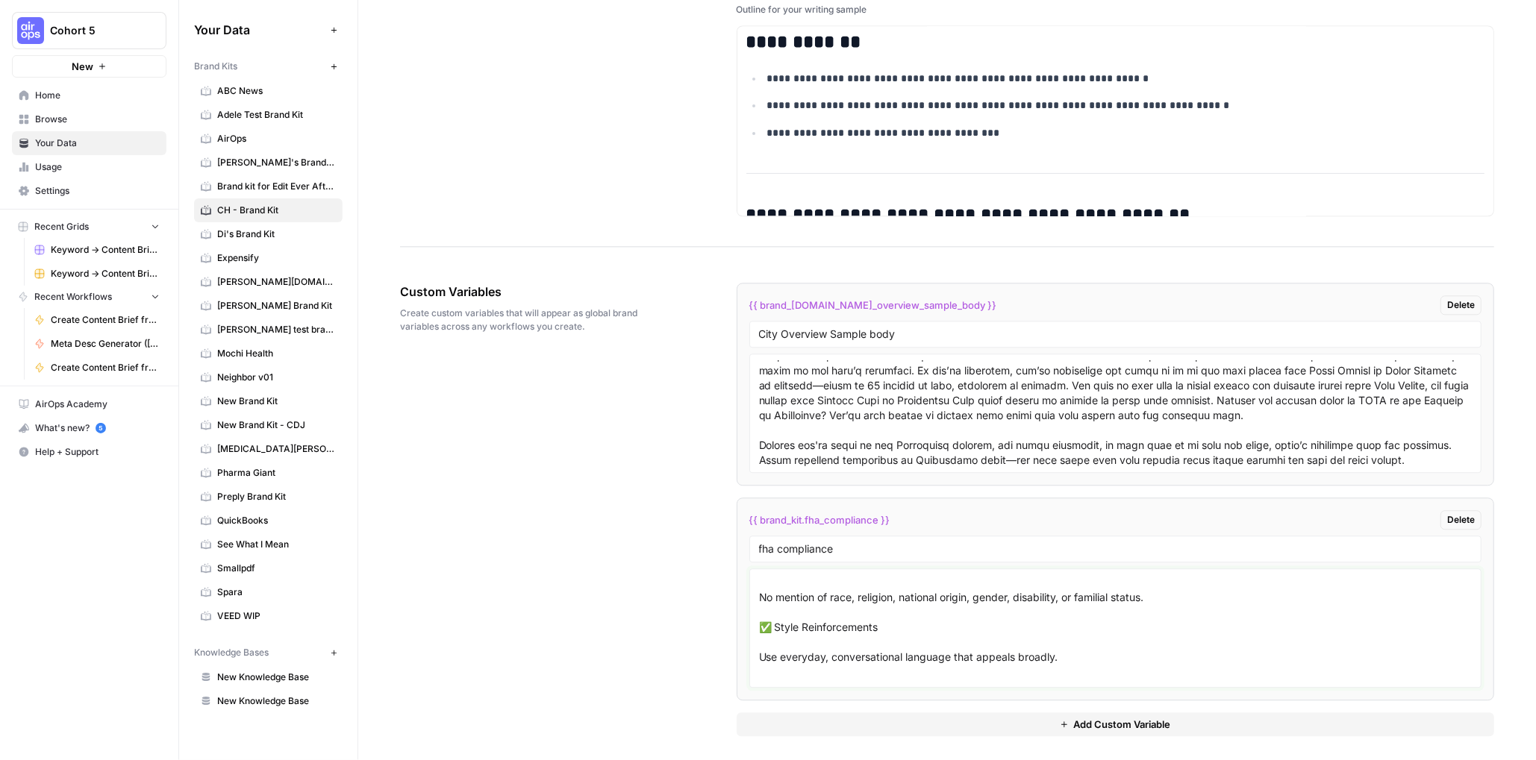
scroll to position [149, 0]
drag, startPoint x: 776, startPoint y: 622, endPoint x: 740, endPoint y: 623, distance: 35.8
click at [740, 623] on li "{{ brand_kit.fha_compliance }} Delete fha compliance FHA-Aligned Language Pract…" at bounding box center [1116, 599] width 758 height 203
click at [1156, 639] on textarea "FHA-Aligned Language Practices Focus on the property, not the people: You're in…" at bounding box center [1115, 628] width 713 height 106
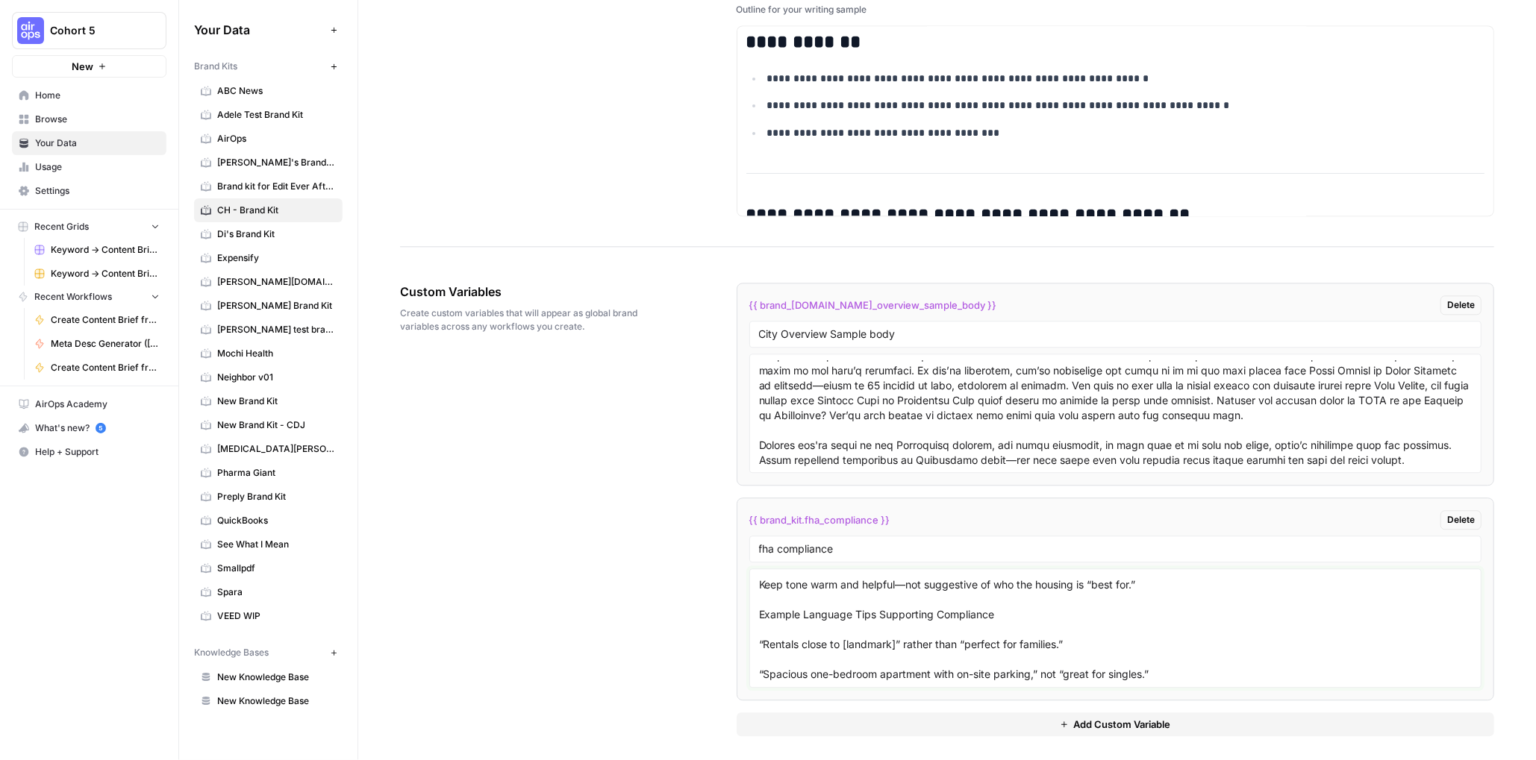
scroll to position [0, 0]
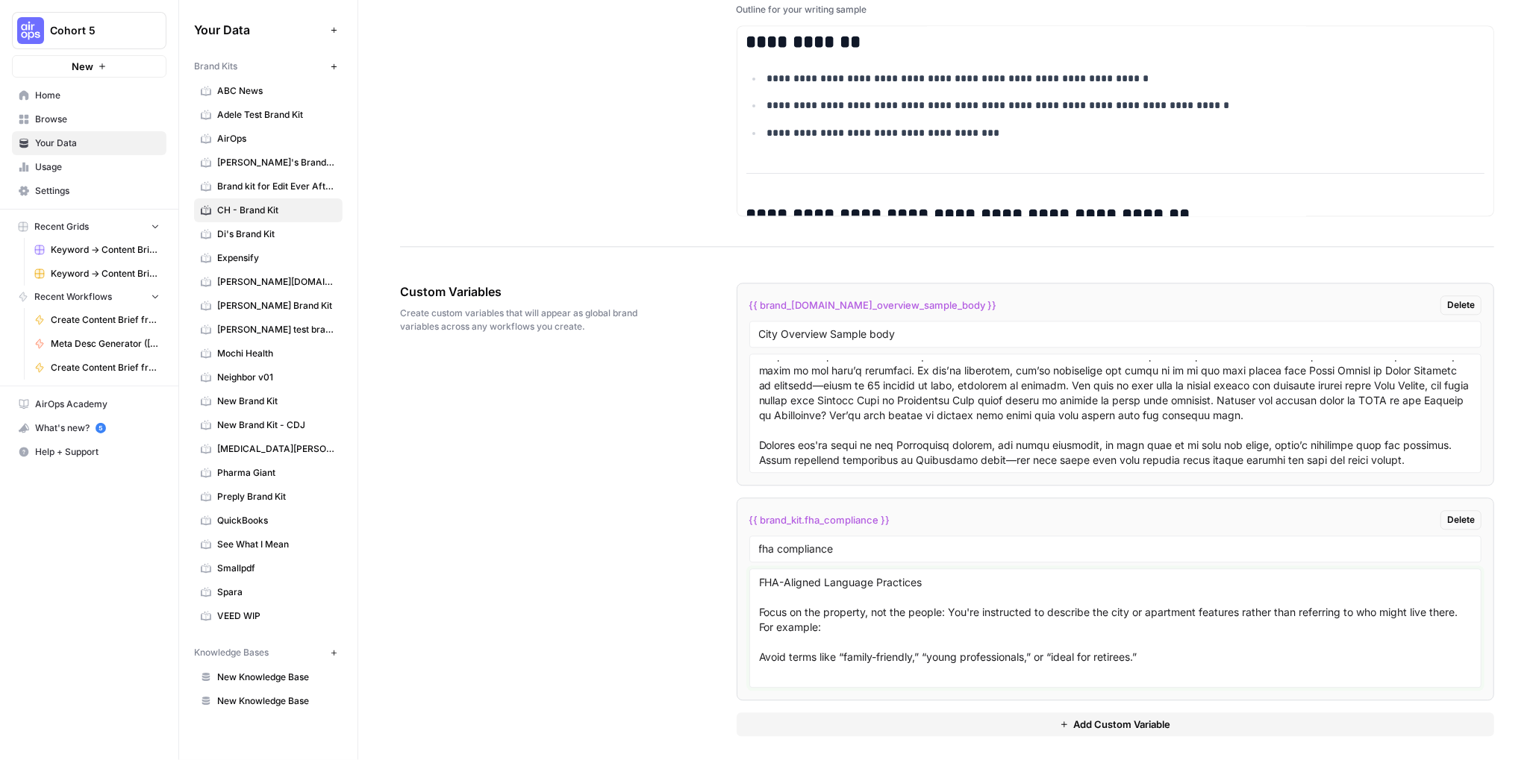
type textarea "FHA-Aligned Language Practices Focus on the property, not the people: You're in…"
click at [666, 583] on div "Custom Variables Create custom variables that will appear as global brand varia…" at bounding box center [947, 509] width 1094 height 513
click at [183, 27] on icon "button" at bounding box center [181, 30] width 10 height 10
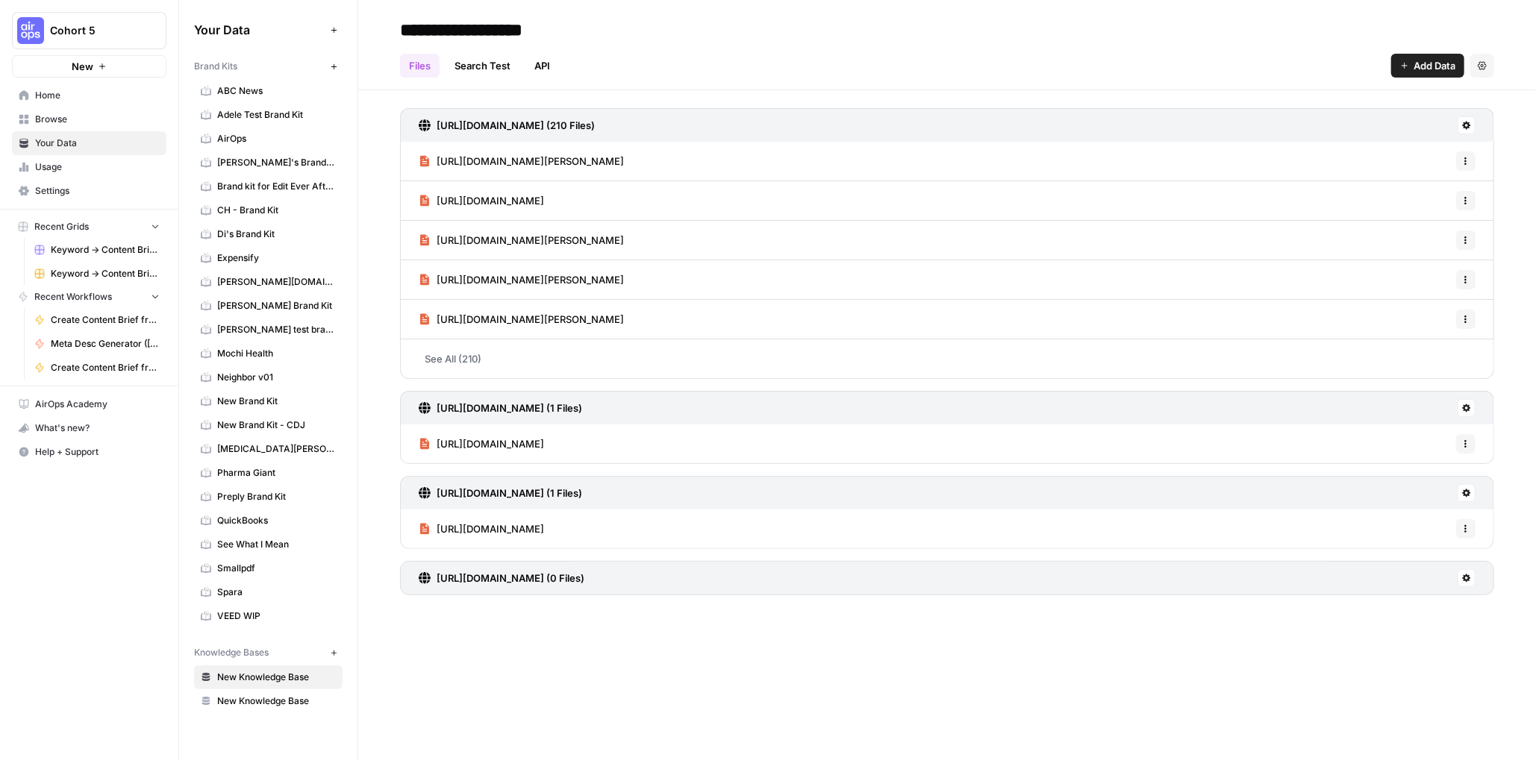
click at [49, 103] on link "Home" at bounding box center [89, 96] width 154 height 24
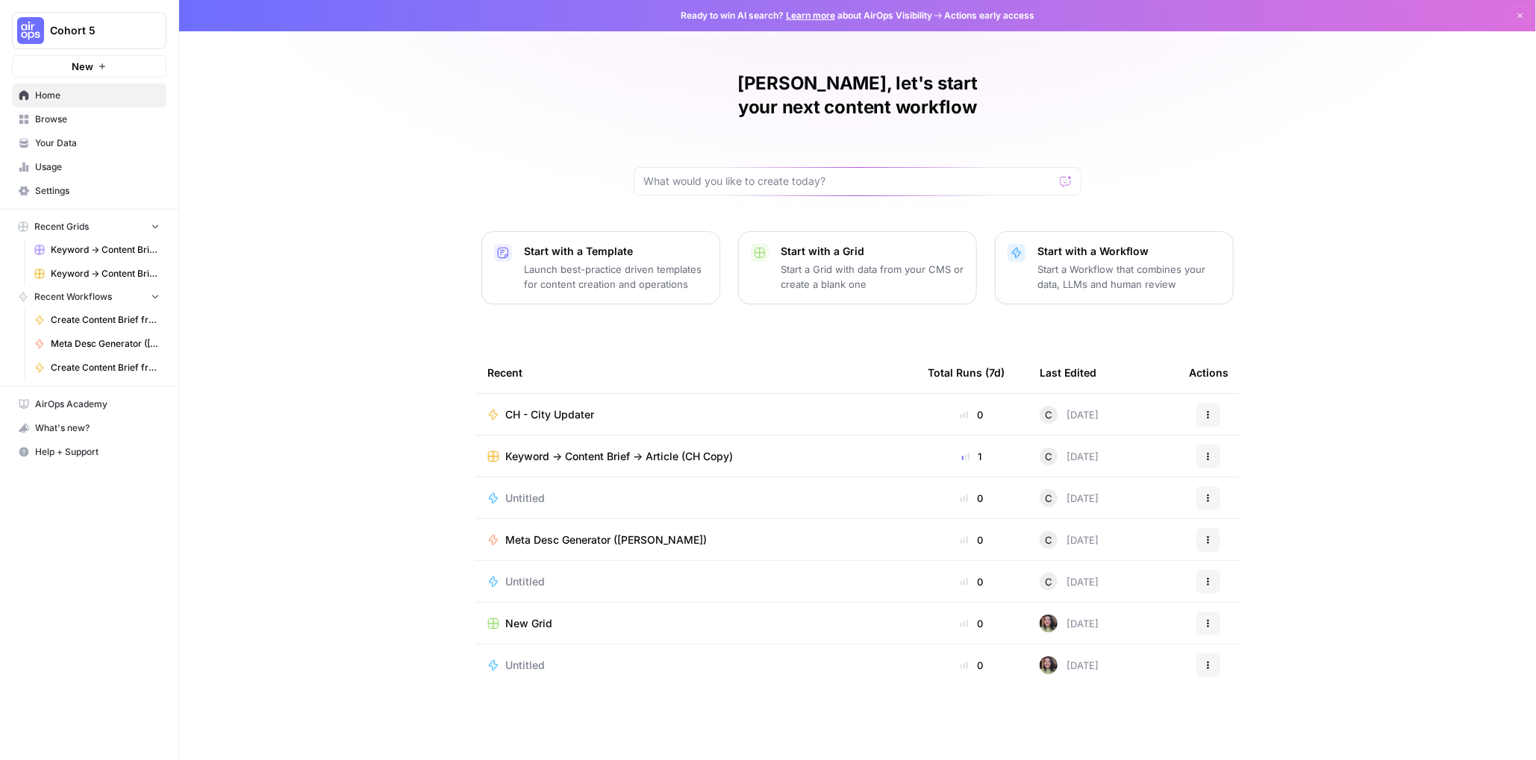
click at [555, 407] on span "CH - City Updater" at bounding box center [549, 414] width 89 height 15
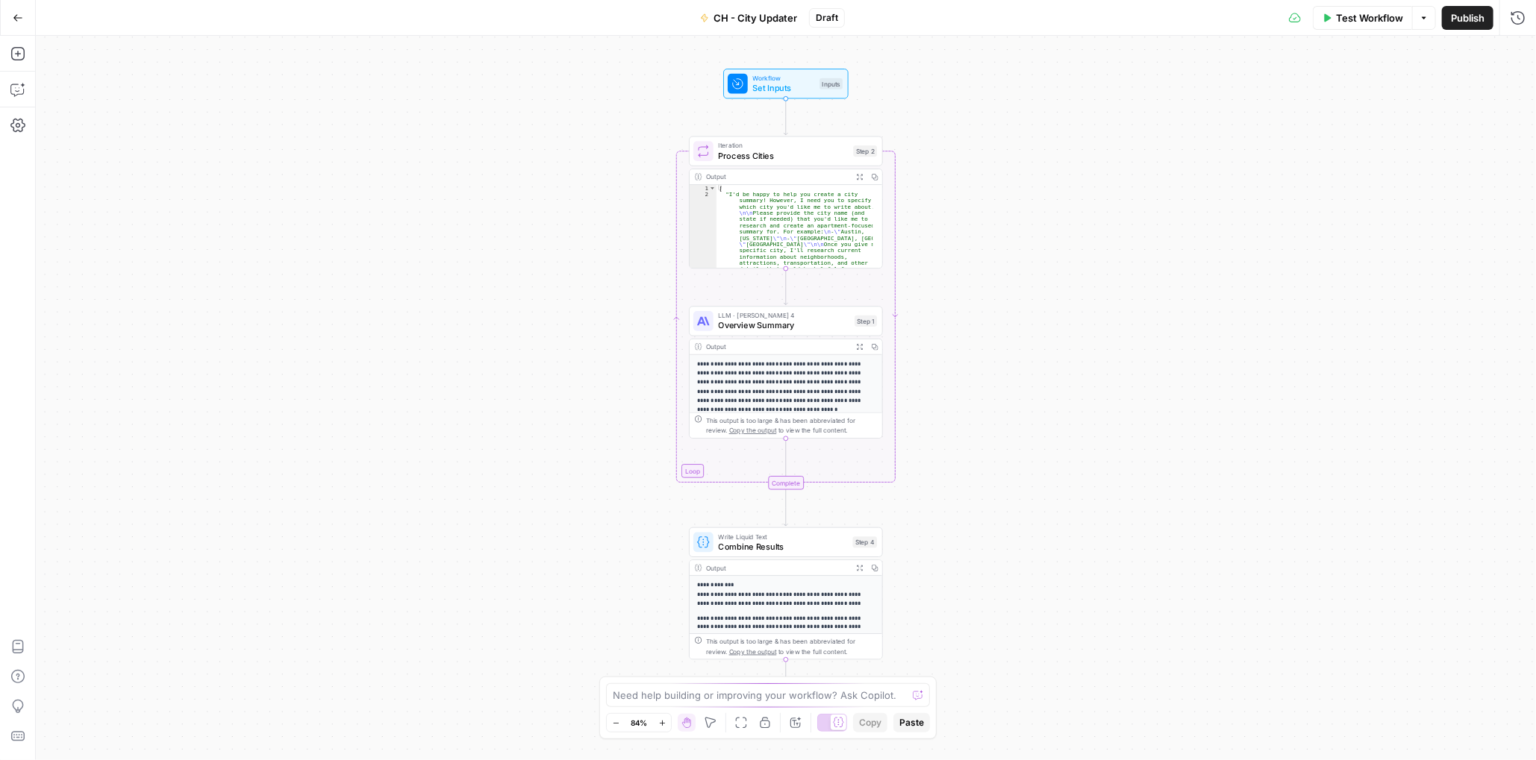
click at [807, 89] on span "Set Inputs" at bounding box center [784, 88] width 62 height 13
click at [1487, 92] on button "edit field" at bounding box center [1473, 93] width 57 height 18
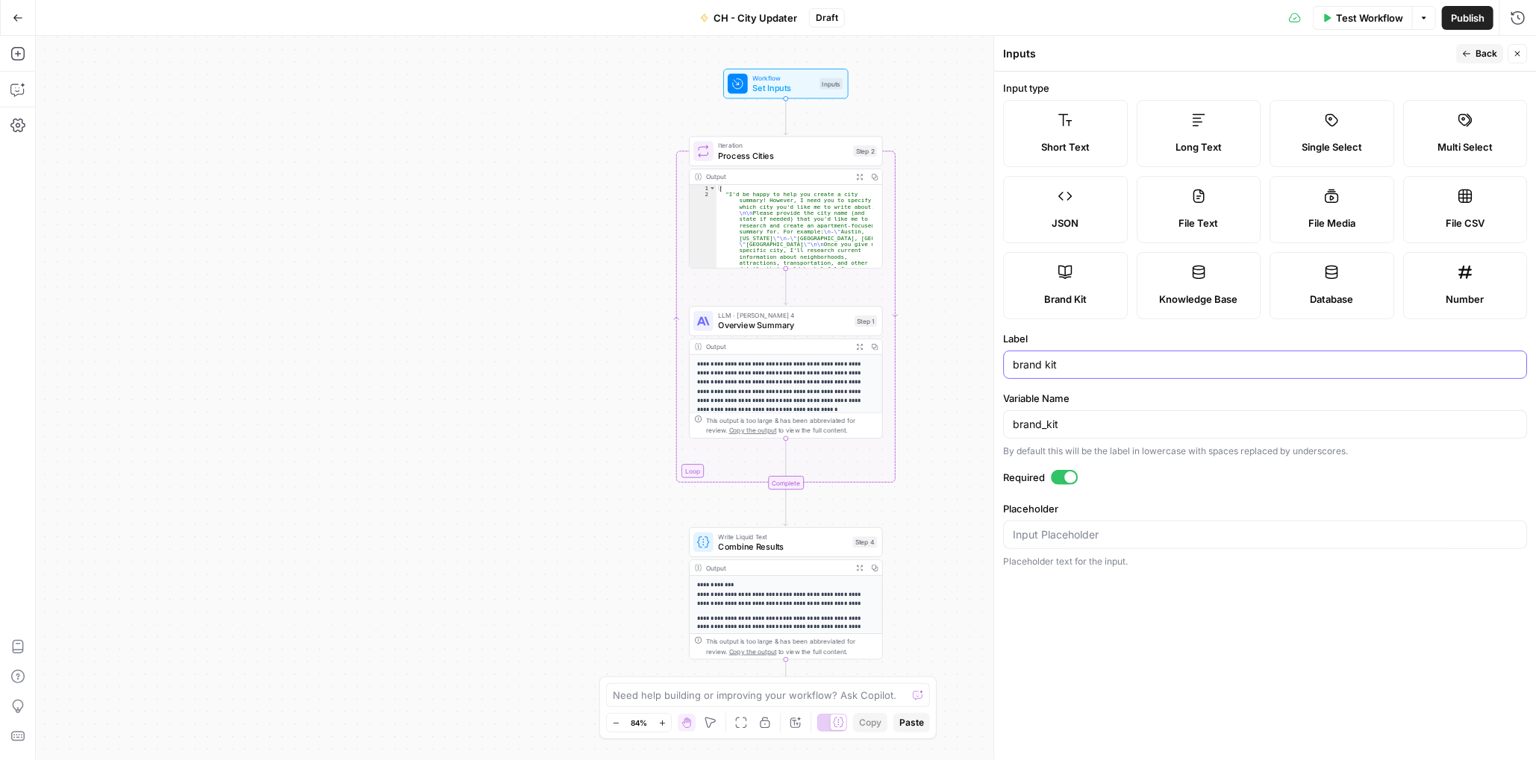
click at [1125, 363] on input "brand kit" at bounding box center [1265, 364] width 504 height 15
click at [806, 85] on span "Set Inputs" at bounding box center [784, 88] width 62 height 13
click at [831, 81] on div "Inputs" at bounding box center [830, 83] width 23 height 11
drag, startPoint x: 1514, startPoint y: 51, endPoint x: 984, endPoint y: 165, distance: 542.7
click at [1513, 51] on icon "button" at bounding box center [1517, 53] width 9 height 9
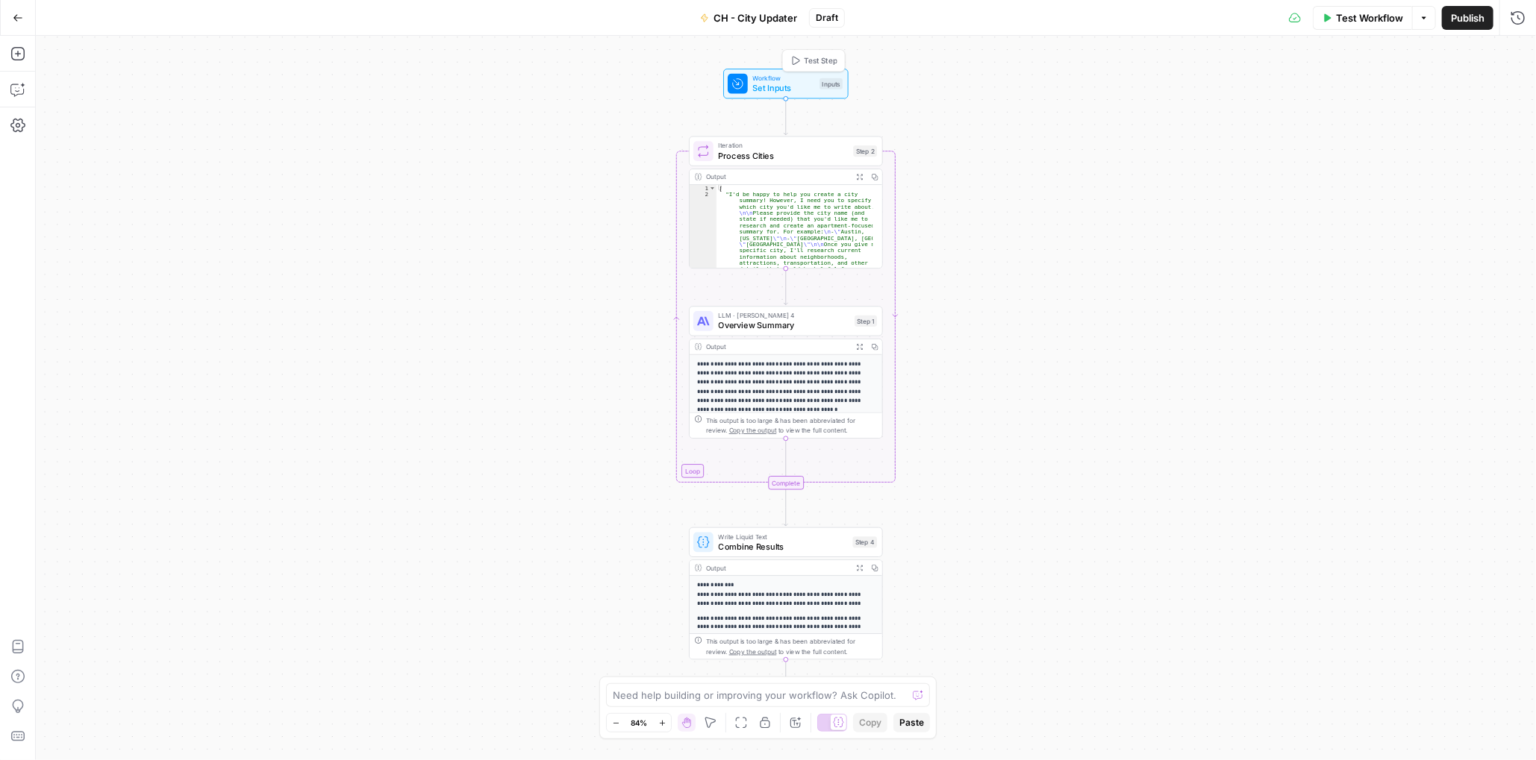
click at [824, 84] on div "Inputs" at bounding box center [830, 83] width 23 height 11
click at [1207, 287] on button "Add Field" at bounding box center [1252, 287] width 493 height 24
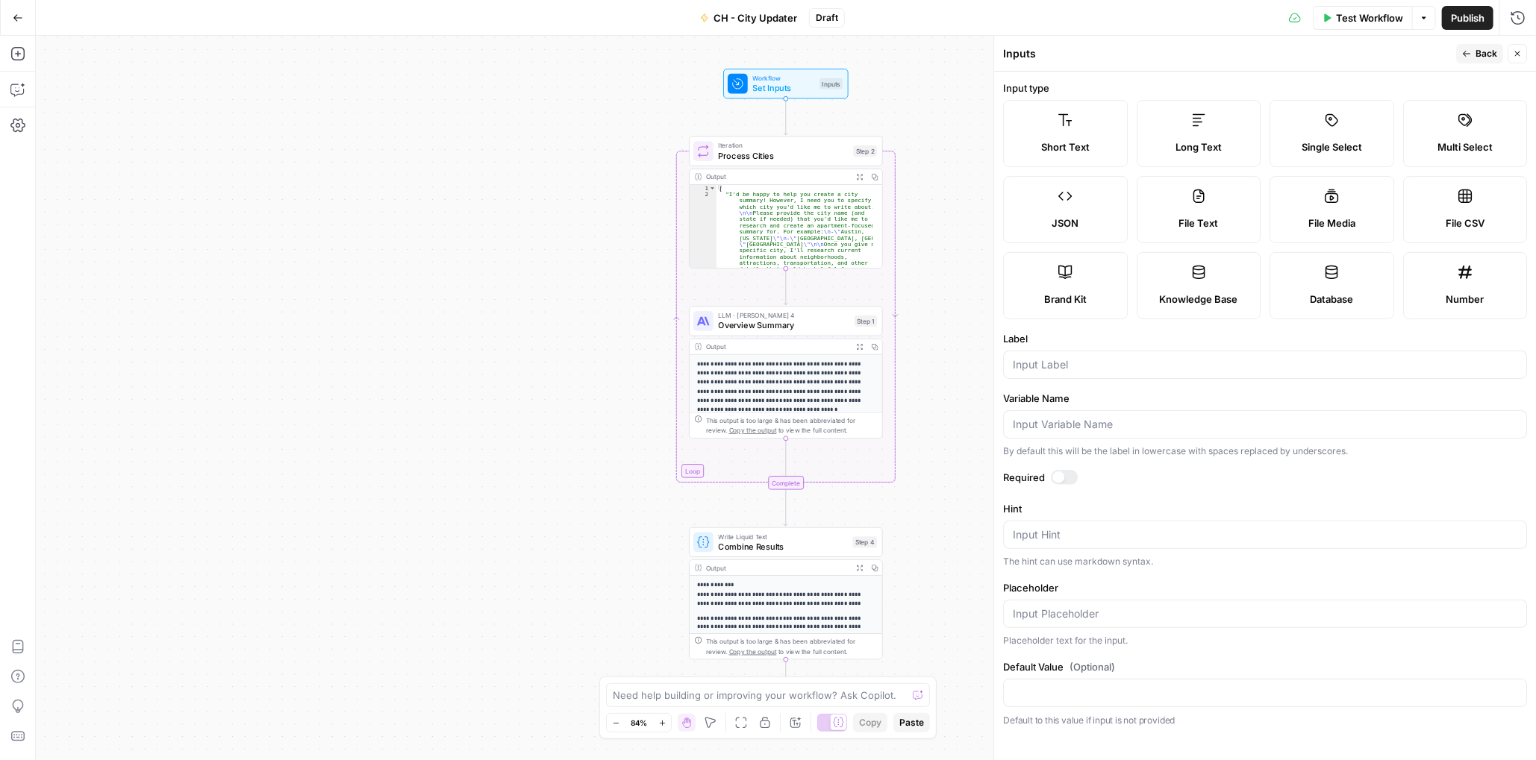
click at [1067, 292] on span "Brand Kit" at bounding box center [1065, 299] width 43 height 15
click at [1100, 369] on input "Label" at bounding box center [1265, 364] width 504 height 15
type input "FHA Complaince"
click at [1068, 478] on div at bounding box center [1064, 477] width 27 height 15
click at [1481, 53] on span "Back" at bounding box center [1486, 53] width 22 height 13
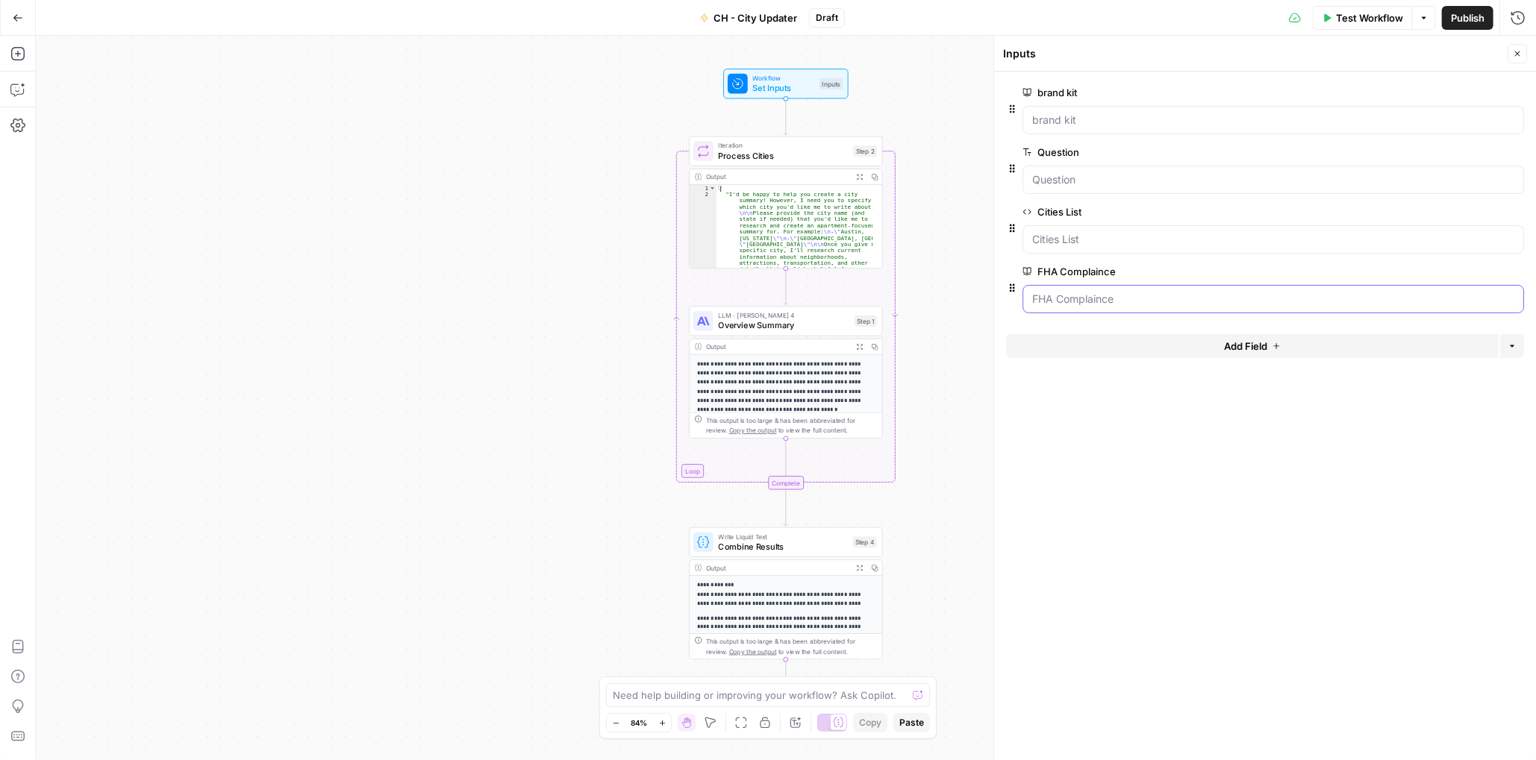
click at [1162, 298] on Complaince "FHA Complaince" at bounding box center [1273, 299] width 482 height 15
click at [1158, 301] on Complaince "FHA Complaince" at bounding box center [1273, 299] width 482 height 15
click at [1078, 115] on kit "brand kit" at bounding box center [1273, 120] width 482 height 15
click at [1378, 19] on span "Test Workflow" at bounding box center [1369, 17] width 67 height 15
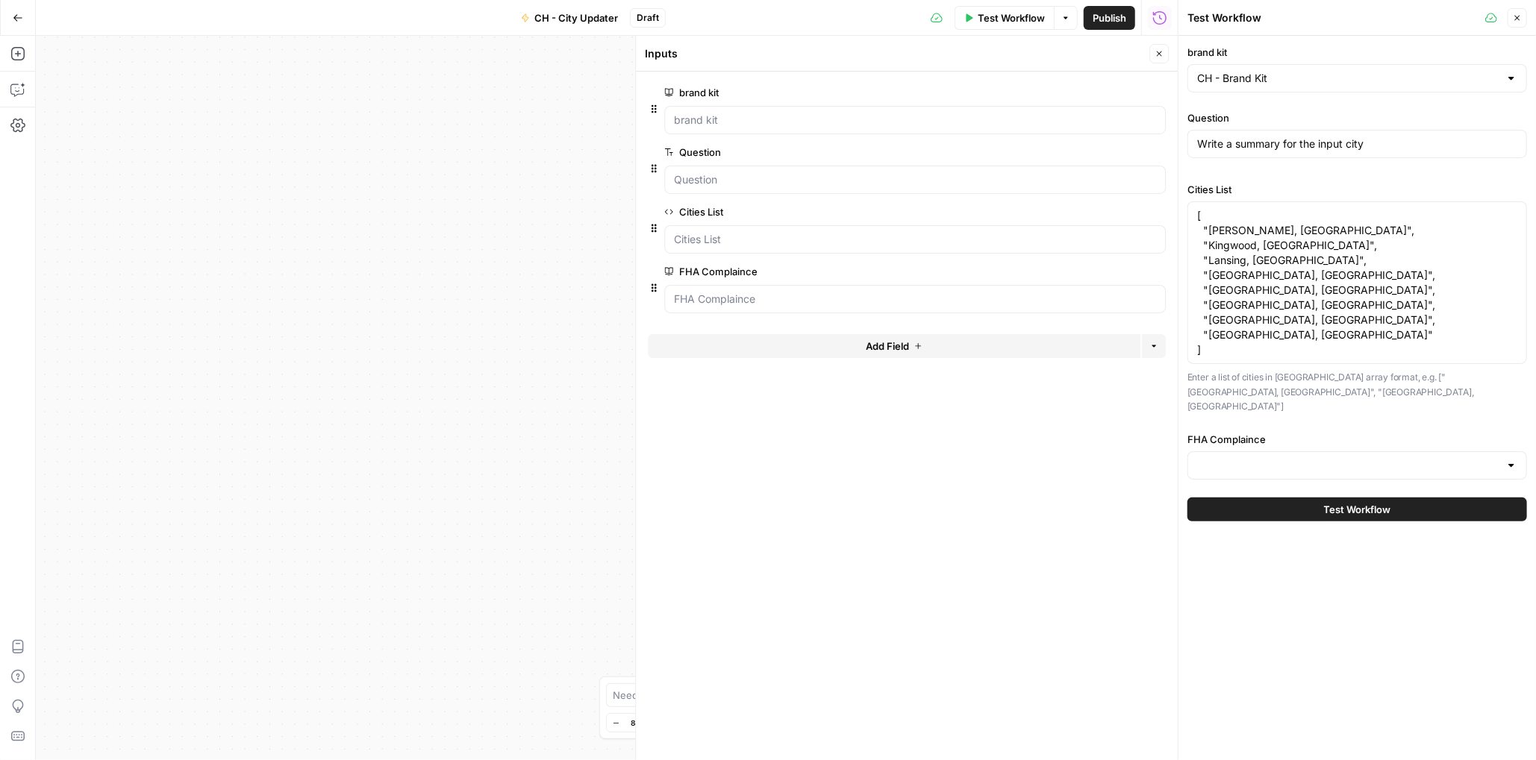
click at [1313, 451] on div at bounding box center [1357, 465] width 340 height 28
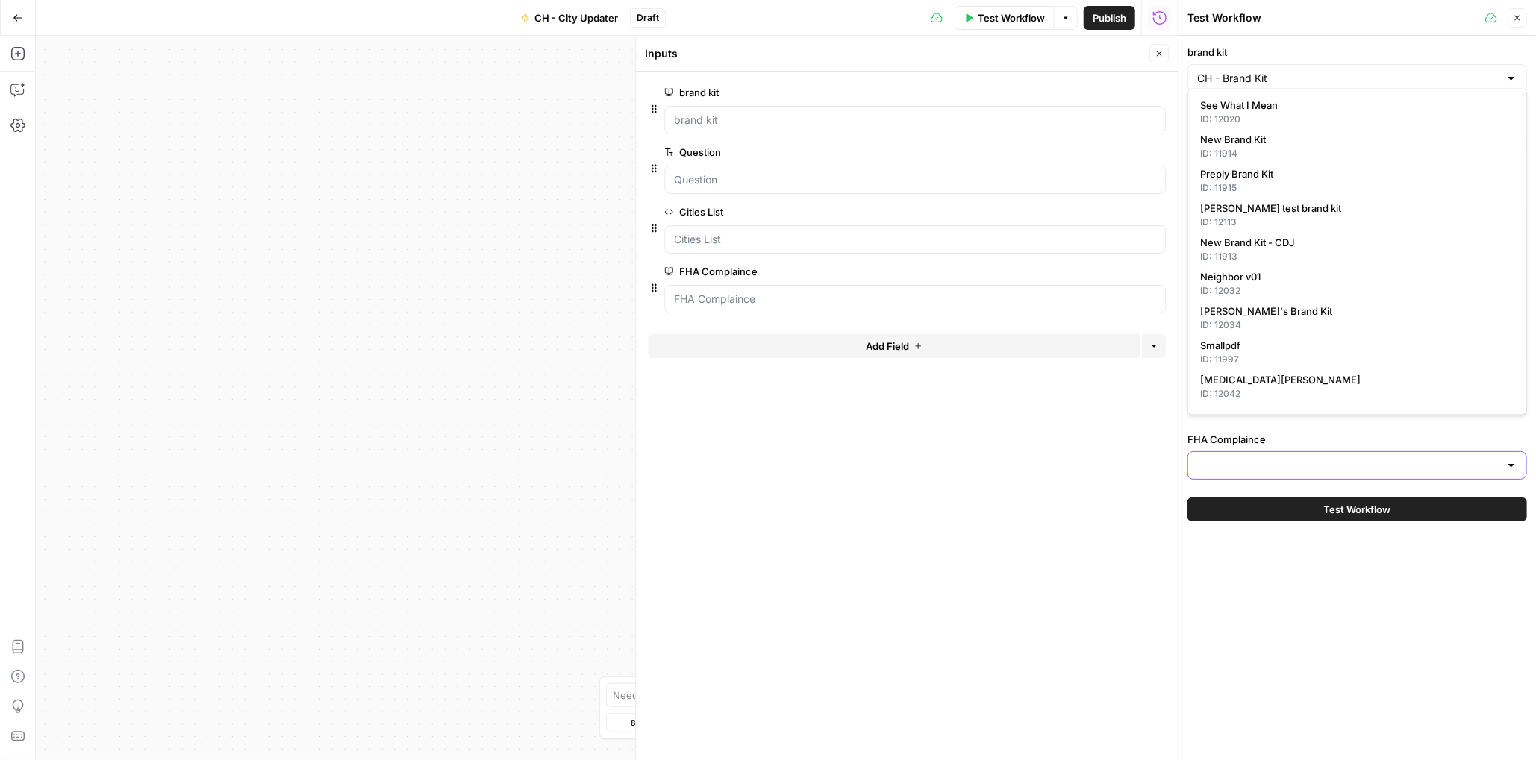
type input "b"
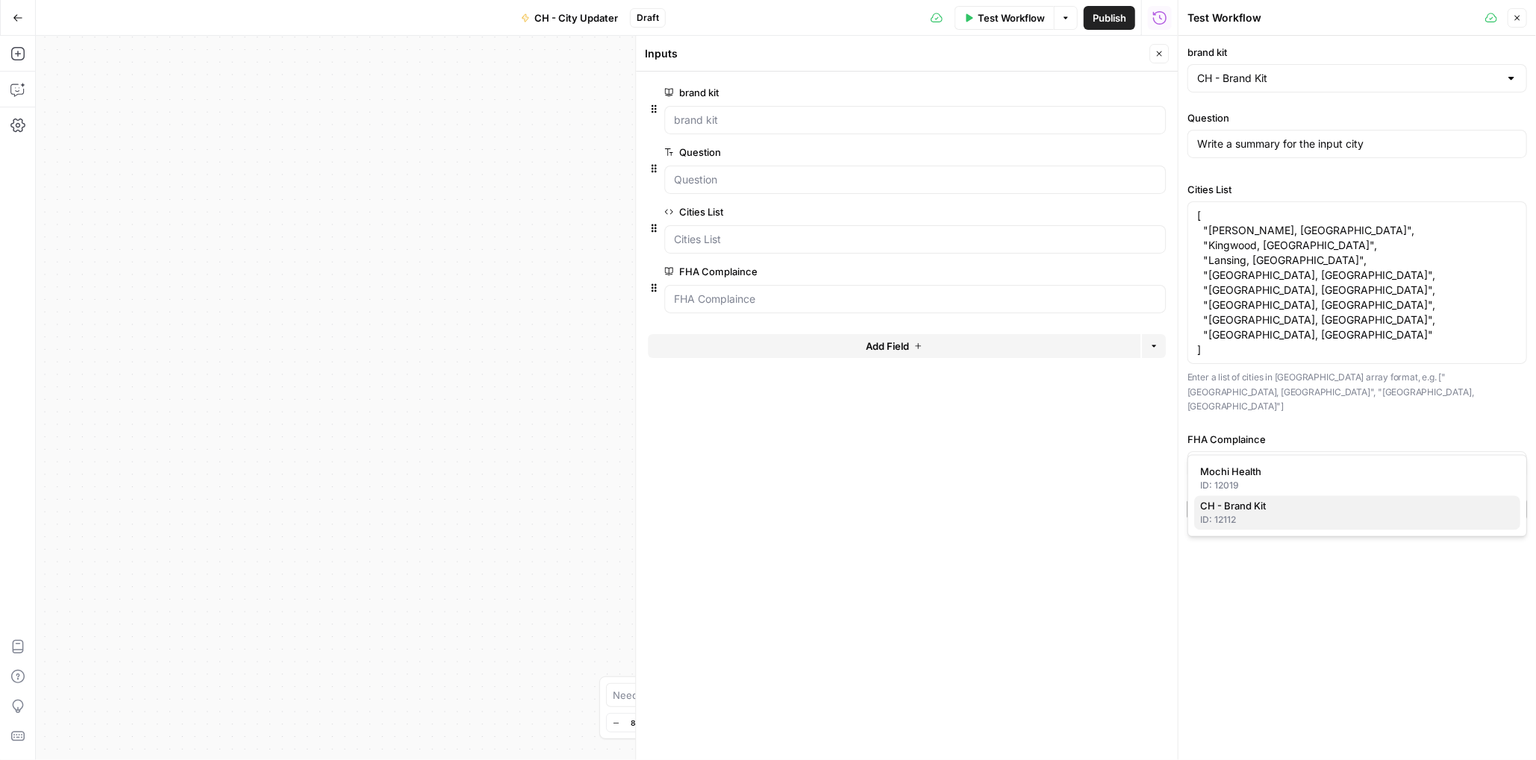
click at [1283, 506] on span "CH - Brand Kit" at bounding box center [1354, 506] width 308 height 15
type input "CH - Brand Kit"
click at [1158, 272] on icon "button" at bounding box center [1157, 272] width 8 height 8
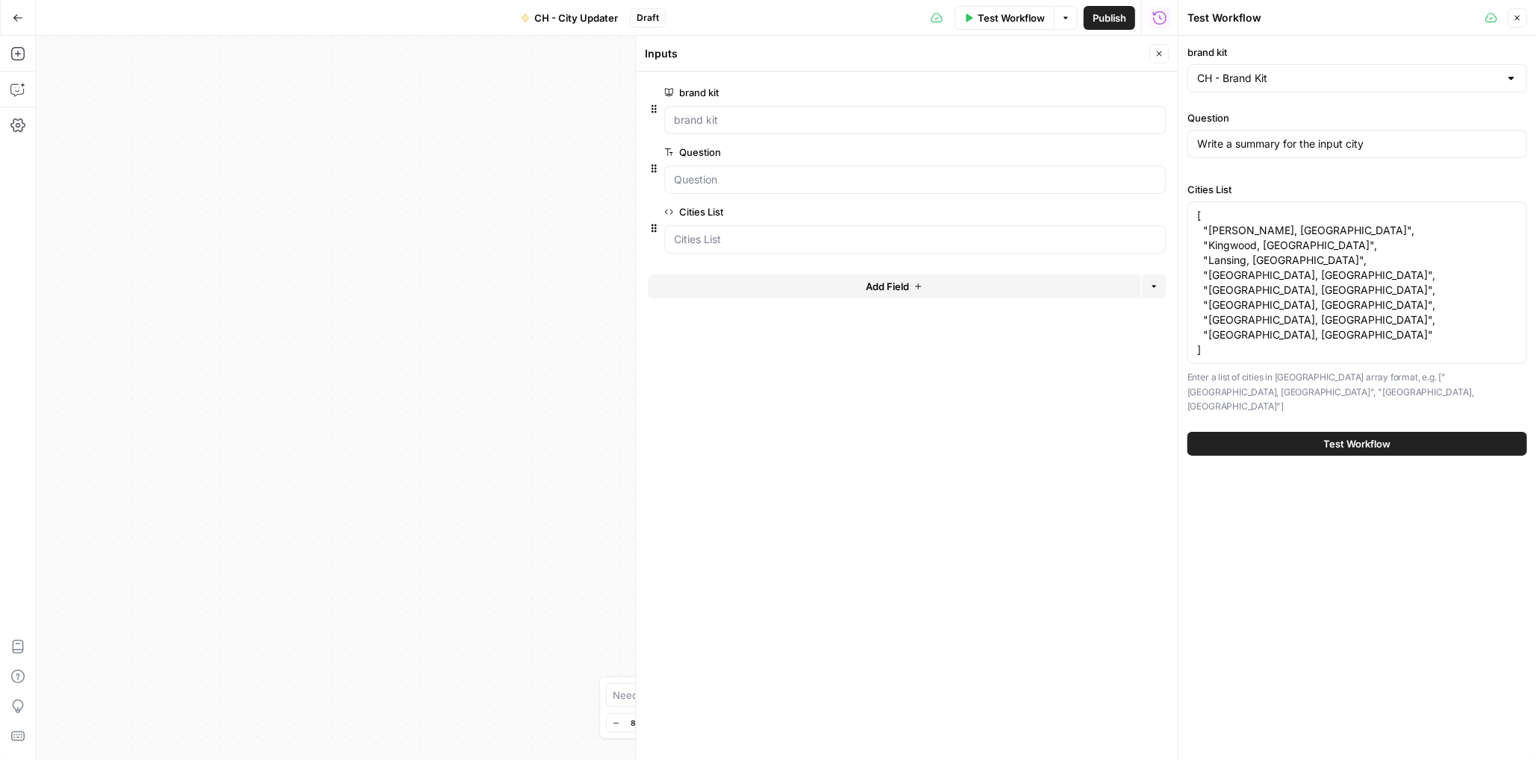
click at [1360, 437] on span "Test Workflow" at bounding box center [1357, 444] width 67 height 15
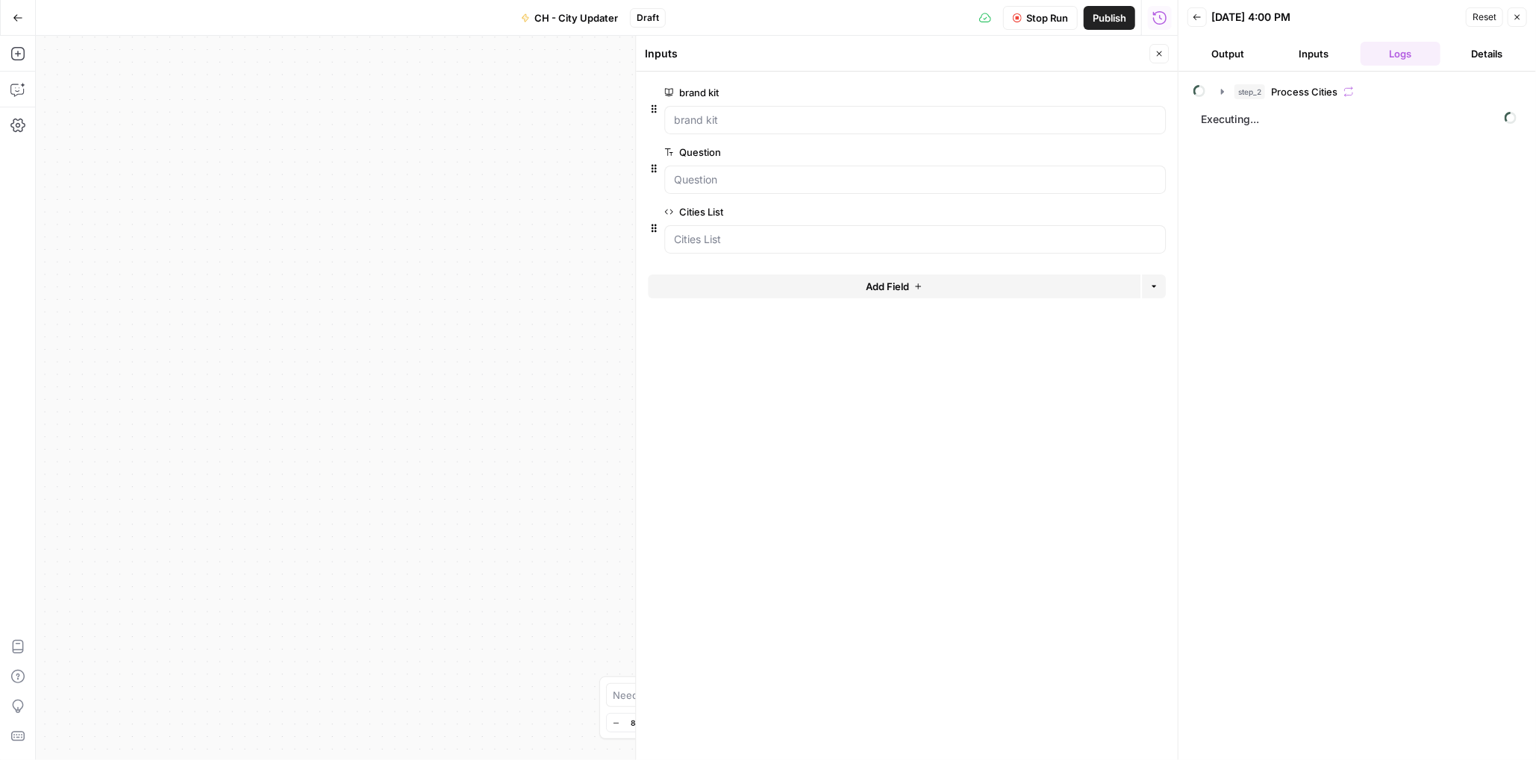
click at [1225, 43] on button "Output" at bounding box center [1227, 54] width 81 height 24
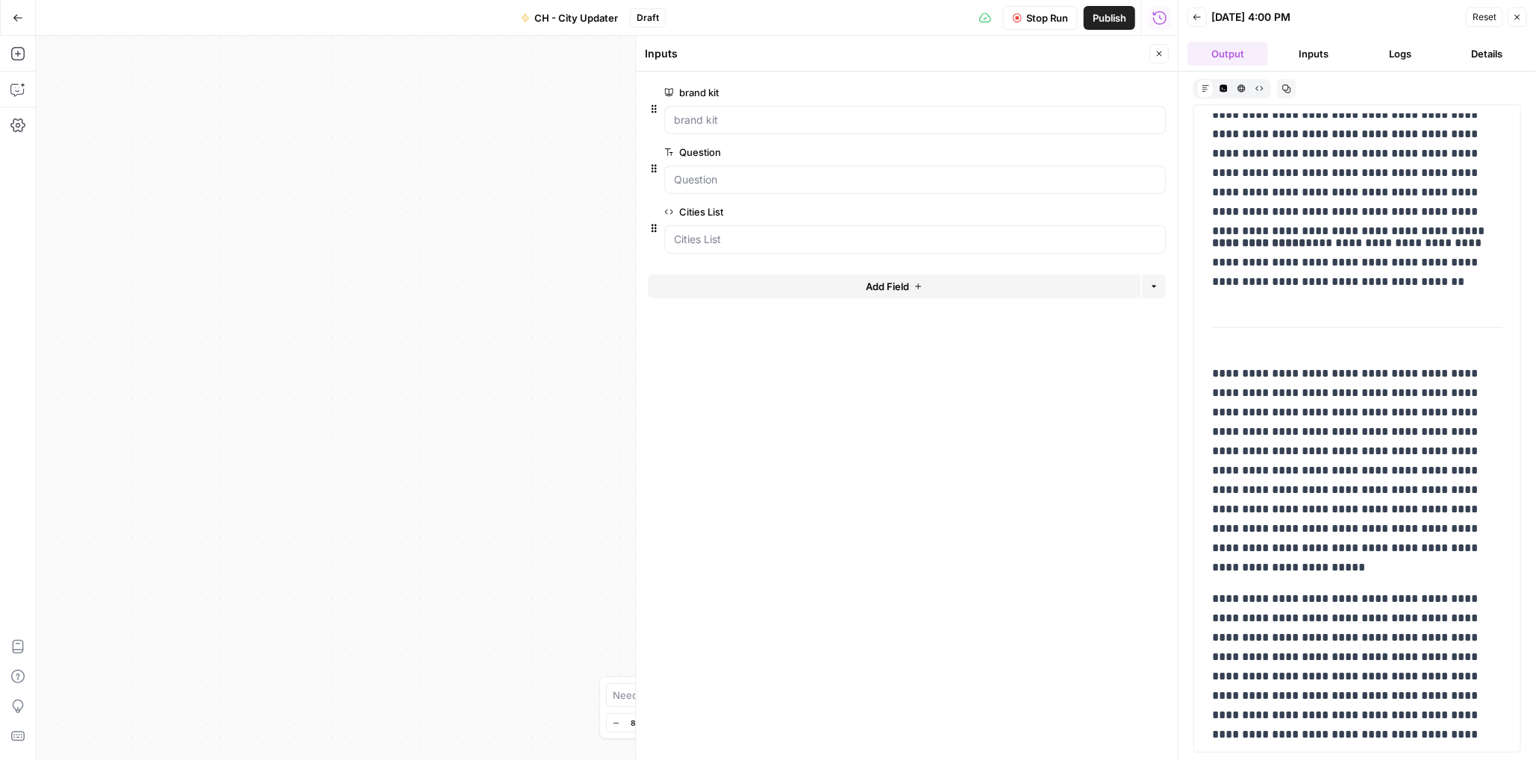
scroll to position [1125, 0]
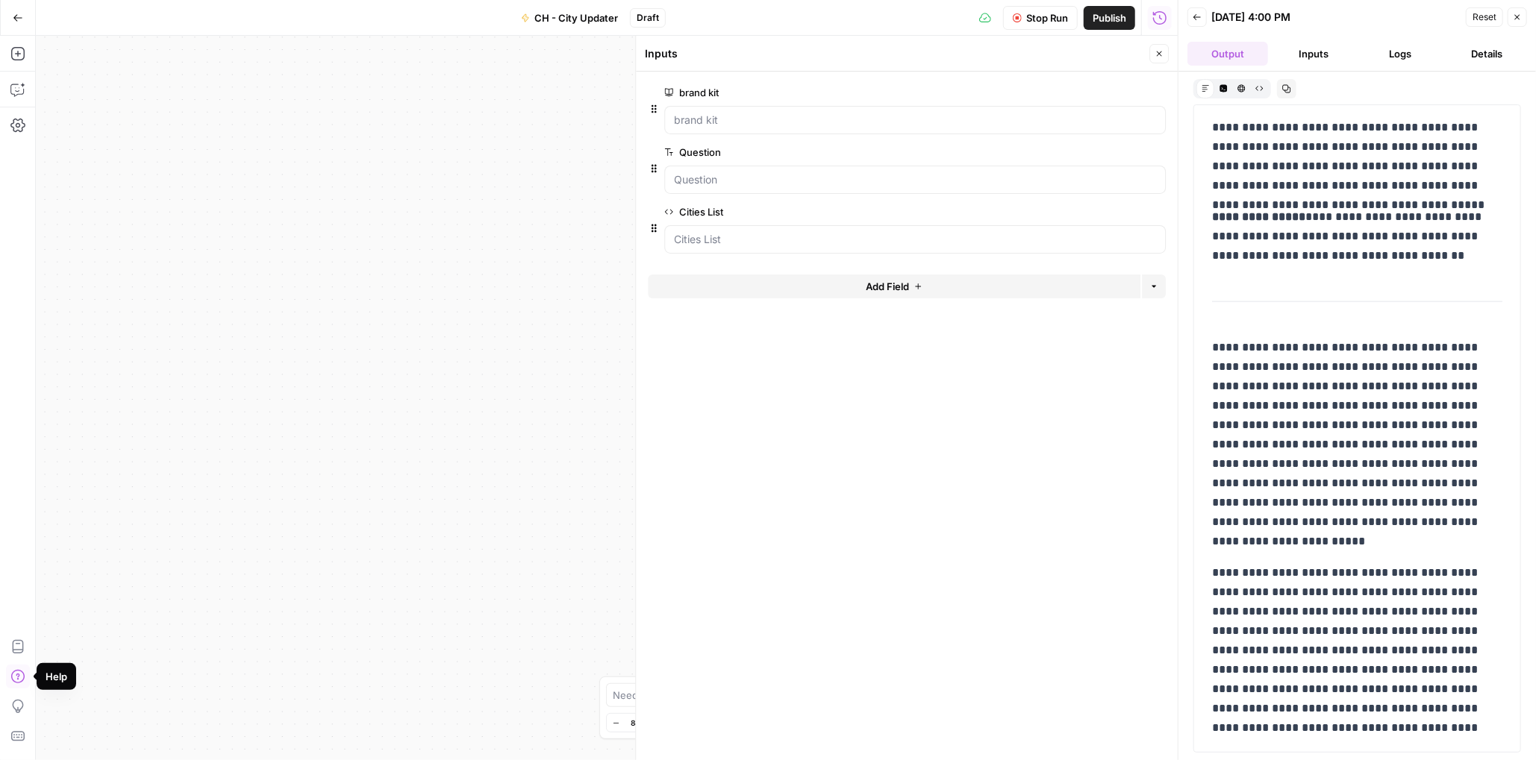
click at [19, 680] on icon "button" at bounding box center [17, 676] width 15 height 15
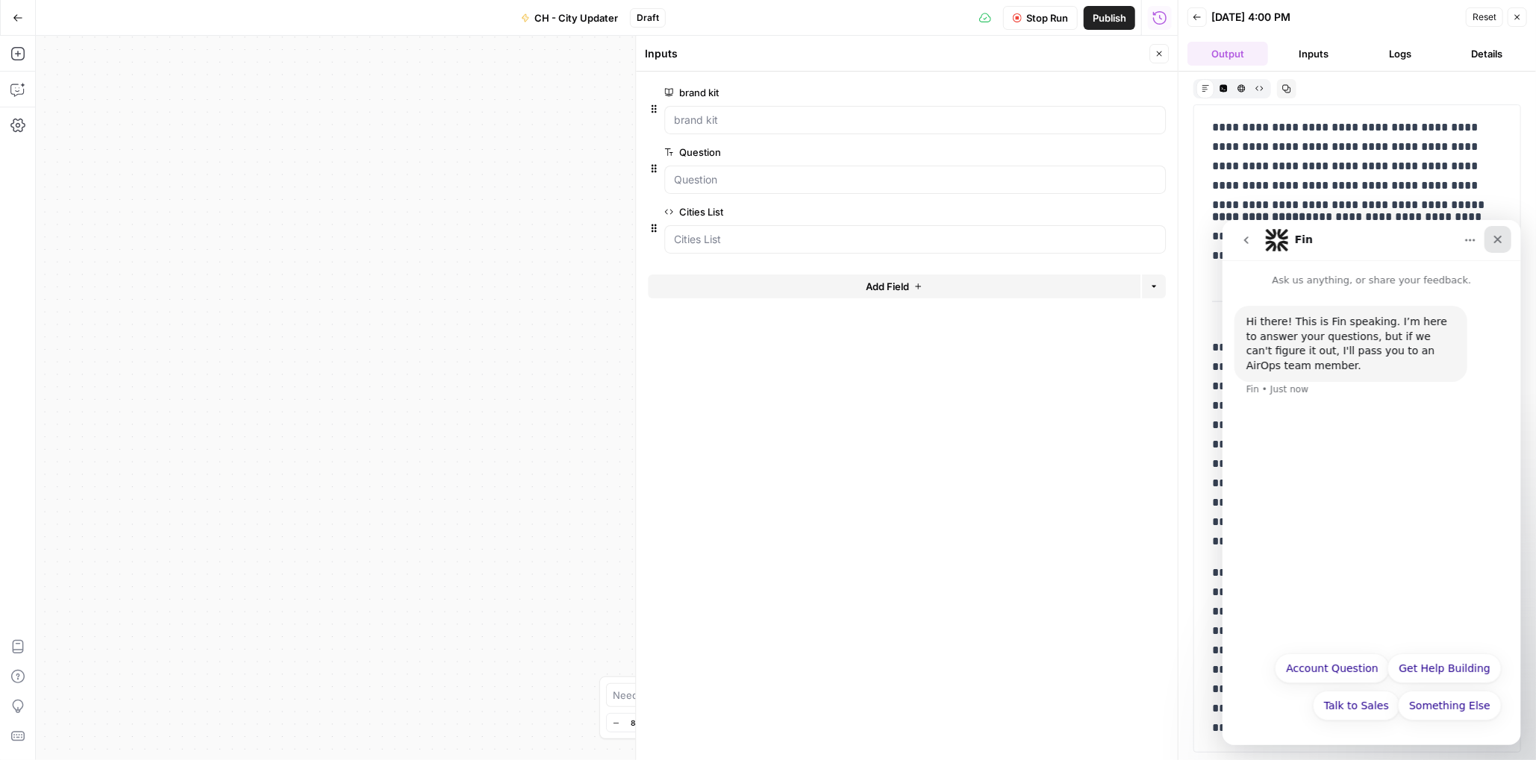
scroll to position [892, 0]
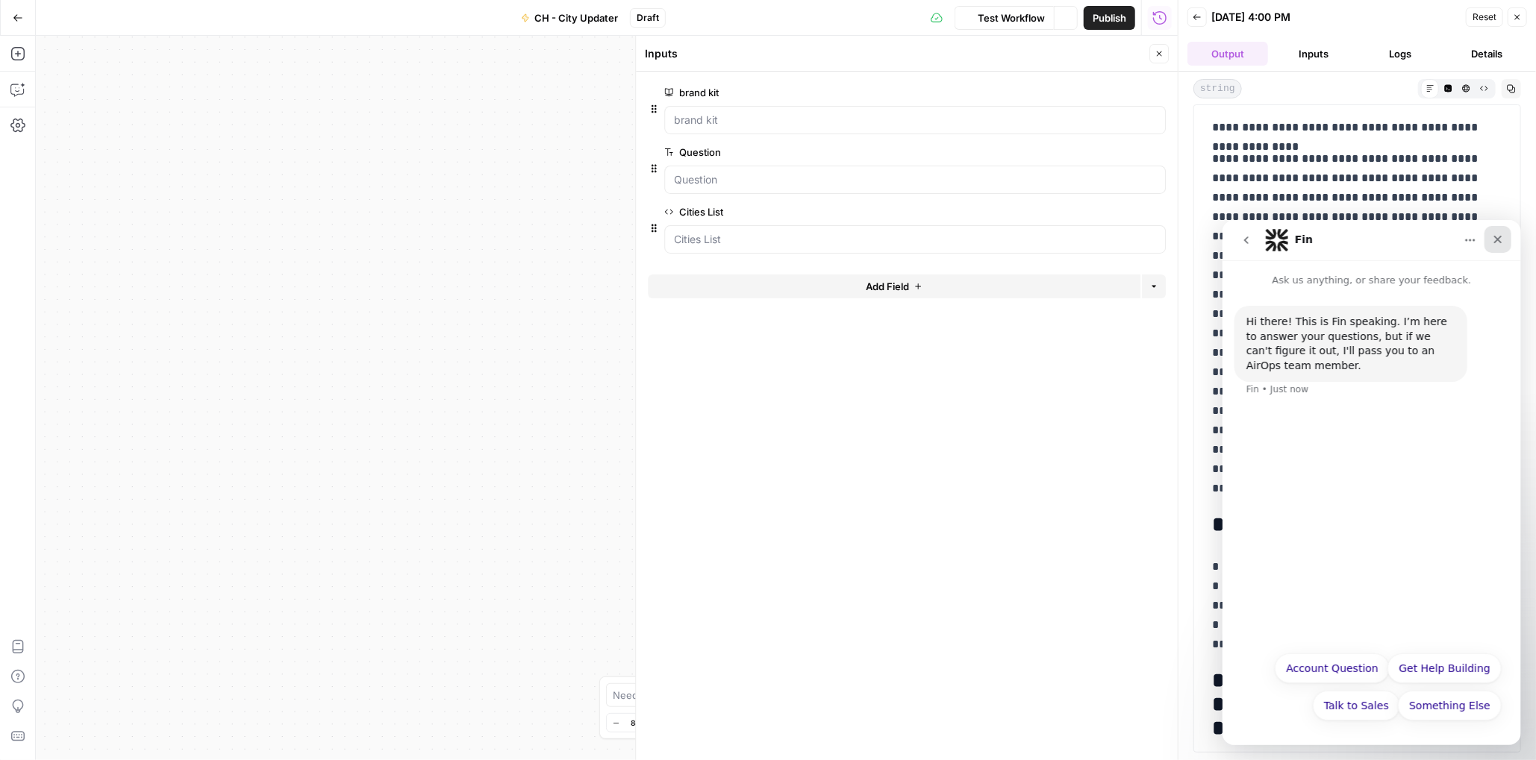
click at [1500, 234] on icon "Close" at bounding box center [1497, 239] width 12 height 12
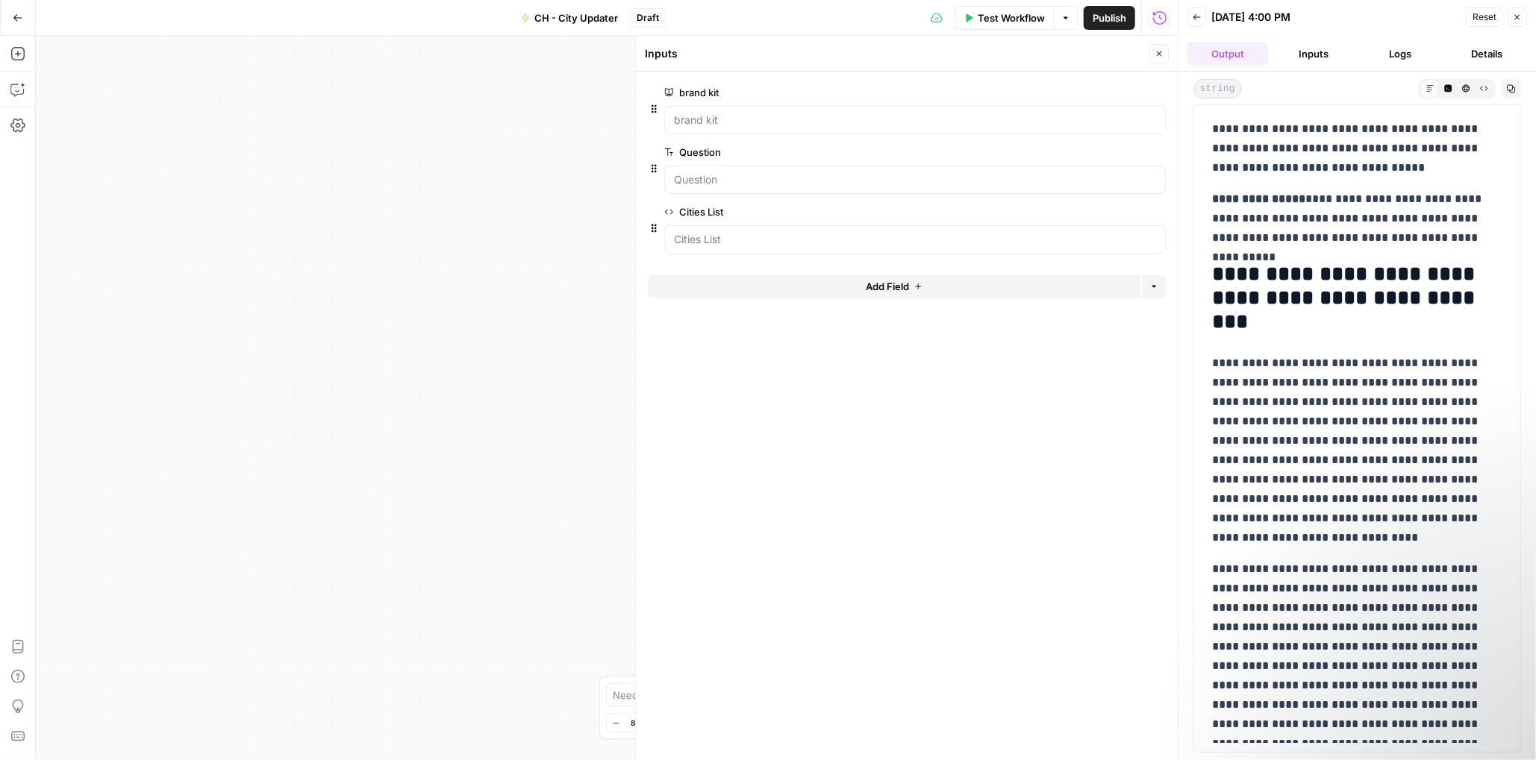
scroll to position [2608, 0]
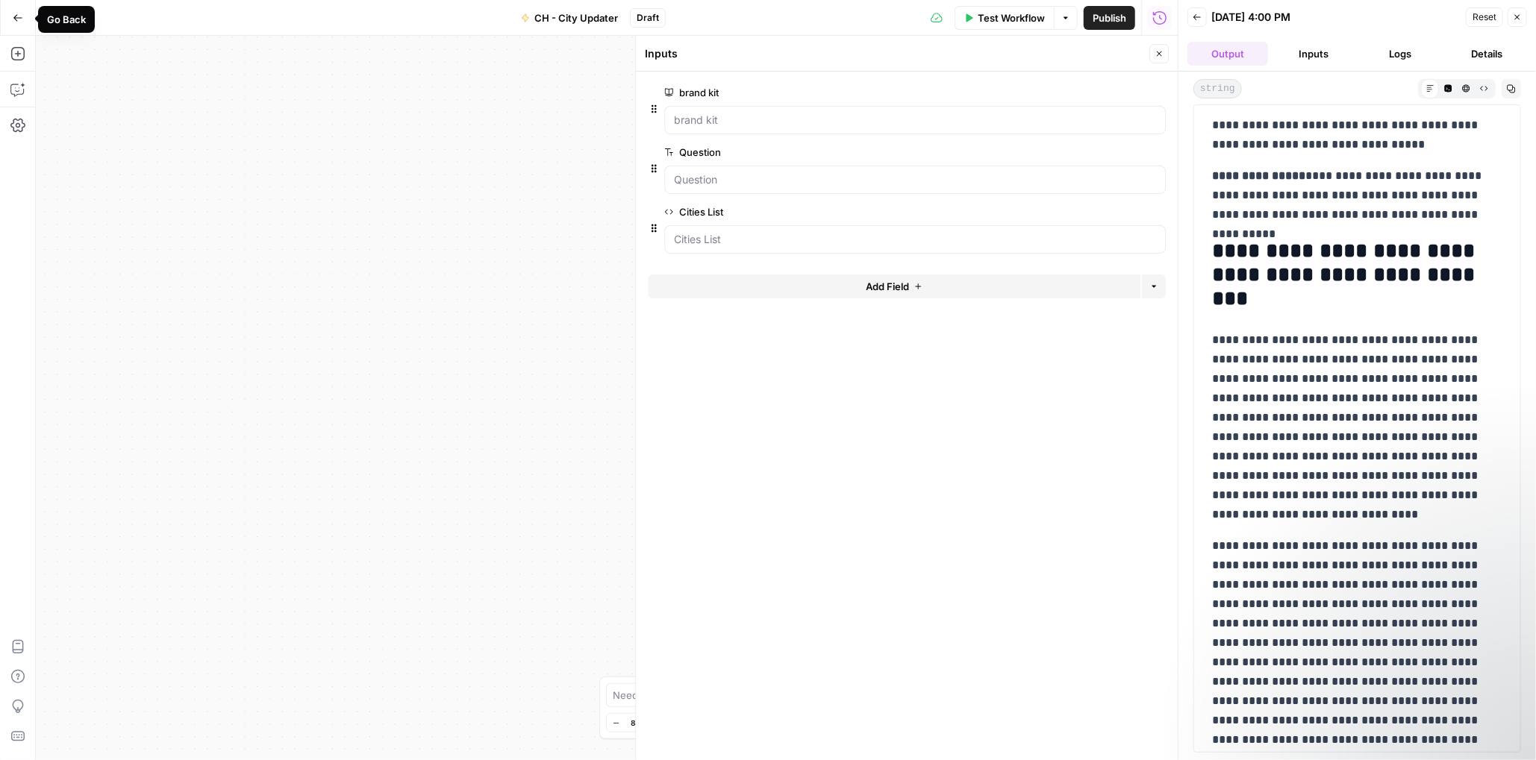
click at [24, 24] on button "Go Back" at bounding box center [17, 17] width 27 height 27
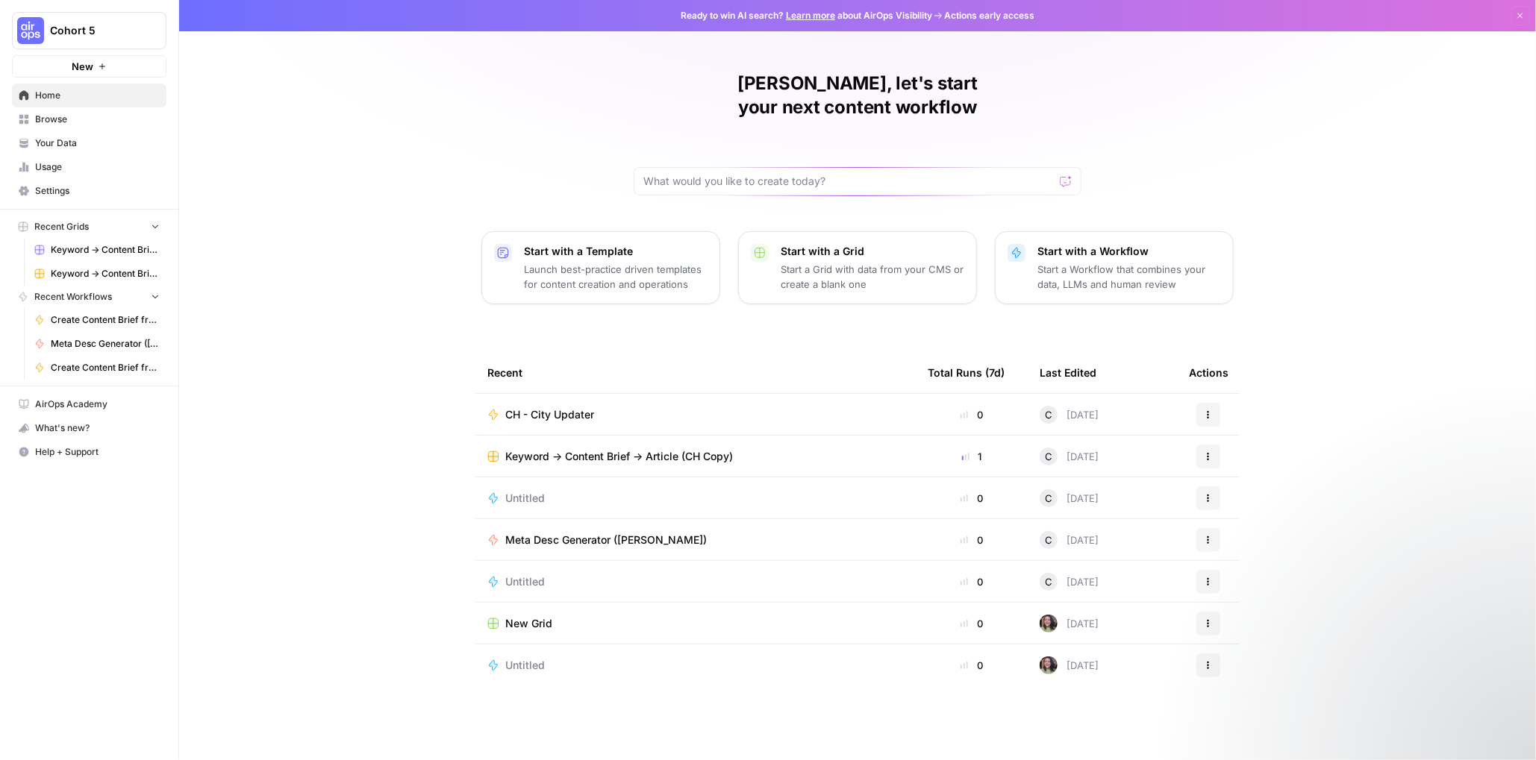
click at [575, 407] on span "CH - City Updater" at bounding box center [549, 414] width 89 height 15
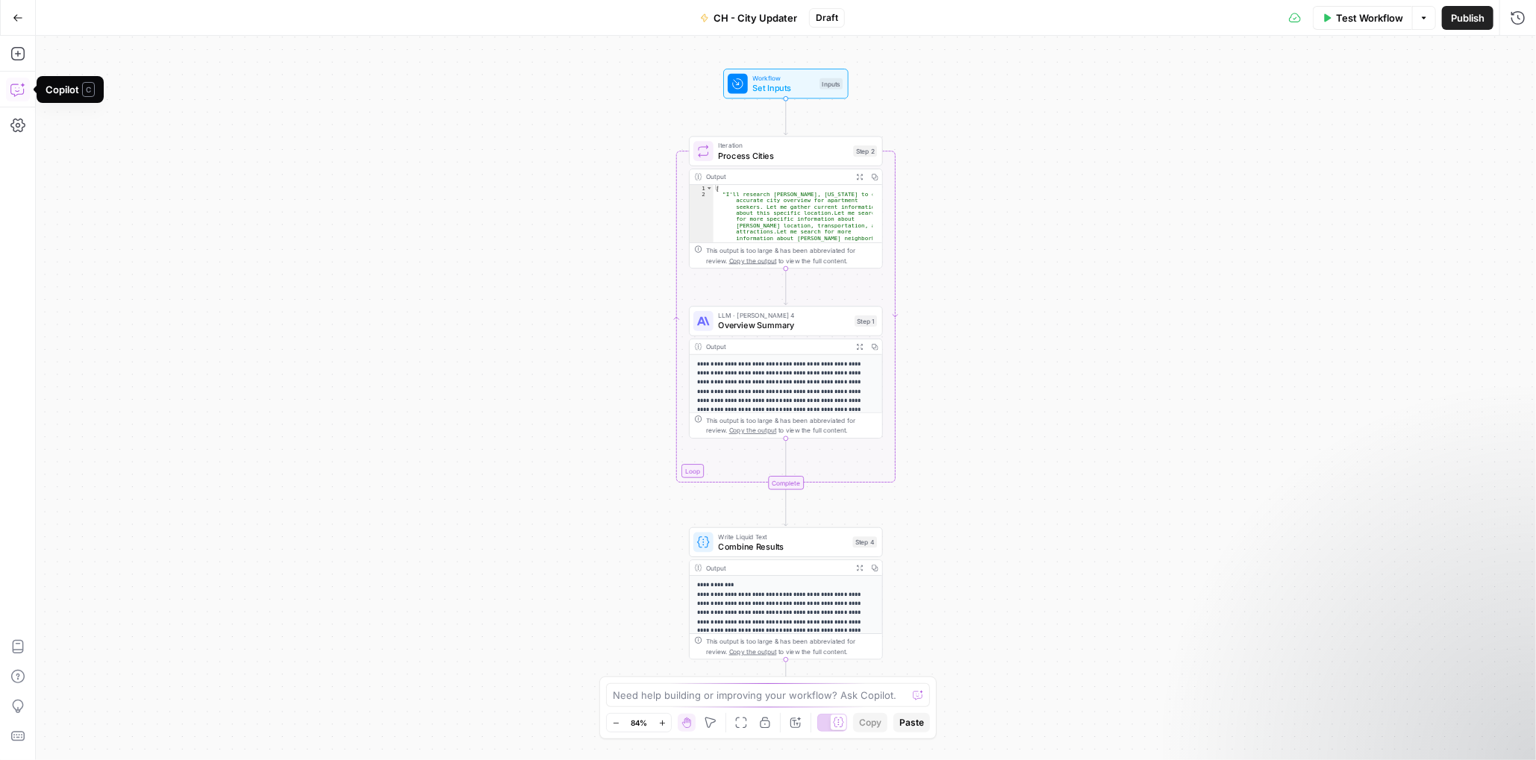
click at [13, 92] on icon "button" at bounding box center [17, 89] width 15 height 15
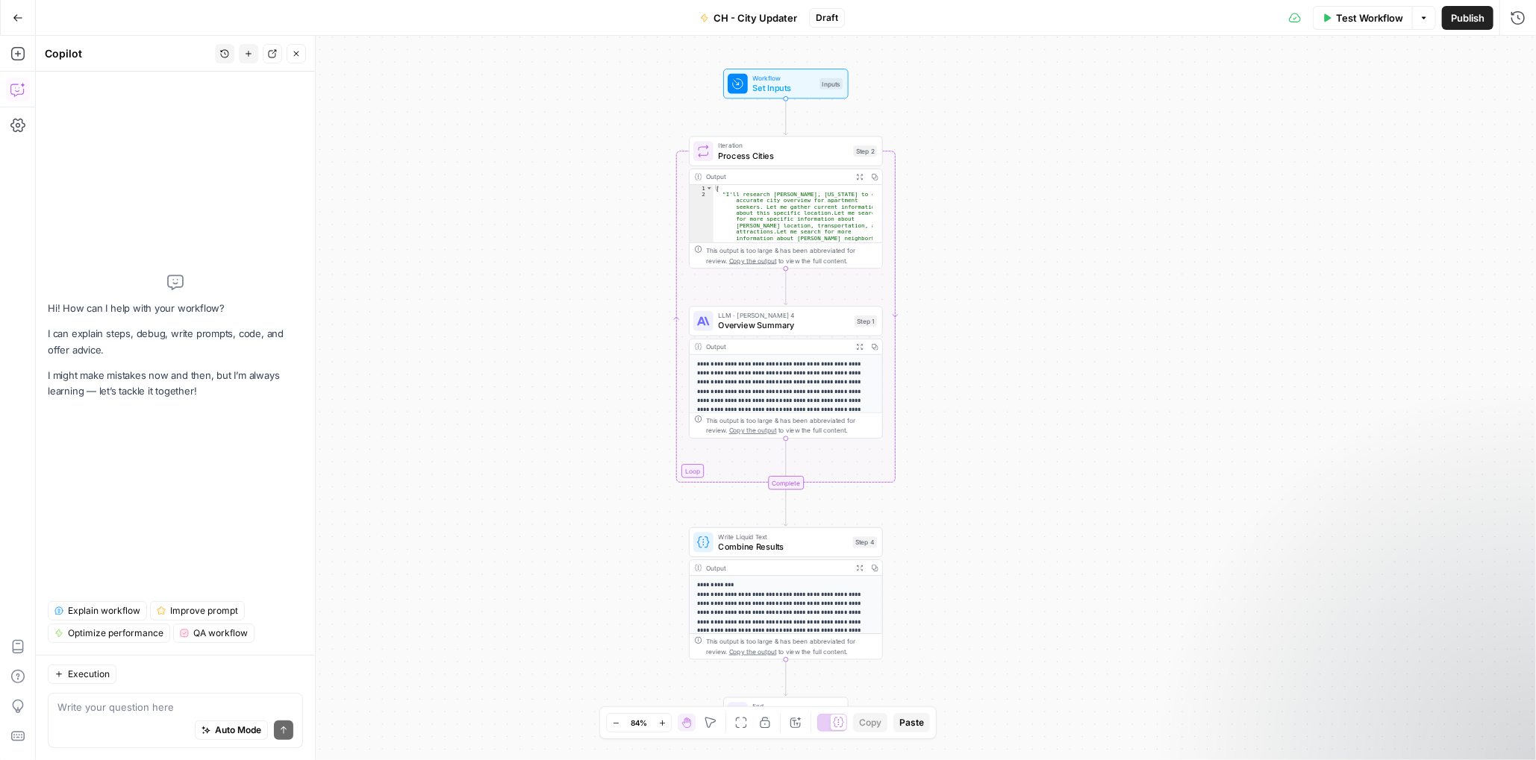
click at [151, 716] on div "Auto Mode Send" at bounding box center [175, 731] width 236 height 33
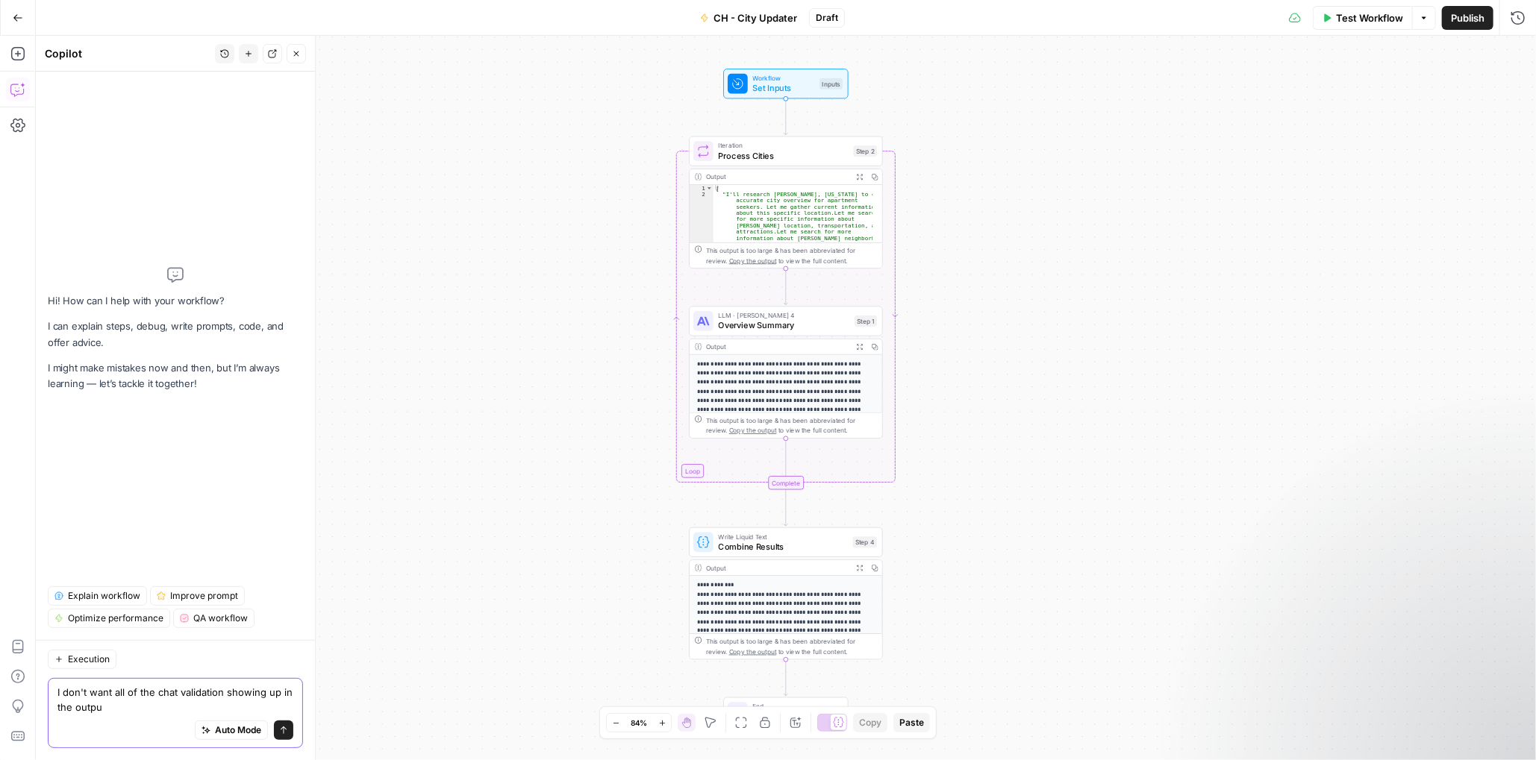
type textarea "I don't want all of the chat validation showing up in the output"
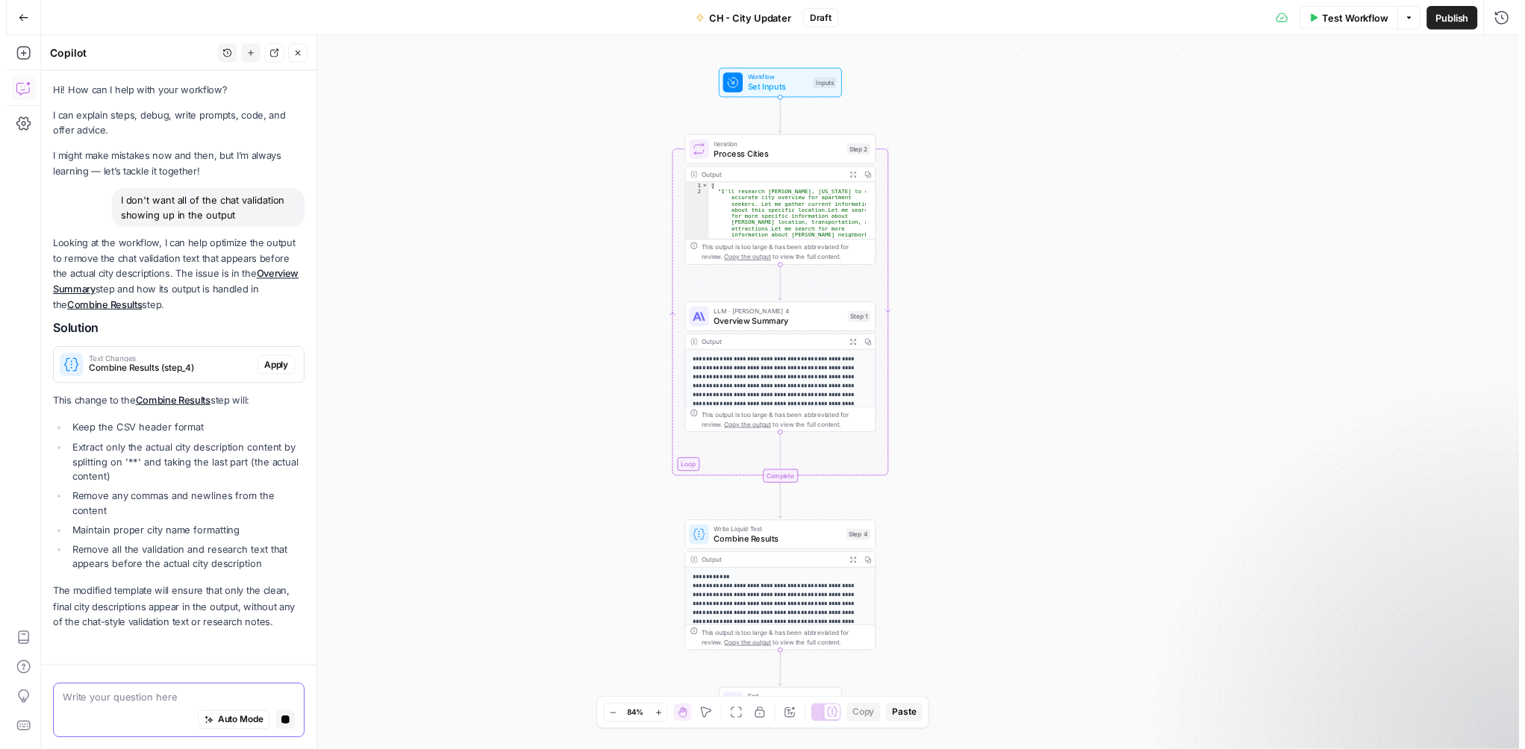
scroll to position [19, 0]
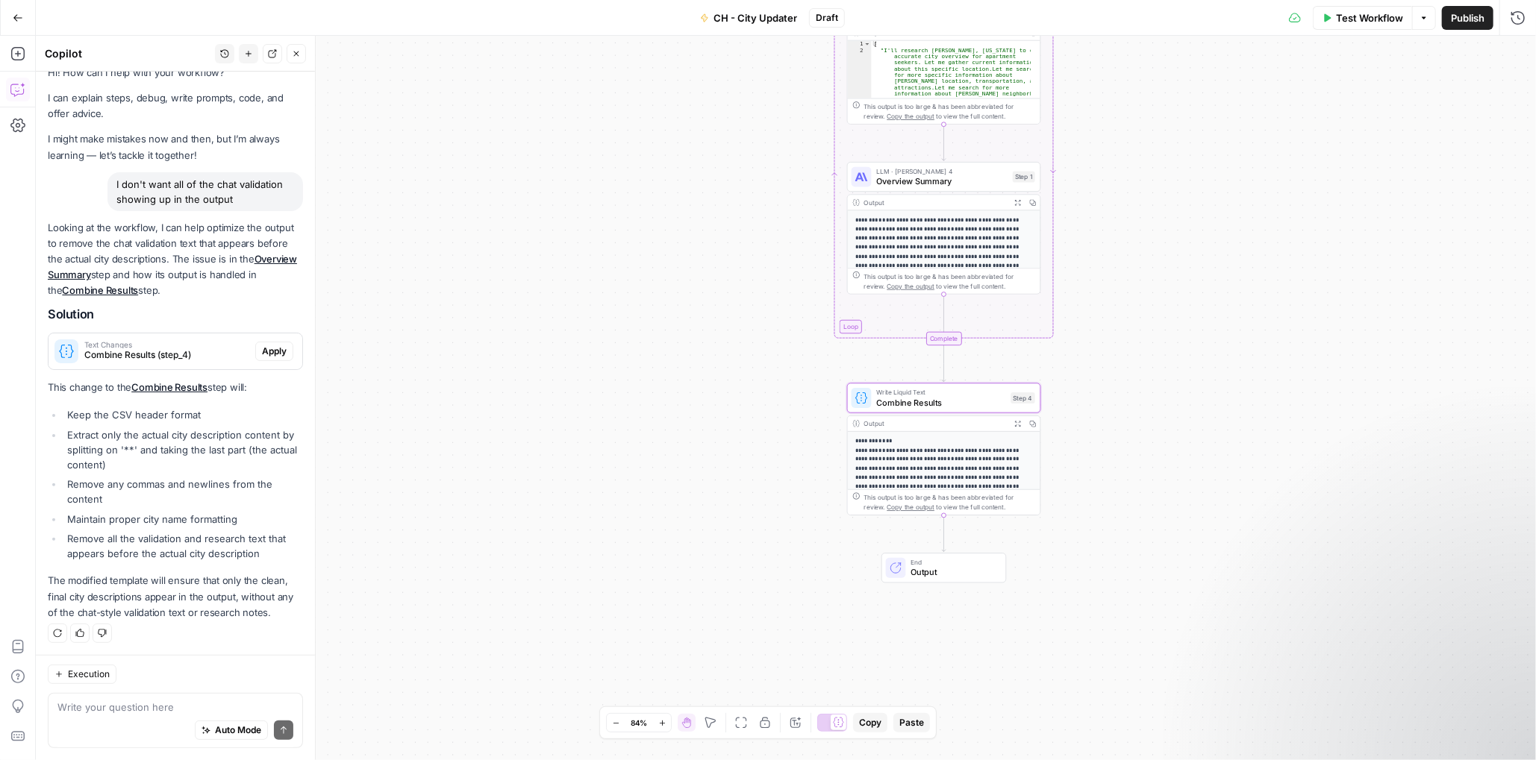
click at [266, 349] on span "Apply" at bounding box center [274, 351] width 25 height 13
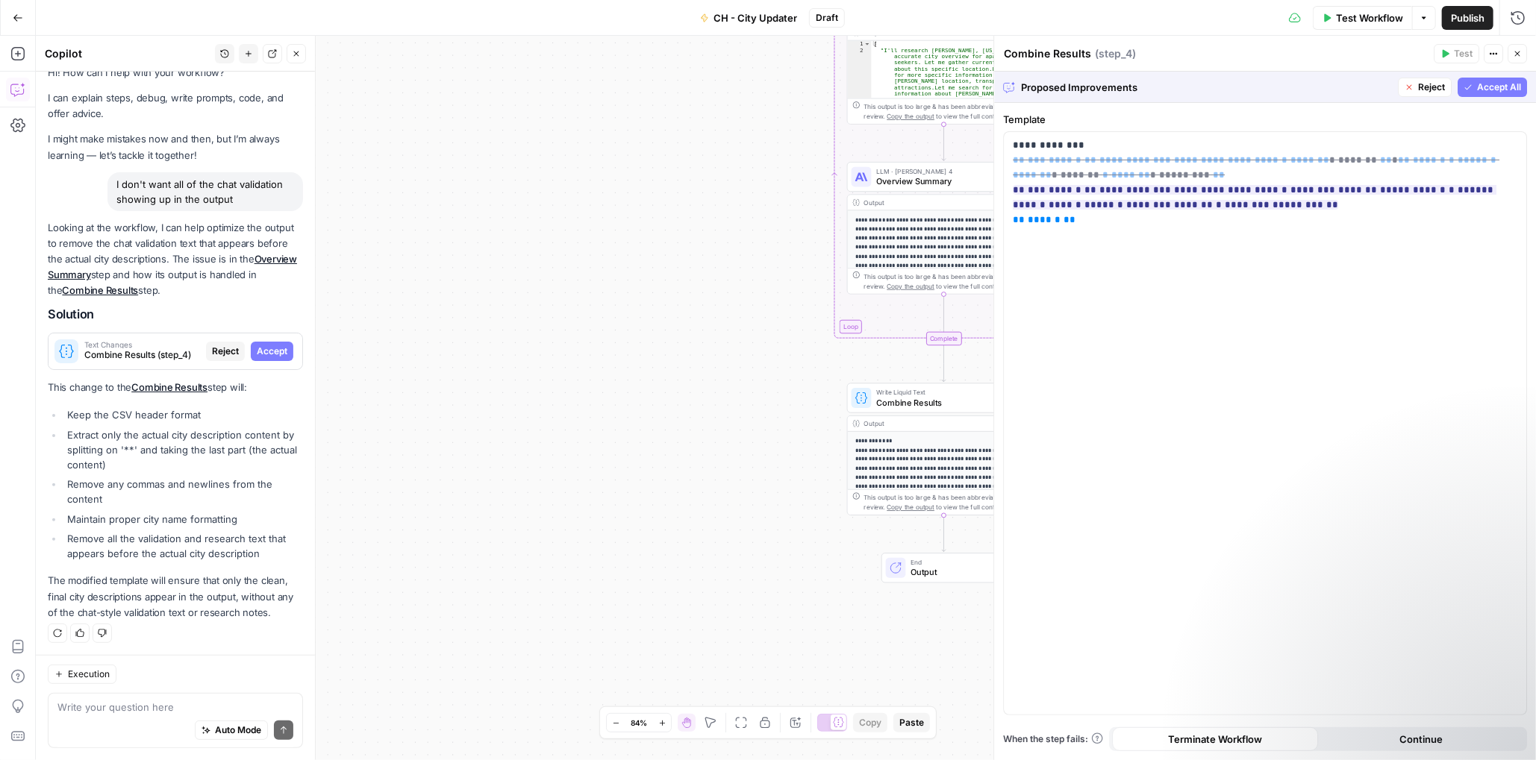
click at [1503, 92] on span "Accept All" at bounding box center [1499, 87] width 44 height 13
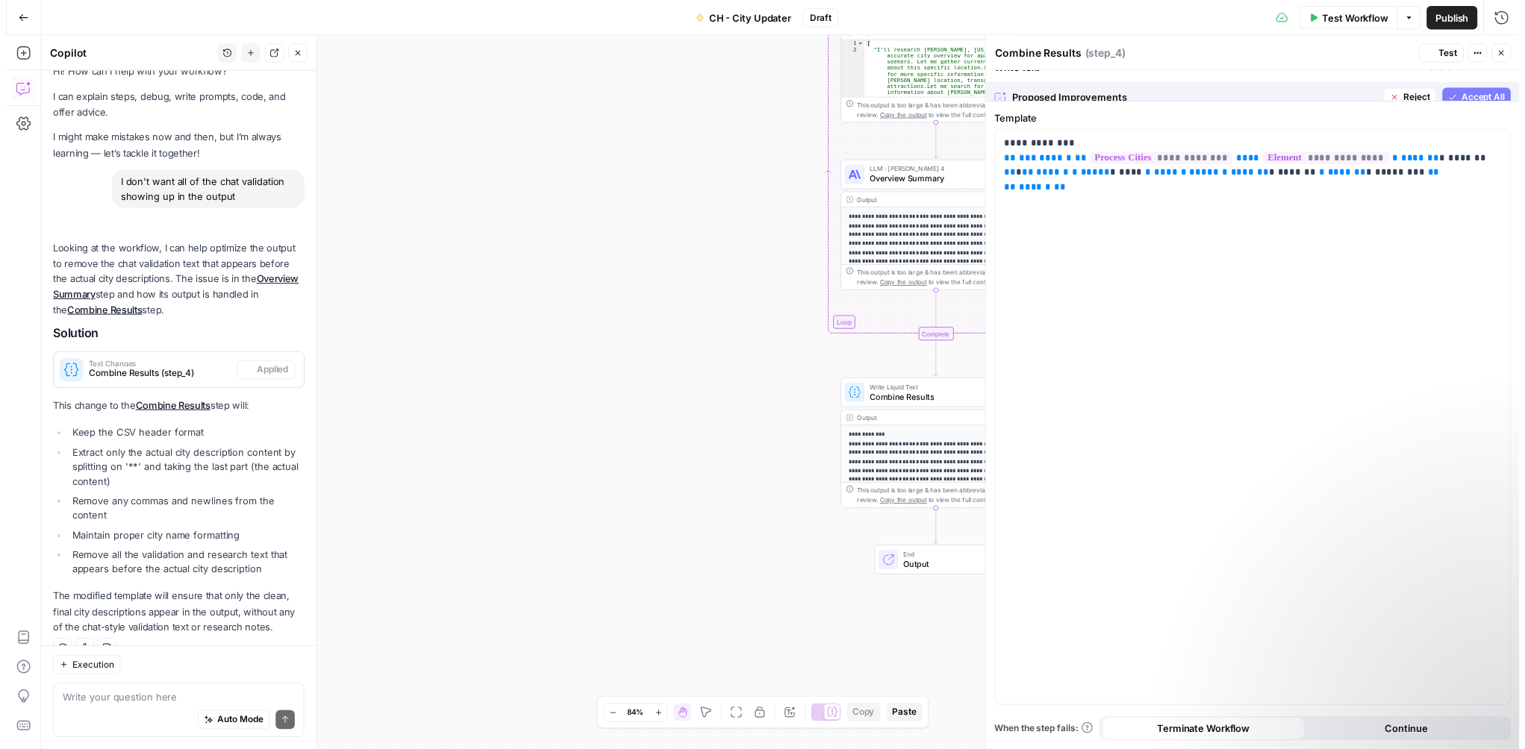
scroll to position [43, 0]
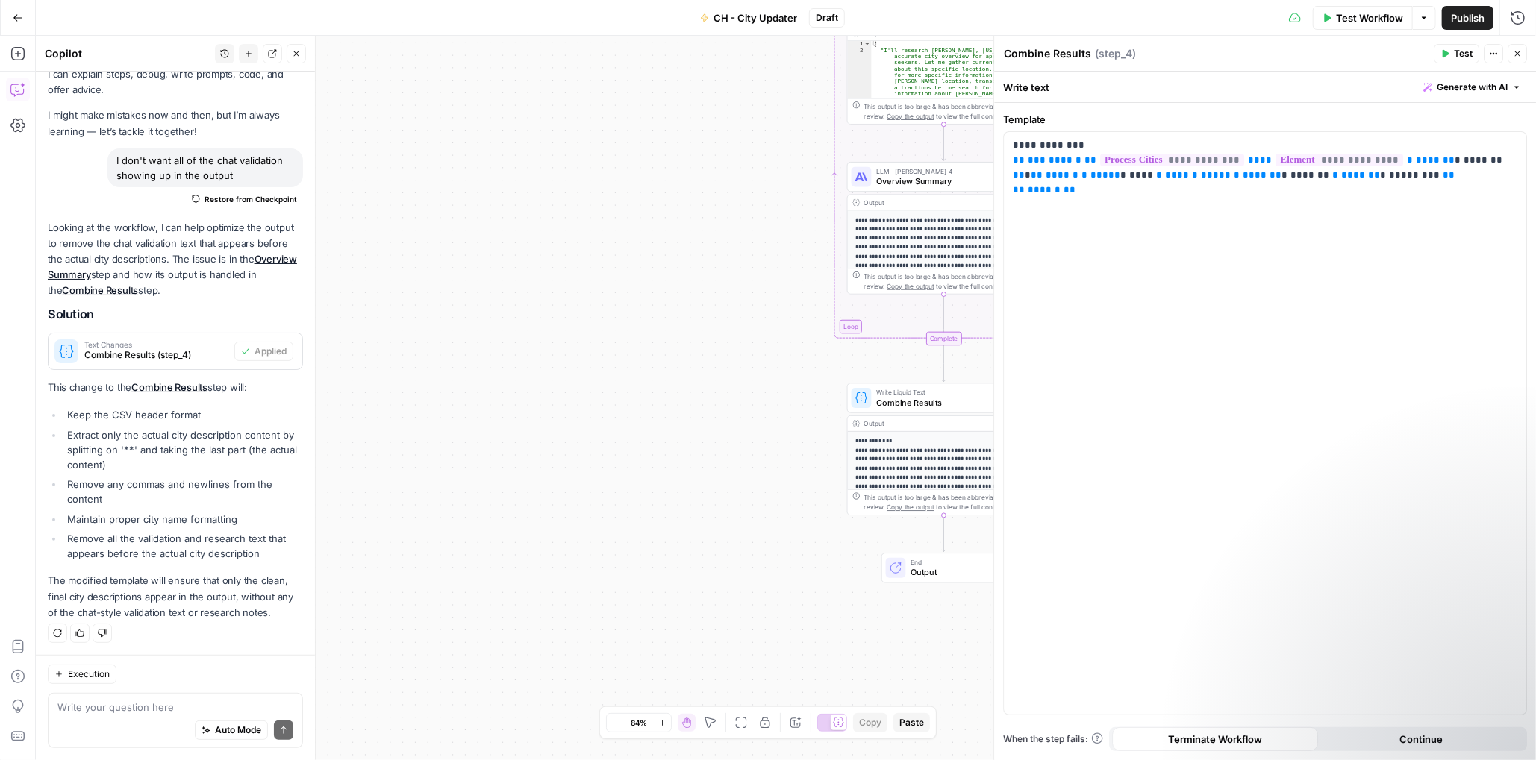
click at [1369, 20] on span "Test Workflow" at bounding box center [1369, 17] width 67 height 15
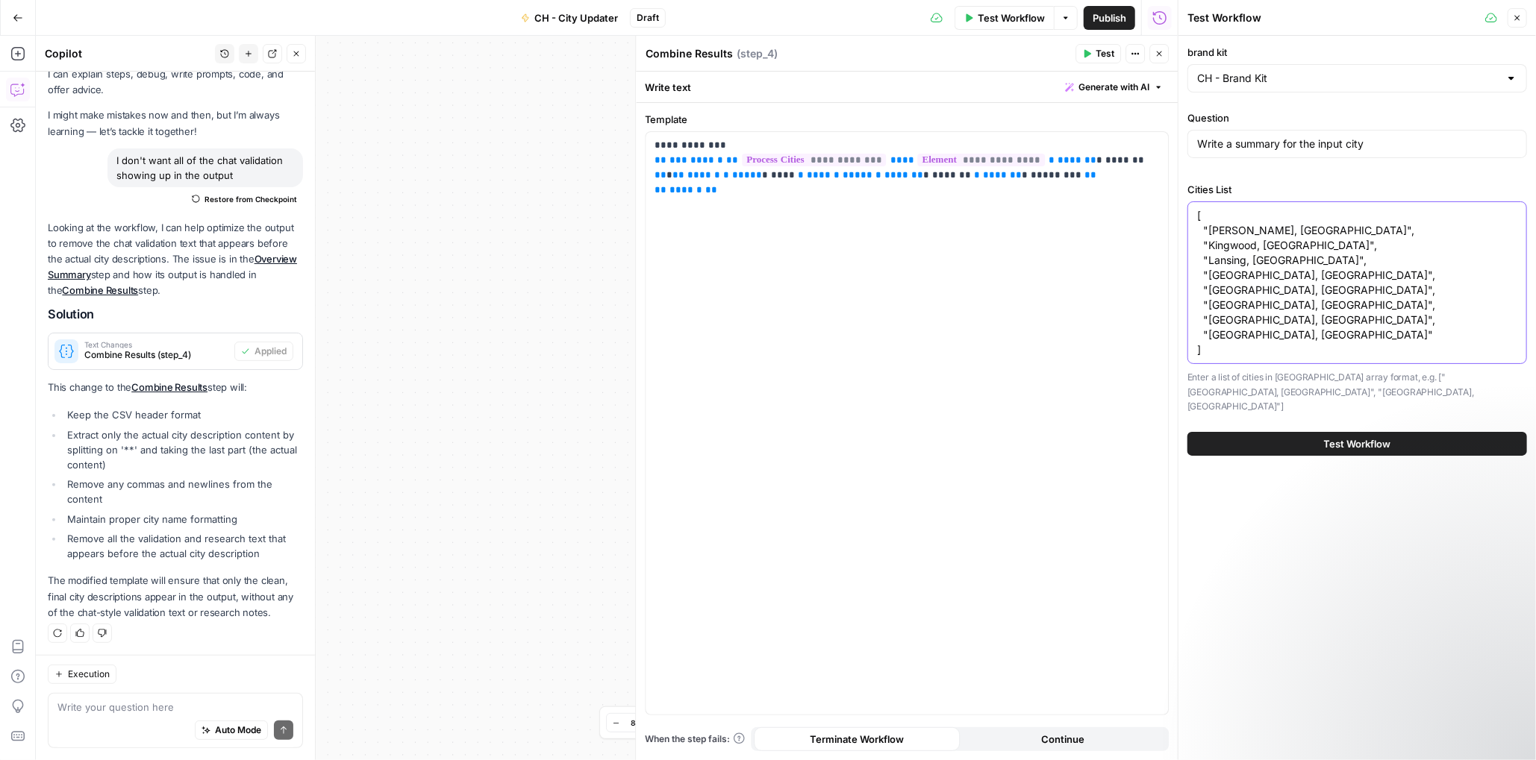
drag, startPoint x: 1281, startPoint y: 334, endPoint x: 1182, endPoint y: 277, distance: 114.3
click at [1194, 273] on div "[ "Kendall, FL", "Kingwood, TX", "Lansing, MI", "Laredo, TX", "Lawrenceville, G…" at bounding box center [1357, 282] width 340 height 163
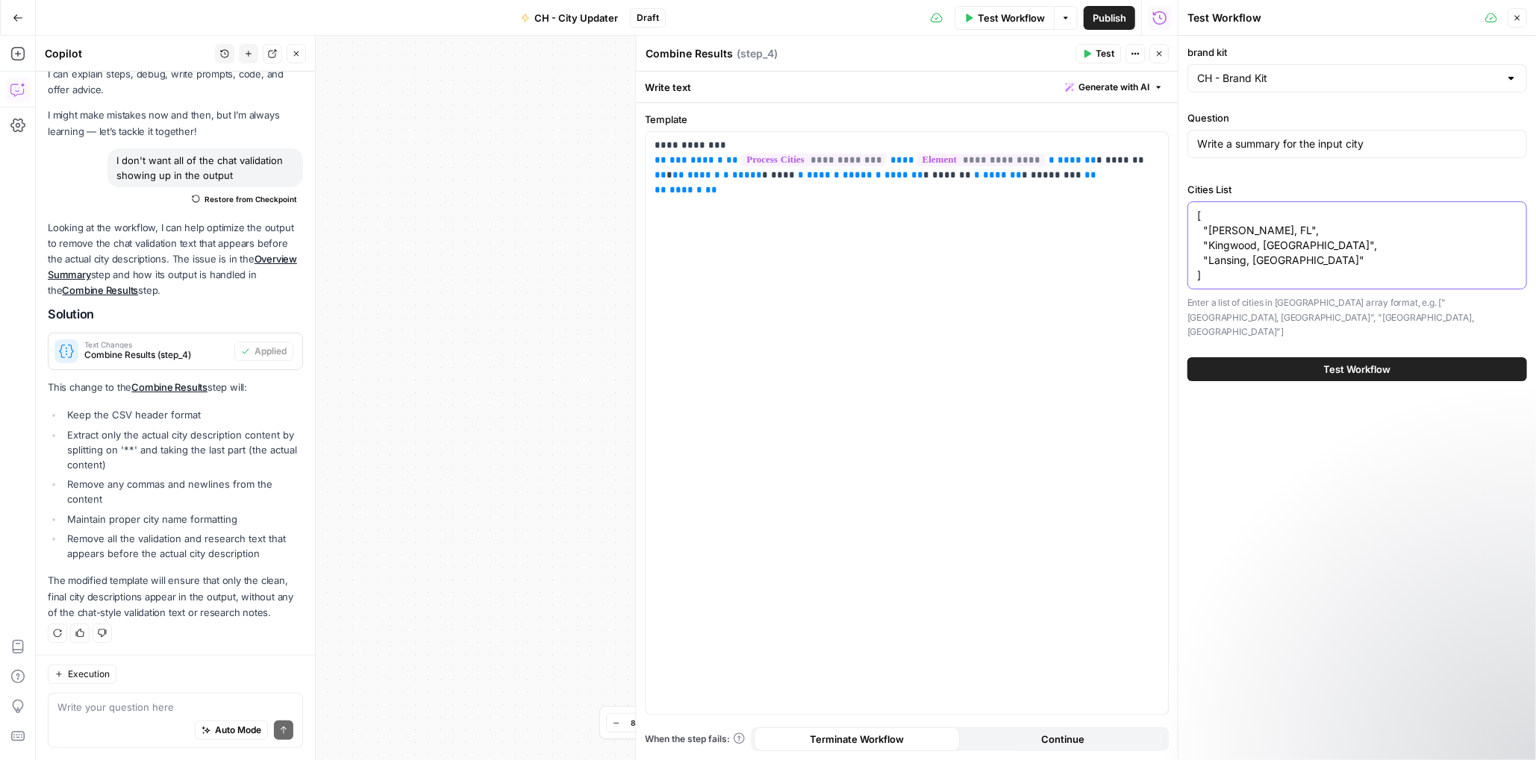
type textarea "[ "Kendall, FL", "Kingwood, TX", "Lansing, MI" ]"
click at [1369, 362] on span "Test Workflow" at bounding box center [1357, 369] width 67 height 15
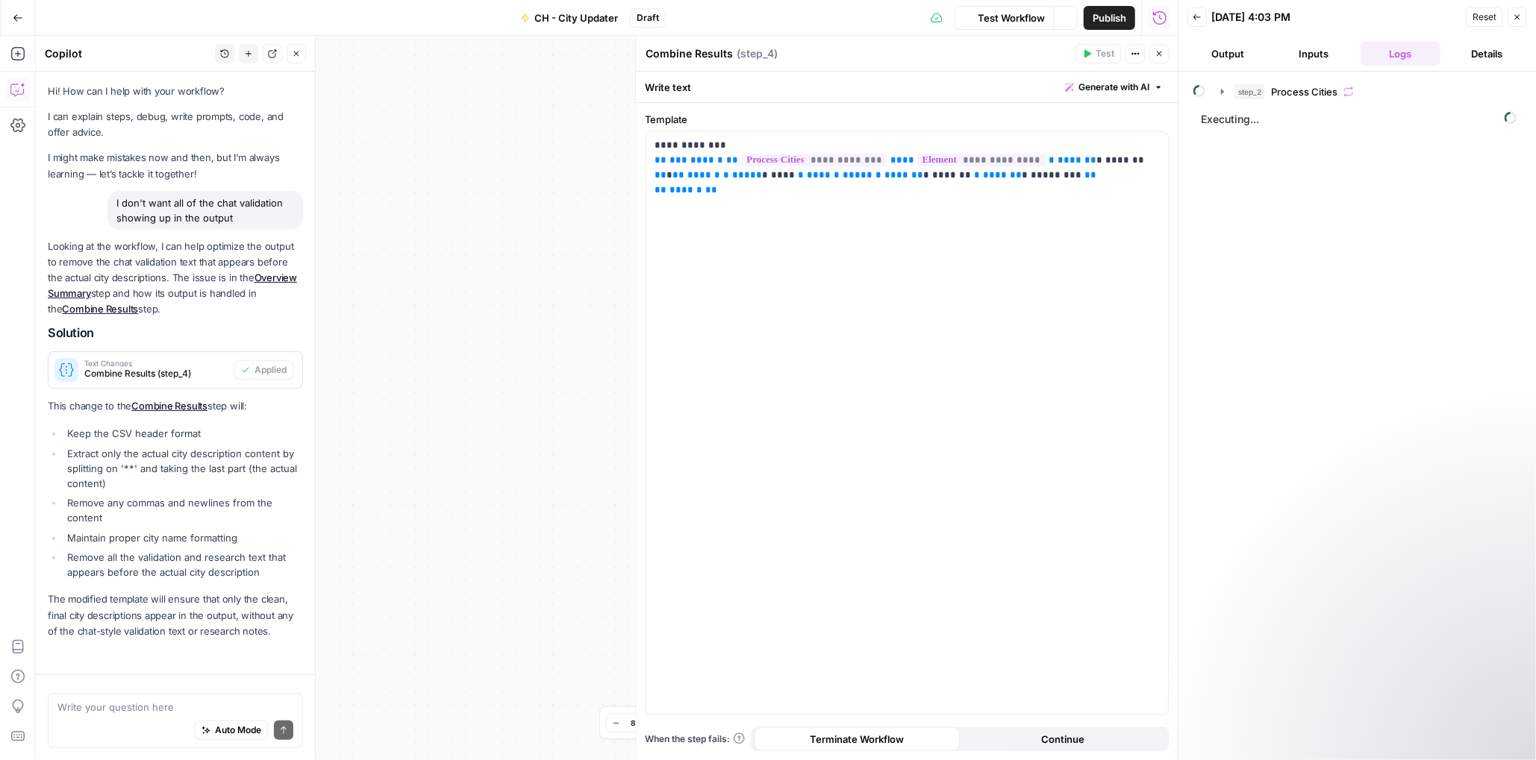
scroll to position [43, 0]
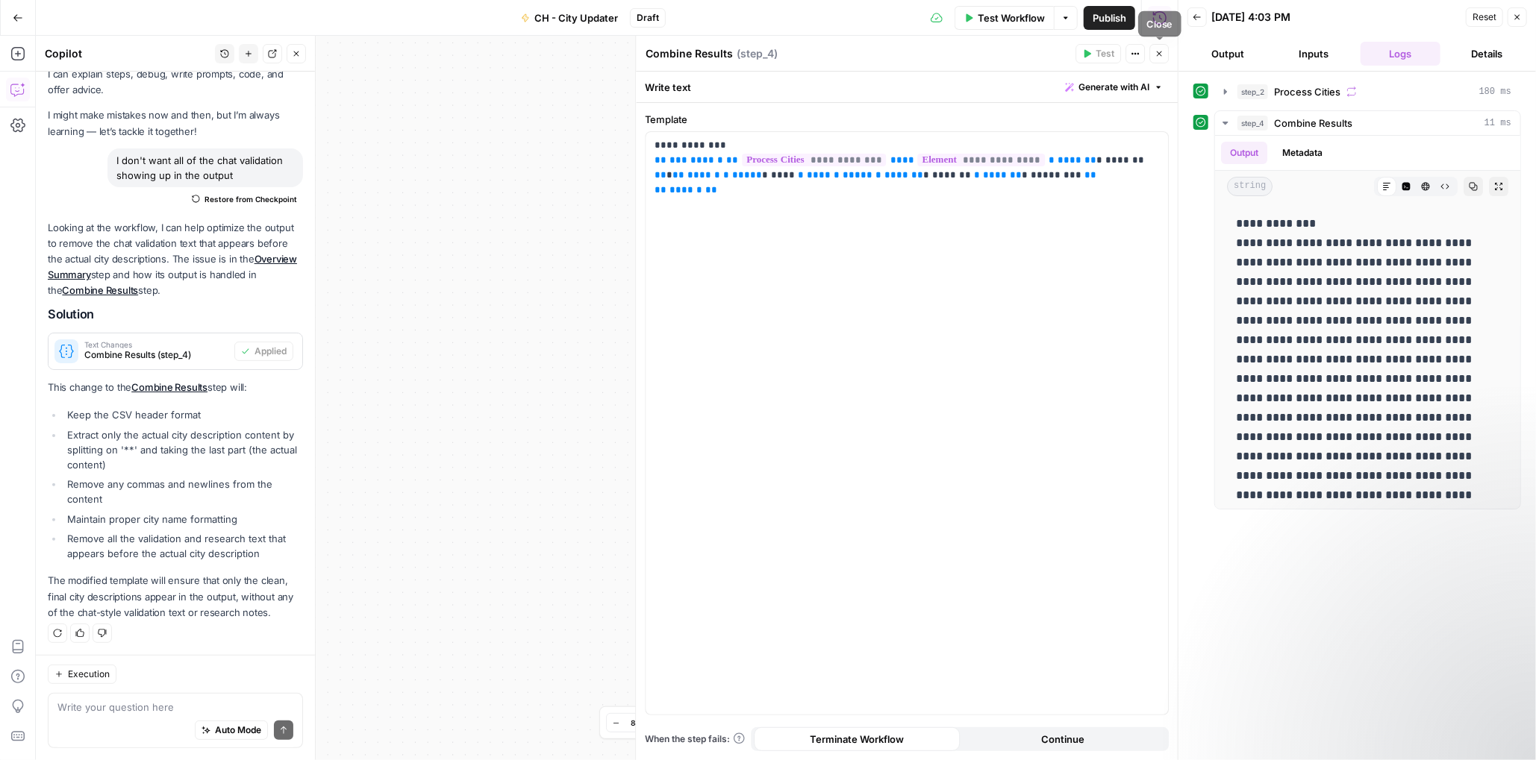
click at [1161, 53] on icon "button" at bounding box center [1158, 53] width 9 height 9
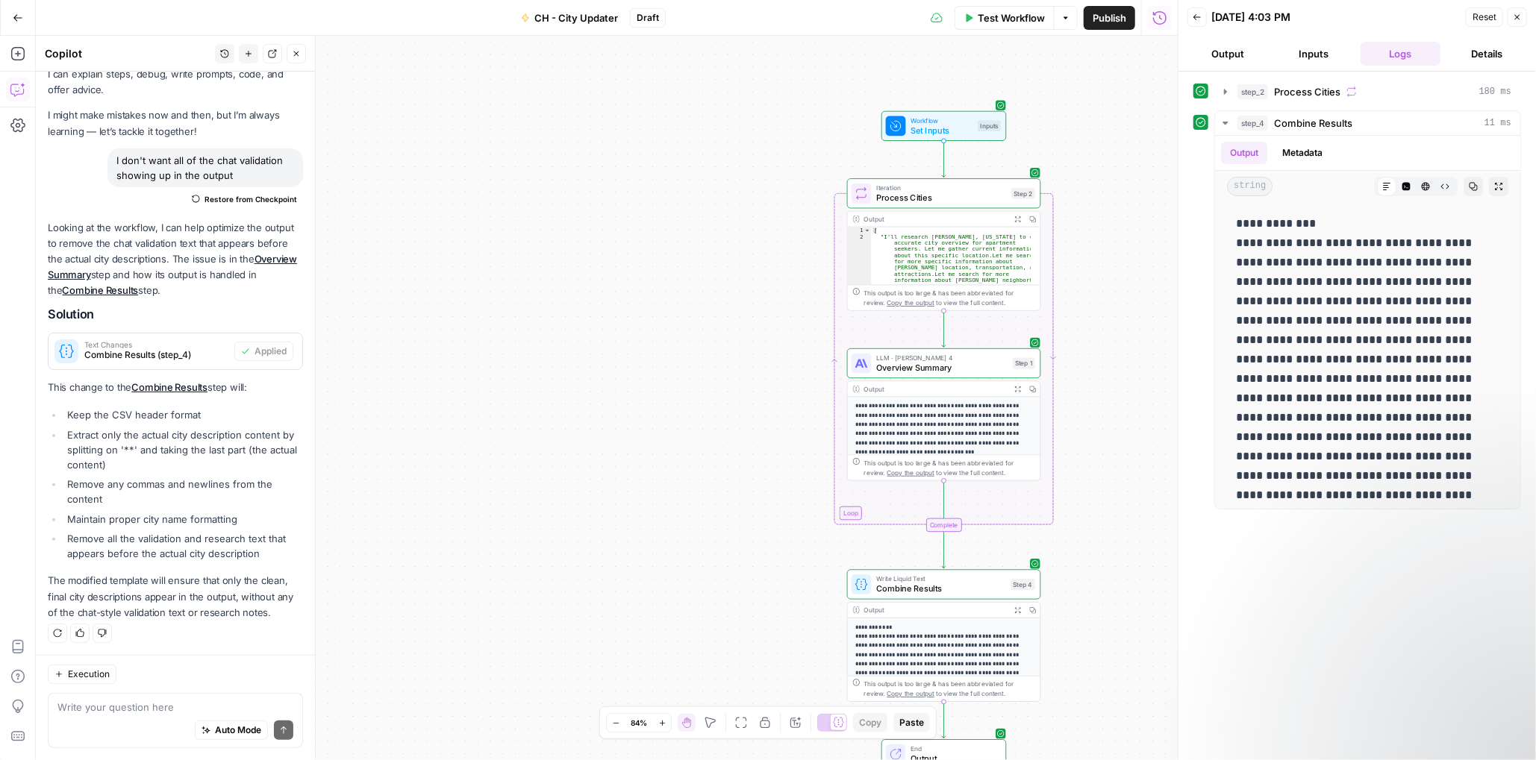
click at [1205, 53] on button "Output" at bounding box center [1227, 54] width 81 height 24
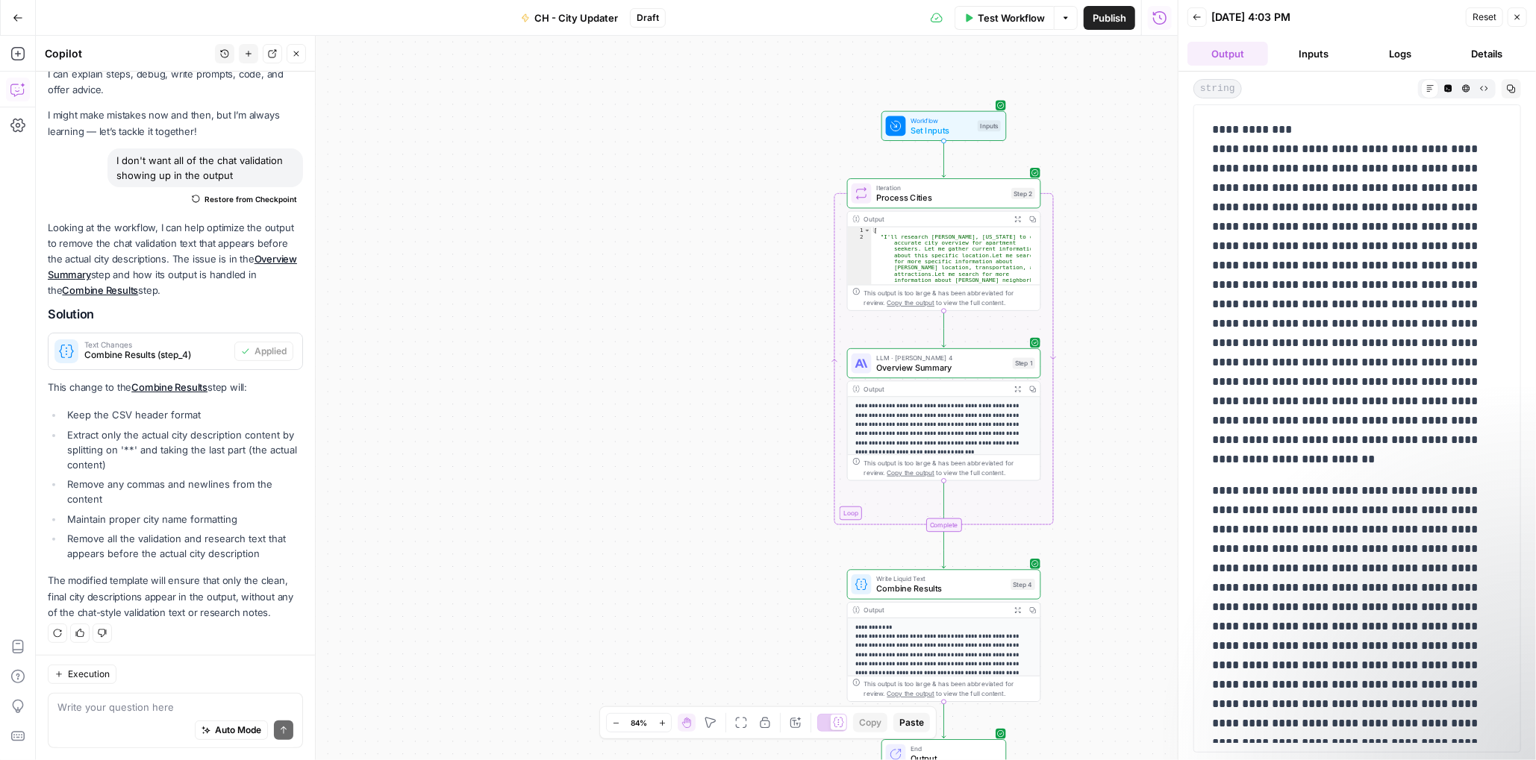
click at [1302, 48] on button "Inputs" at bounding box center [1314, 54] width 81 height 24
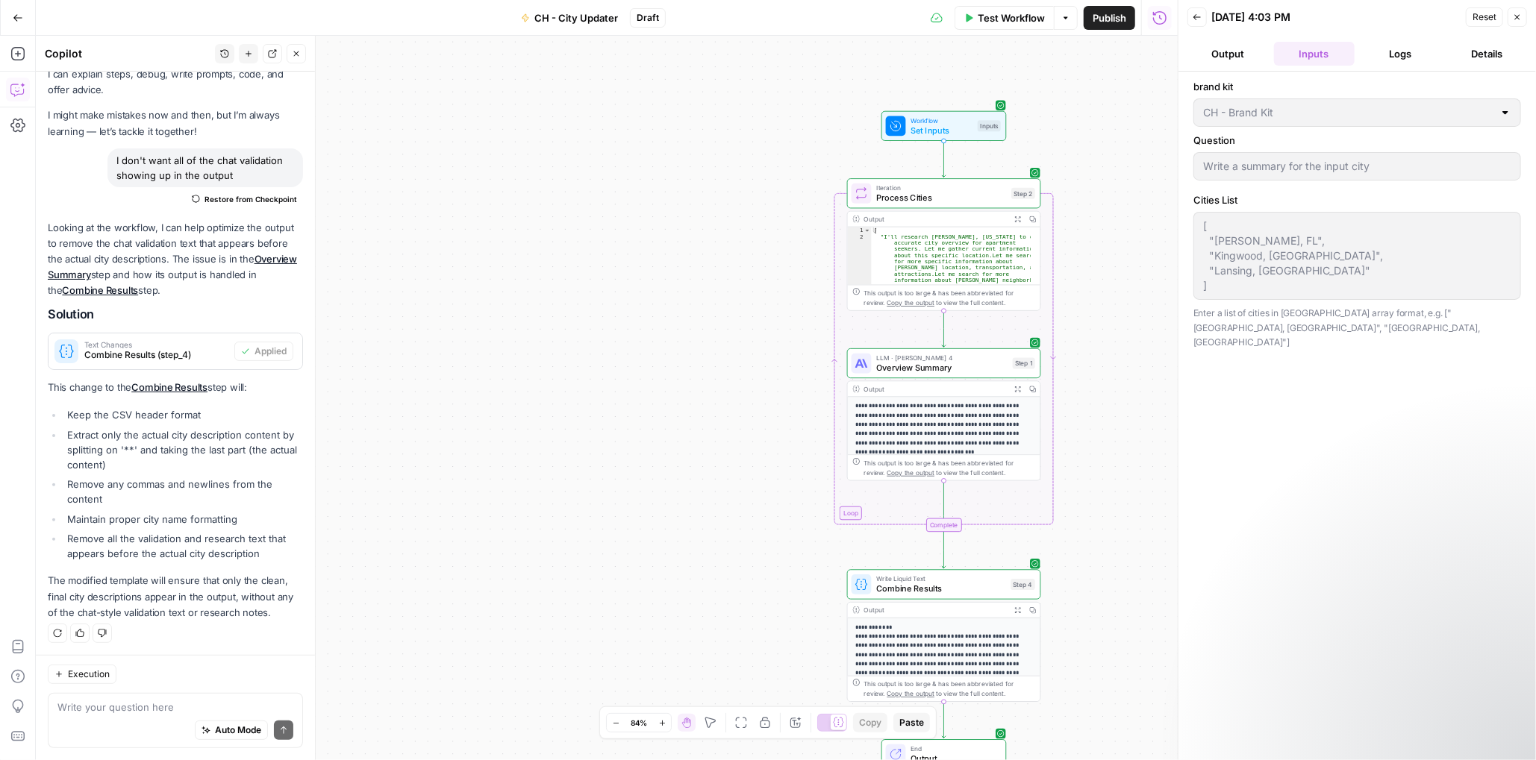
click at [1395, 51] on button "Logs" at bounding box center [1400, 54] width 81 height 24
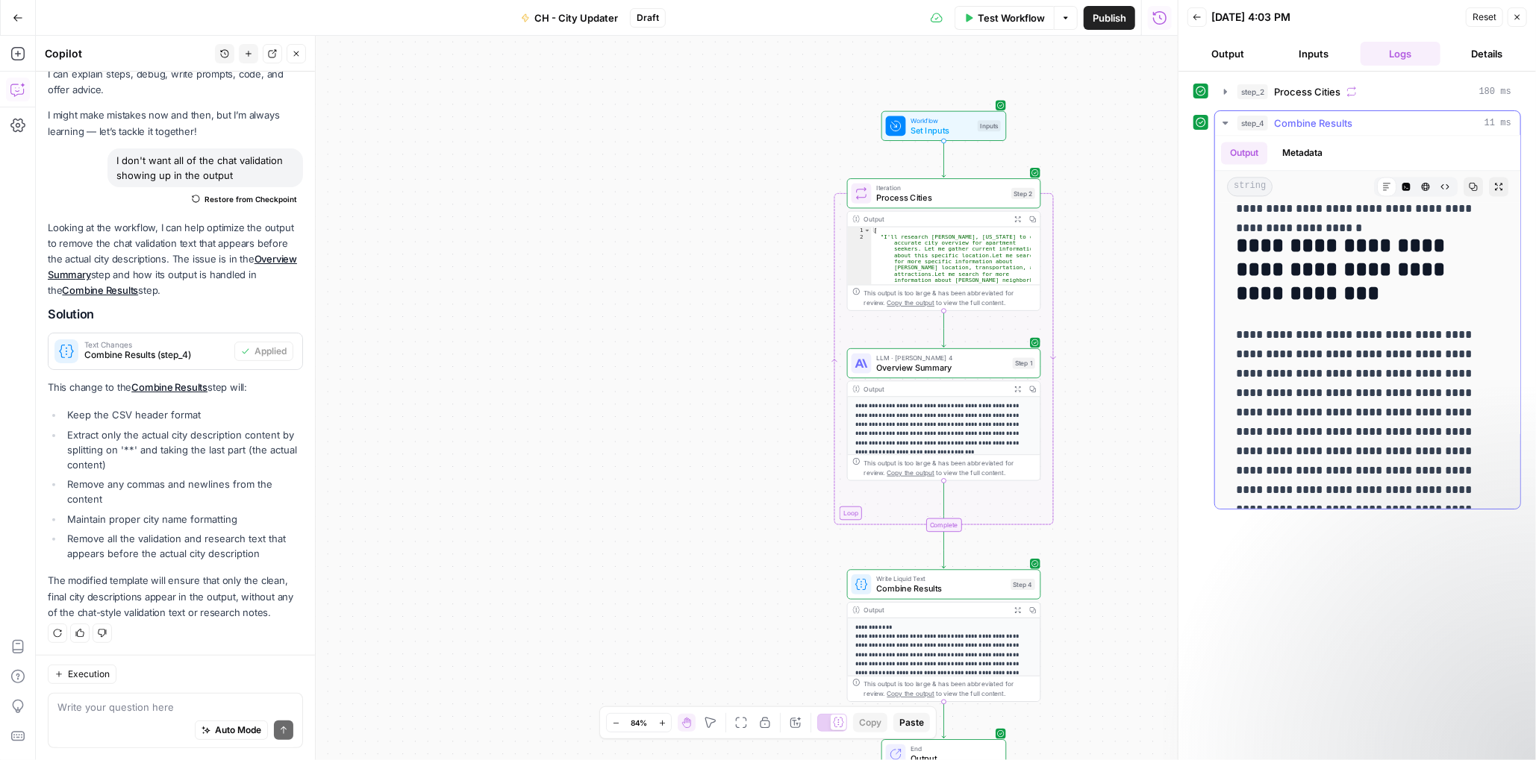
scroll to position [2145, 0]
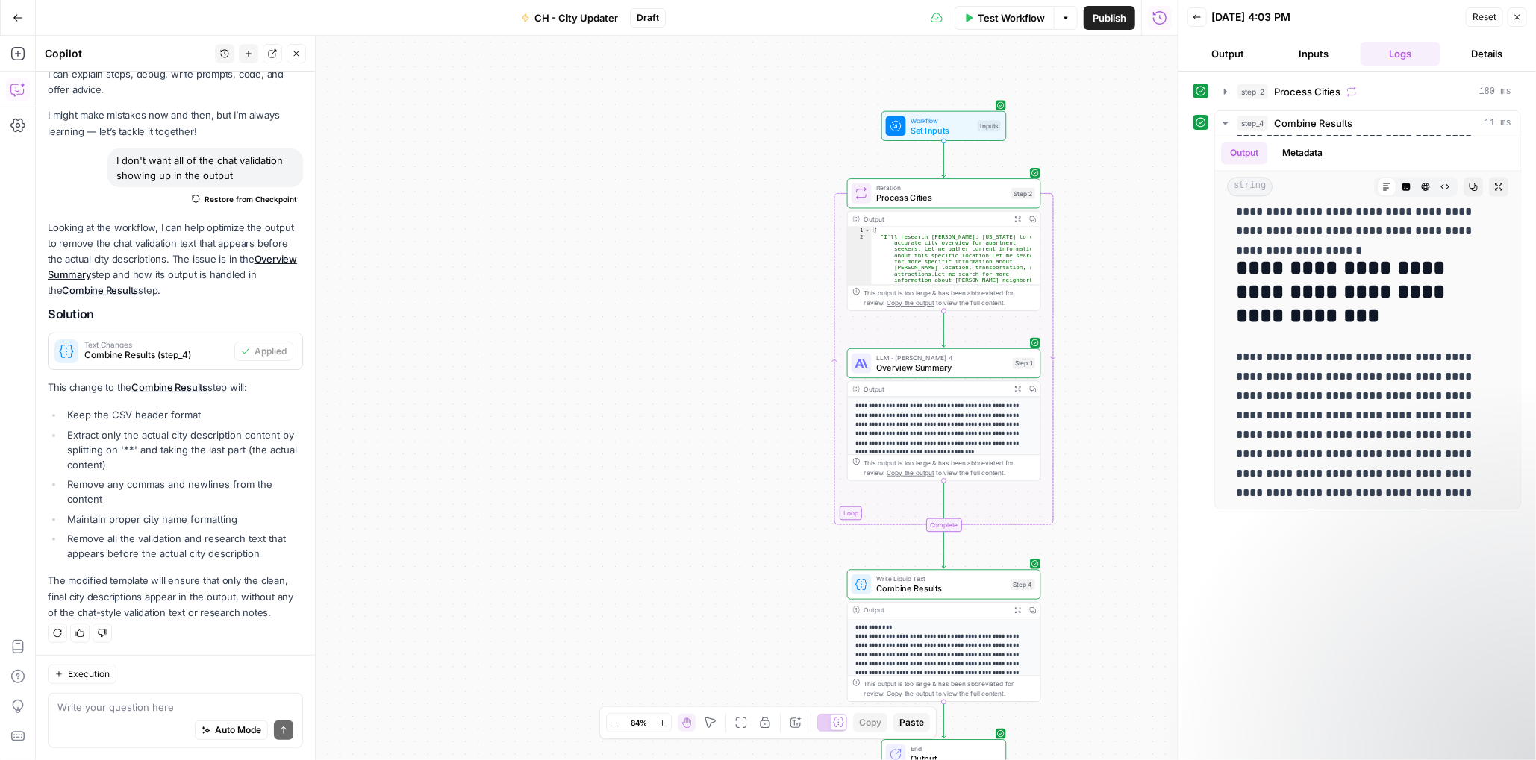
click at [1301, 51] on button "Inputs" at bounding box center [1314, 54] width 81 height 24
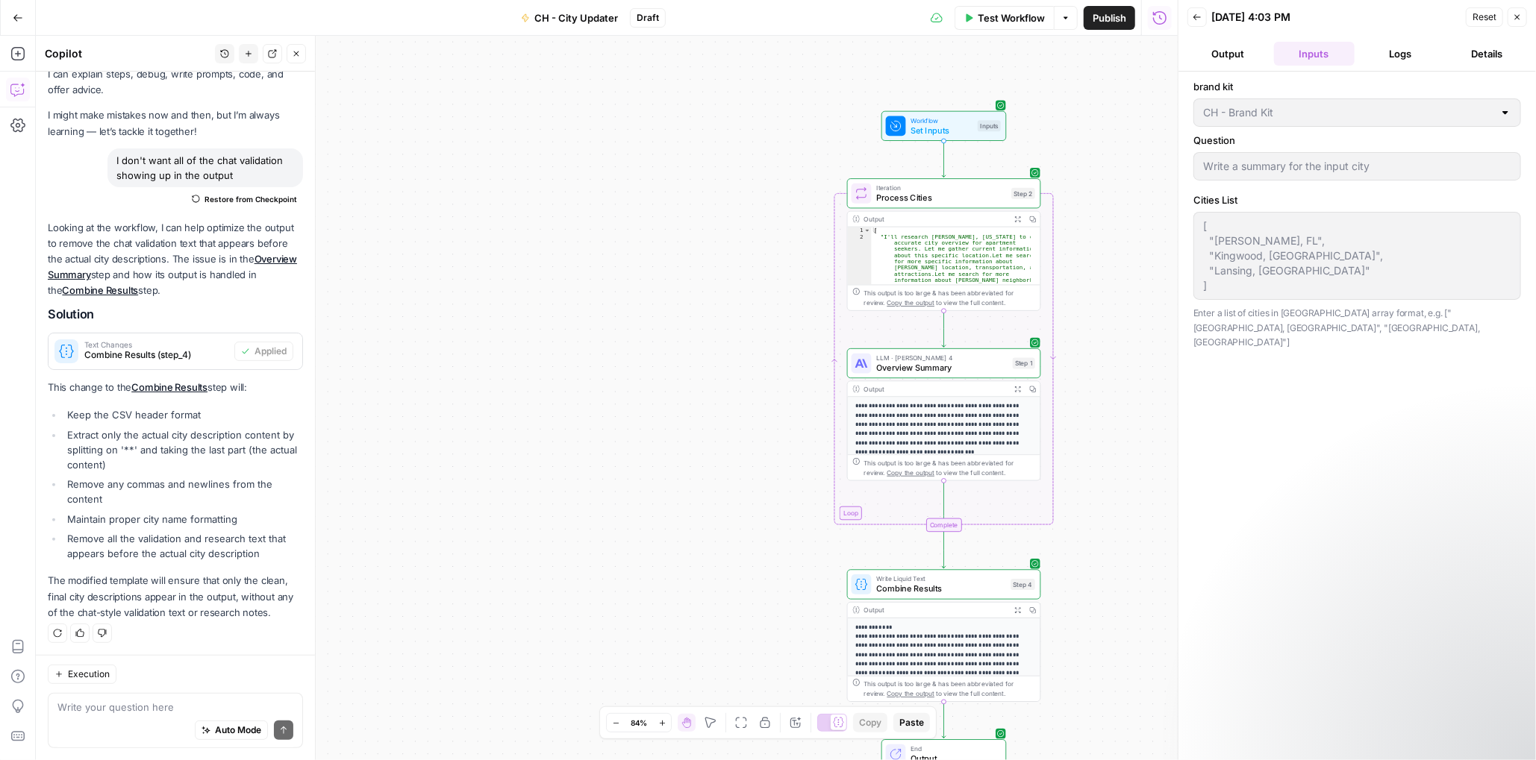
click at [1237, 60] on button "Output" at bounding box center [1227, 54] width 81 height 24
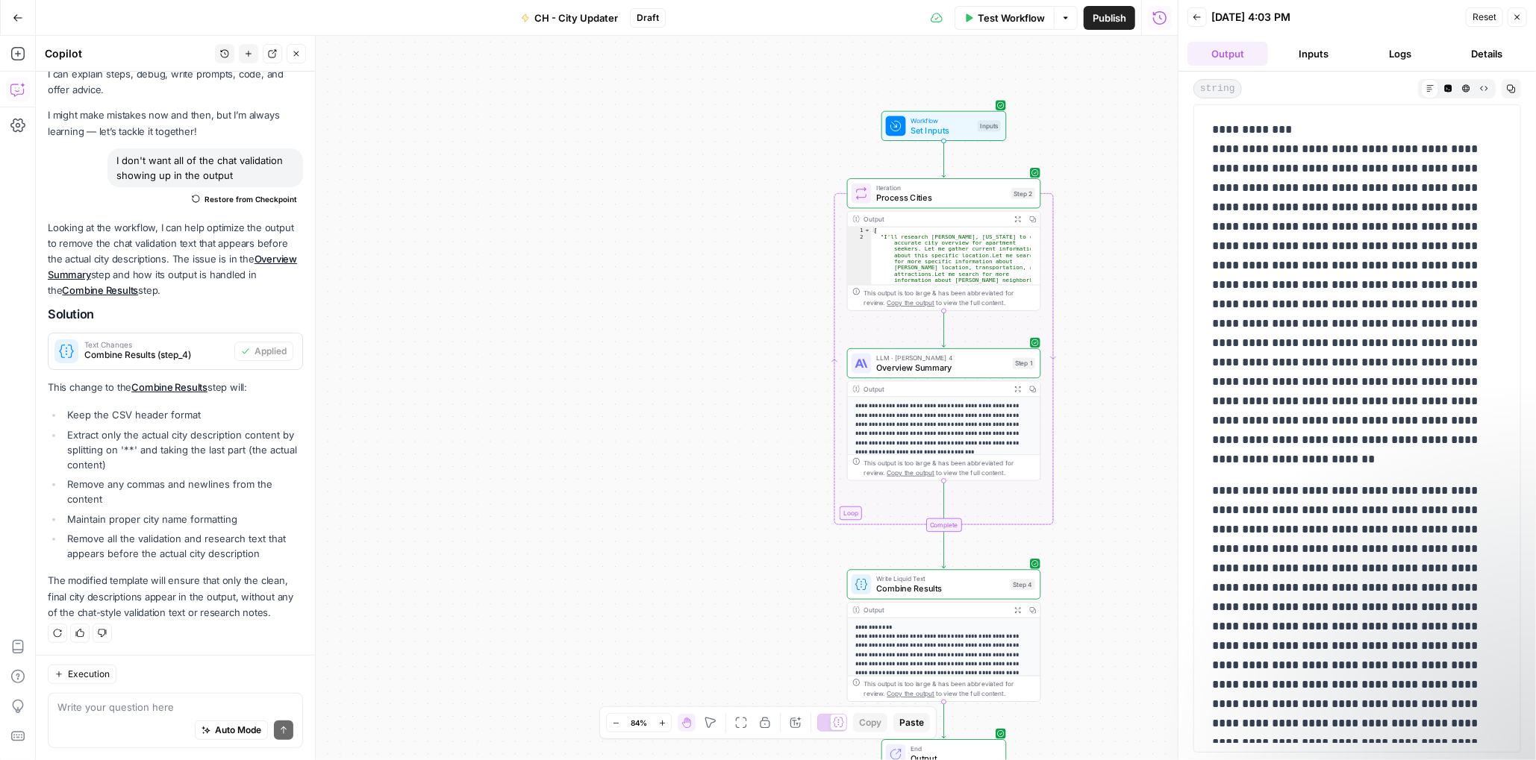
click at [1493, 51] on button "Details" at bounding box center [1486, 54] width 81 height 24
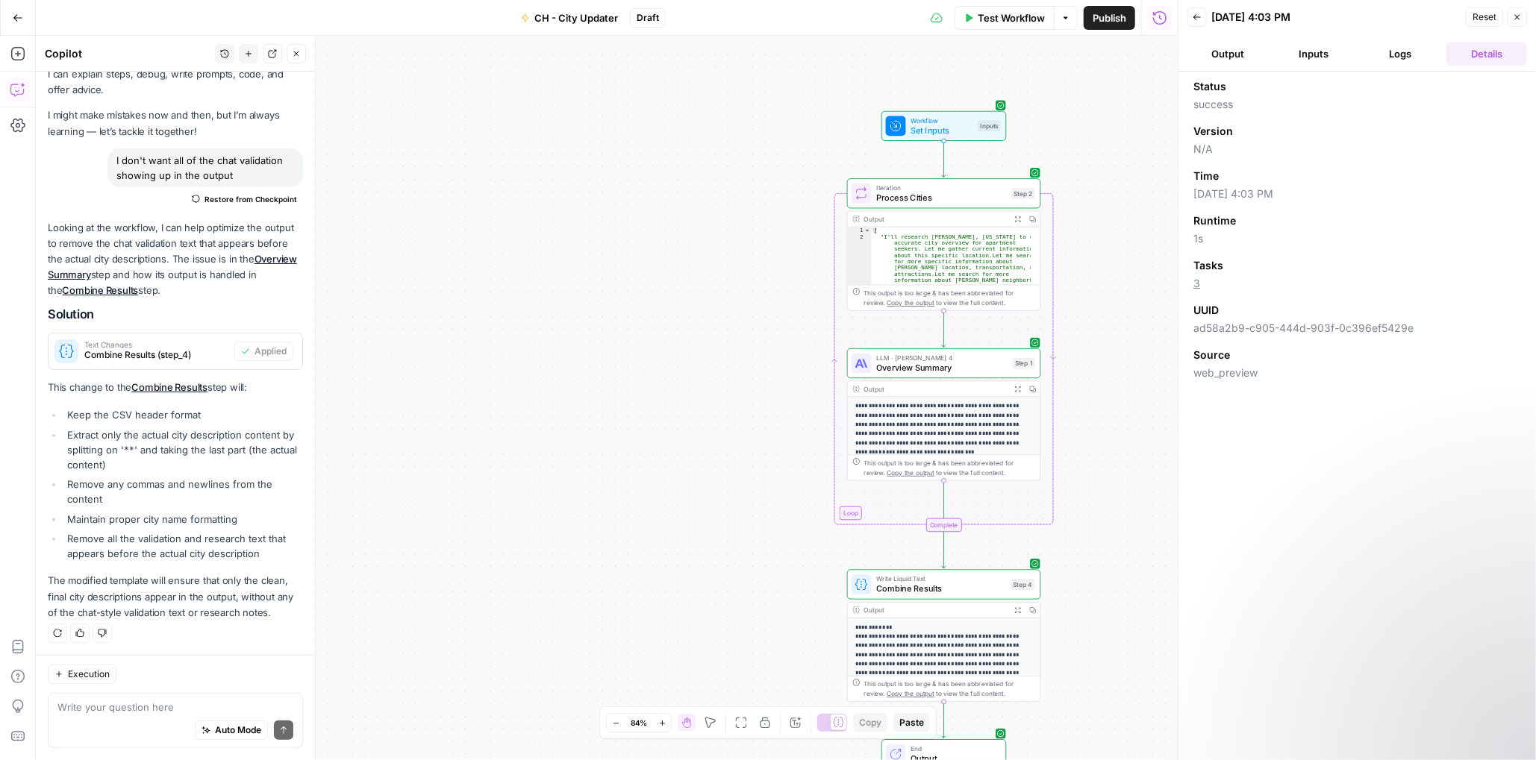
click at [1224, 56] on button "Output" at bounding box center [1227, 54] width 81 height 24
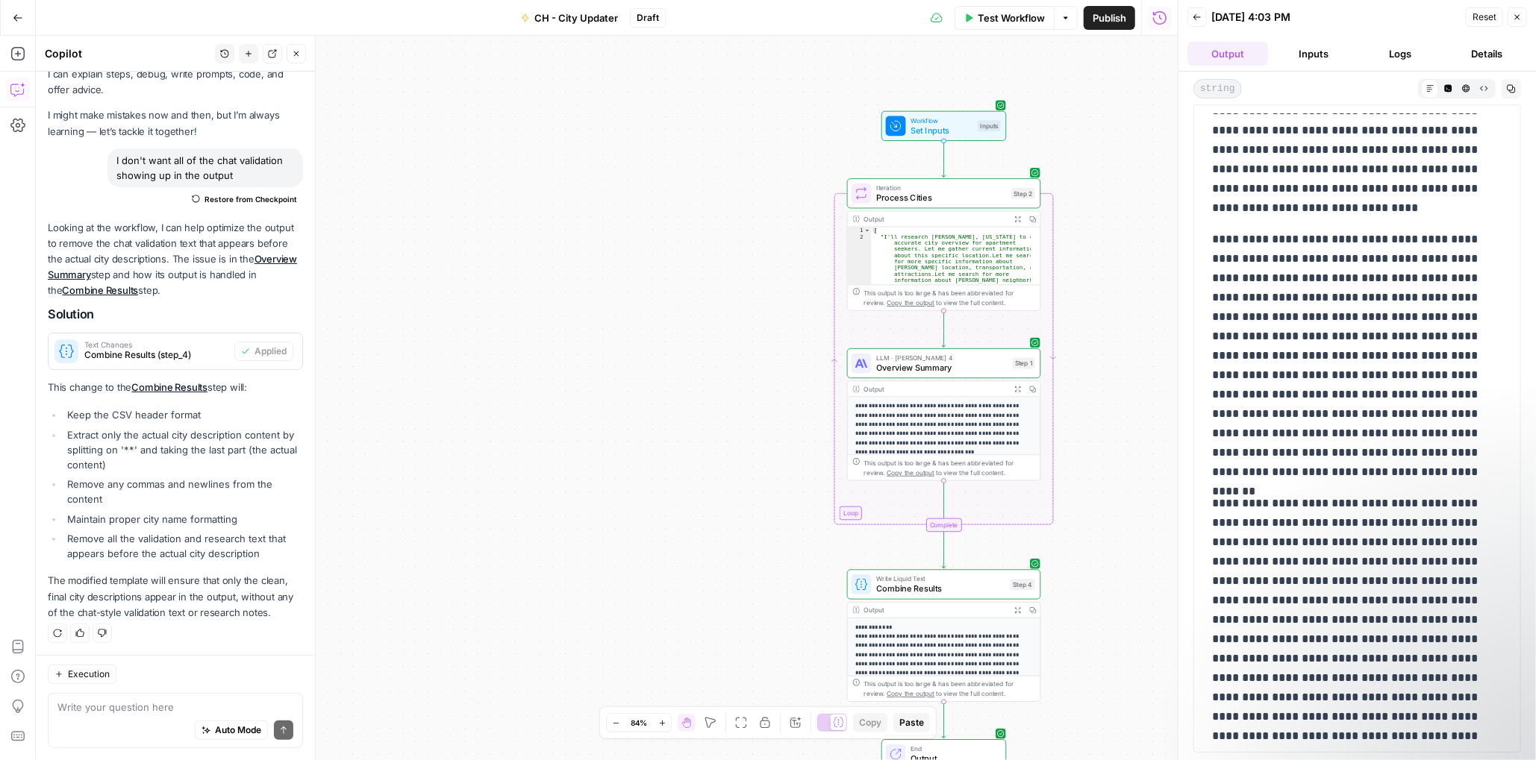
scroll to position [2278, 0]
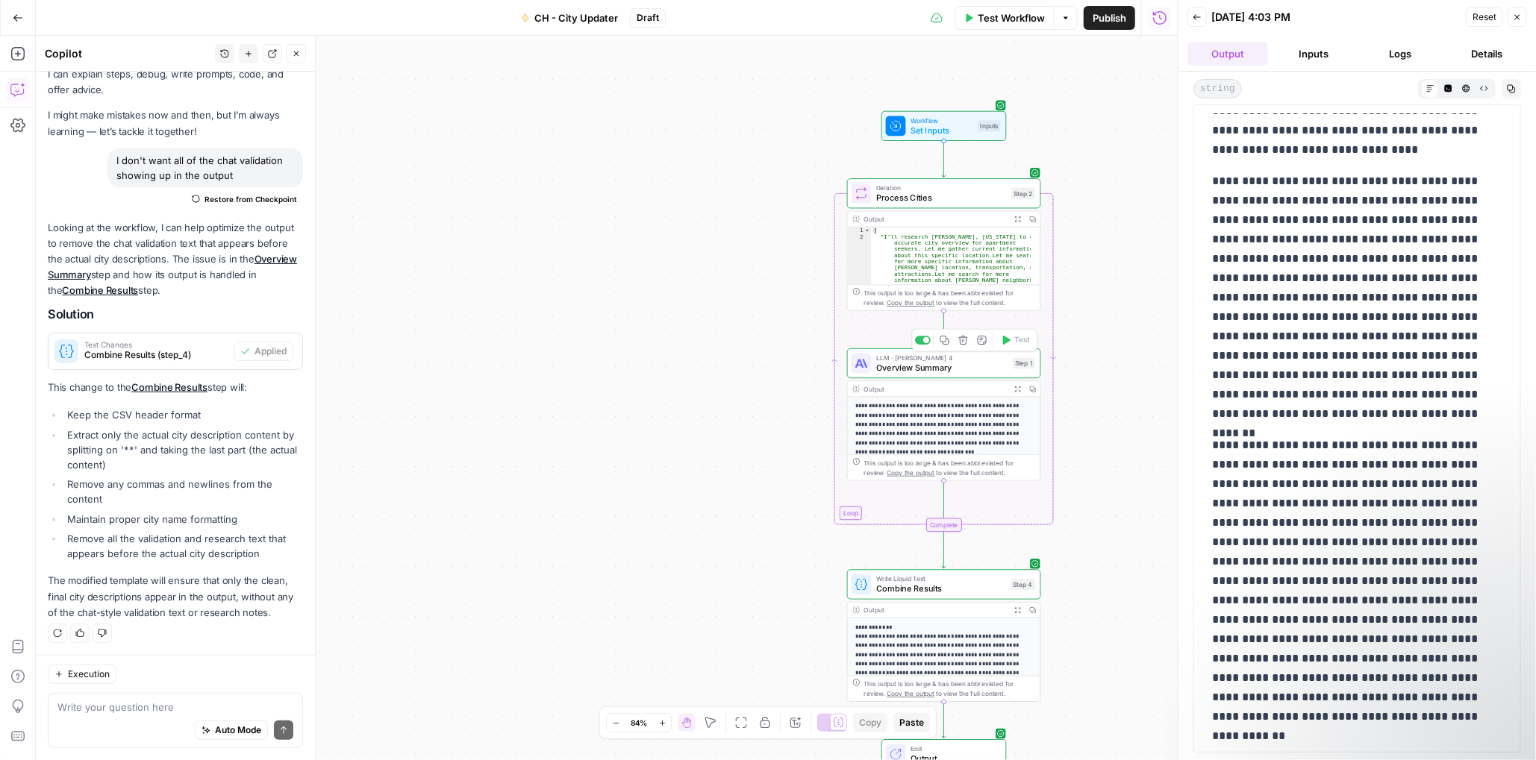
click at [928, 372] on span "Overview Summary" at bounding box center [941, 368] width 131 height 13
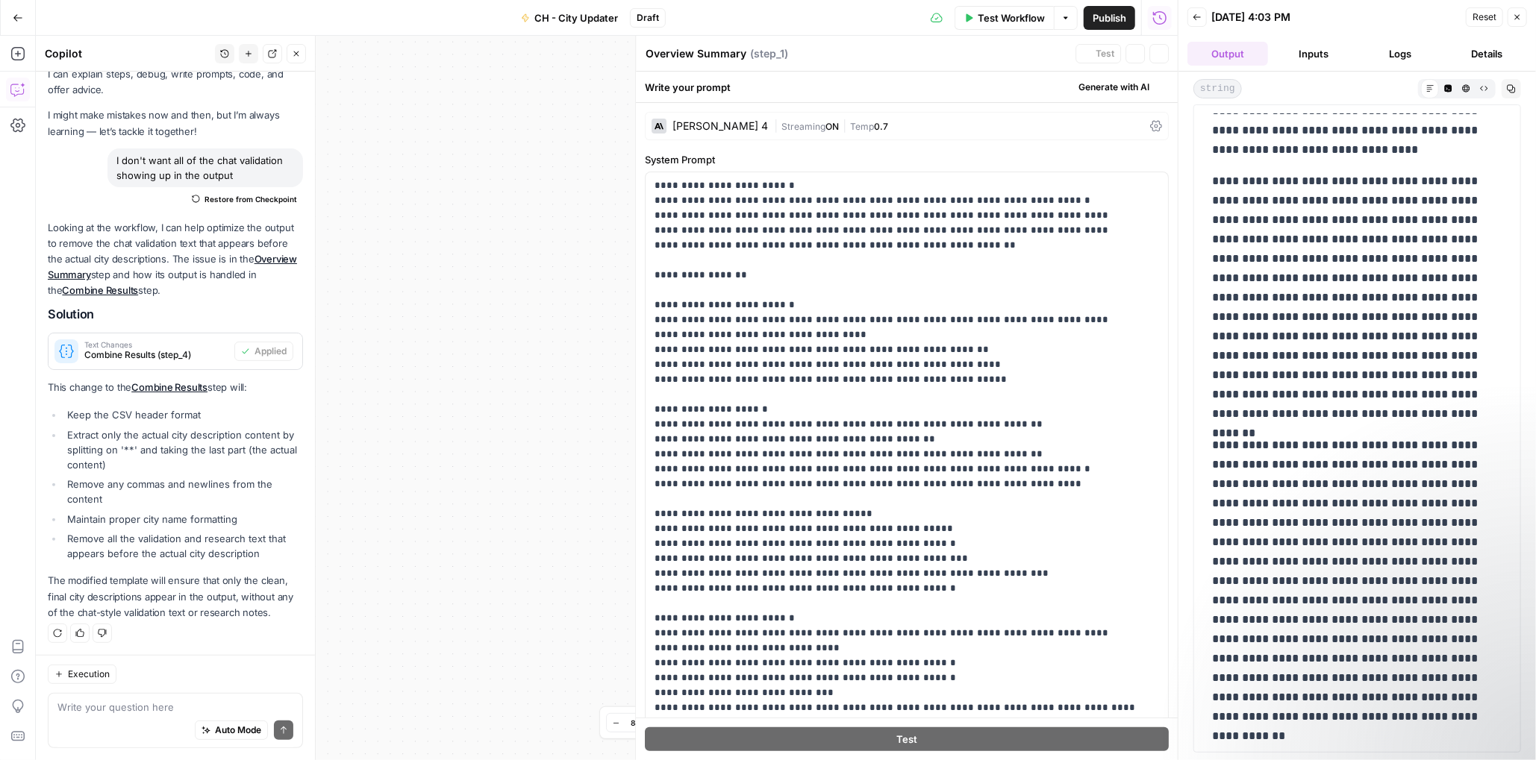
scroll to position [43, 0]
click at [728, 119] on div "Claude Sonnet 4" at bounding box center [709, 126] width 116 height 15
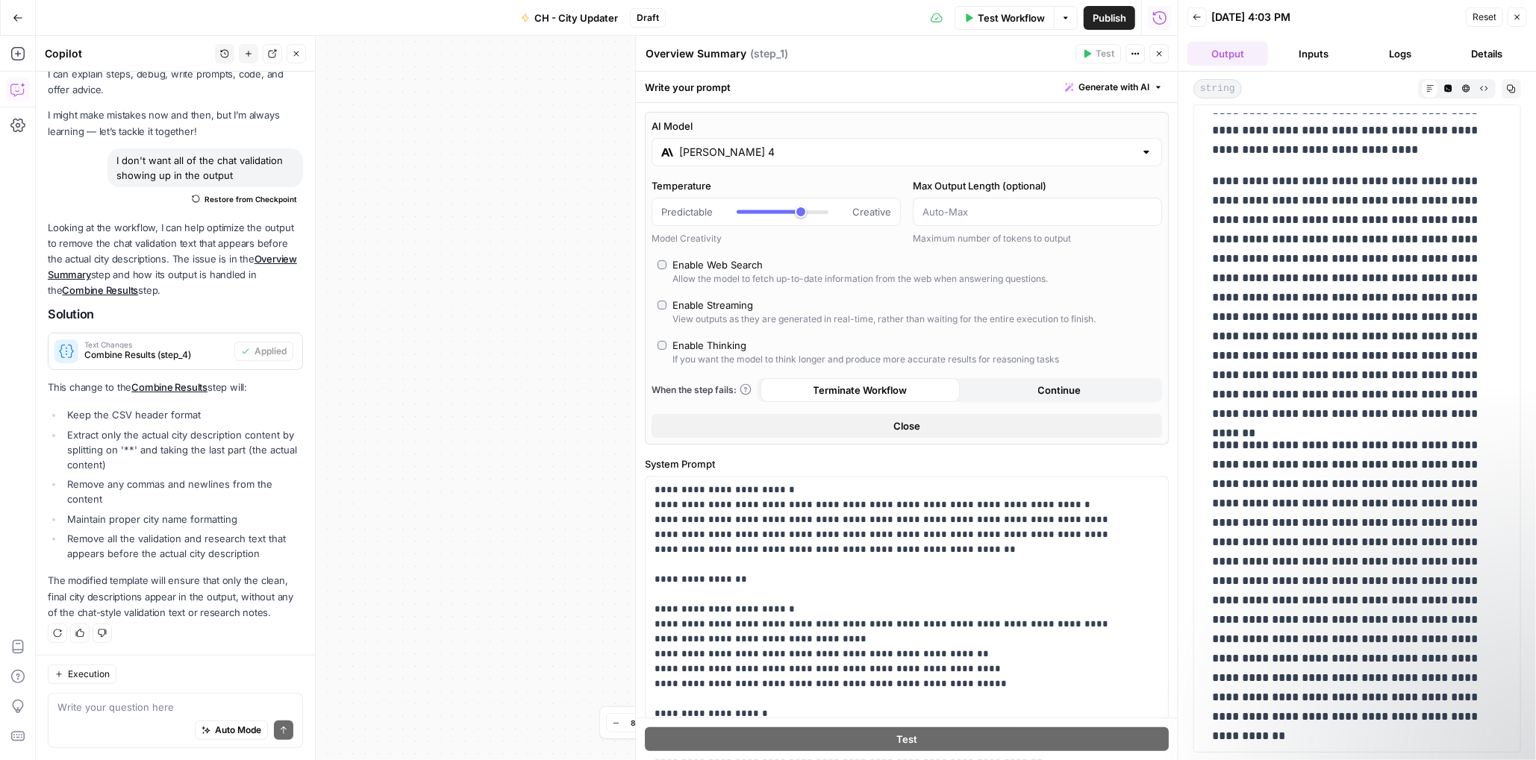
click at [762, 156] on input "Claude Sonnet 4" at bounding box center [906, 152] width 455 height 15
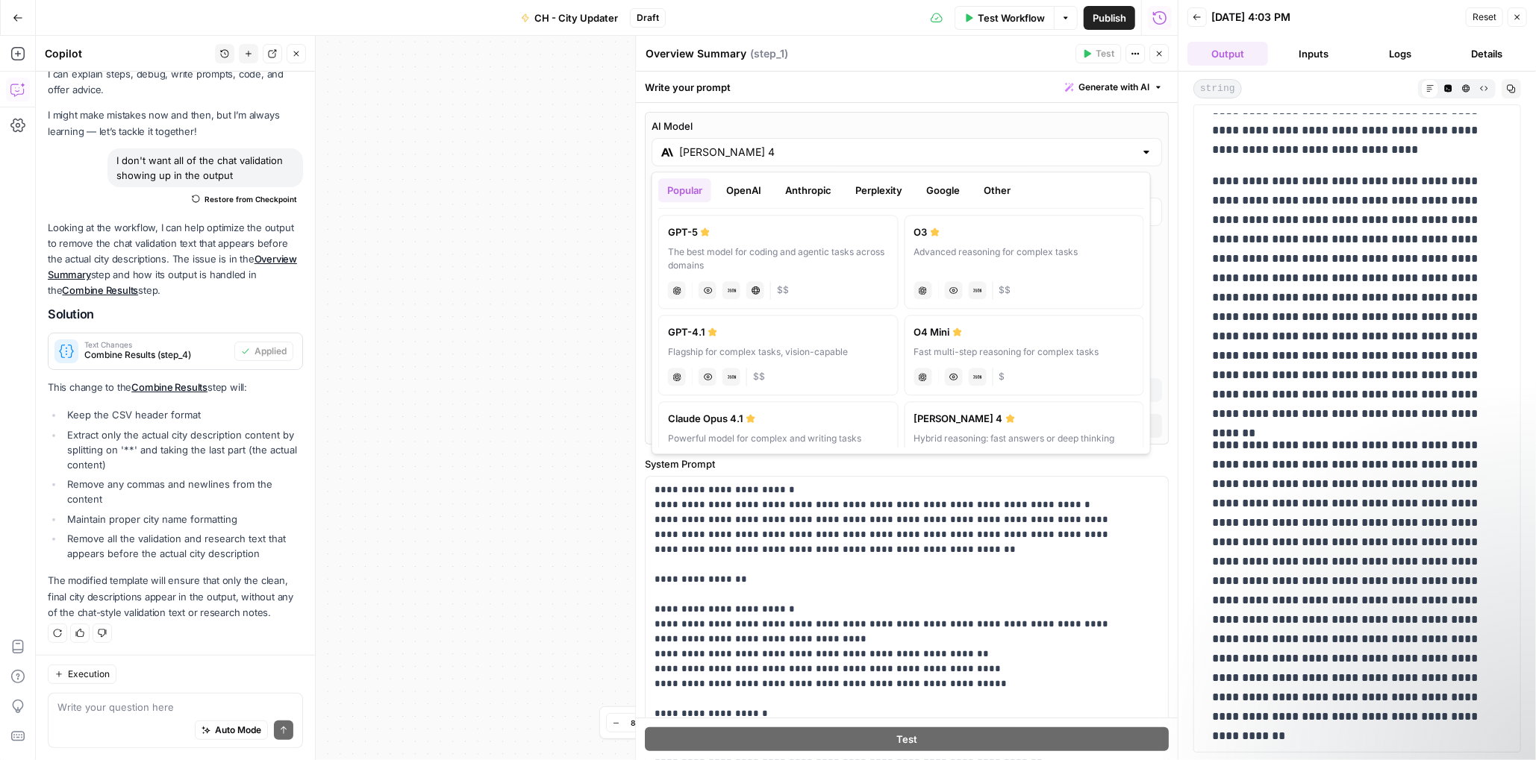
click at [813, 194] on button "Anthropic" at bounding box center [808, 190] width 64 height 24
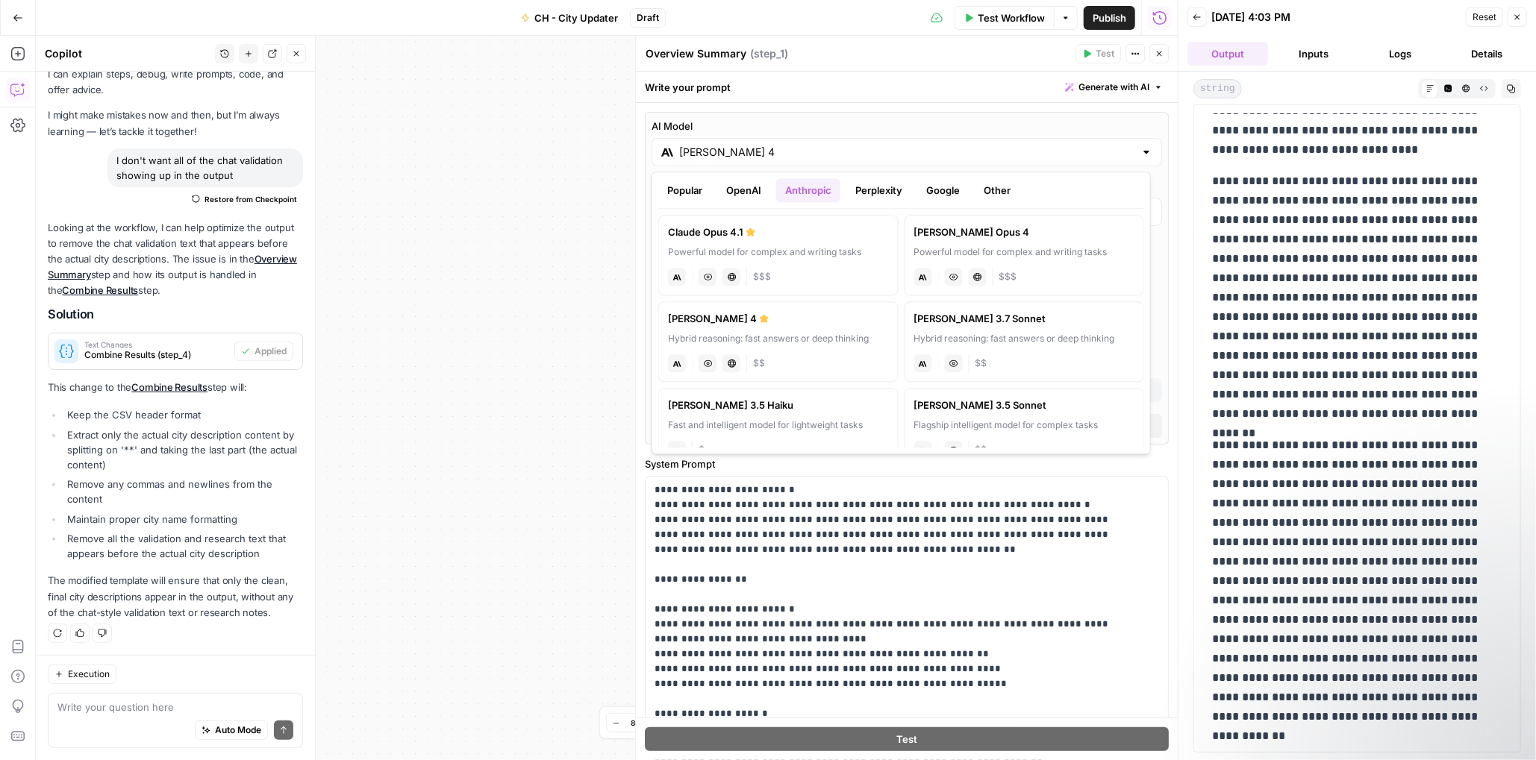
click at [728, 195] on button "OpenAI" at bounding box center [743, 190] width 53 height 24
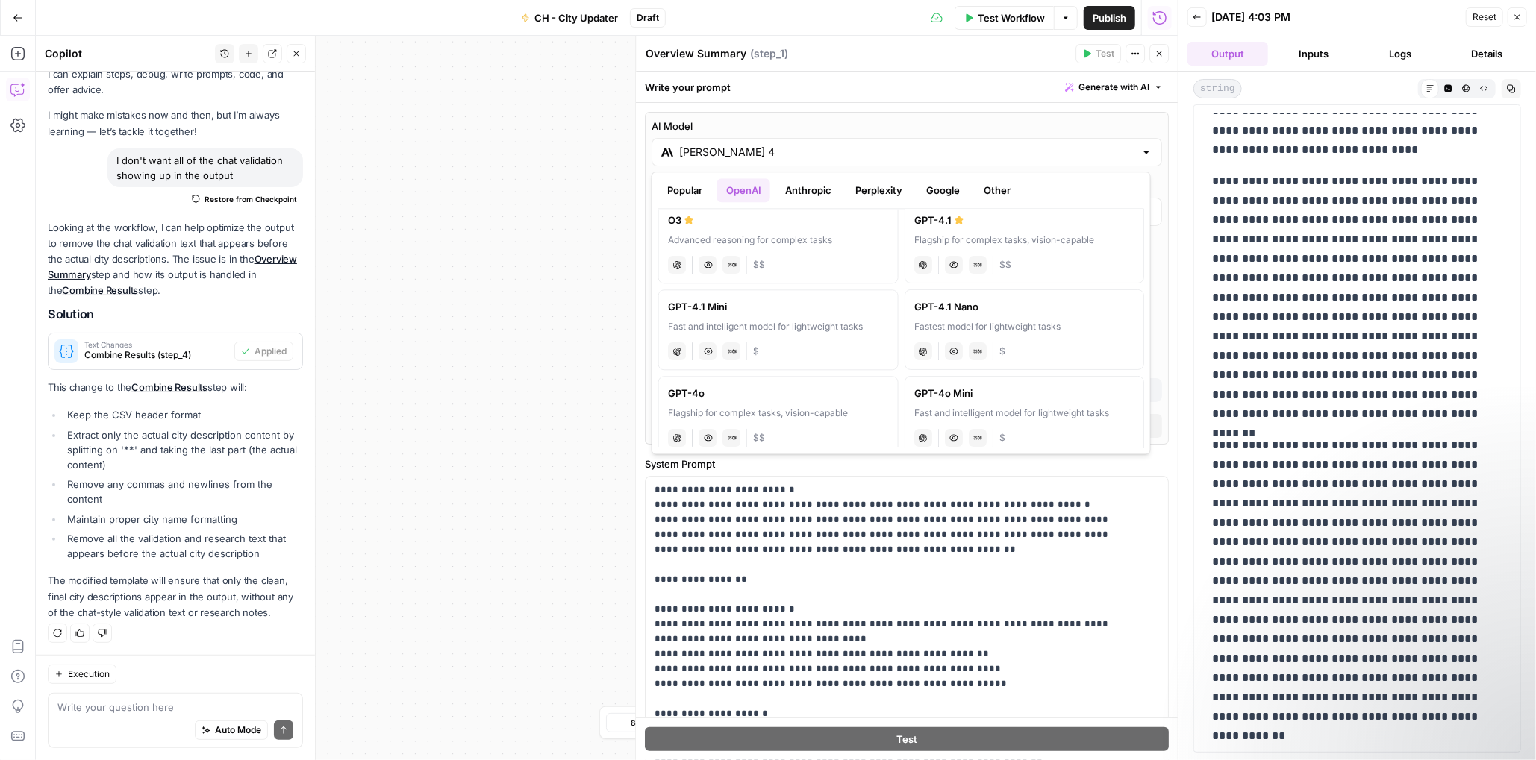
scroll to position [224, 0]
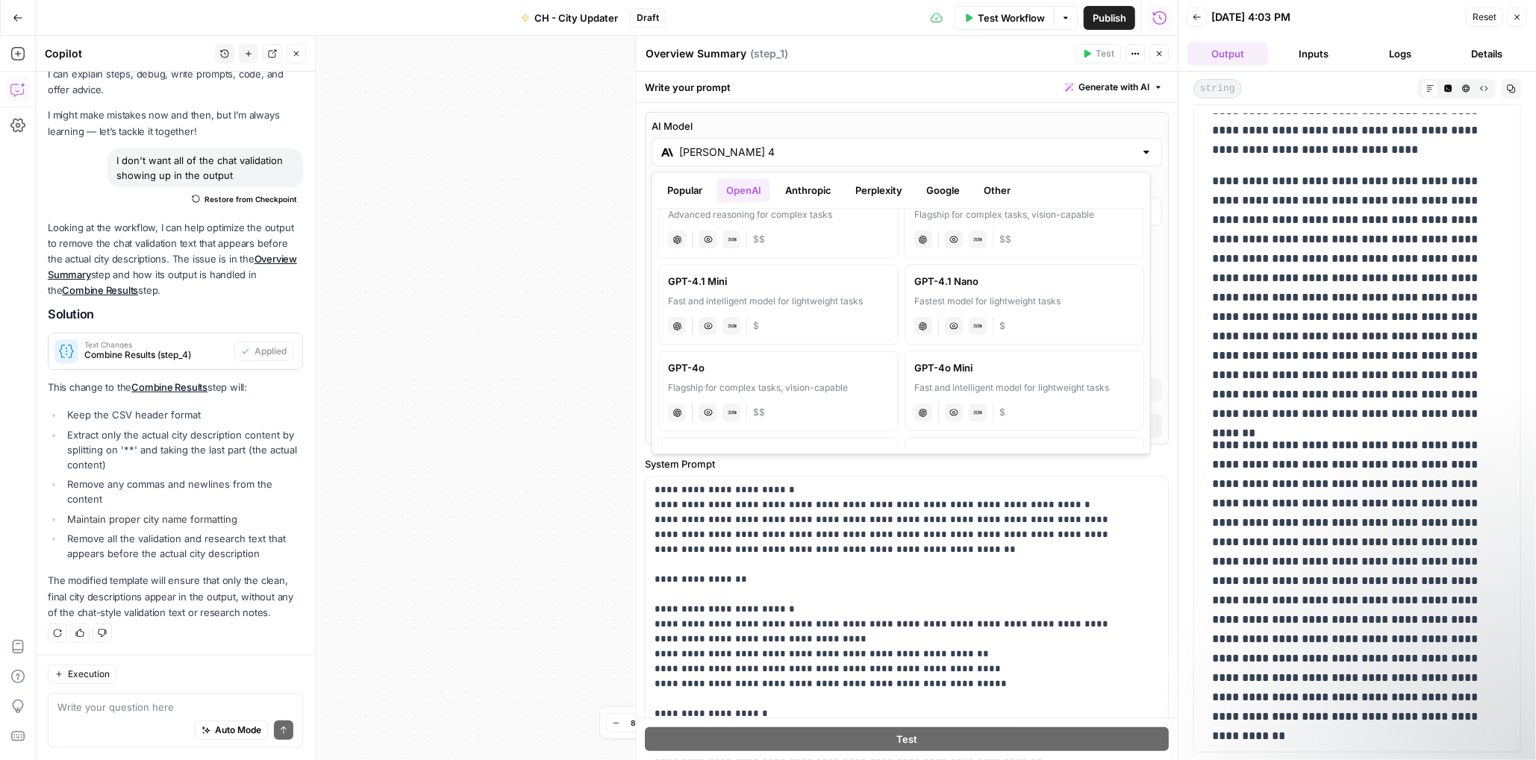
click at [752, 382] on div "Flagship for complex tasks, vision-capable" at bounding box center [778, 387] width 221 height 13
type input "GPT-4o"
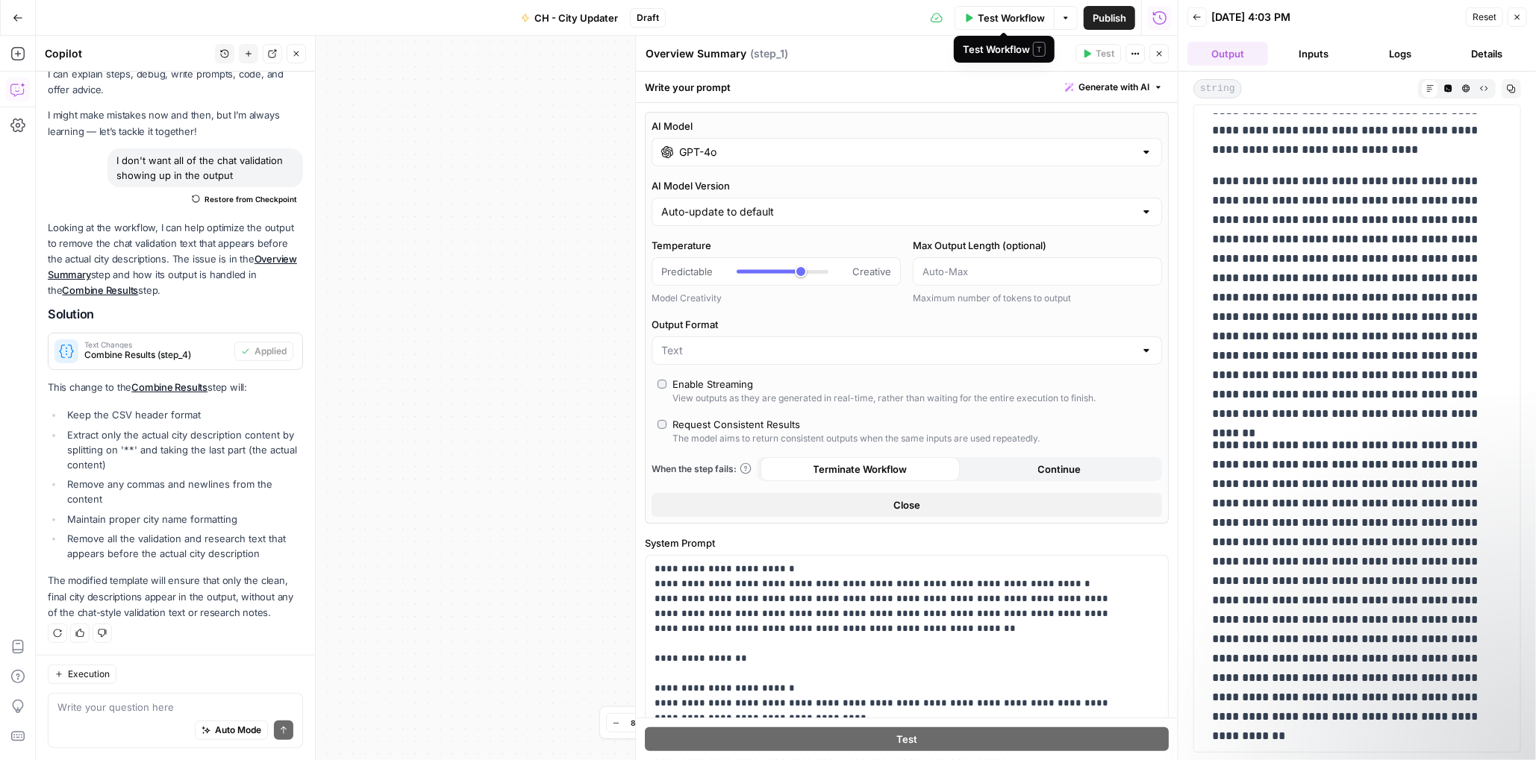
click at [1006, 17] on span "Test Workflow" at bounding box center [1011, 17] width 67 height 15
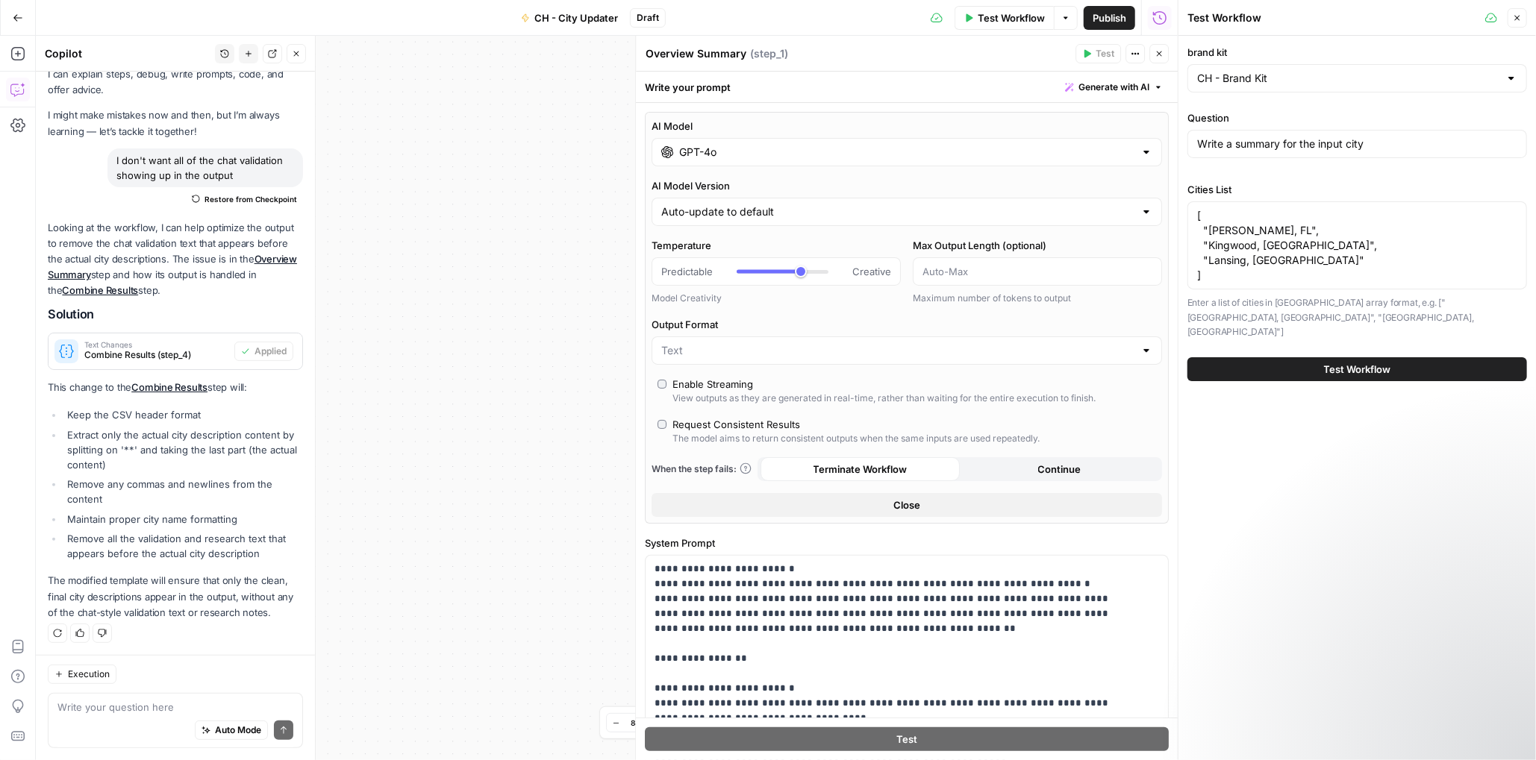
click at [1370, 357] on button "Test Workflow" at bounding box center [1357, 369] width 340 height 24
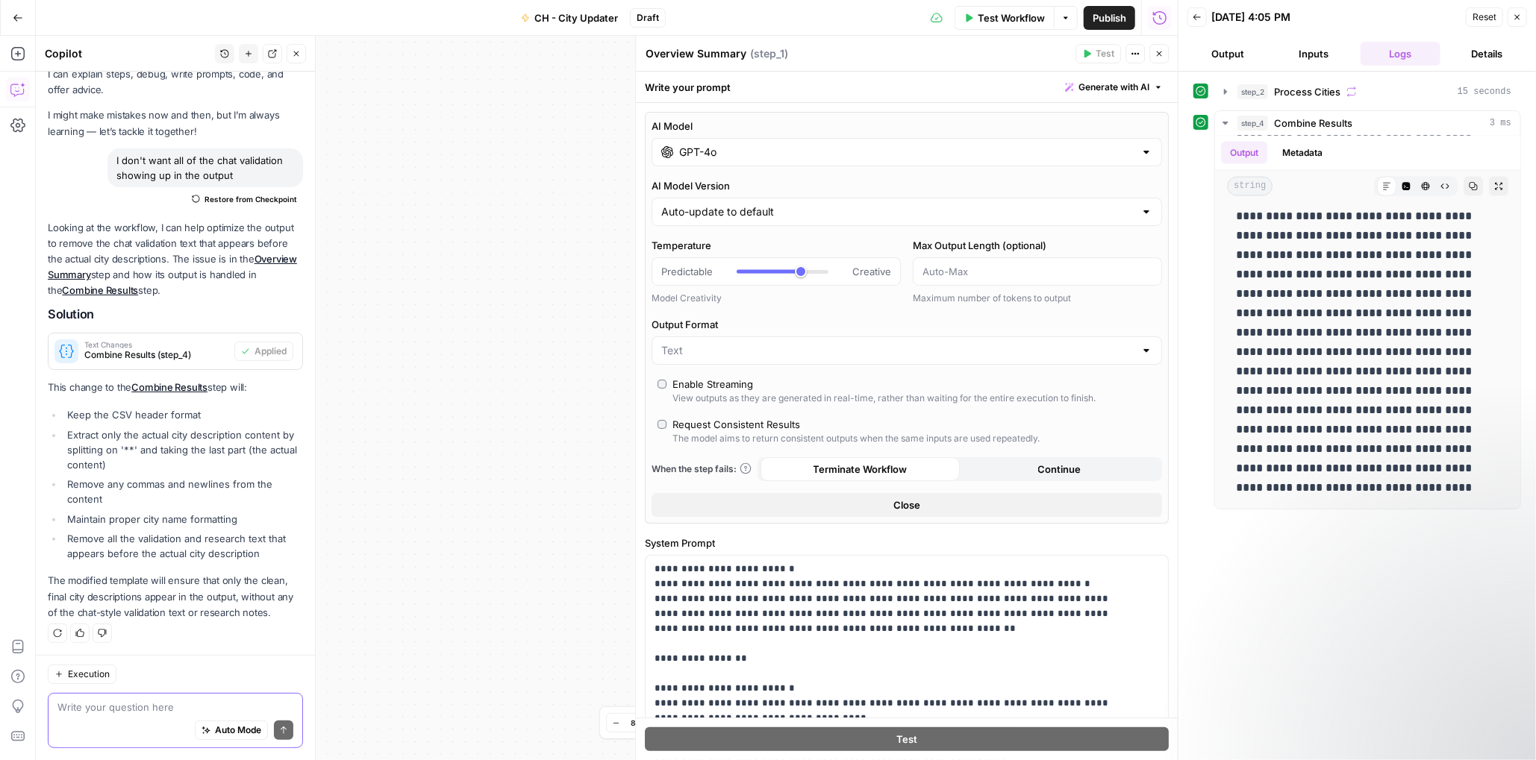
click at [140, 713] on textarea at bounding box center [175, 707] width 236 height 15
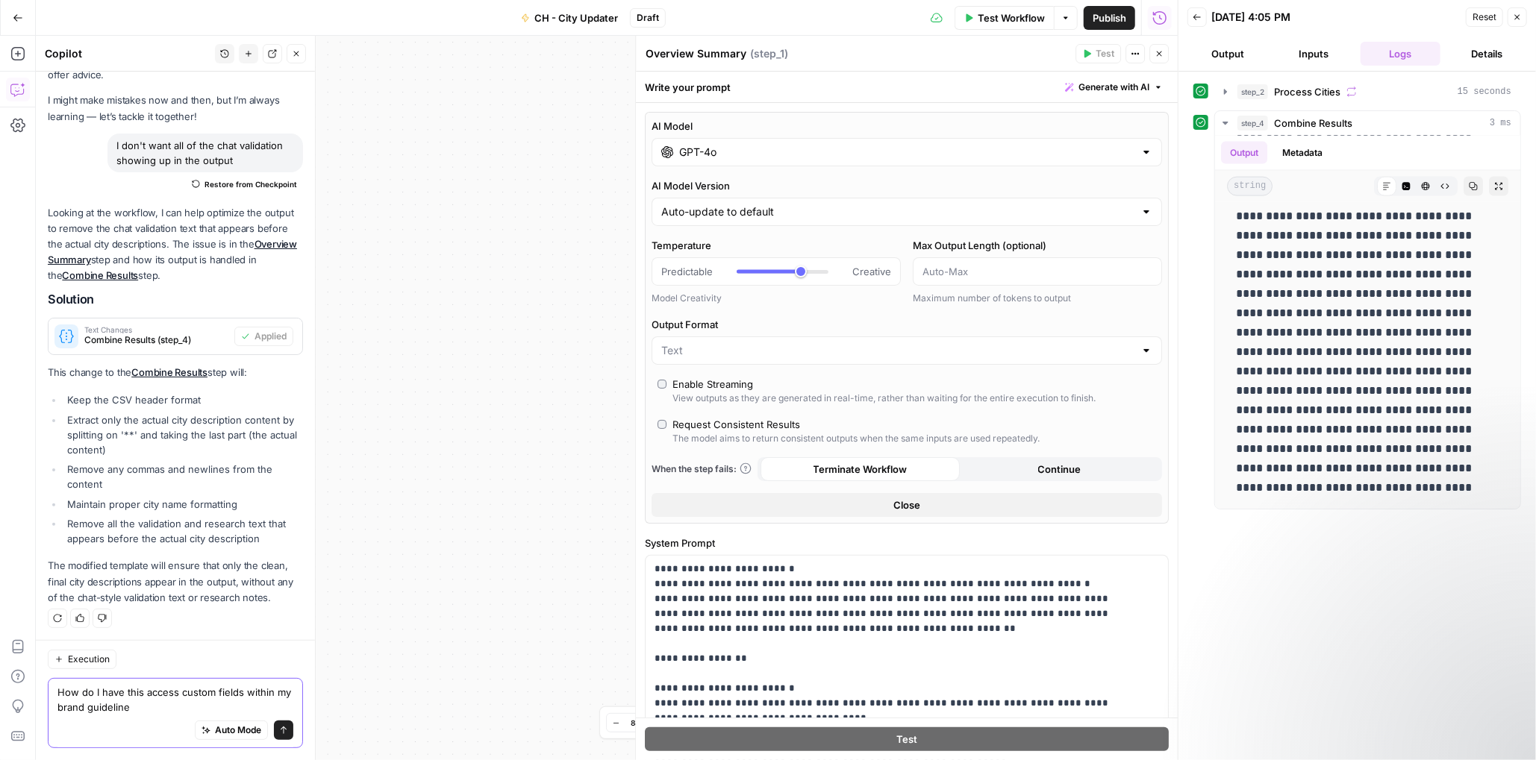
type textarea "How do I have this access custom fields within my brand guidelines"
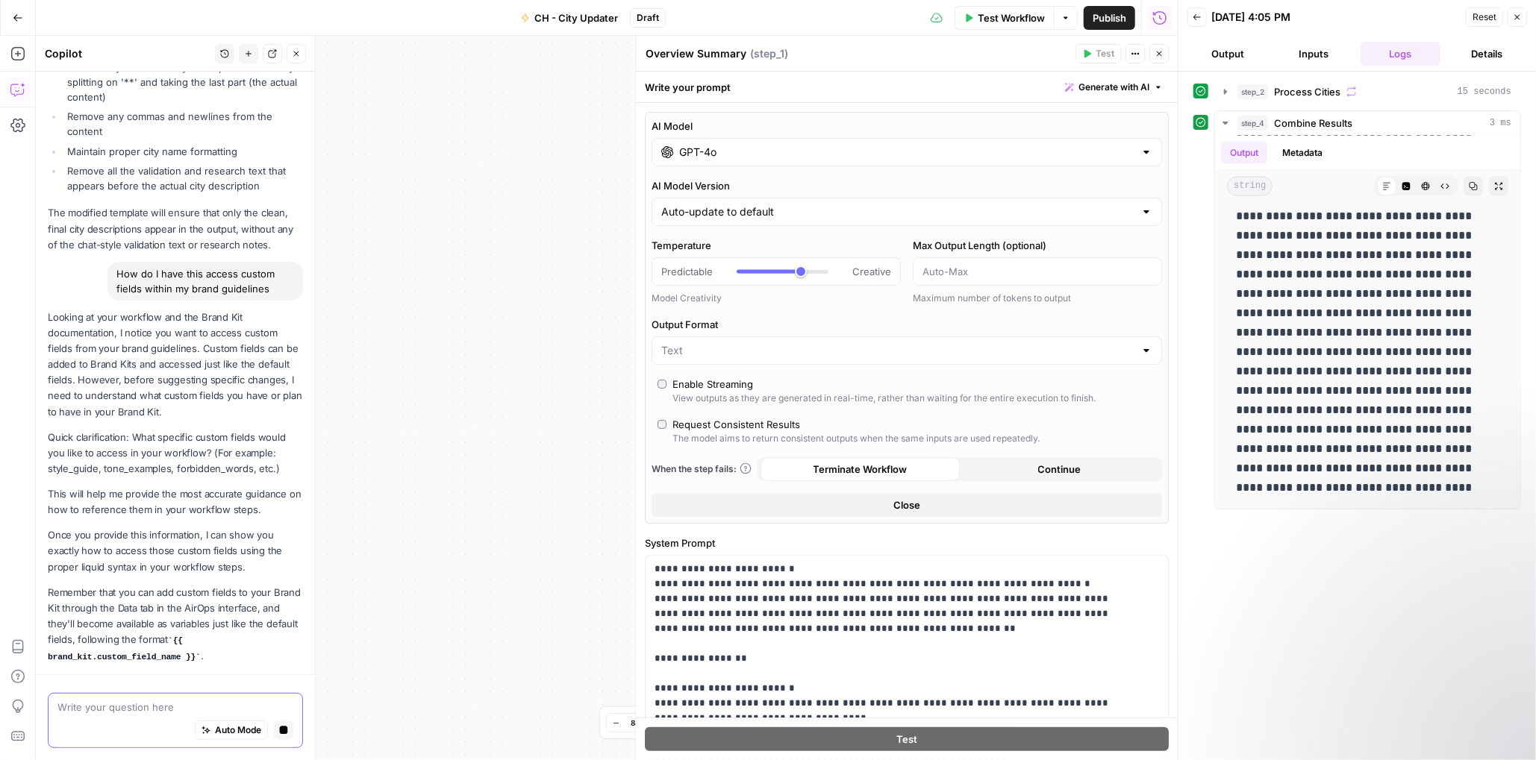
scroll to position [454, 0]
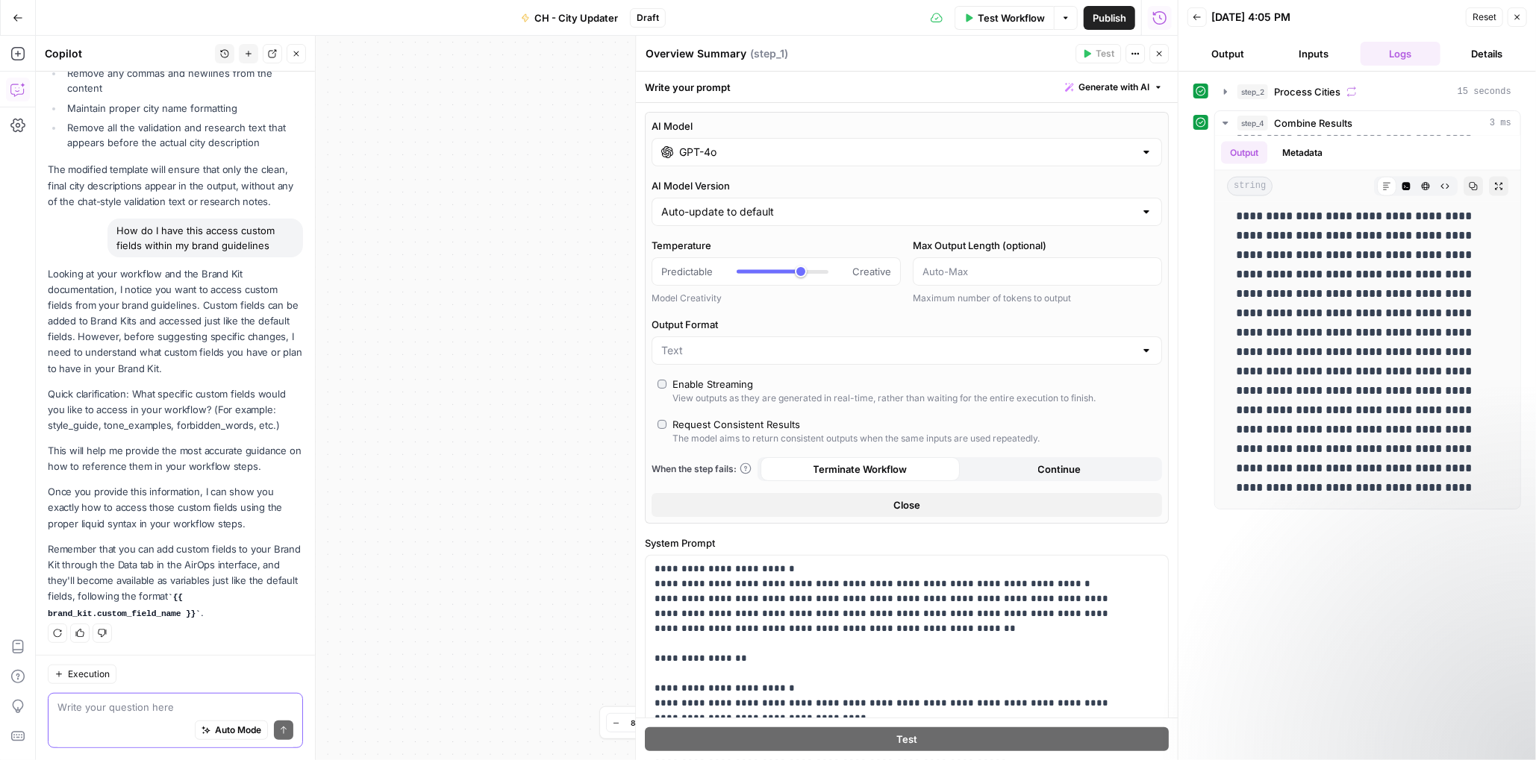
click at [96, 704] on textarea at bounding box center [175, 707] width 236 height 15
paste textarea "{{ brand_[DOMAIN_NAME]_overview_sample_body }}"
type textarea "{{ brand_[DOMAIN_NAME]_overview_sample_body }}"
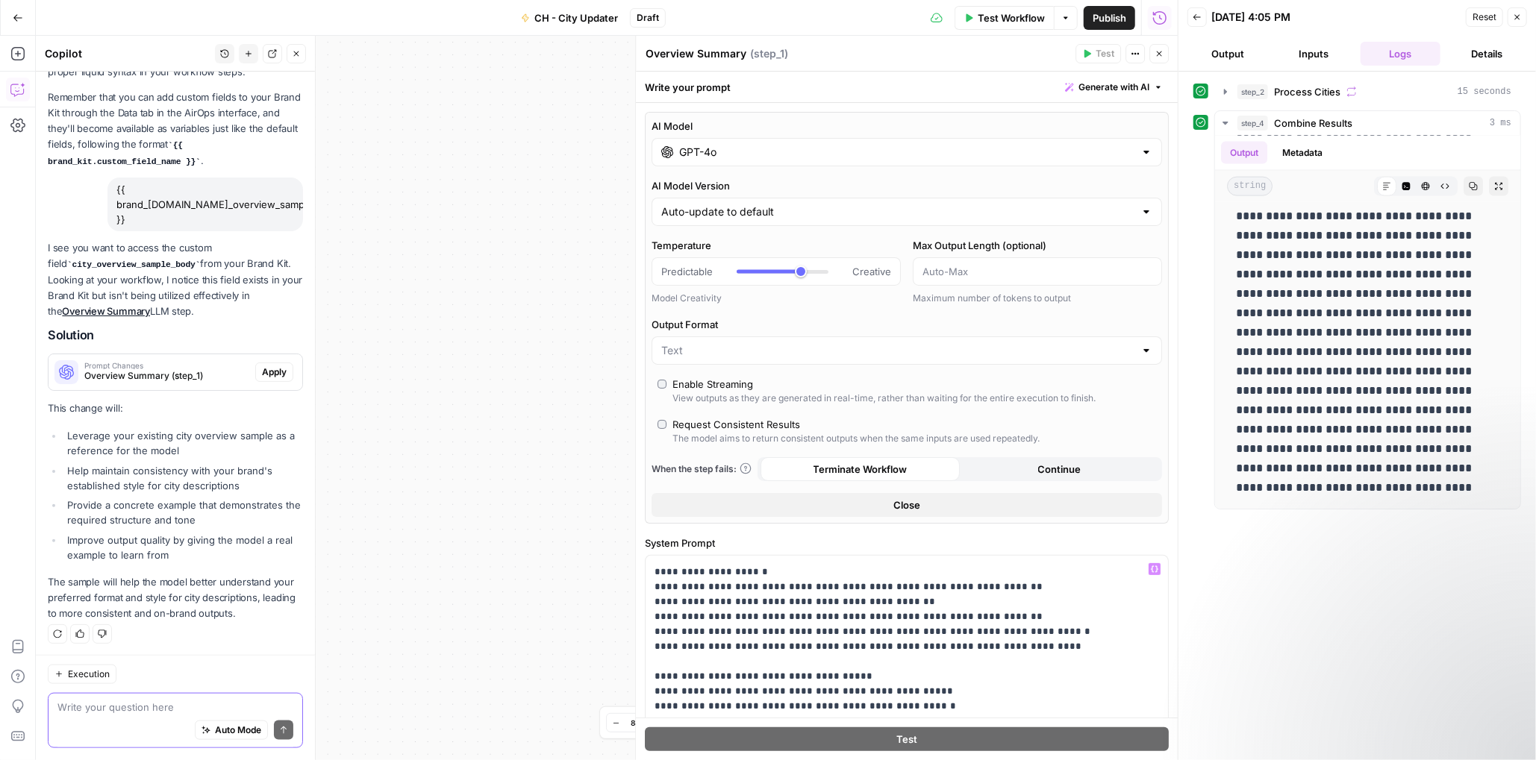
scroll to position [224, 0]
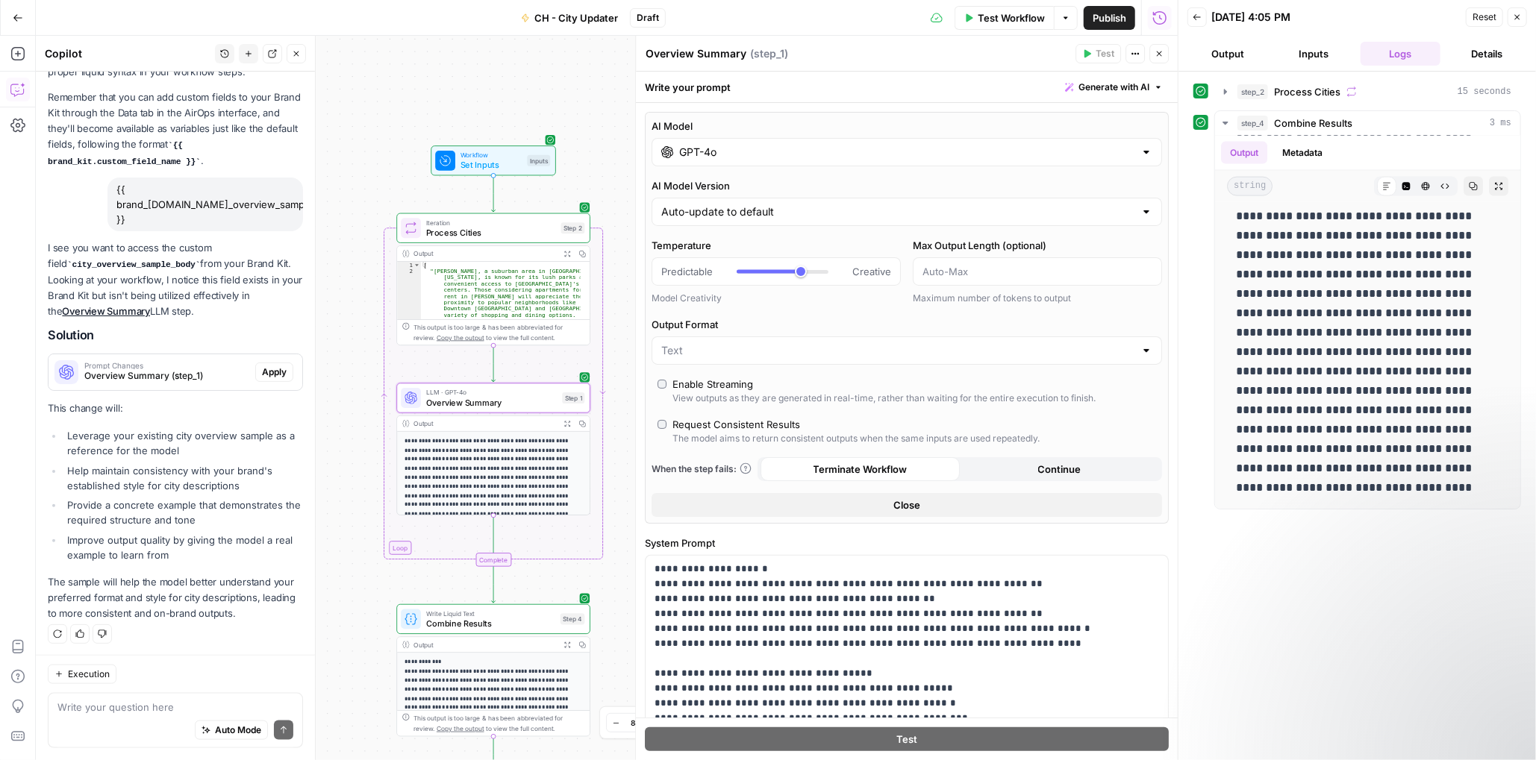
click at [264, 372] on span "Apply" at bounding box center [274, 372] width 25 height 13
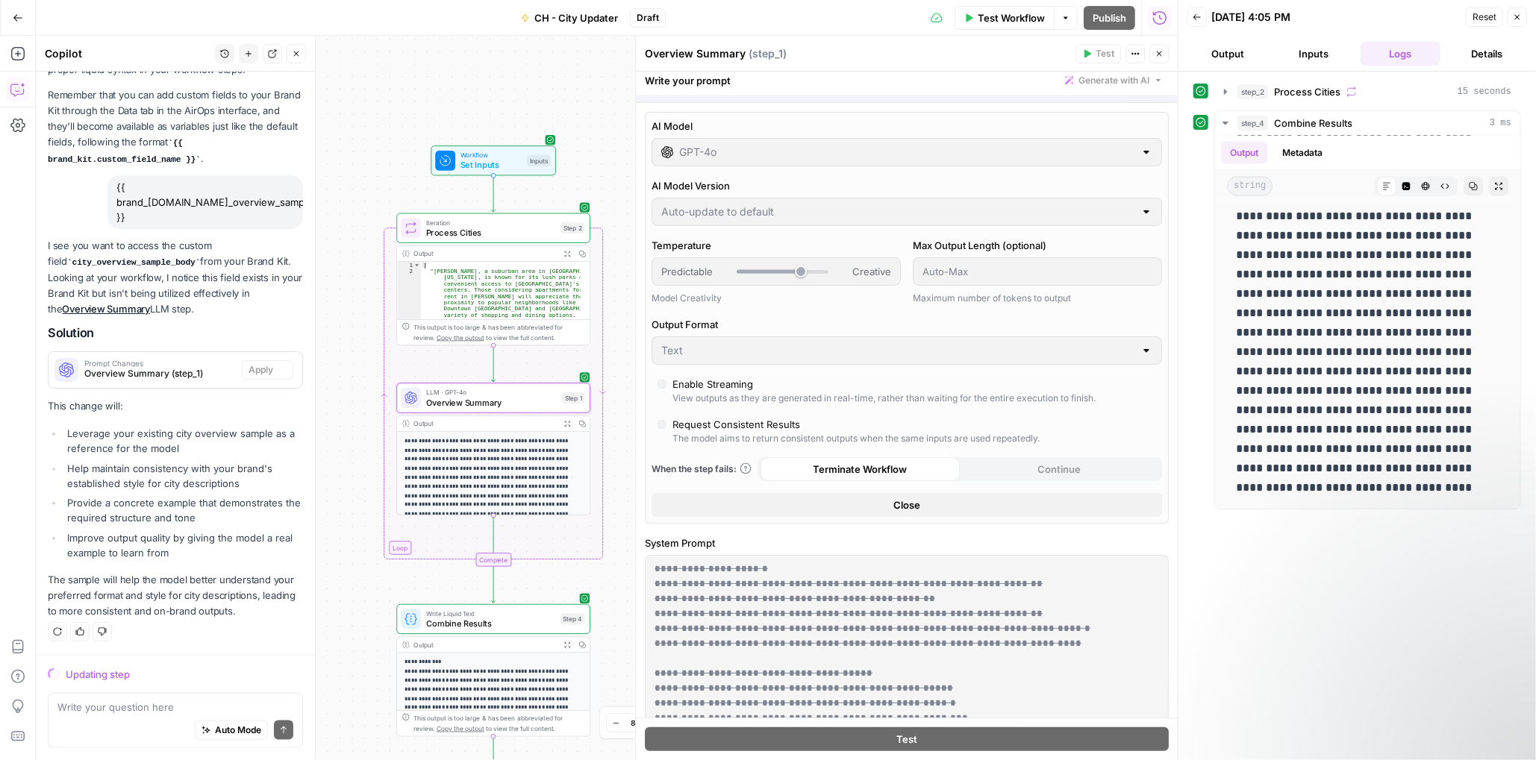
scroll to position [0, 0]
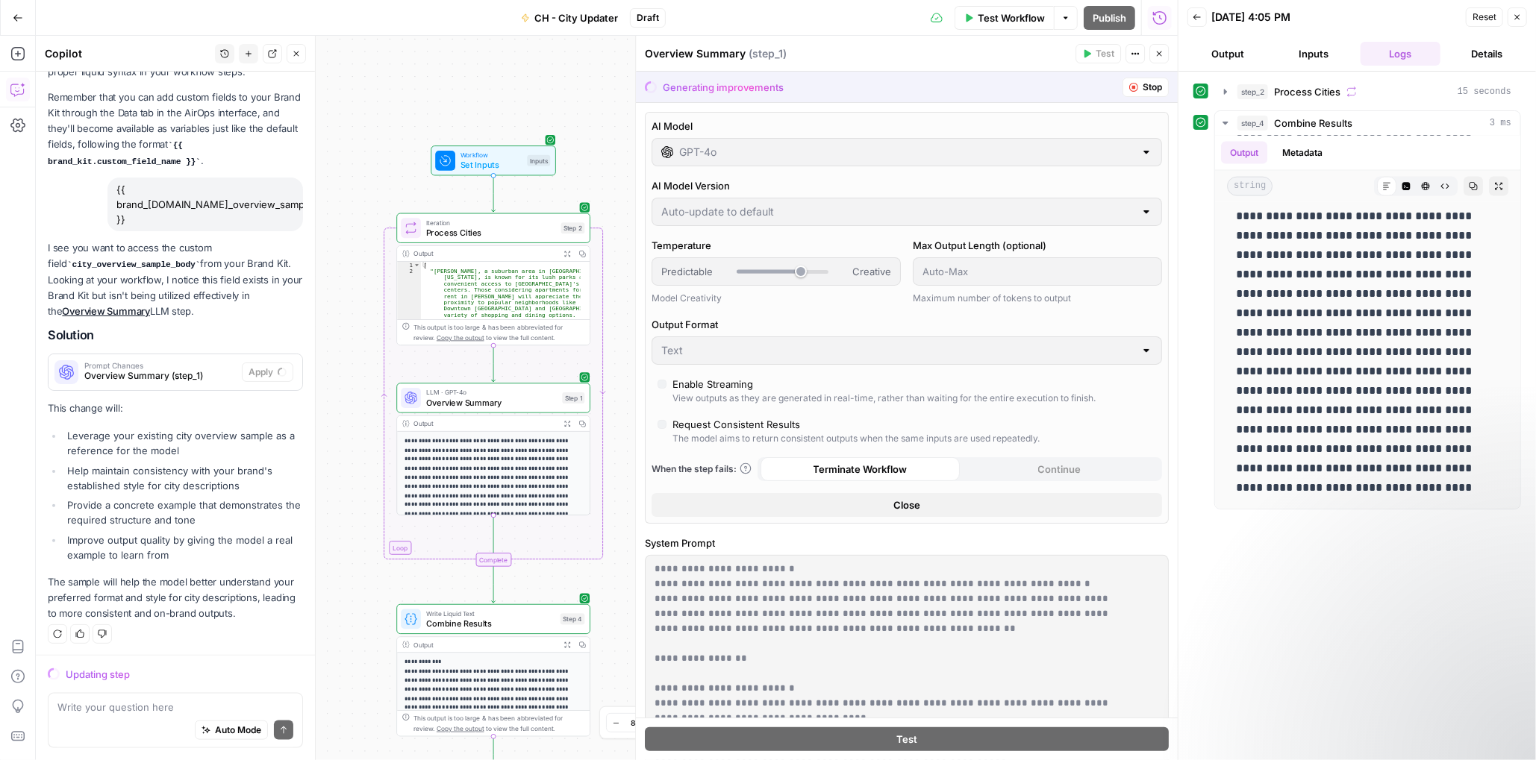
click at [116, 719] on div "Auto Mode Send" at bounding box center [175, 731] width 236 height 33
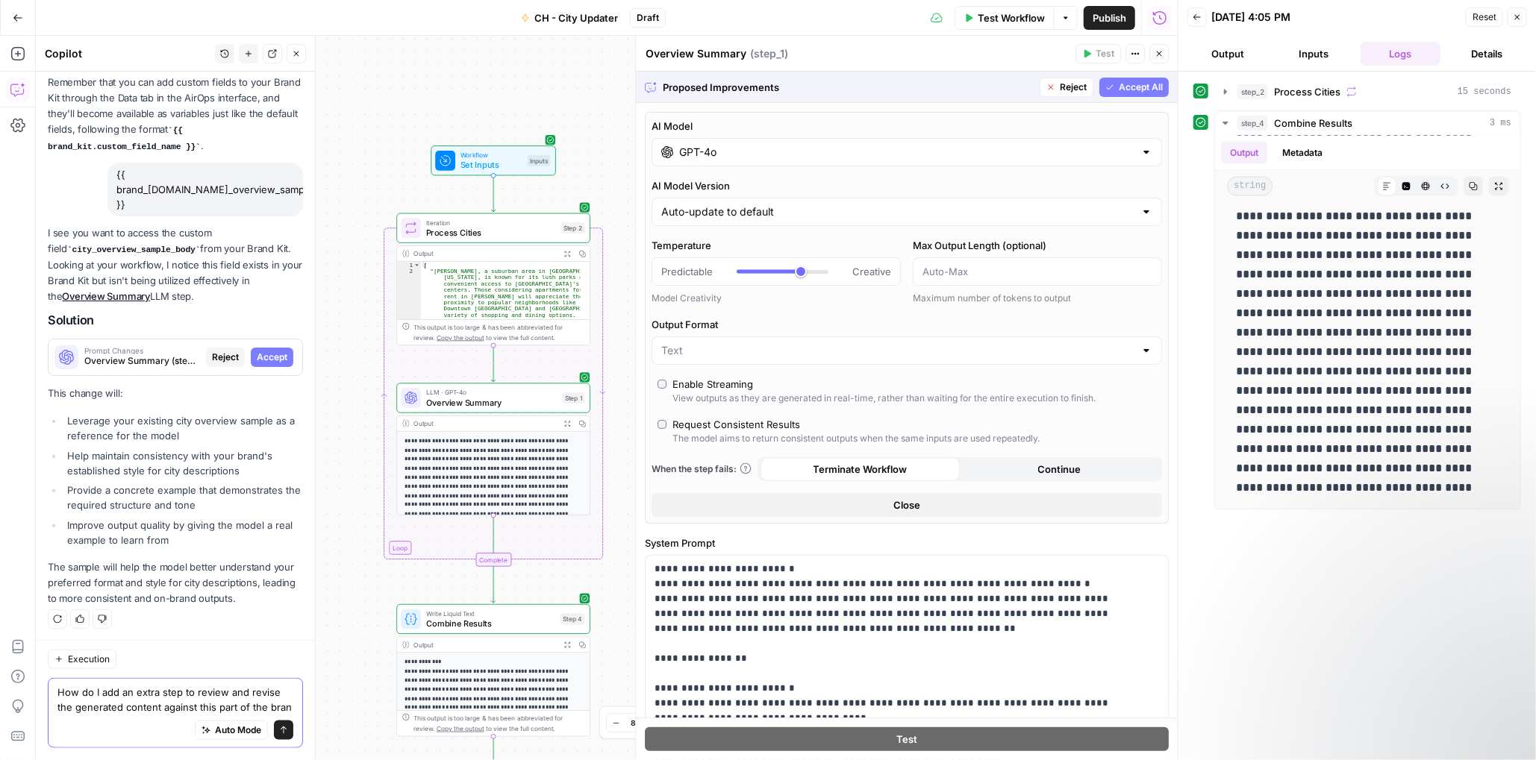
scroll to position [912, 0]
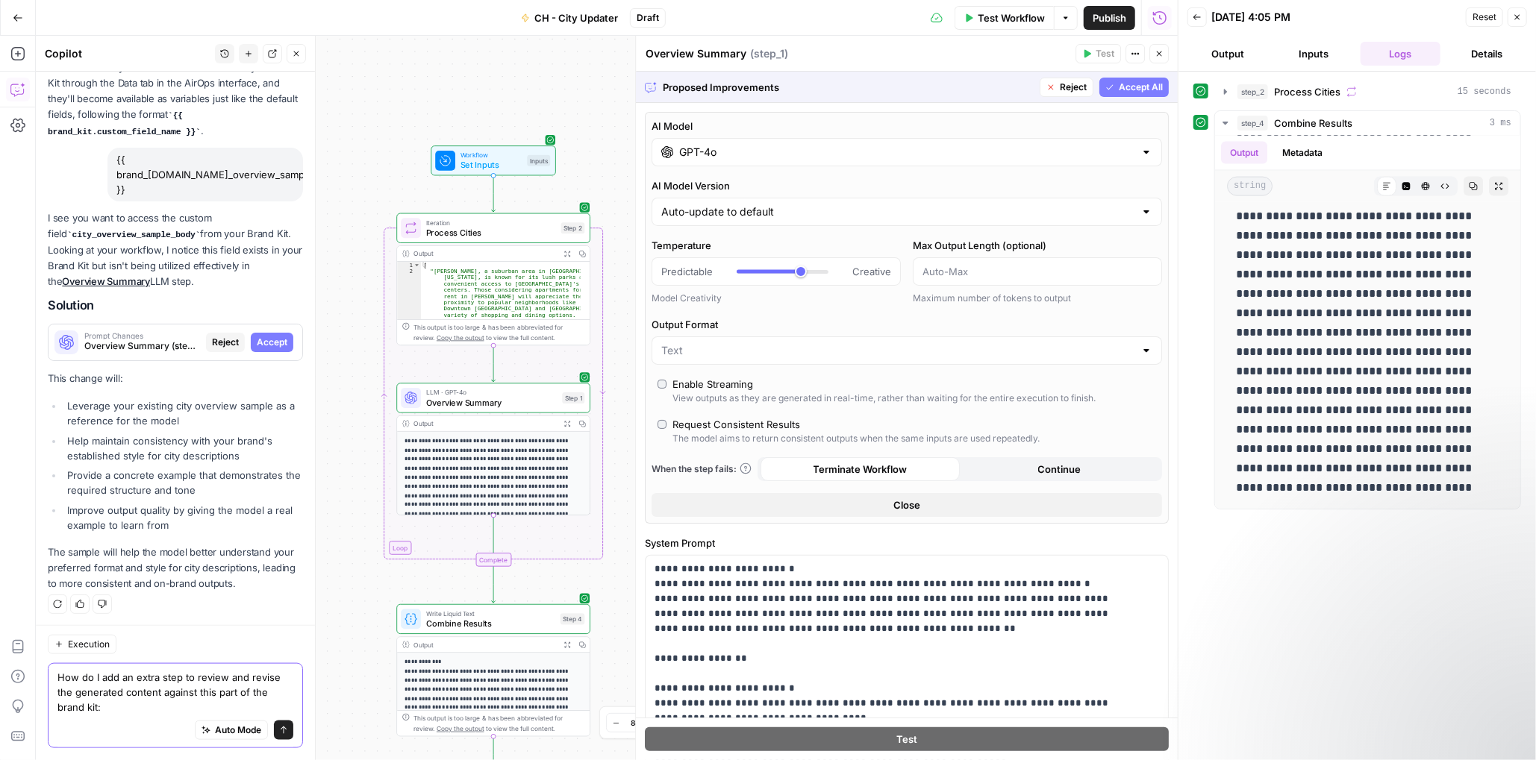
paste textarea "{{ brand_kit.fha_compliance }}"
type textarea "How do I add an extra step to review and revise the generated content against t…"
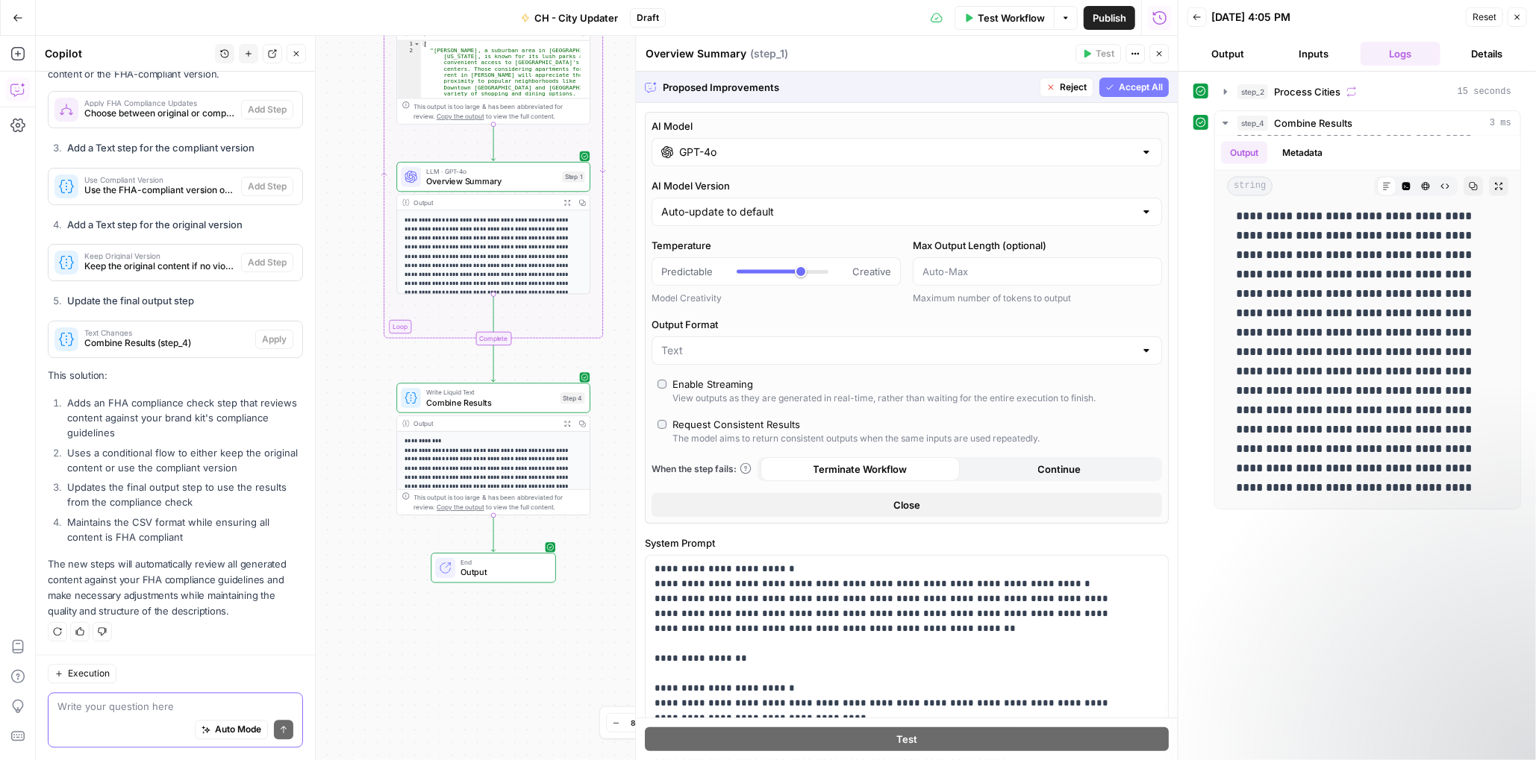
scroll to position [1533, 0]
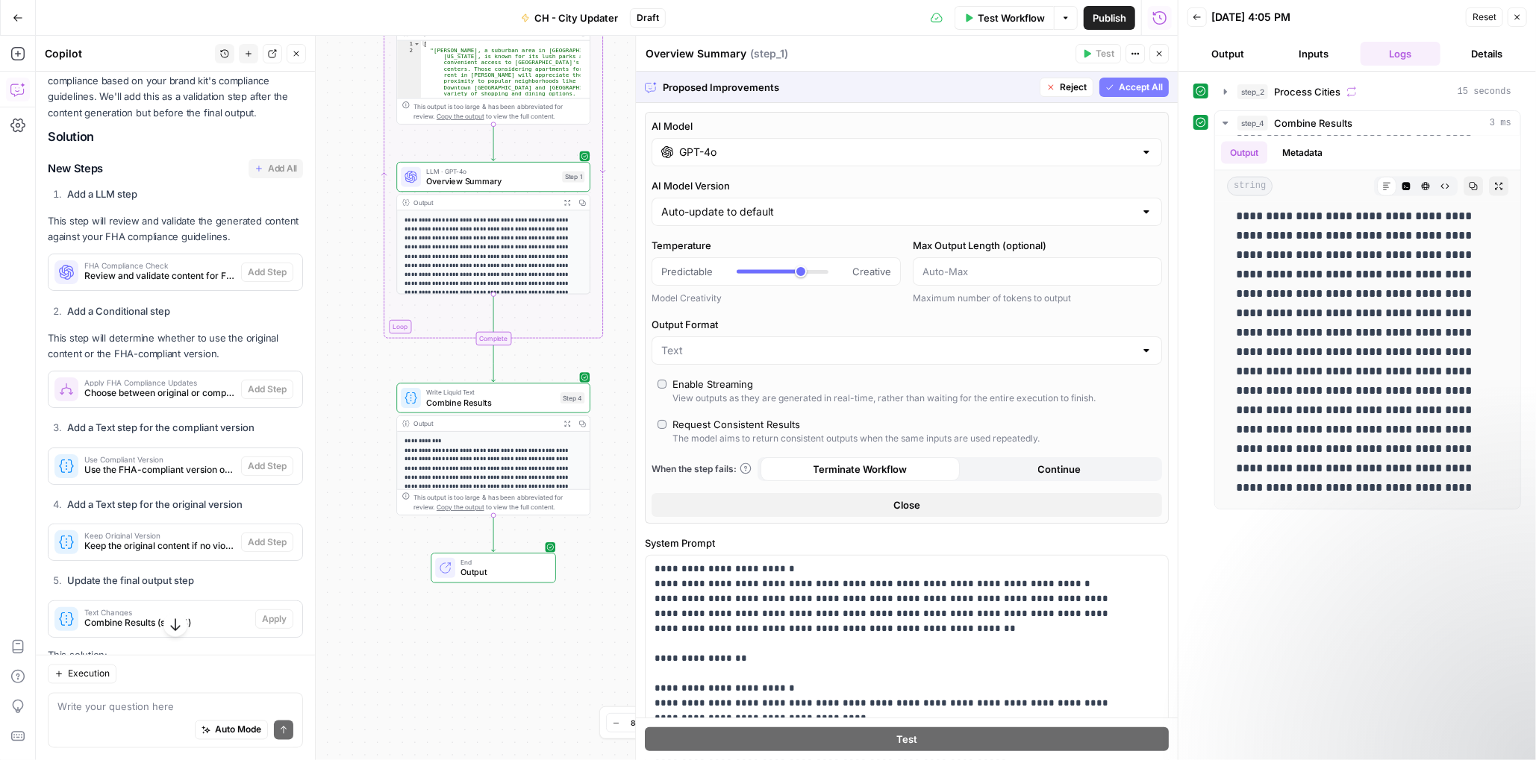
click at [1143, 90] on span "Accept All" at bounding box center [1141, 87] width 44 height 13
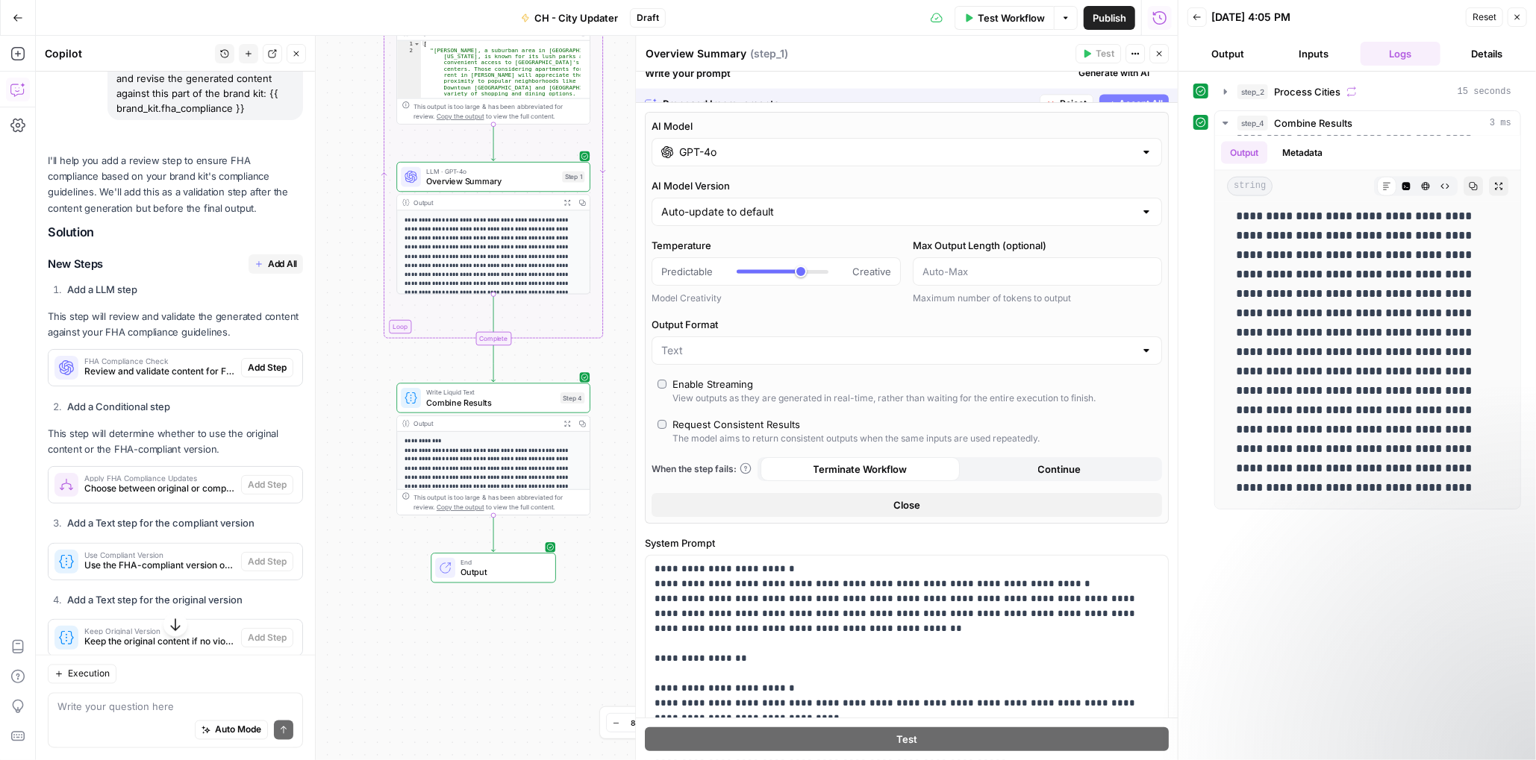
scroll to position [0, 0]
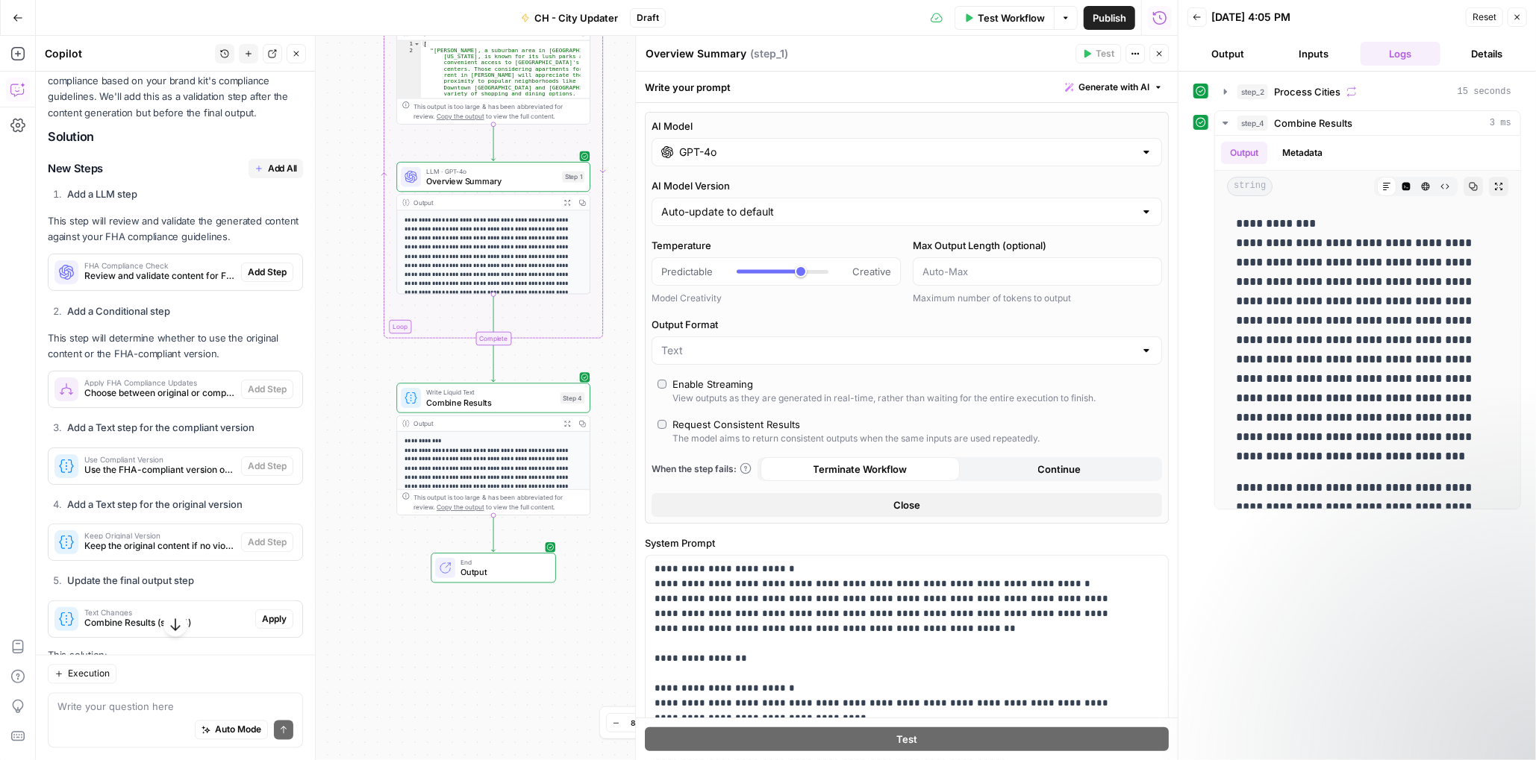
click at [272, 175] on span "Add All" at bounding box center [282, 168] width 29 height 13
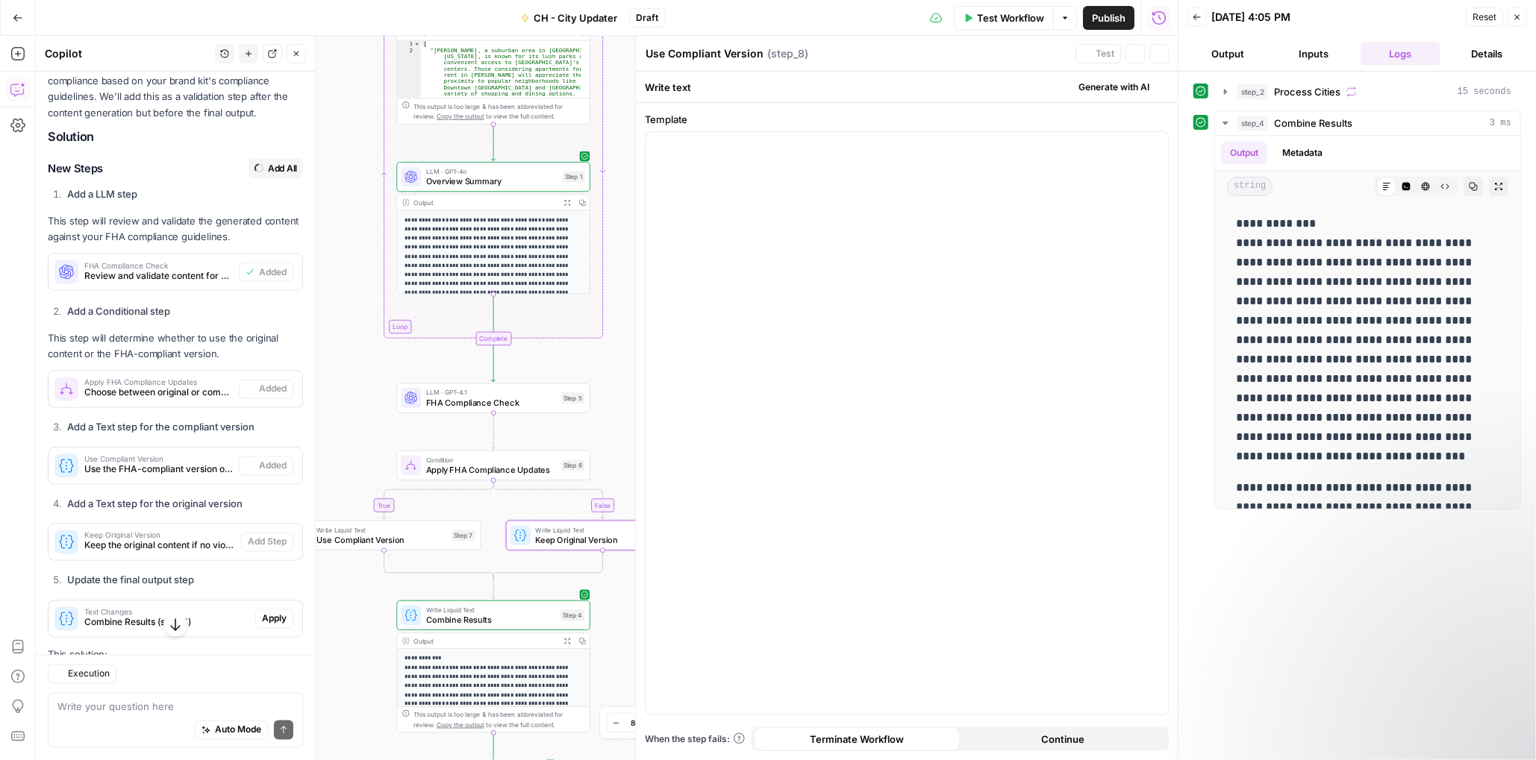
scroll to position [1628, 0]
type textarea "Keep Original Version"
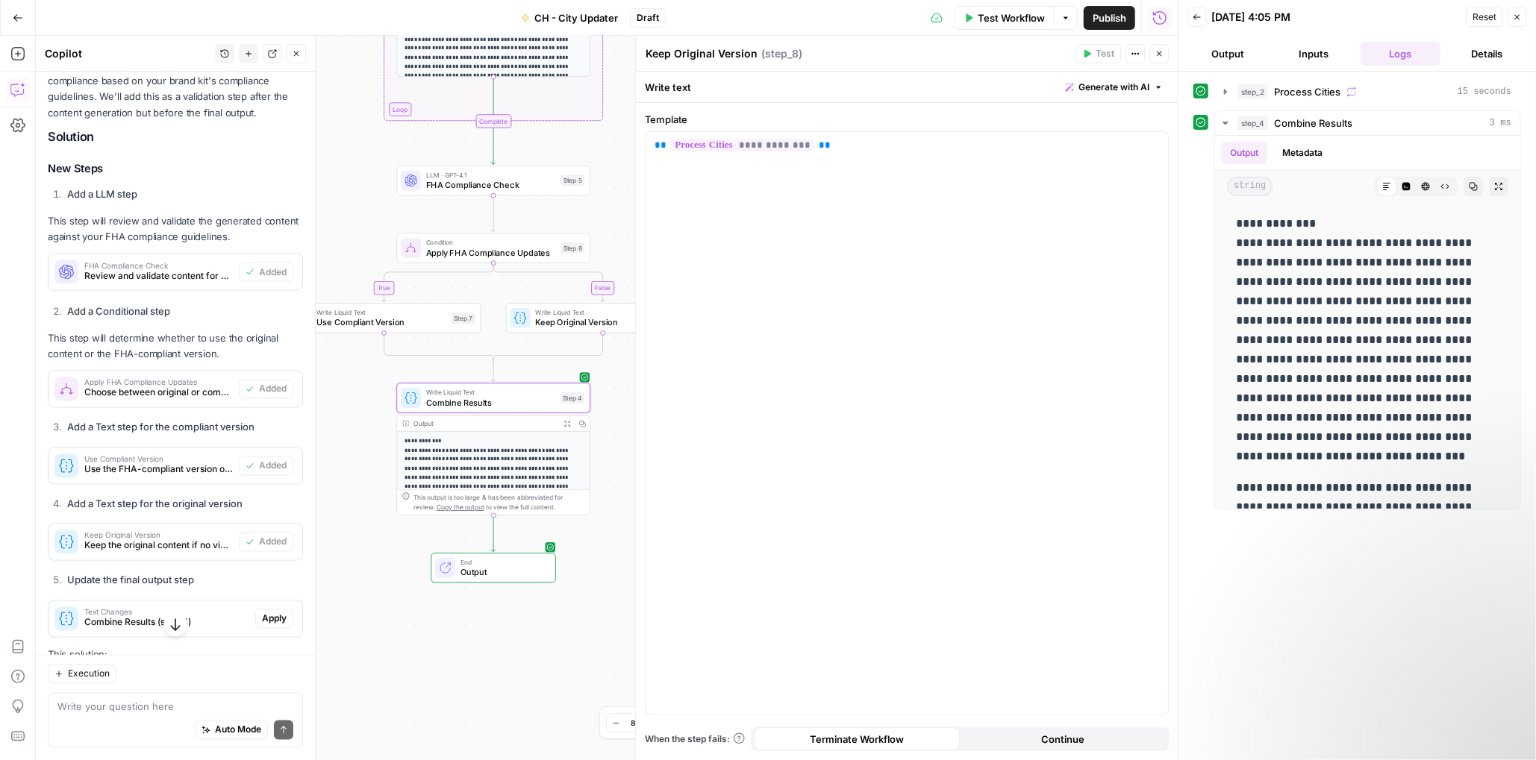
click at [263, 626] on span "Apply" at bounding box center [274, 619] width 25 height 13
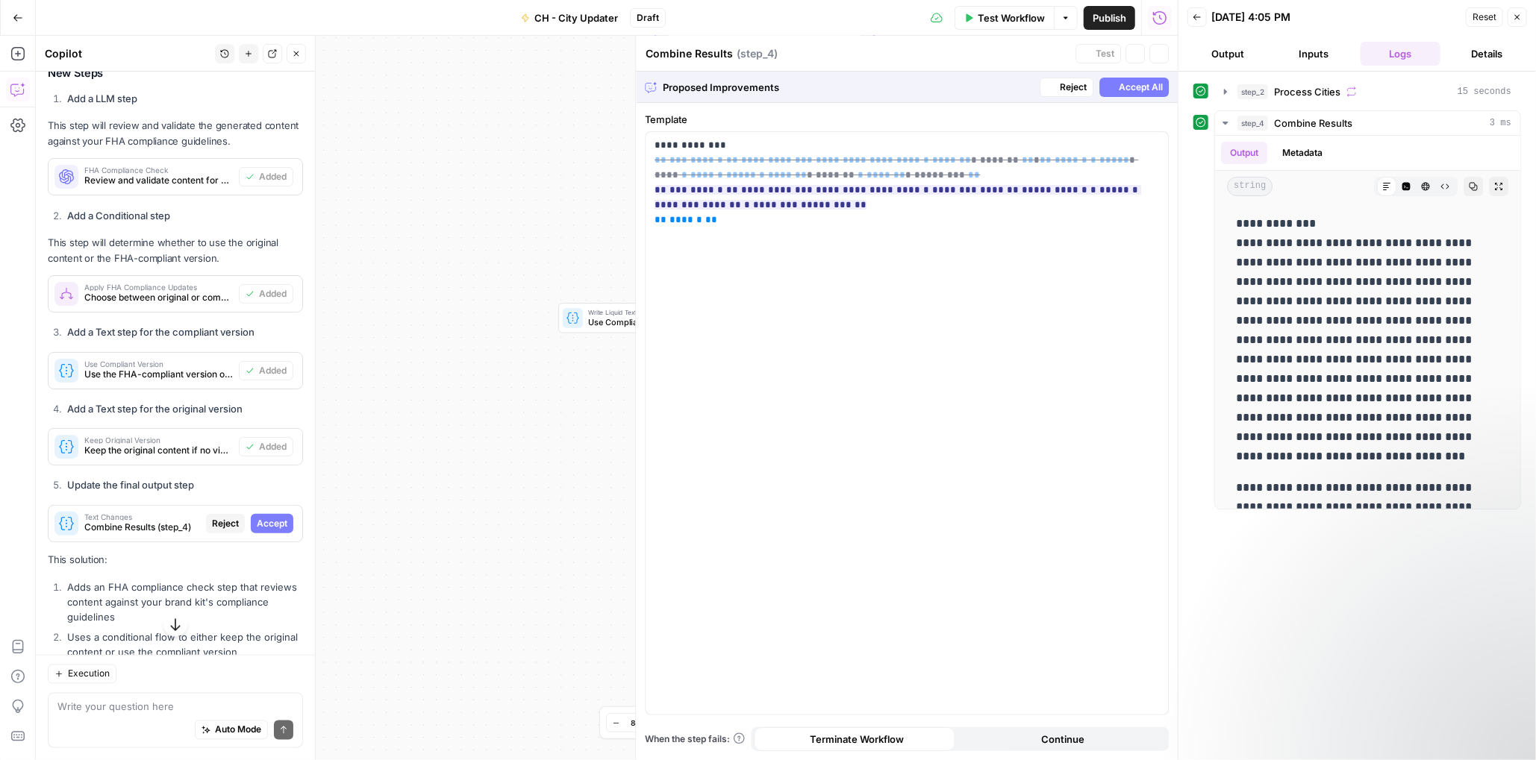
scroll to position [1533, 0]
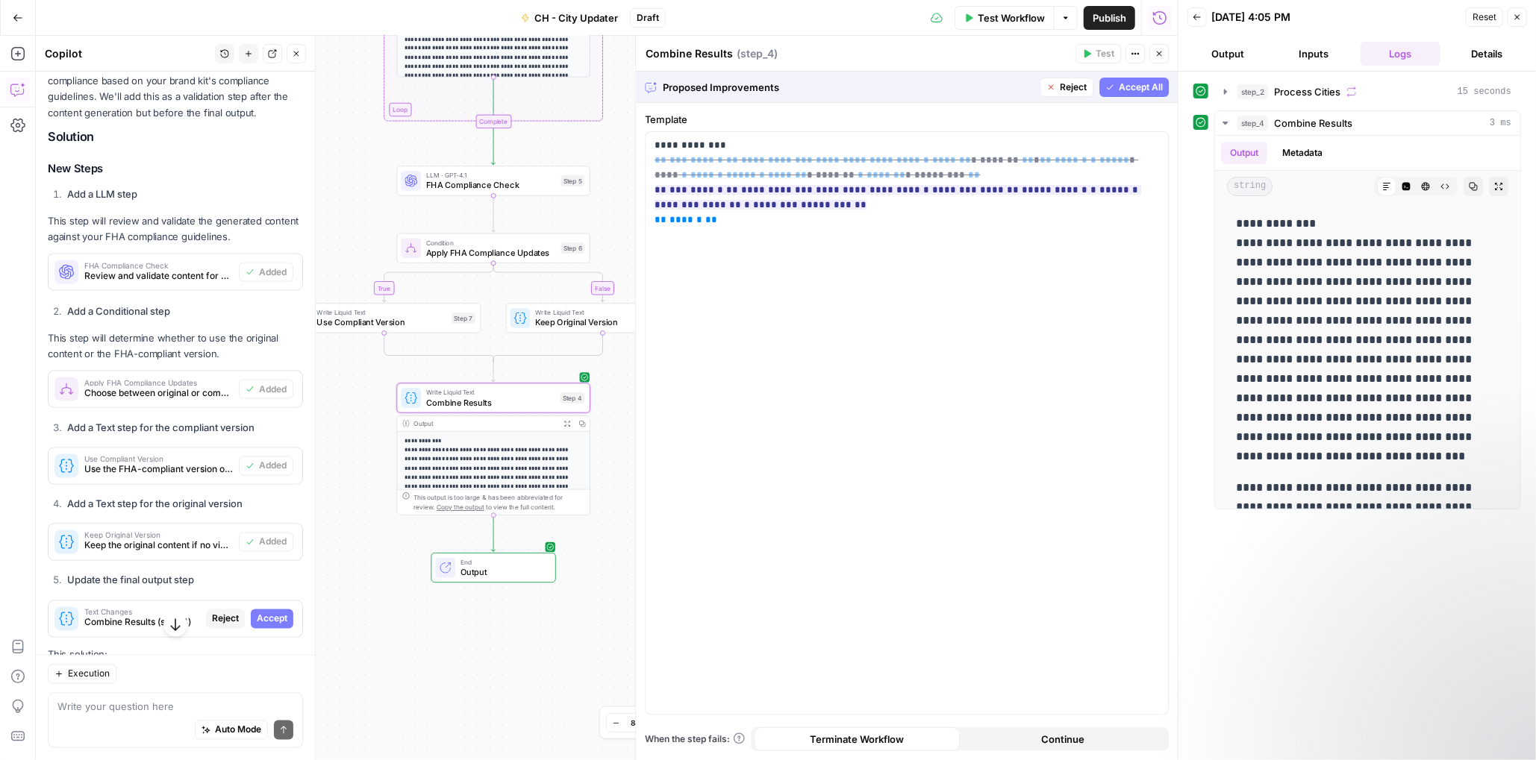
click at [264, 626] on span "Accept" at bounding box center [272, 619] width 31 height 13
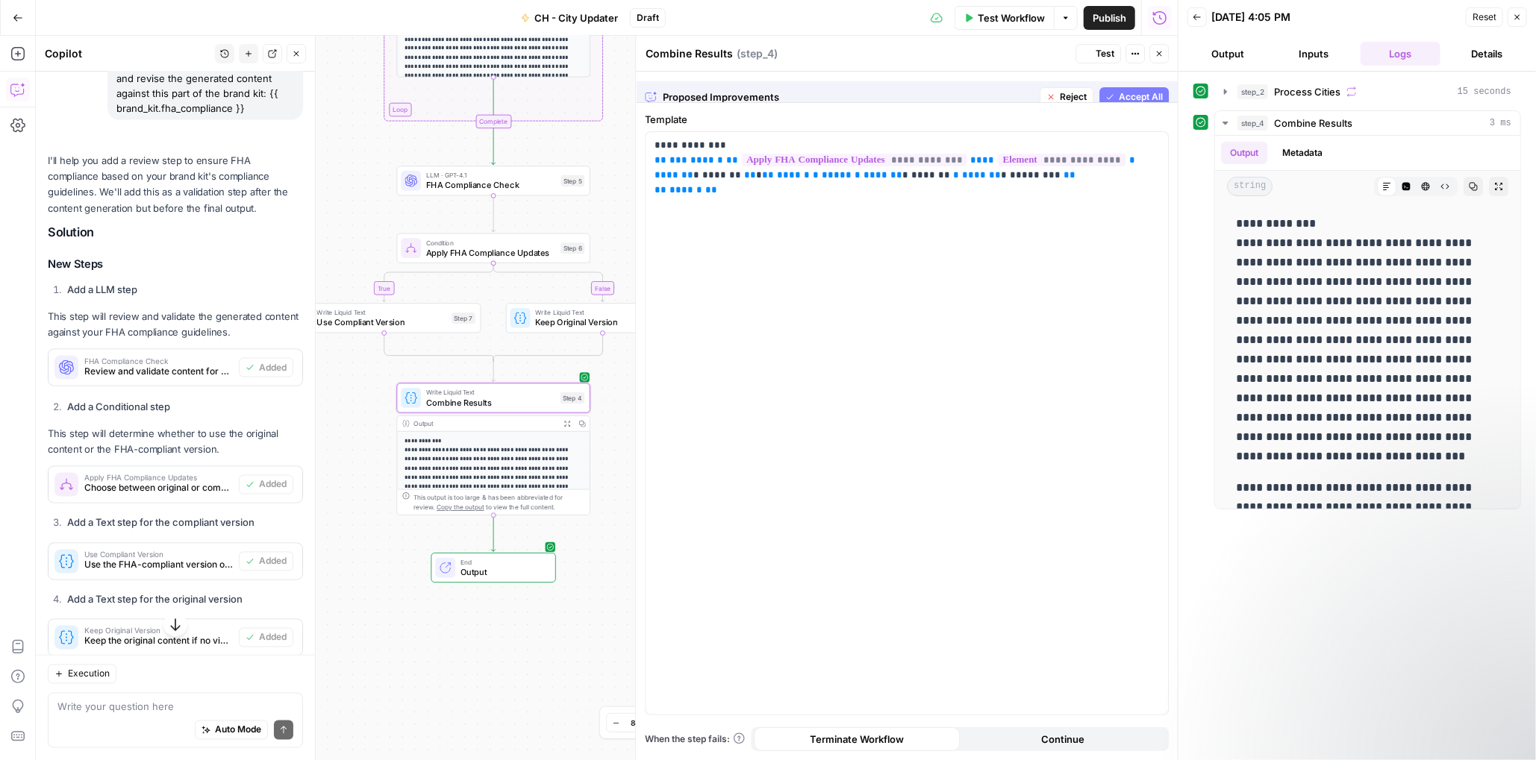
scroll to position [1628, 0]
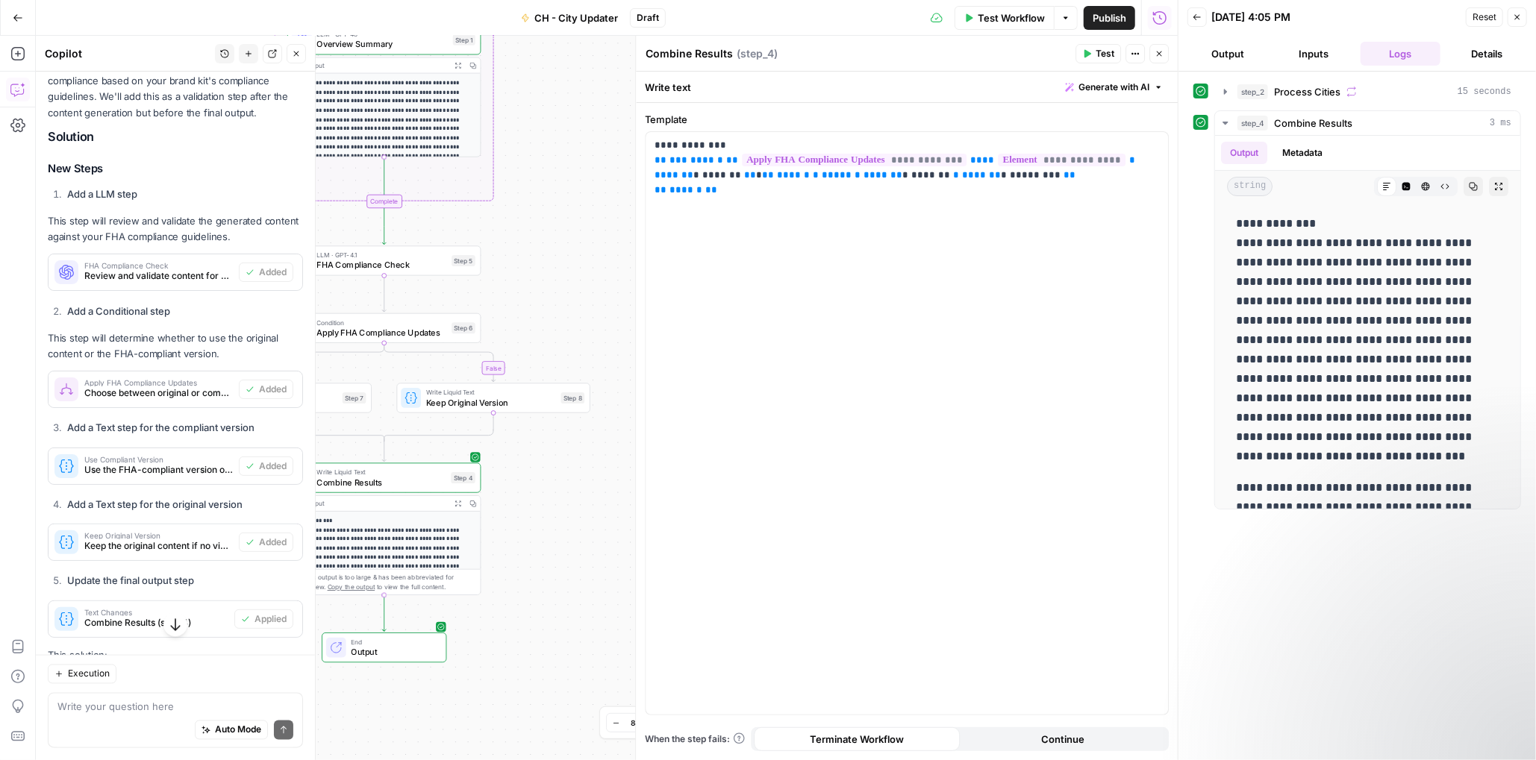
click at [1009, 16] on span "Test Workflow" at bounding box center [1011, 17] width 67 height 15
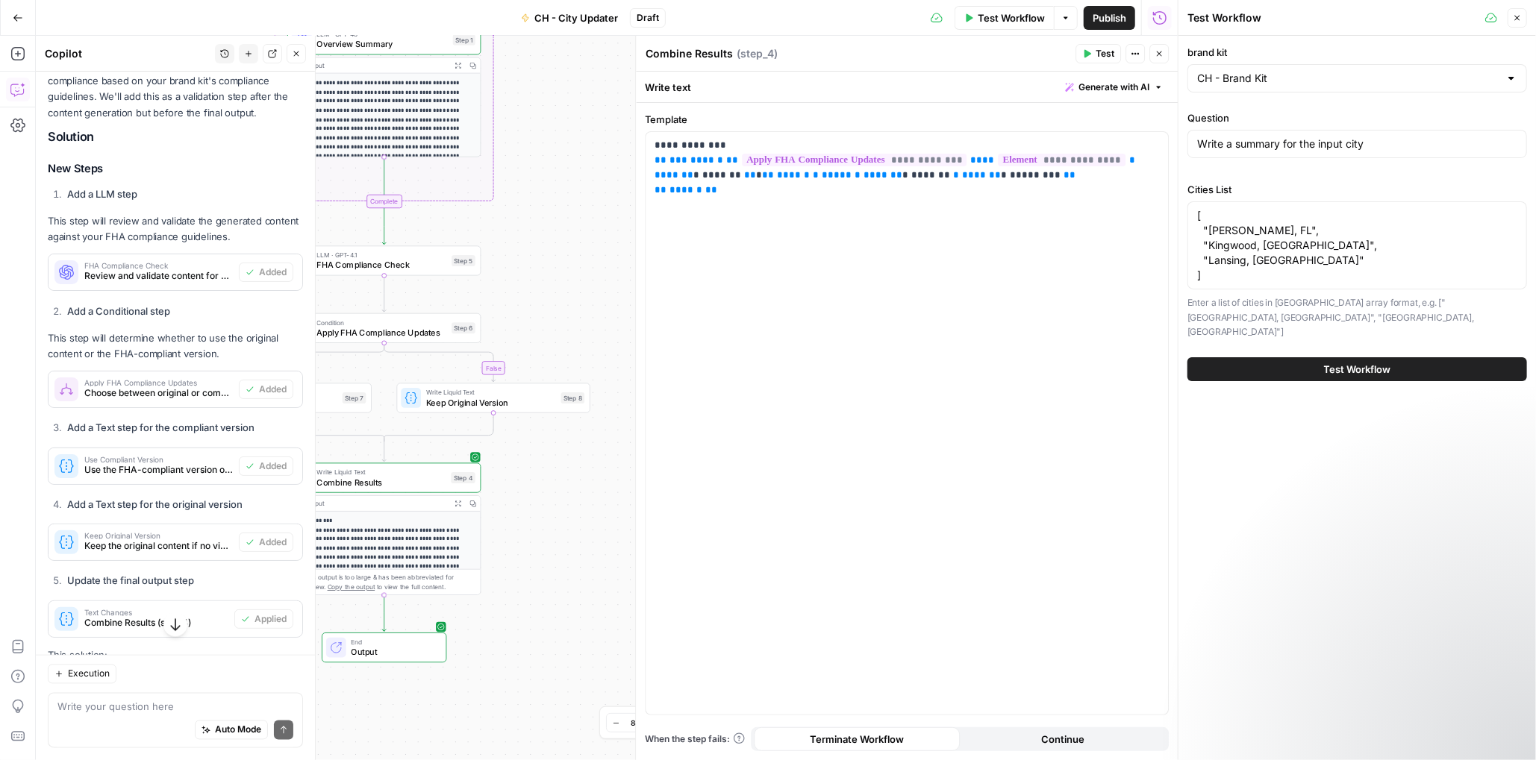
click at [1363, 362] on span "Test Workflow" at bounding box center [1357, 369] width 67 height 15
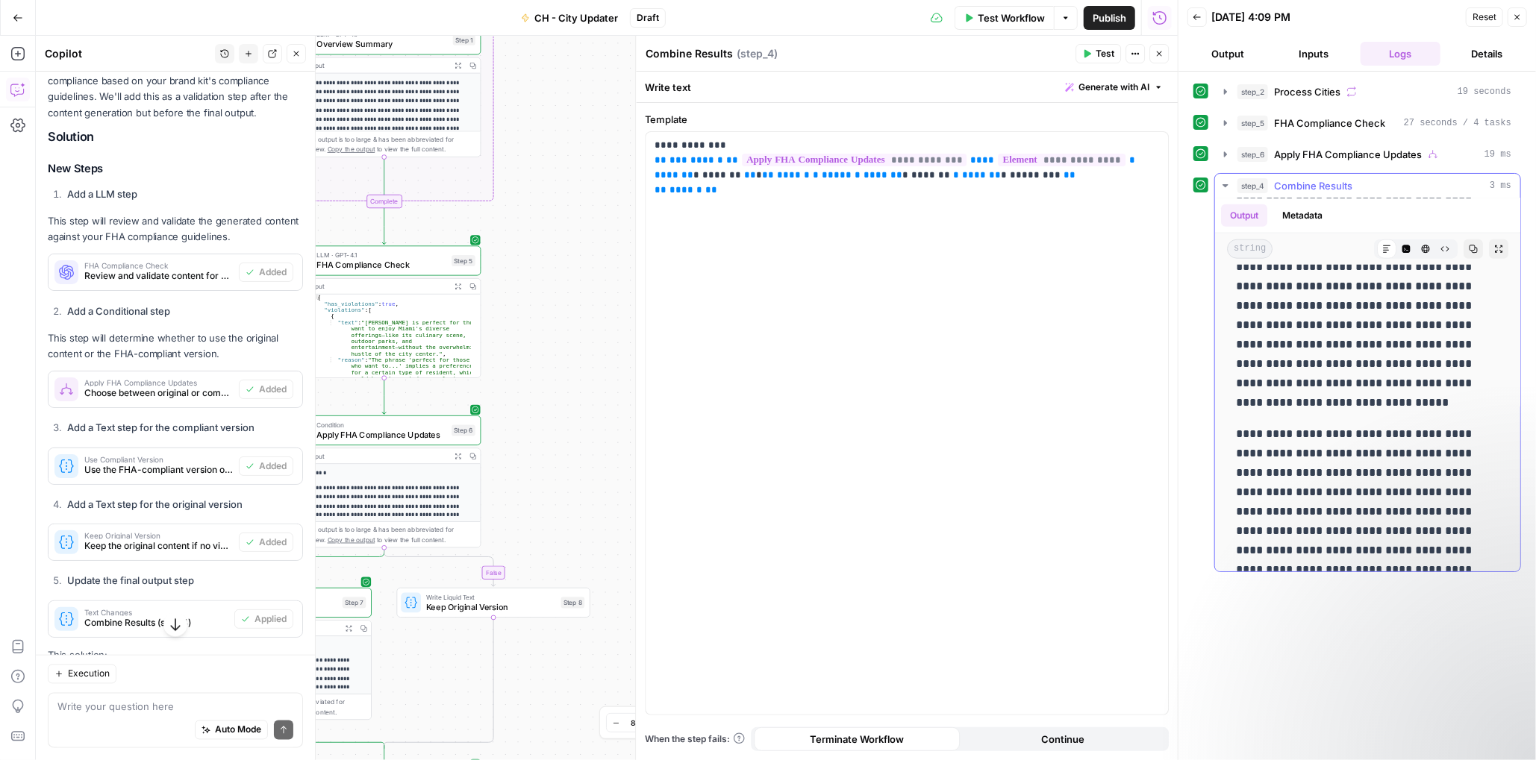
scroll to position [1648, 0]
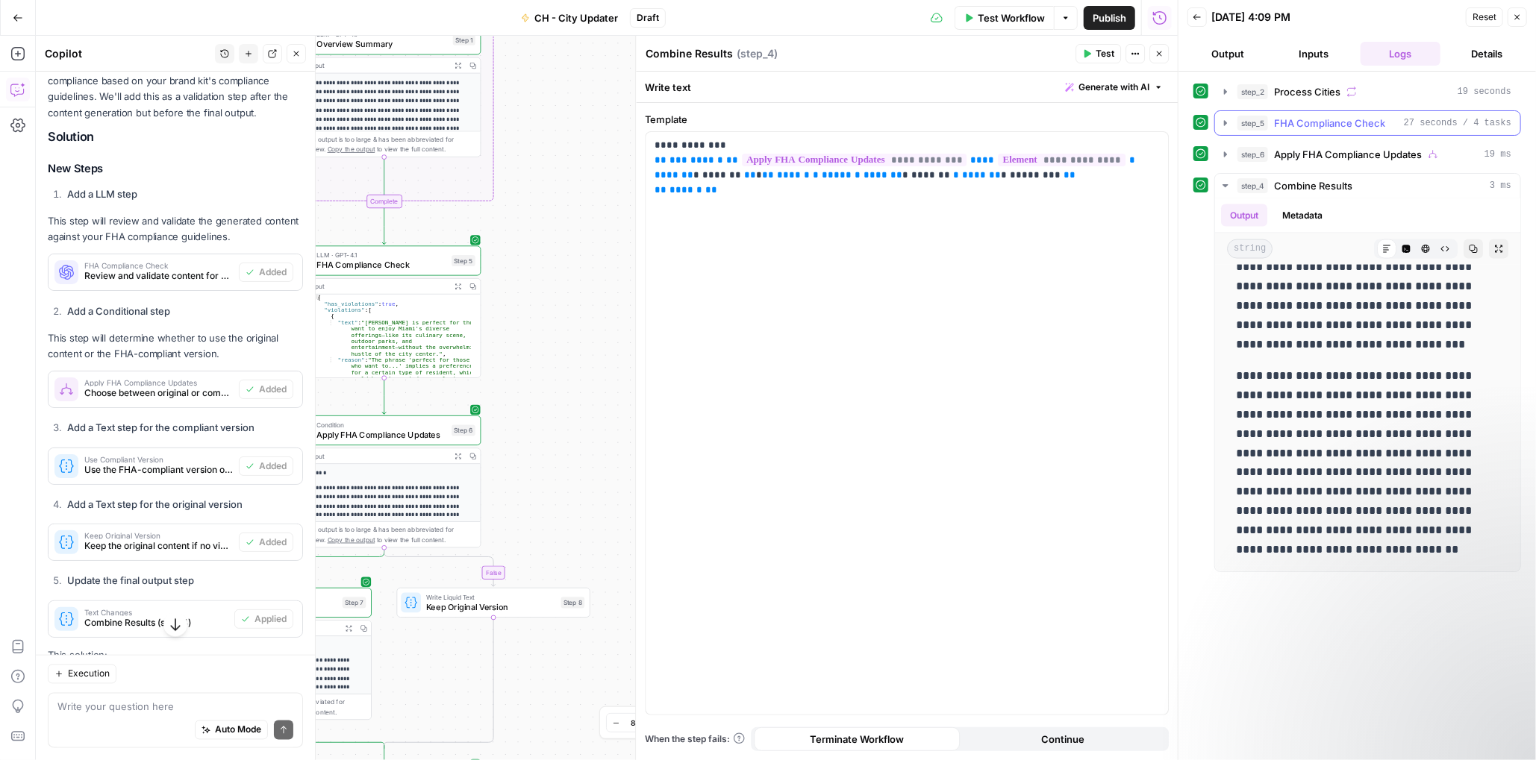
click at [1318, 126] on span "FHA Compliance Check" at bounding box center [1329, 123] width 111 height 15
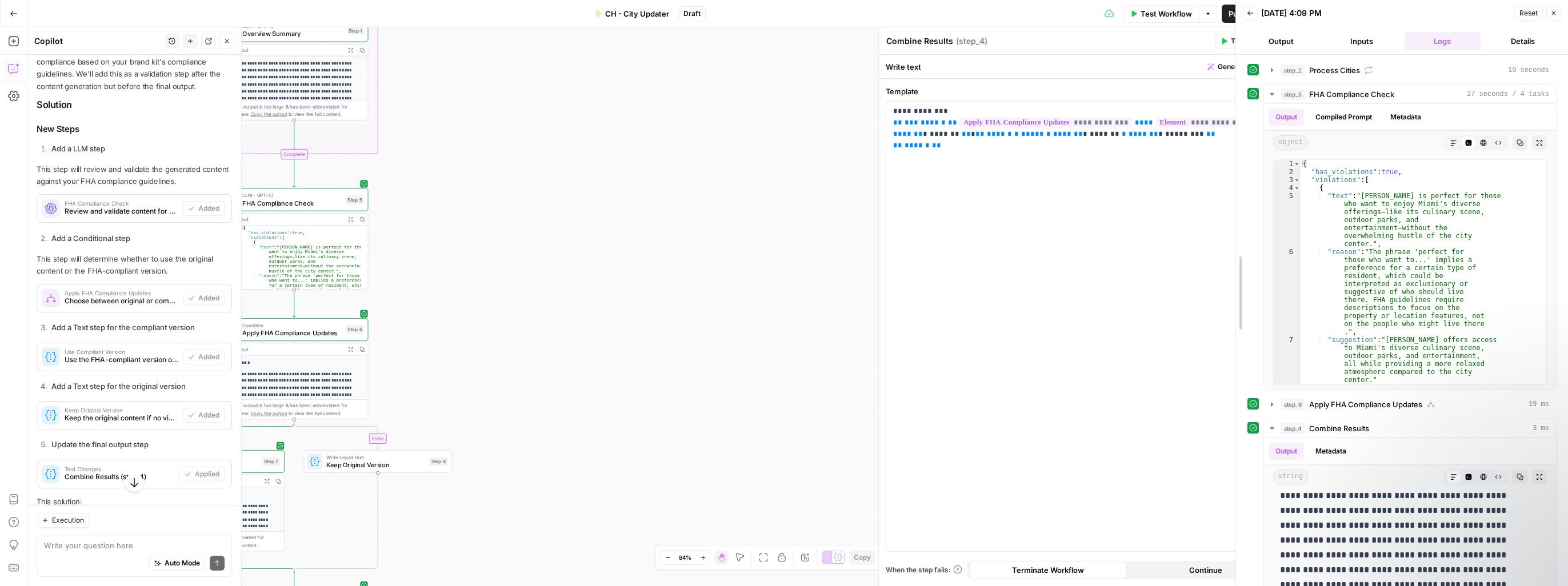
scroll to position [607, 0]
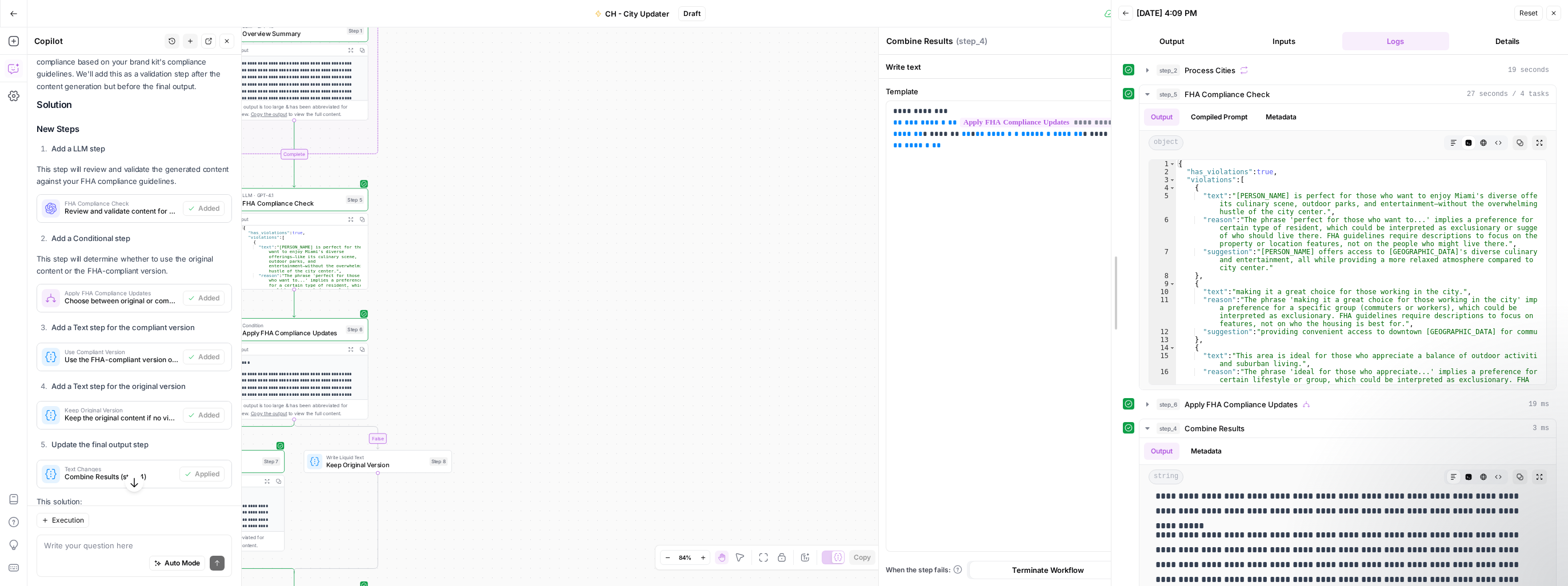
drag, startPoint x: 1294, startPoint y: 283, endPoint x: 1070, endPoint y: 289, distance: 224.1
click at [1070, 289] on body "Cohort 5 New Home Browse Your Data Usage Settings Recent Grids Keyword -> Conte…" at bounding box center [784, 293] width 1568 height 586
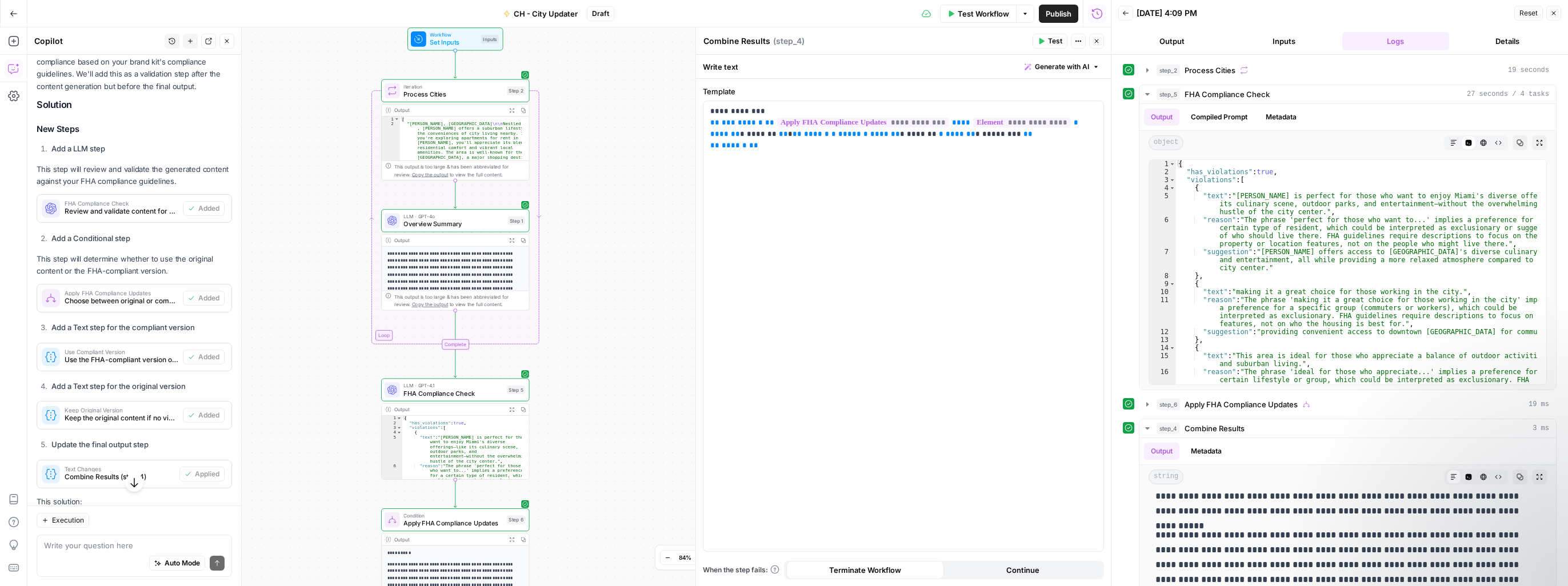
drag, startPoint x: 474, startPoint y: 292, endPoint x: 603, endPoint y: 329, distance: 134.2
click at [635, 482] on div "true false Workflow Set Inputs Inputs Loop Iteration Process Cities Step 2 Outp…" at bounding box center [569, 307] width 1083 height 558
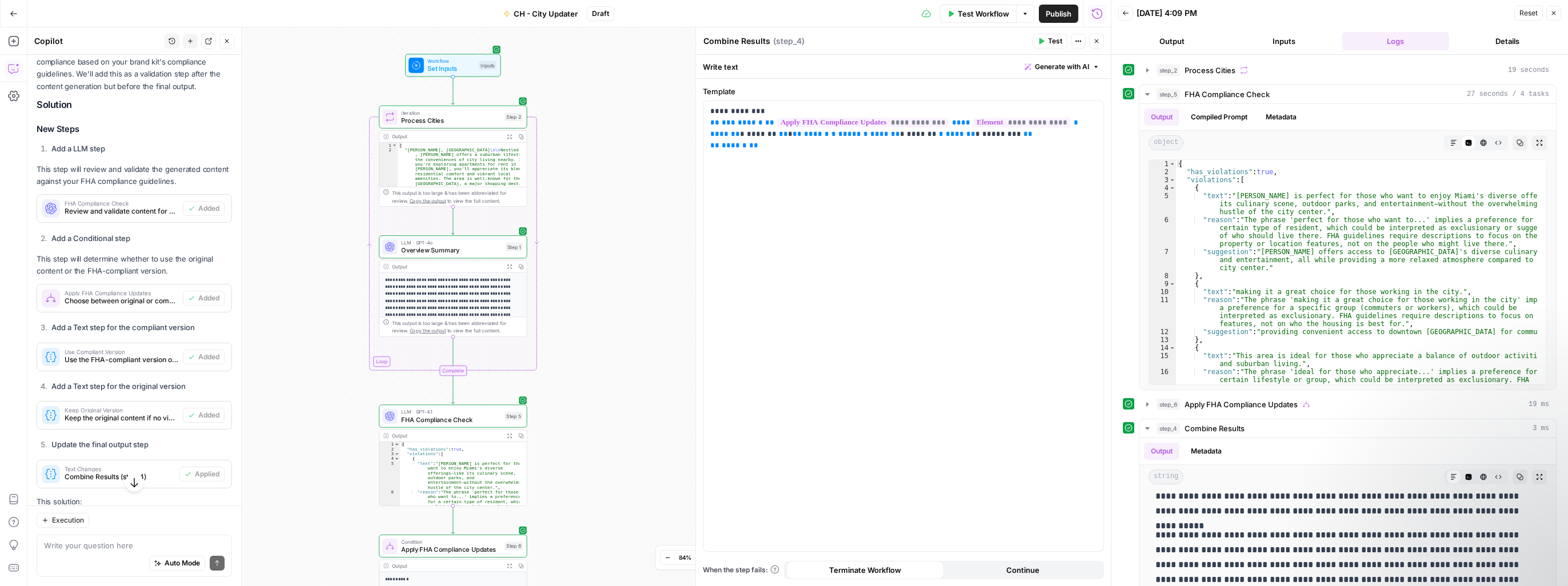
drag, startPoint x: 589, startPoint y: 188, endPoint x: 586, endPoint y: 215, distance: 27.2
click at [586, 215] on div "true false Workflow Set Inputs Inputs Loop Iteration Process Cities Step 2 Outp…" at bounding box center [569, 307] width 1083 height 558
click at [482, 252] on span "Overview Summary" at bounding box center [451, 250] width 100 height 10
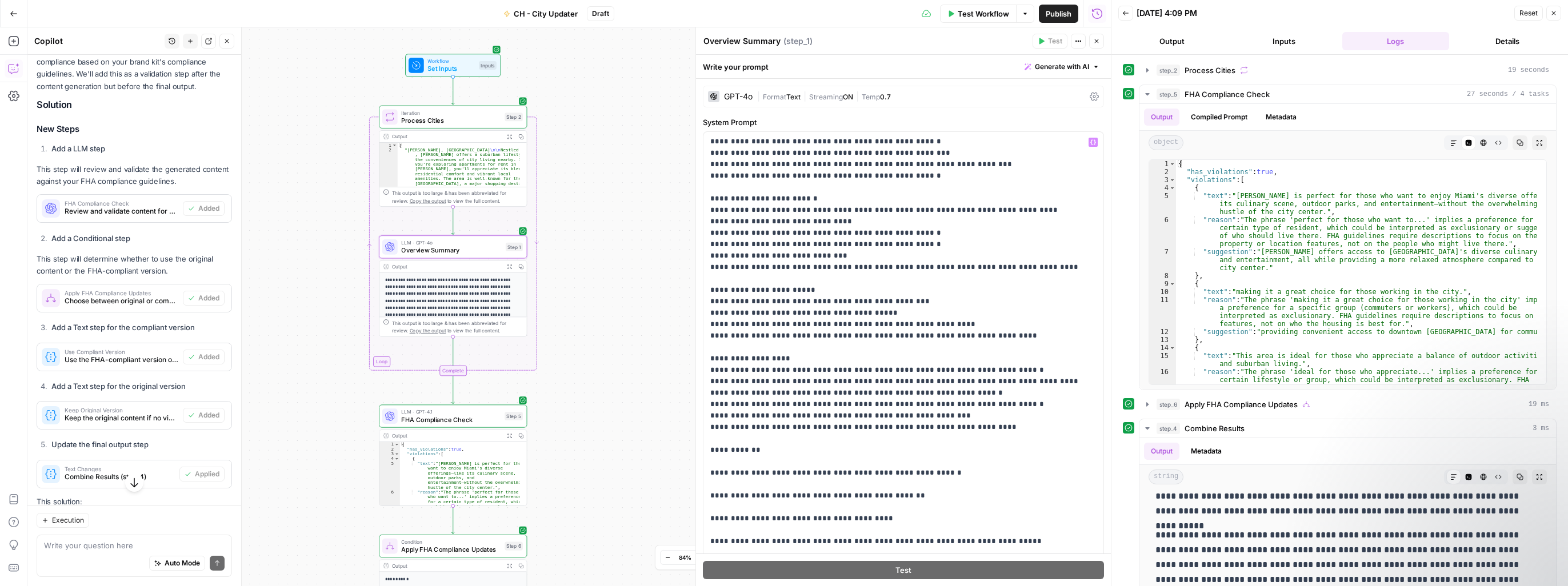
scroll to position [285, 0]
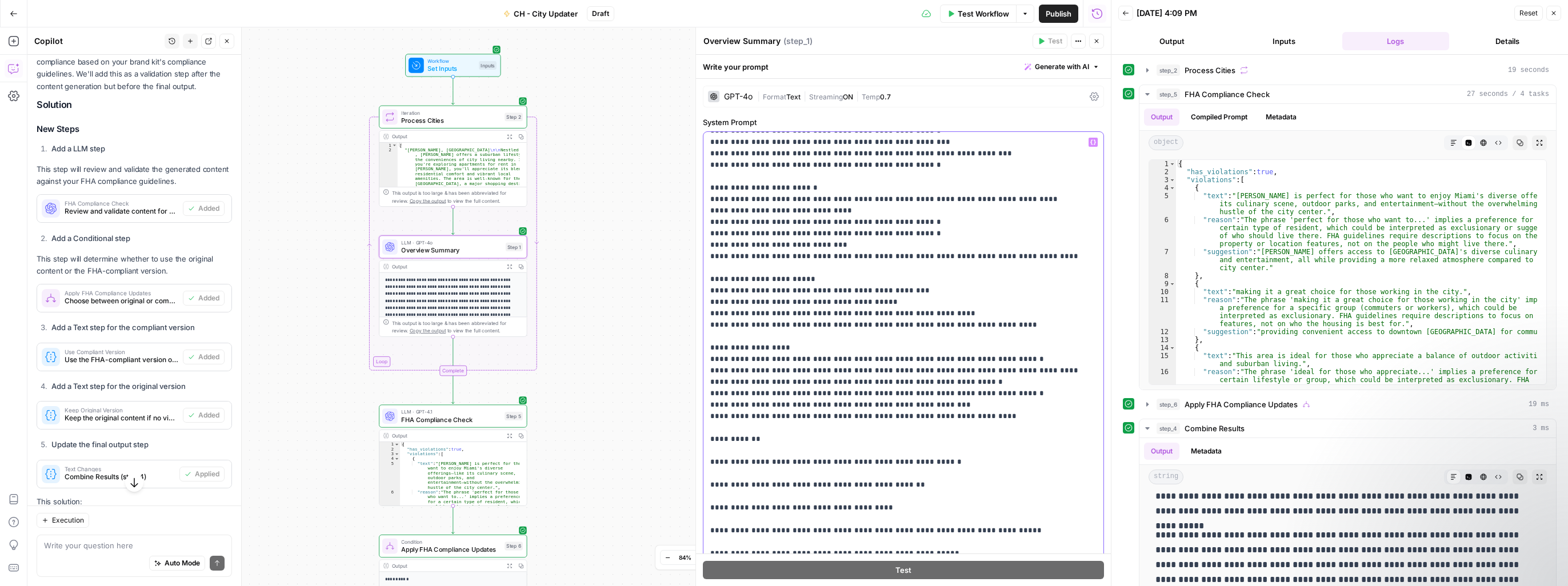
drag, startPoint x: 708, startPoint y: 194, endPoint x: 1014, endPoint y: 250, distance: 311.1
click at [1014, 250] on div "**********" at bounding box center [899, 364] width 391 height 465
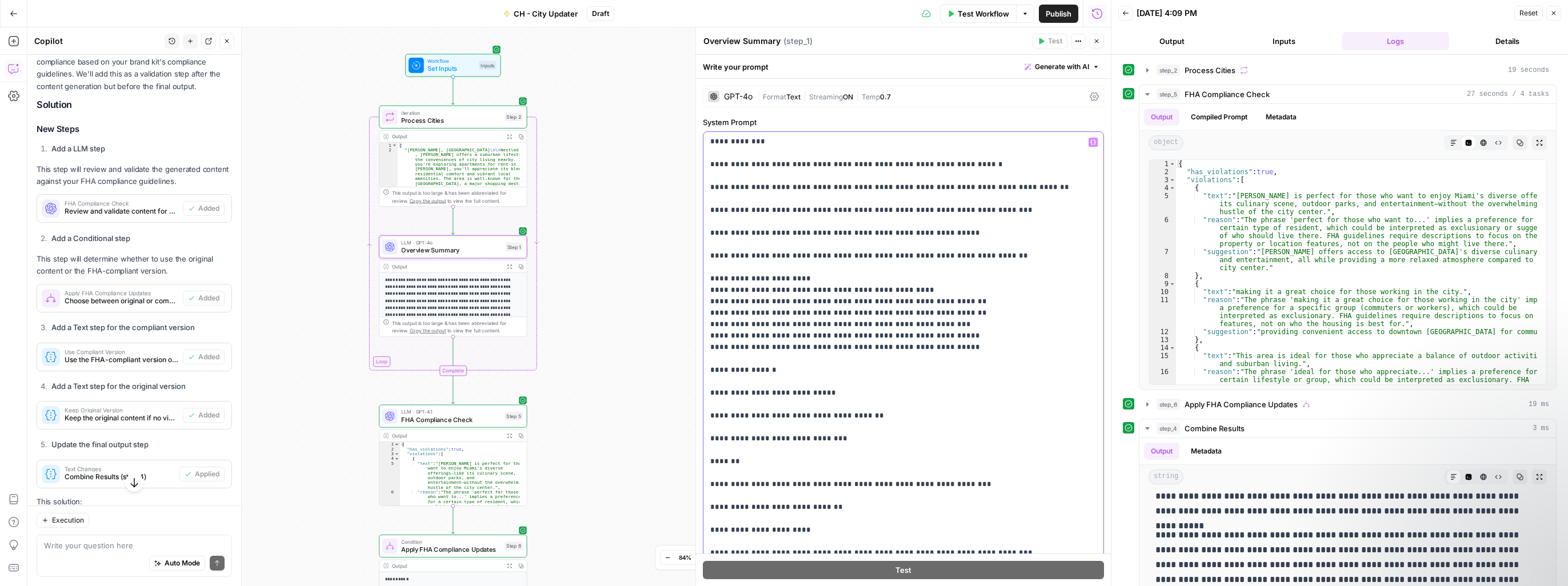
scroll to position [57, 0]
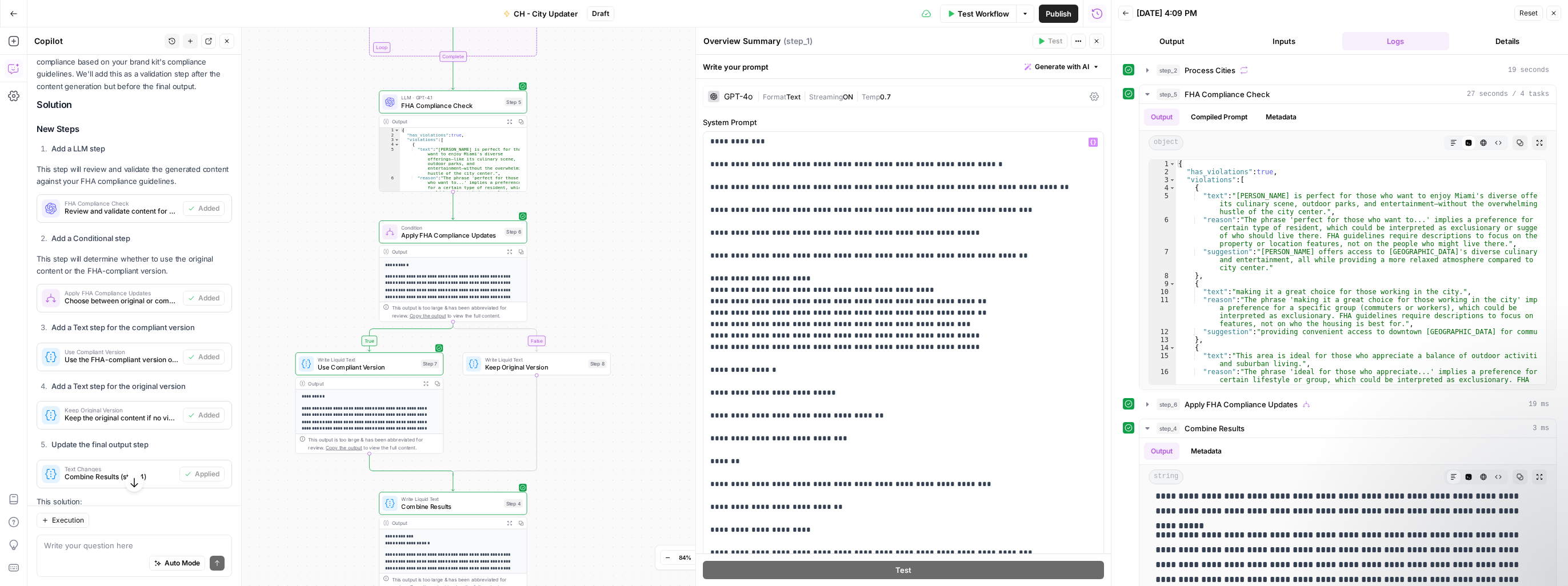
click at [452, 278] on p "**********" at bounding box center [449, 304] width 129 height 63
click at [462, 234] on span "Apply FHA Compliance Updates" at bounding box center [451, 235] width 100 height 10
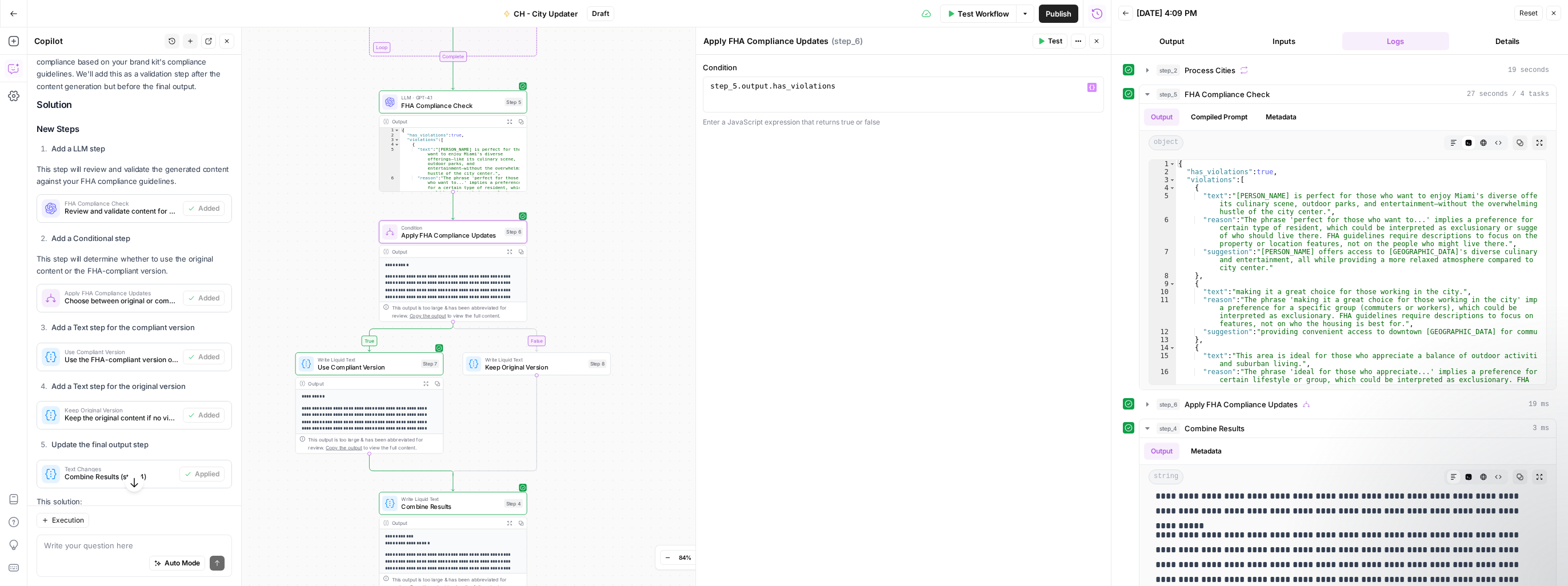
drag, startPoint x: 706, startPoint y: 88, endPoint x: 788, endPoint y: 88, distance: 82.0
click at [788, 88] on div "1 step_5 . output . has_violations XXXXXXXXXXXXXXXXXXXXXXXXXXXXXXXXXXXXXXXXXXXX…" at bounding box center [903, 94] width 401 height 36
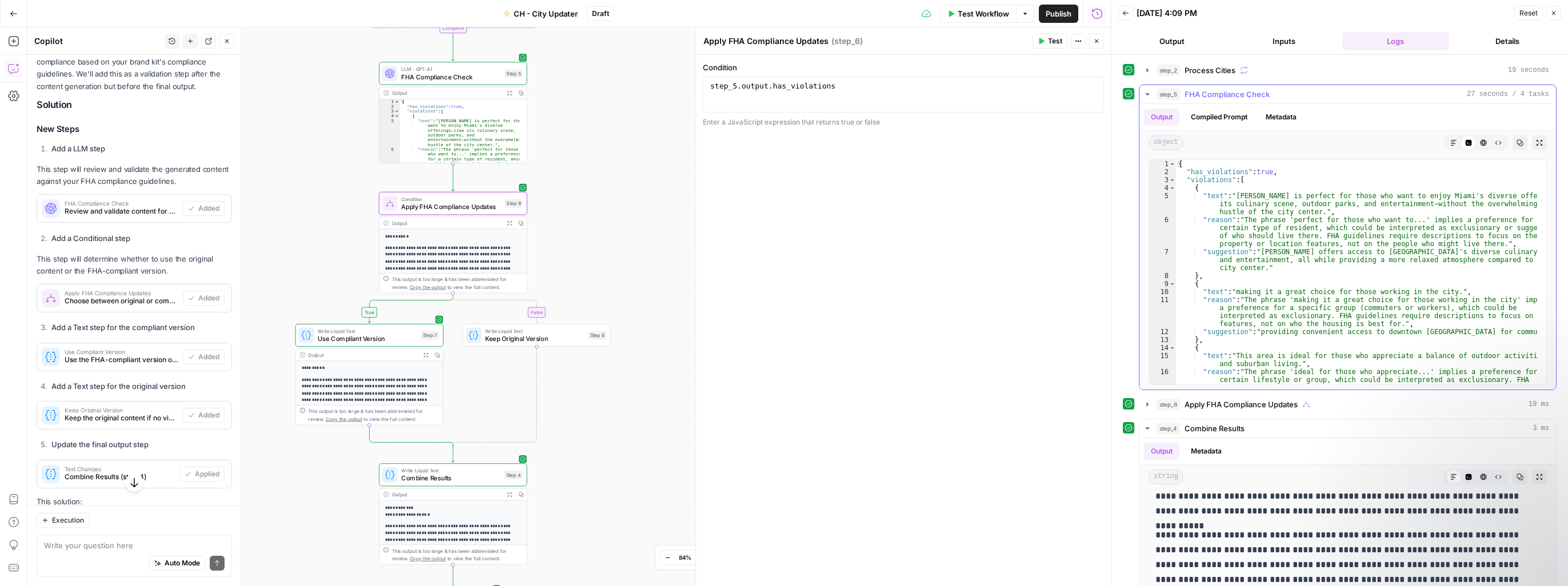
click at [1175, 212] on div "{ "has_violations" : true , "violations" : [ { "text" : "Kendall is perfect for…" at bounding box center [1357, 292] width 361 height 265
drag, startPoint x: 1195, startPoint y: 170, endPoint x: 1276, endPoint y: 172, distance: 81.0
click at [1175, 172] on div "{ "has_violations" : true , "violations" : [ { "text" : "Kendall is perfect for…" at bounding box center [1357, 292] width 361 height 265
click at [1175, 244] on div "{ "has_violations" : true , "violations" : [ { "text" : "Kendall is perfect for…" at bounding box center [1357, 292] width 361 height 265
drag, startPoint x: 1292, startPoint y: 198, endPoint x: 1468, endPoint y: 197, distance: 176.0
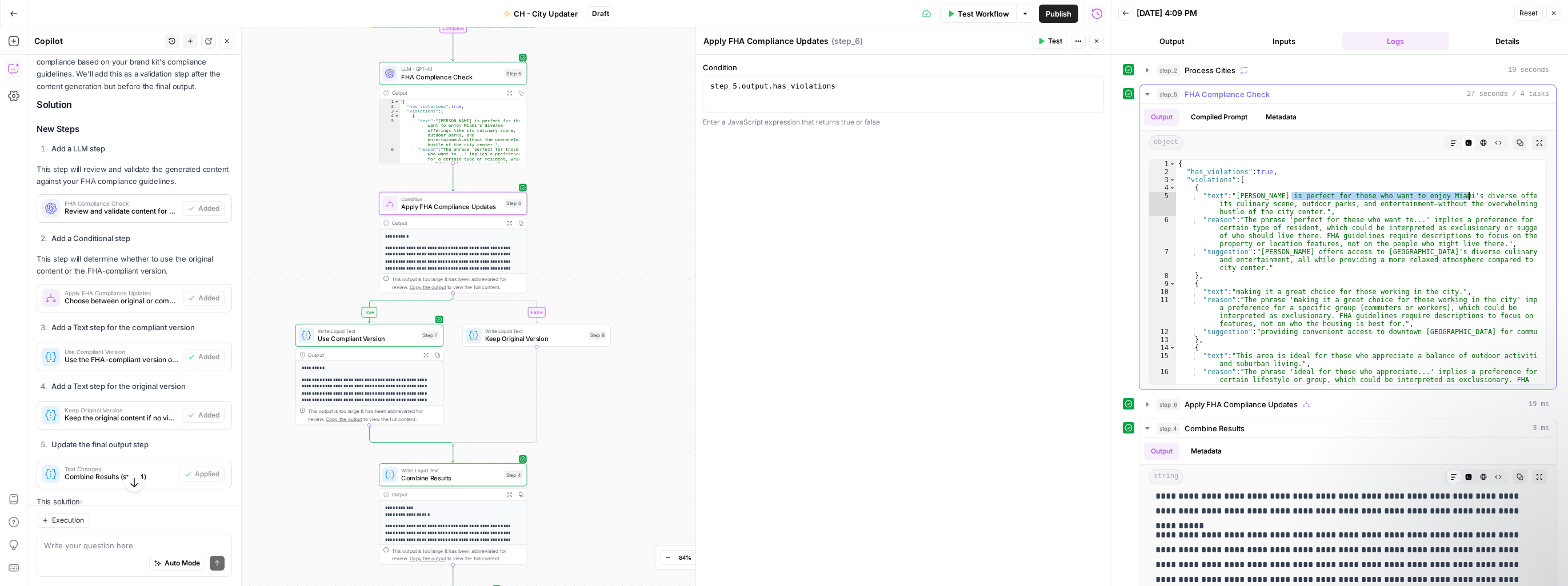
click at [1175, 197] on div "{ "has_violations" : true , "violations" : [ { "text" : "Kendall is perfect for…" at bounding box center [1357, 292] width 361 height 265
click at [1175, 236] on div "{ "has_violations" : true , "violations" : [ { "text" : "Kendall is perfect for…" at bounding box center [1357, 292] width 361 height 265
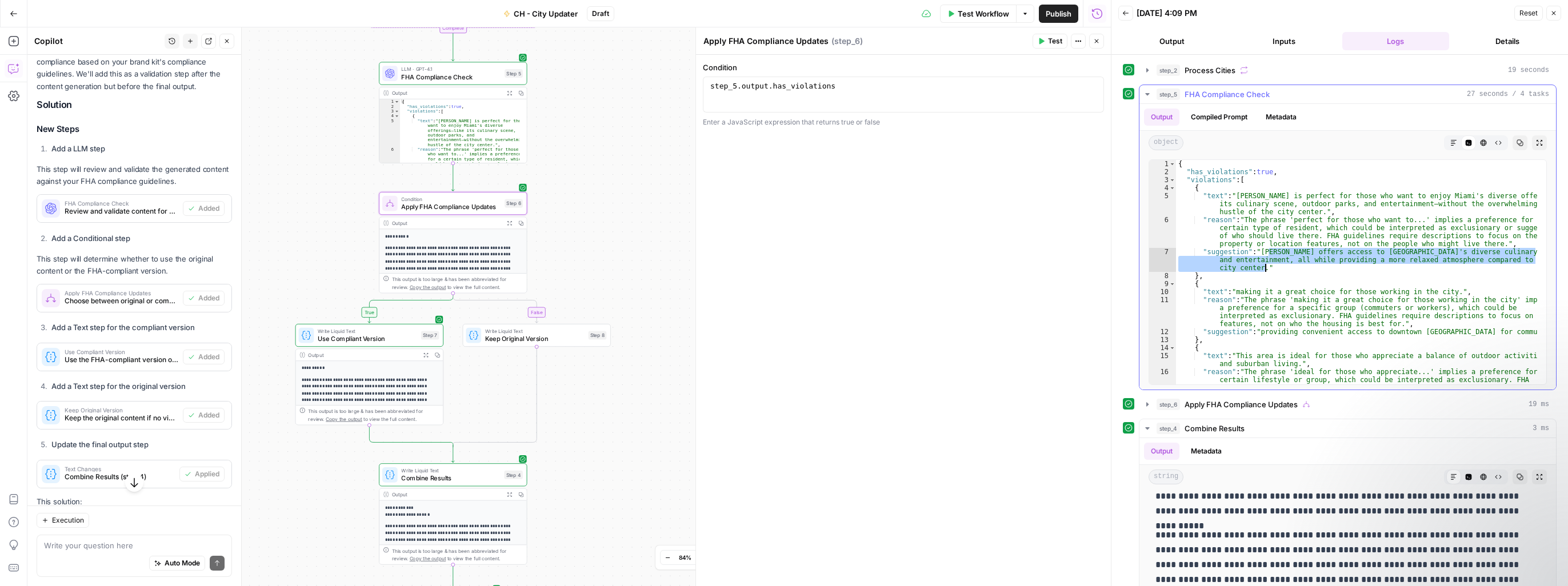
drag, startPoint x: 1270, startPoint y: 252, endPoint x: 1339, endPoint y: 264, distance: 70.0
click at [1175, 264] on div "{ "has_violations" : true , "violations" : [ { "text" : "Kendall is perfect for…" at bounding box center [1357, 292] width 361 height 265
drag, startPoint x: 1339, startPoint y: 264, endPoint x: 1312, endPoint y: 197, distance: 72.2
click at [1175, 197] on div "{ "has_violations" : true , "violations" : [ { "text" : "Kendall is perfect for…" at bounding box center [1357, 292] width 361 height 265
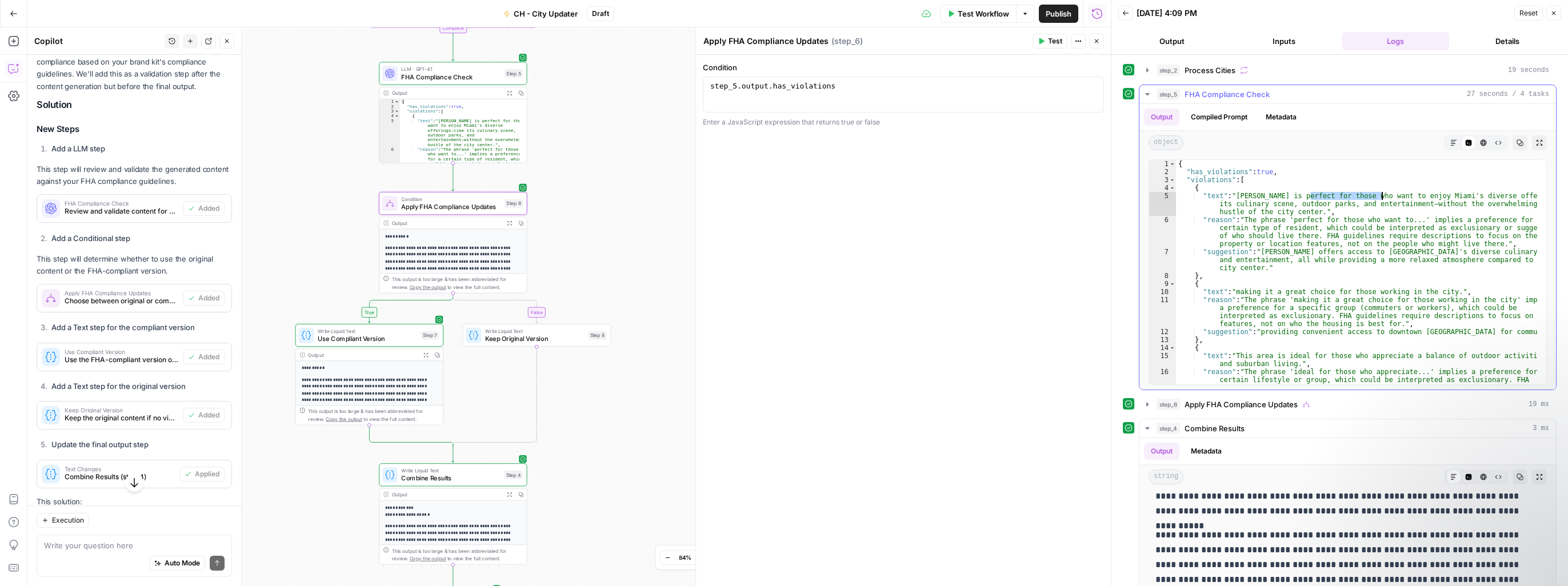
drag, startPoint x: 1309, startPoint y: 197, endPoint x: 1380, endPoint y: 197, distance: 71.0
click at [1175, 197] on div "{ "has_violations" : true , "violations" : [ { "text" : "Kendall is perfect for…" at bounding box center [1357, 292] width 361 height 265
click at [1175, 302] on div "{ "has_violations" : true , "violations" : [ { "text" : "Kendall is perfect for…" at bounding box center [1357, 292] width 361 height 265
drag, startPoint x: 1251, startPoint y: 289, endPoint x: 1431, endPoint y: 289, distance: 180.0
click at [1175, 289] on div "{ "has_violations" : true , "violations" : [ { "text" : "Kendall is perfect for…" at bounding box center [1357, 292] width 361 height 265
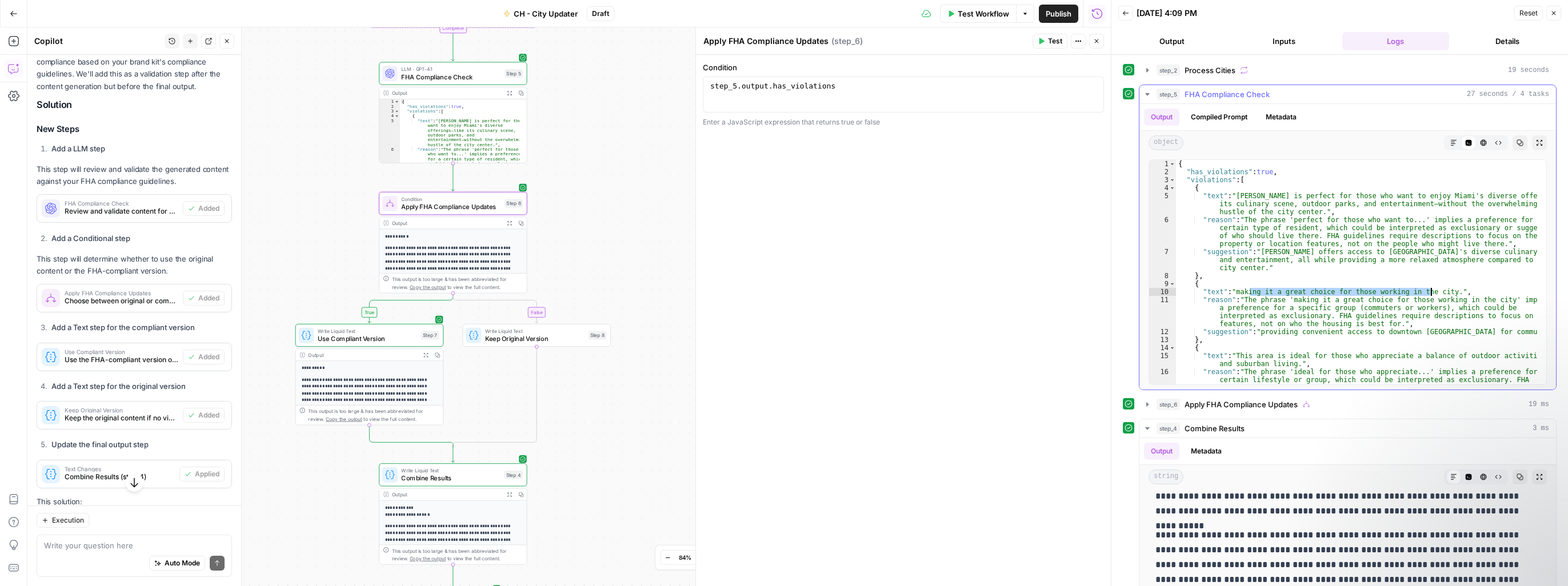
click at [1175, 300] on div "{ "has_violations" : true , "violations" : [ { "text" : "Kendall is perfect for…" at bounding box center [1357, 292] width 361 height 265
click at [1175, 325] on div "{ "has_violations" : true , "violations" : [ { "text" : "Kendall is perfect for…" at bounding box center [1357, 292] width 361 height 265
click at [1175, 317] on div "{ "has_violations" : true , "violations" : [ { "text" : "Kendall is perfect for…" at bounding box center [1357, 292] width 361 height 265
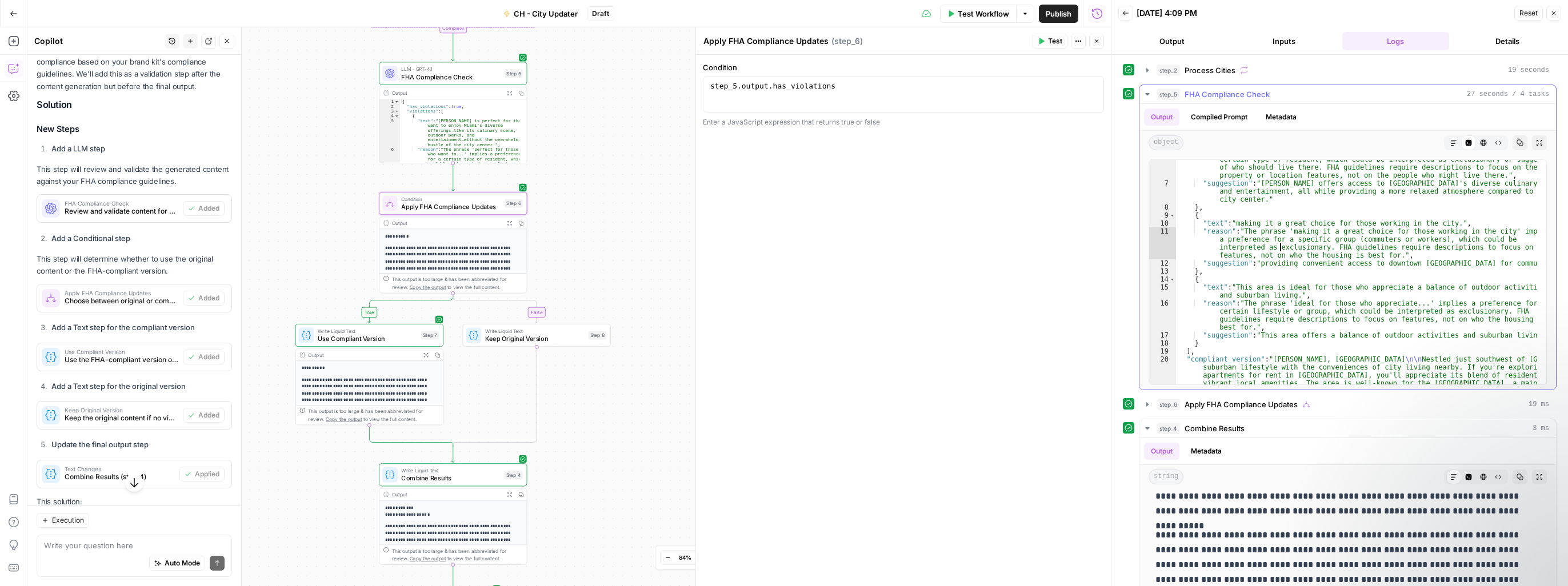
scroll to position [69, 0]
drag, startPoint x: 1258, startPoint y: 262, endPoint x: 1488, endPoint y: 262, distance: 230.0
click at [1175, 262] on div ""reason" : "The phrase 'perfect for those who want to...' implies a preference …" at bounding box center [1357, 460] width 361 height 624
click at [1175, 223] on div ""reason" : "The phrase 'perfect for those who want to...' implies a preference …" at bounding box center [1357, 460] width 361 height 624
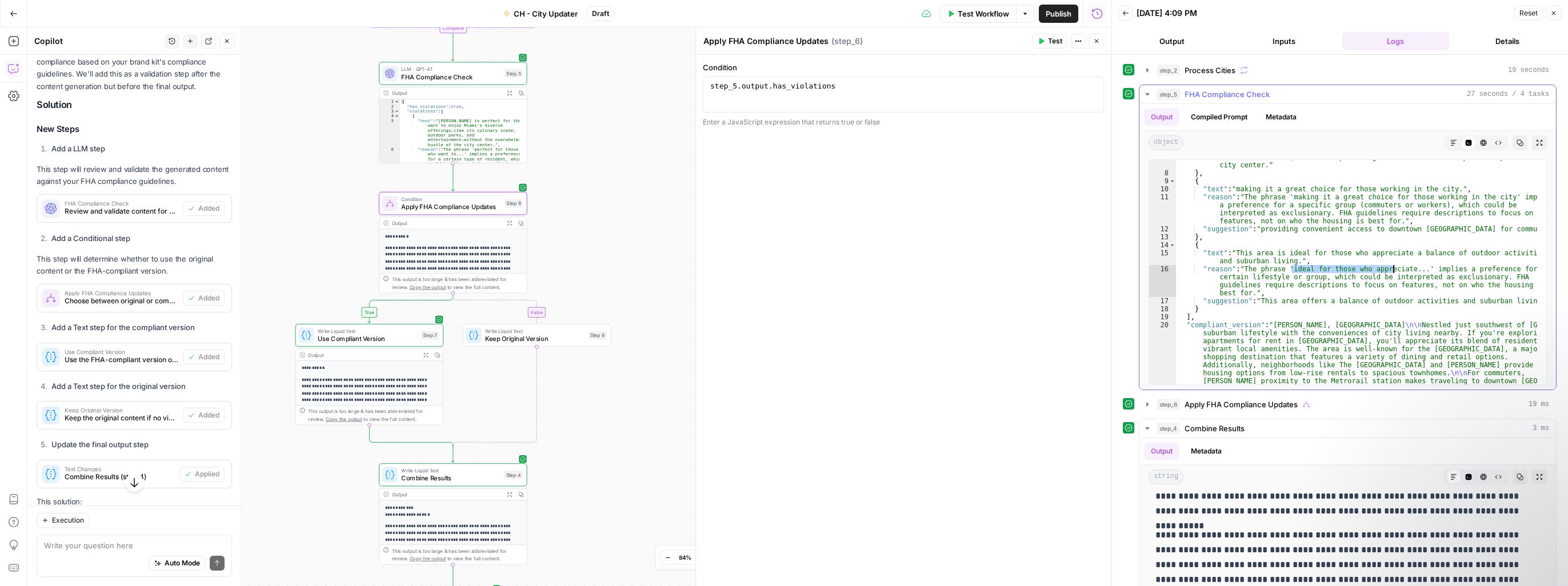
drag, startPoint x: 1292, startPoint y: 267, endPoint x: 1392, endPoint y: 266, distance: 100.0
click at [1175, 266] on div ""suggestion" : "Kendall offers access to Miami's diverse culinary scene, outdoo…" at bounding box center [1357, 454] width 361 height 617
type textarea "**********"
drag, startPoint x: 1392, startPoint y: 266, endPoint x: 1353, endPoint y: 278, distance: 40.8
click at [1175, 278] on div ""suggestion" : "Kendall offers access to Miami's diverse culinary scene, outdoo…" at bounding box center [1357, 454] width 361 height 617
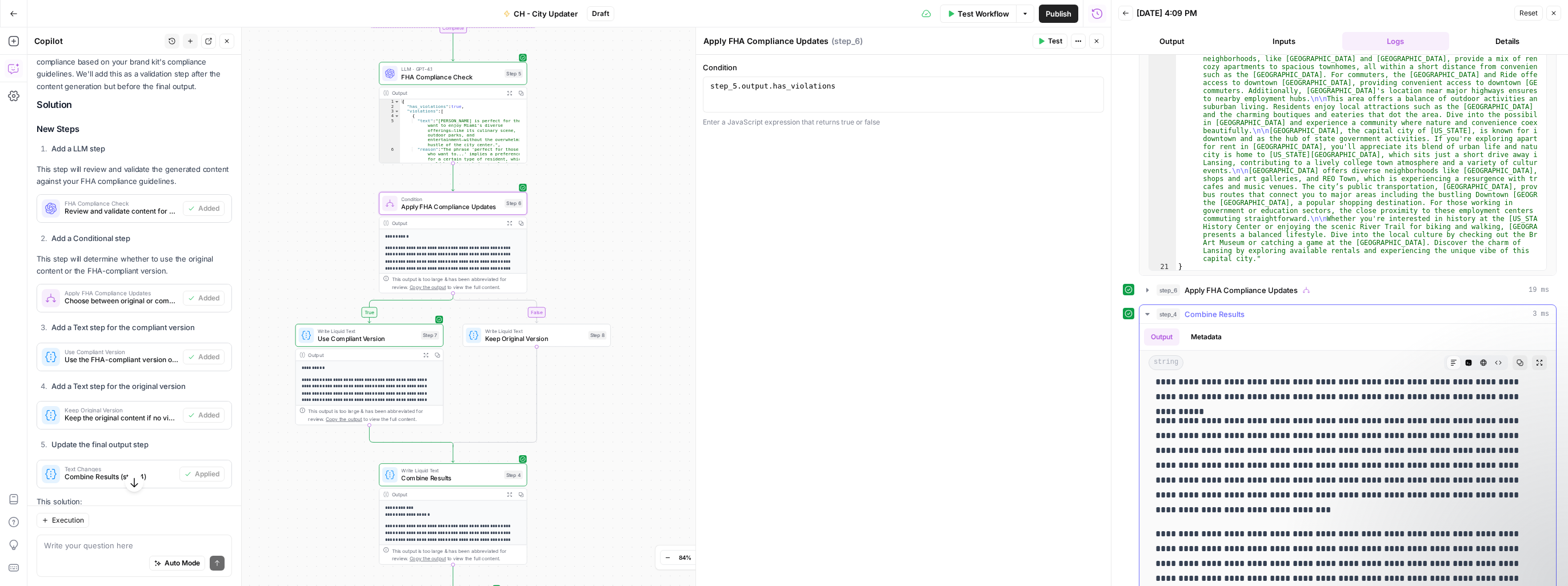
scroll to position [142, 0]
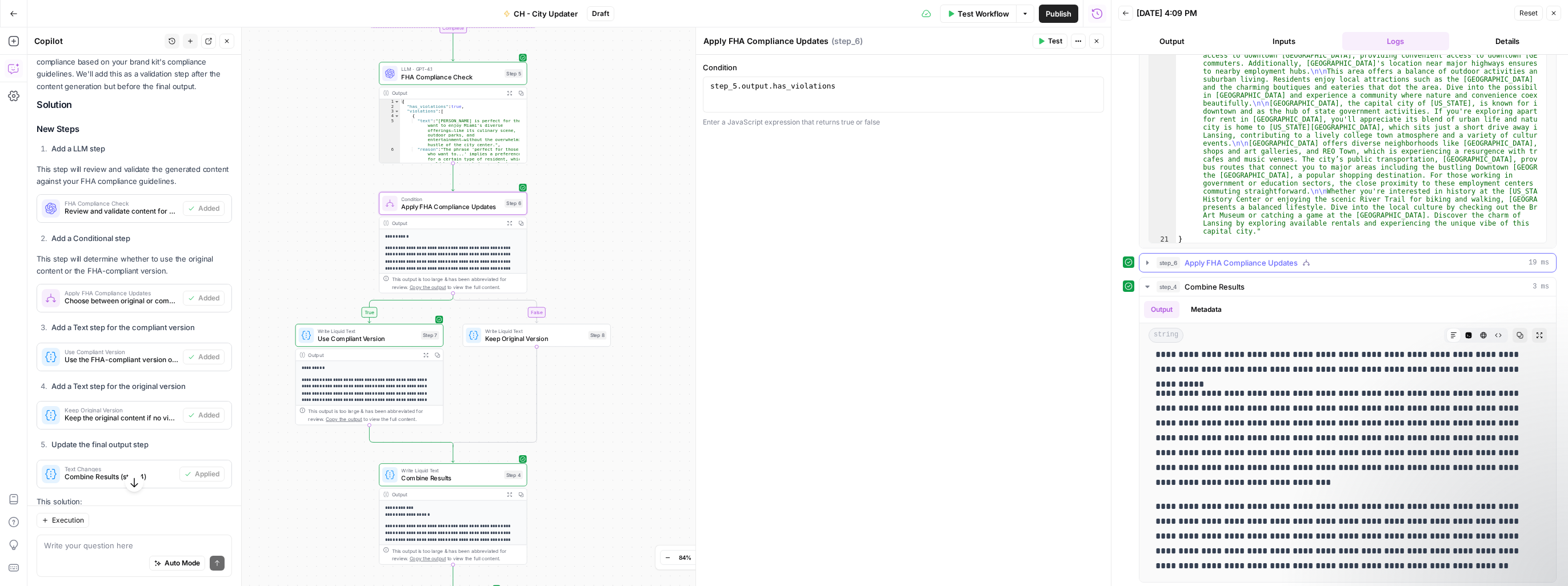
click at [1175, 262] on span "Apply FHA Compliance Updates" at bounding box center [1241, 262] width 113 height 11
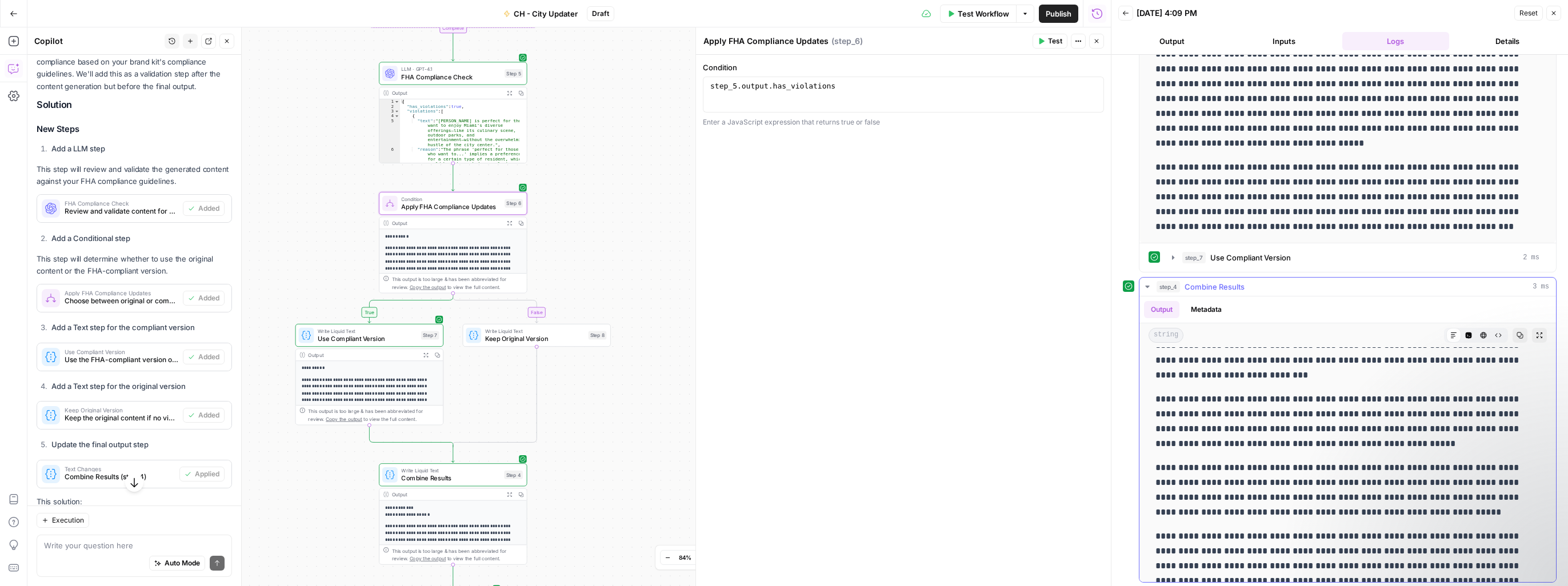
scroll to position [114, 0]
drag, startPoint x: 1166, startPoint y: 386, endPoint x: 1188, endPoint y: 428, distance: 47.4
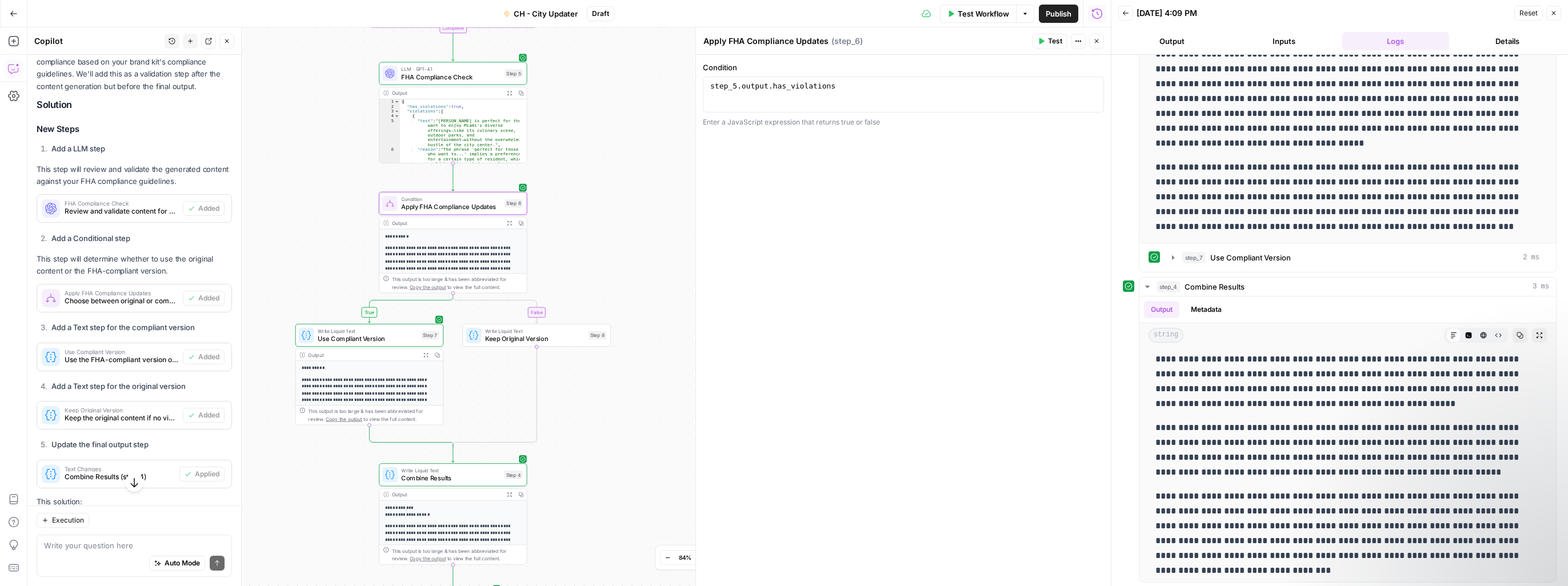
scroll to position [171, 0]
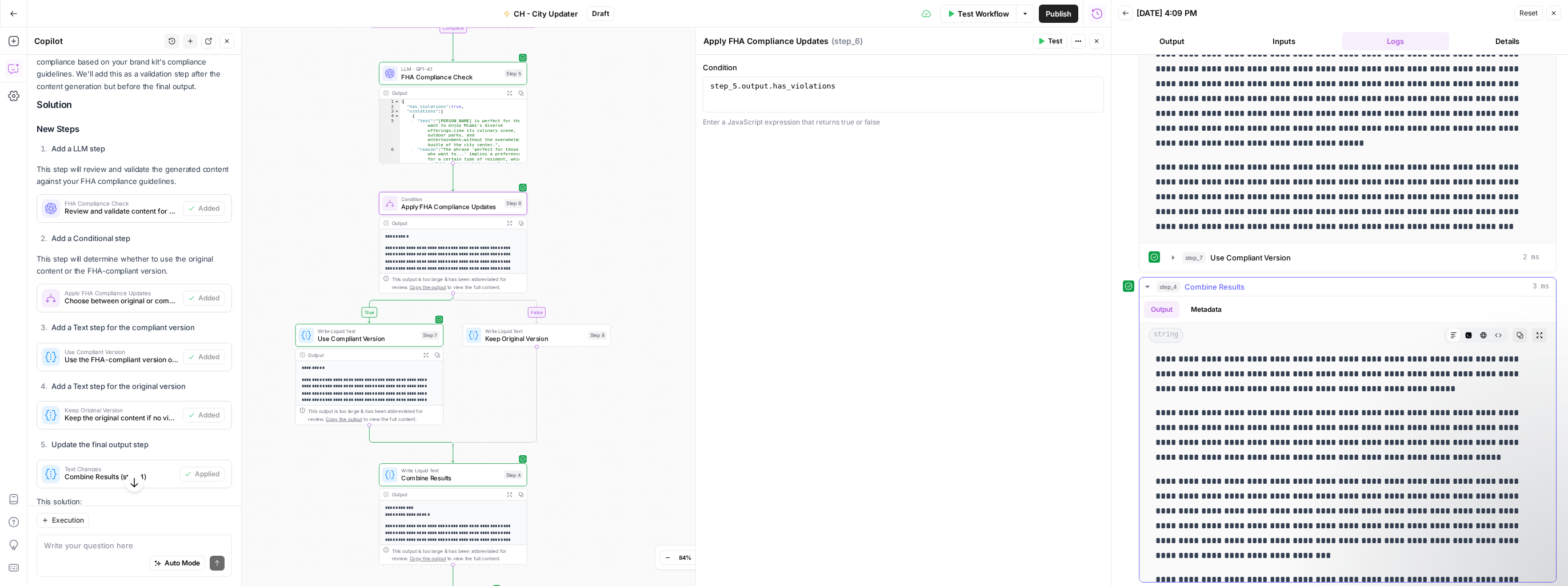
drag, startPoint x: 1155, startPoint y: 482, endPoint x: 1271, endPoint y: 521, distance: 122.4
click at [1175, 521] on p "**********" at bounding box center [1339, 518] width 368 height 89
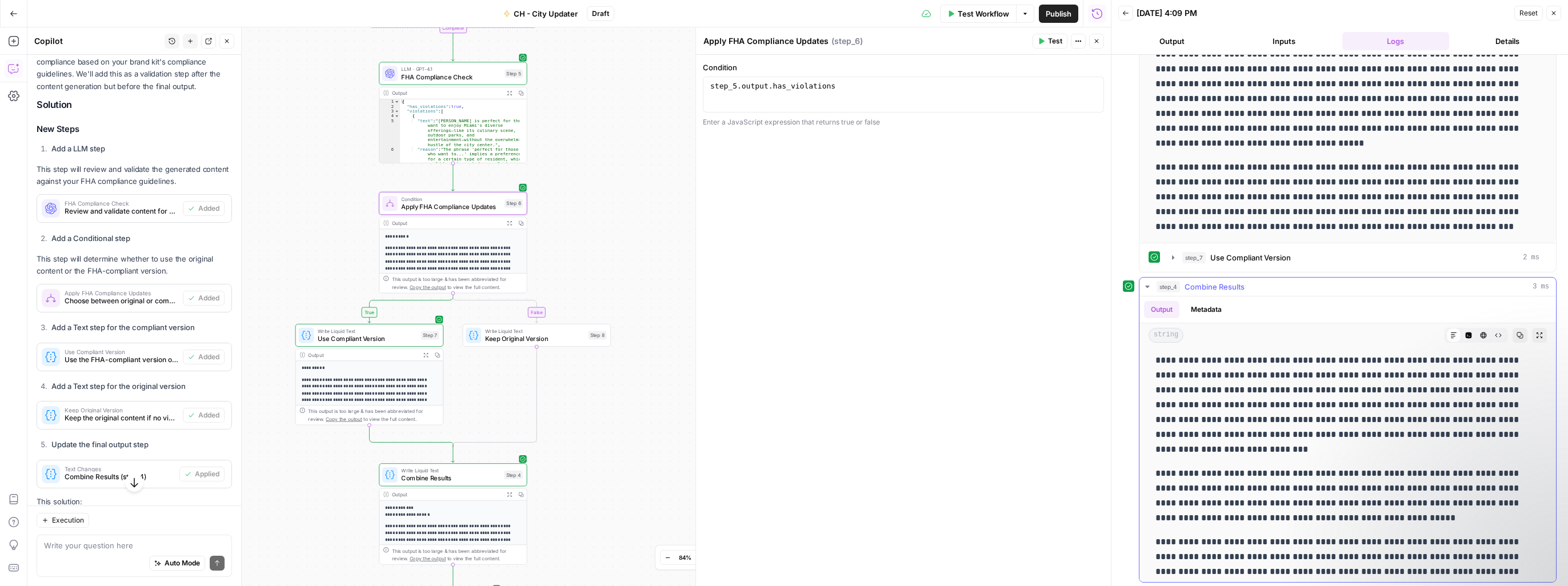
scroll to position [0, 0]
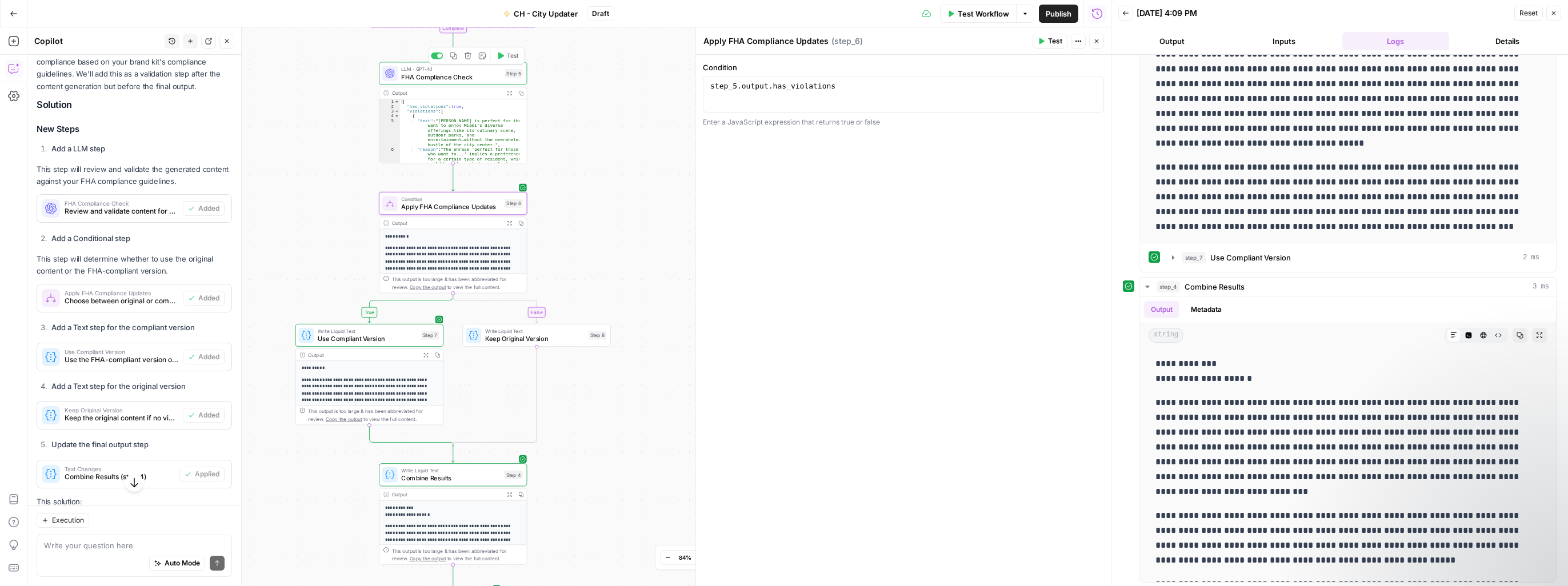
click at [510, 82] on div "LLM · GPT-4.1 FHA Compliance Check Step 5 Copy step Delete step Add Note Test" at bounding box center [452, 73] width 148 height 23
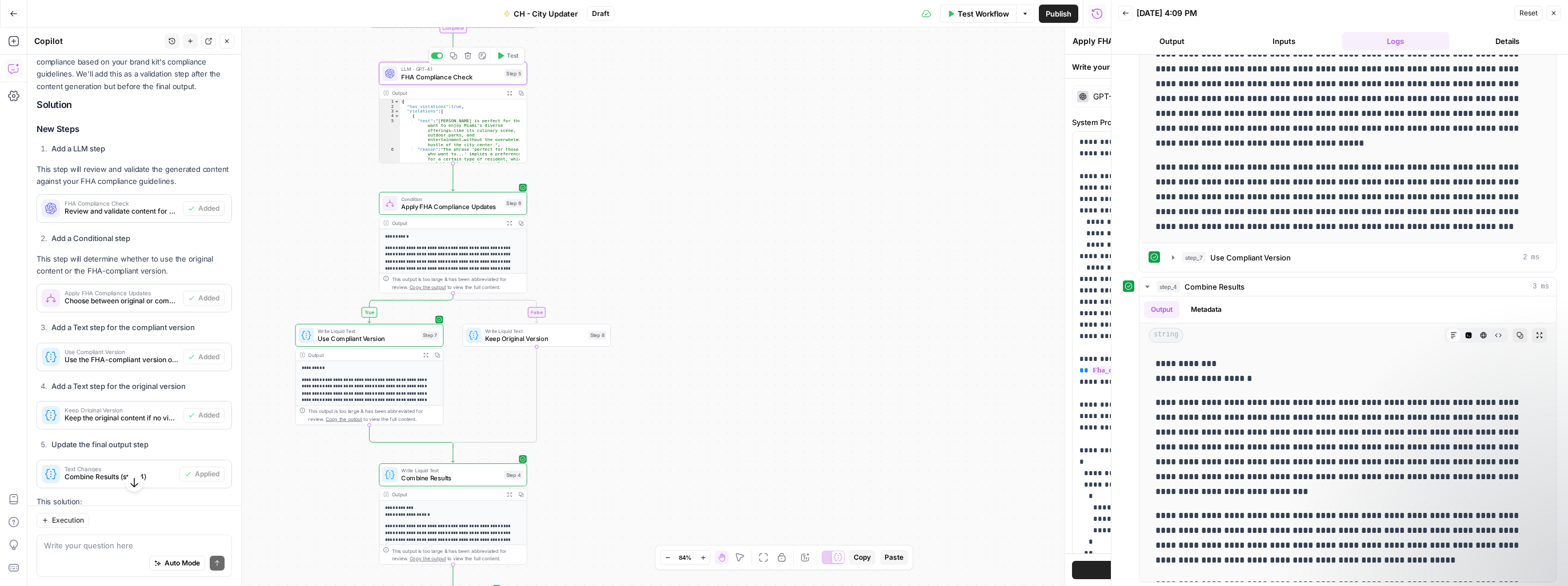
type textarea "FHA Compliance Check"
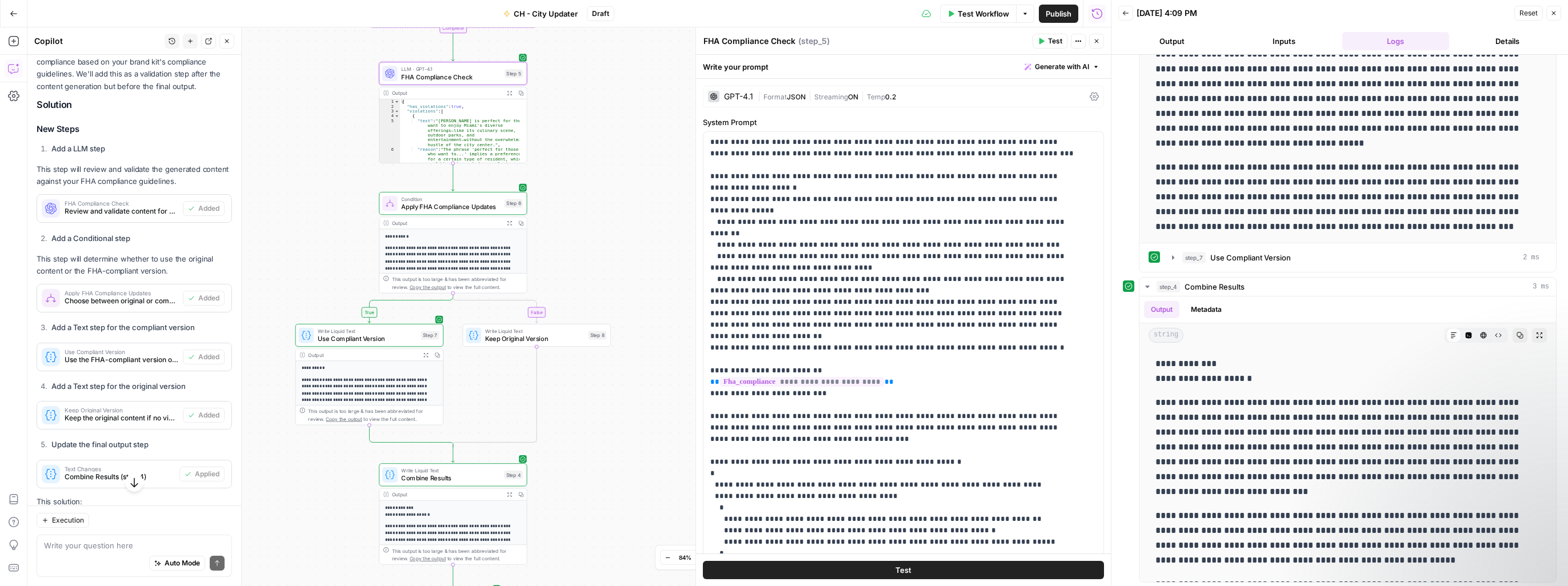
click at [742, 93] on div "GPT-4.1" at bounding box center [739, 96] width 29 height 8
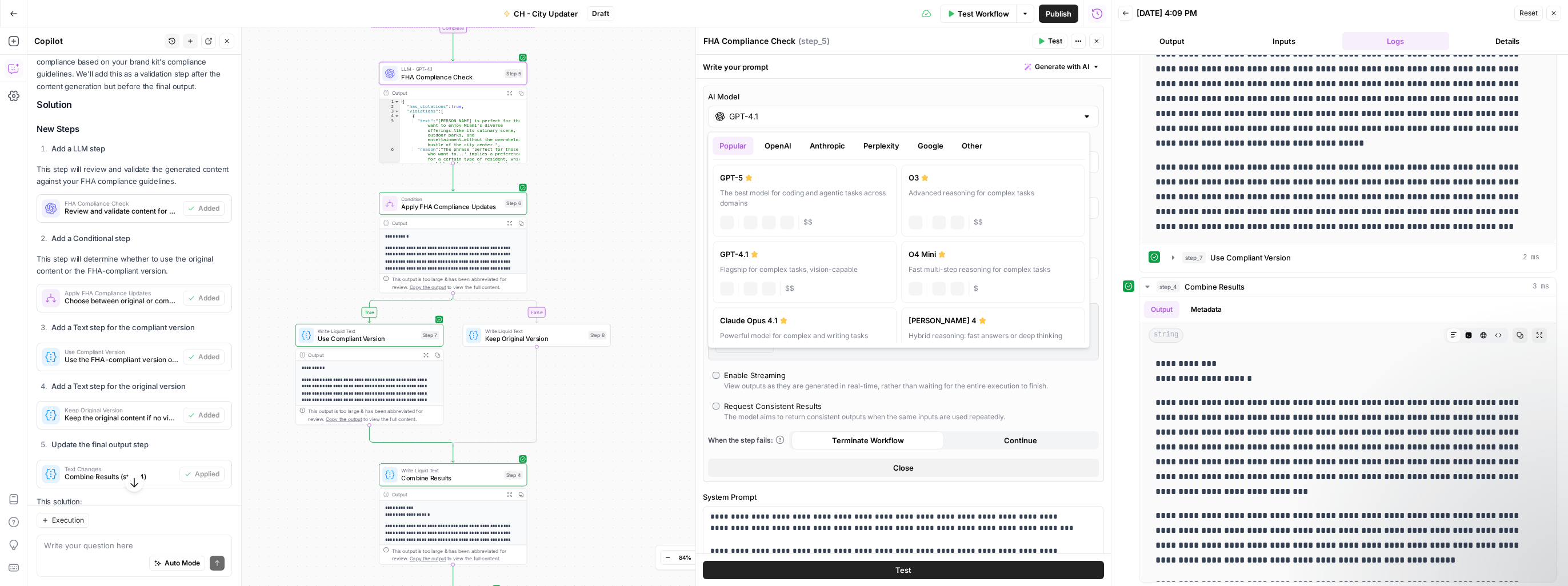
click at [1082, 118] on div at bounding box center [1086, 116] width 9 height 11
drag, startPoint x: 825, startPoint y: 141, endPoint x: 816, endPoint y: 146, distance: 10.3
click at [825, 143] on button "Anthropic" at bounding box center [827, 145] width 49 height 18
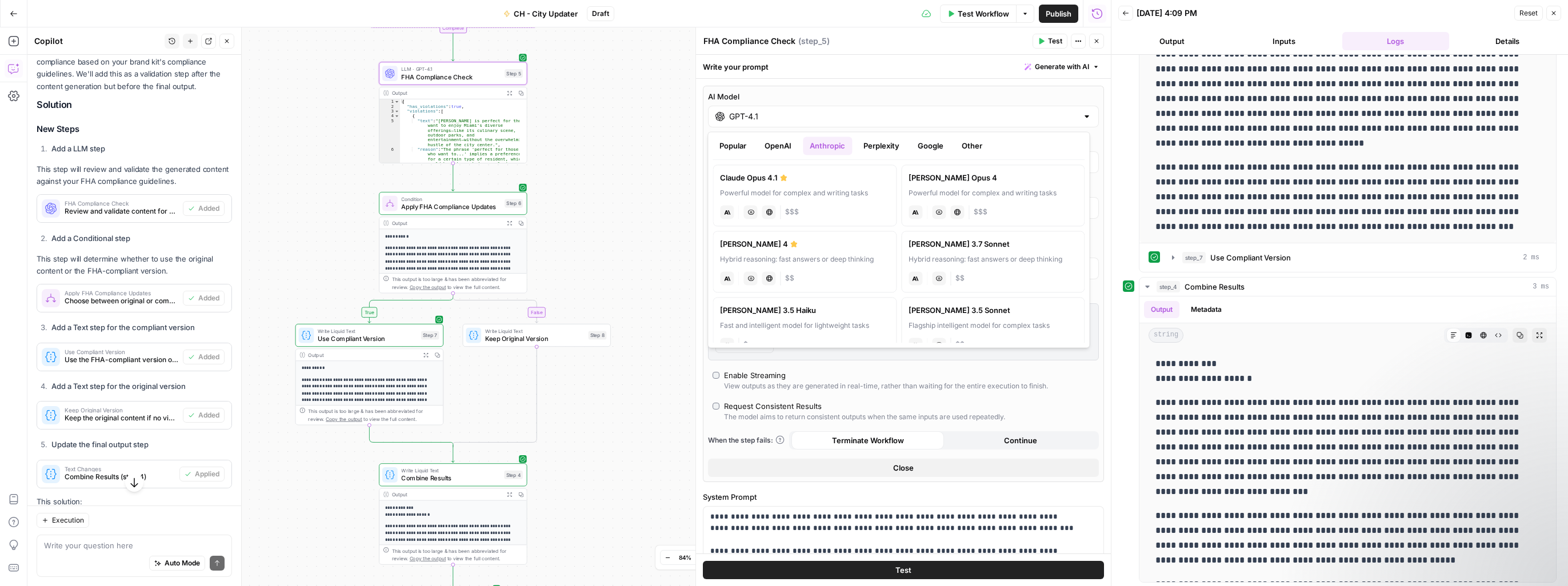
click at [782, 148] on button "OpenAI" at bounding box center [778, 145] width 41 height 18
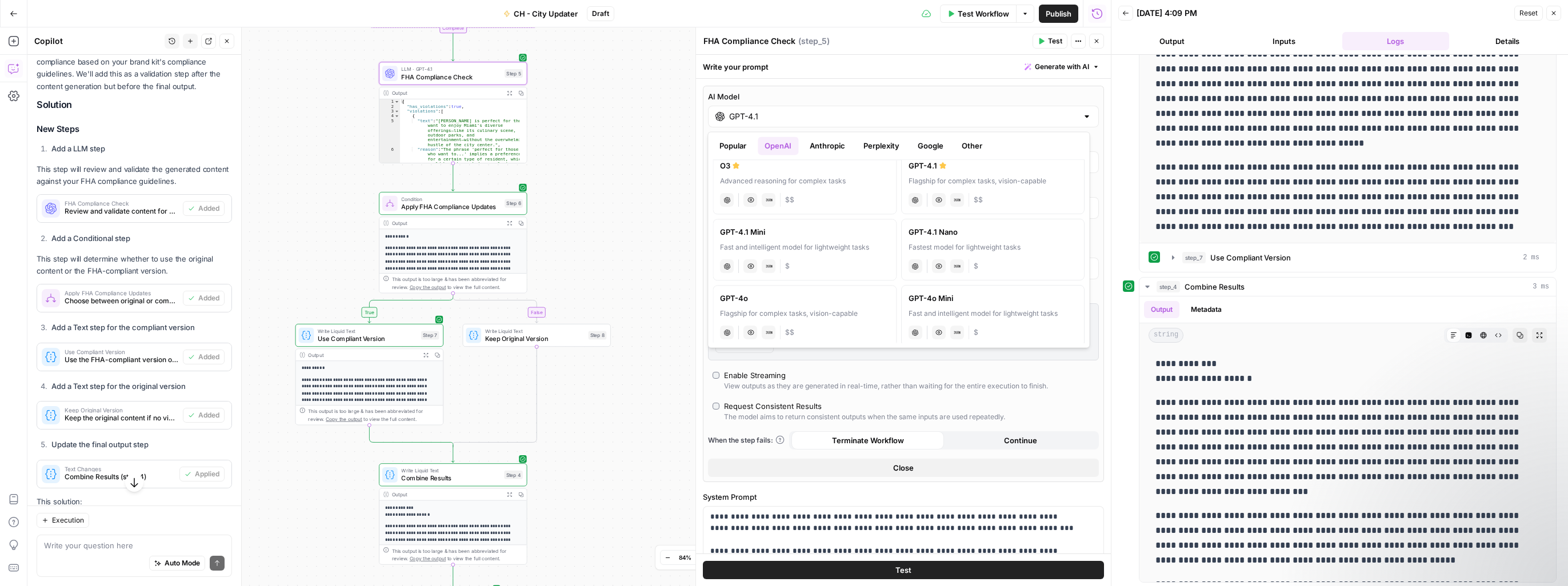
scroll to position [171, 0]
click at [837, 302] on label "GPT-4o Flagship for complex tasks, vision-capable chat Vision Capabilities JSON…" at bounding box center [805, 299] width 184 height 62
type input "GPT-4o"
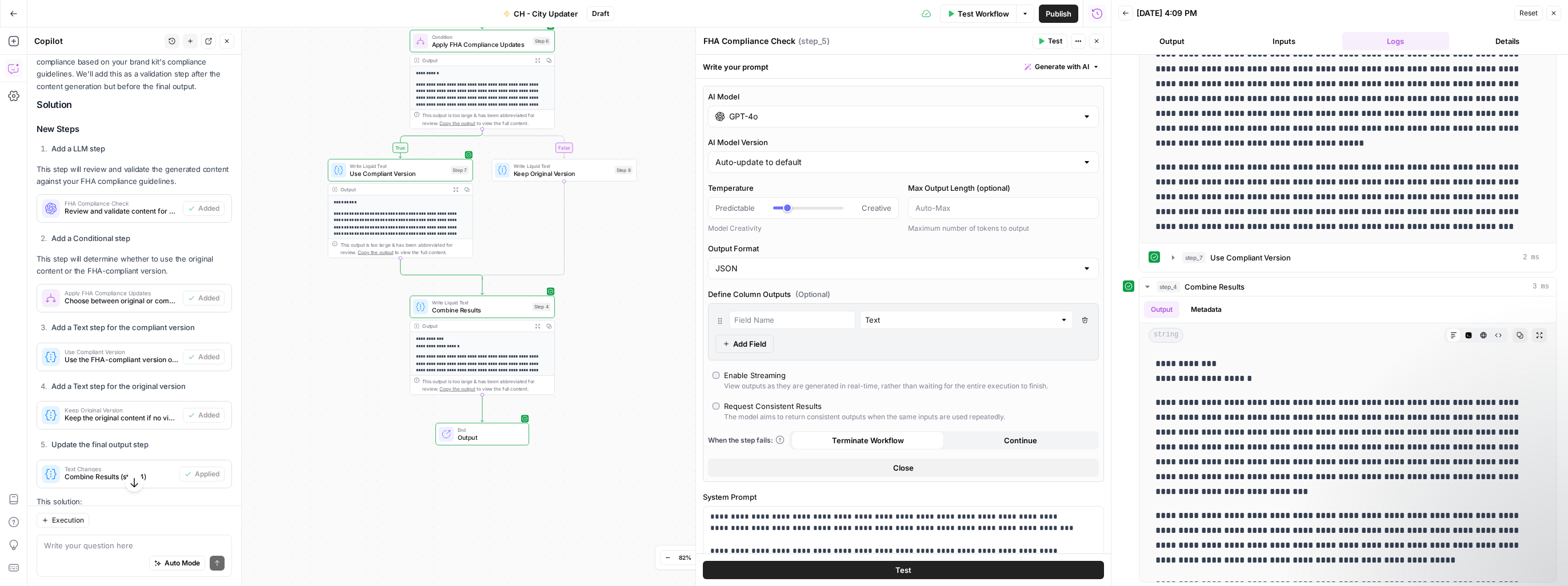
click at [93, 554] on div "Auto Mode Send" at bounding box center [134, 563] width 181 height 25
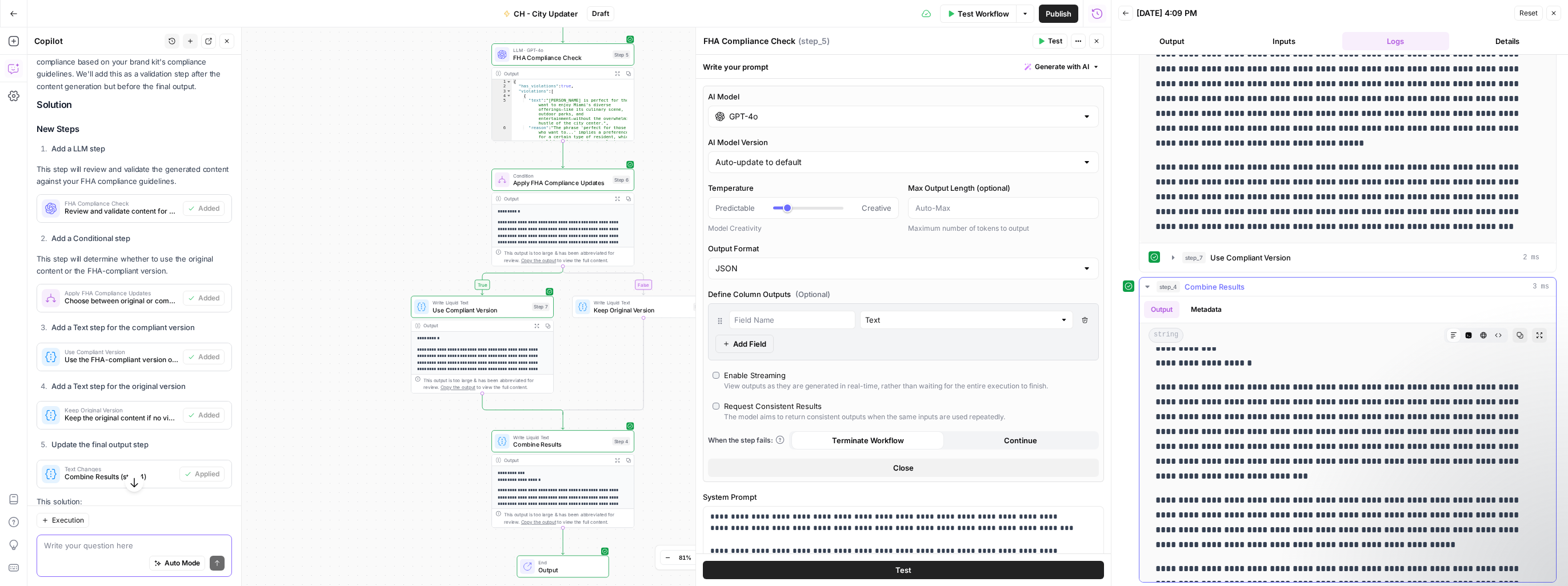
scroll to position [0, 0]
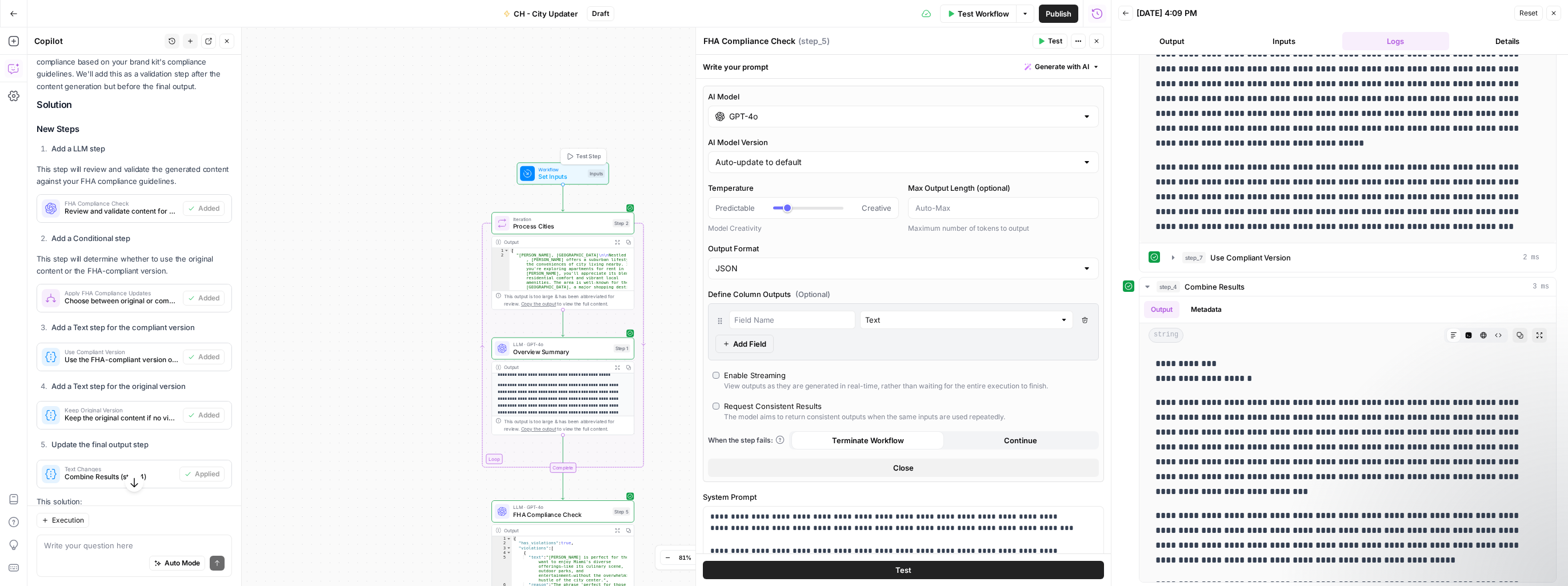
click at [590, 177] on div "Inputs" at bounding box center [596, 174] width 17 height 8
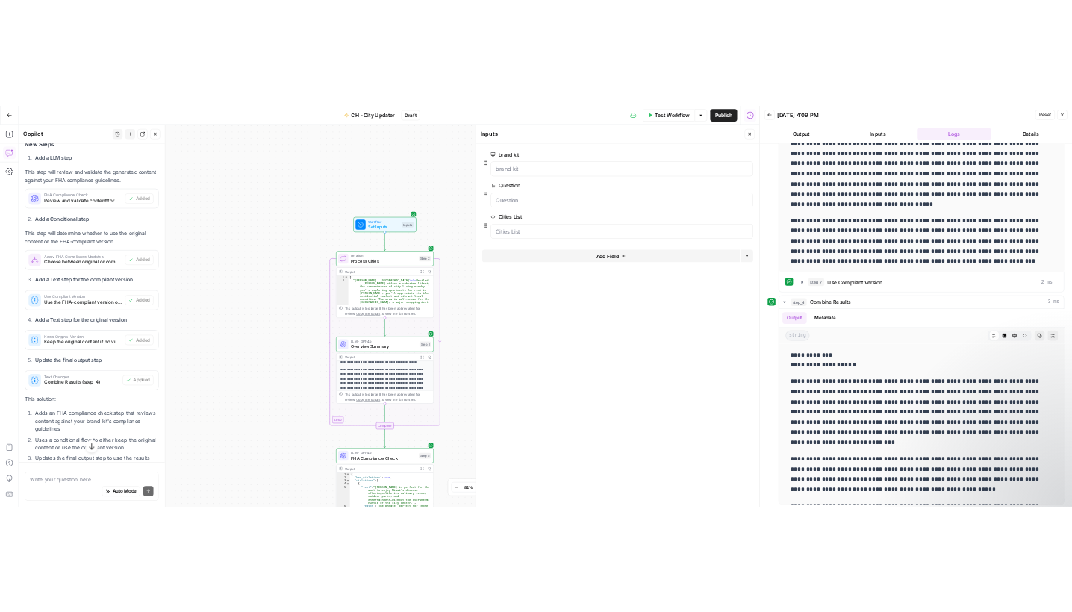
scroll to position [1628, 0]
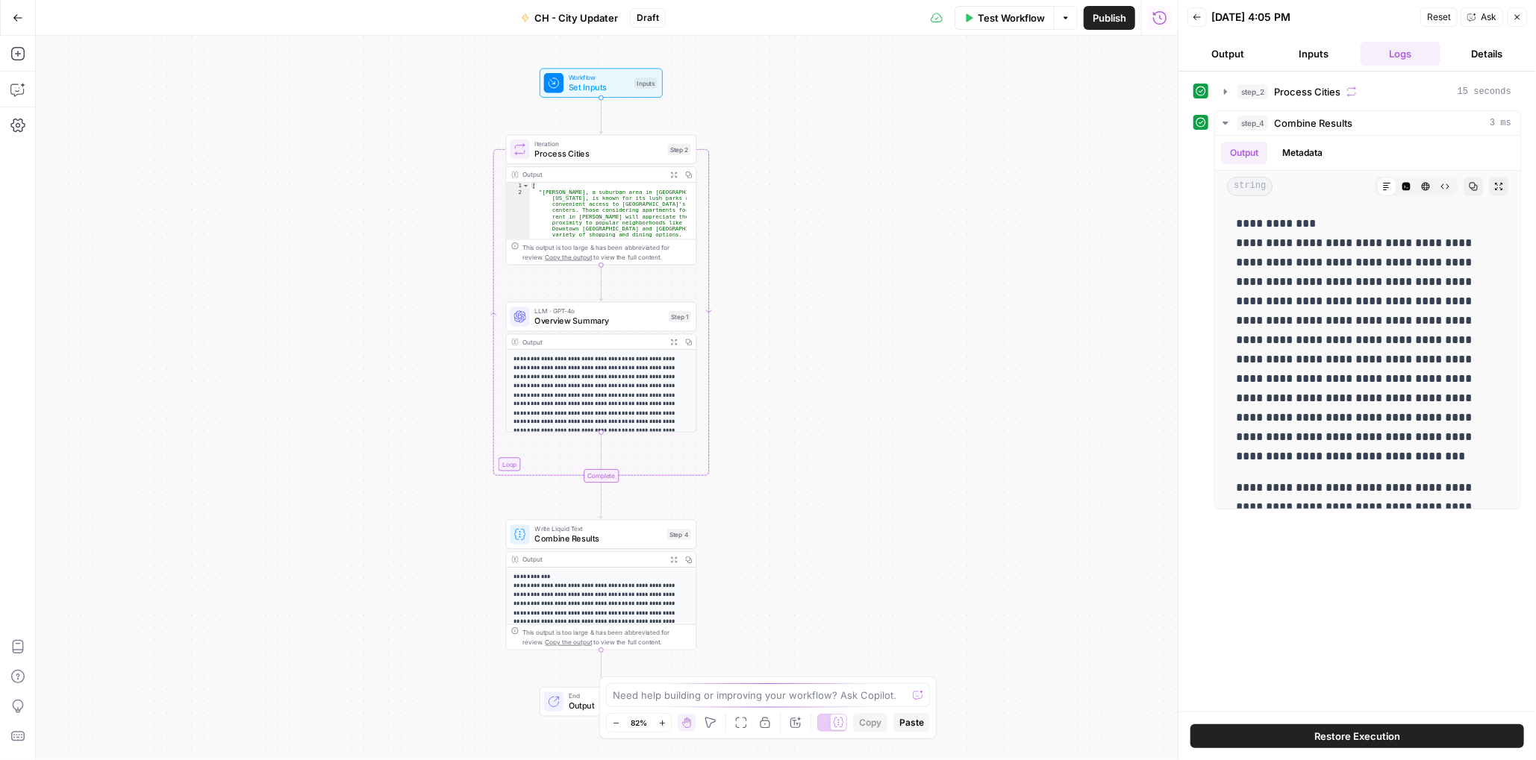
click at [10, 21] on button "Go Back" at bounding box center [17, 17] width 27 height 27
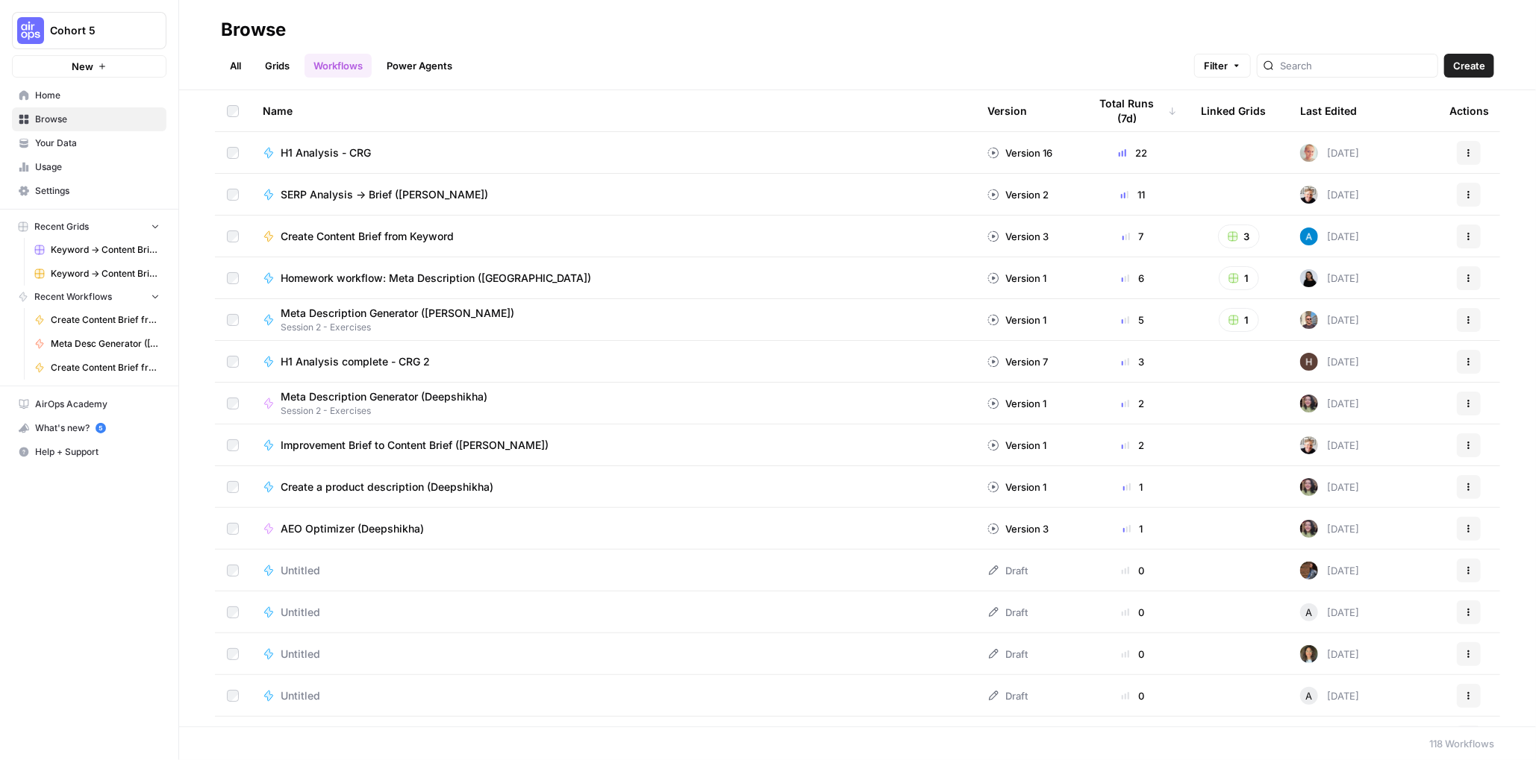
click at [48, 143] on span "Your Data" at bounding box center [97, 143] width 125 height 13
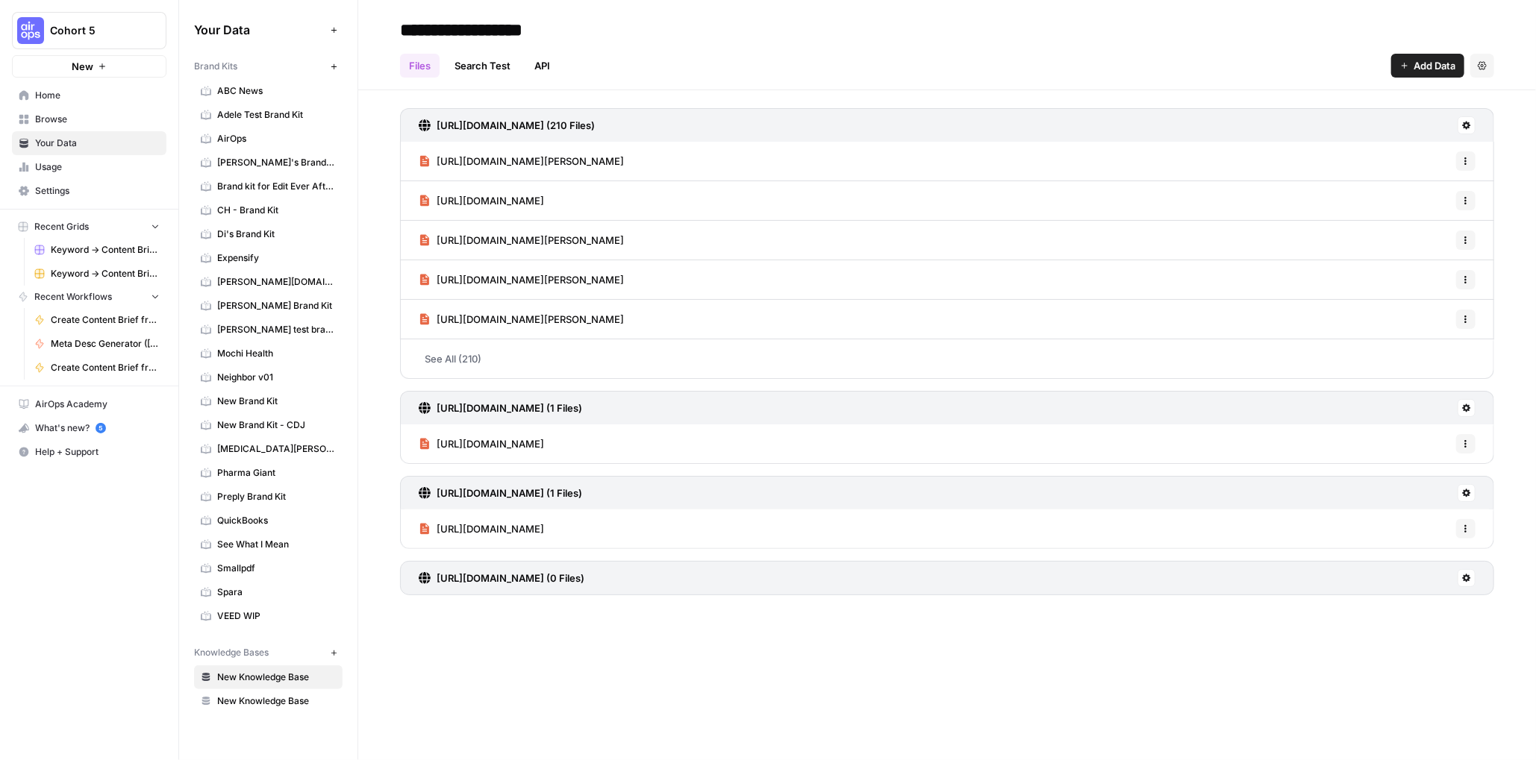
click at [223, 207] on span "CH - Brand Kit" at bounding box center [276, 210] width 119 height 13
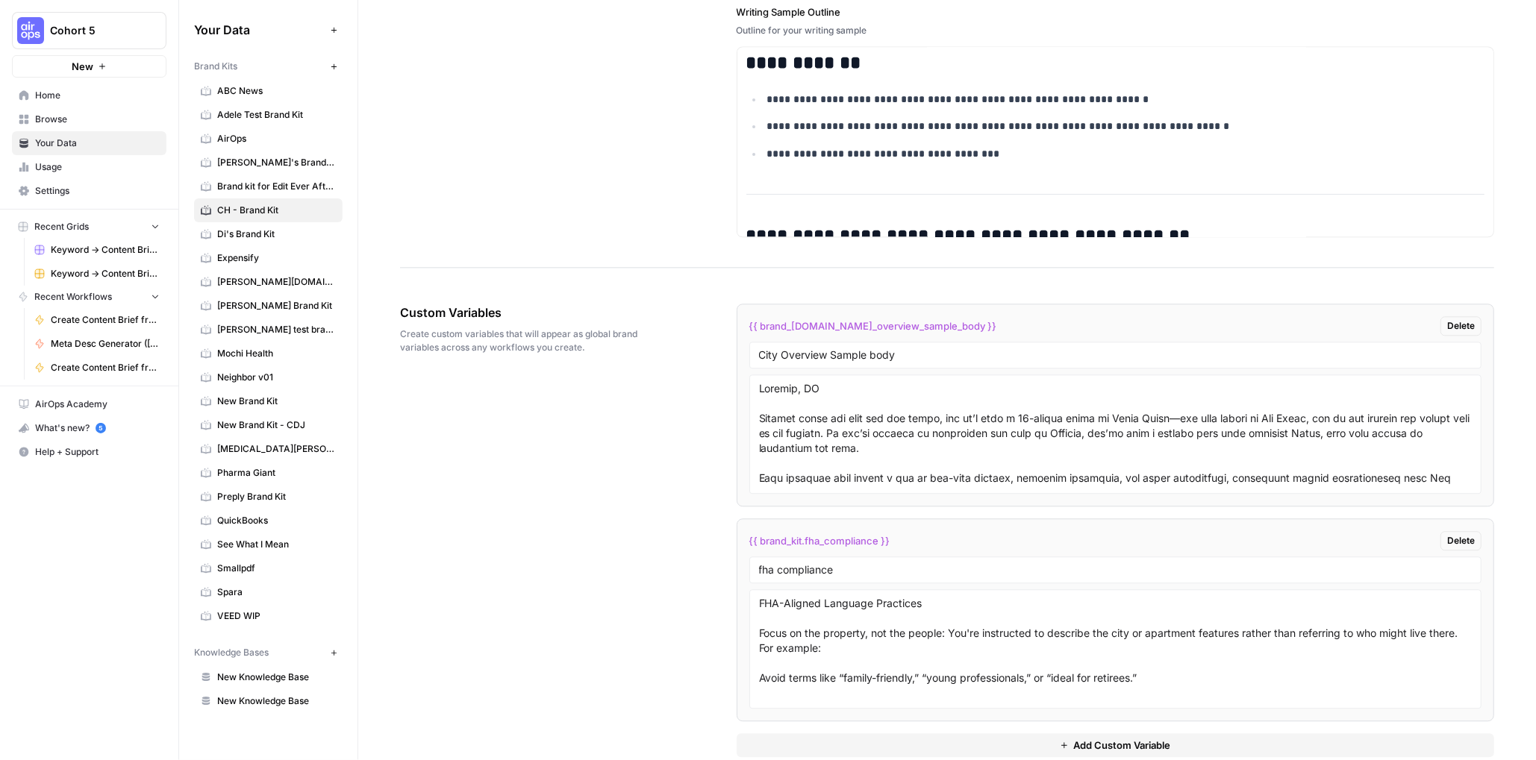
scroll to position [2295, 0]
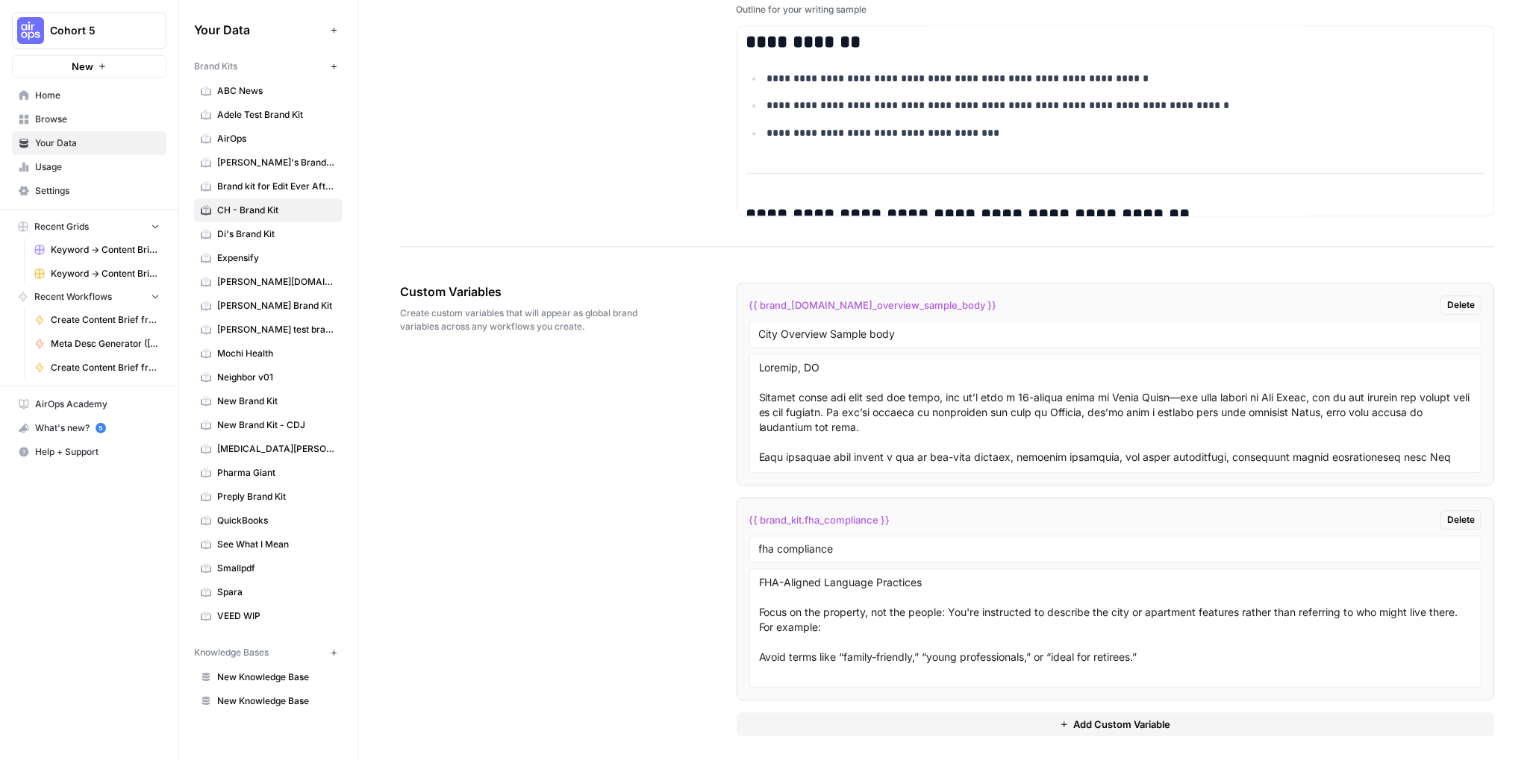
drag, startPoint x: 946, startPoint y: 301, endPoint x: 746, endPoint y: 307, distance: 200.1
click at [749, 306] on div "{{ brand_[DOMAIN_NAME]_overview_sample_body }} Delete" at bounding box center [1115, 305] width 733 height 19
copy span "{{ brand_[DOMAIN_NAME]_overview_sample_body }}"
drag, startPoint x: 889, startPoint y: 516, endPoint x: 746, endPoint y: 521, distance: 142.6
click at [749, 521] on div "{{ brand_kit.fha_compliance }} Delete" at bounding box center [1115, 519] width 733 height 19
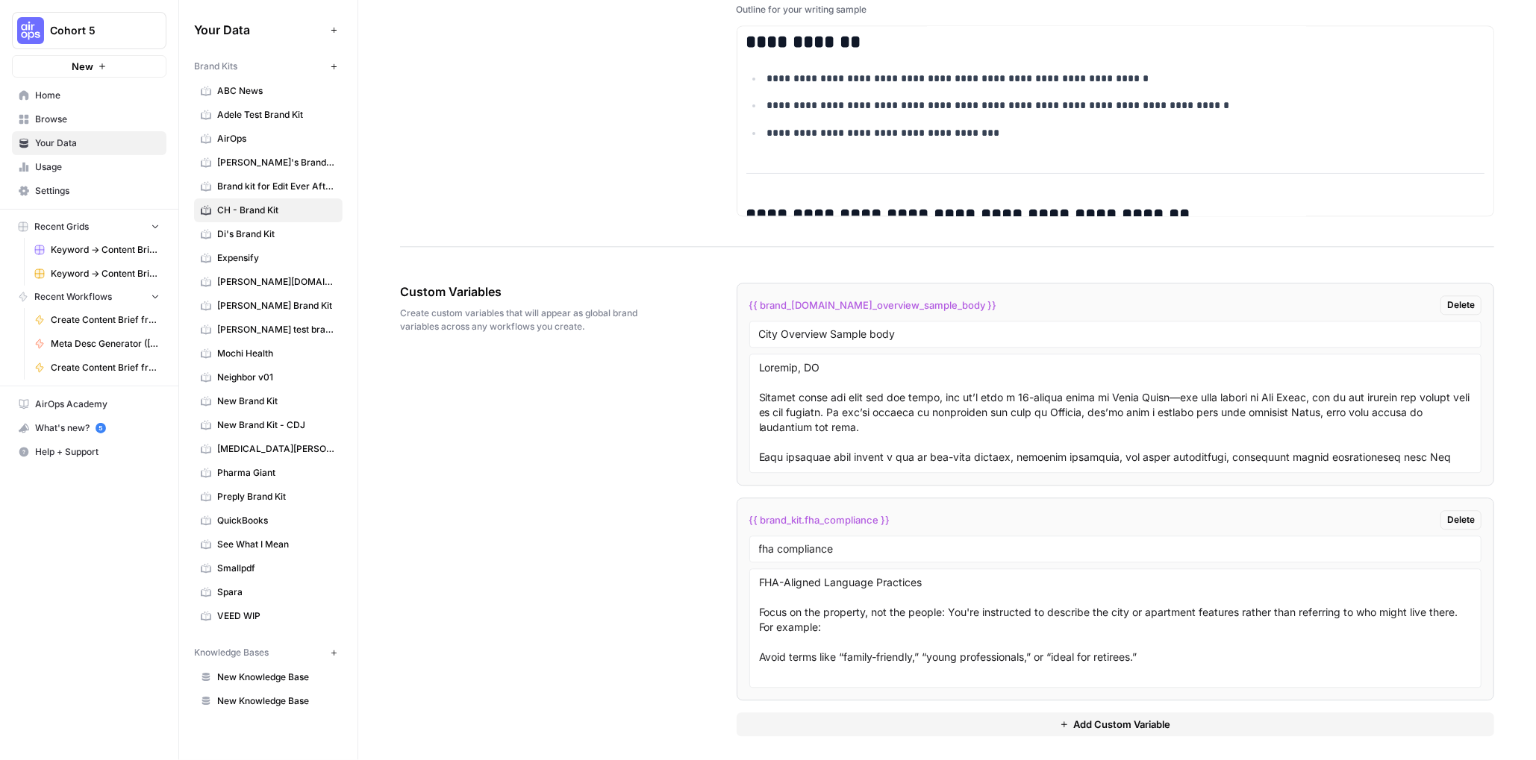
copy span "{{ brand_kit.fha_compliance }}"
